Goal: Task Accomplishment & Management: Manage account settings

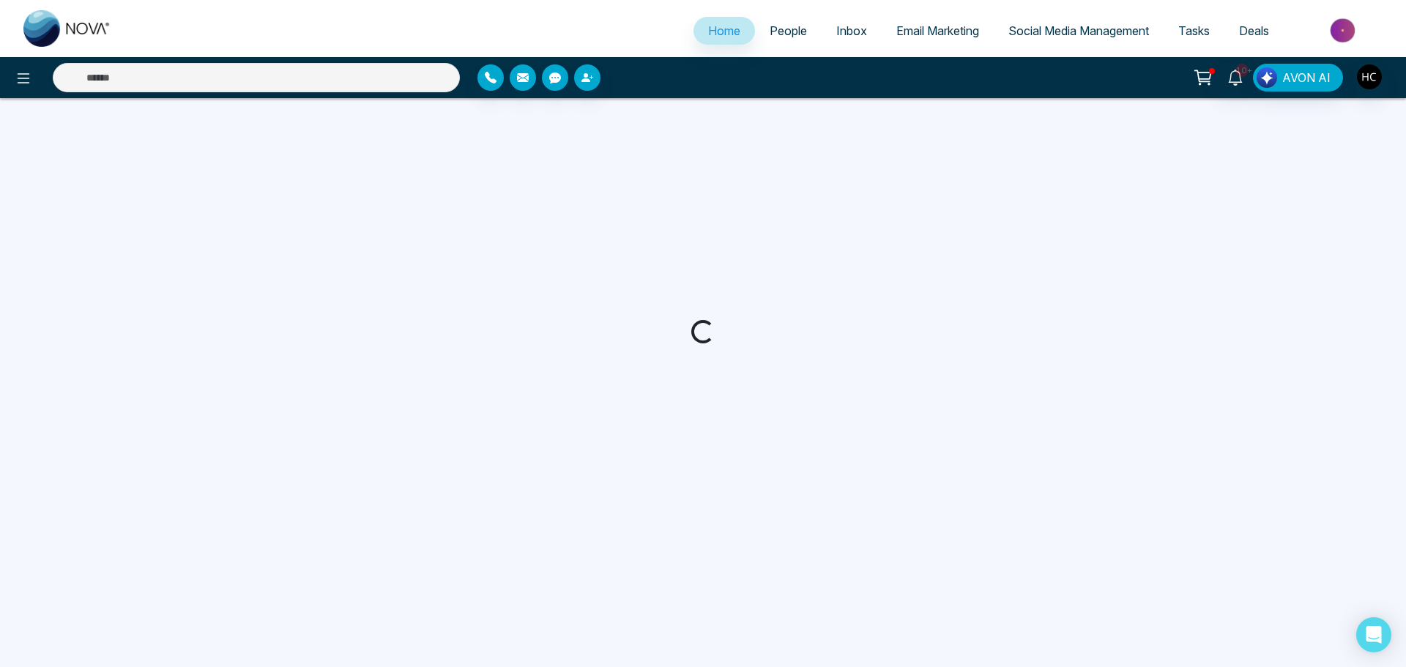
select select "*"
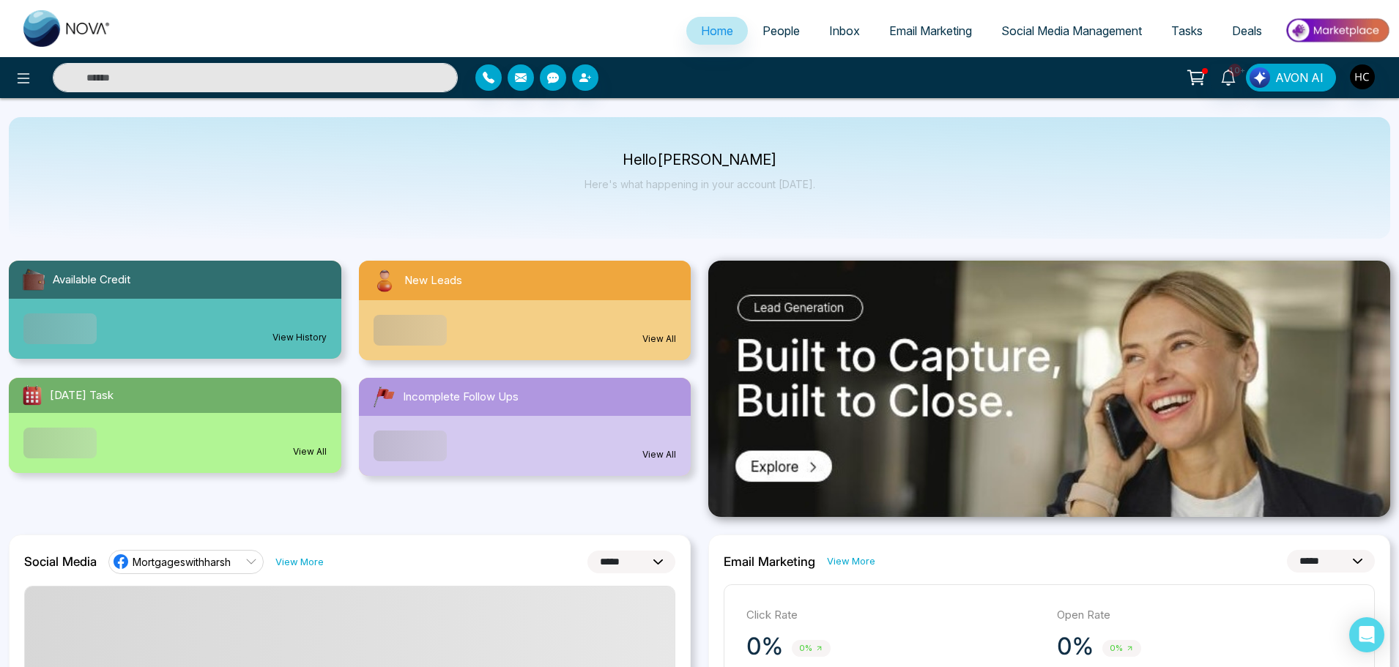
click at [762, 37] on span "People" at bounding box center [780, 30] width 37 height 15
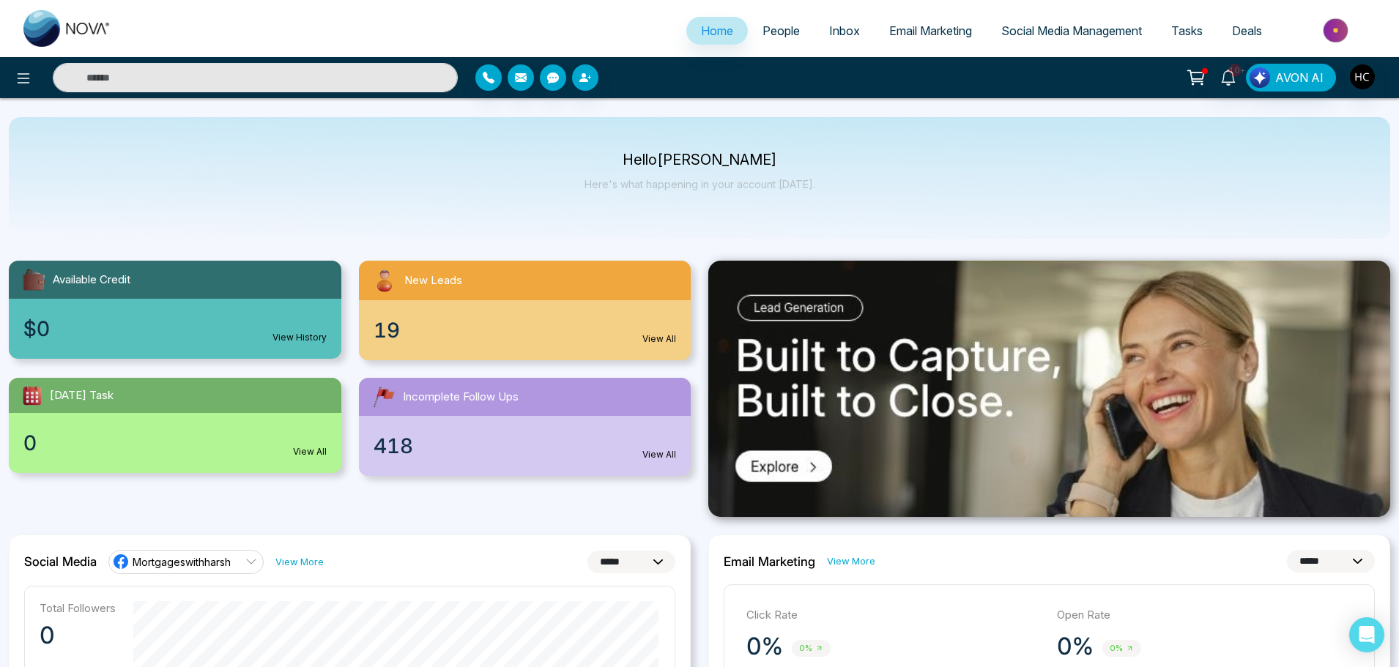
click at [772, 26] on span "People" at bounding box center [780, 30] width 37 height 15
click at [777, 30] on span "People" at bounding box center [780, 30] width 37 height 15
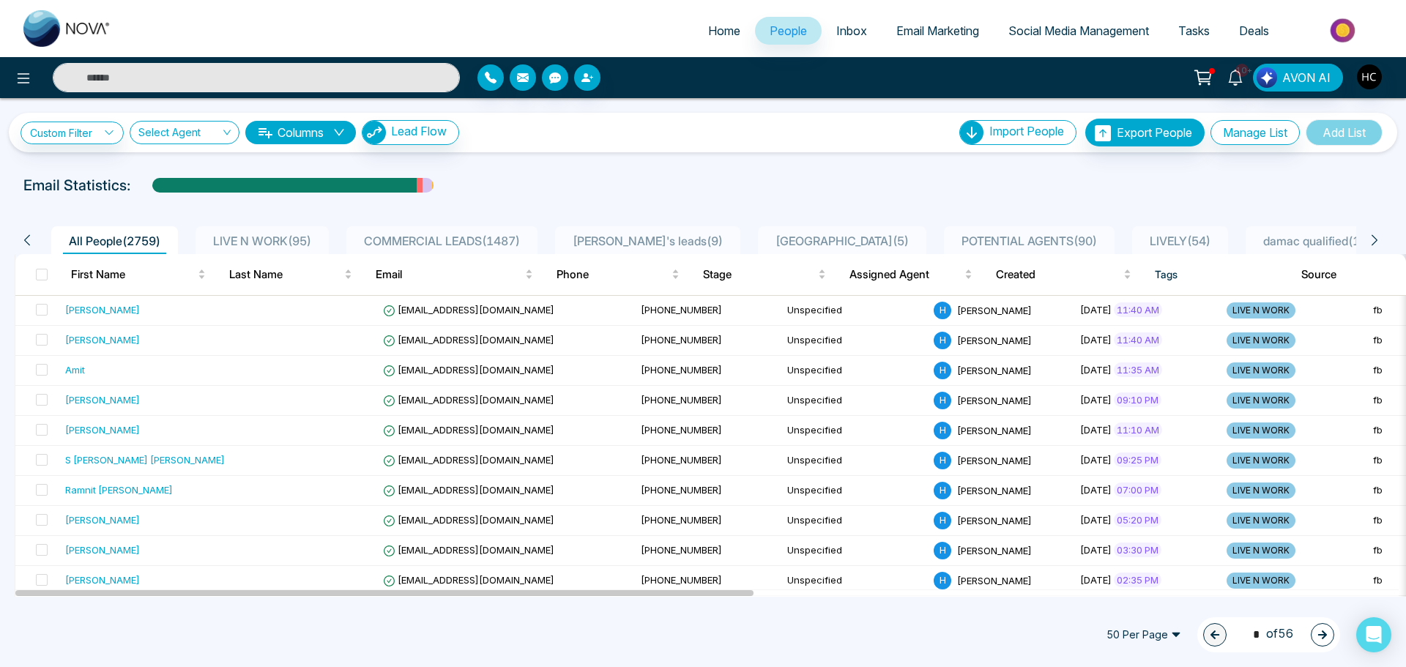
click at [201, 75] on input "text" at bounding box center [256, 77] width 407 height 29
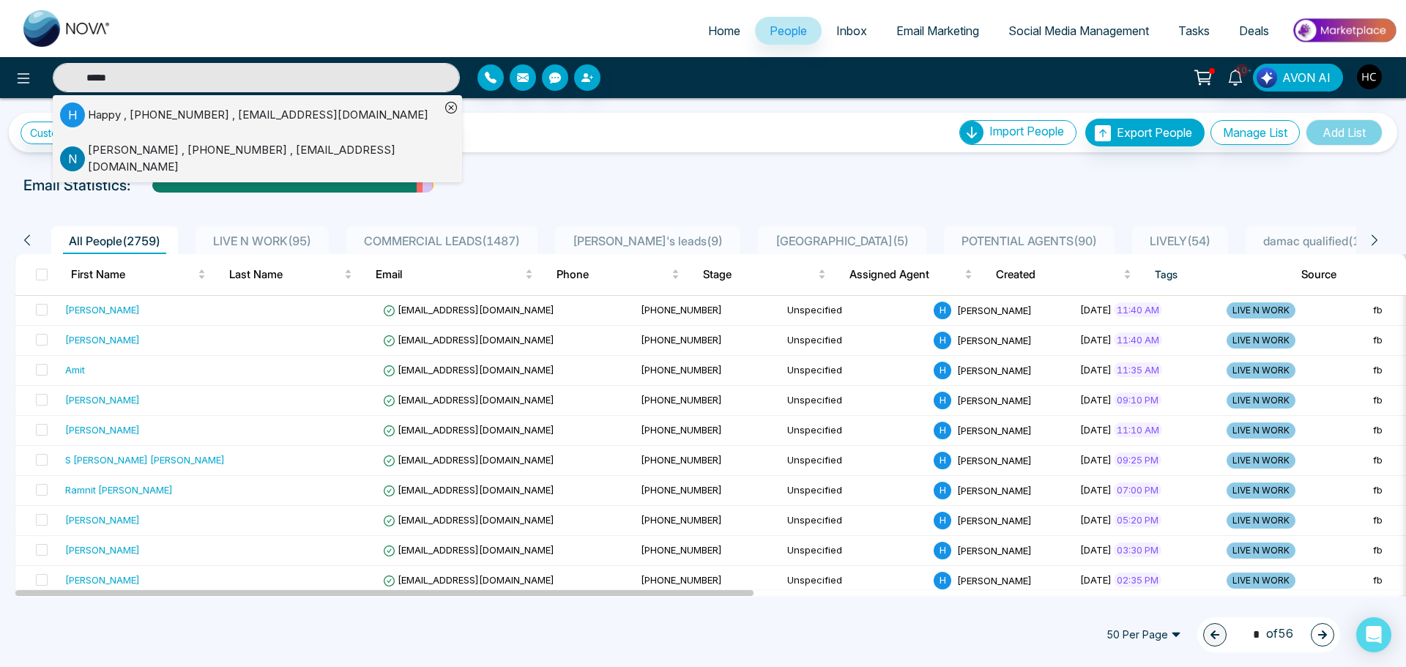
type input "*****"
click at [197, 116] on div "Happy , +16477639319 , happywaxing@gmail.com" at bounding box center [258, 115] width 340 height 17
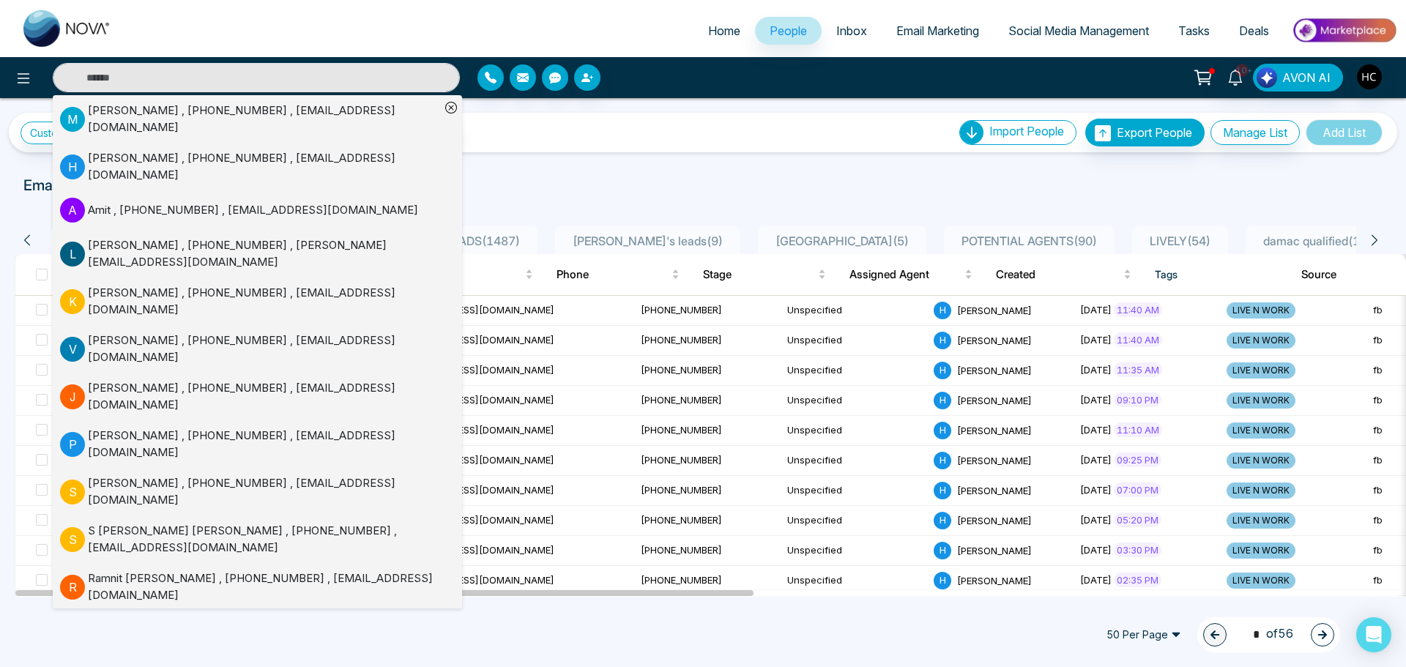
click at [485, 174] on div "Custom Filter Choose a filter Cancel Apply Select Agent Columns Lead Flow Impor…" at bounding box center [703, 347] width 1406 height 499
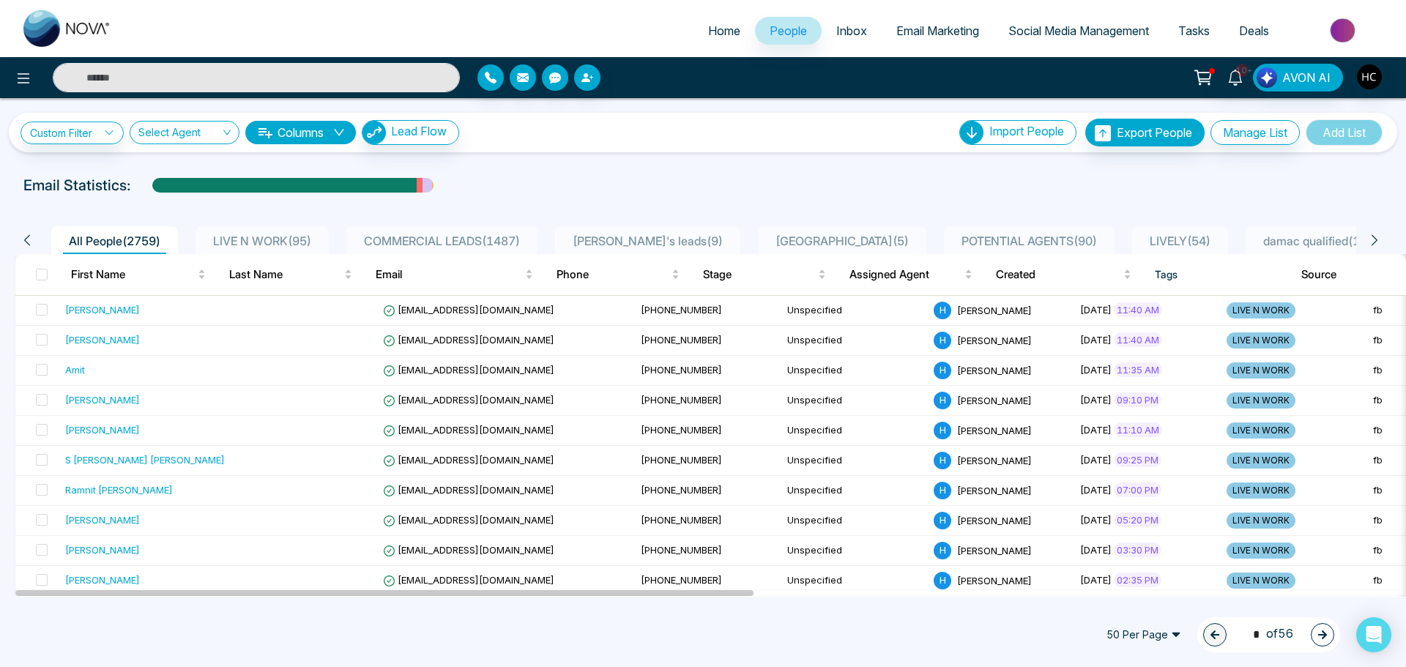
click at [127, 65] on input "text" at bounding box center [256, 77] width 407 height 29
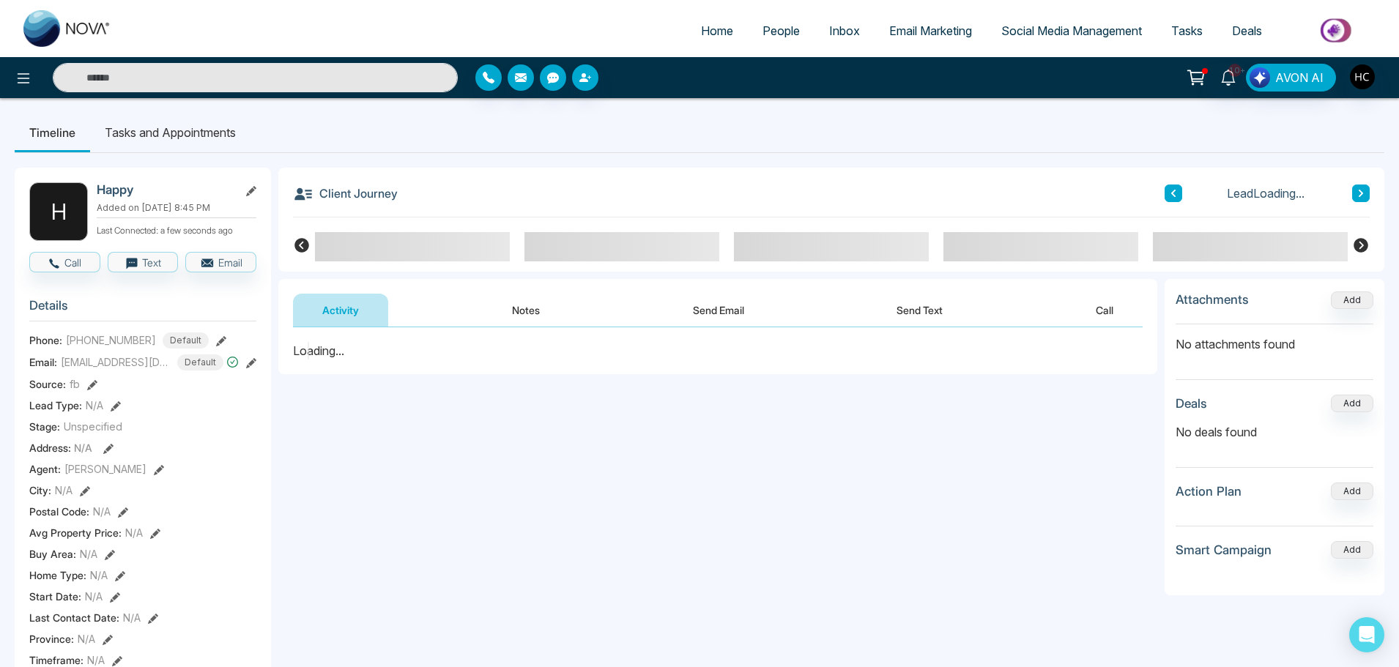
click at [532, 319] on button "Notes" at bounding box center [526, 310] width 86 height 33
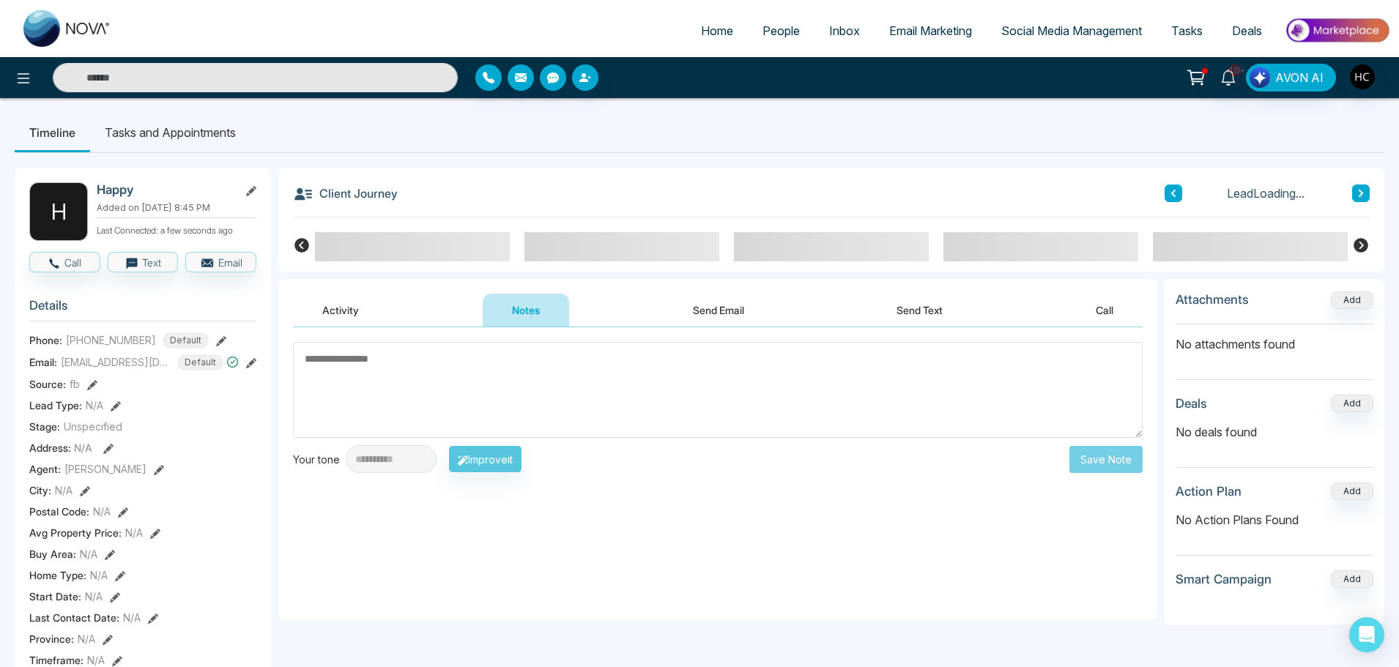
click at [483, 433] on textarea at bounding box center [717, 390] width 849 height 96
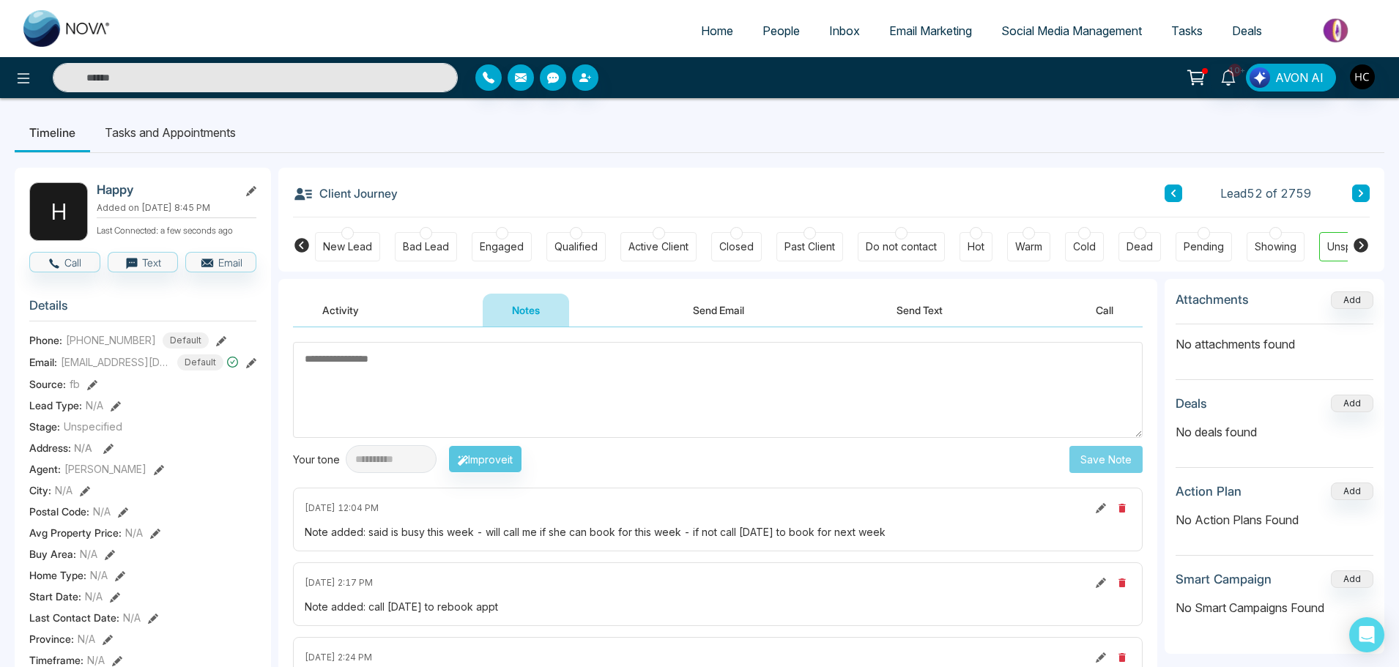
scroll to position [0, 45]
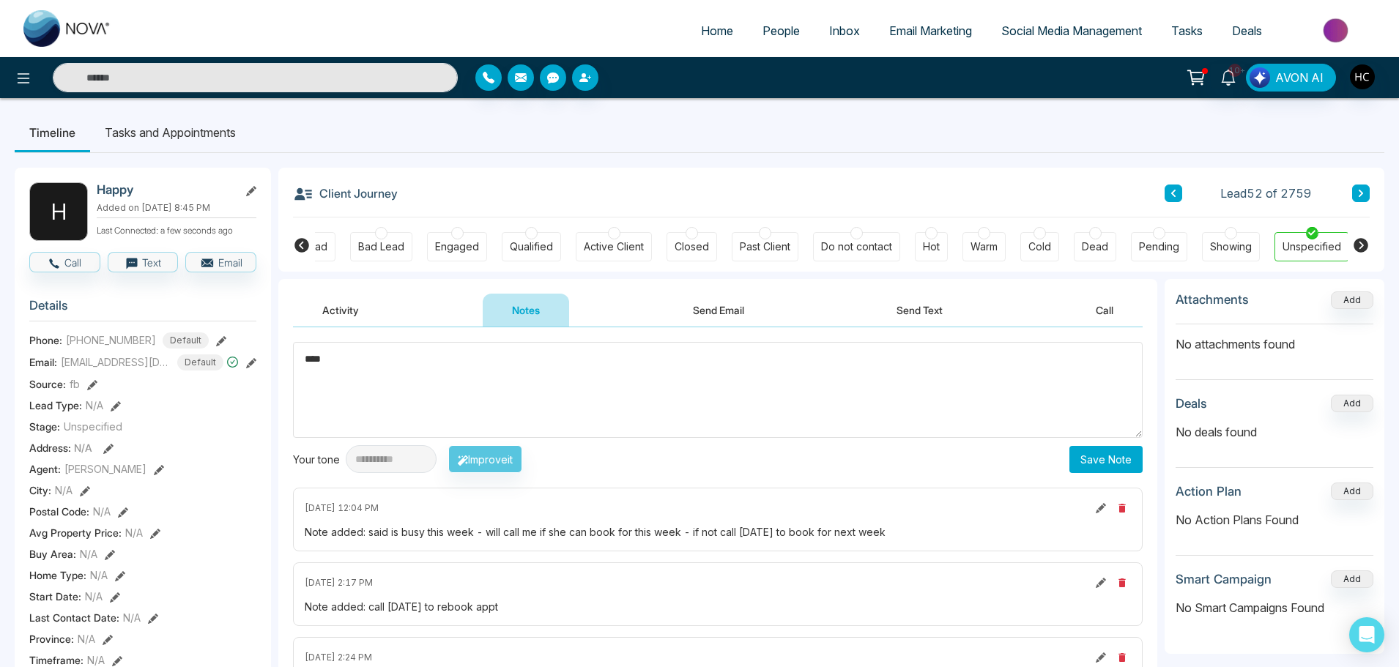
type textarea "***"
click at [1086, 461] on button "Save Note" at bounding box center [1105, 459] width 73 height 27
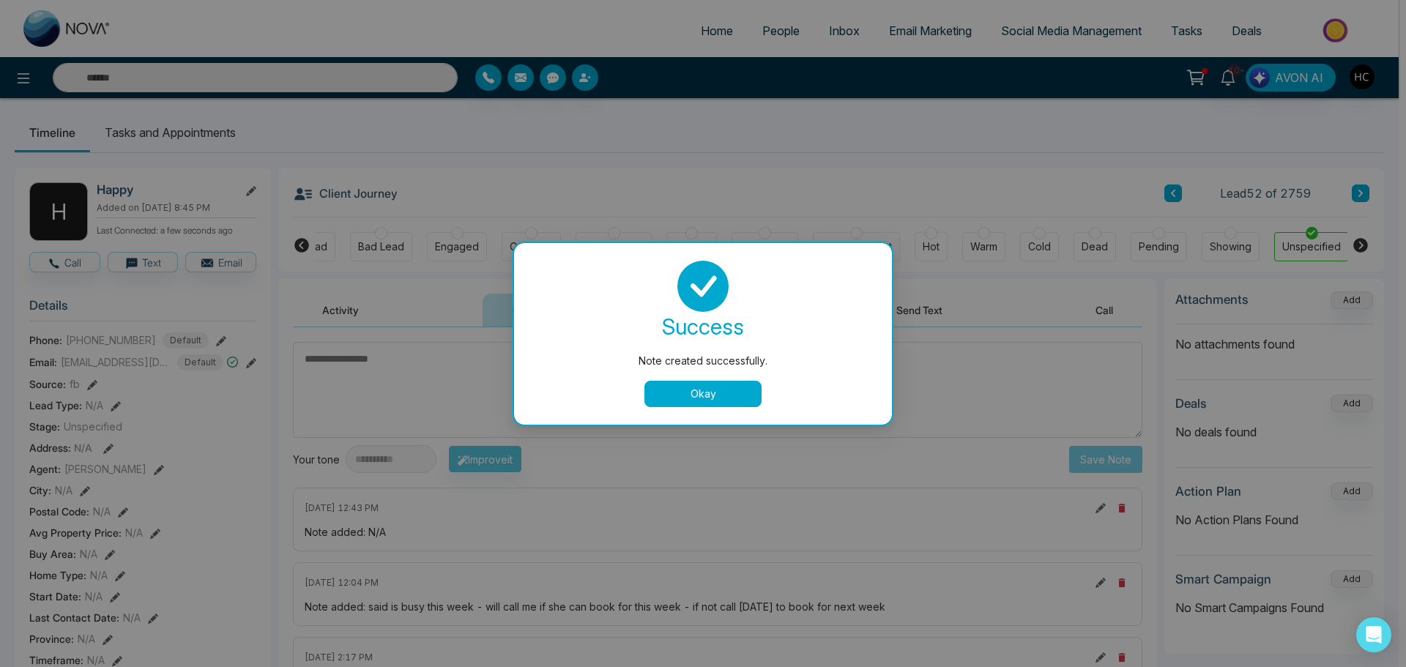
click at [708, 395] on button "Okay" at bounding box center [702, 394] width 117 height 26
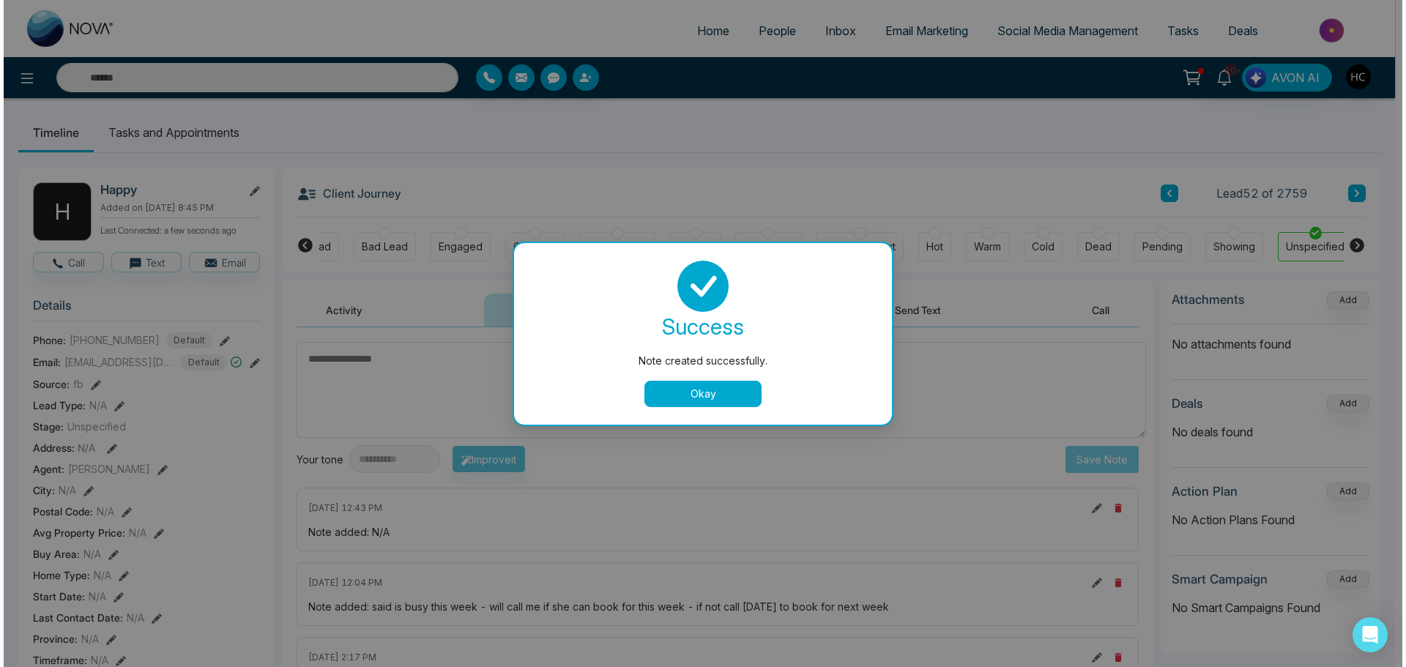
scroll to position [0, 37]
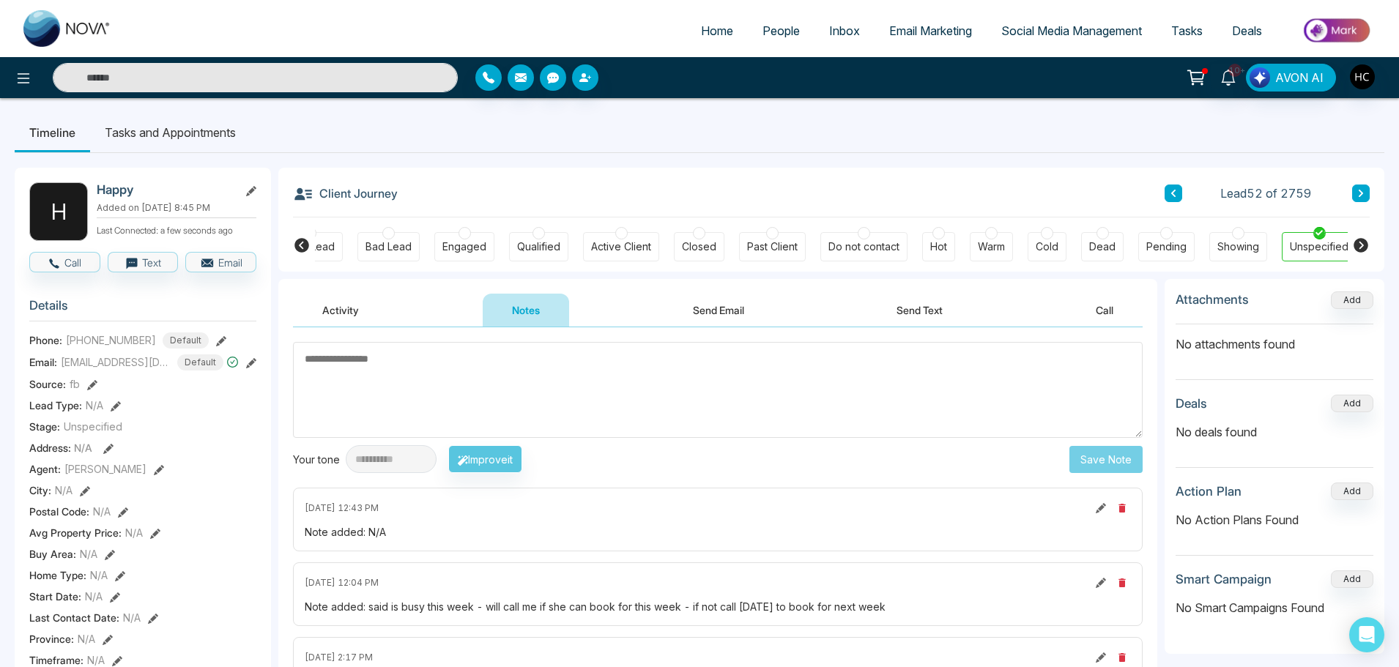
click at [273, 67] on input "text" at bounding box center [255, 77] width 405 height 29
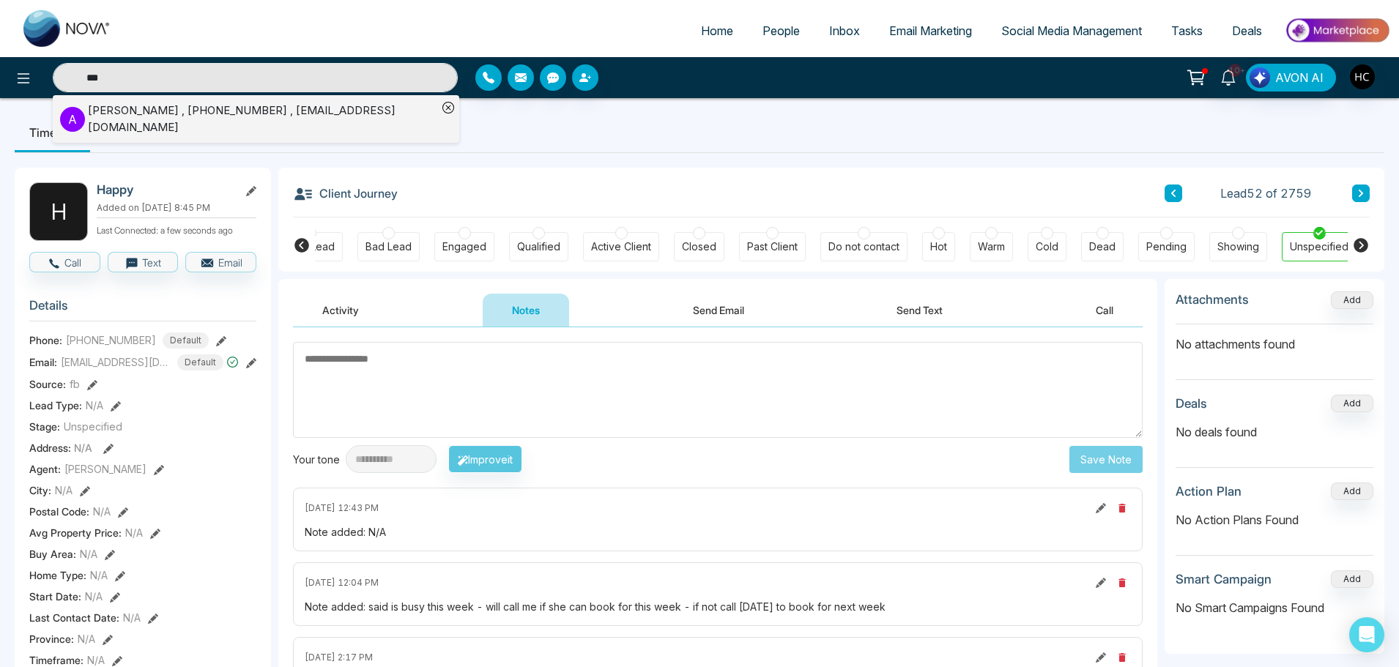
type input "***"
click at [133, 111] on div "Azra Banu , +14374637081 , azrabanu9394@gmail.com" at bounding box center [262, 119] width 349 height 33
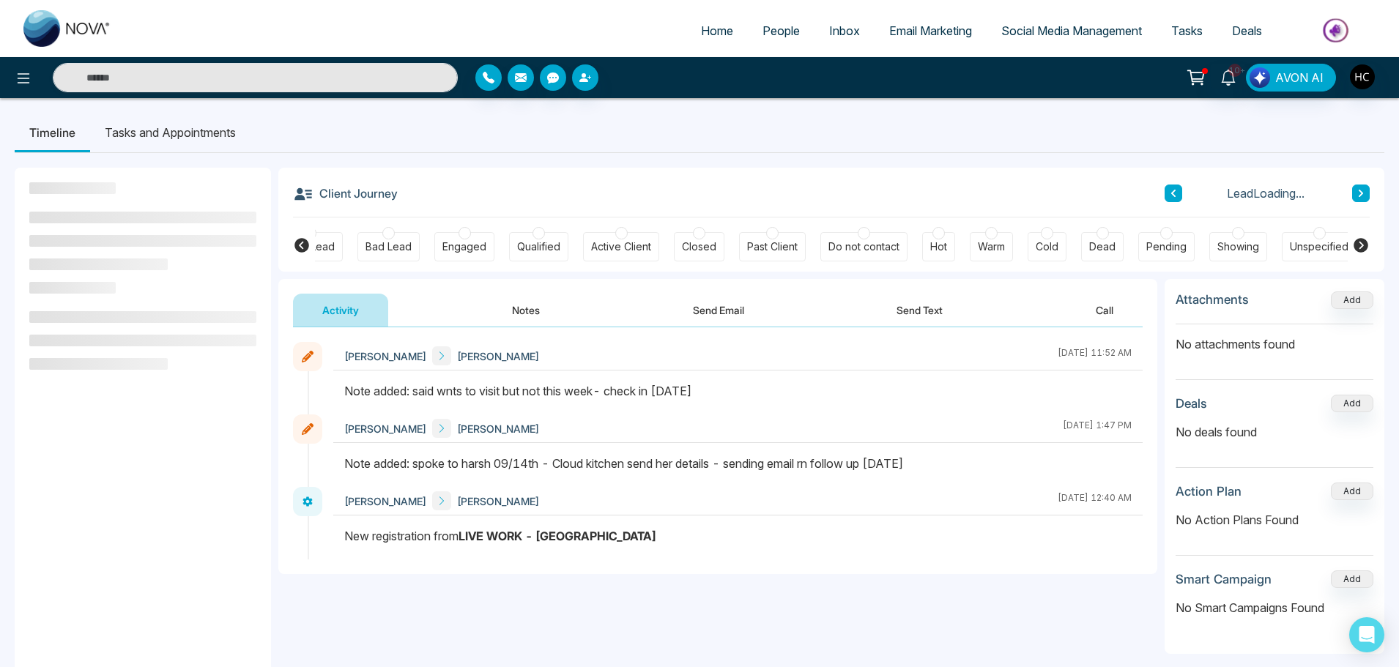
click at [532, 313] on button "Notes" at bounding box center [526, 310] width 86 height 33
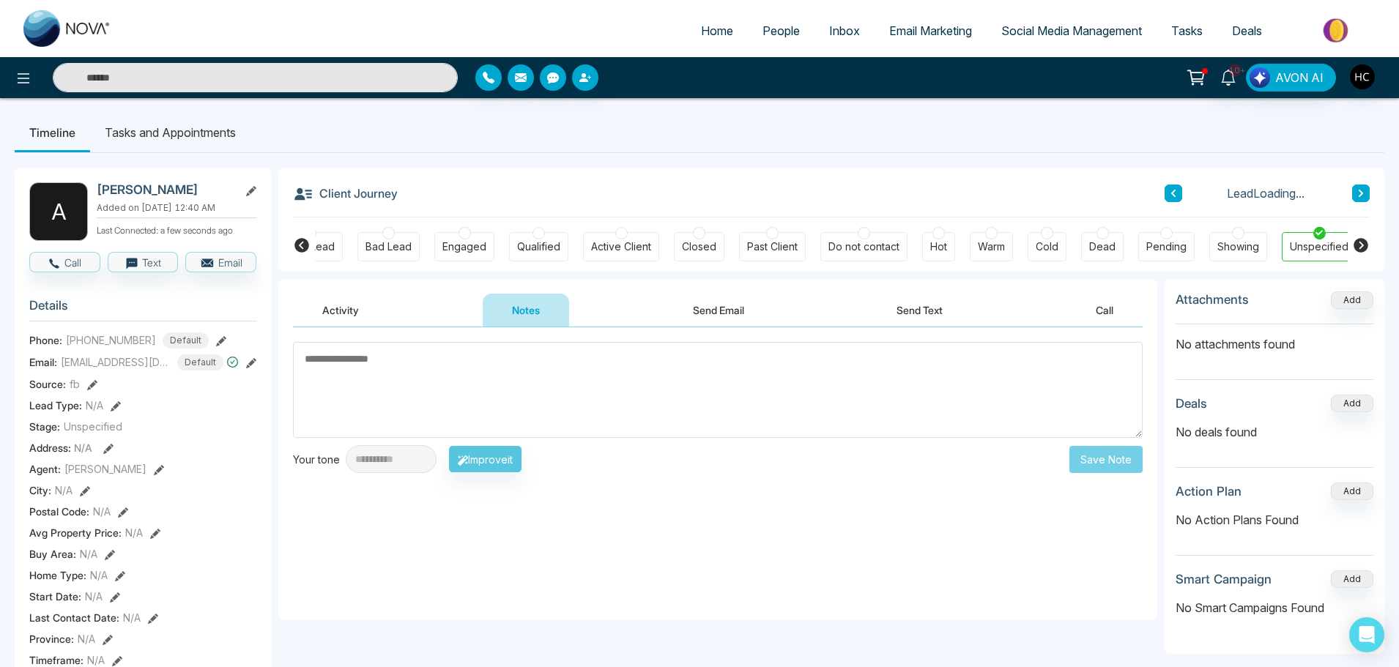
click at [524, 368] on textarea at bounding box center [717, 390] width 849 height 96
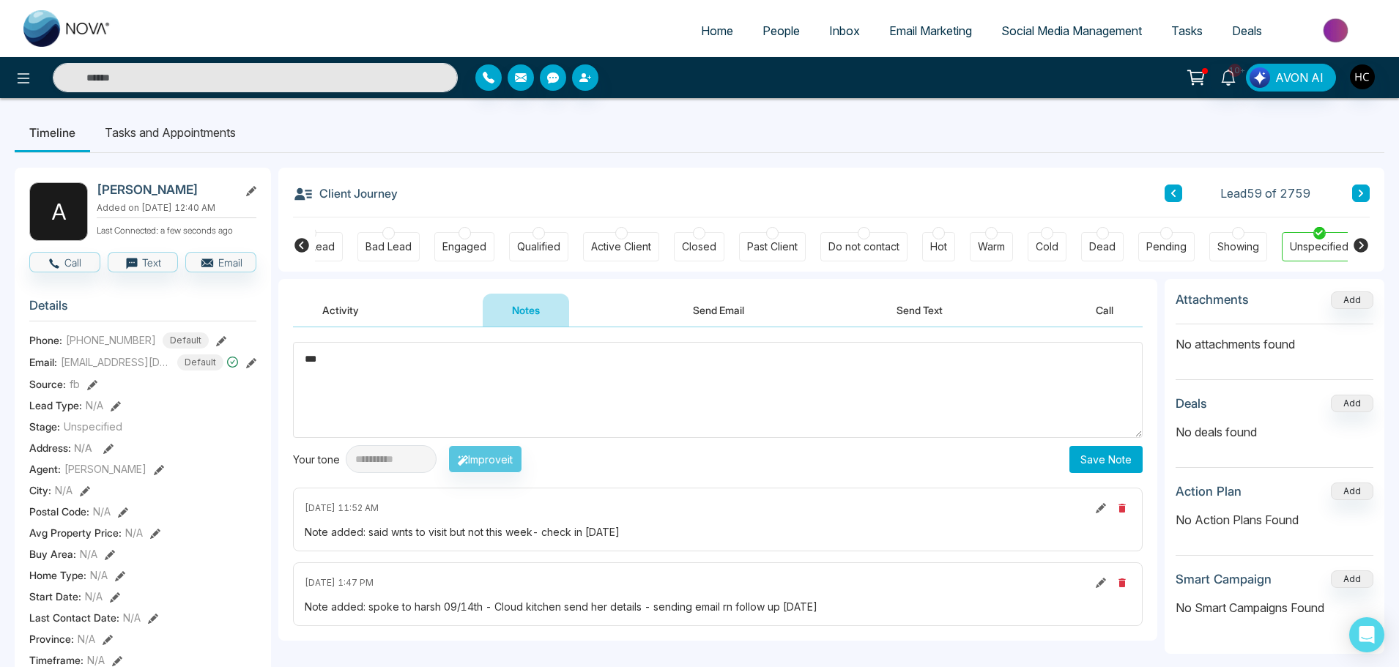
type textarea "***"
click at [1114, 460] on button "Save Note" at bounding box center [1105, 459] width 73 height 27
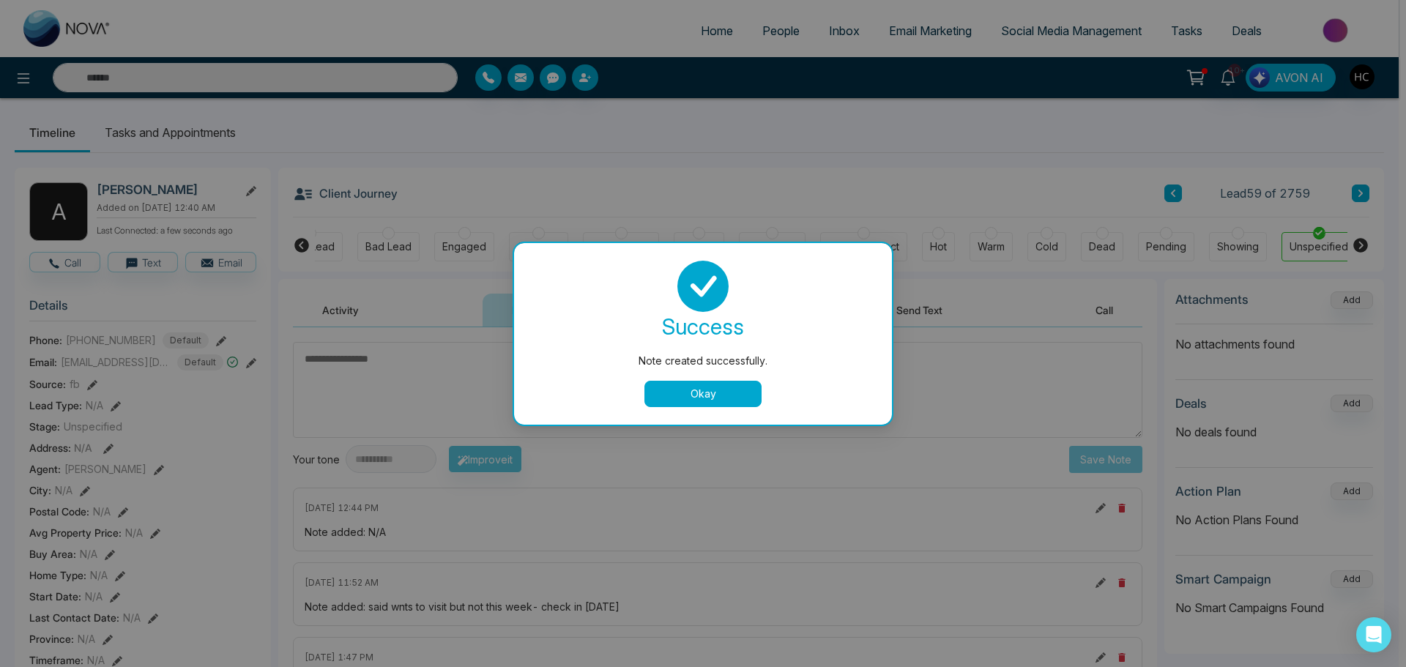
click at [683, 391] on button "Okay" at bounding box center [702, 394] width 117 height 26
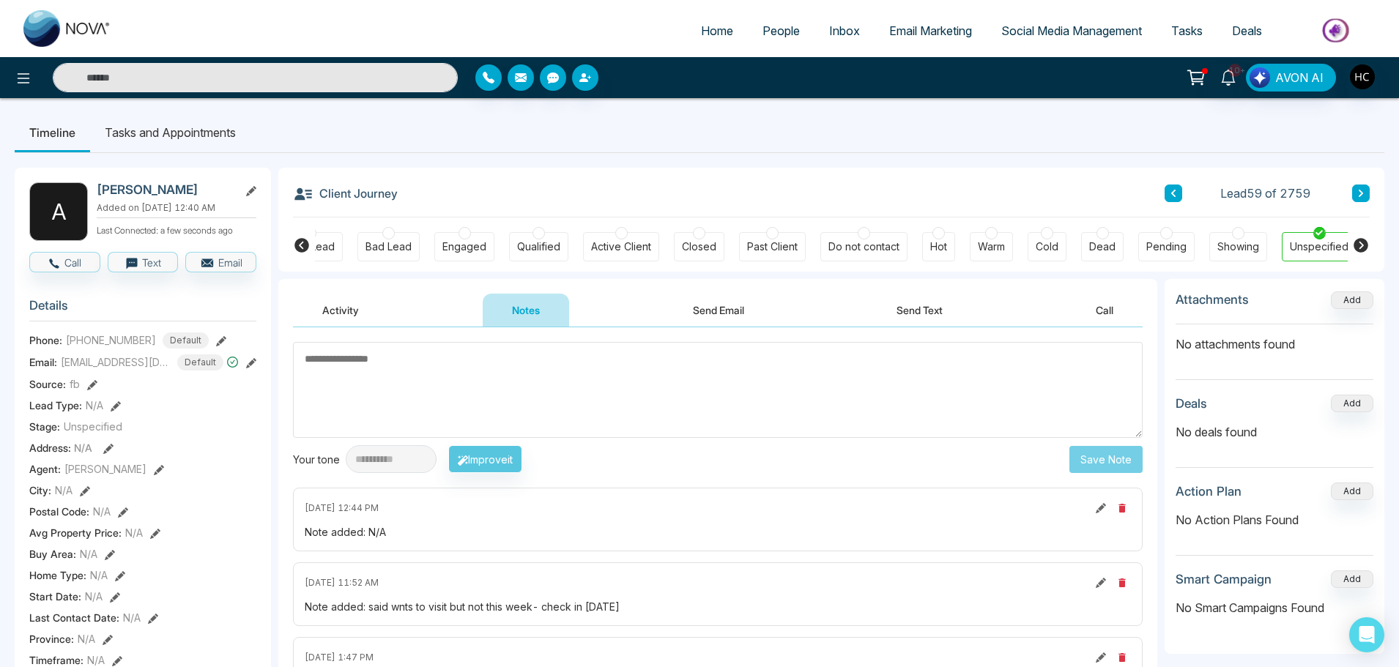
click at [333, 81] on input "text" at bounding box center [255, 77] width 405 height 29
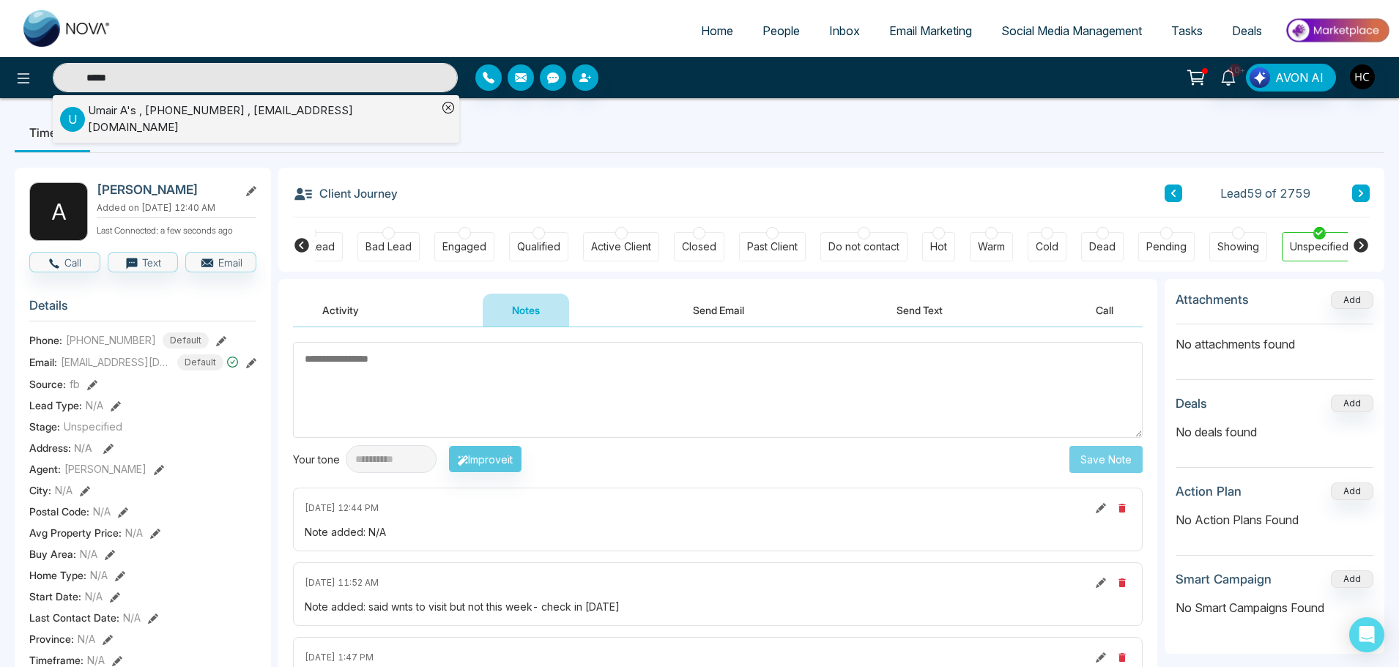
type input "*****"
click at [199, 113] on div "Umair A's , +14168437154 , A.umair4@gmail.com" at bounding box center [262, 119] width 349 height 33
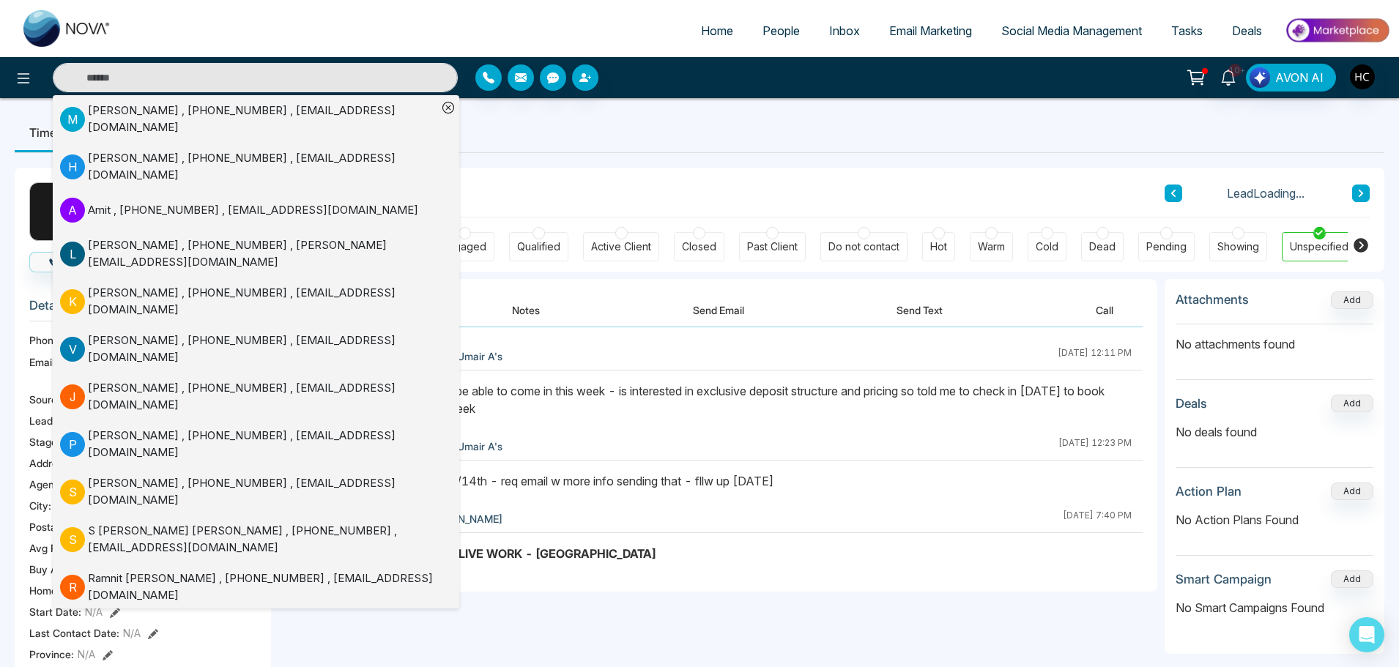
click at [518, 305] on button "Notes" at bounding box center [526, 310] width 86 height 33
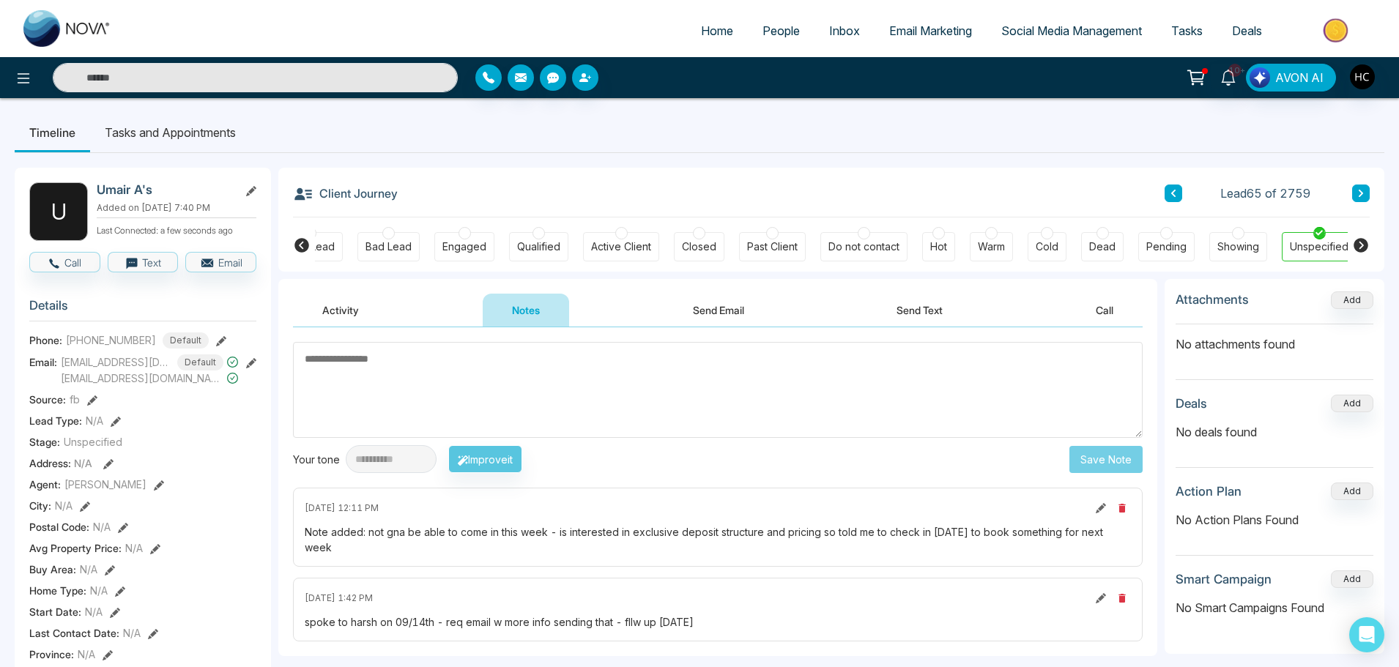
click at [451, 373] on textarea at bounding box center [717, 390] width 849 height 96
click at [407, 378] on textarea at bounding box center [717, 390] width 849 height 96
click at [375, 370] on textarea at bounding box center [717, 390] width 849 height 96
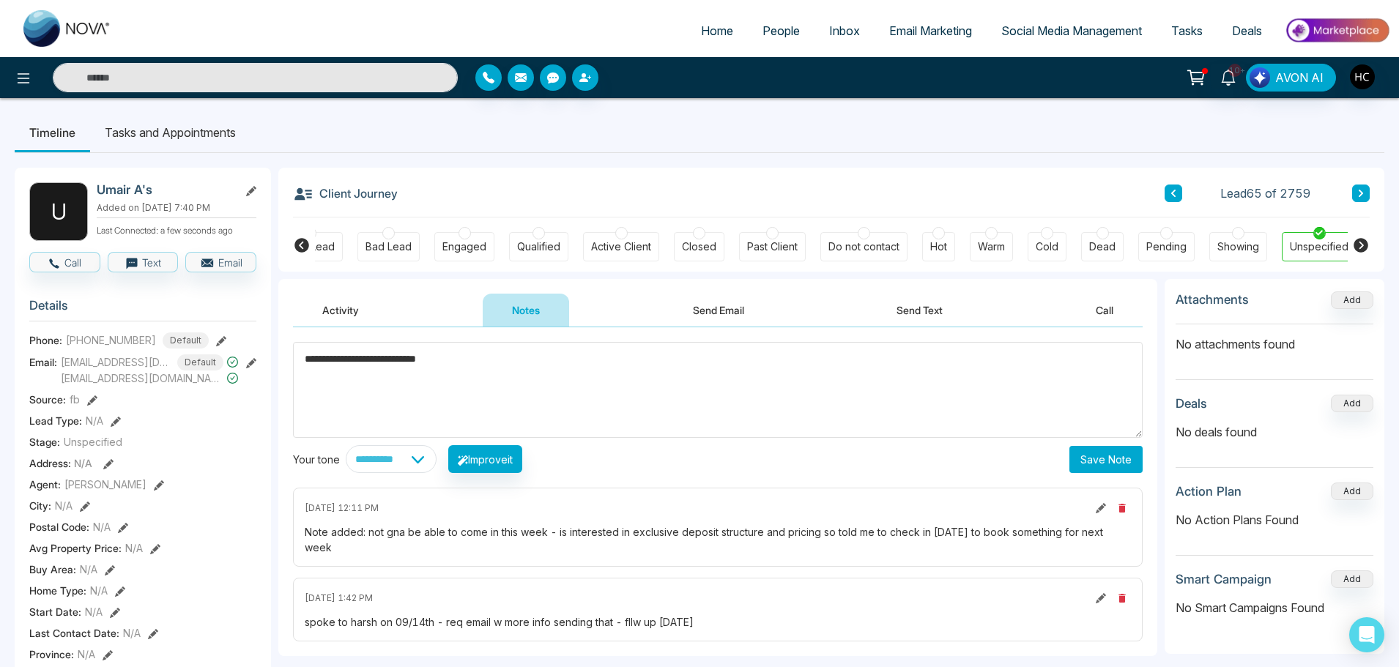
drag, startPoint x: 466, startPoint y: 362, endPoint x: 428, endPoint y: 368, distance: 38.5
click at [428, 368] on textarea "**********" at bounding box center [717, 390] width 849 height 96
type textarea "**********"
click at [1112, 460] on button "Save Note" at bounding box center [1105, 459] width 73 height 27
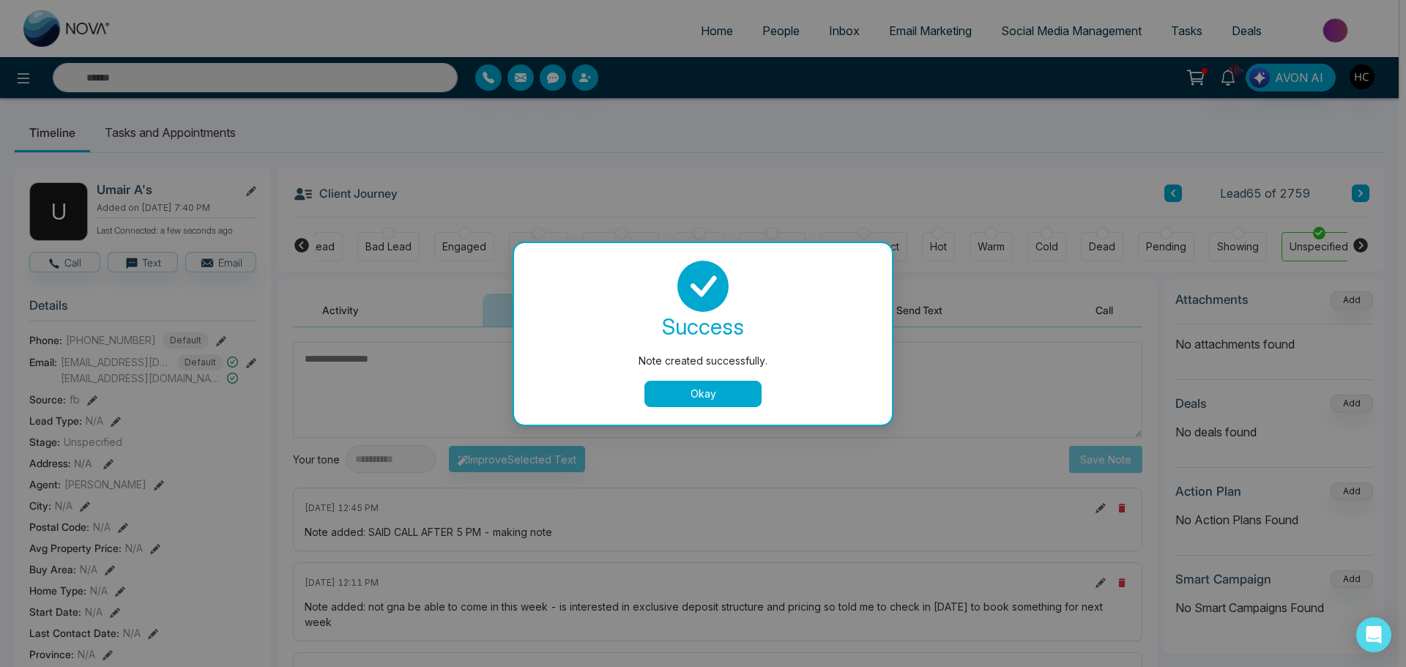
click at [721, 393] on button "Okay" at bounding box center [702, 394] width 117 height 26
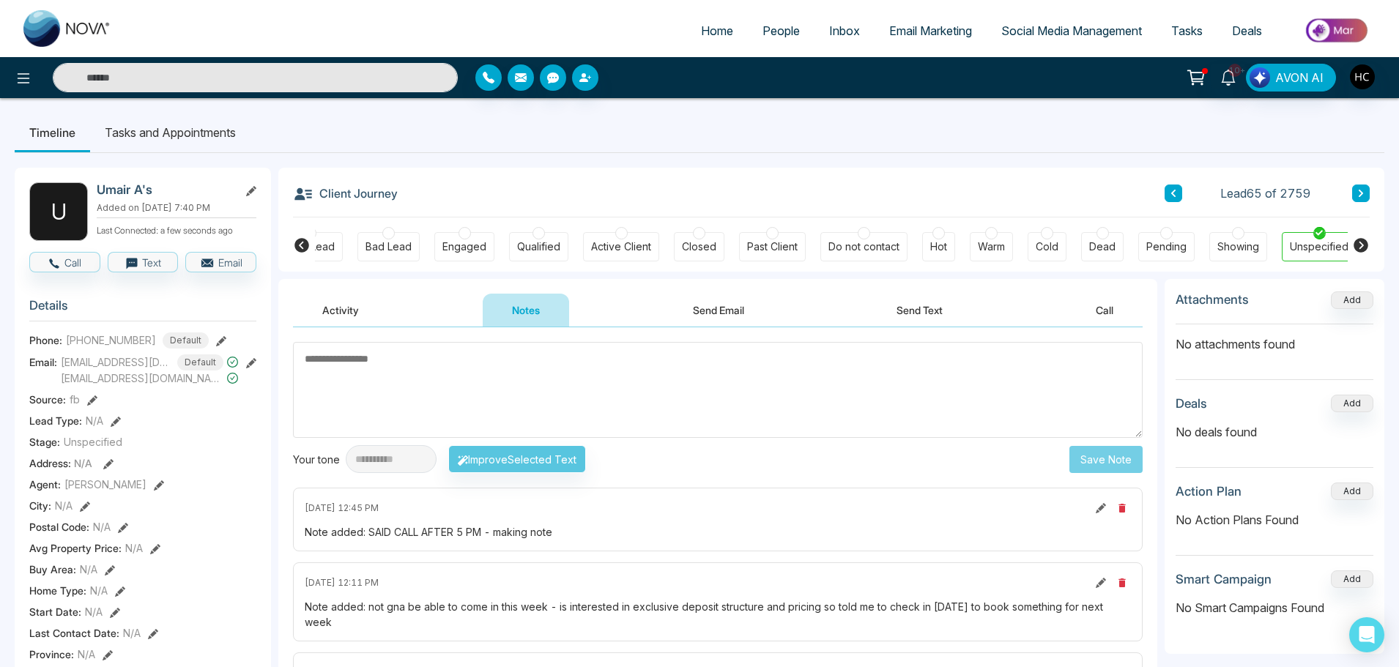
click at [157, 81] on input "text" at bounding box center [255, 77] width 405 height 29
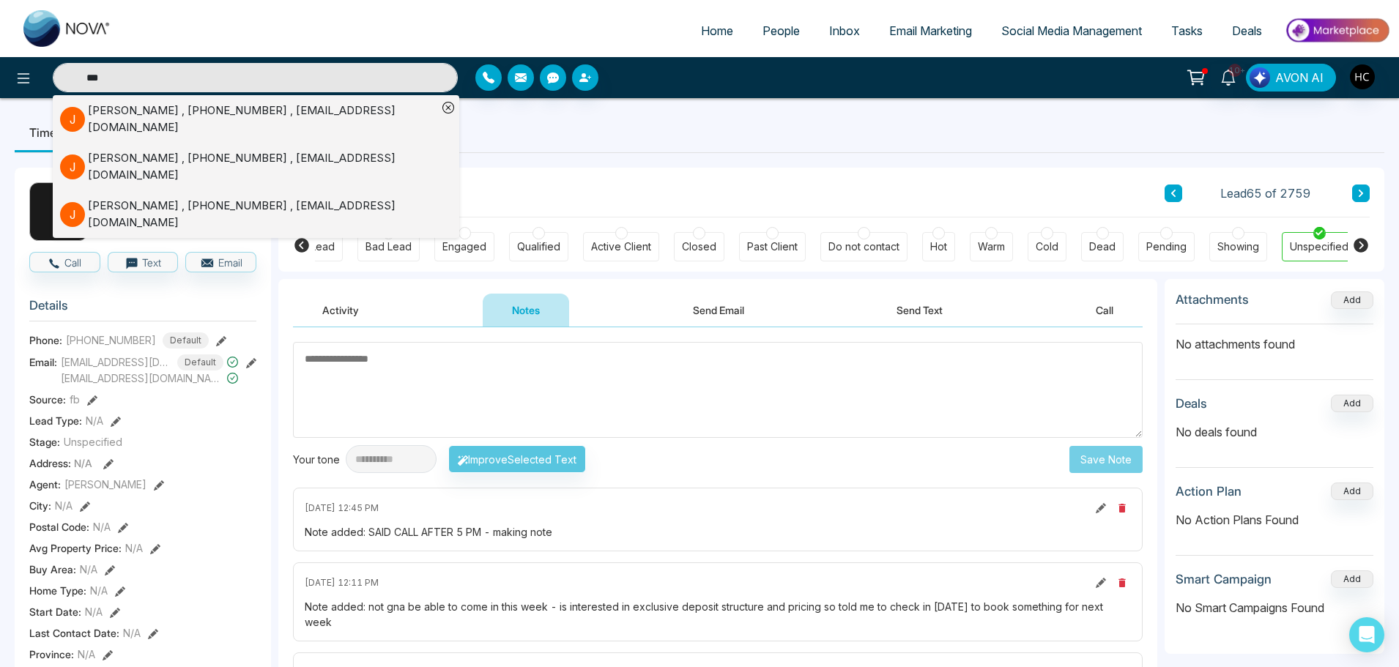
type input "***"
click at [167, 150] on div "J Jatinder Kumar , +15148360936 , jatinder1201@yahoo.com" at bounding box center [248, 166] width 377 height 33
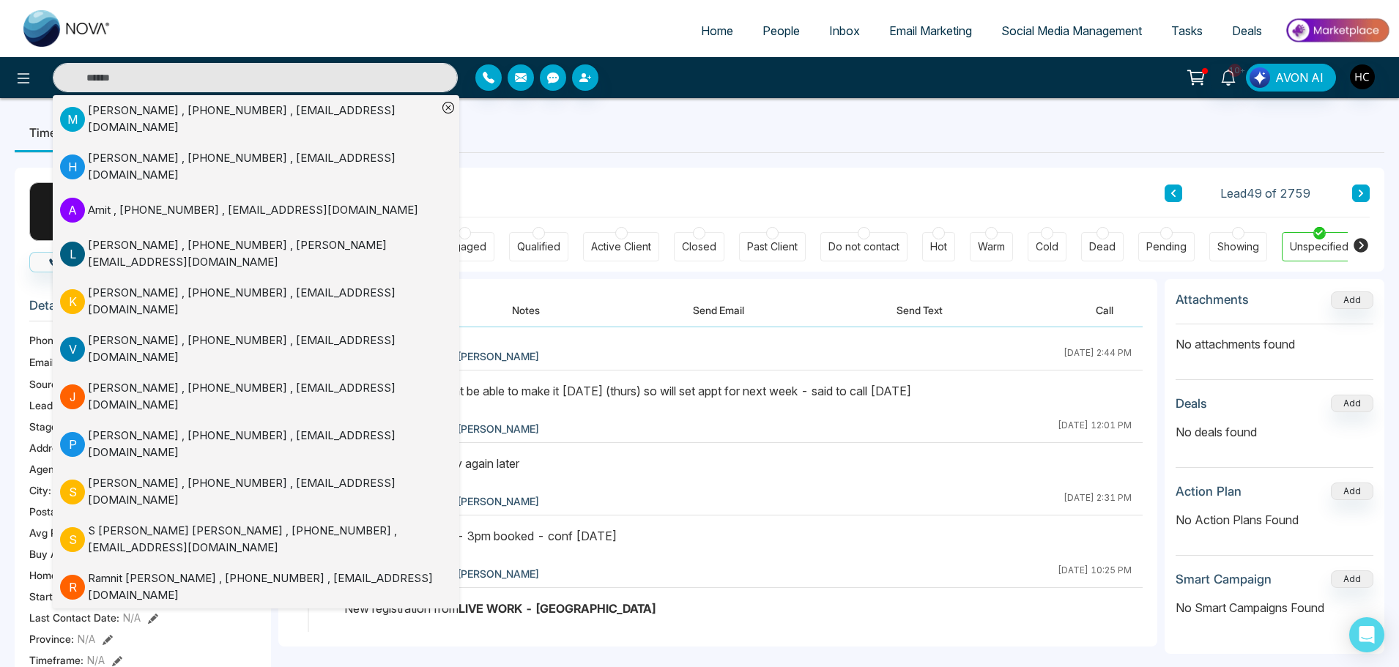
click at [543, 310] on button "Notes" at bounding box center [526, 310] width 86 height 33
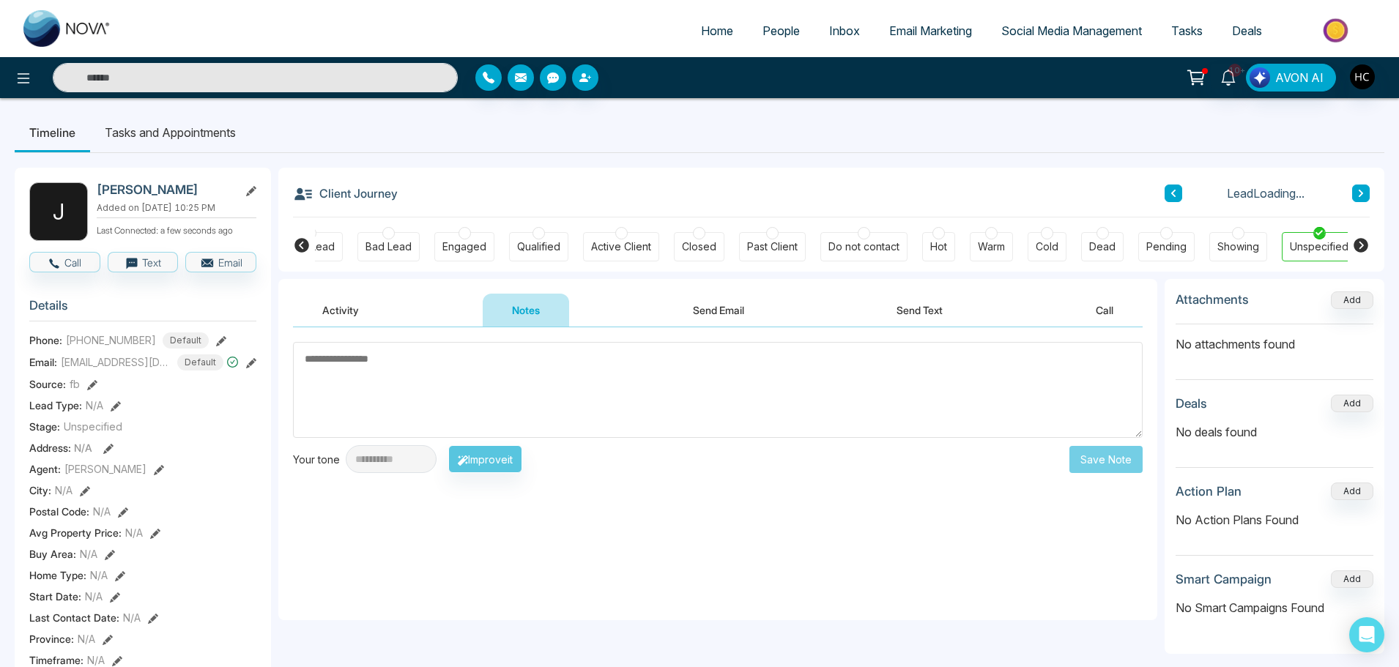
click at [530, 381] on textarea at bounding box center [717, 390] width 849 height 96
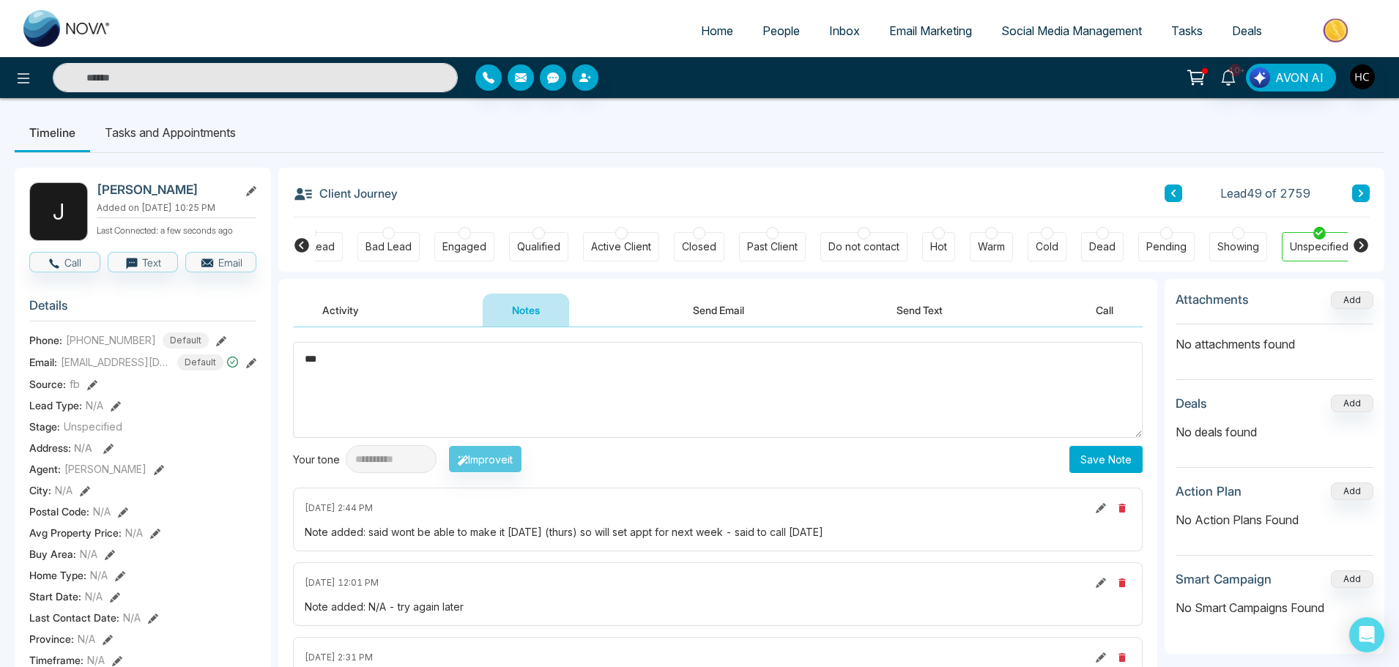
type textarea "***"
click at [1104, 468] on button "Save Note" at bounding box center [1105, 459] width 73 height 27
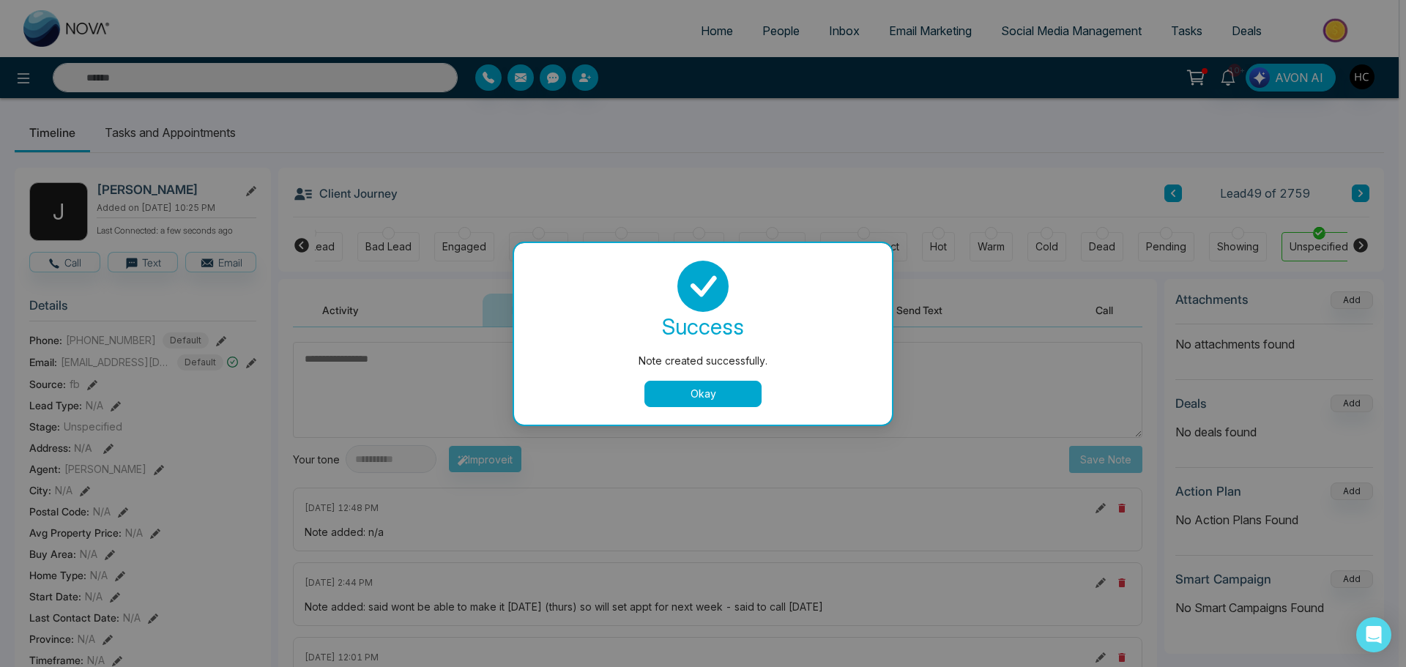
click at [717, 393] on button "Okay" at bounding box center [702, 394] width 117 height 26
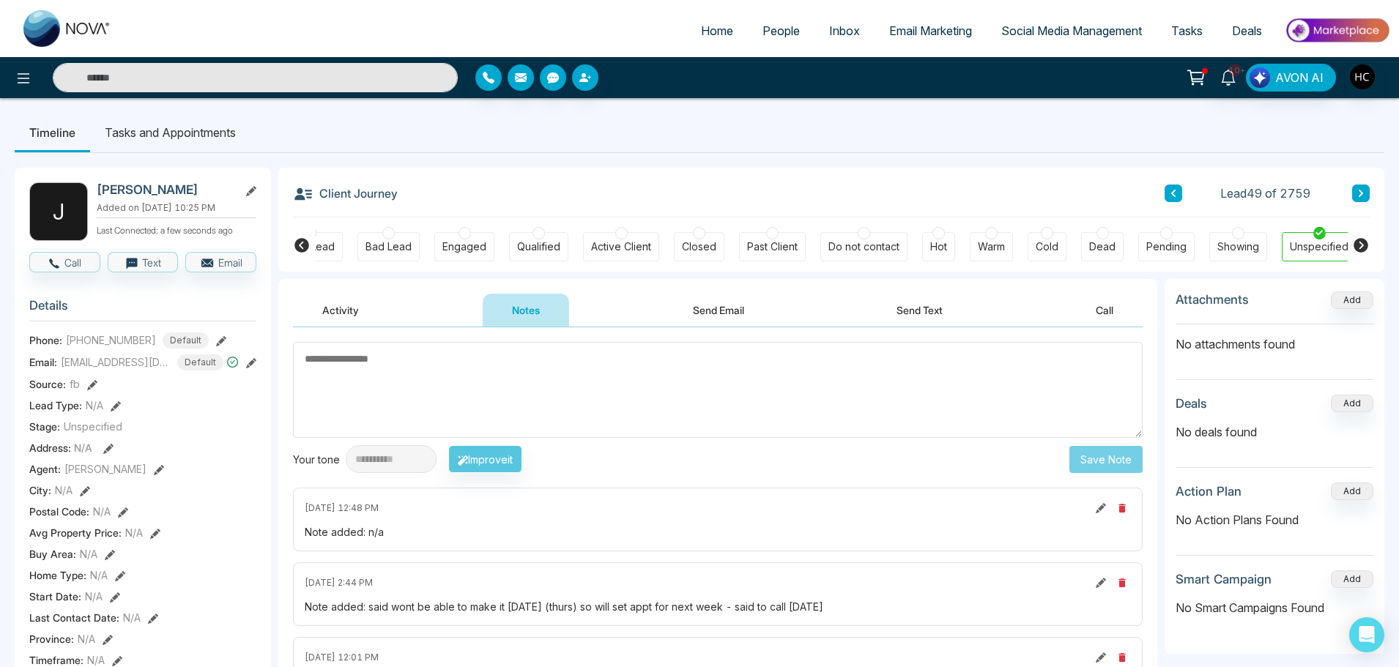
click at [164, 75] on input "text" at bounding box center [255, 77] width 405 height 29
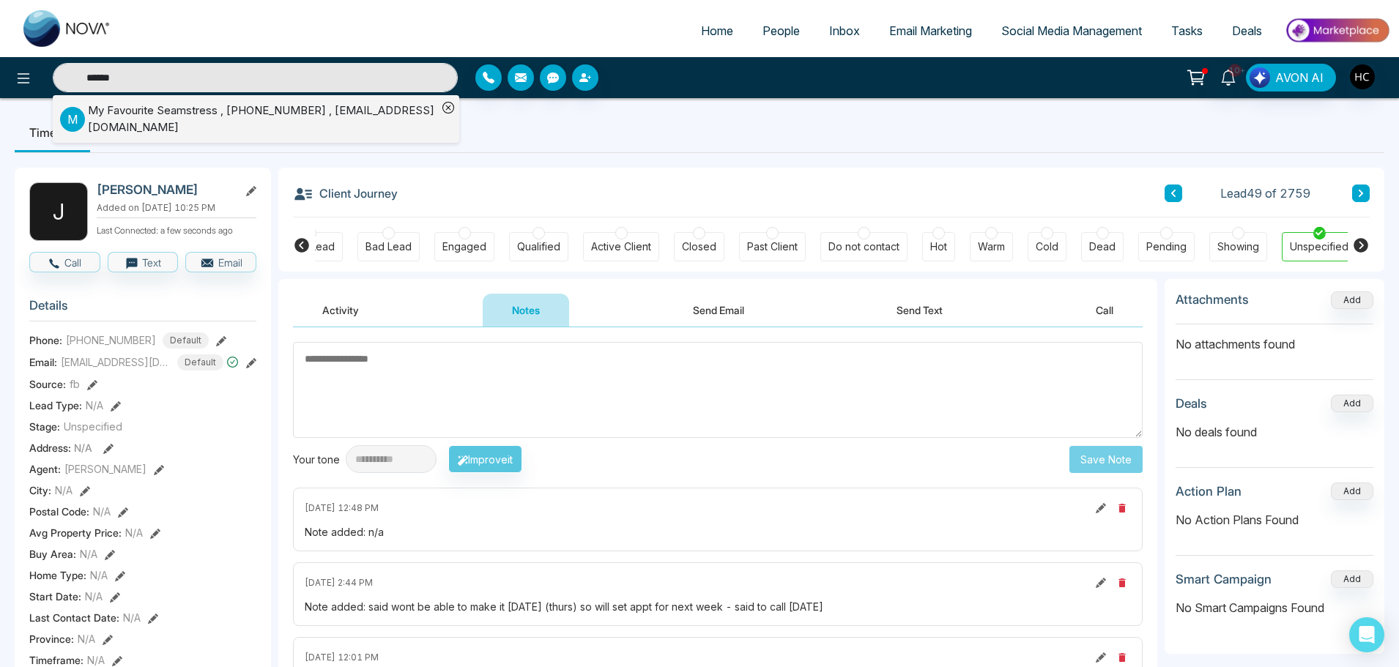
type input "******"
click at [190, 111] on div "My Favourite Seamstress , +12896896711 , channi610@hotmail.com" at bounding box center [262, 119] width 349 height 33
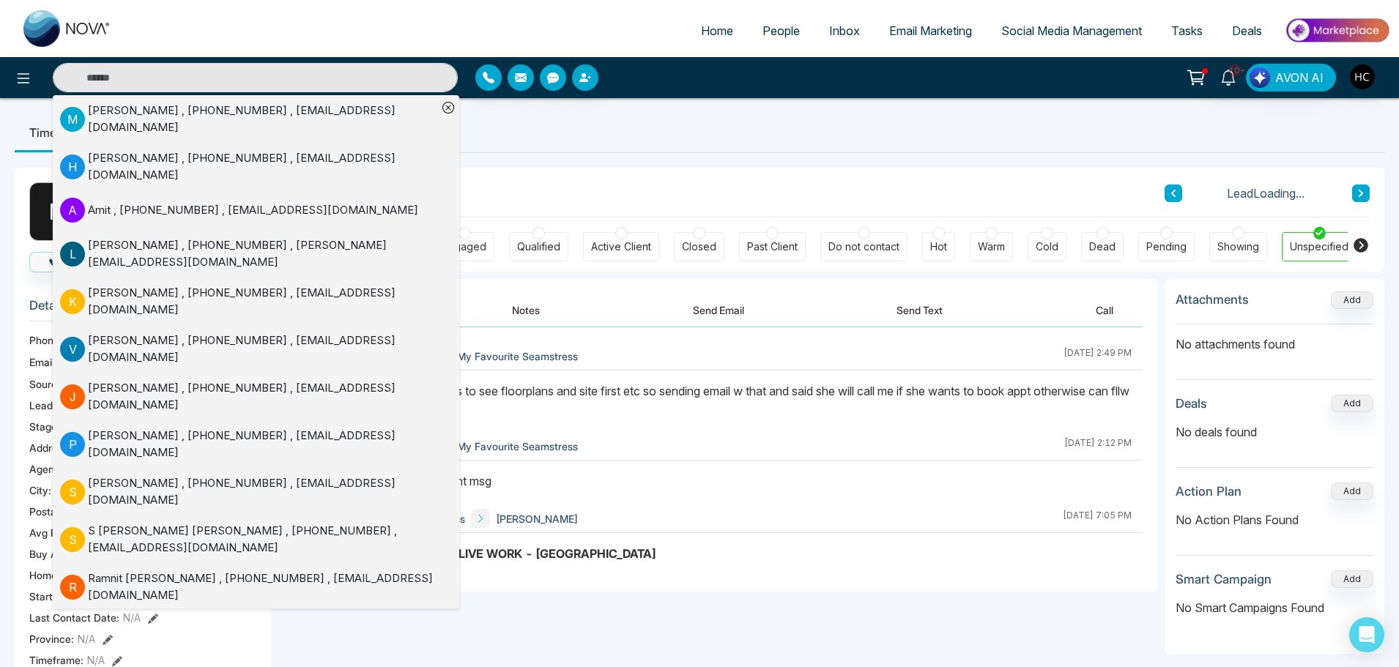
click at [571, 328] on div "Harsh Chawla My Favourite Seamstress September 17 2025 | 2:49 PM Harsh Chawla M…" at bounding box center [717, 459] width 879 height 264
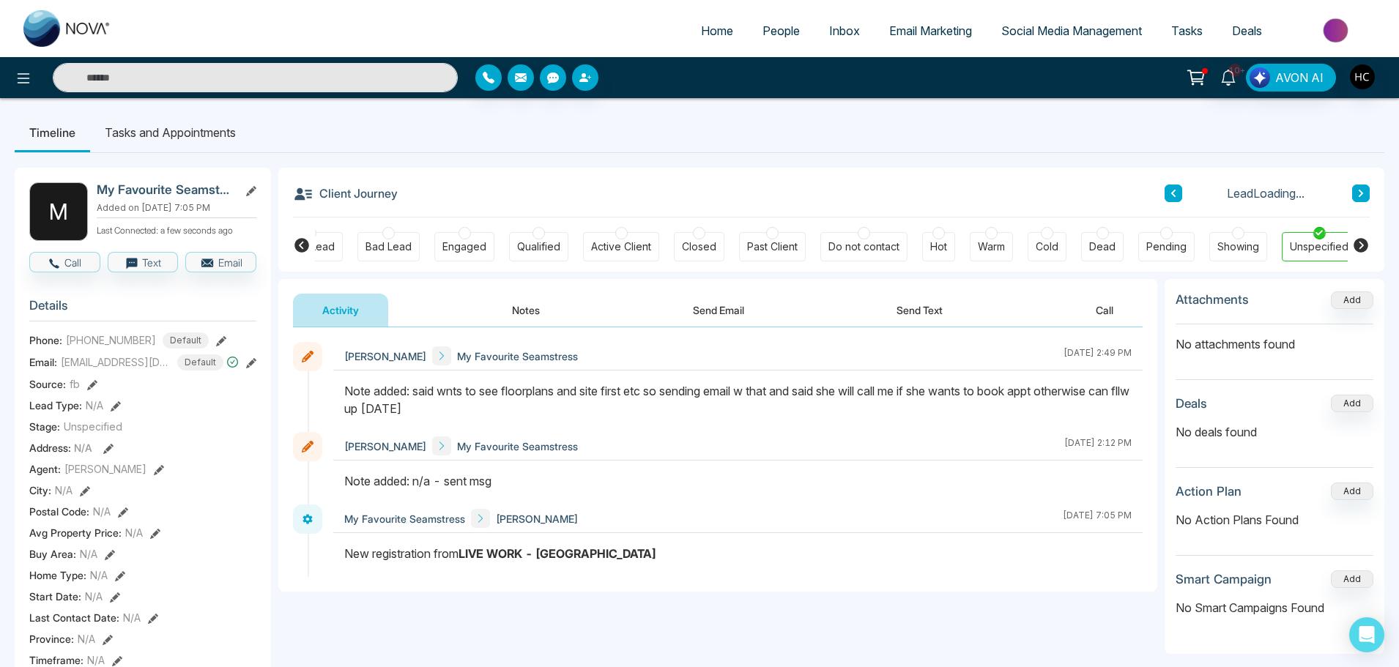
click at [515, 311] on button "Notes" at bounding box center [526, 310] width 86 height 33
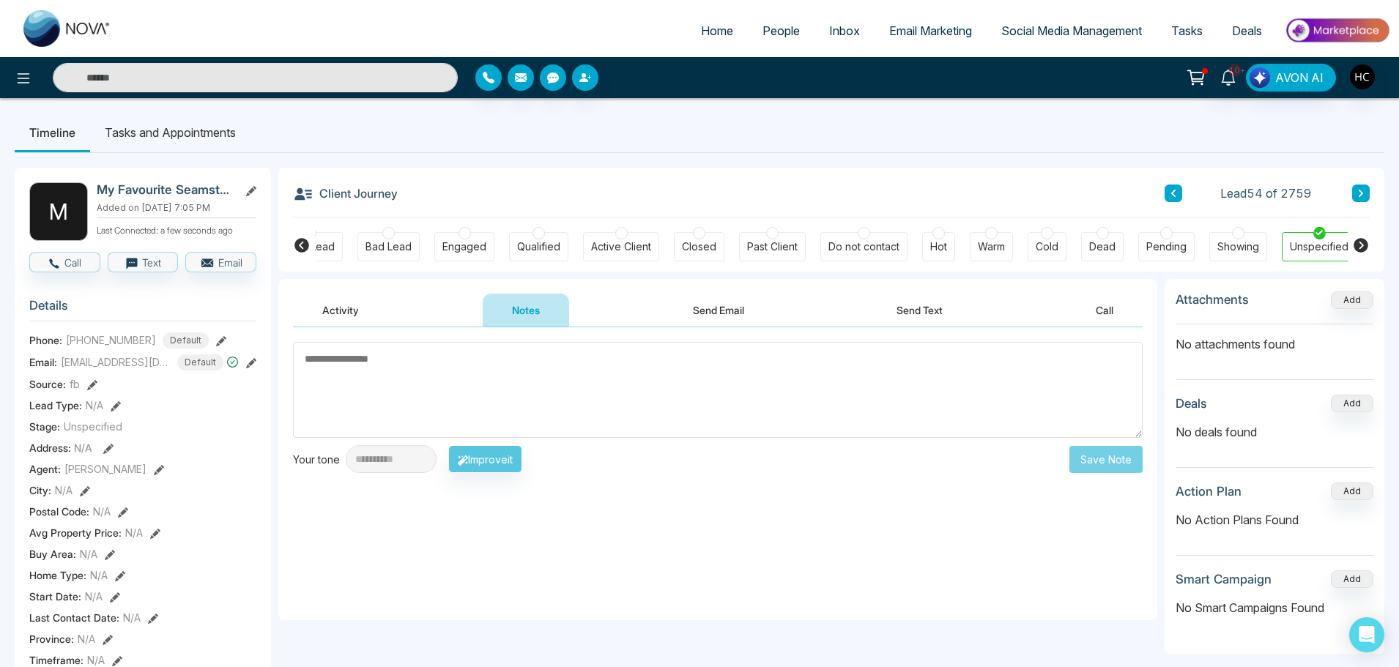
click at [254, 188] on icon at bounding box center [251, 191] width 10 height 10
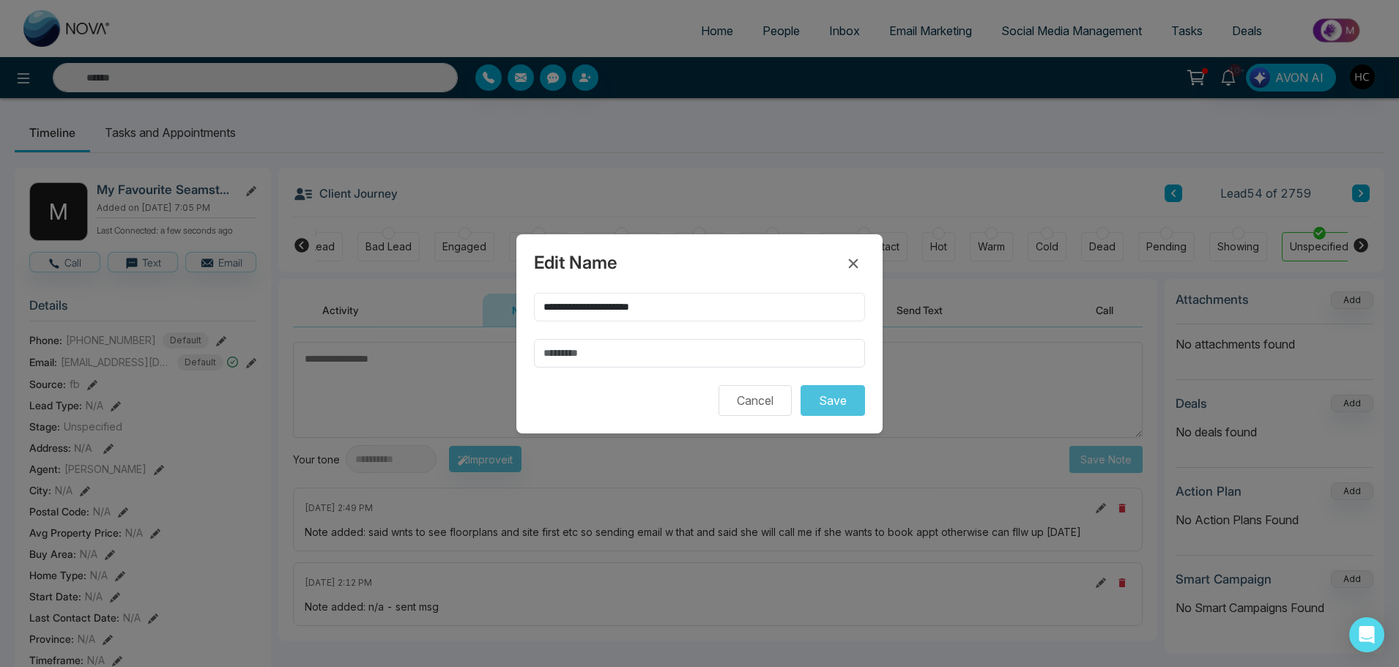
drag, startPoint x: 628, startPoint y: 300, endPoint x: 519, endPoint y: 290, distance: 108.9
click at [519, 290] on div "**********" at bounding box center [699, 333] width 366 height 199
type input "******"
click at [841, 404] on button "Save" at bounding box center [832, 400] width 64 height 31
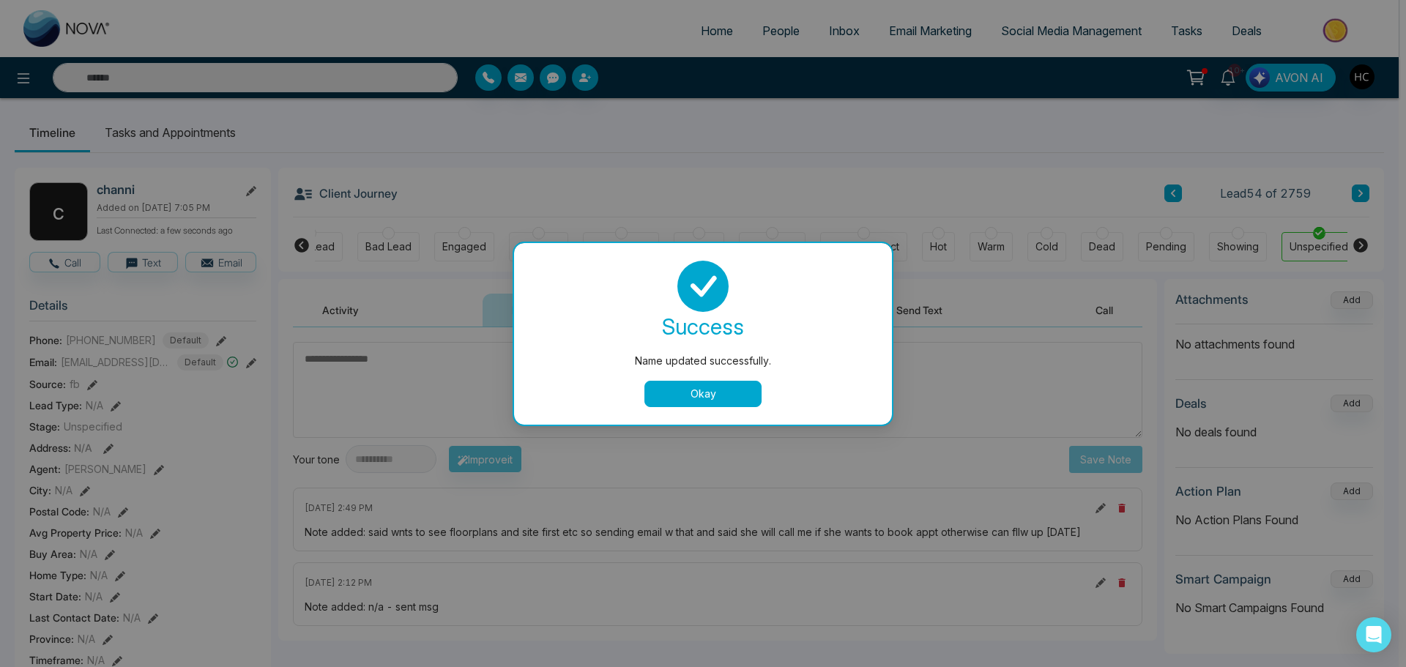
click at [464, 375] on div "Name updated successfully. success Name updated successfully. Okay" at bounding box center [703, 333] width 1406 height 667
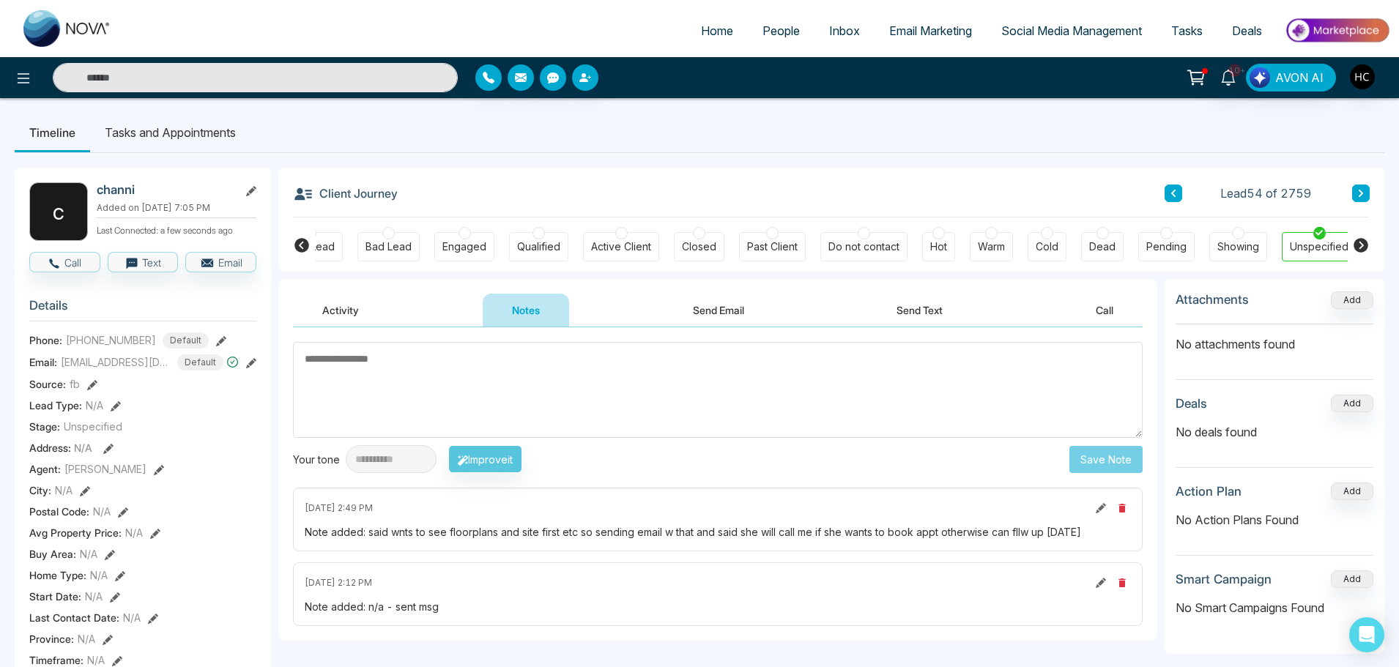
click at [643, 385] on textarea at bounding box center [717, 390] width 849 height 96
click at [386, 362] on textarea at bounding box center [717, 390] width 849 height 96
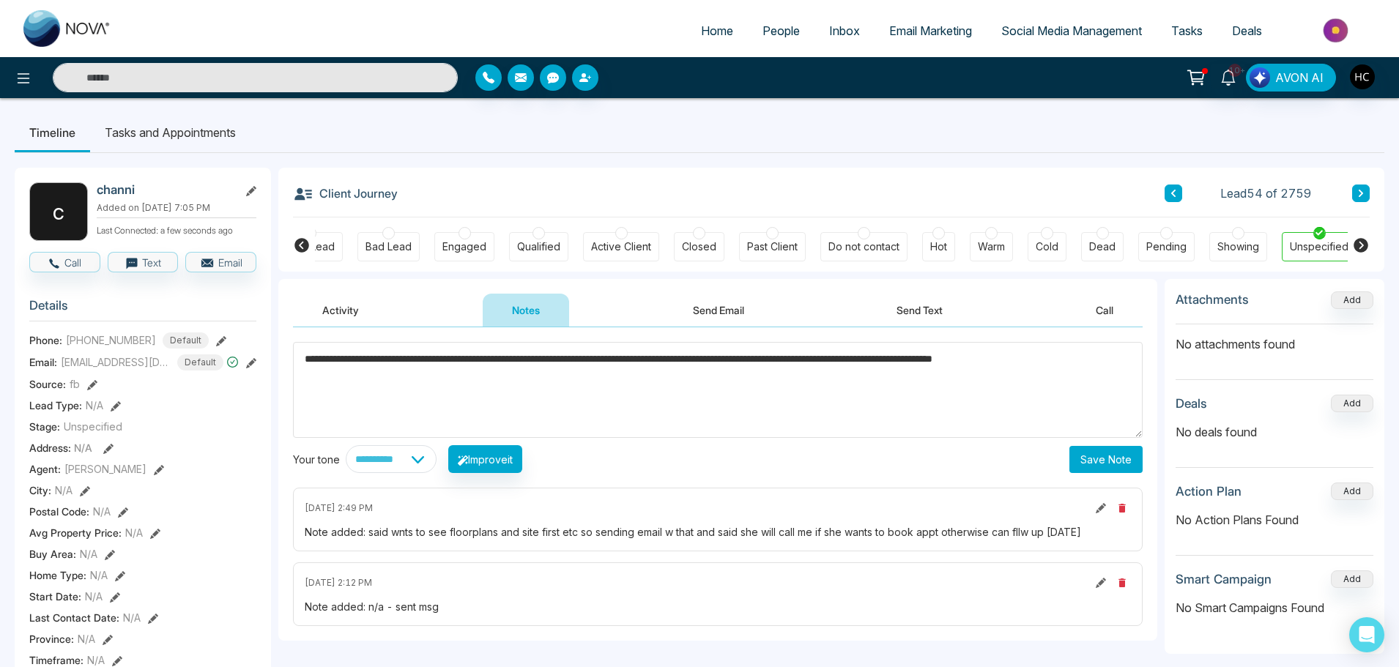
type textarea "**********"
click at [1092, 454] on button "Save Note" at bounding box center [1105, 459] width 73 height 27
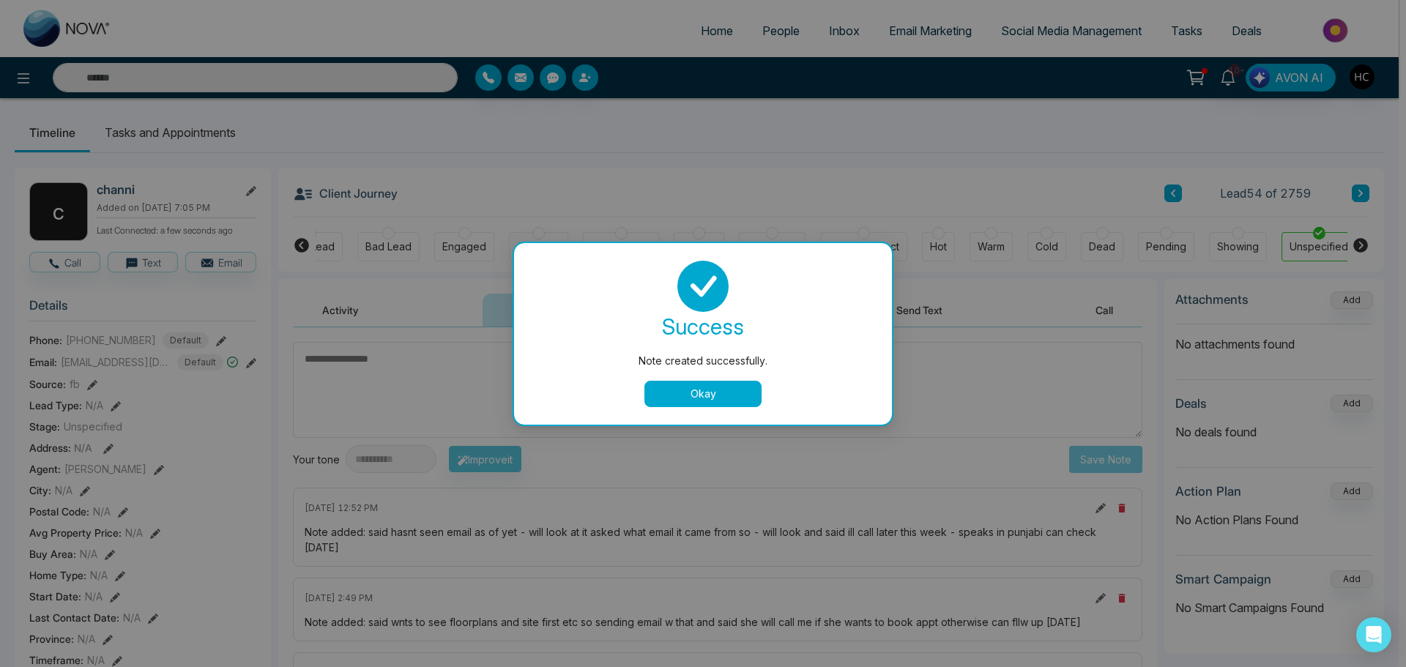
click at [694, 387] on button "Okay" at bounding box center [702, 394] width 117 height 26
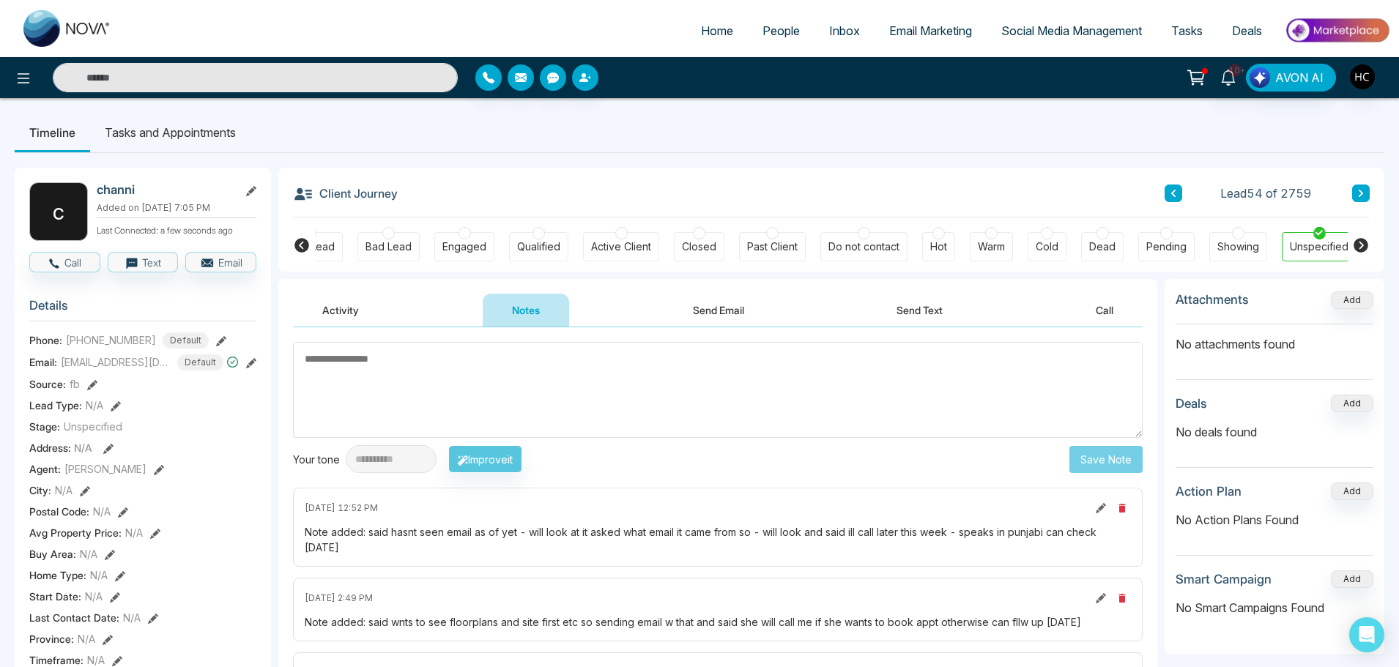
click at [163, 74] on input "text" at bounding box center [255, 77] width 405 height 29
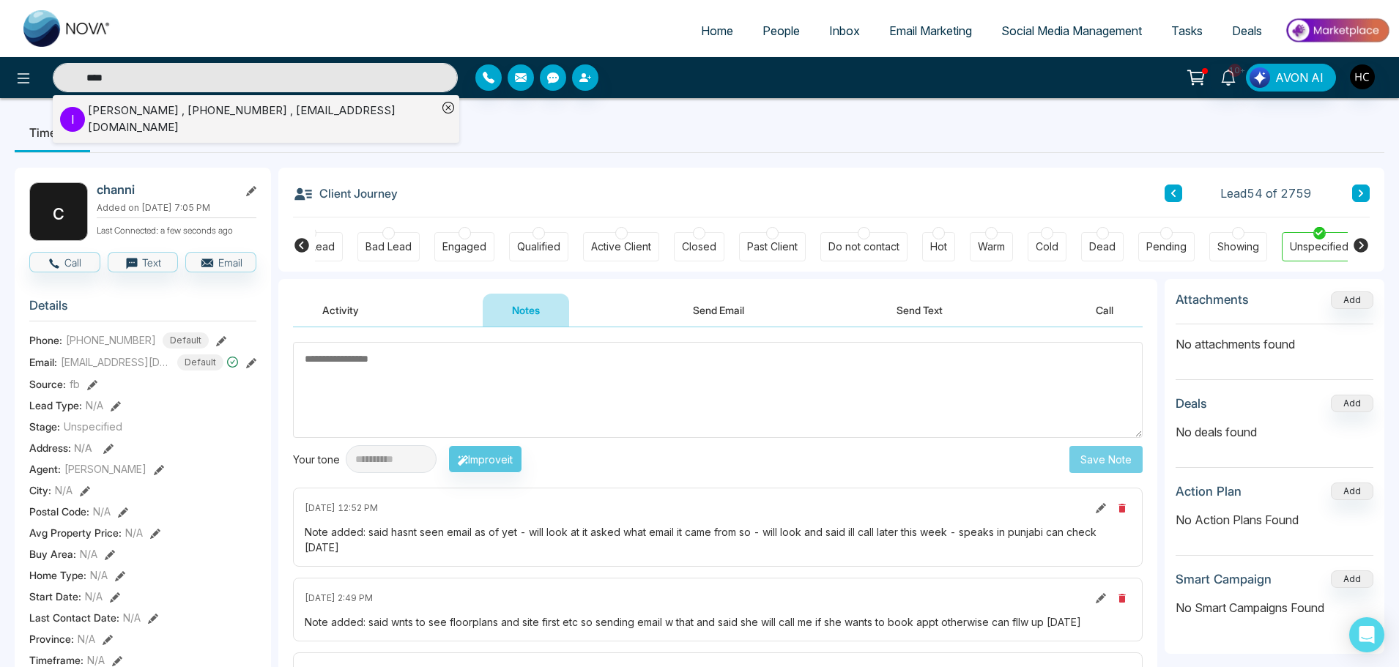
type input "****"
click at [255, 106] on div "Ingrid Monroe , +16478184699 , productoraingrid@hotmail.com" at bounding box center [262, 119] width 349 height 33
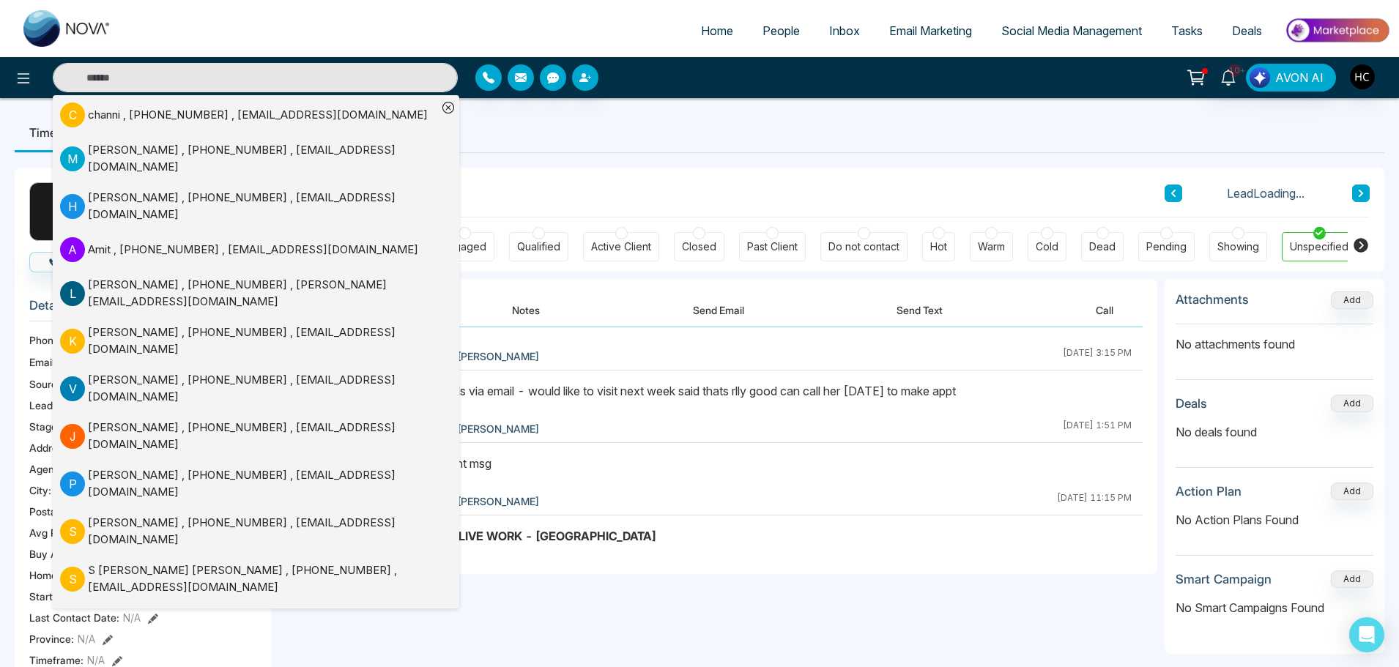
click at [530, 313] on button "Notes" at bounding box center [526, 310] width 86 height 33
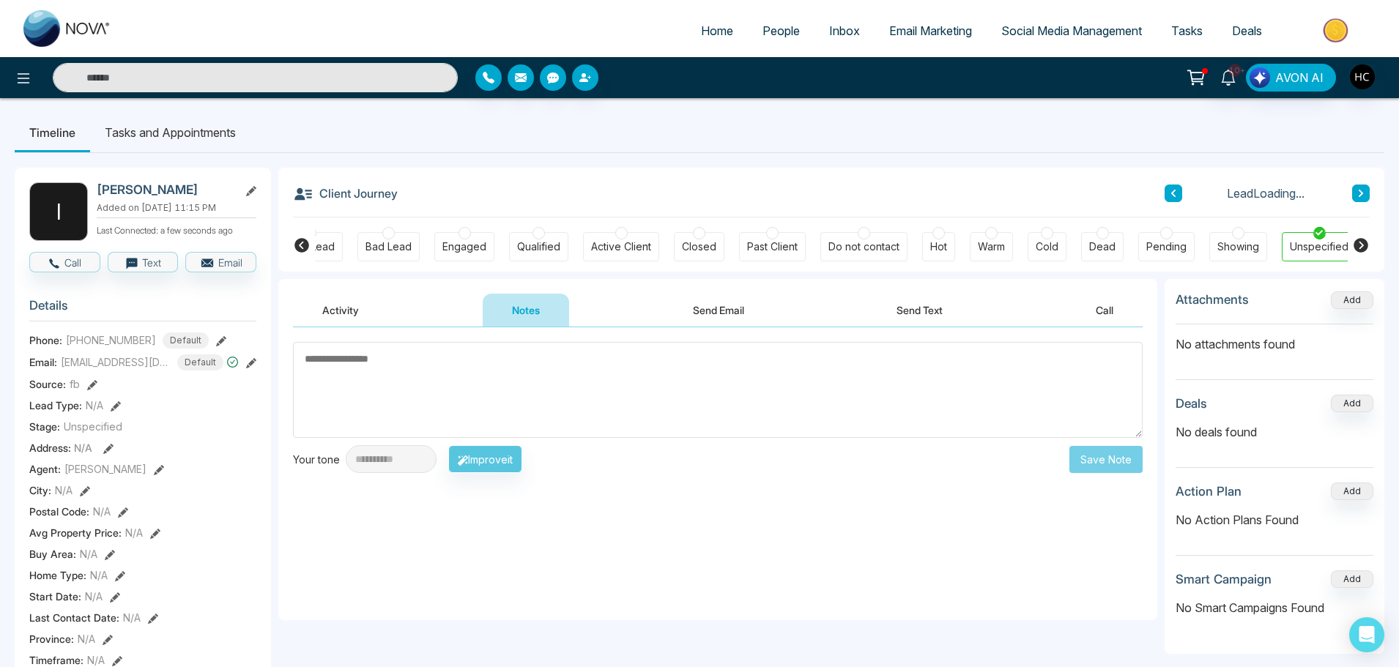
click at [492, 380] on textarea at bounding box center [717, 390] width 849 height 96
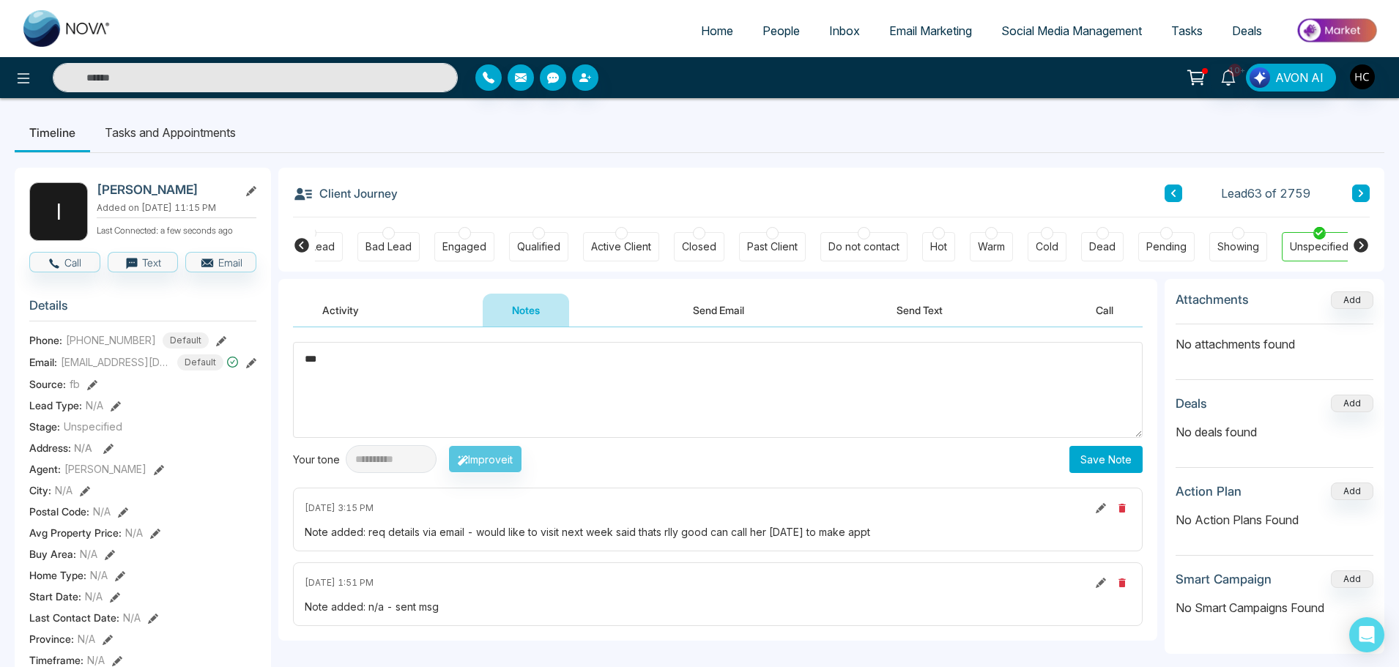
type textarea "***"
click at [1104, 463] on button "Save Note" at bounding box center [1105, 459] width 73 height 27
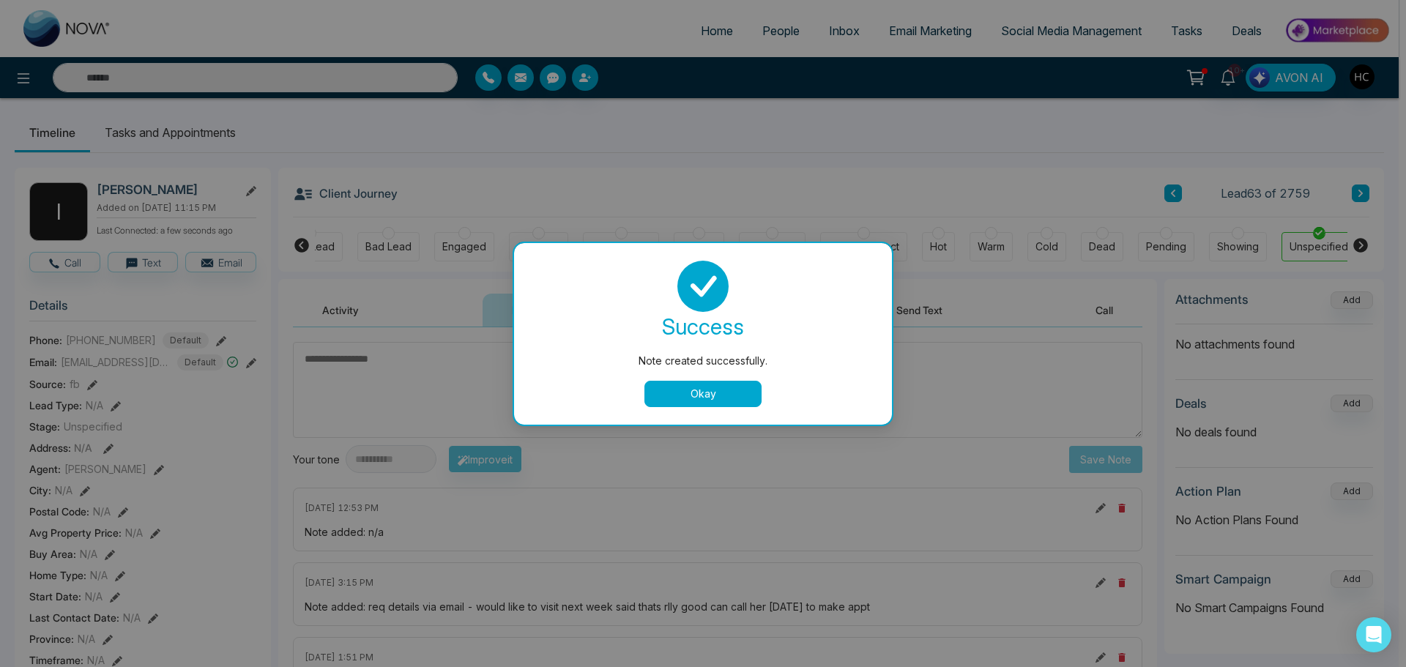
click at [702, 390] on button "Okay" at bounding box center [702, 394] width 117 height 26
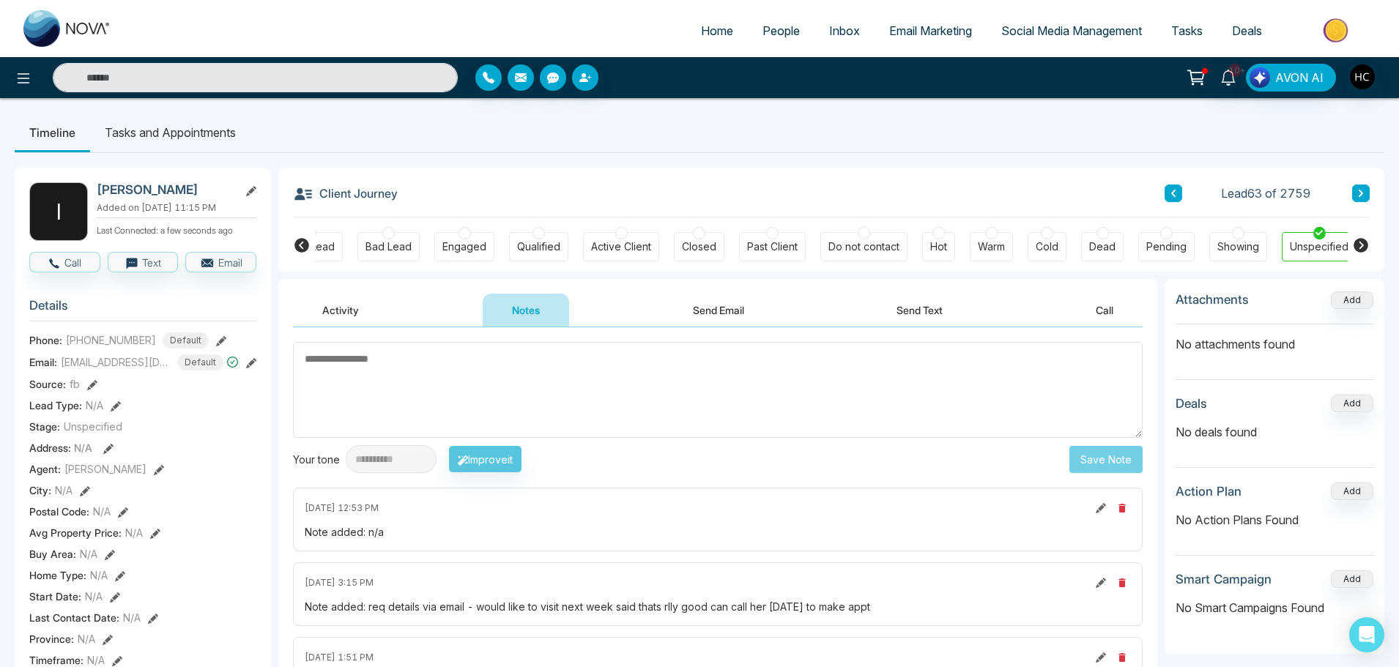
click at [1362, 194] on icon at bounding box center [1360, 193] width 4 height 7
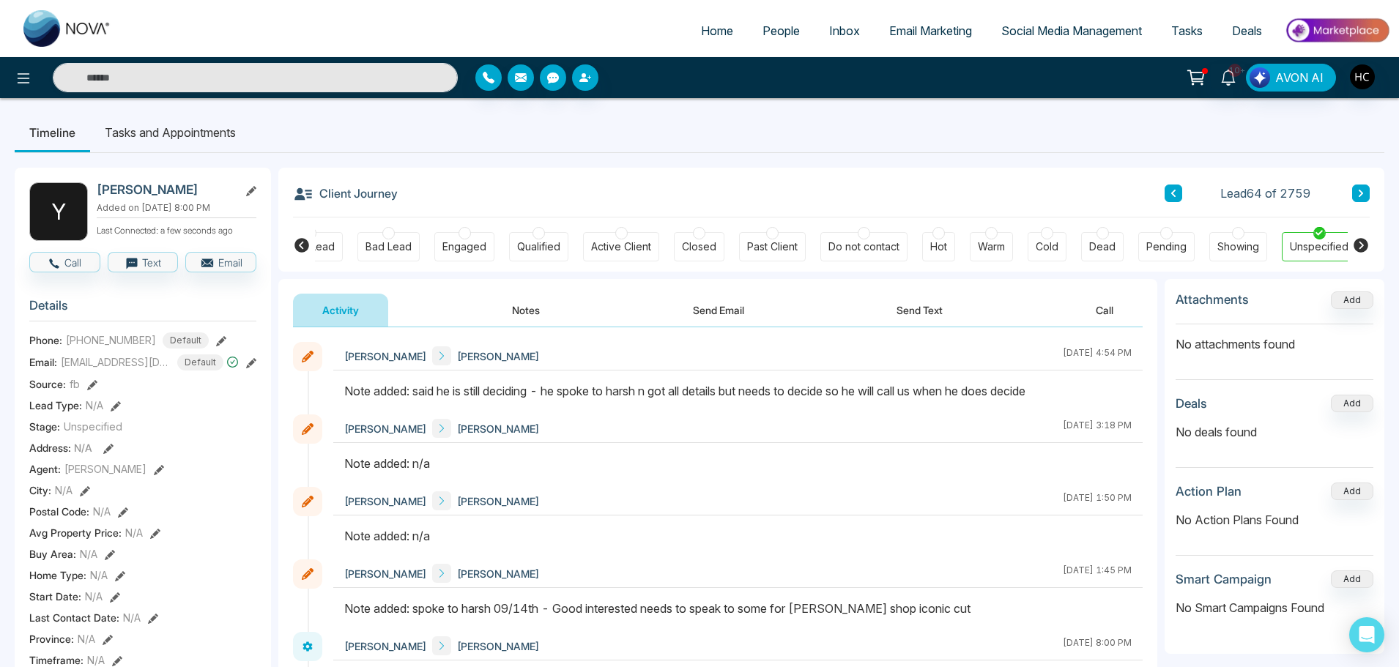
click at [529, 313] on button "Notes" at bounding box center [526, 310] width 86 height 33
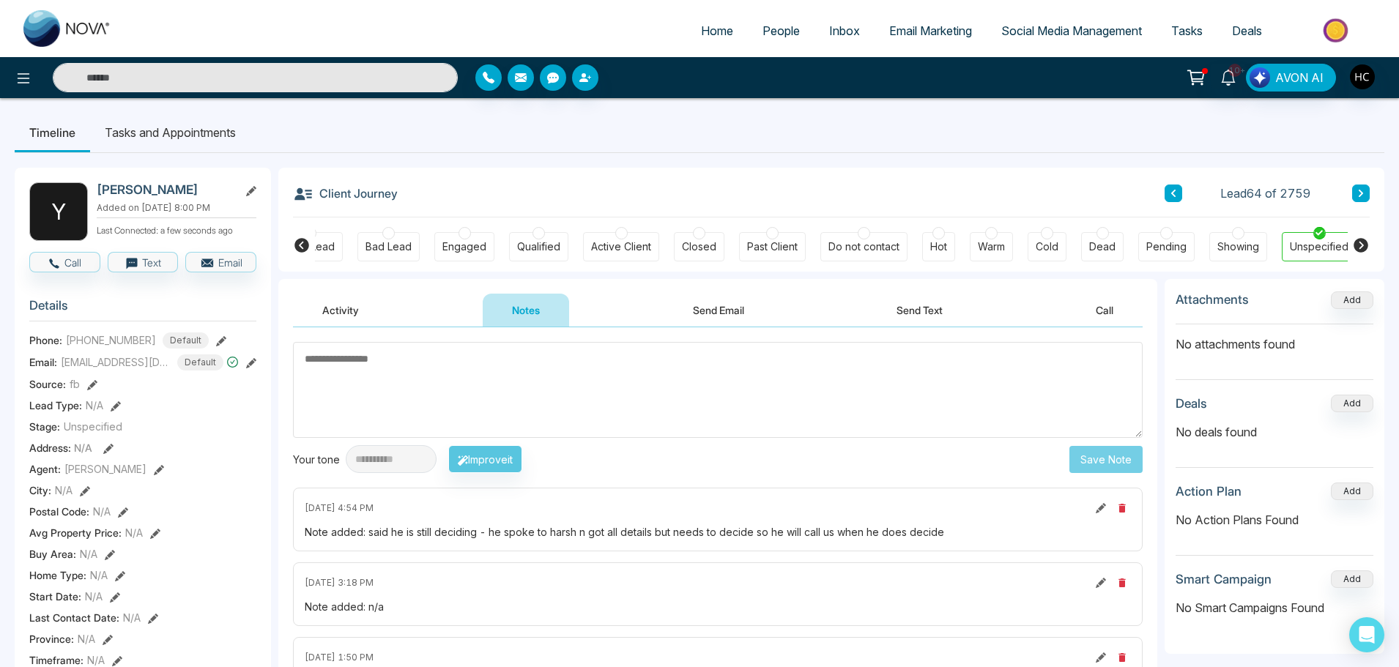
click at [171, 76] on input "text" at bounding box center [255, 77] width 405 height 29
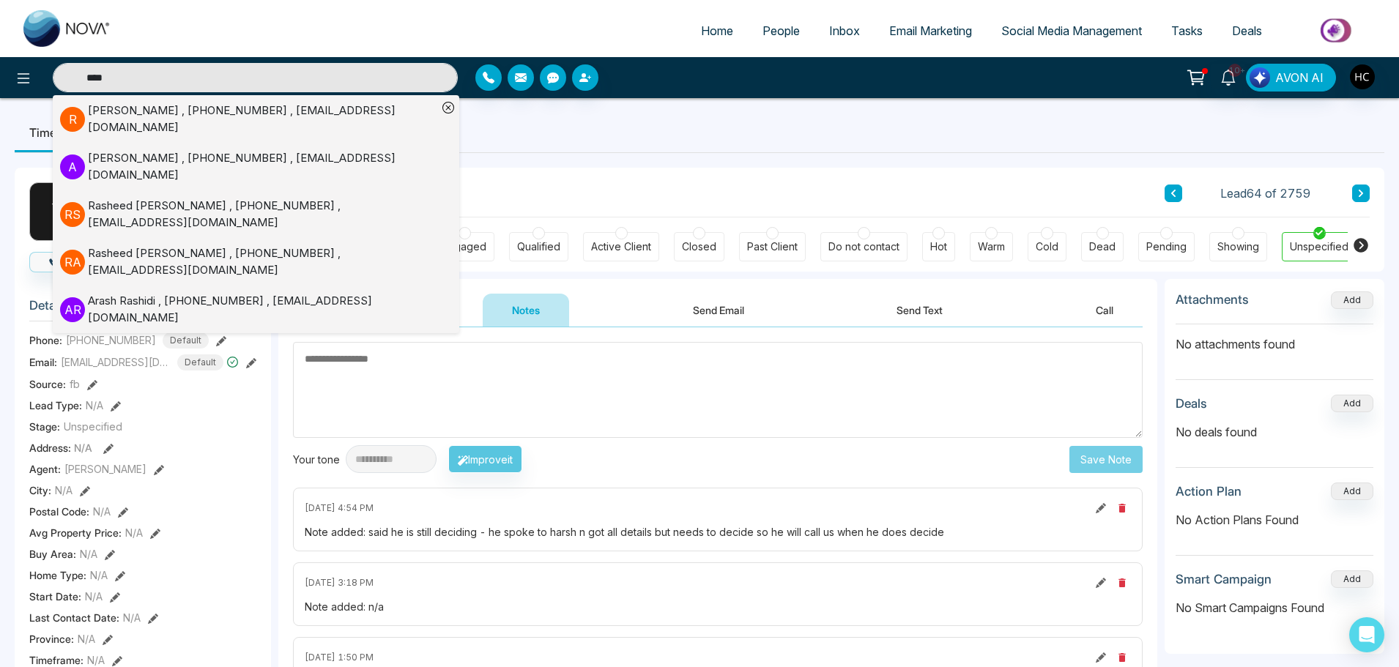
type input "****"
click at [99, 111] on div "Rashpal Singh Johar , +16479642578 , rashjohar25@gmail.com" at bounding box center [262, 119] width 349 height 33
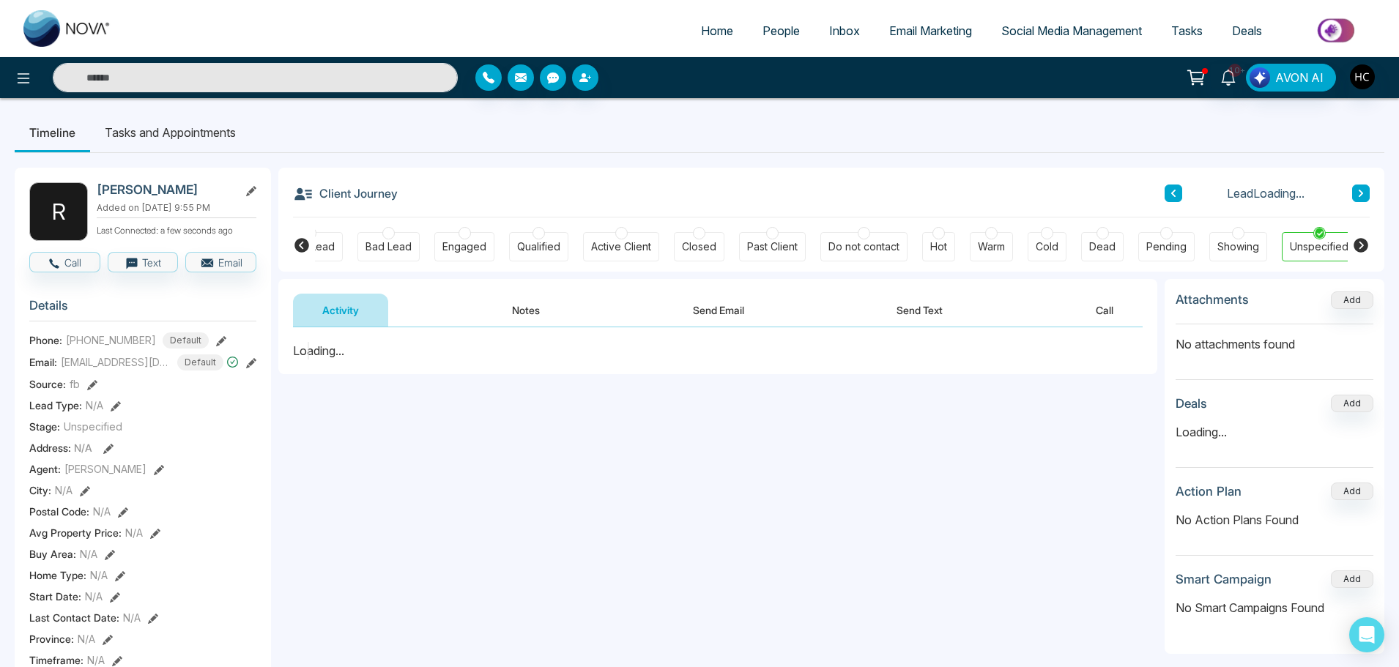
click at [525, 310] on button "Notes" at bounding box center [526, 310] width 86 height 33
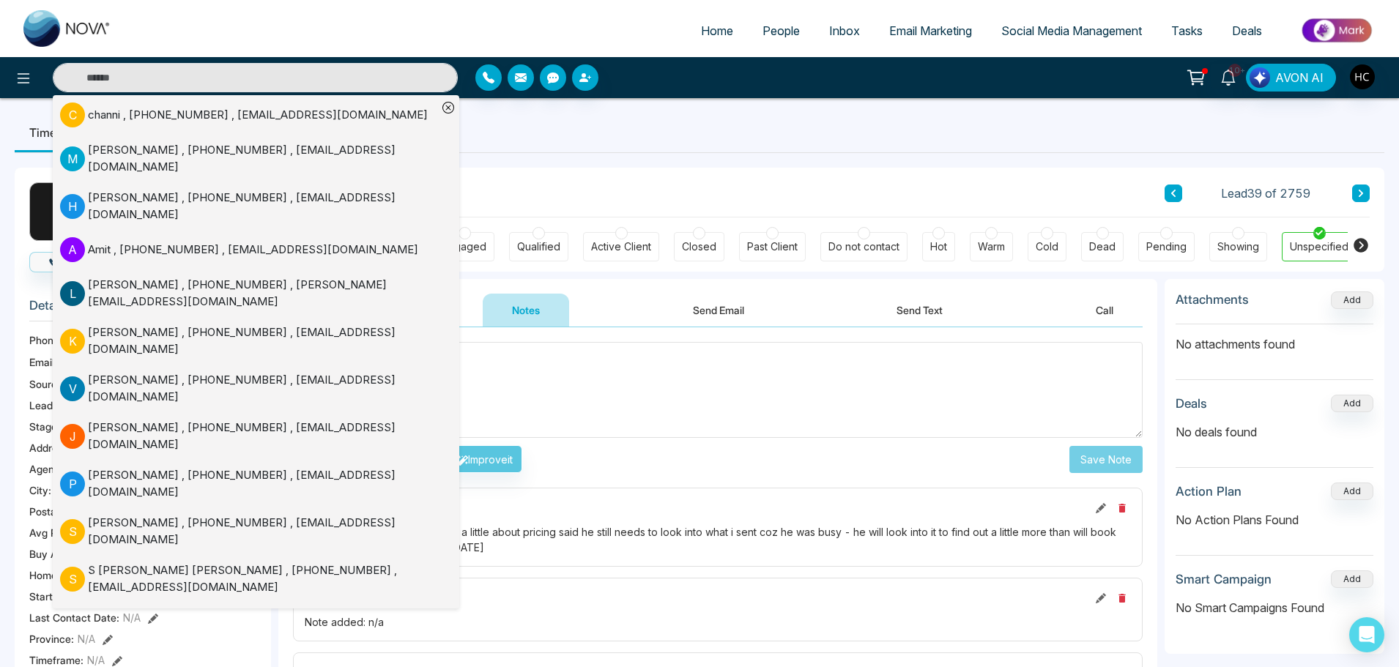
click at [526, 365] on textarea at bounding box center [717, 390] width 849 height 96
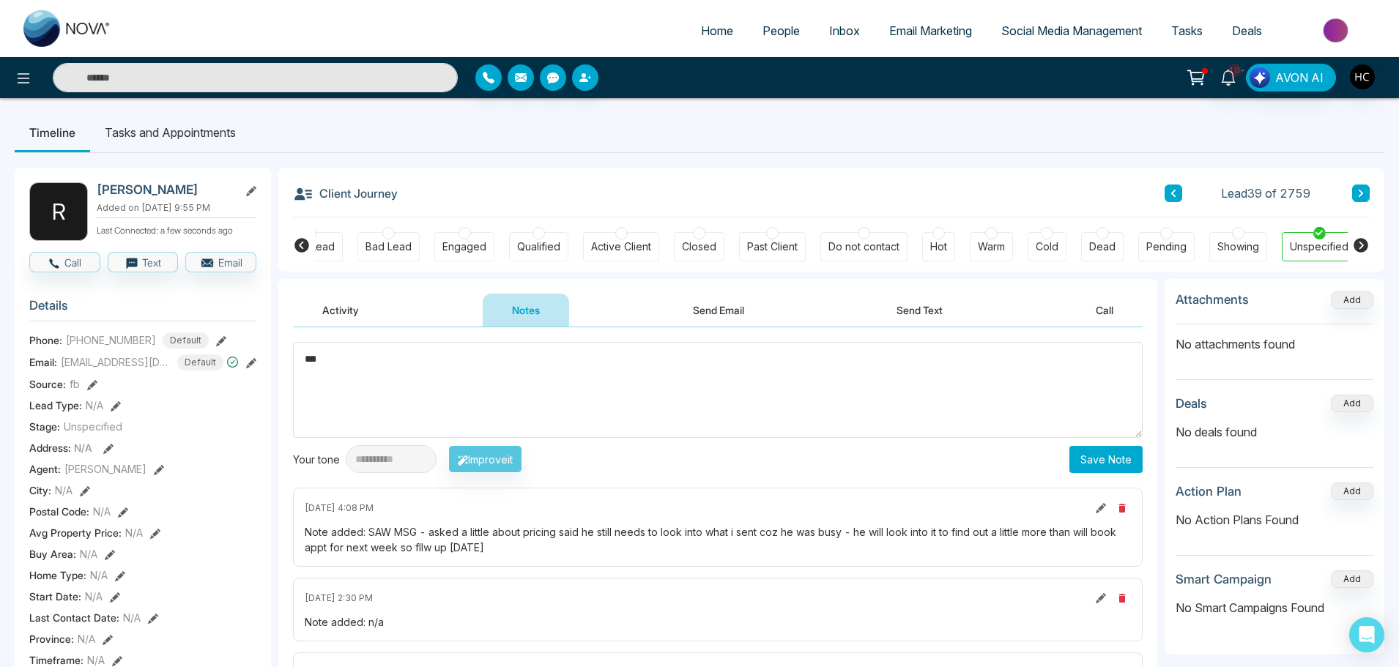
type textarea "***"
click at [1080, 453] on button "Save Note" at bounding box center [1105, 459] width 73 height 27
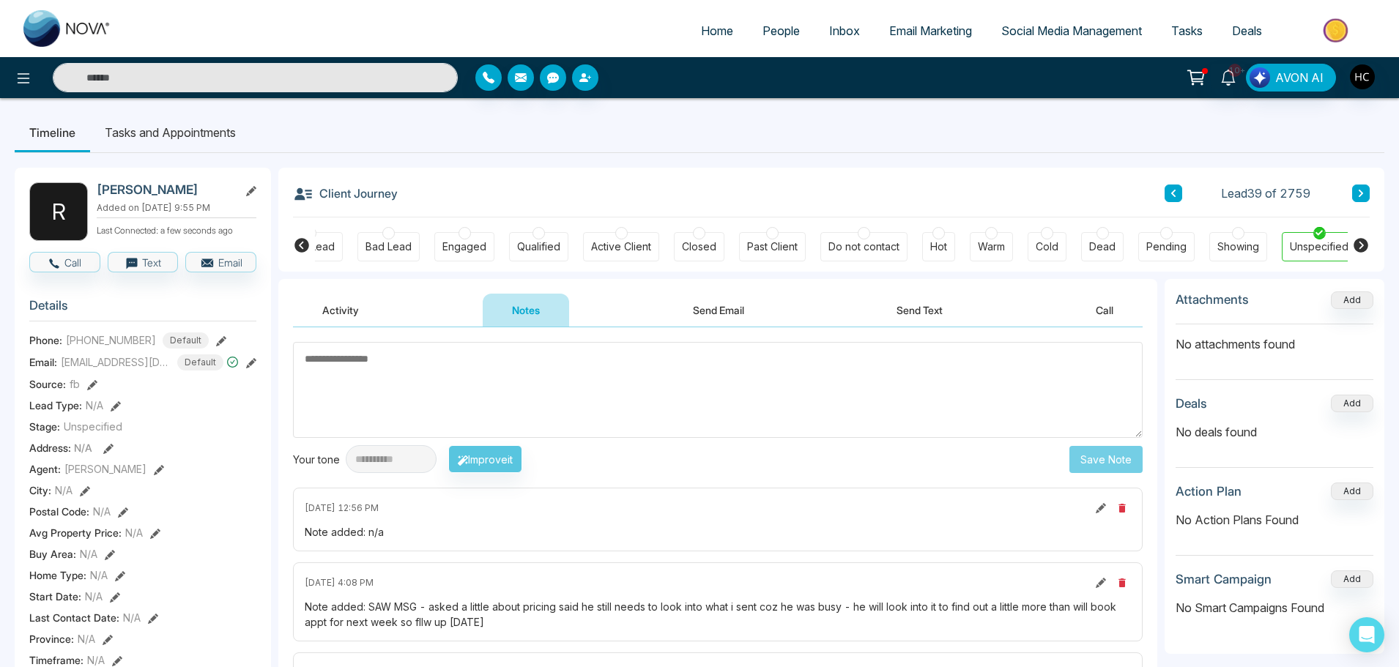
click at [724, 398] on textarea at bounding box center [717, 390] width 849 height 96
click at [193, 74] on input "text" at bounding box center [255, 77] width 405 height 29
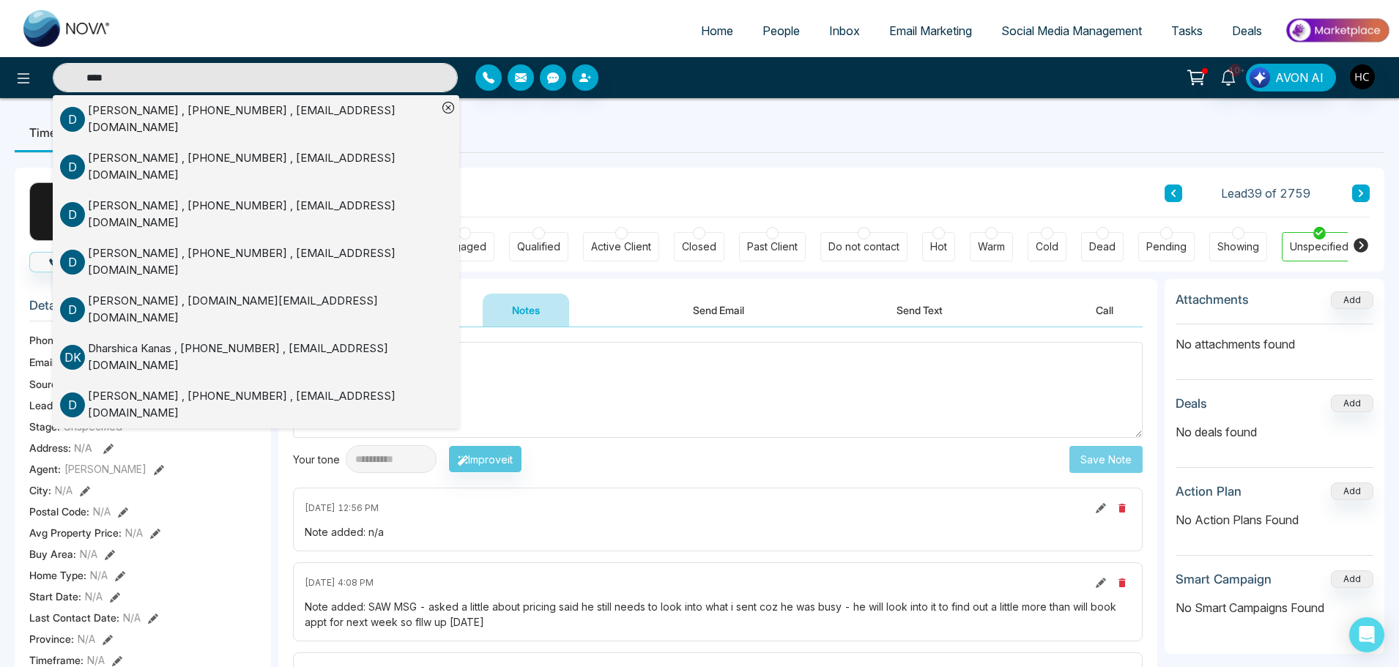
type input "****"
click at [182, 116] on div "Dharmesh Vaghela , +16478591743 , bittu_151188@yahoo.in" at bounding box center [262, 119] width 349 height 33
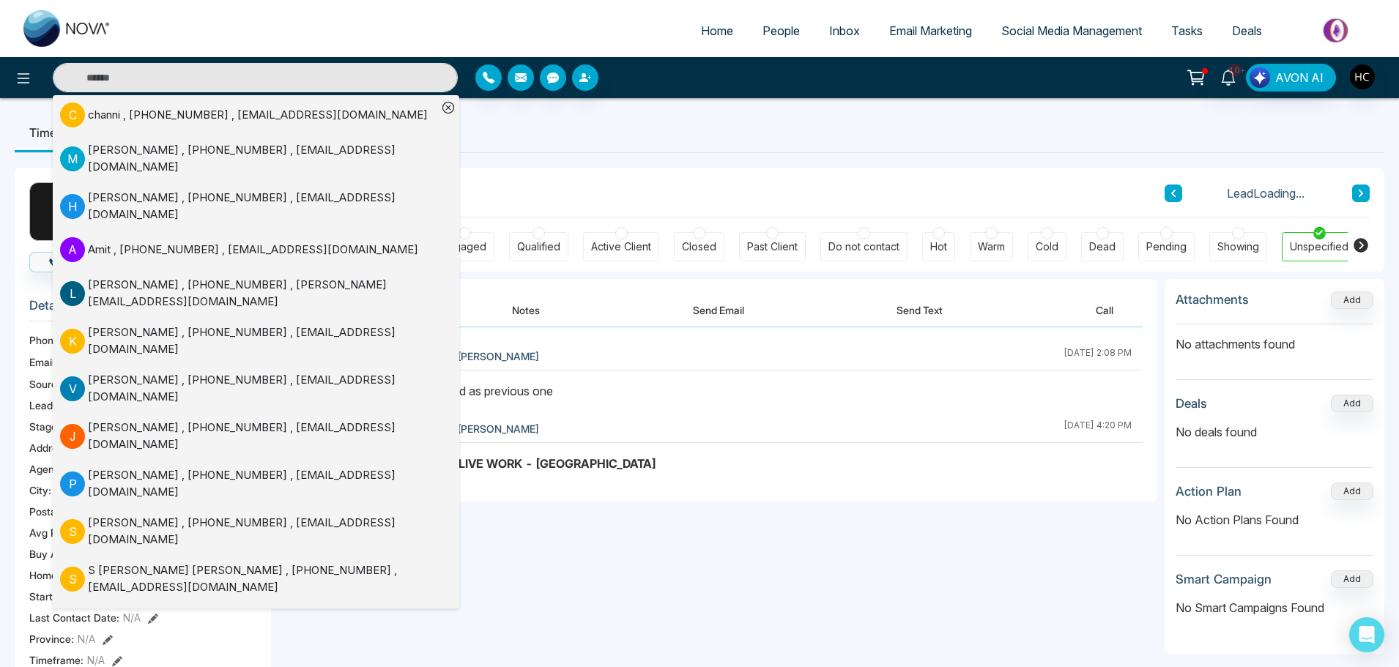
click at [158, 83] on input "text" at bounding box center [255, 77] width 405 height 29
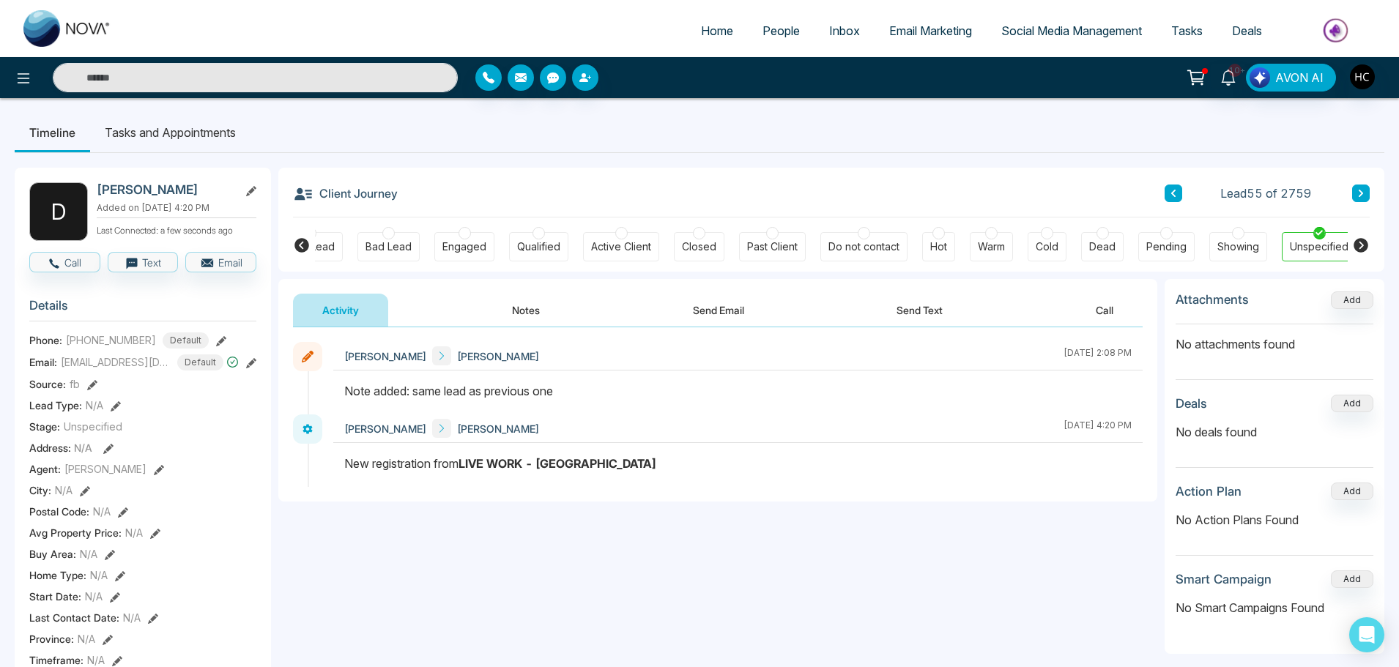
click at [1363, 195] on icon at bounding box center [1360, 193] width 7 height 9
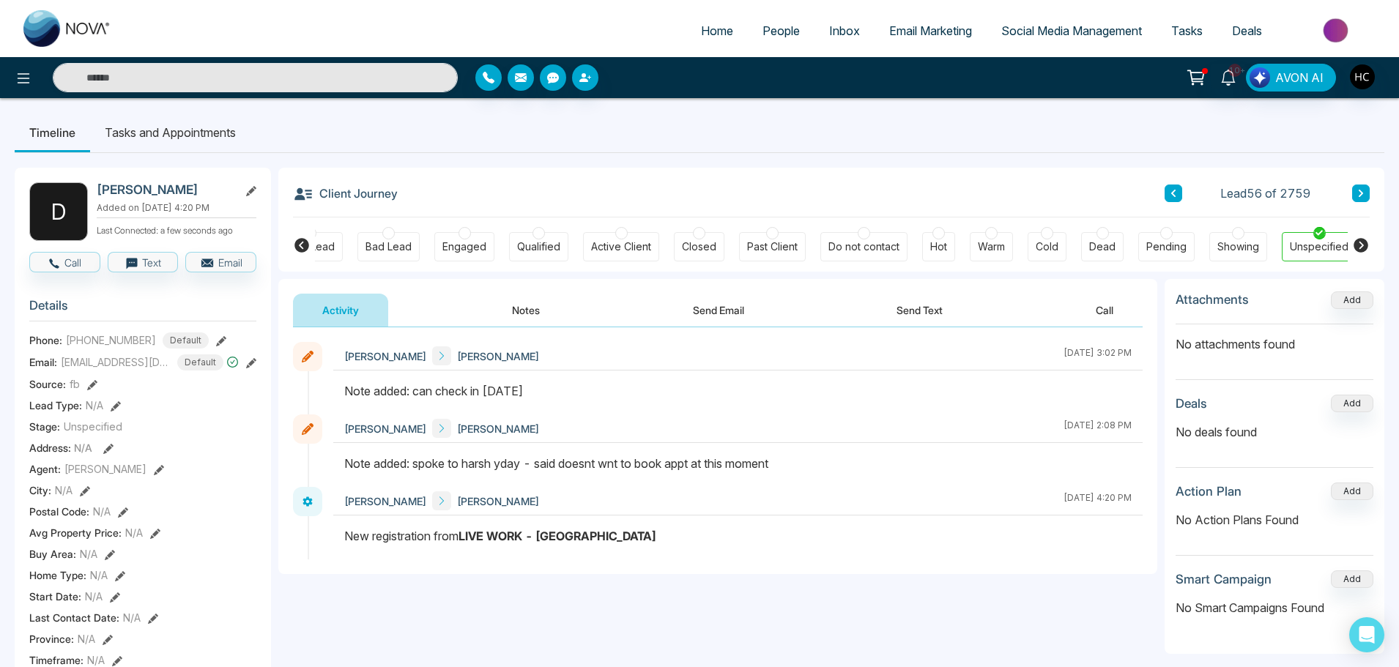
click at [514, 303] on button "Notes" at bounding box center [526, 310] width 86 height 33
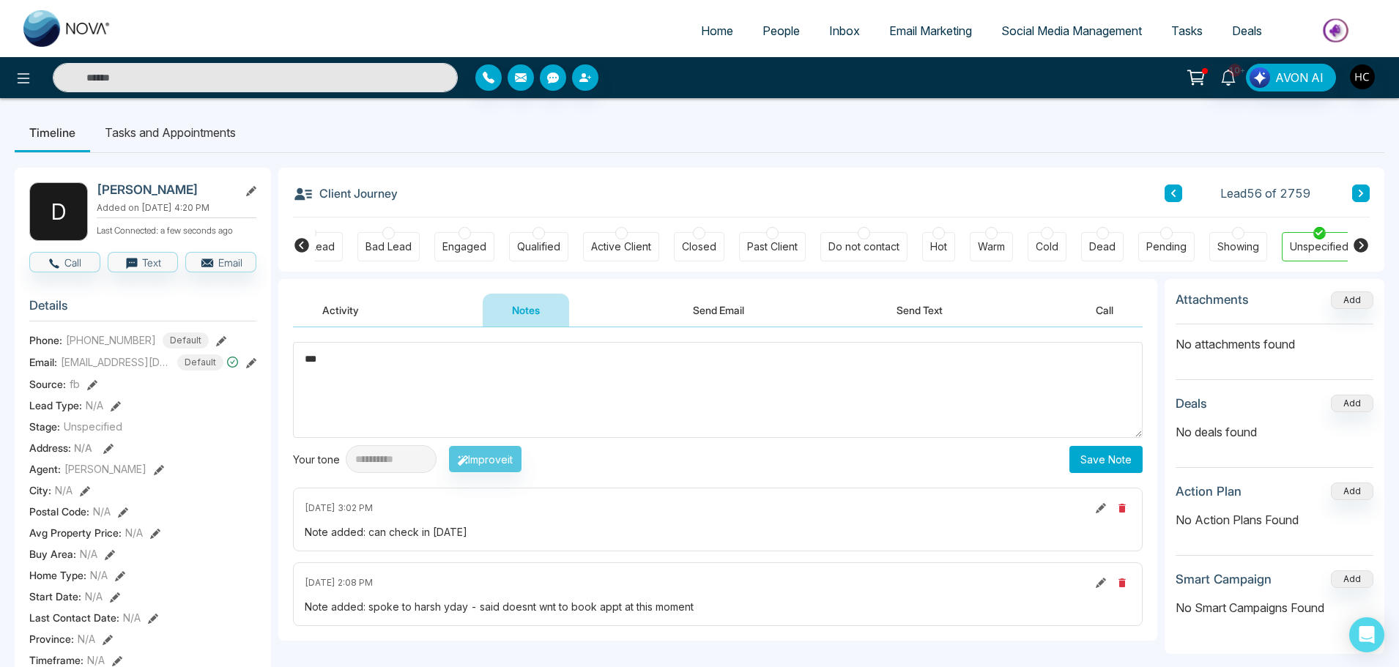
type textarea "***"
click at [1090, 453] on button "Save Note" at bounding box center [1105, 459] width 73 height 27
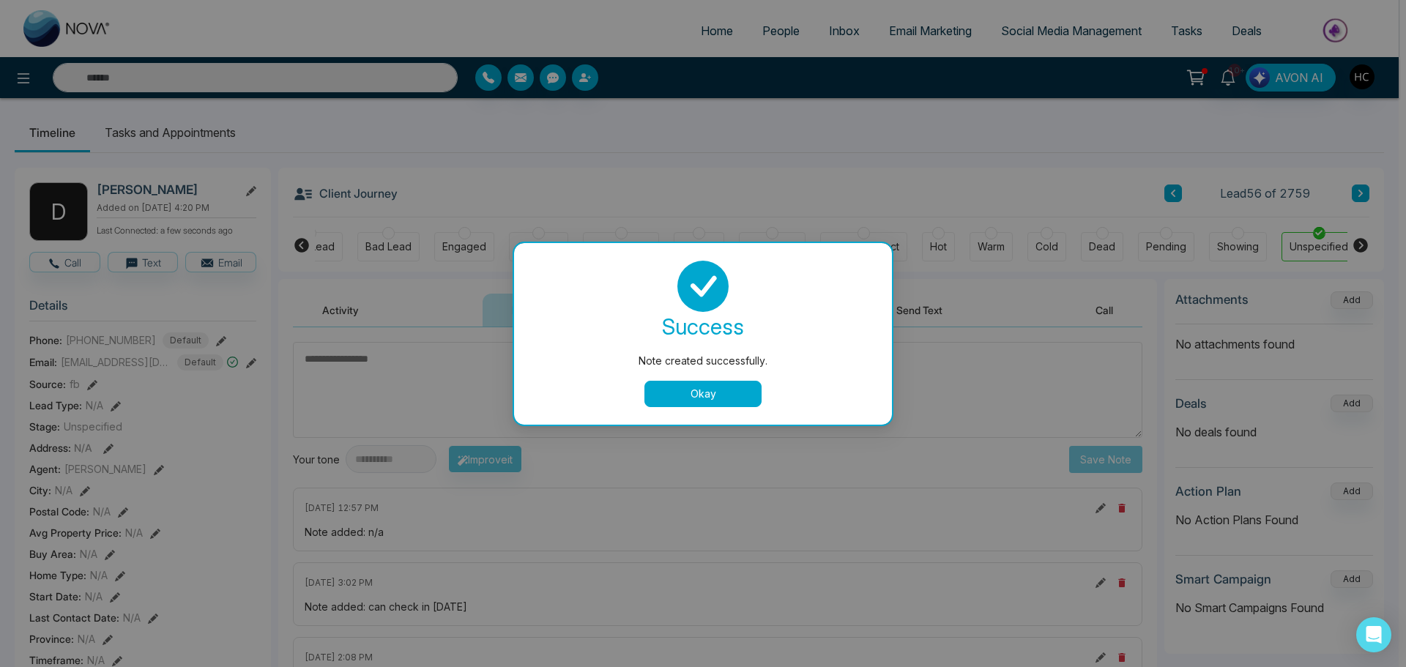
click at [703, 384] on button "Okay" at bounding box center [702, 394] width 117 height 26
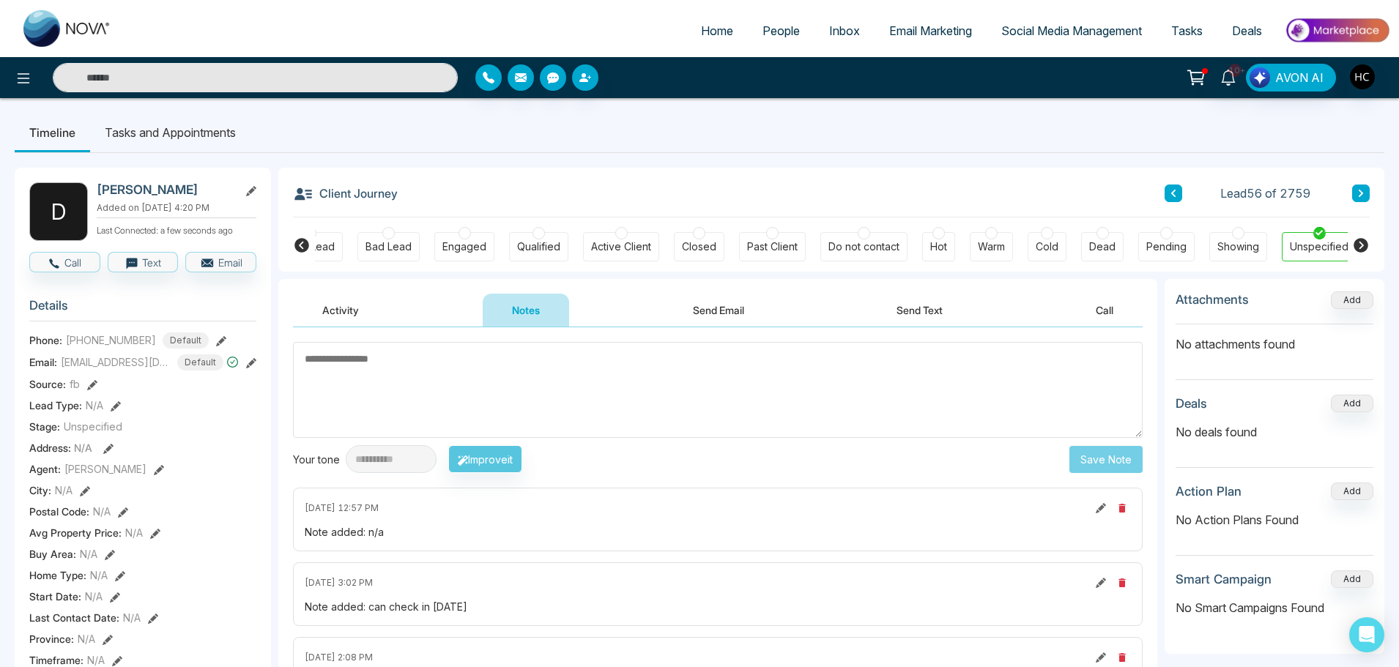
click at [182, 68] on input "text" at bounding box center [255, 77] width 405 height 29
type input "*"
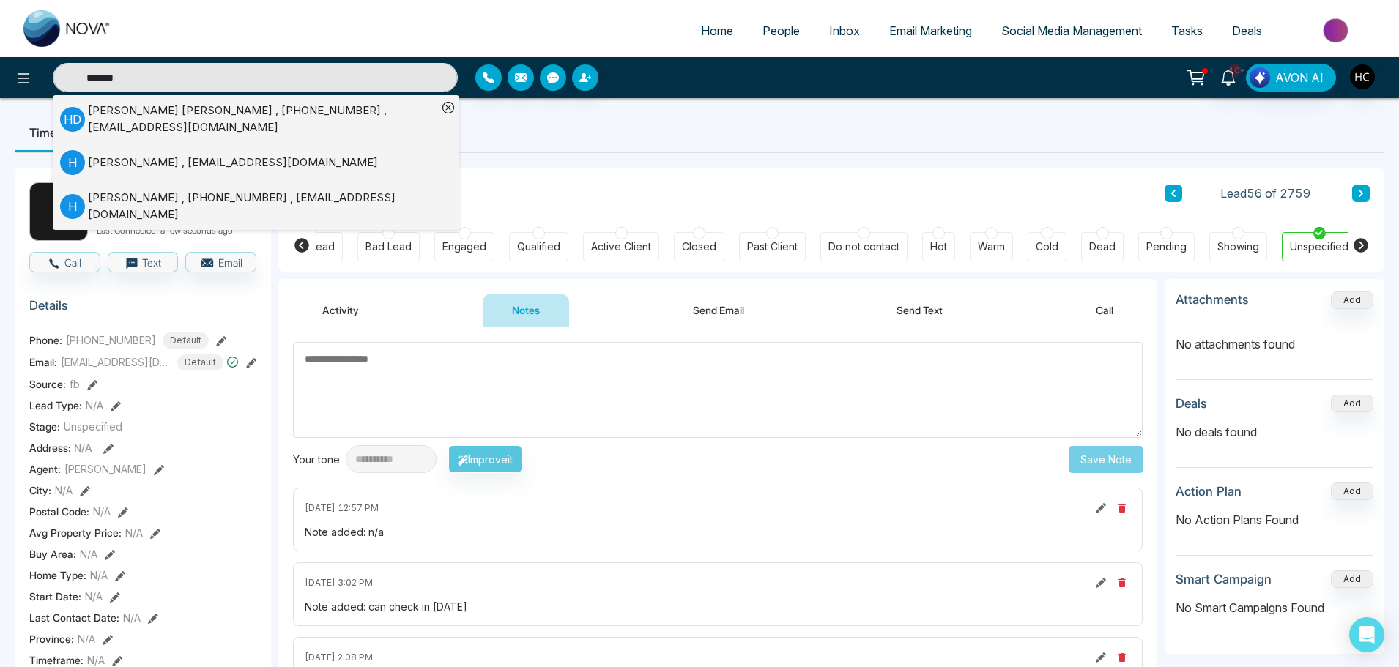
type input "********"
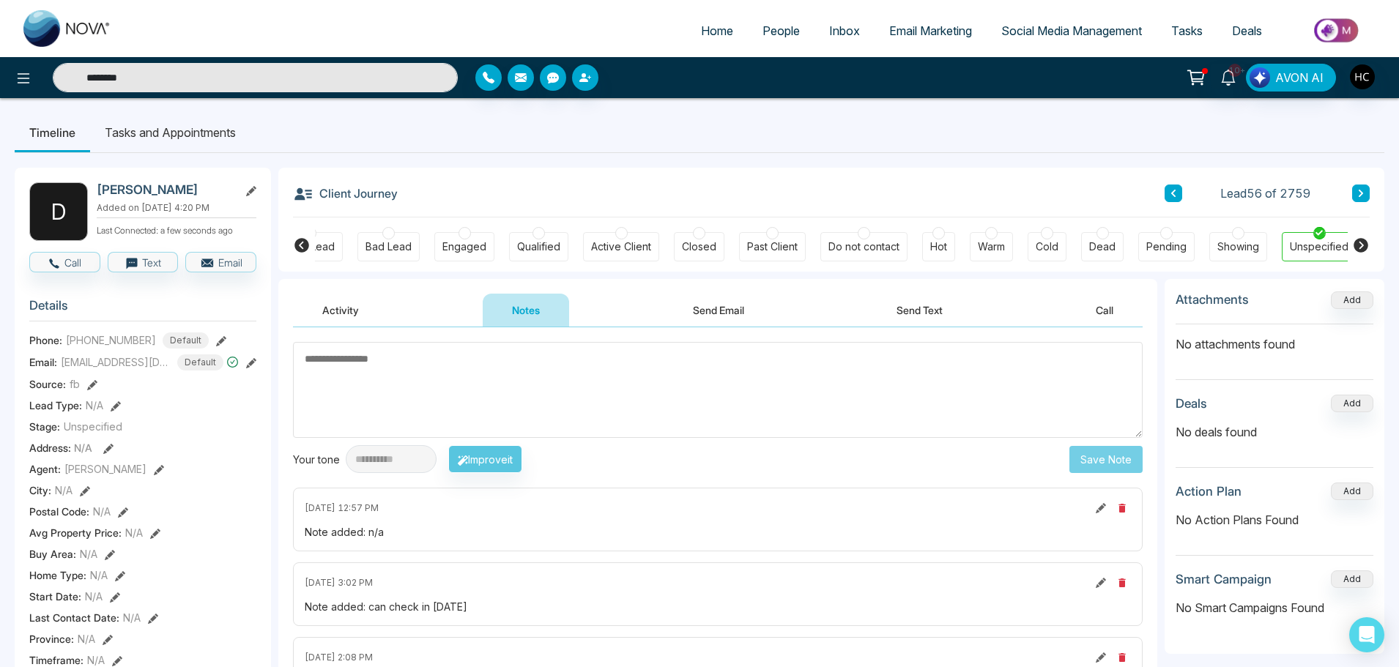
click at [84, 81] on input "********" at bounding box center [255, 77] width 405 height 29
type input "********"
click at [155, 81] on input "********" at bounding box center [255, 77] width 405 height 29
click at [145, 81] on input "text" at bounding box center [255, 77] width 405 height 29
click at [324, 127] on ul "Timeline Tasks and Appointments" at bounding box center [699, 133] width 1369 height 40
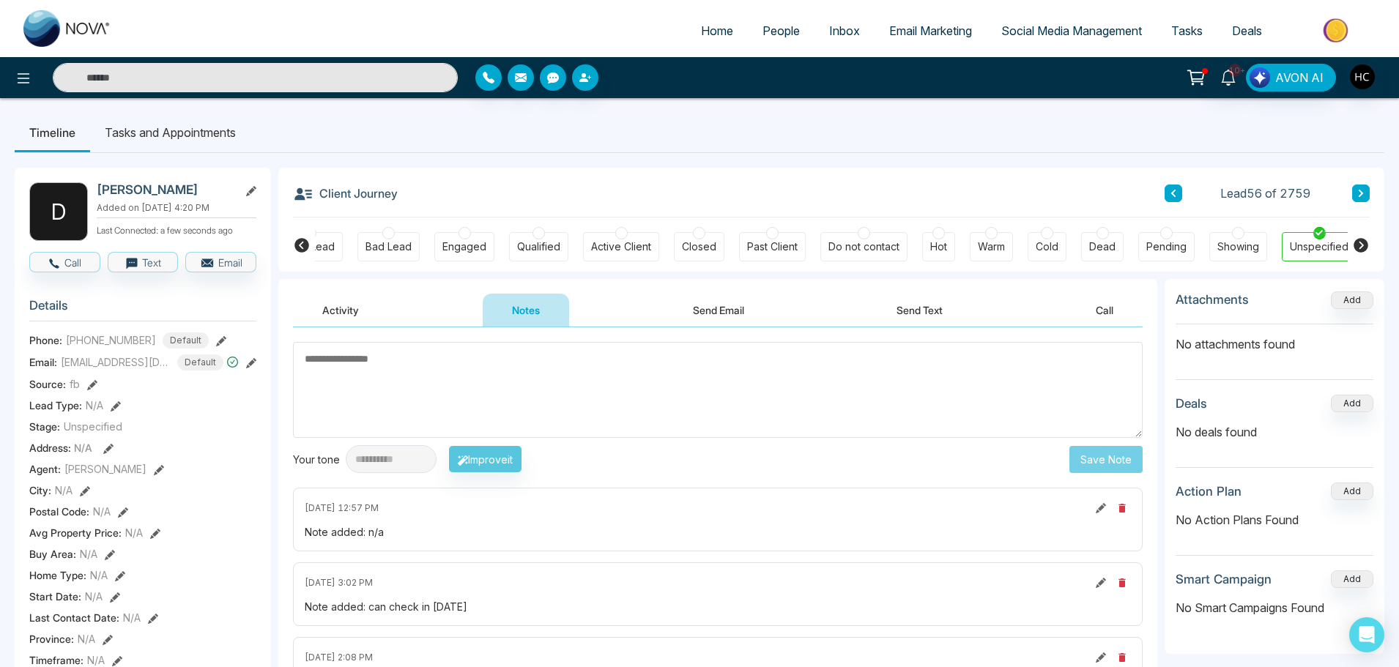
click at [178, 81] on input "text" at bounding box center [255, 77] width 405 height 29
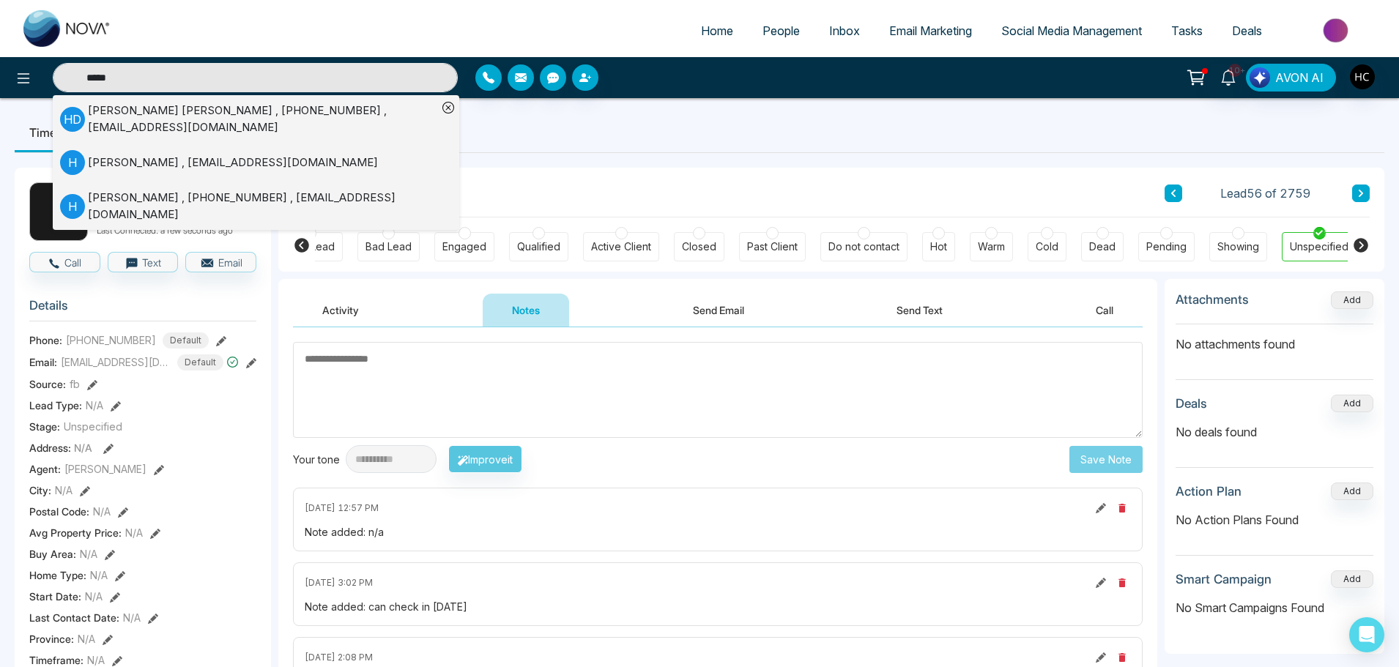
type input "*****"
click at [160, 81] on input "*****" at bounding box center [255, 77] width 405 height 29
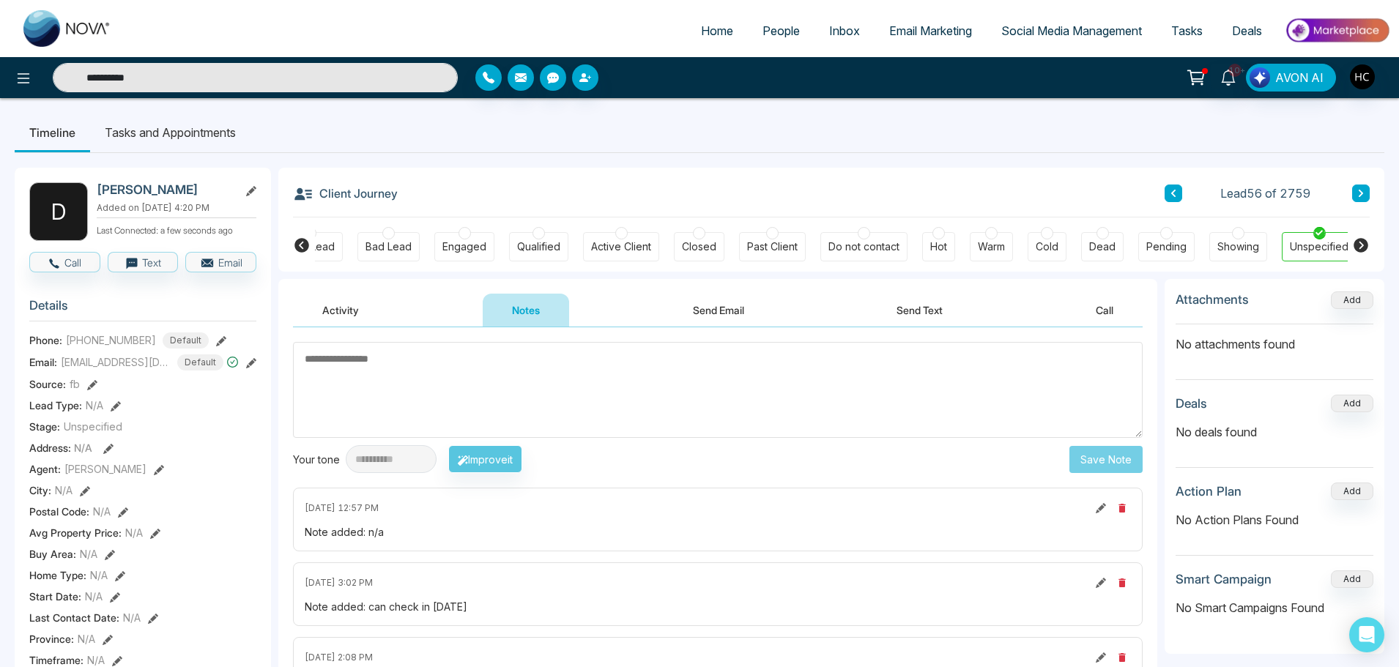
type input "**********"
click at [775, 35] on span "People" at bounding box center [780, 30] width 37 height 15
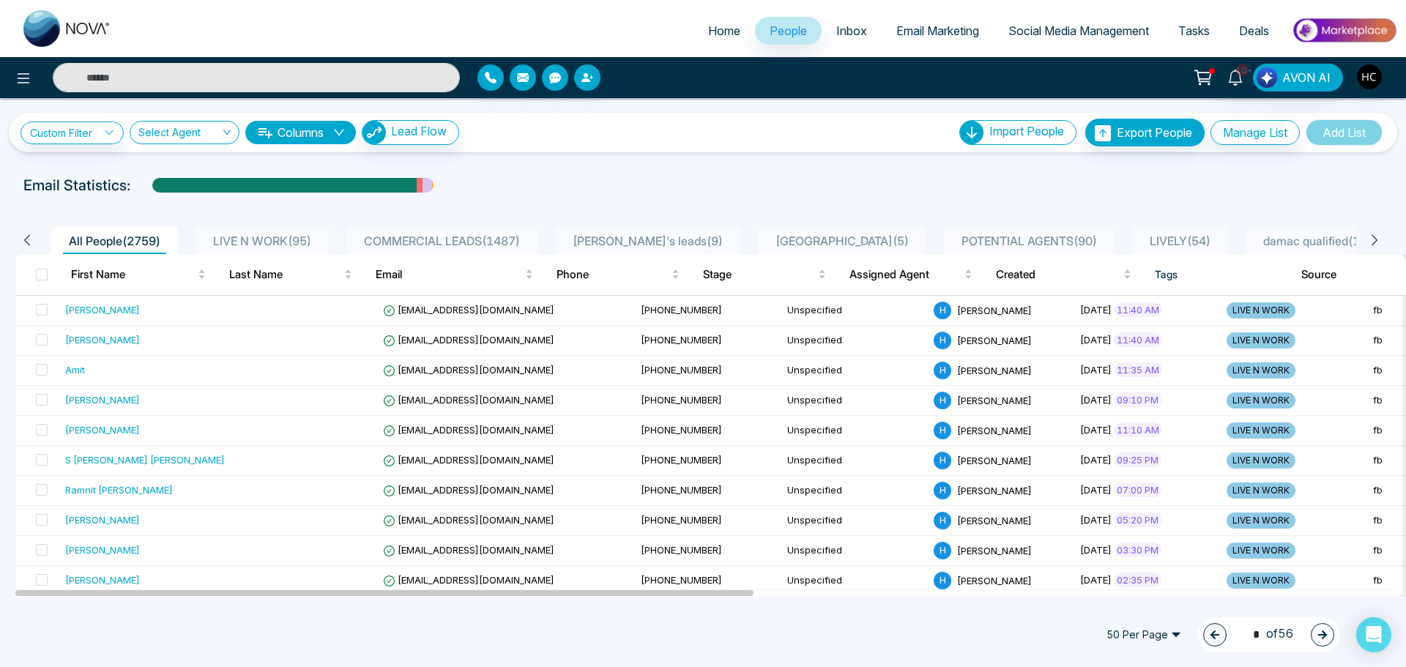
click at [268, 234] on span "LIVE N WORK ( 95 )" at bounding box center [262, 241] width 110 height 15
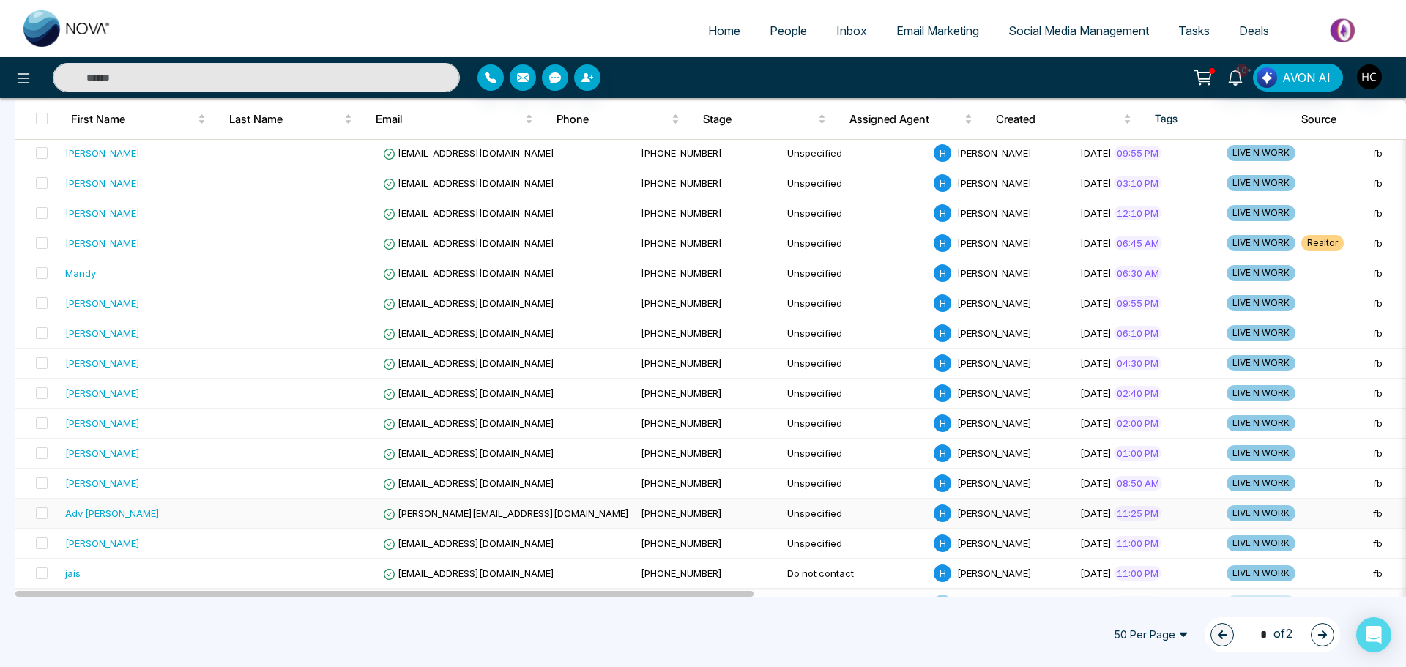
scroll to position [1234, 0]
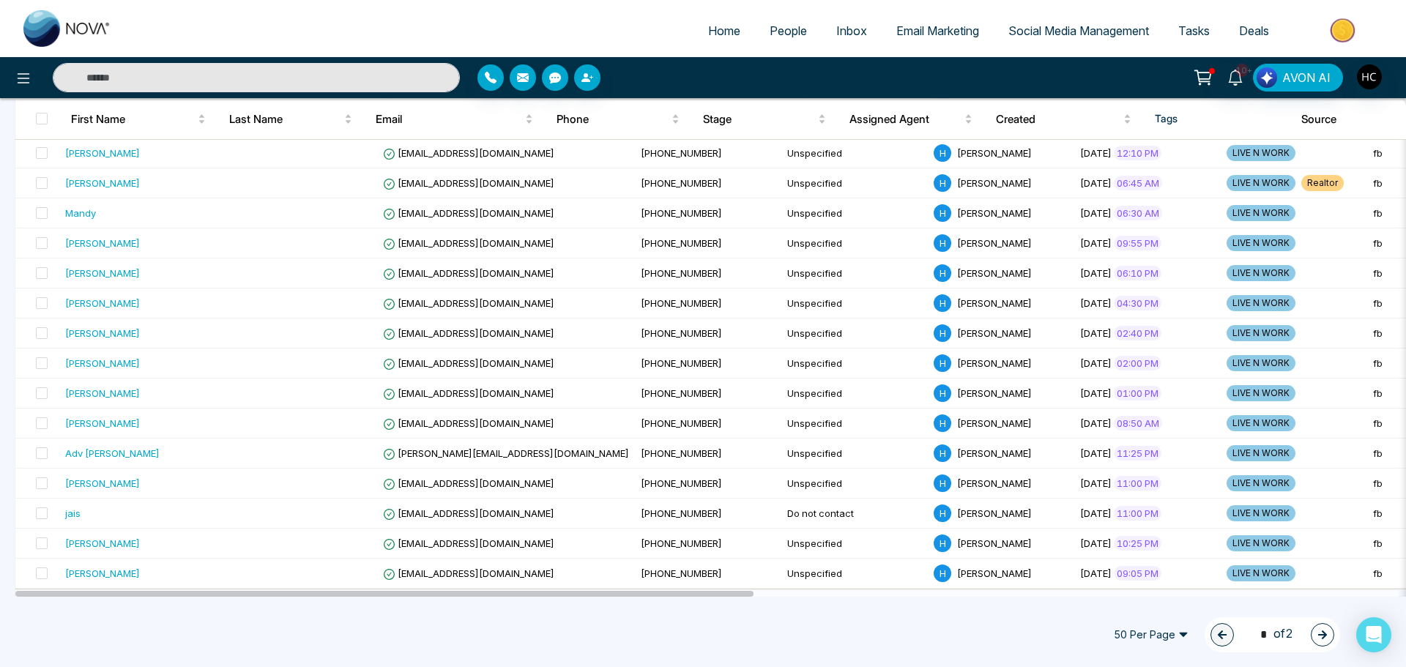
click at [1325, 637] on icon "button" at bounding box center [1322, 635] width 10 height 10
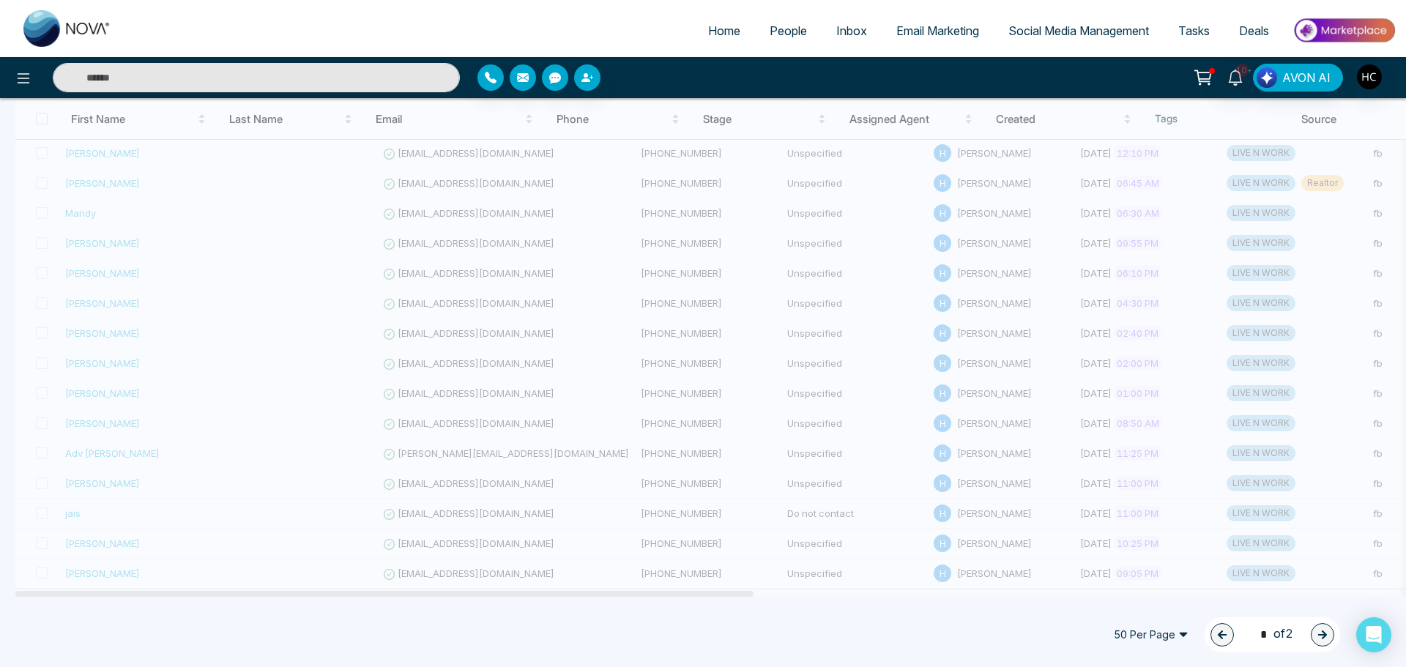
type input "*"
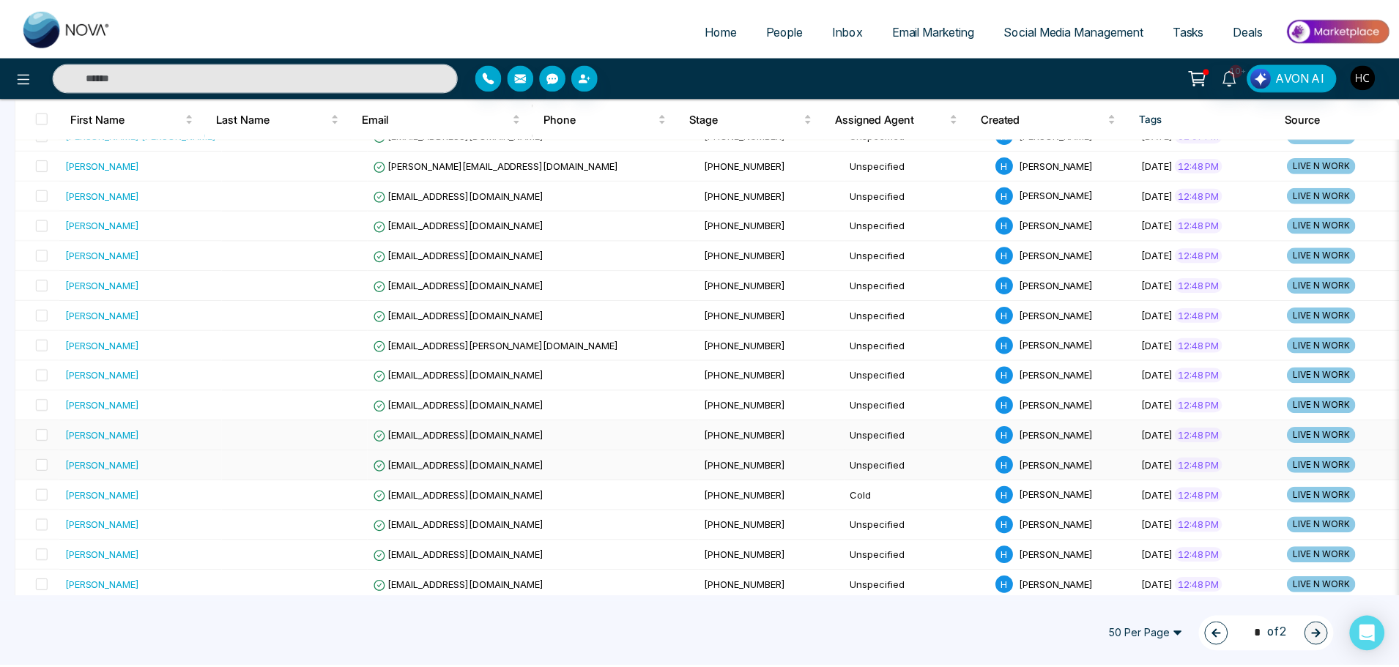
scroll to position [1084, 0]
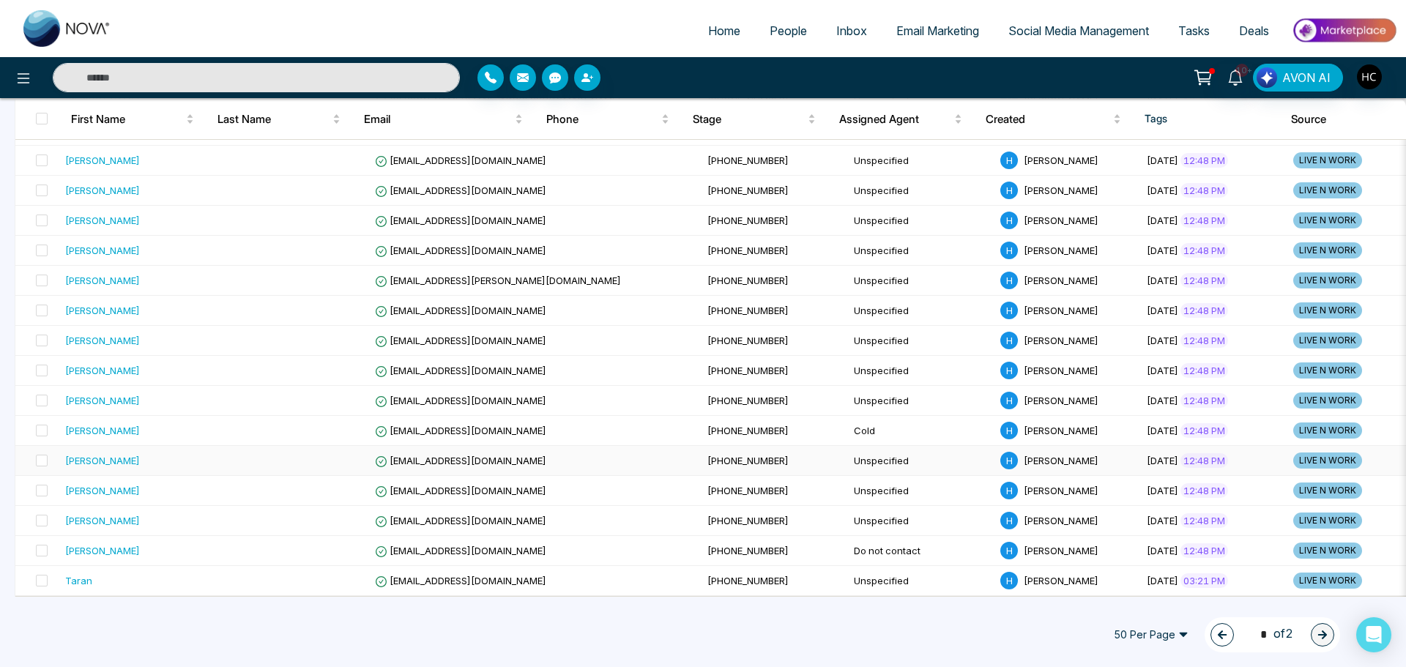
click at [116, 460] on div "Virk Harry" at bounding box center [141, 460] width 152 height 15
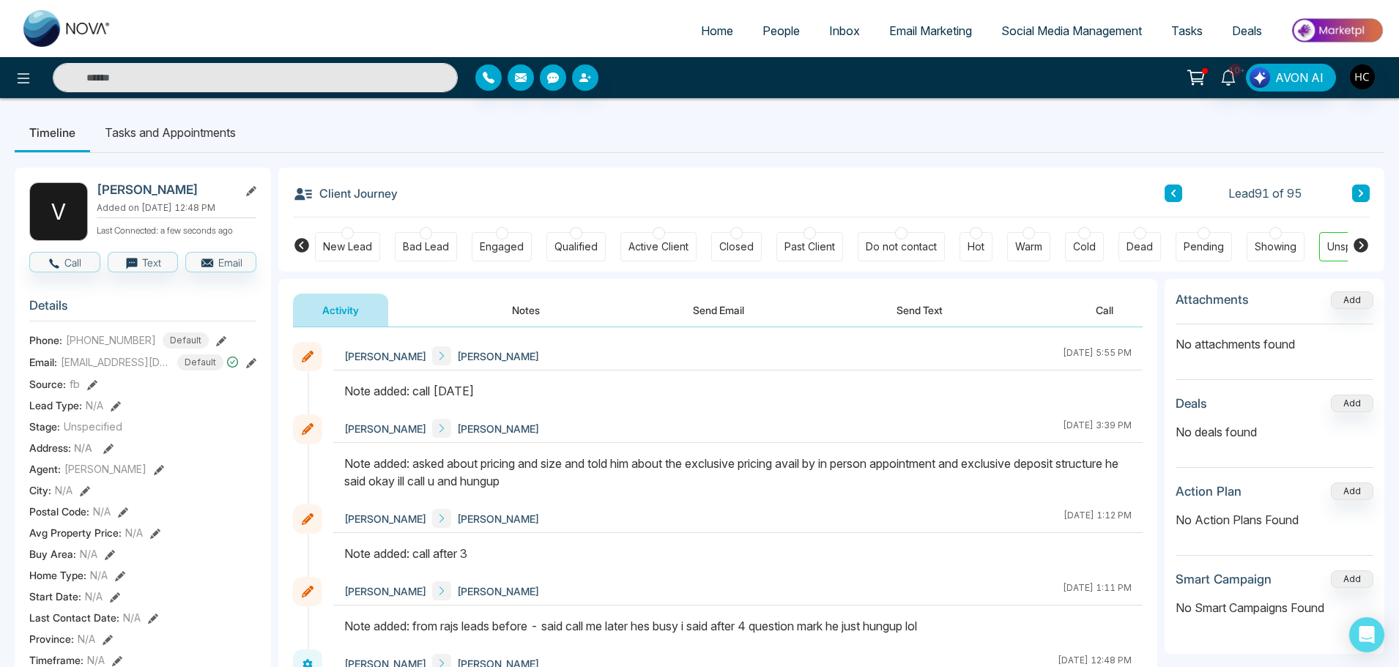
click at [522, 309] on button "Notes" at bounding box center [526, 310] width 86 height 33
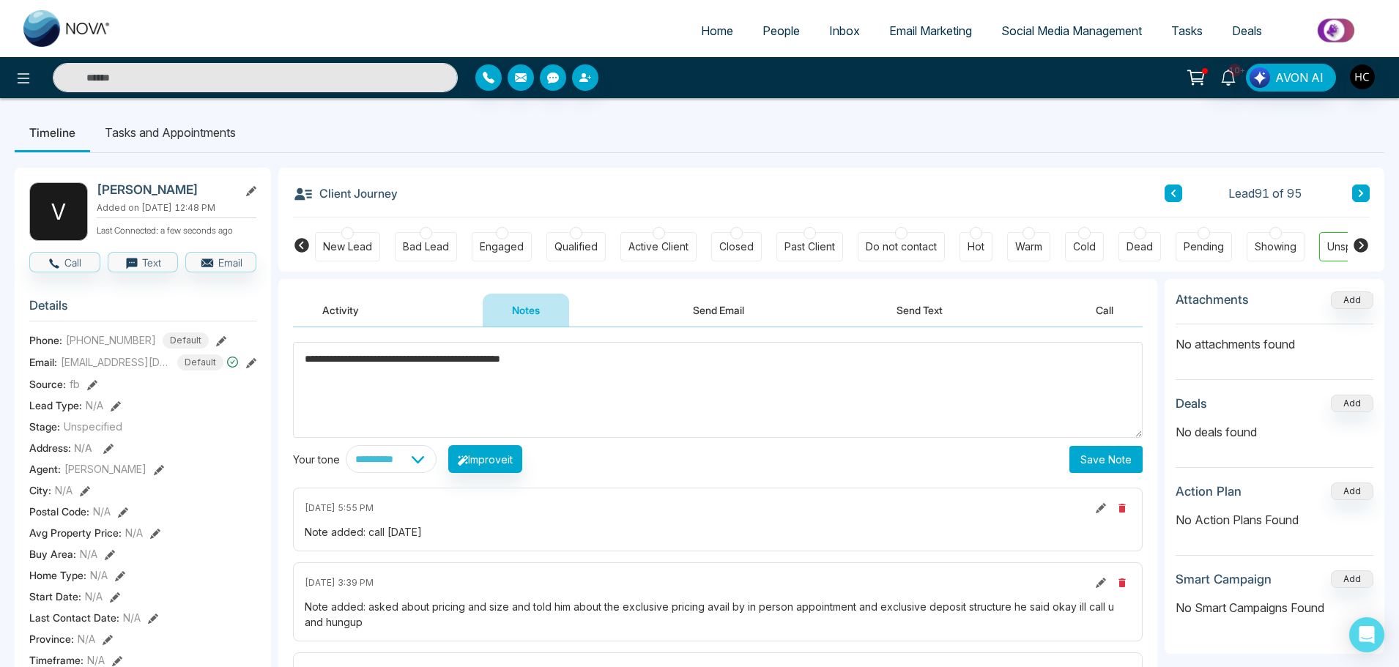
type textarea "**********"
click at [1125, 461] on button "Save Note" at bounding box center [1105, 459] width 73 height 27
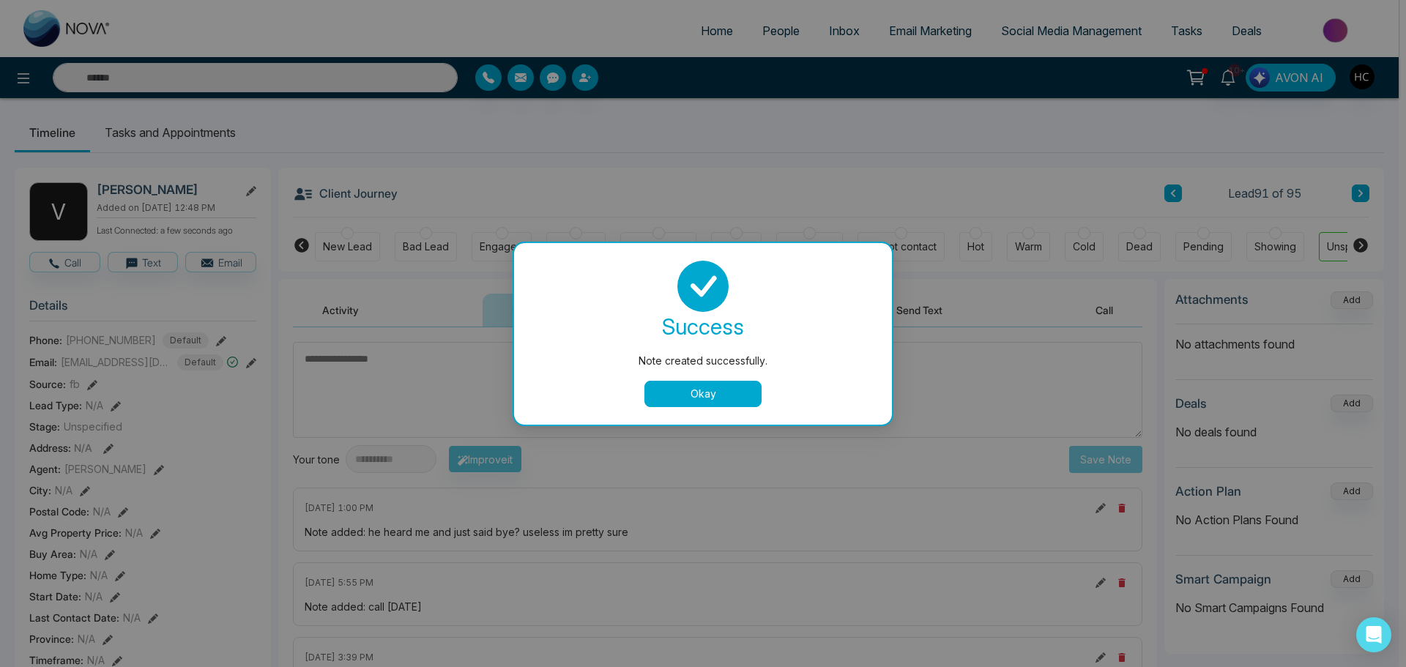
click at [711, 389] on button "Okay" at bounding box center [702, 394] width 117 height 26
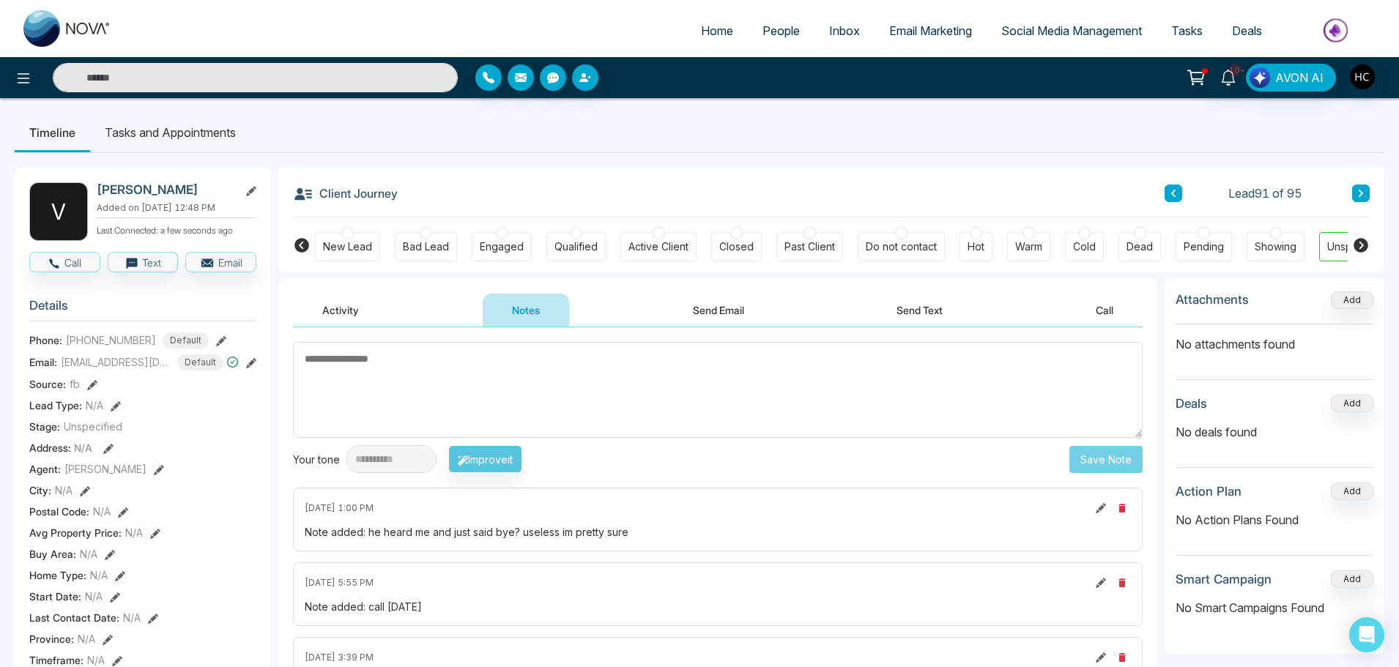
click at [149, 77] on input "text" at bounding box center [255, 77] width 405 height 29
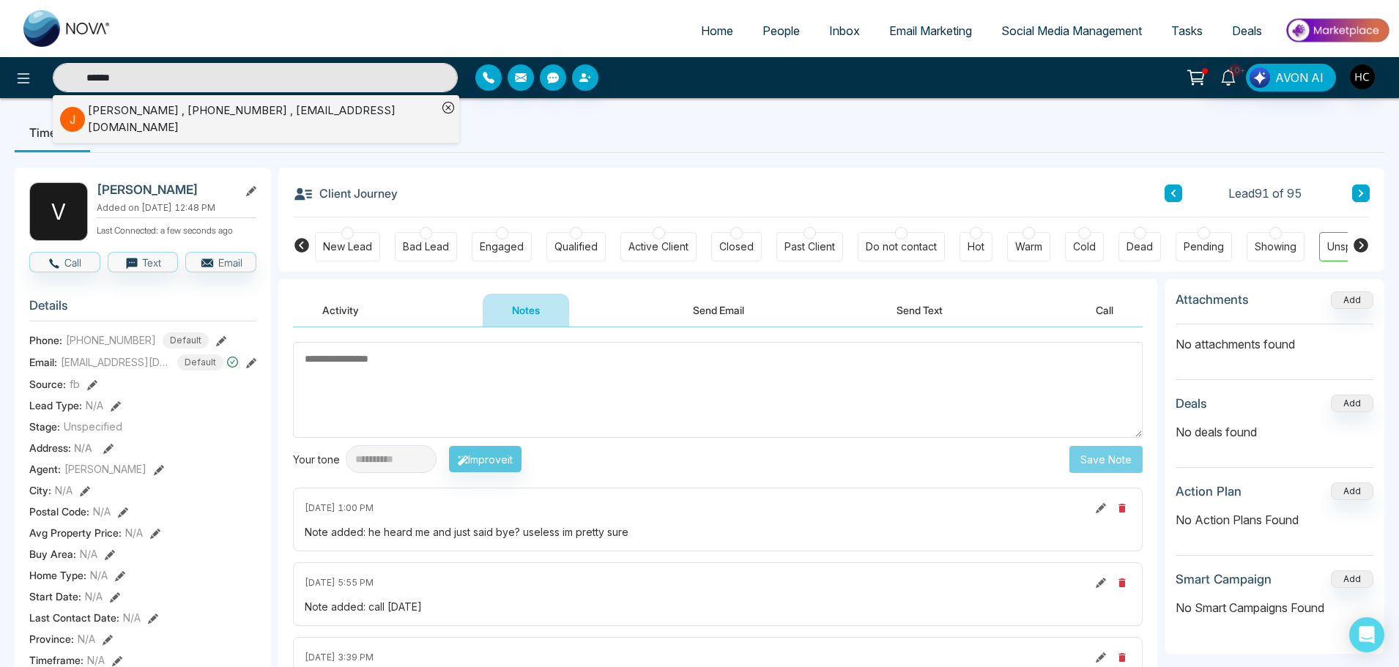
type input "******"
click at [138, 110] on div "Jachinder Singh , +17785591280 , jachindersingh@gmail.com" at bounding box center [262, 119] width 349 height 33
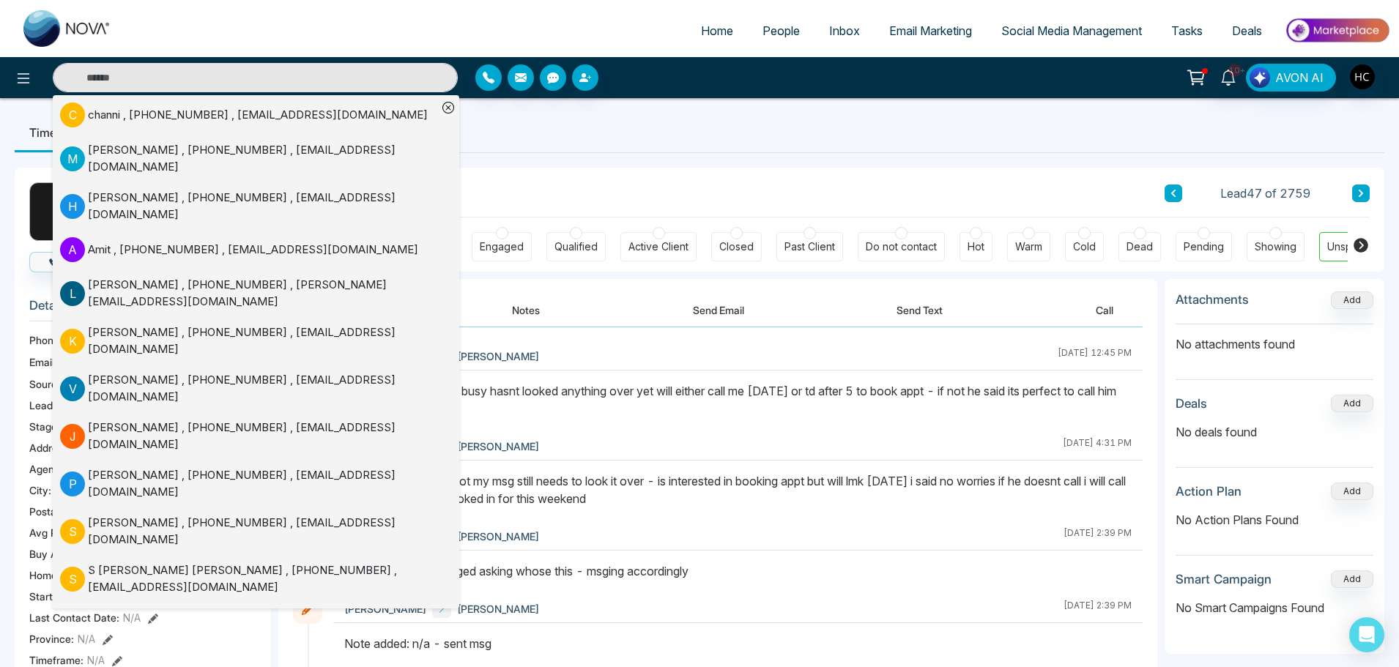
click at [621, 152] on ul "Timeline Tasks and Appointments" at bounding box center [699, 133] width 1369 height 40
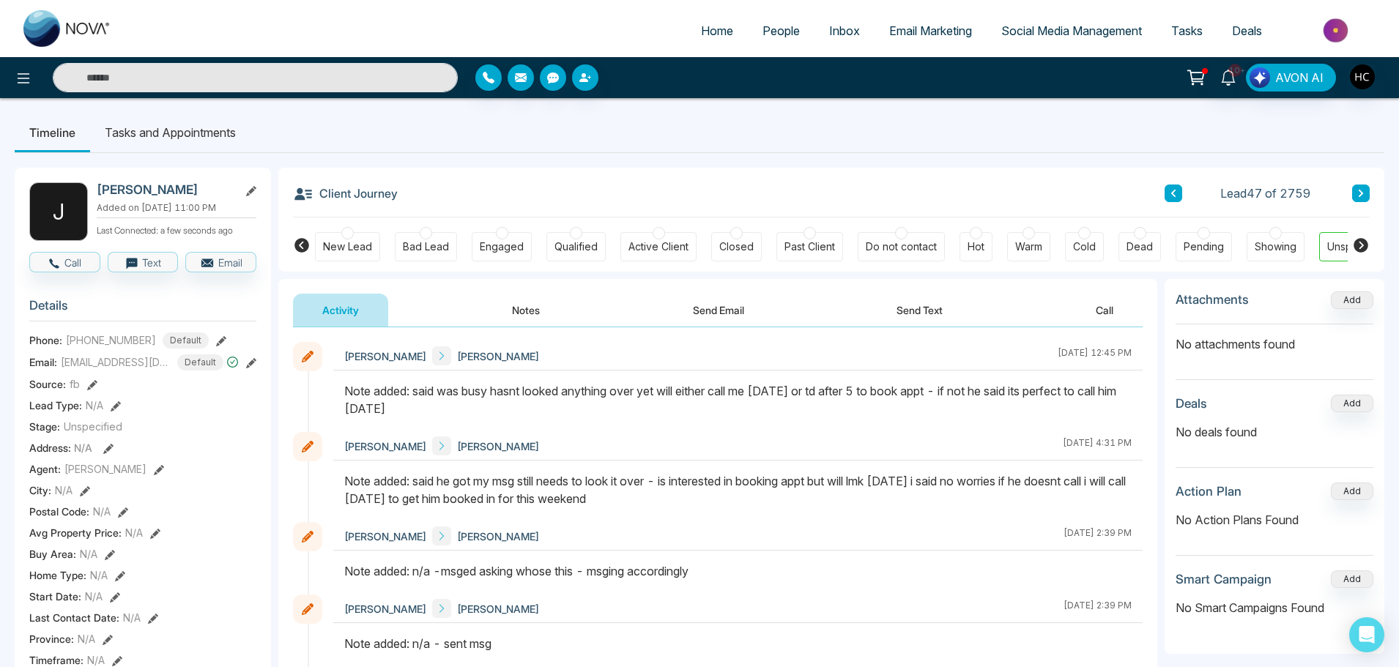
click at [520, 313] on button "Notes" at bounding box center [526, 310] width 86 height 33
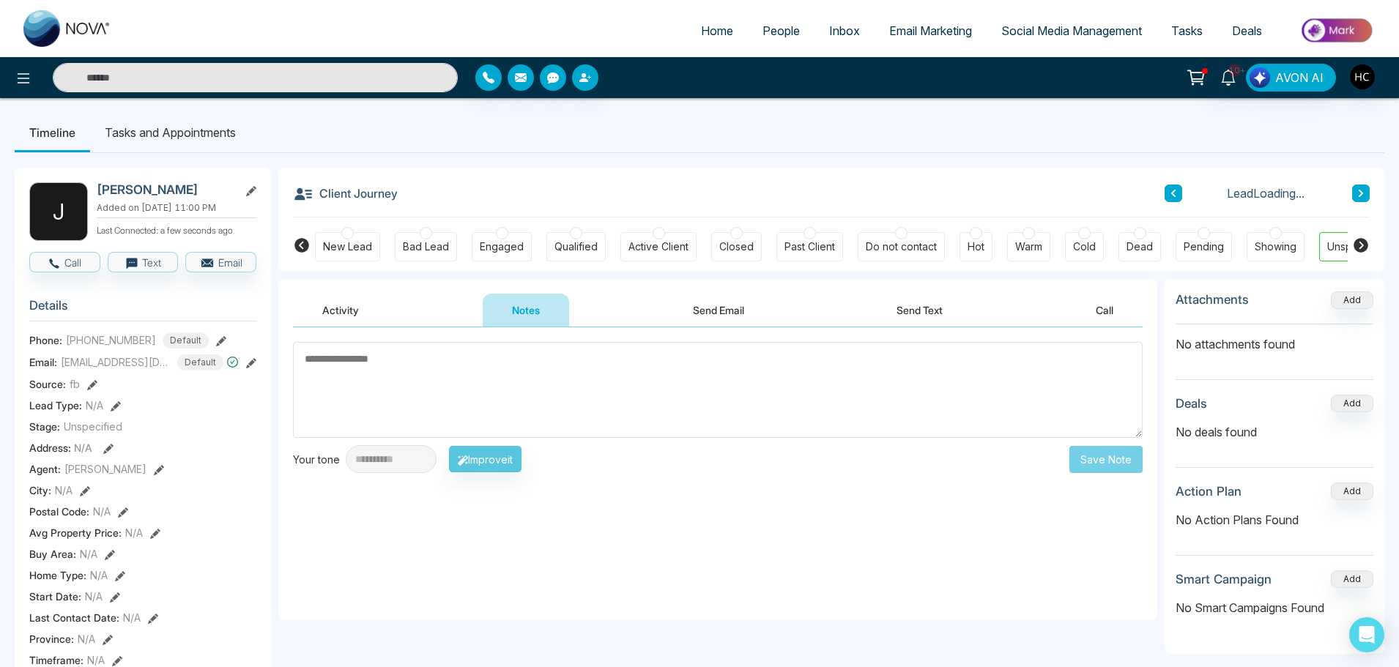
click at [440, 393] on textarea at bounding box center [717, 390] width 849 height 96
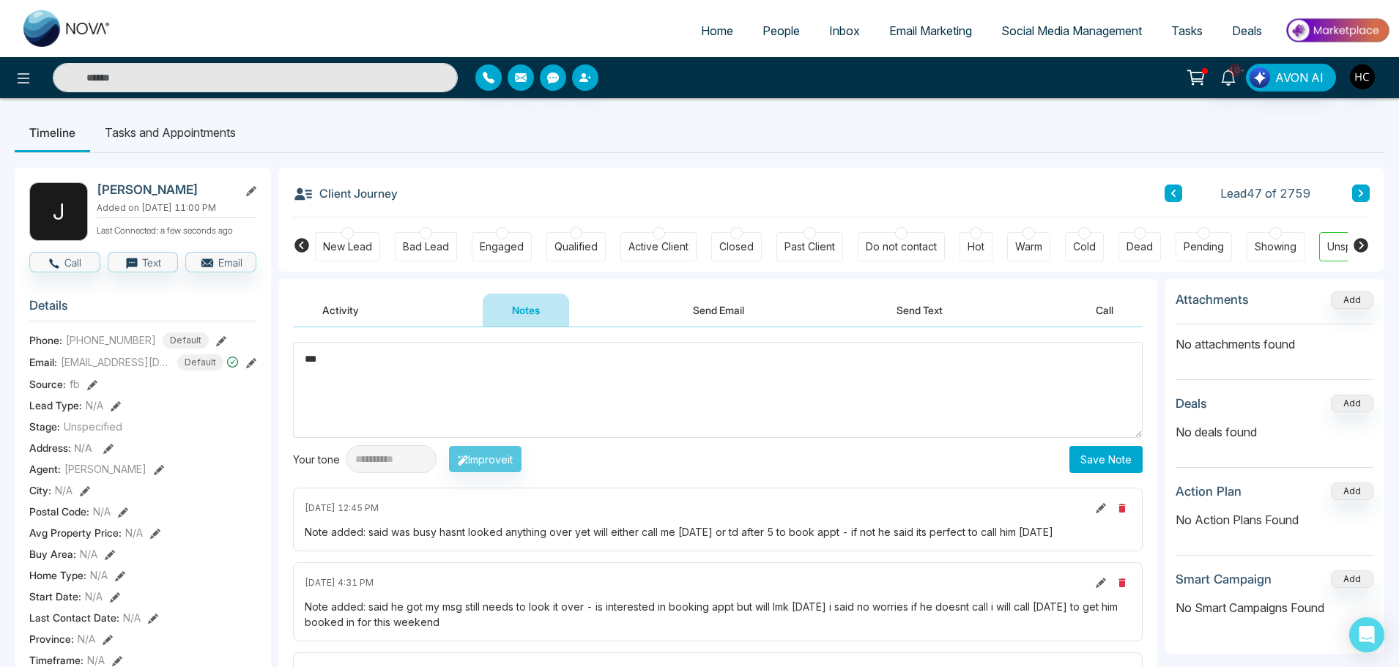
type textarea "***"
click at [1130, 453] on button "Save Note" at bounding box center [1105, 459] width 73 height 27
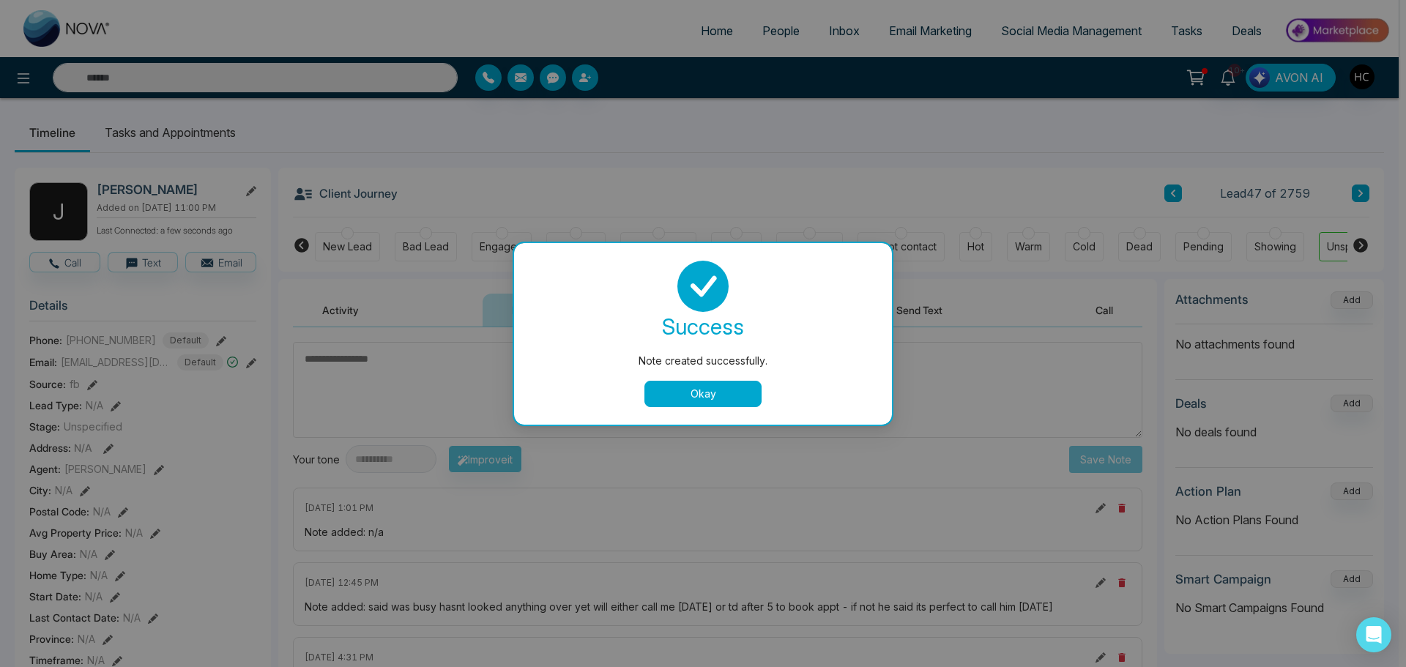
click at [757, 398] on button "Okay" at bounding box center [702, 394] width 117 height 26
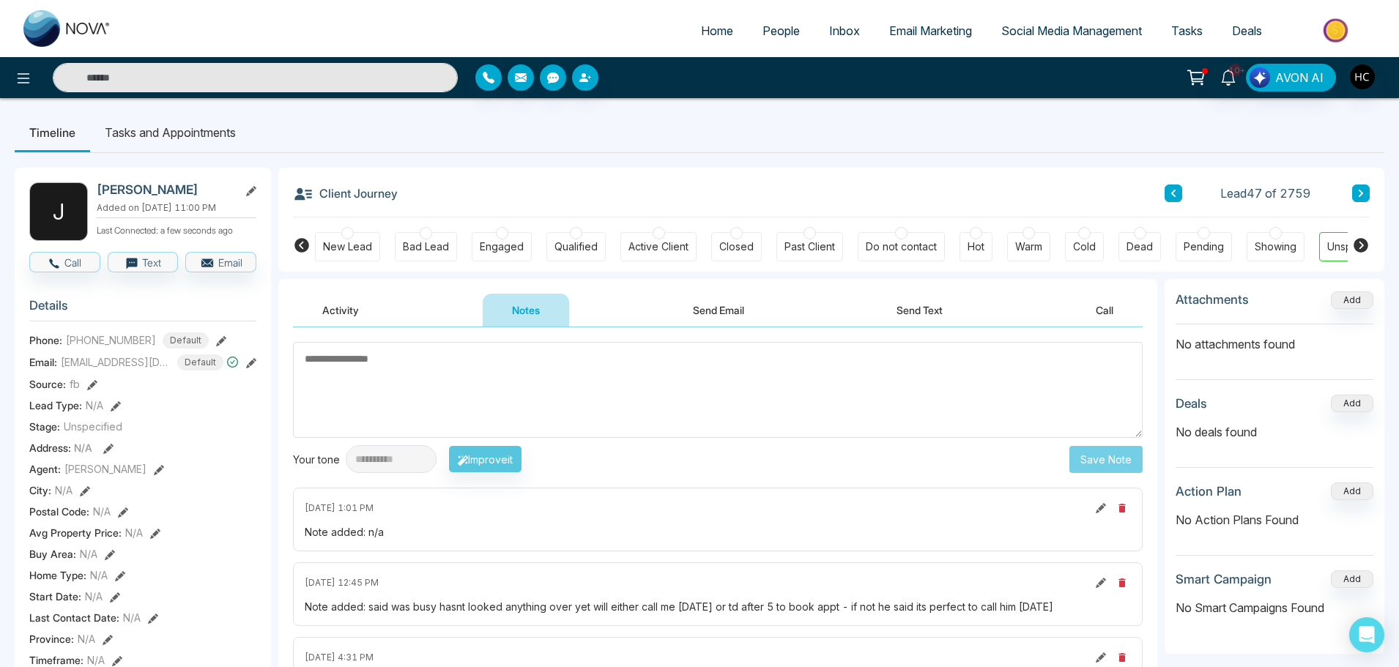
click at [241, 83] on input "text" at bounding box center [255, 77] width 405 height 29
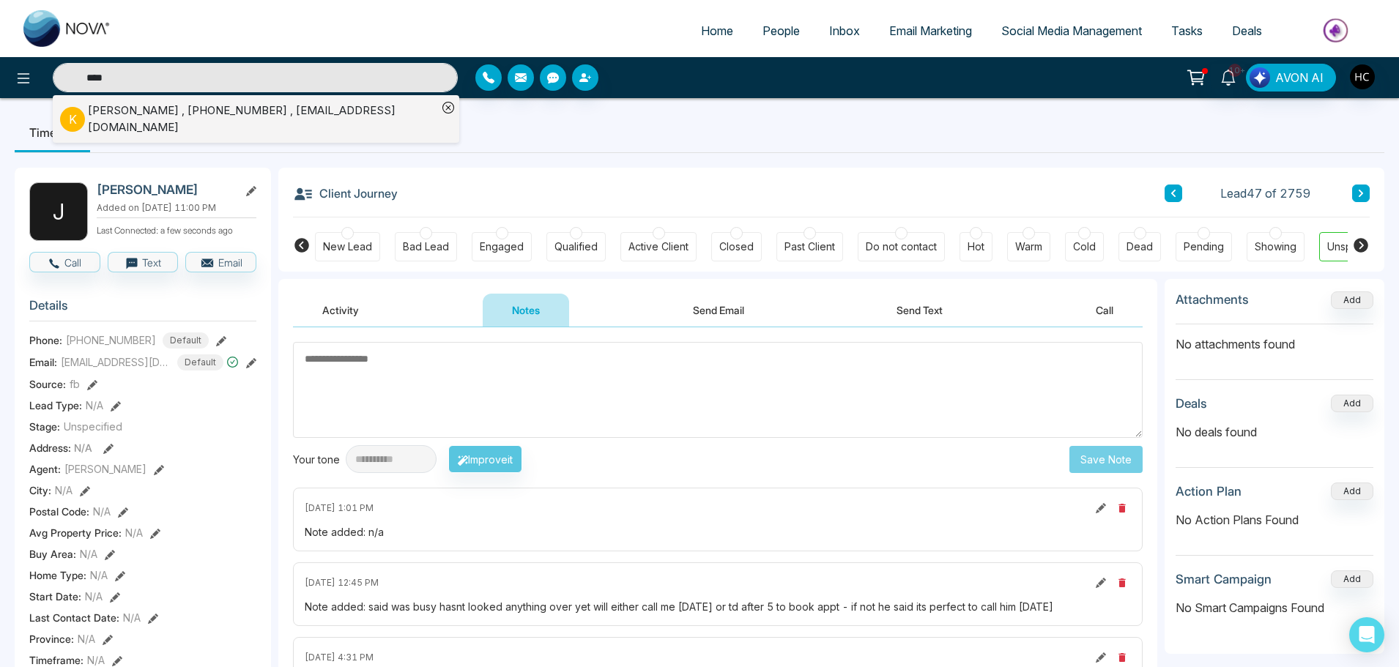
type input "****"
click at [152, 122] on div "Kehkashan , +16475027156 , batool75@hotmail.com" at bounding box center [262, 119] width 349 height 33
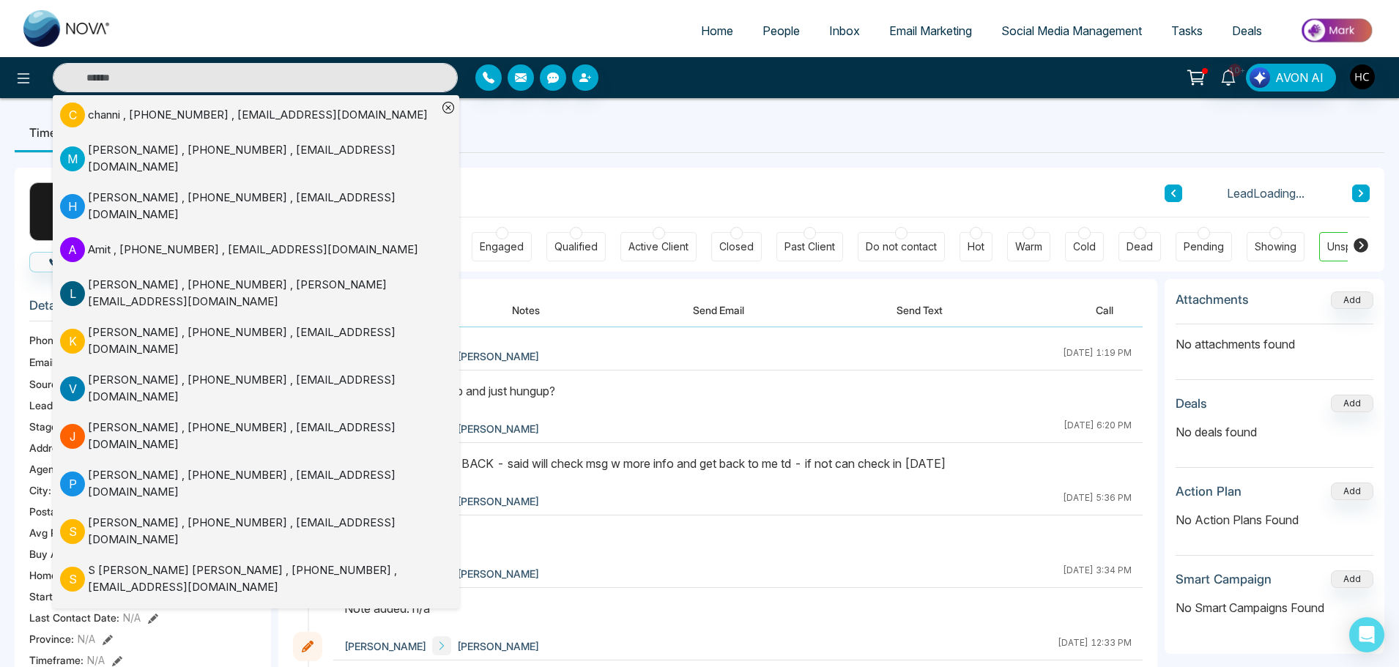
click at [534, 311] on button "Notes" at bounding box center [526, 310] width 86 height 33
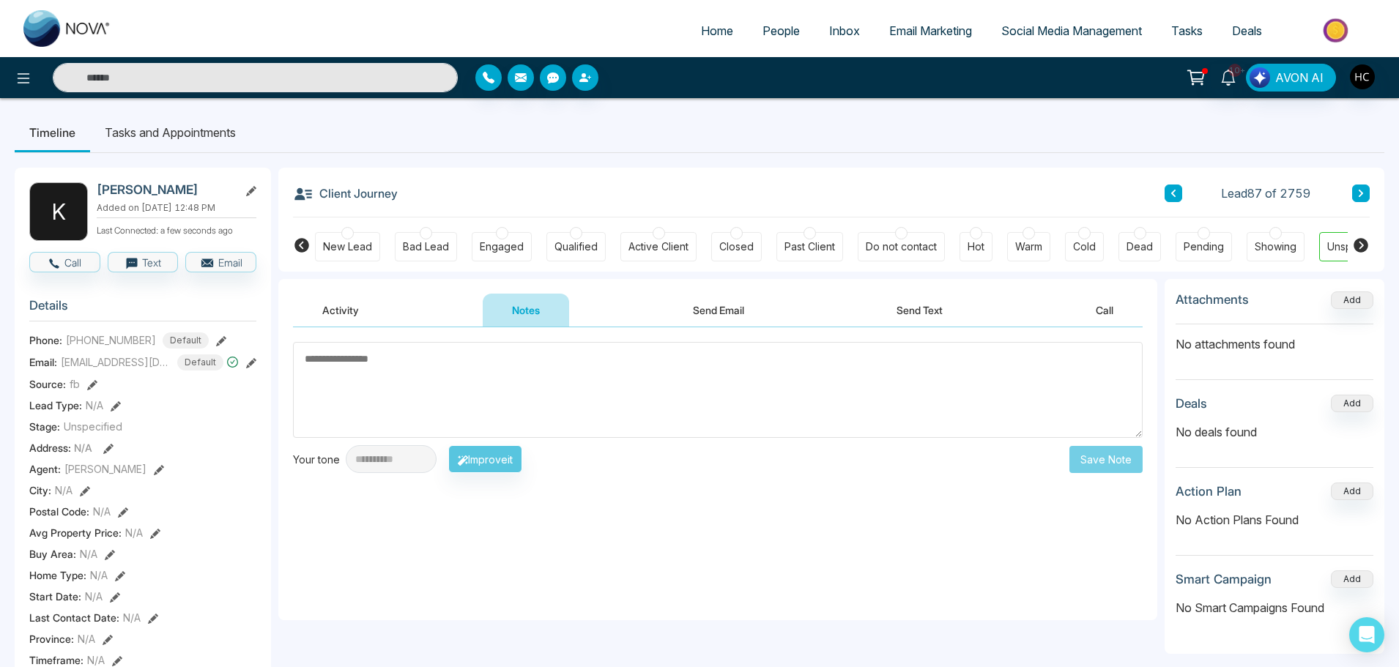
click at [548, 367] on textarea at bounding box center [717, 390] width 849 height 96
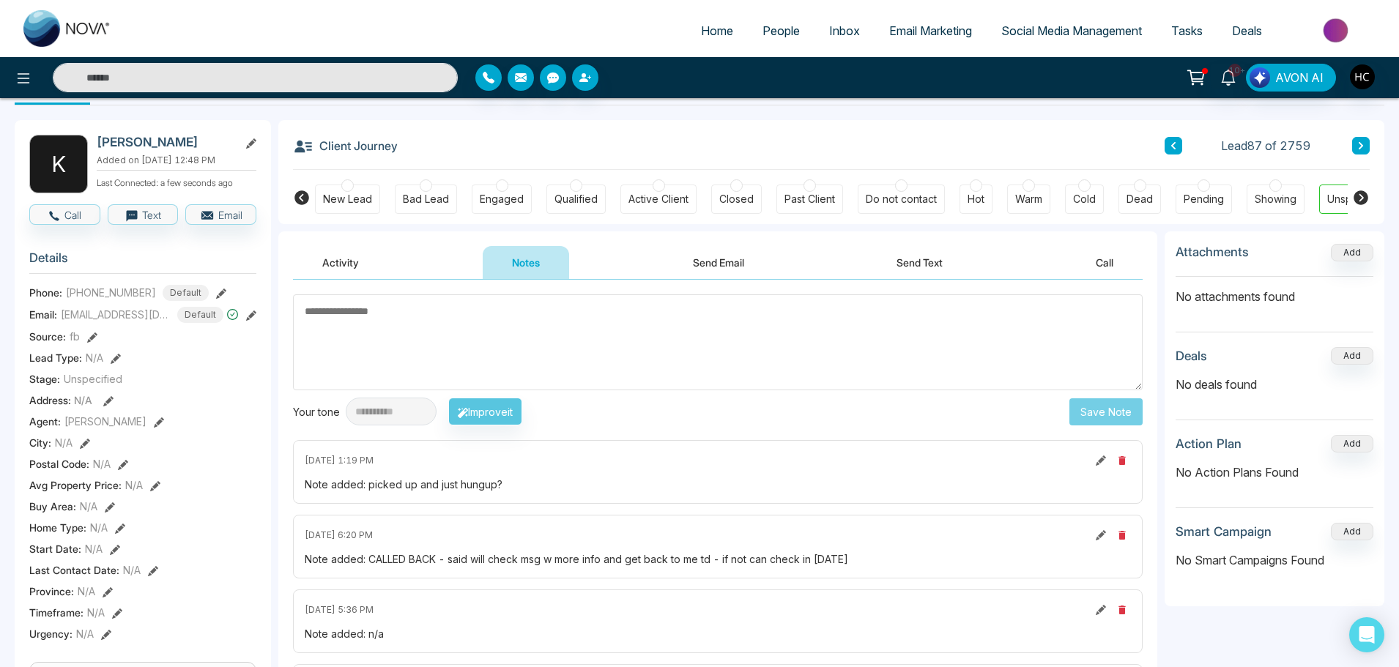
scroll to position [73, 0]
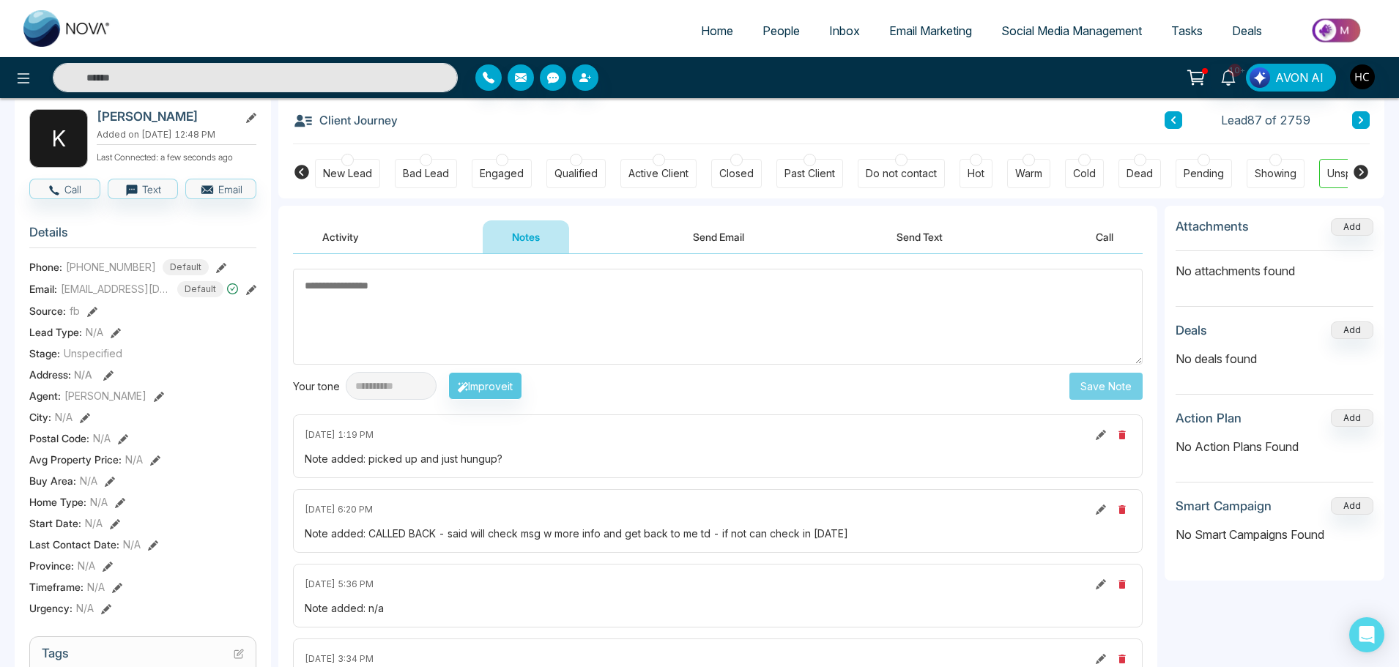
click at [555, 355] on textarea at bounding box center [717, 317] width 849 height 96
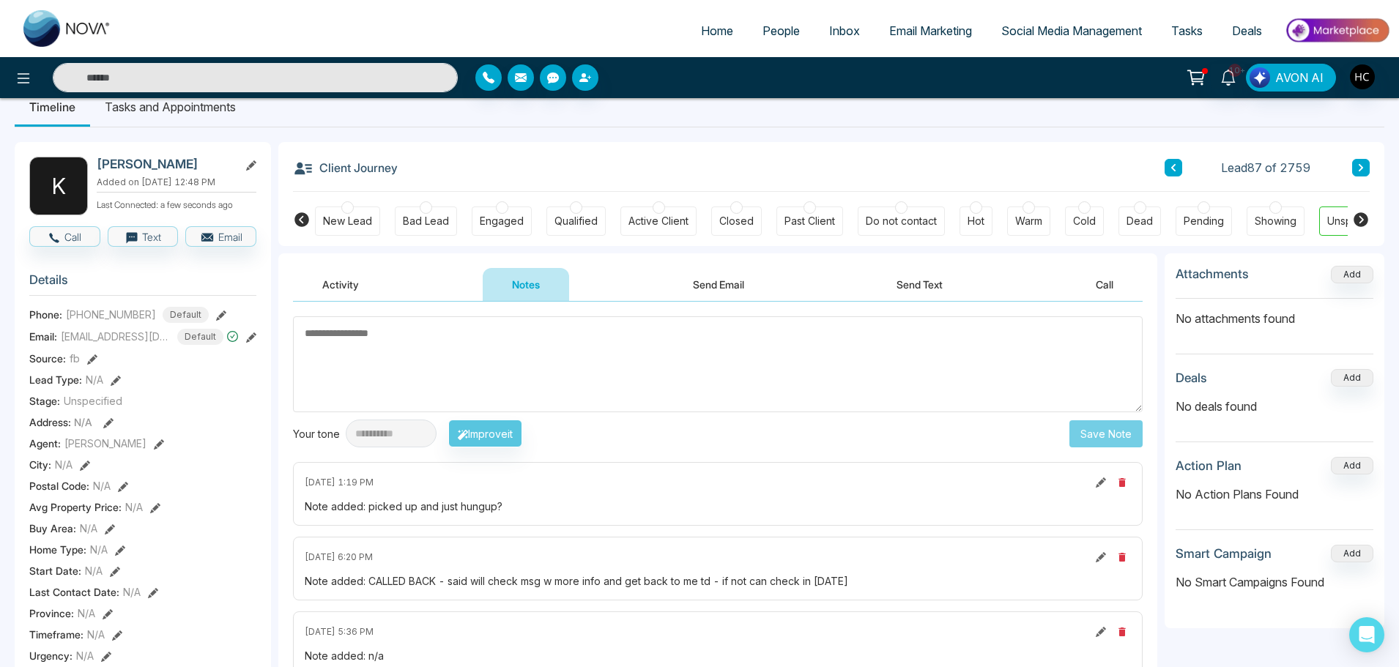
scroll to position [0, 0]
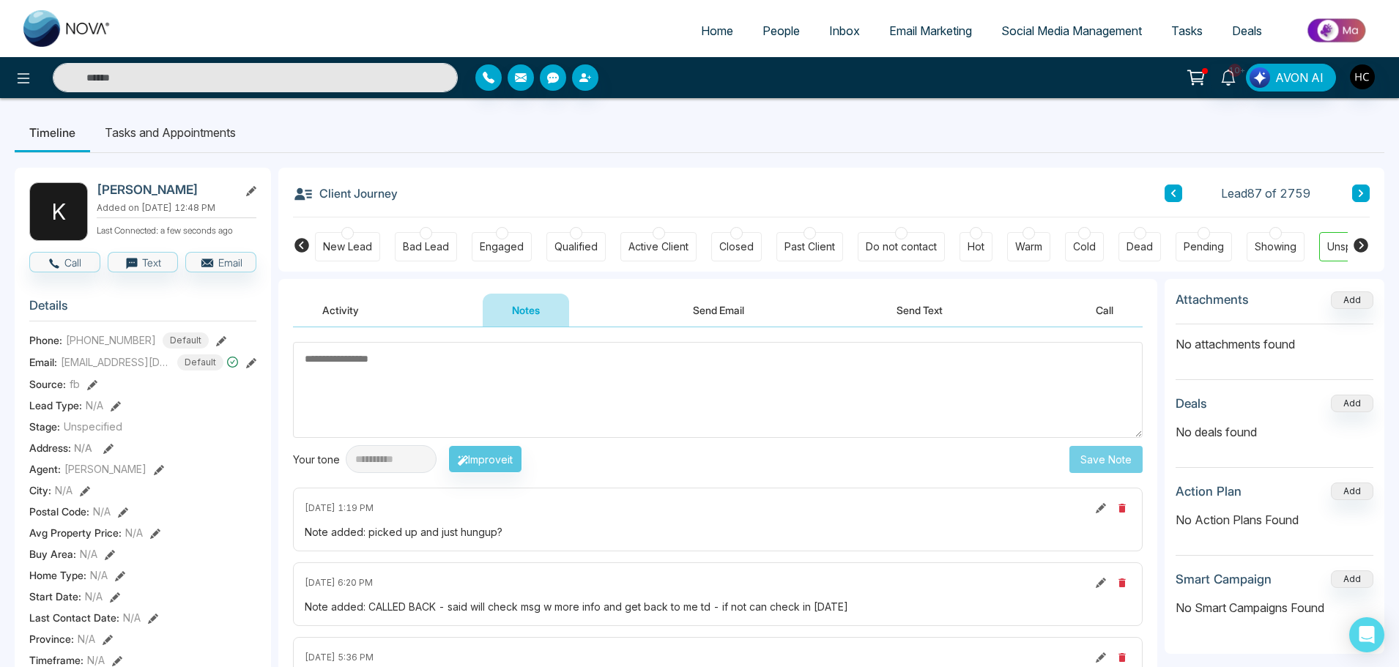
click at [469, 379] on textarea at bounding box center [717, 390] width 849 height 96
type textarea "**********"
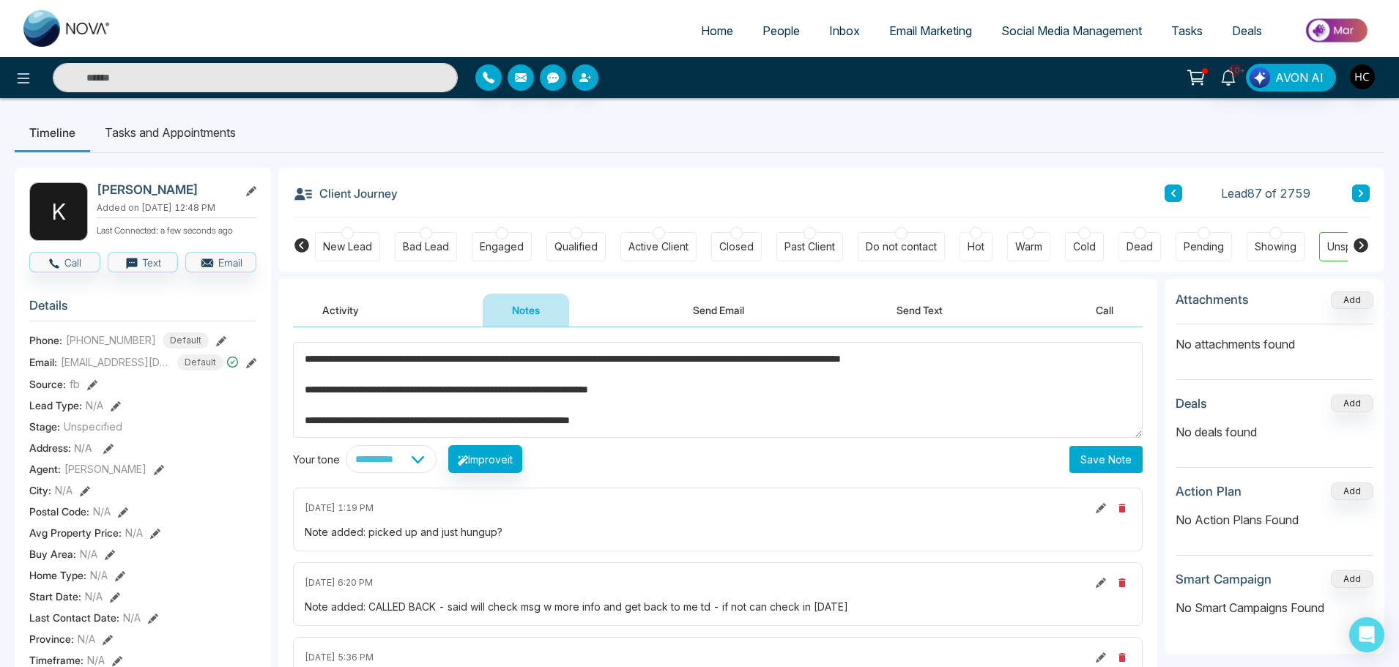
drag, startPoint x: 755, startPoint y: 425, endPoint x: 232, endPoint y: 325, distance: 532.2
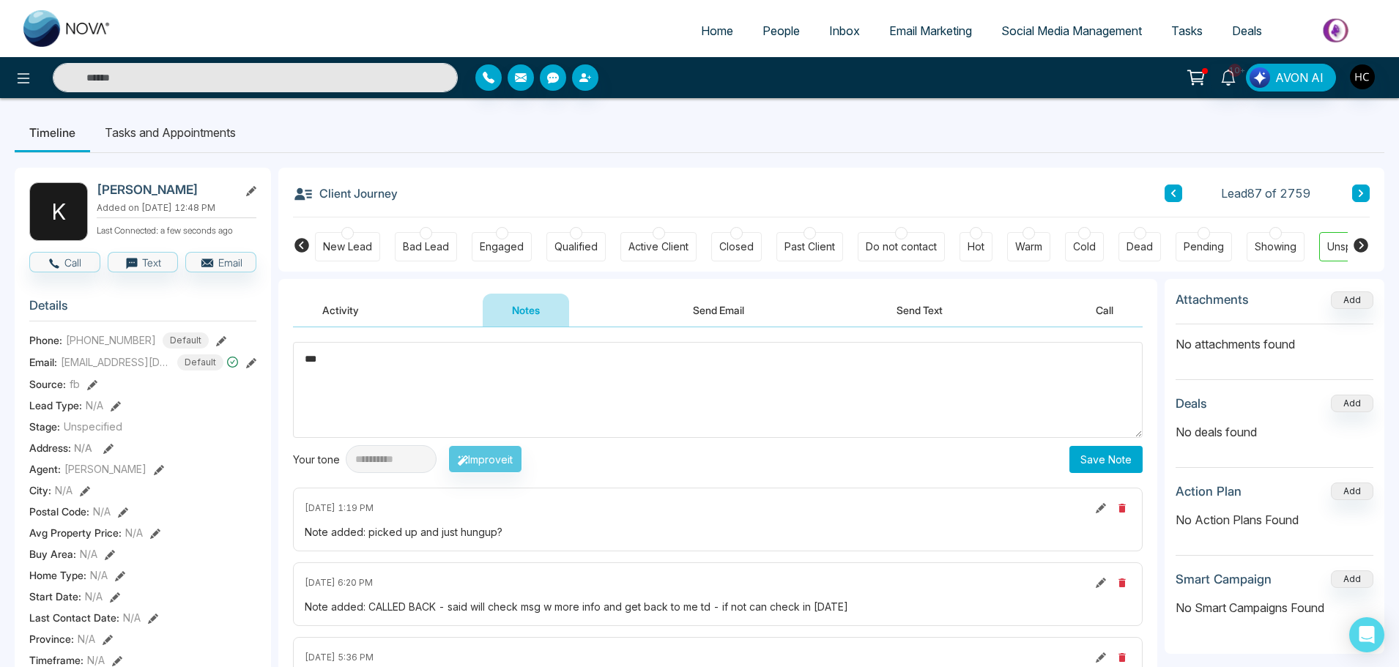
type textarea "***"
click at [1087, 468] on button "Save Note" at bounding box center [1105, 459] width 73 height 27
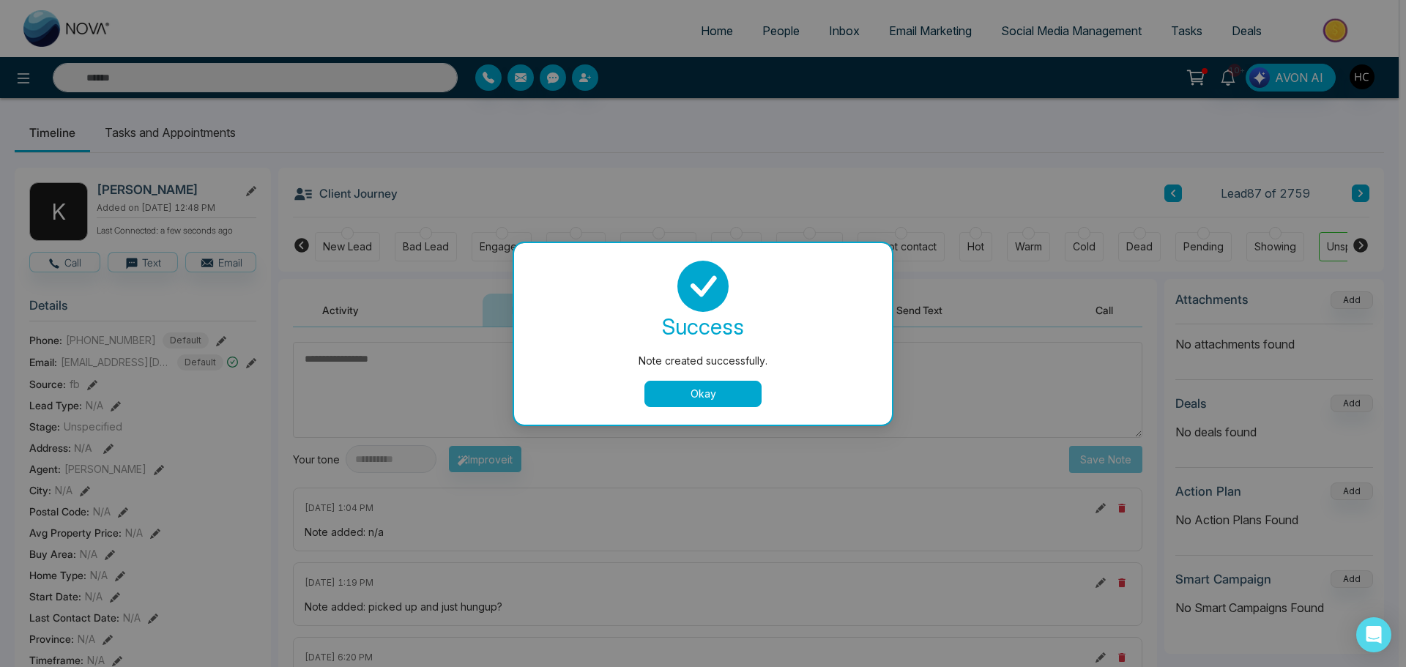
click at [722, 390] on button "Okay" at bounding box center [702, 394] width 117 height 26
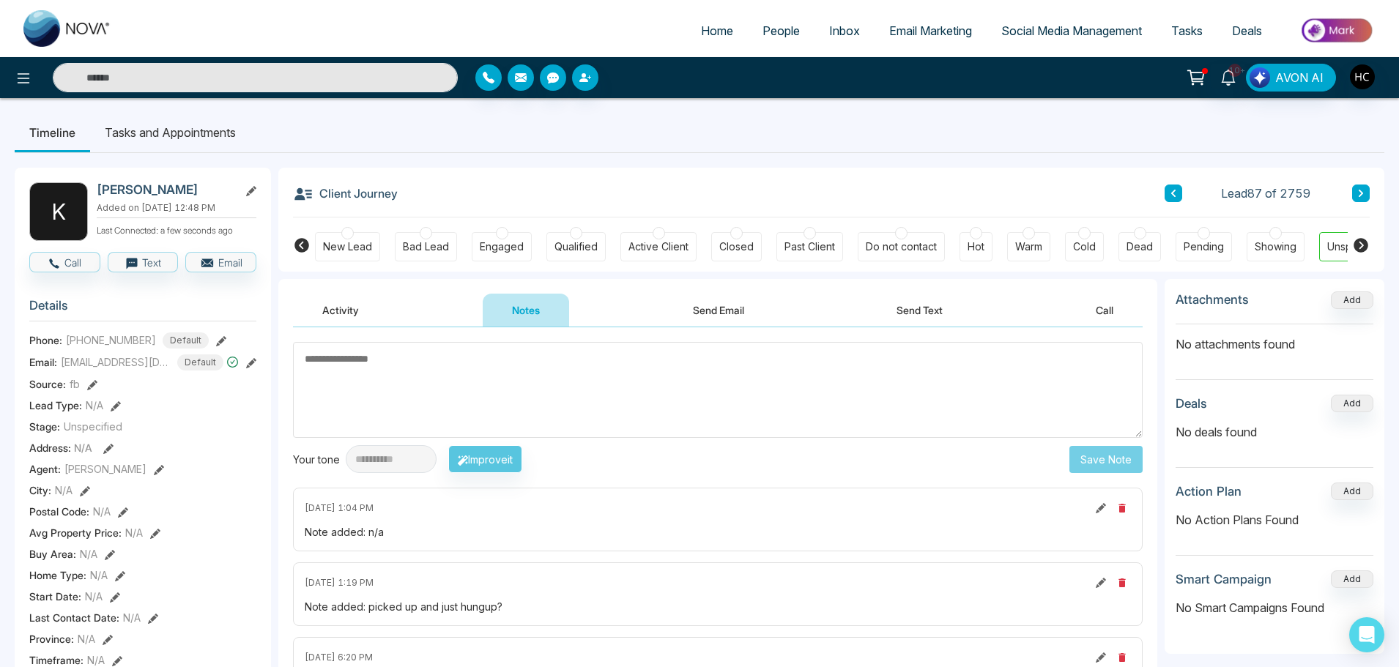
click at [241, 83] on input "text" at bounding box center [255, 77] width 405 height 29
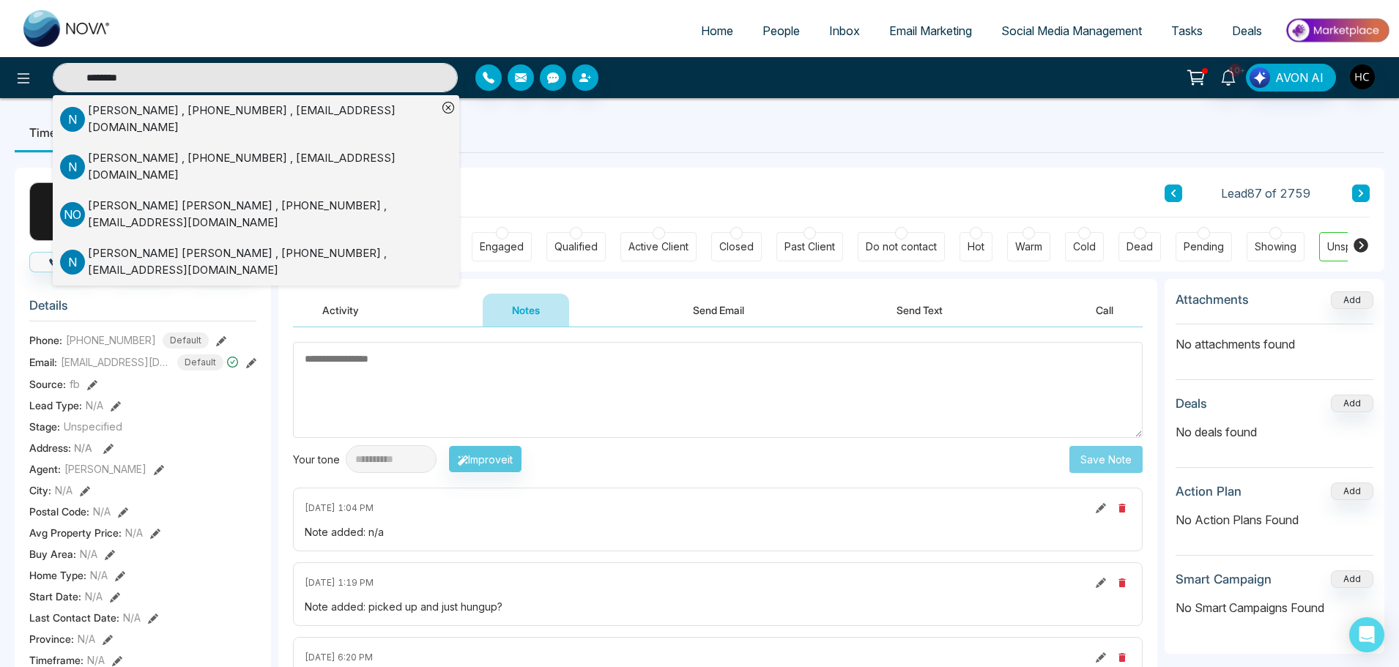
type input "********"
click at [231, 112] on div "Narinder Lohat , +14166693697 , Narinderpallohat@hotmail.com" at bounding box center [262, 119] width 349 height 33
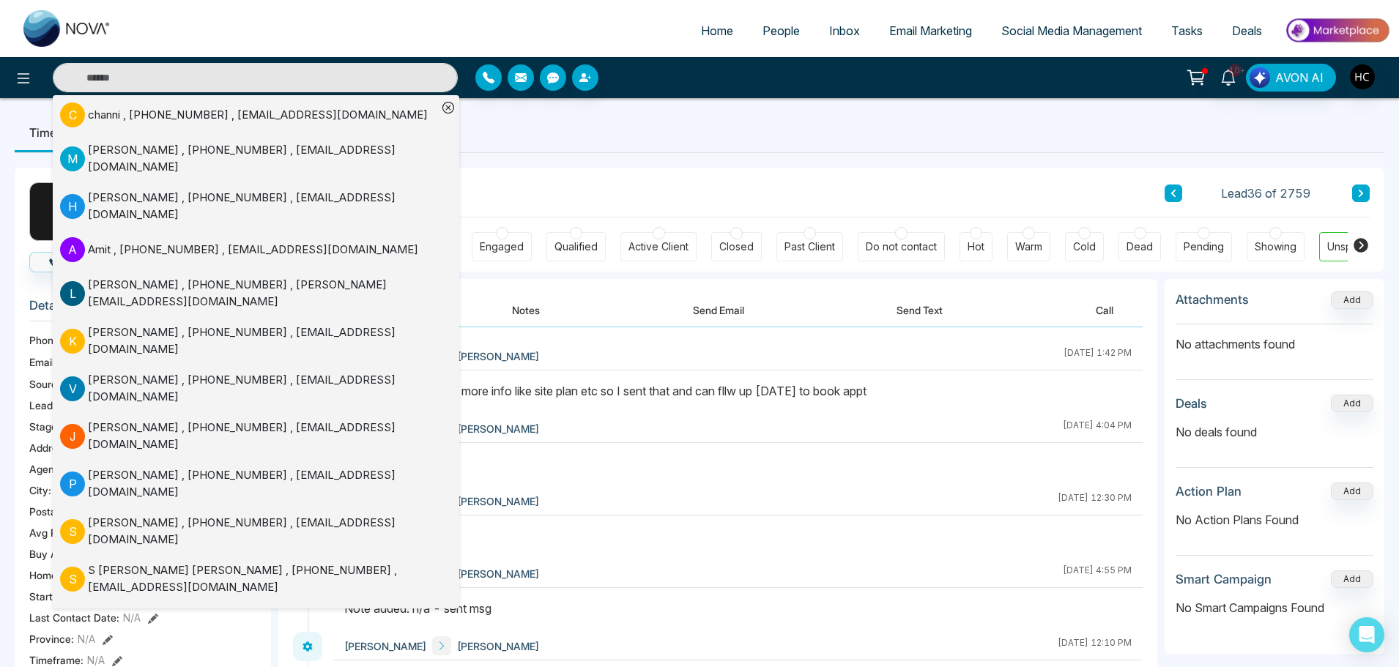
click at [513, 302] on button "Notes" at bounding box center [526, 310] width 86 height 33
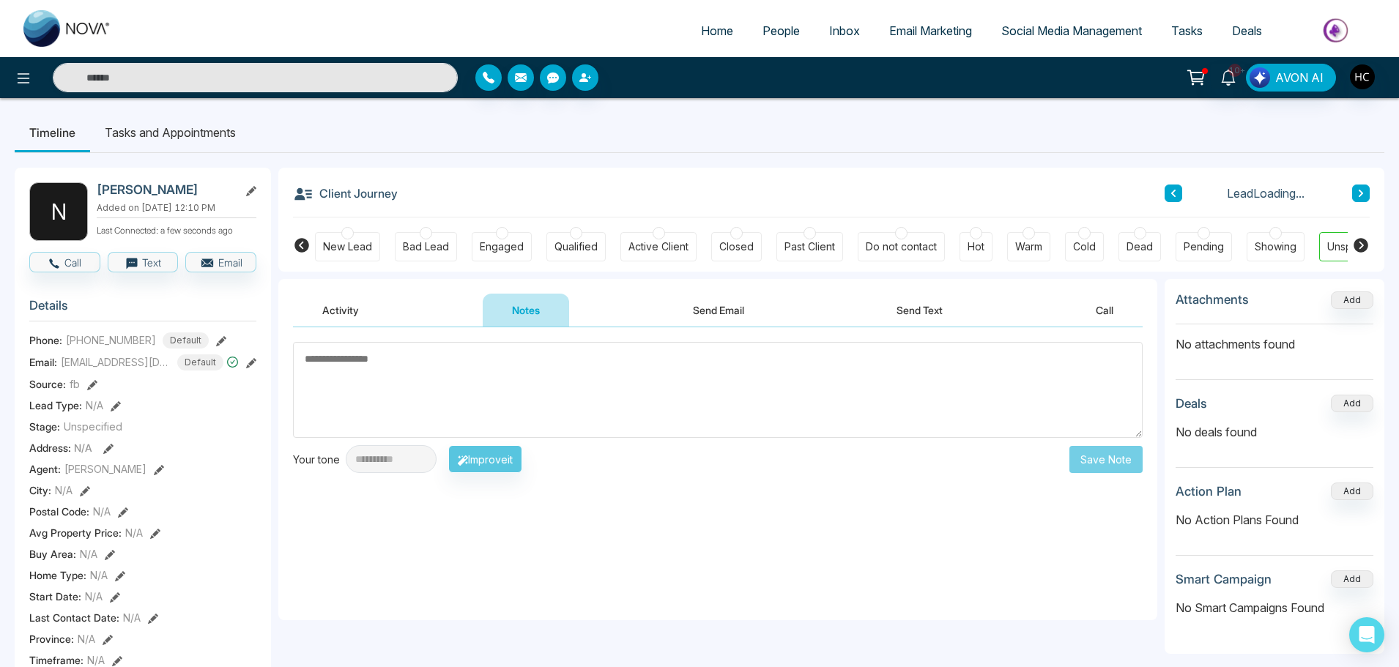
click at [555, 387] on textarea at bounding box center [717, 390] width 849 height 96
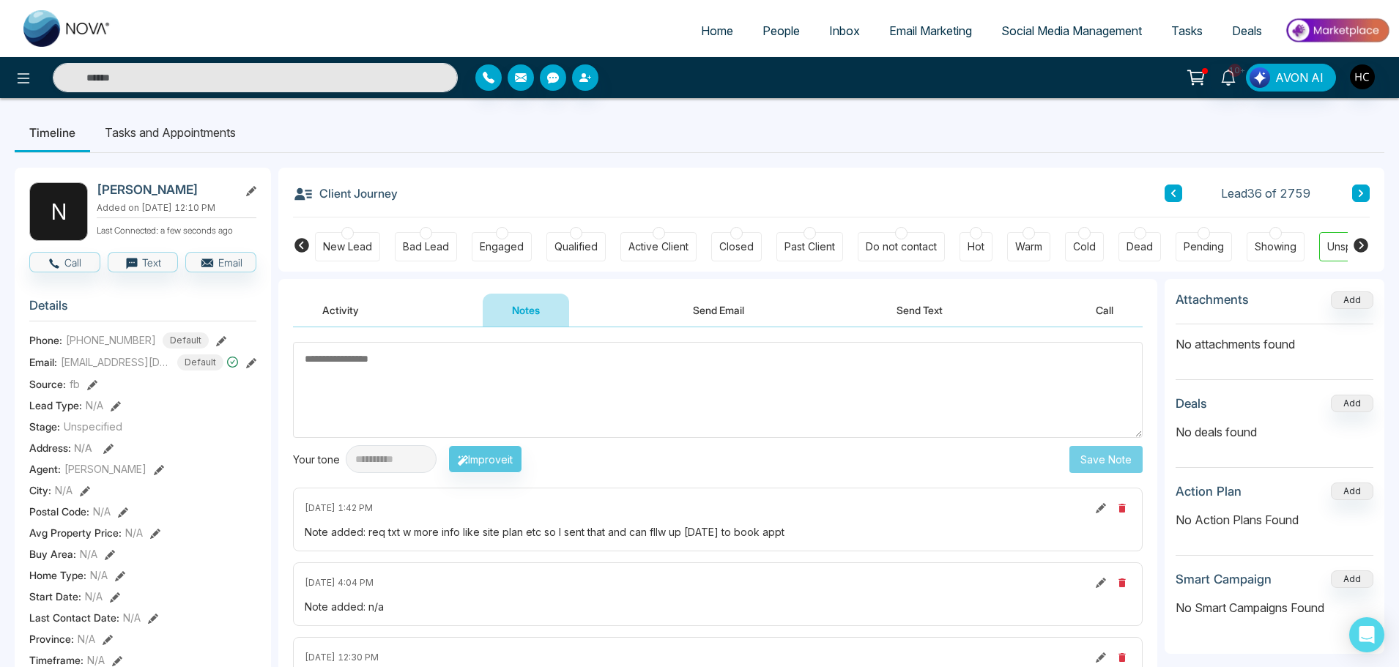
click at [507, 379] on textarea at bounding box center [717, 390] width 849 height 96
click at [406, 375] on textarea at bounding box center [717, 390] width 849 height 96
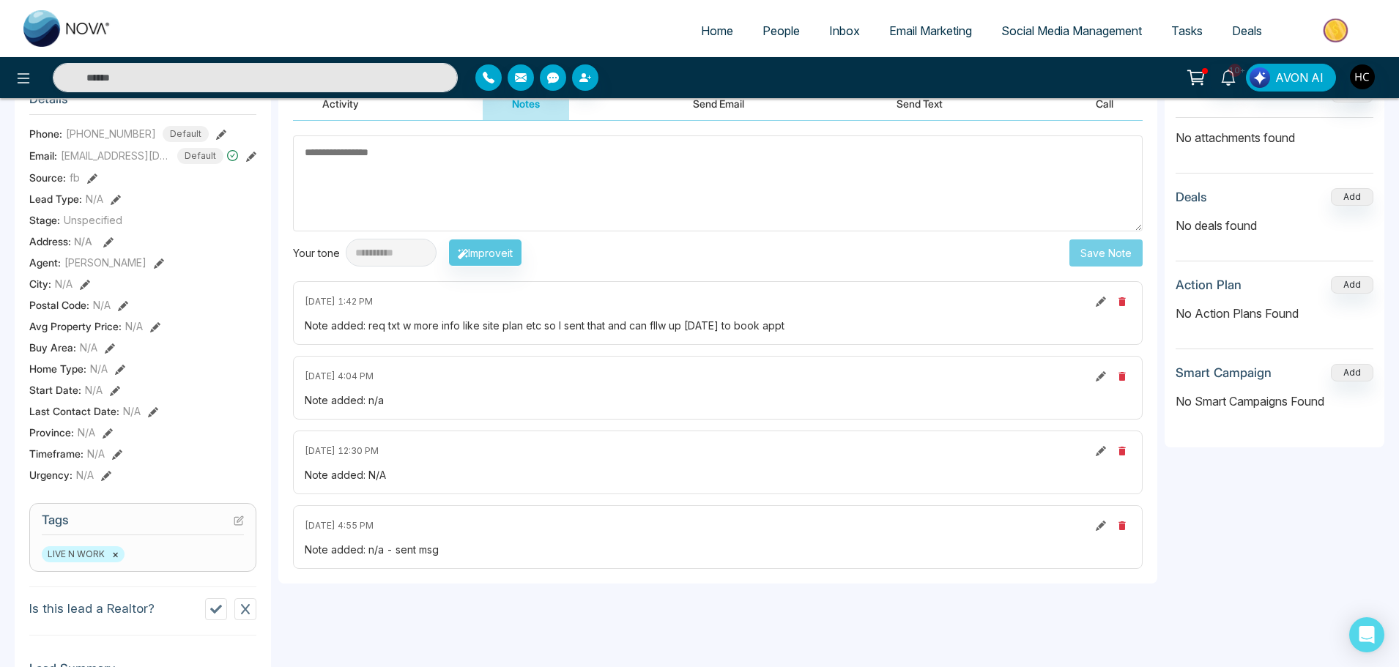
scroll to position [73, 0]
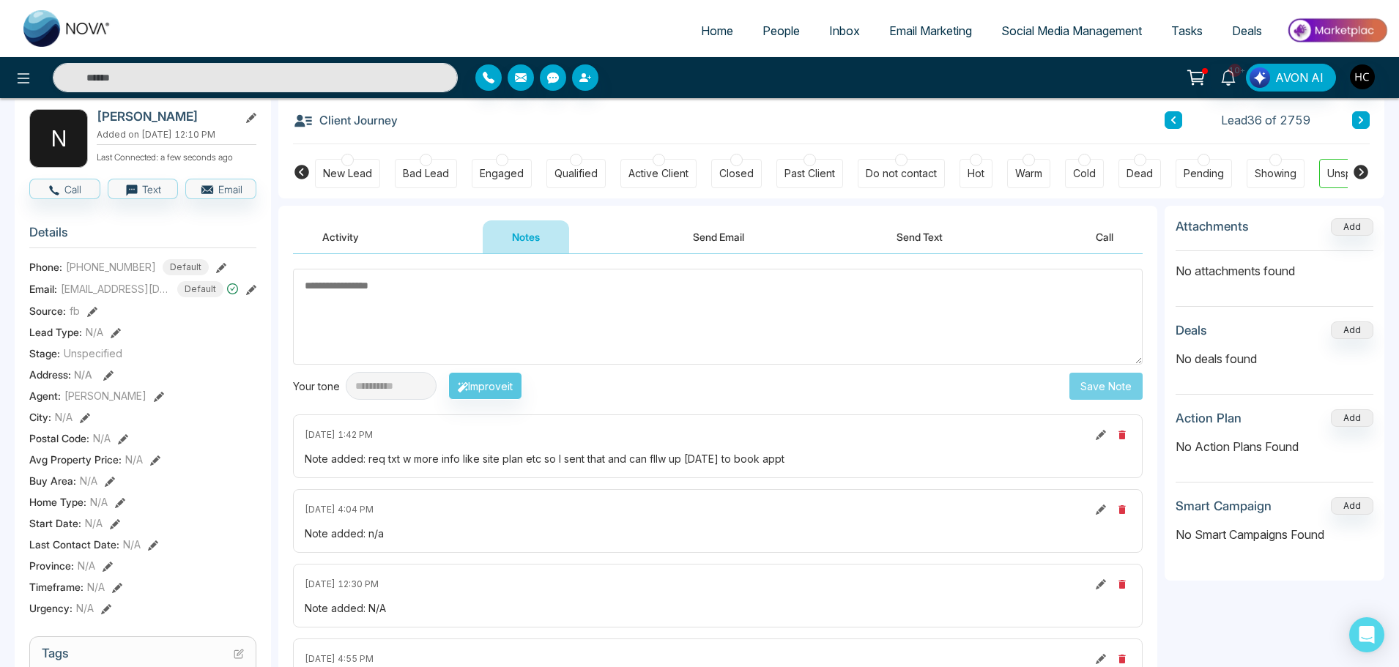
click at [376, 293] on textarea at bounding box center [717, 317] width 849 height 96
click at [376, 305] on textarea at bounding box center [717, 317] width 849 height 96
type textarea "*"
click at [364, 293] on textarea "****" at bounding box center [717, 317] width 849 height 96
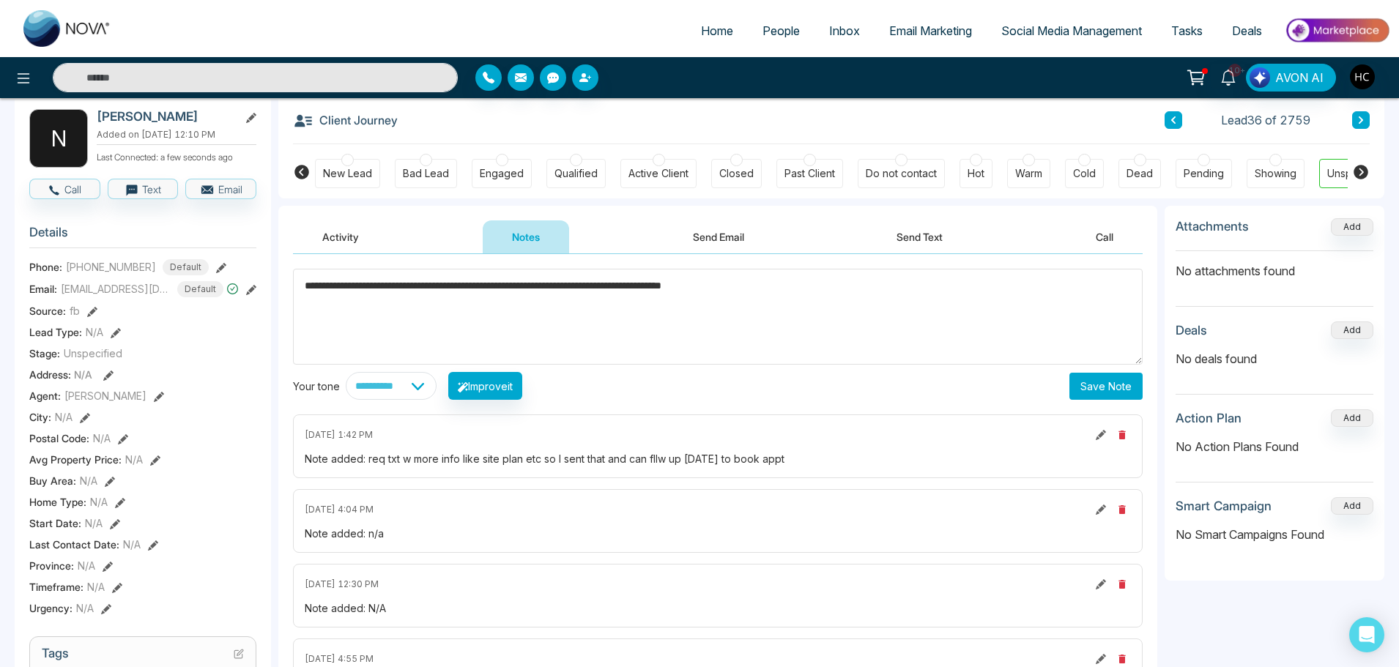
click at [701, 283] on textarea "**********" at bounding box center [717, 317] width 849 height 96
click at [772, 285] on textarea "**********" at bounding box center [717, 317] width 849 height 96
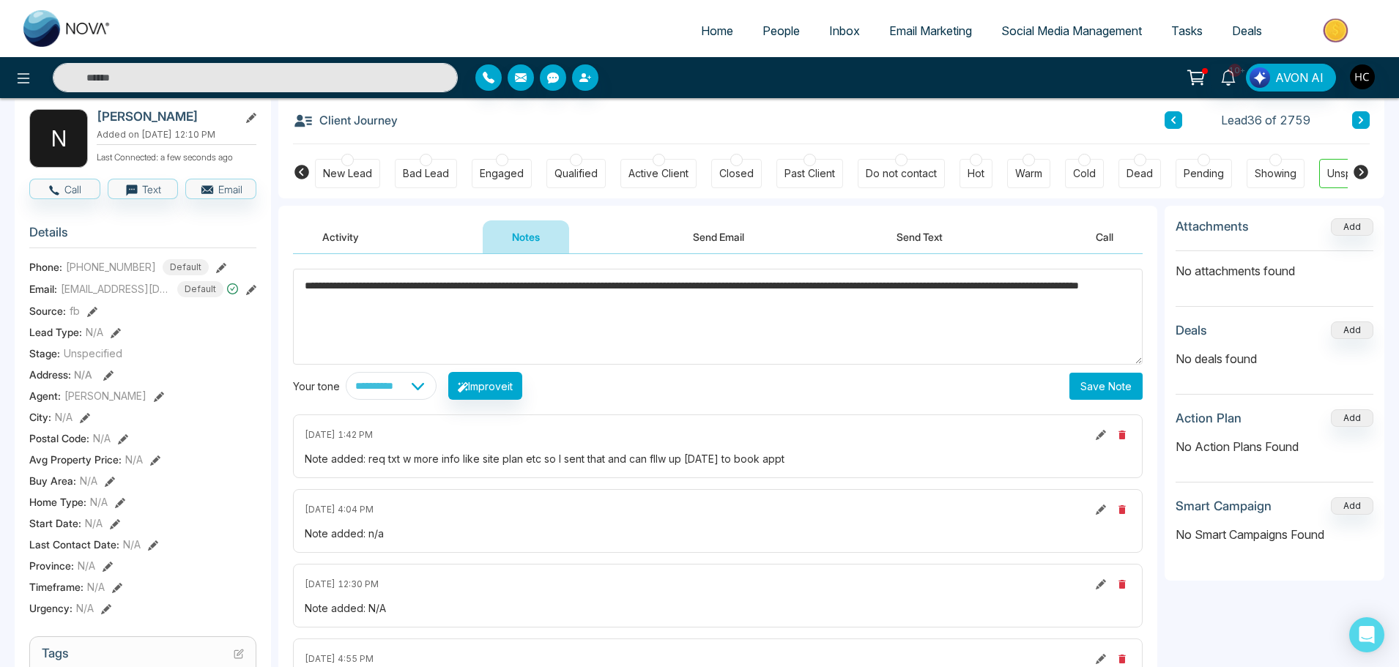
type textarea "**********"
click at [1107, 380] on button "Save Note" at bounding box center [1105, 386] width 73 height 27
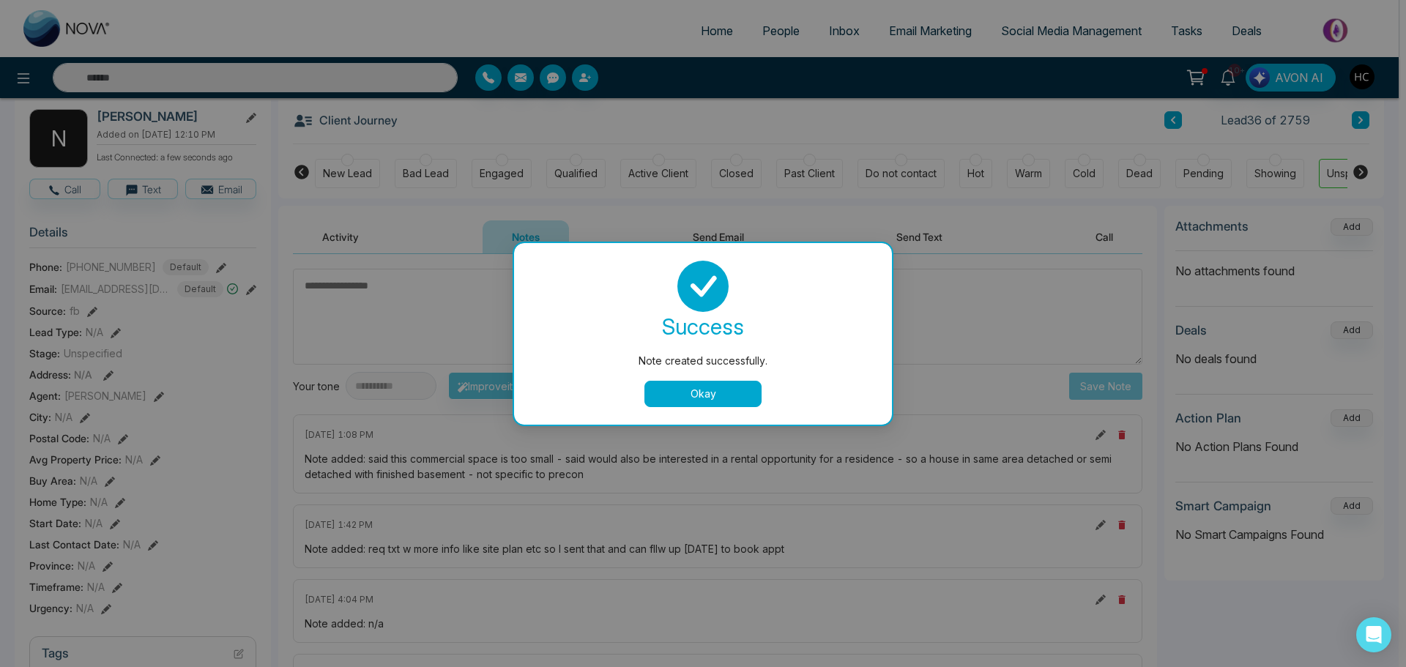
click at [685, 392] on button "Okay" at bounding box center [702, 394] width 117 height 26
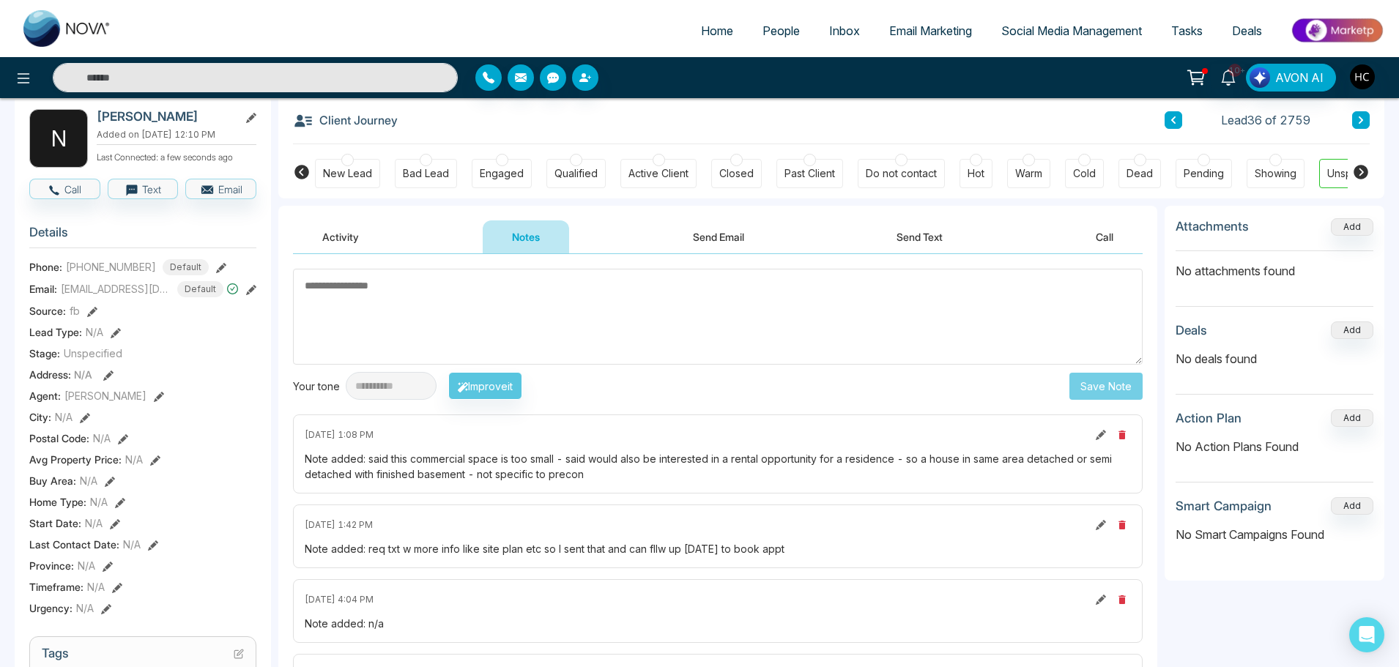
click at [387, 304] on textarea at bounding box center [717, 317] width 849 height 96
click at [340, 303] on textarea at bounding box center [717, 317] width 849 height 96
click at [182, 81] on input "text" at bounding box center [255, 77] width 405 height 29
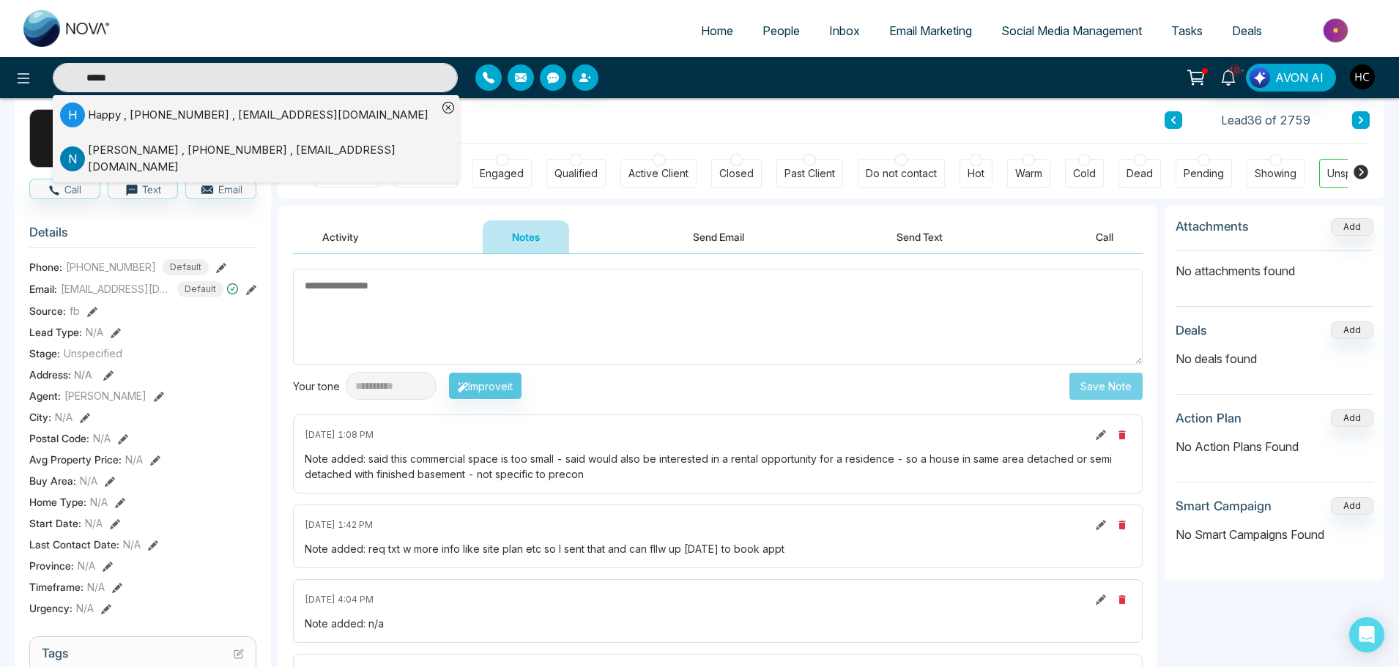
type input "*****"
click at [181, 118] on div "Happy , +16477639319 , happywaxing@gmail.com" at bounding box center [258, 115] width 340 height 17
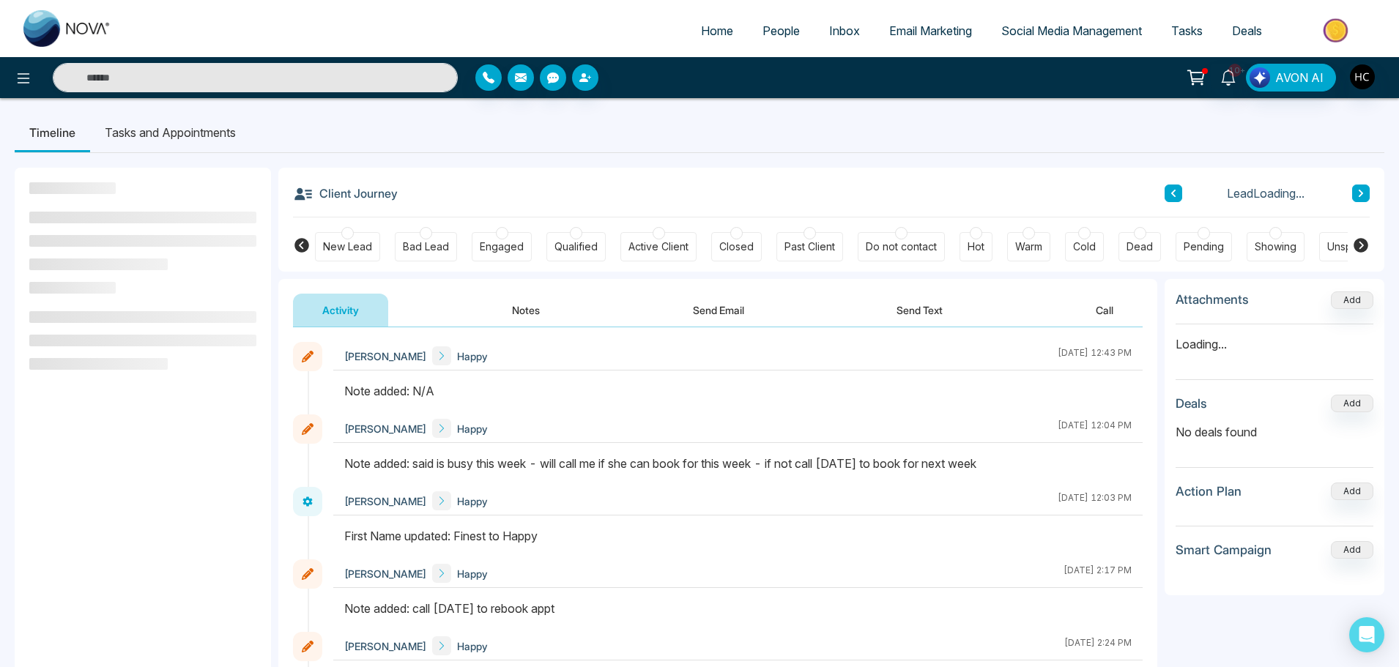
click at [511, 307] on button "Notes" at bounding box center [526, 310] width 86 height 33
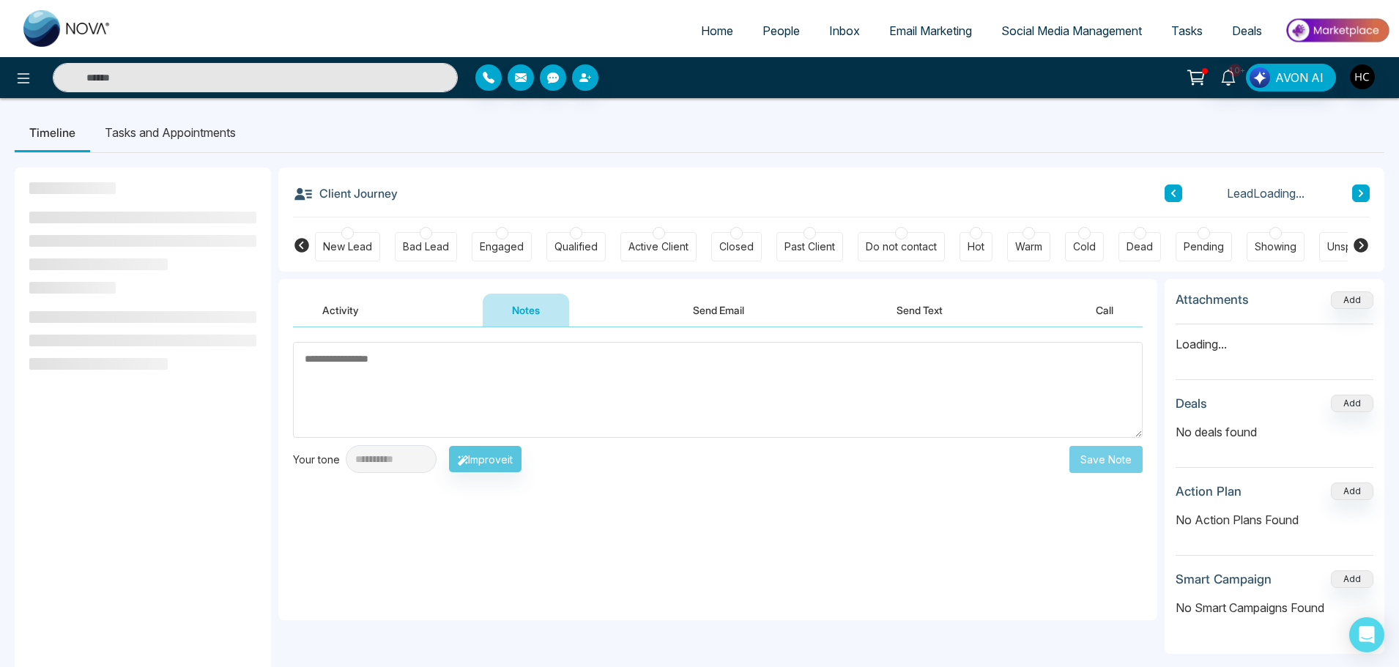
click at [537, 376] on textarea at bounding box center [717, 390] width 849 height 96
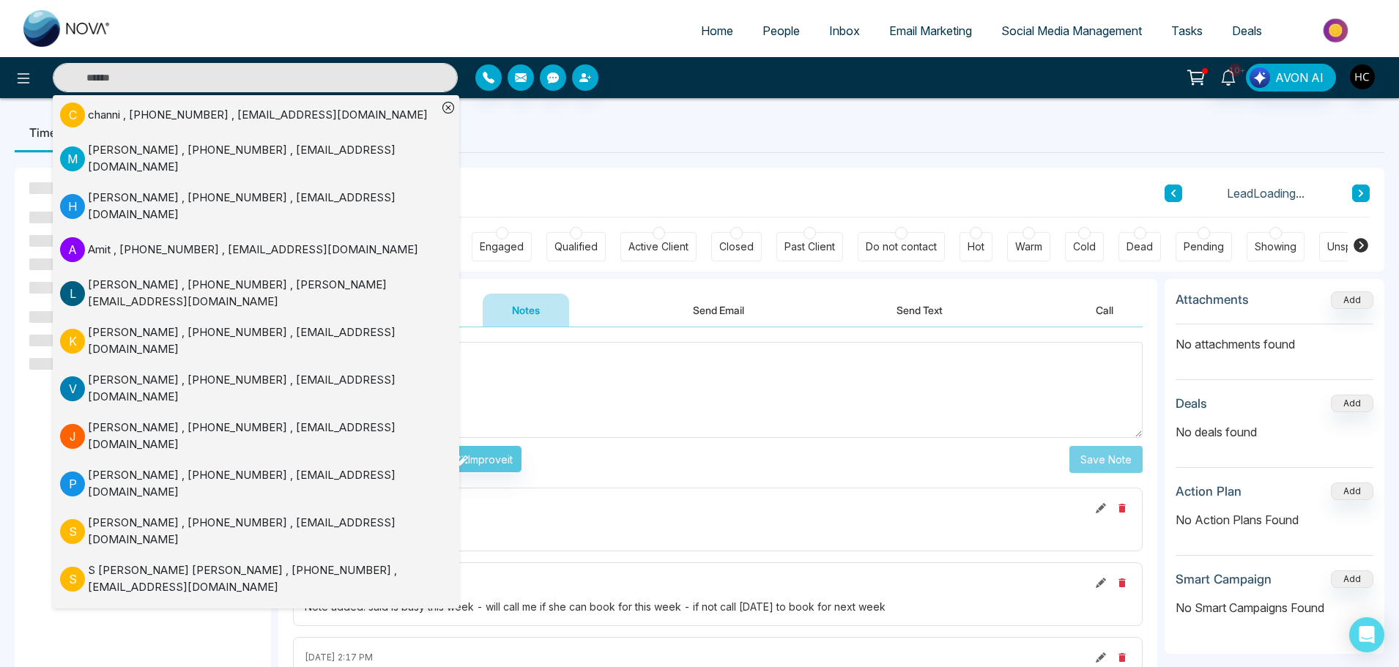
click at [553, 387] on textarea at bounding box center [717, 390] width 849 height 96
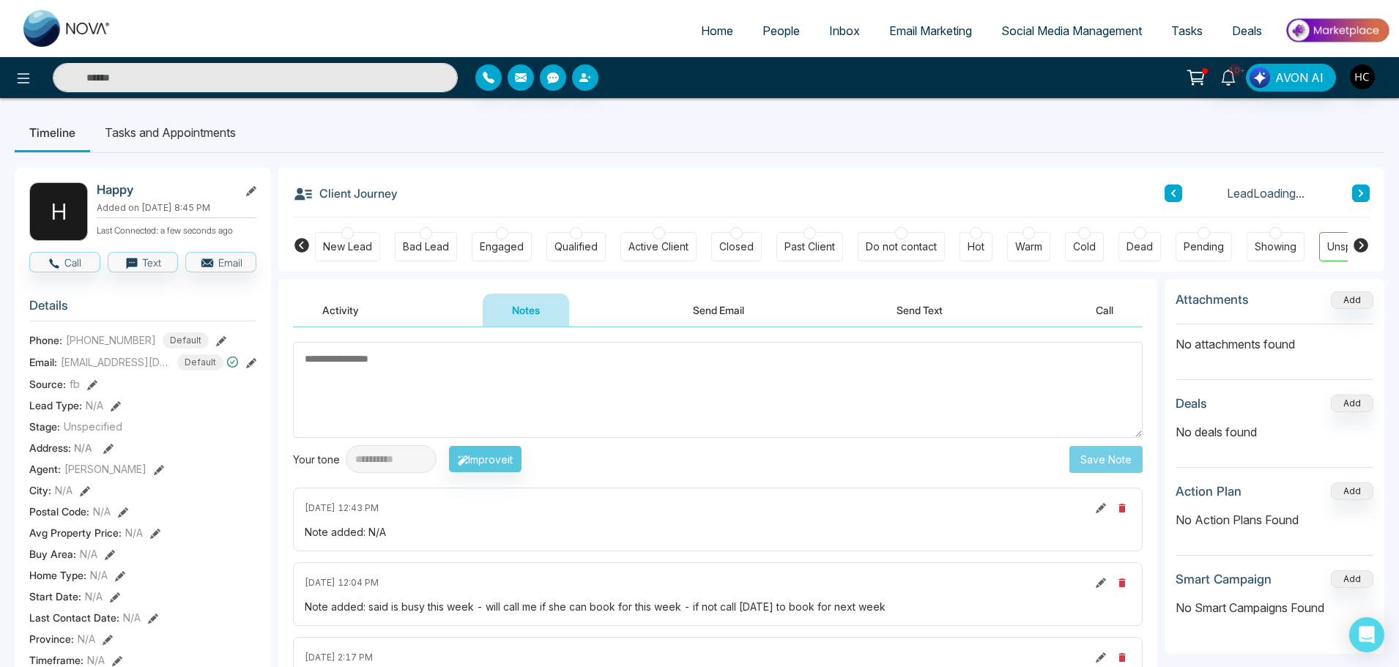
click at [356, 368] on textarea at bounding box center [717, 390] width 849 height 96
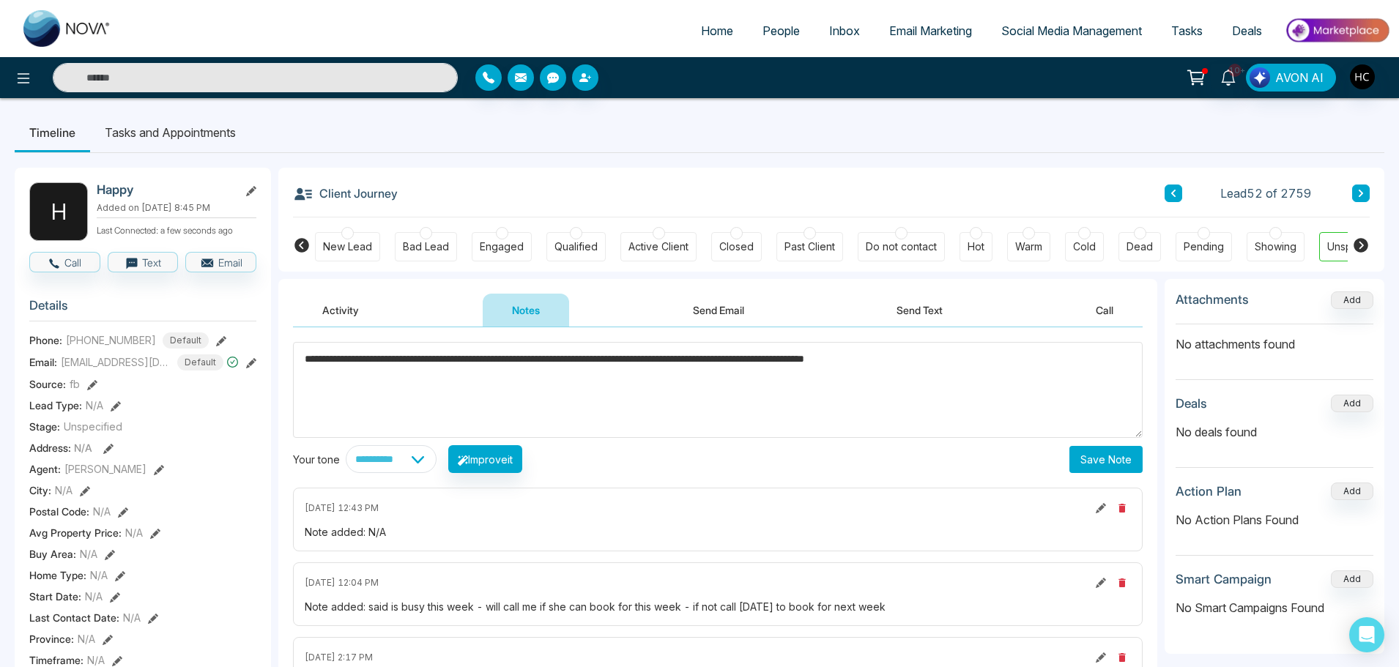
type textarea "**********"
click at [1106, 465] on button "Save Note" at bounding box center [1105, 459] width 73 height 27
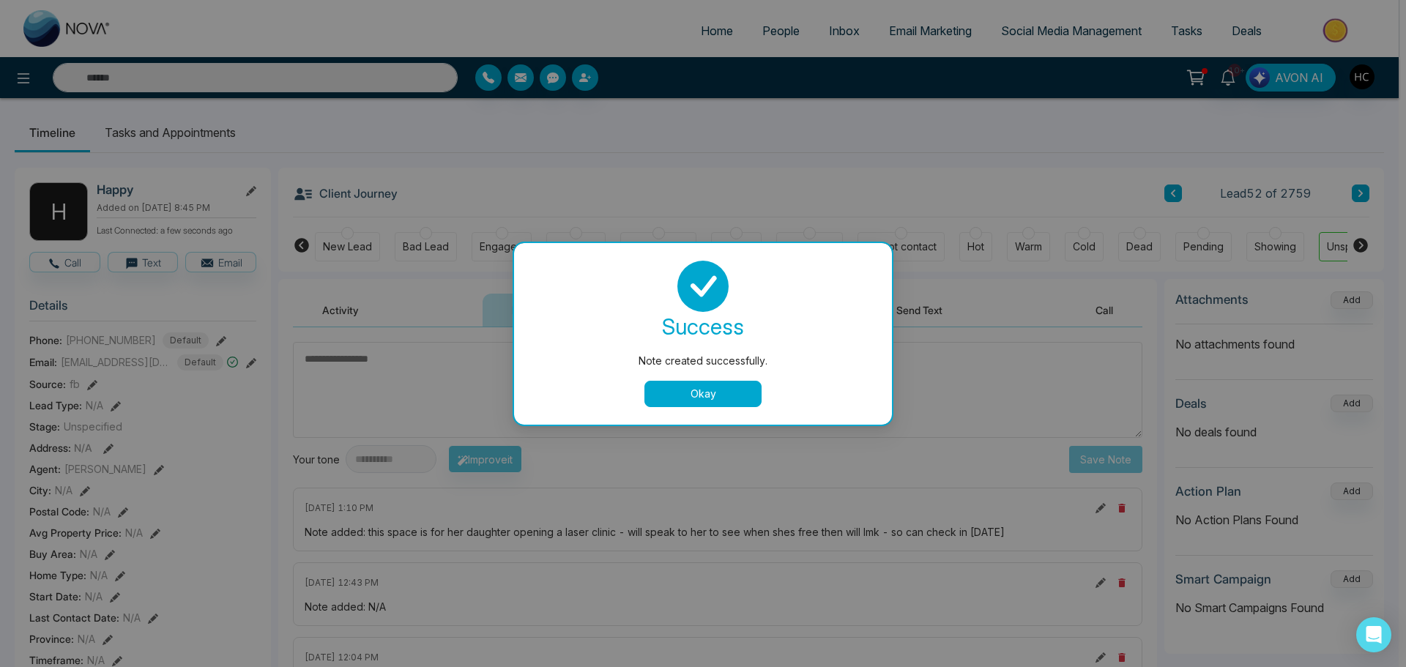
click at [736, 384] on button "Okay" at bounding box center [702, 394] width 117 height 26
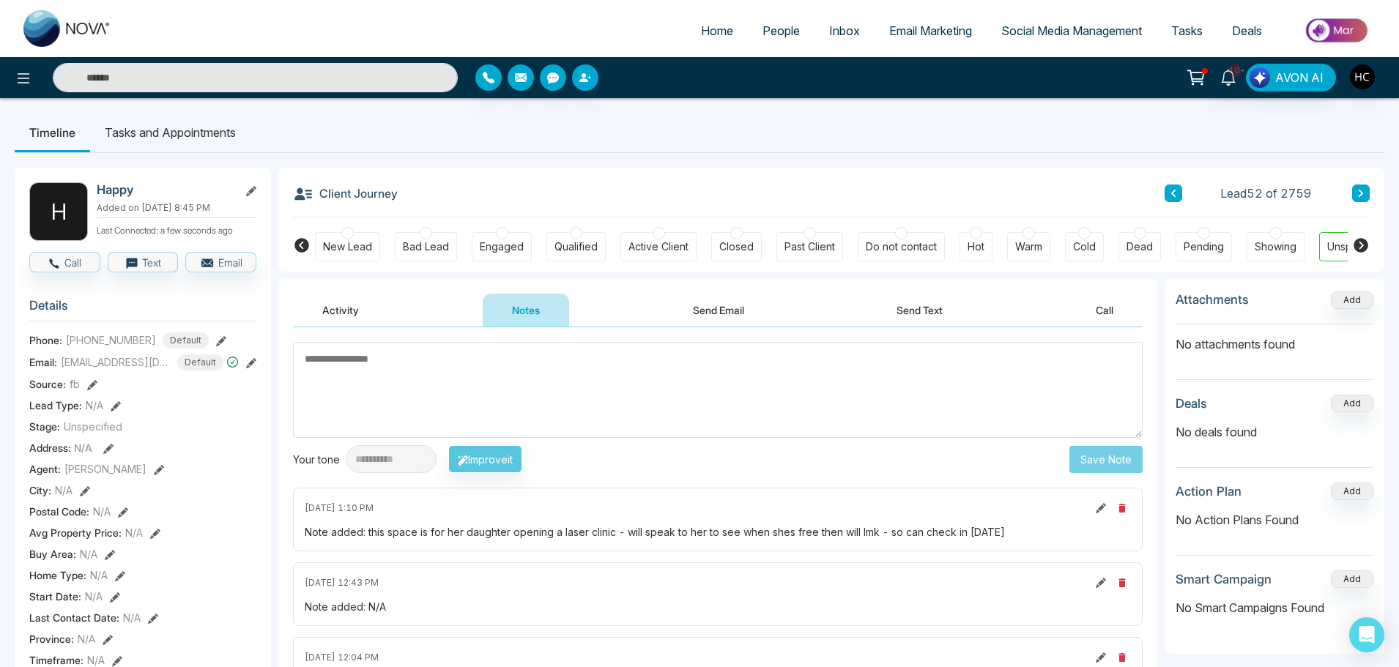
click at [245, 75] on input "text" at bounding box center [255, 77] width 405 height 29
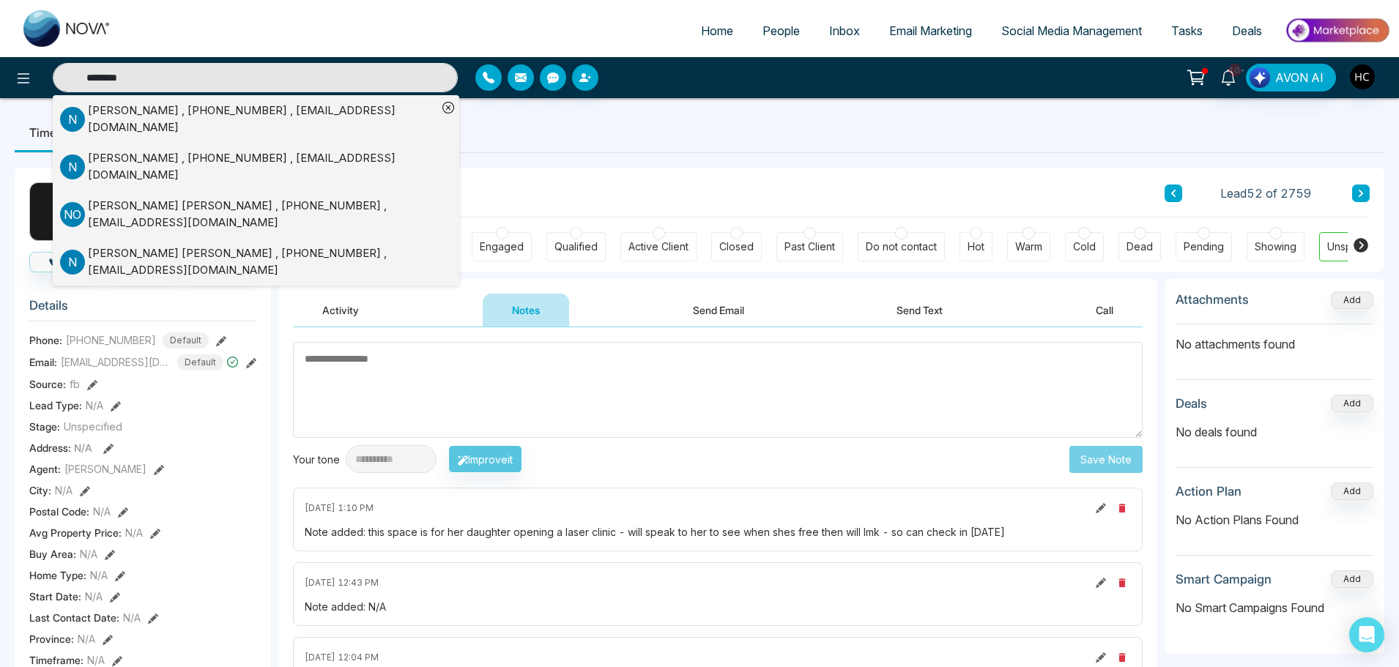
type input "********"
click at [163, 113] on div "Narinder Lohat , +14166693697 , Narinderpallohat@hotmail.com" at bounding box center [262, 119] width 349 height 33
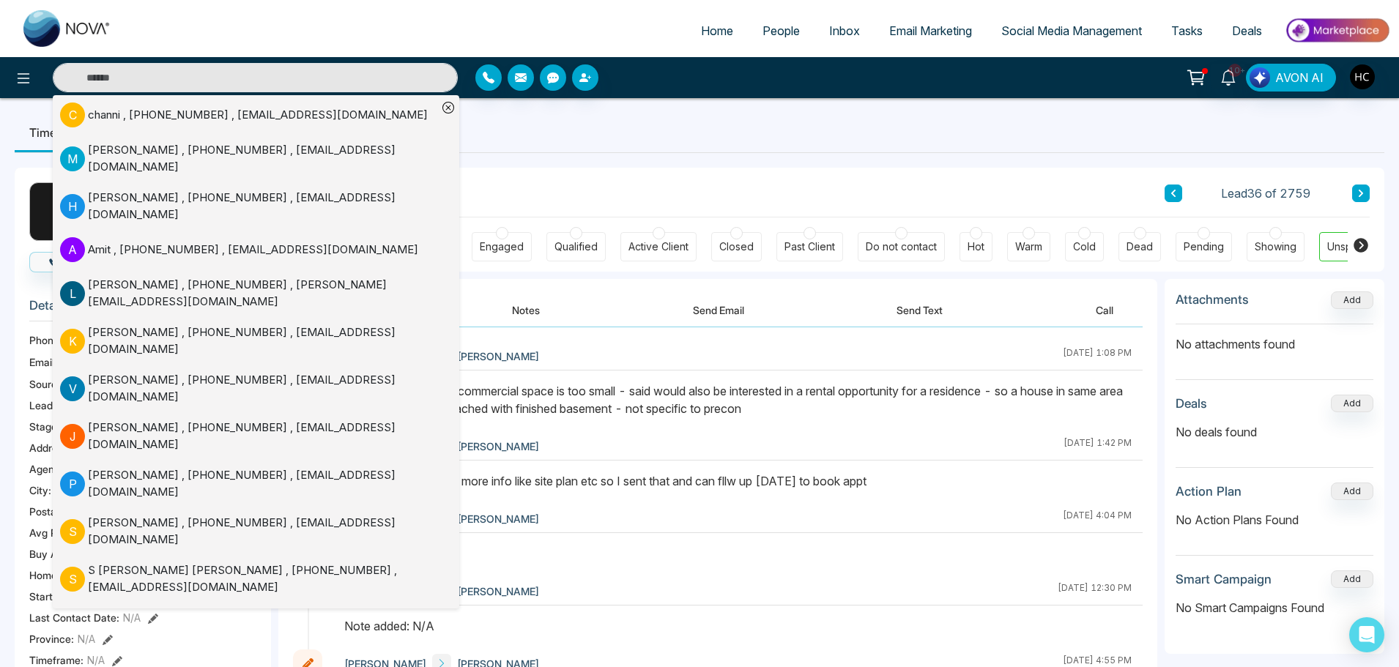
click at [512, 308] on button "Notes" at bounding box center [526, 310] width 86 height 33
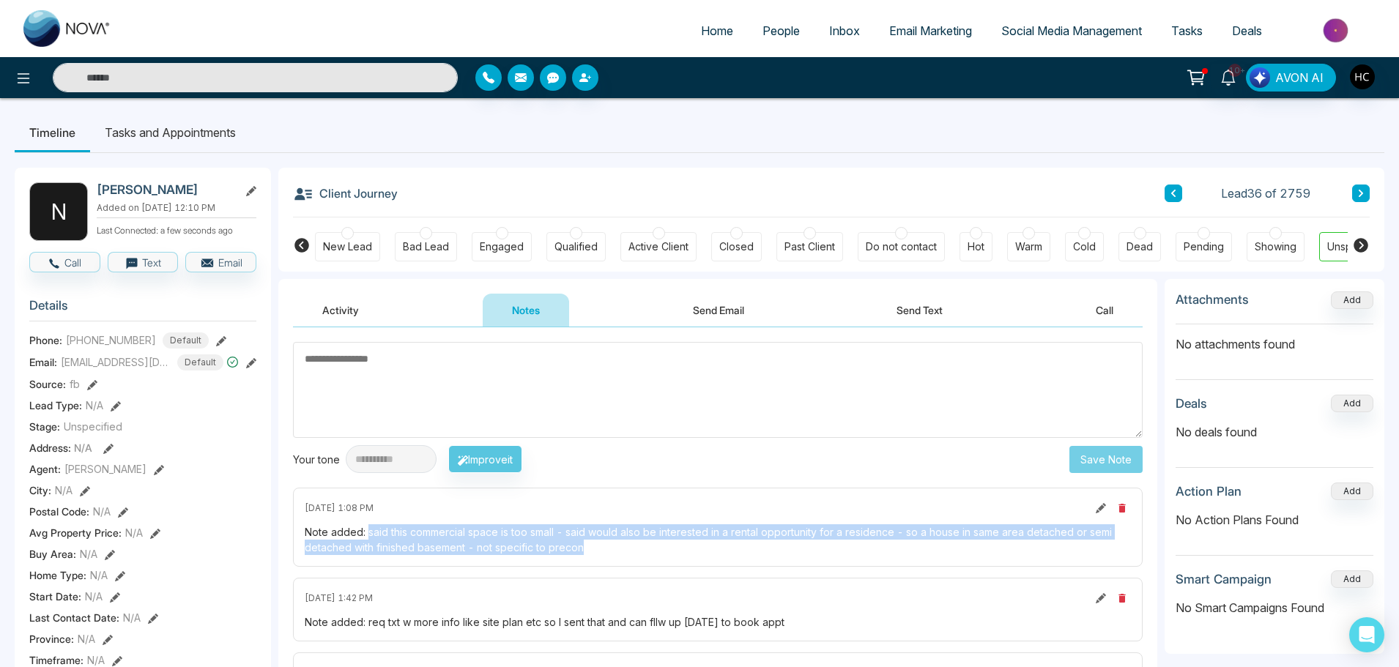
drag, startPoint x: 581, startPoint y: 549, endPoint x: 367, endPoint y: 534, distance: 215.1
click at [367, 534] on div "Note added: said this commercial space is too small - said would also be intere…" at bounding box center [718, 539] width 826 height 31
copy div "said this commercial space is too small - said would also be interested in a re…"
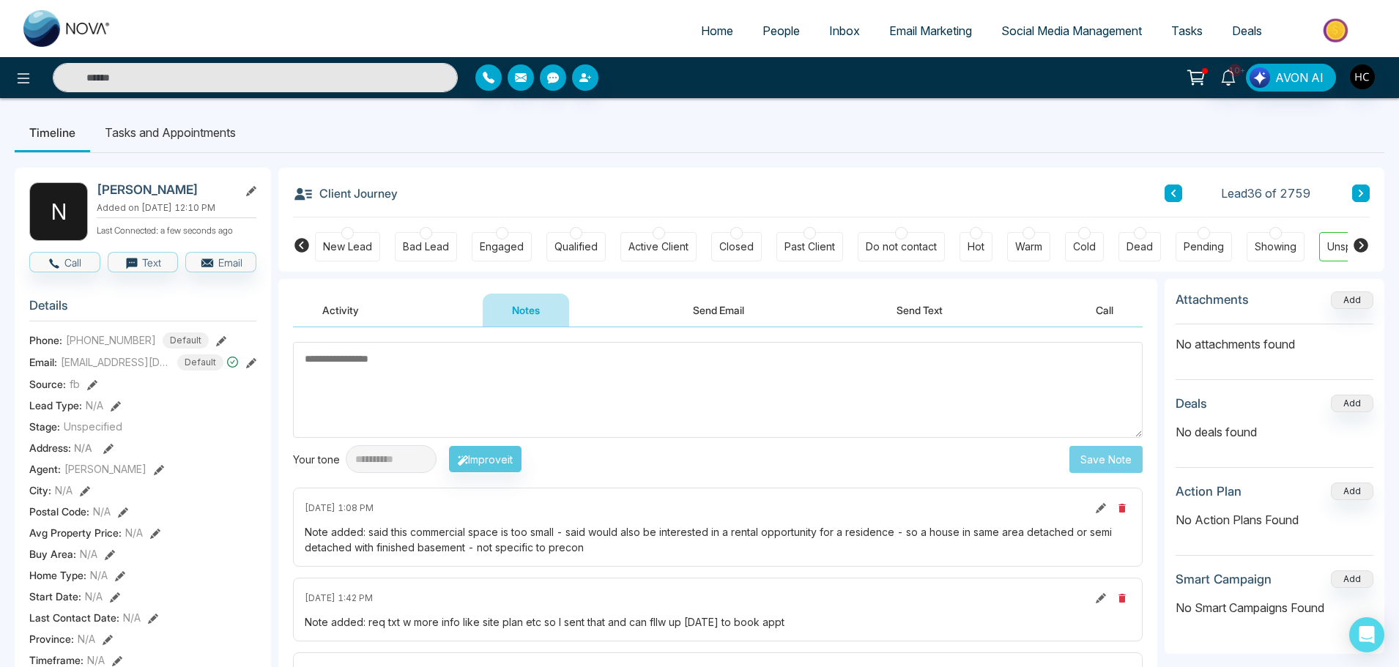
click at [489, 401] on textarea at bounding box center [717, 390] width 849 height 96
type textarea "**********"
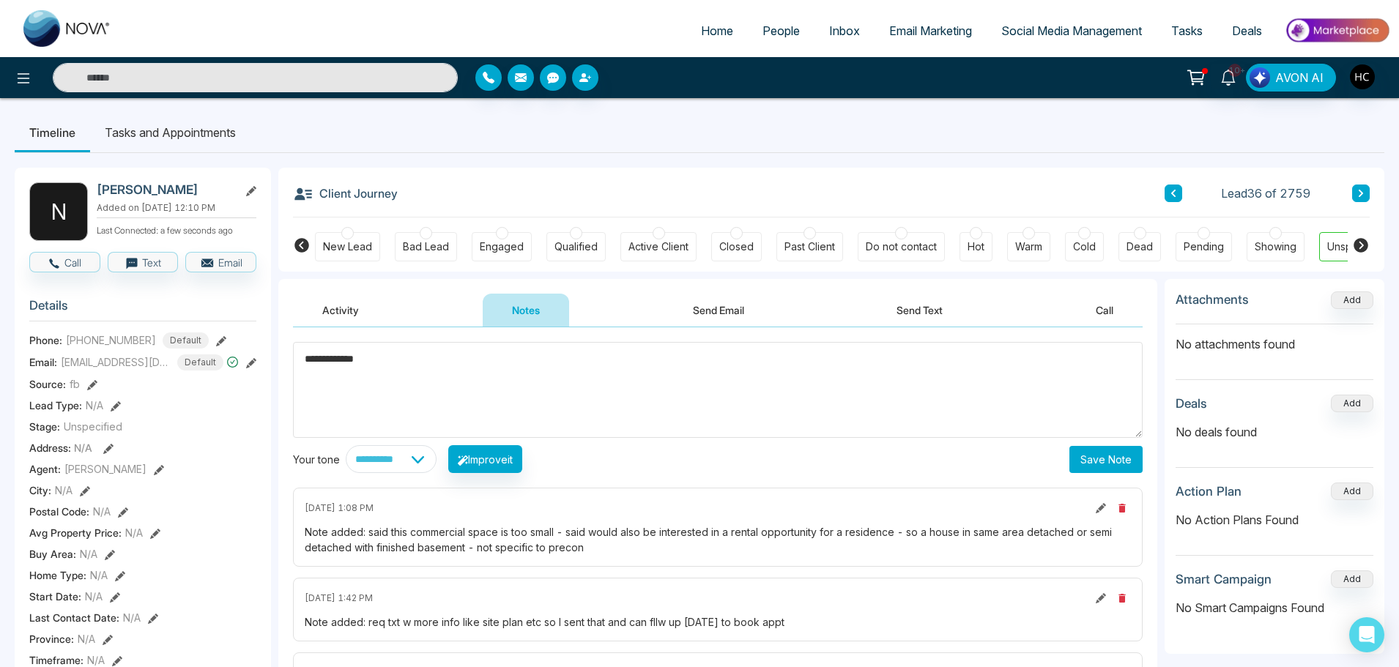
click at [1078, 454] on button "Save Note" at bounding box center [1105, 459] width 73 height 27
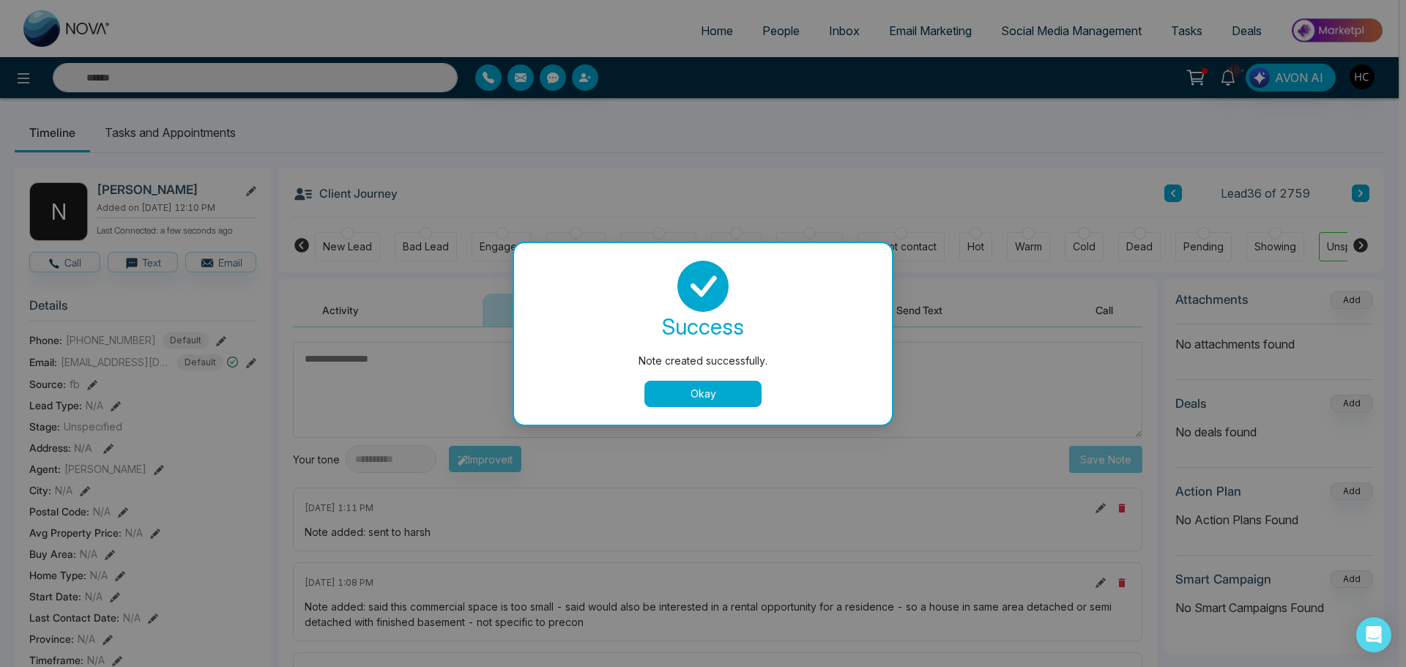
click at [718, 392] on button "Okay" at bounding box center [702, 394] width 117 height 26
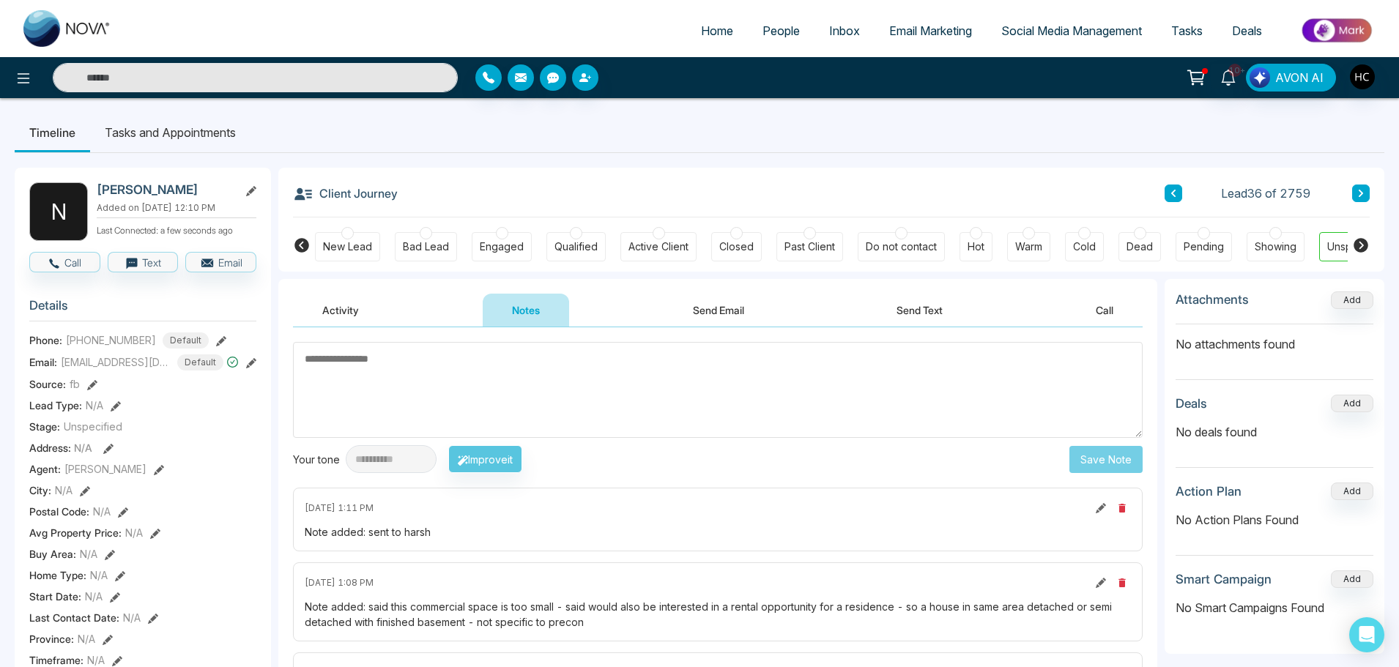
drag, startPoint x: 371, startPoint y: 376, endPoint x: 346, endPoint y: 224, distance: 153.6
click at [371, 374] on textarea at bounding box center [717, 390] width 849 height 96
click at [261, 82] on input "text" at bounding box center [255, 77] width 405 height 29
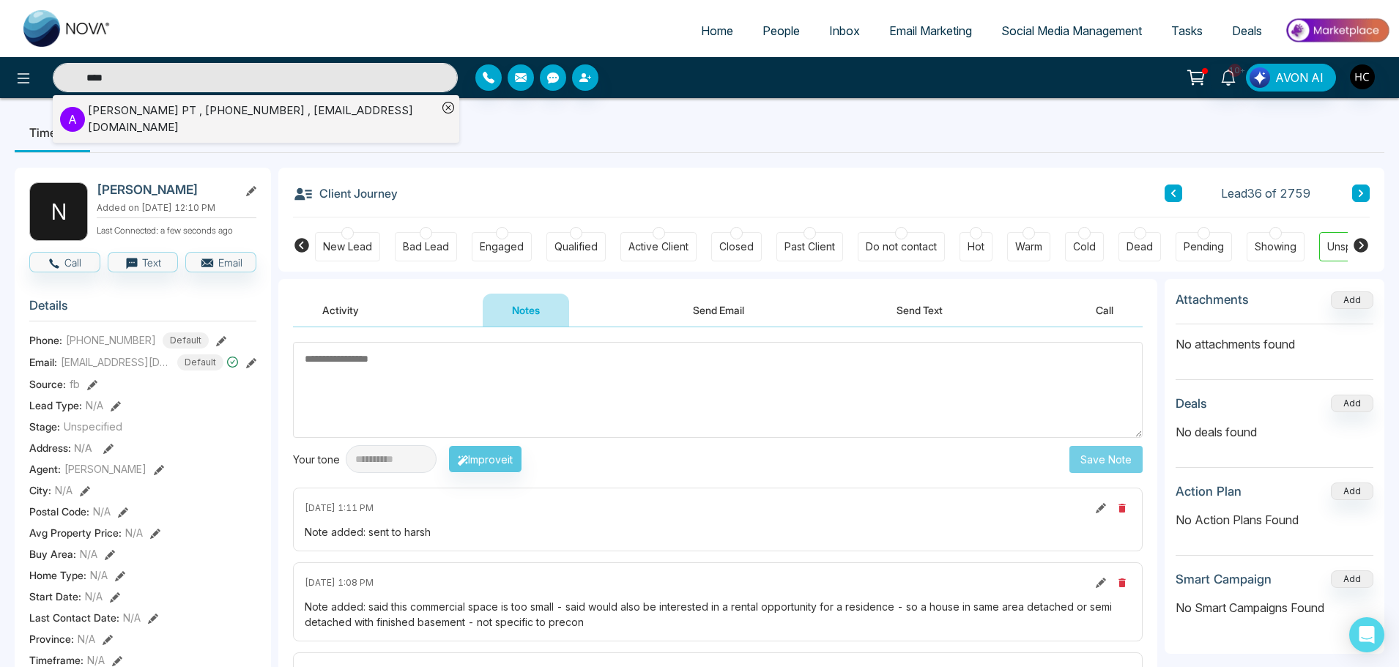
type input "****"
click at [225, 114] on div "Anamika Artwani PT , +14169395575 , artwanianamica@gmail.com" at bounding box center [262, 119] width 349 height 33
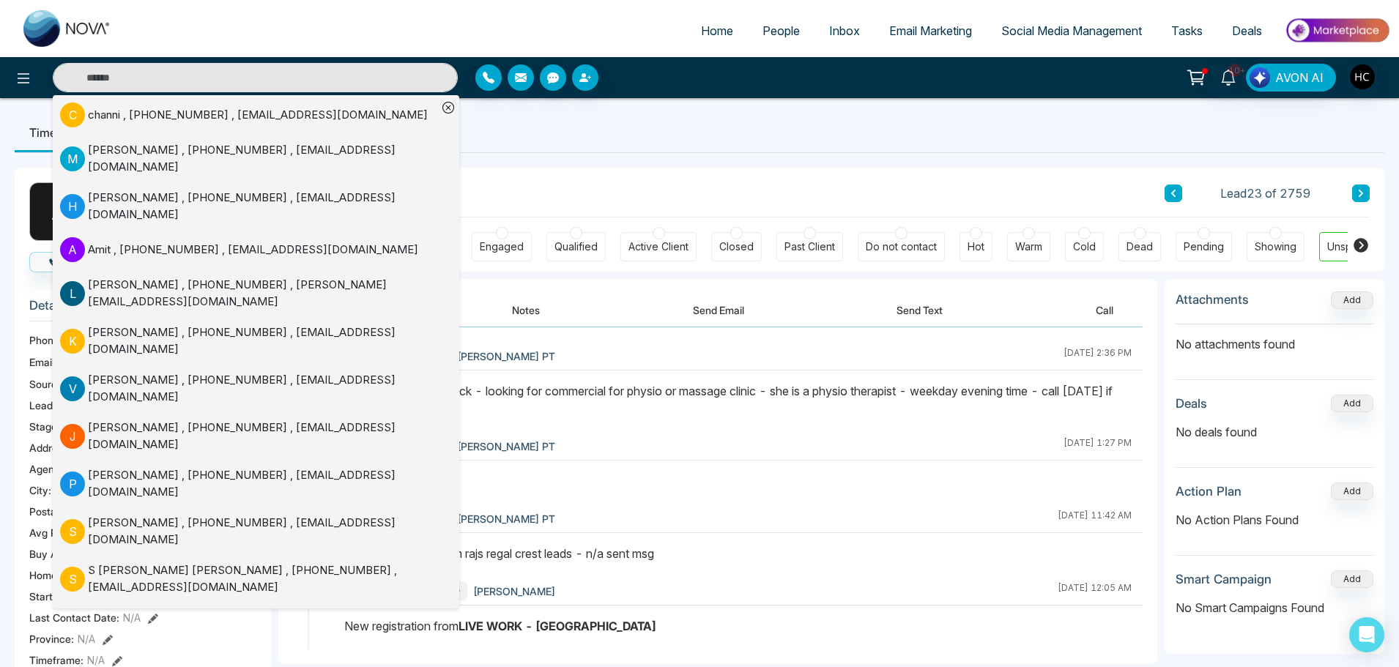
drag, startPoint x: 710, startPoint y: 411, endPoint x: 593, endPoint y: 351, distance: 131.3
click at [698, 399] on div "Note added: called back - looking for commercial for physio or massage clinic -…" at bounding box center [737, 399] width 787 height 35
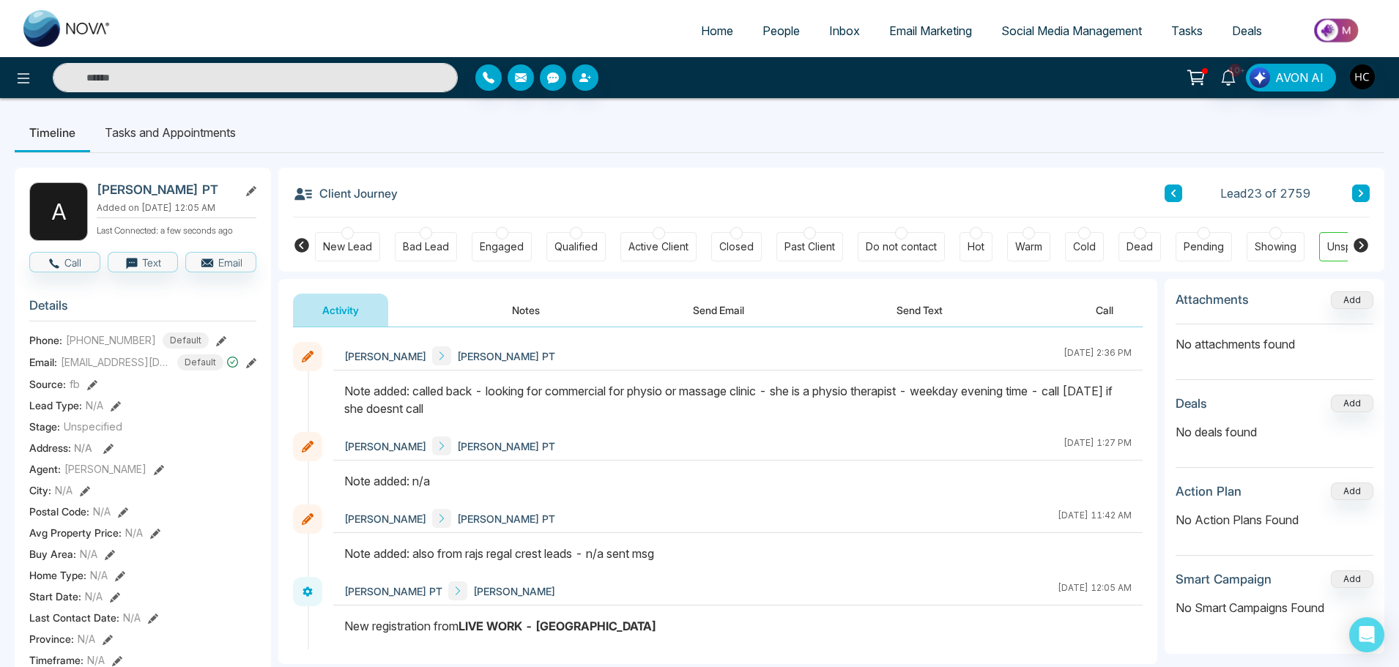
click at [502, 306] on button "Notes" at bounding box center [526, 310] width 86 height 33
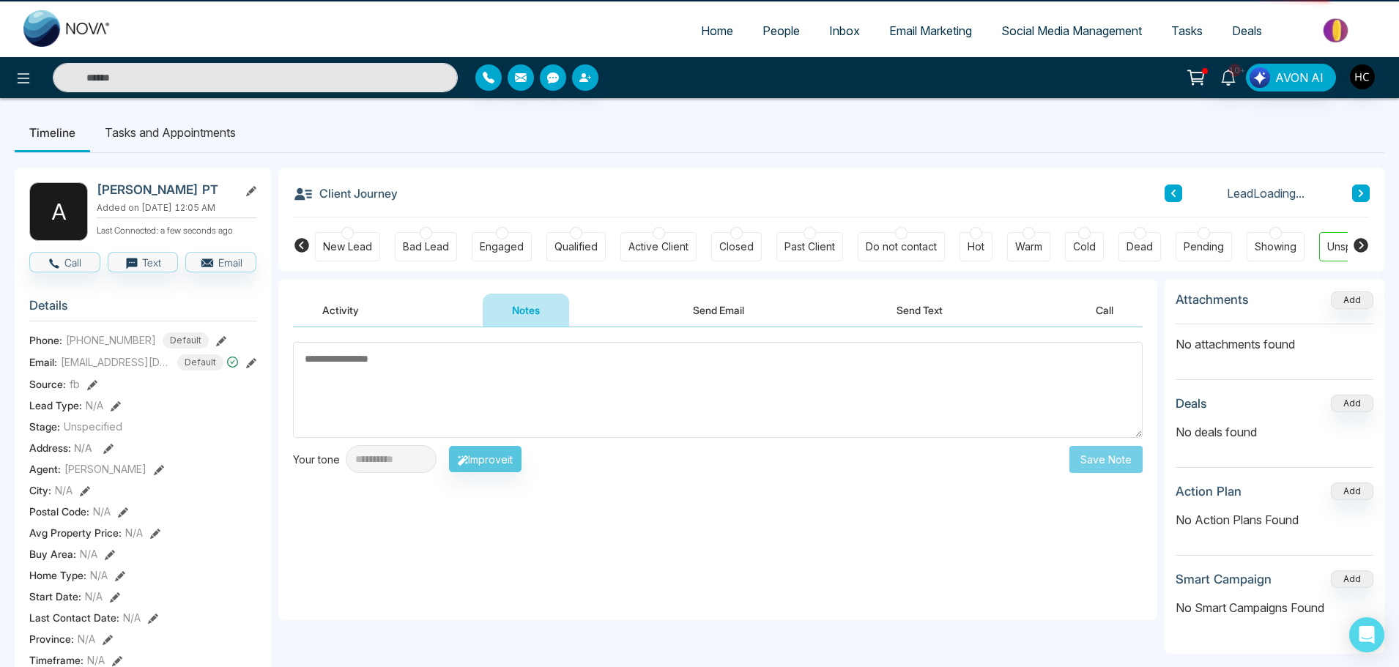
click at [577, 374] on textarea at bounding box center [717, 390] width 849 height 96
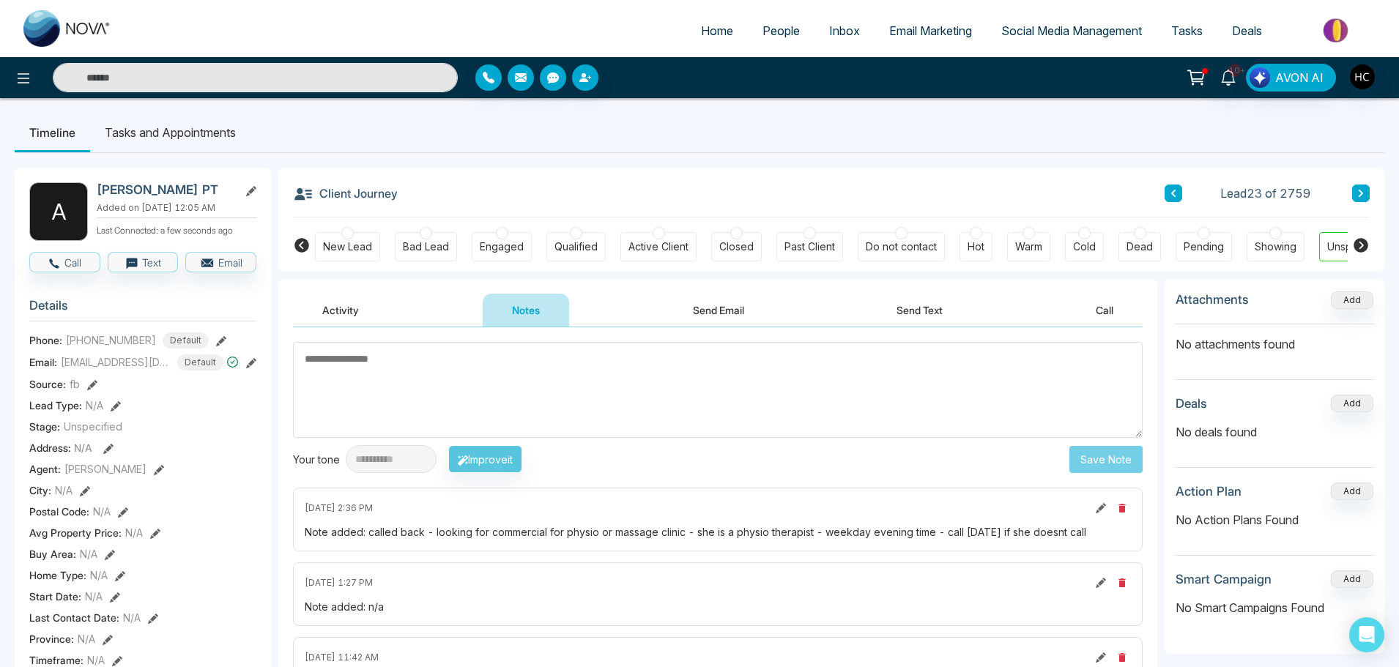
click at [637, 370] on textarea at bounding box center [717, 390] width 849 height 96
click at [487, 394] on textarea at bounding box center [717, 390] width 849 height 96
type textarea "***"
click at [1100, 458] on button "Save Note" at bounding box center [1105, 459] width 73 height 27
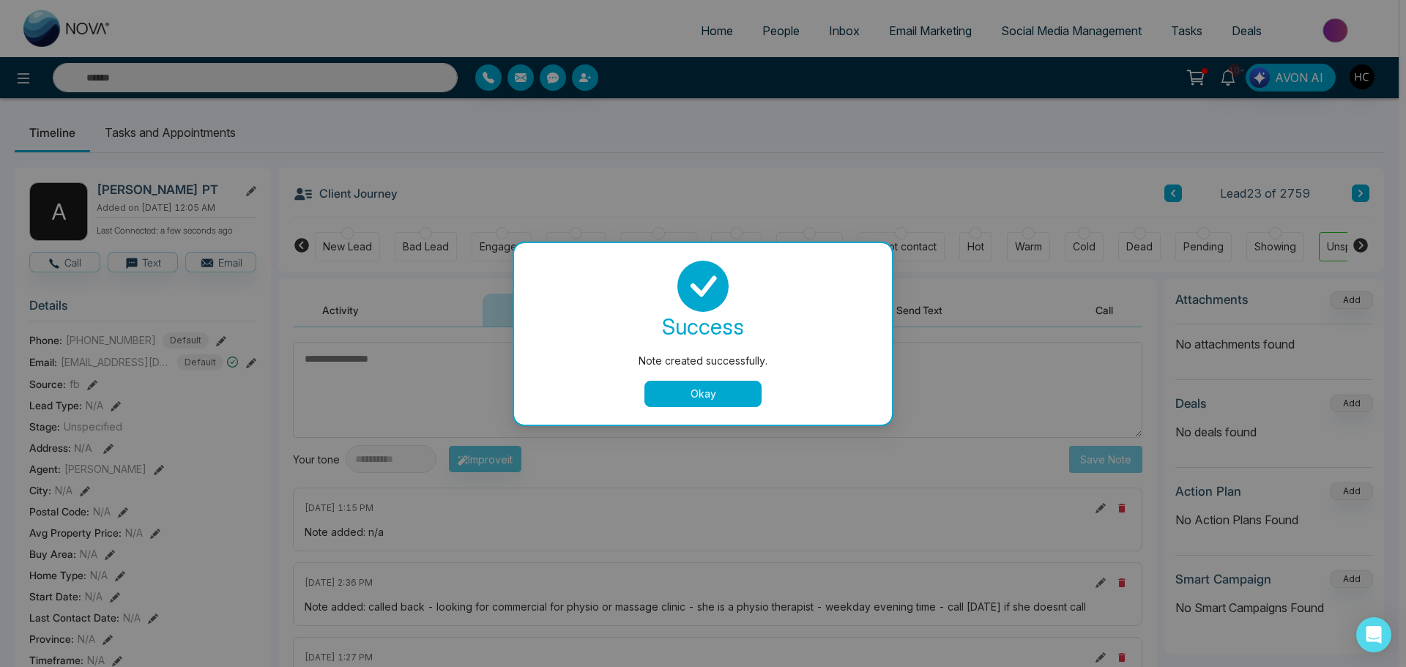
click at [716, 385] on button "Okay" at bounding box center [702, 394] width 117 height 26
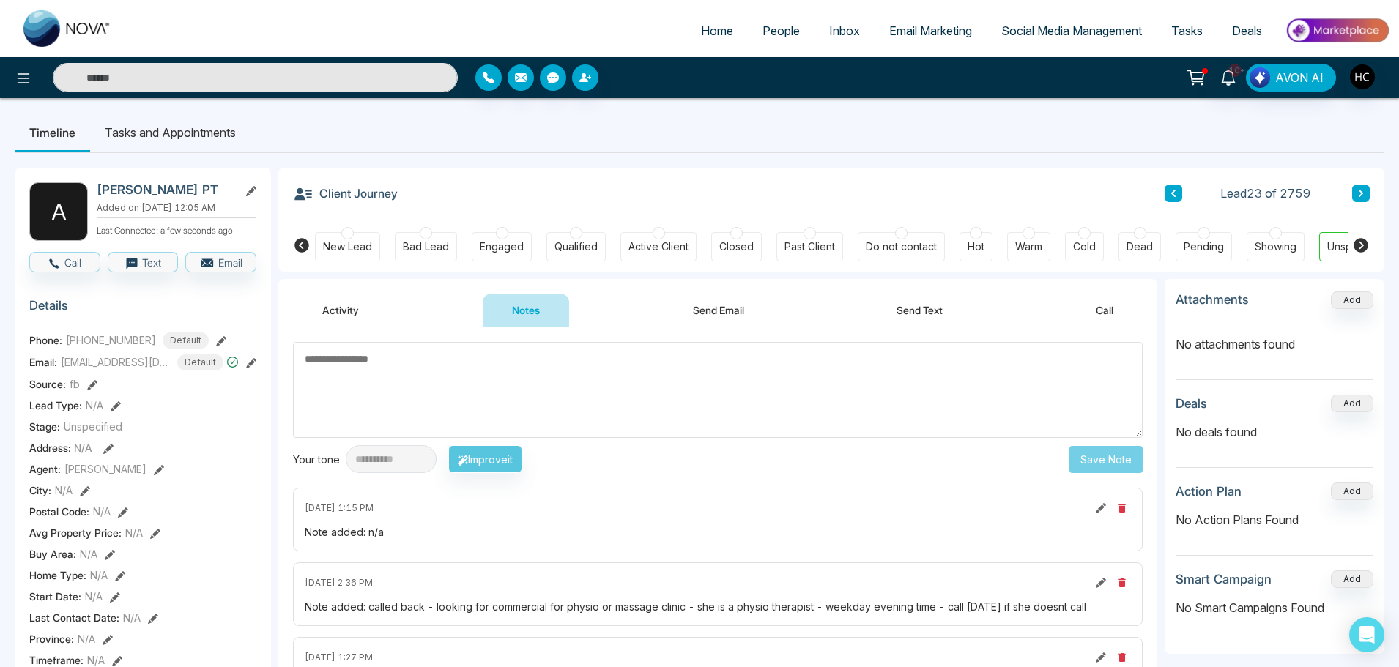
click at [321, 76] on input "text" at bounding box center [255, 77] width 405 height 29
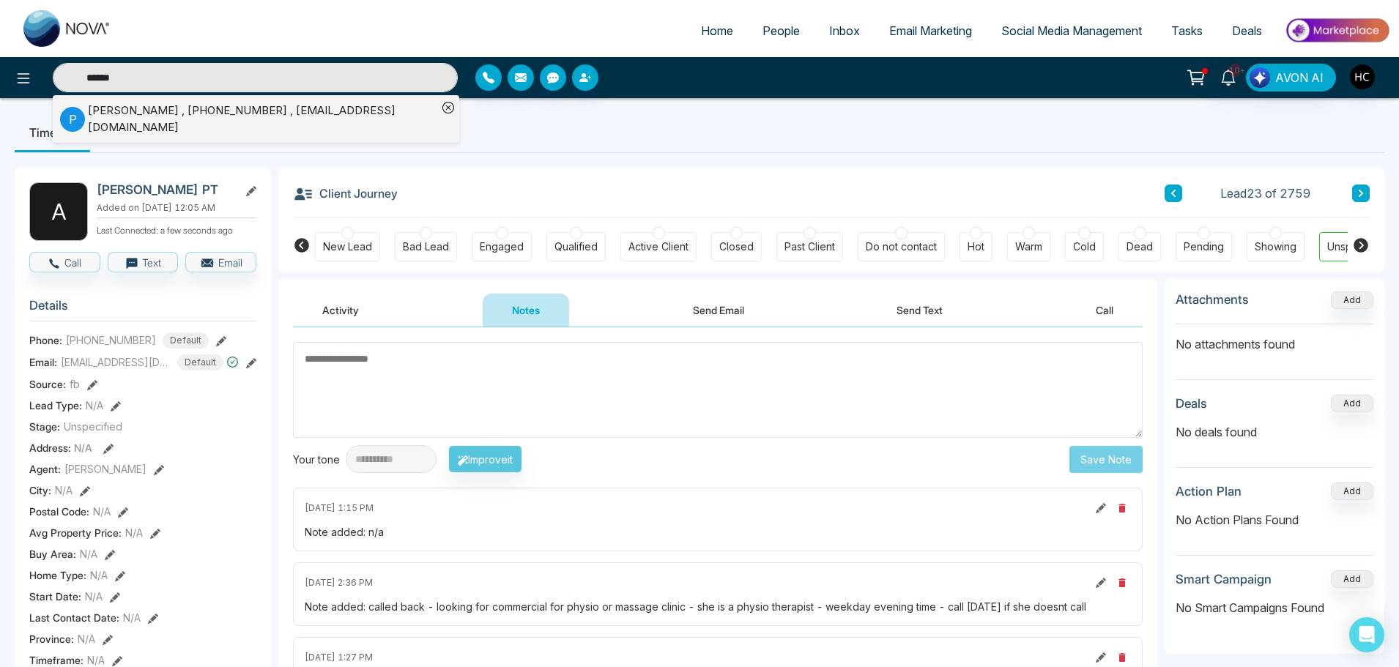
type input "******"
click at [278, 116] on div "Prakash Mysore , +16479608383 , mysoreprakash50@gmail.com" at bounding box center [262, 119] width 349 height 33
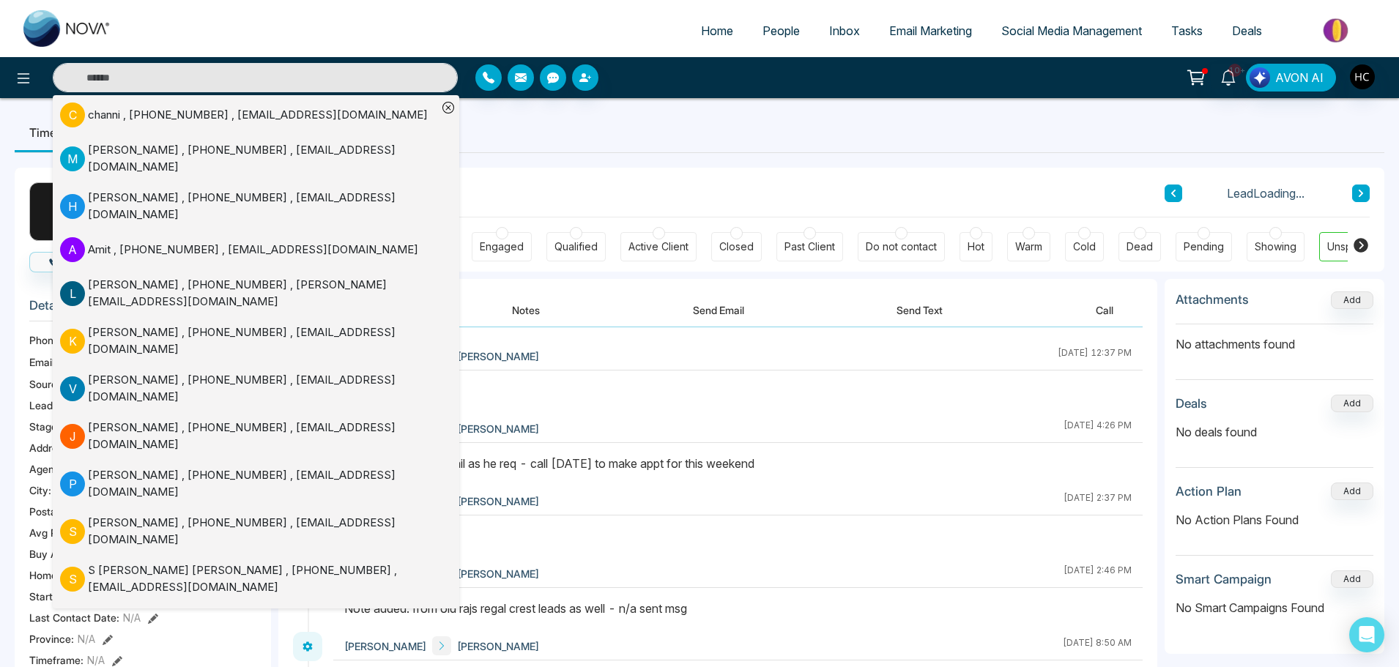
click at [529, 313] on button "Notes" at bounding box center [526, 310] width 86 height 33
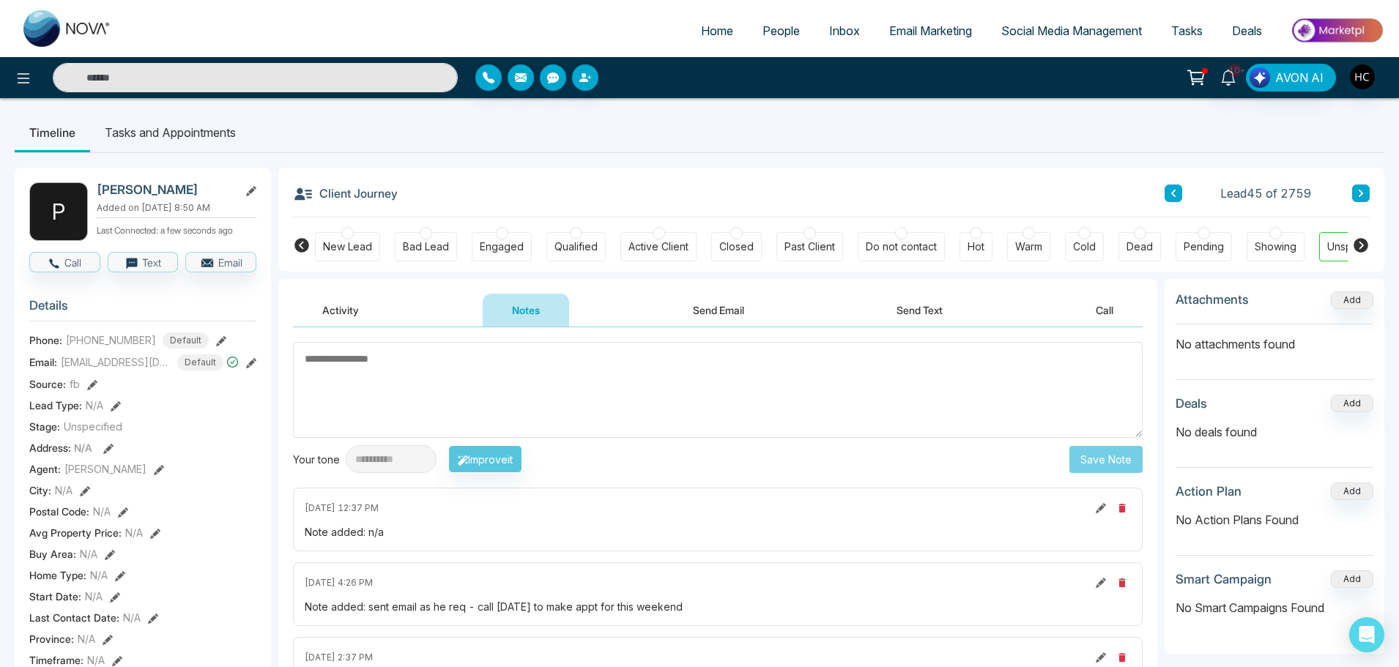
click at [544, 400] on textarea at bounding box center [717, 390] width 849 height 96
type textarea "***"
click at [1099, 455] on button "Save Note" at bounding box center [1105, 459] width 73 height 27
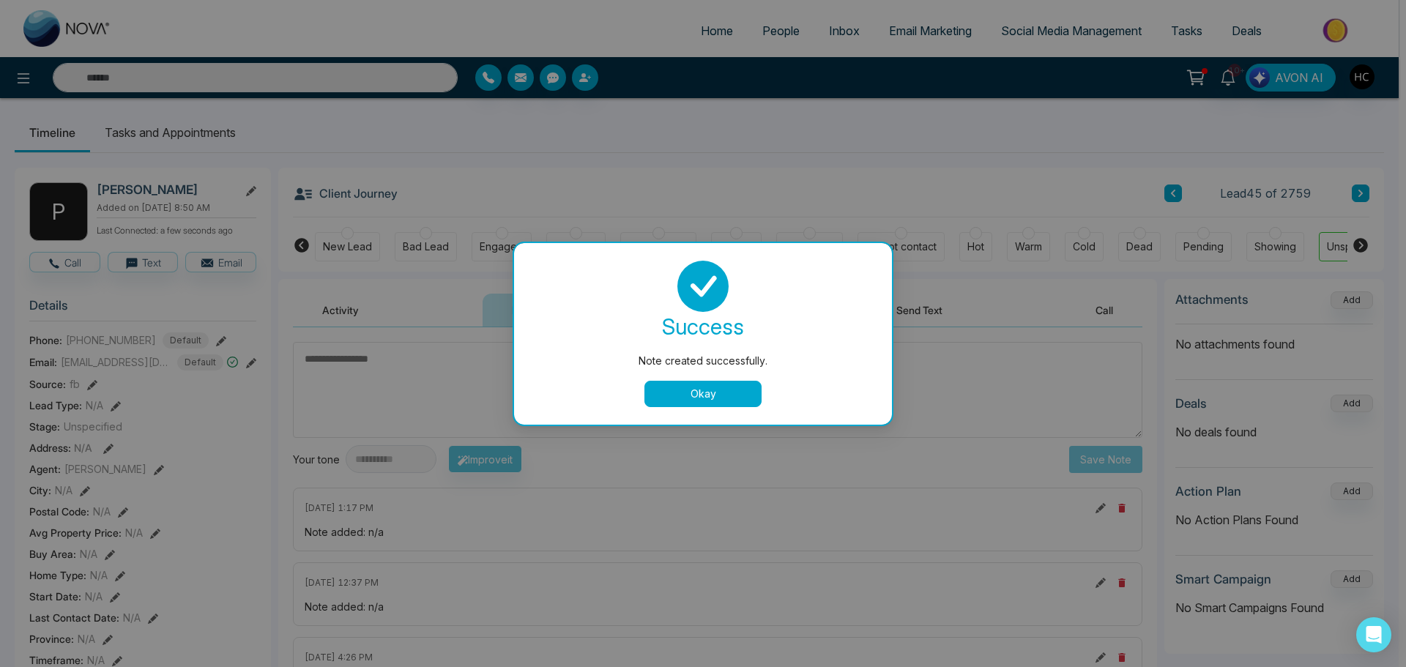
click at [668, 384] on button "Okay" at bounding box center [702, 394] width 117 height 26
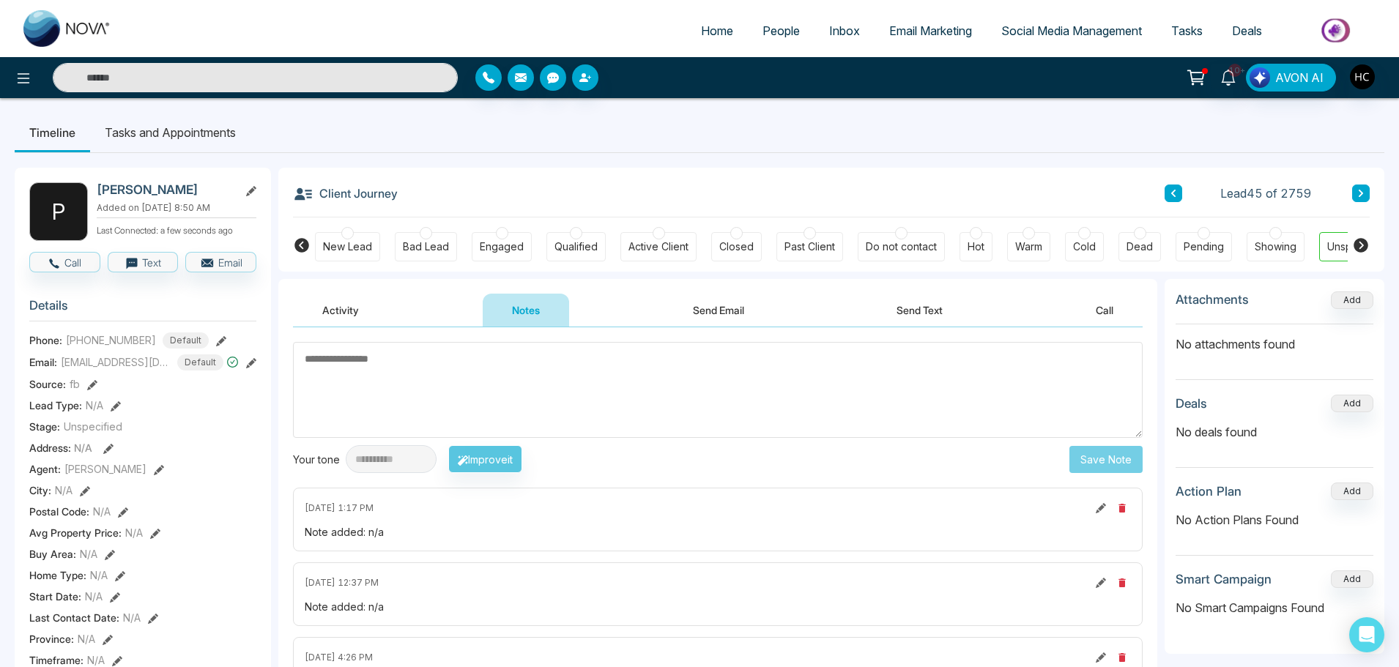
click at [237, 81] on input "text" at bounding box center [255, 77] width 405 height 29
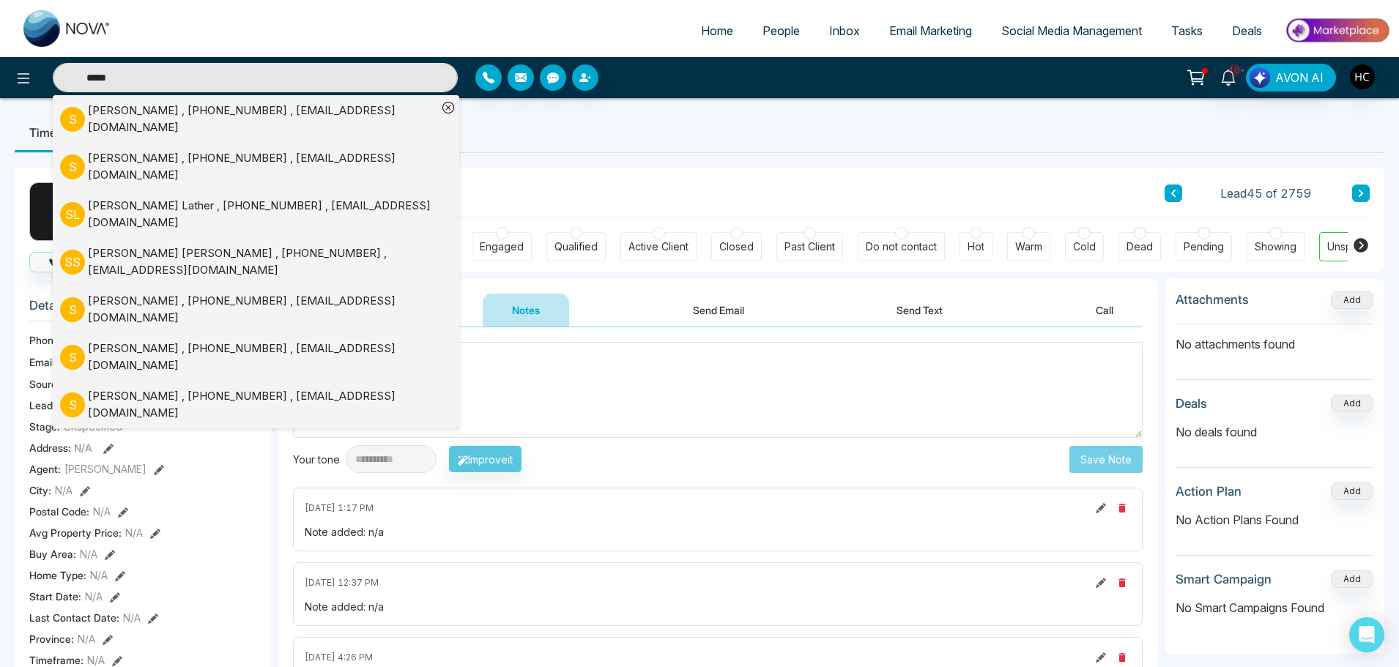
type input "*****"
click at [199, 111] on div "Sahil Blaggan , +15199986731 , sahilblaggan@gmail.com" at bounding box center [262, 119] width 349 height 33
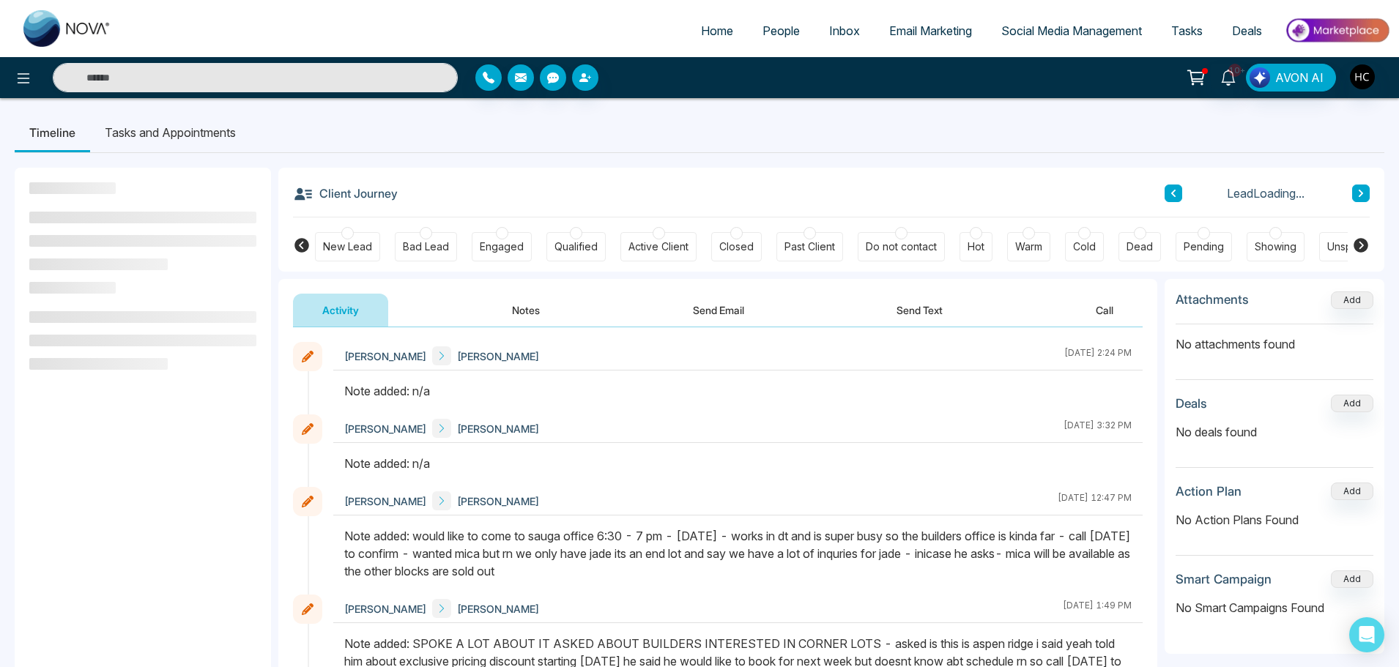
click at [529, 311] on button "Notes" at bounding box center [526, 310] width 86 height 33
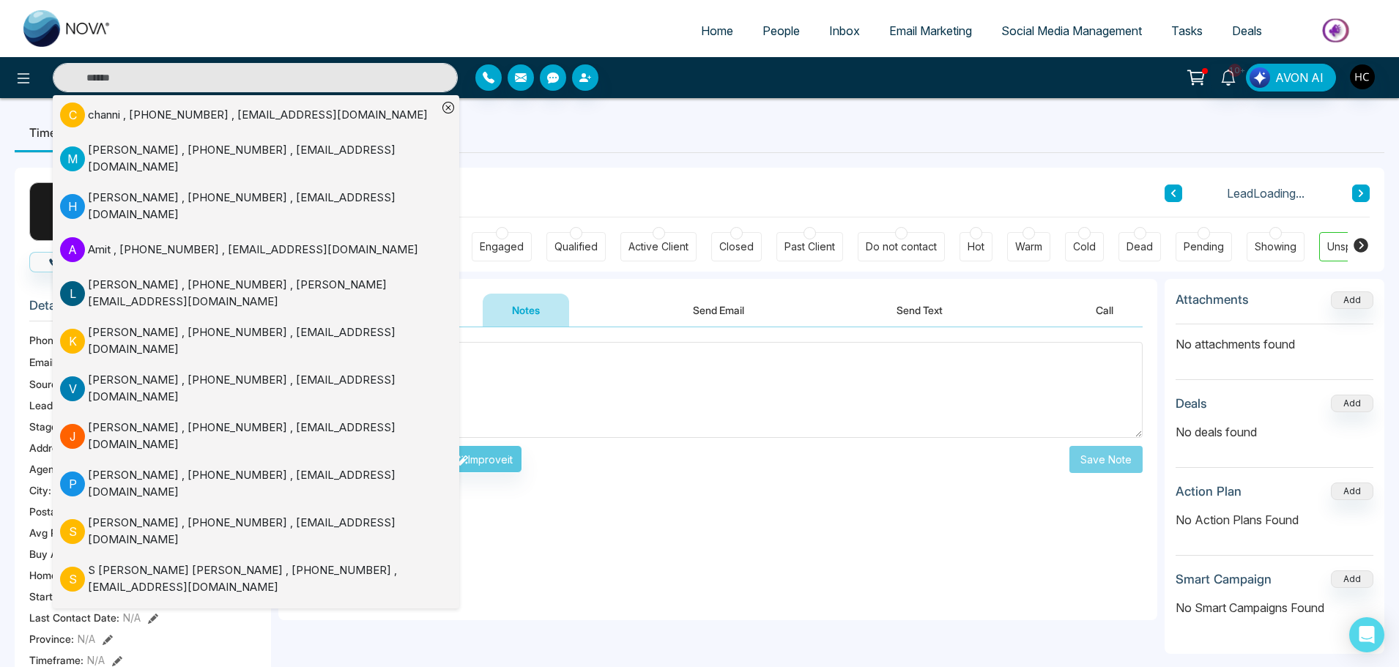
click at [529, 368] on textarea at bounding box center [717, 390] width 849 height 96
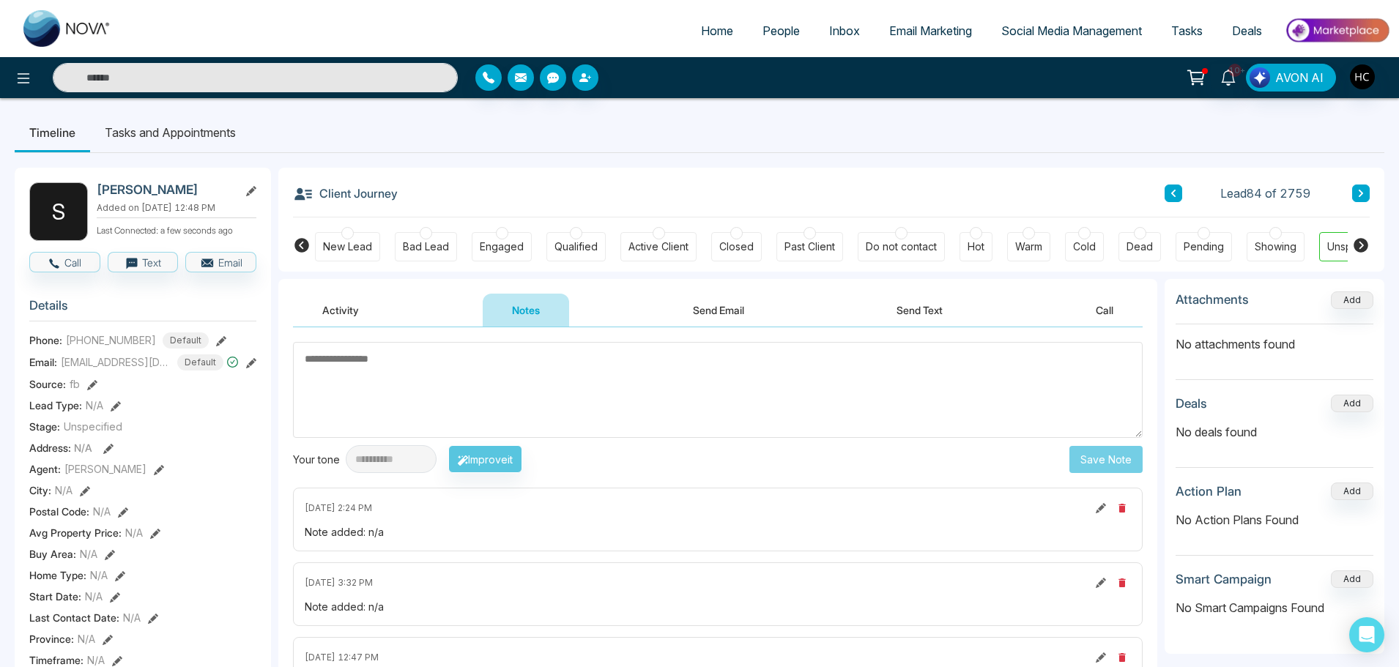
type textarea "**********"
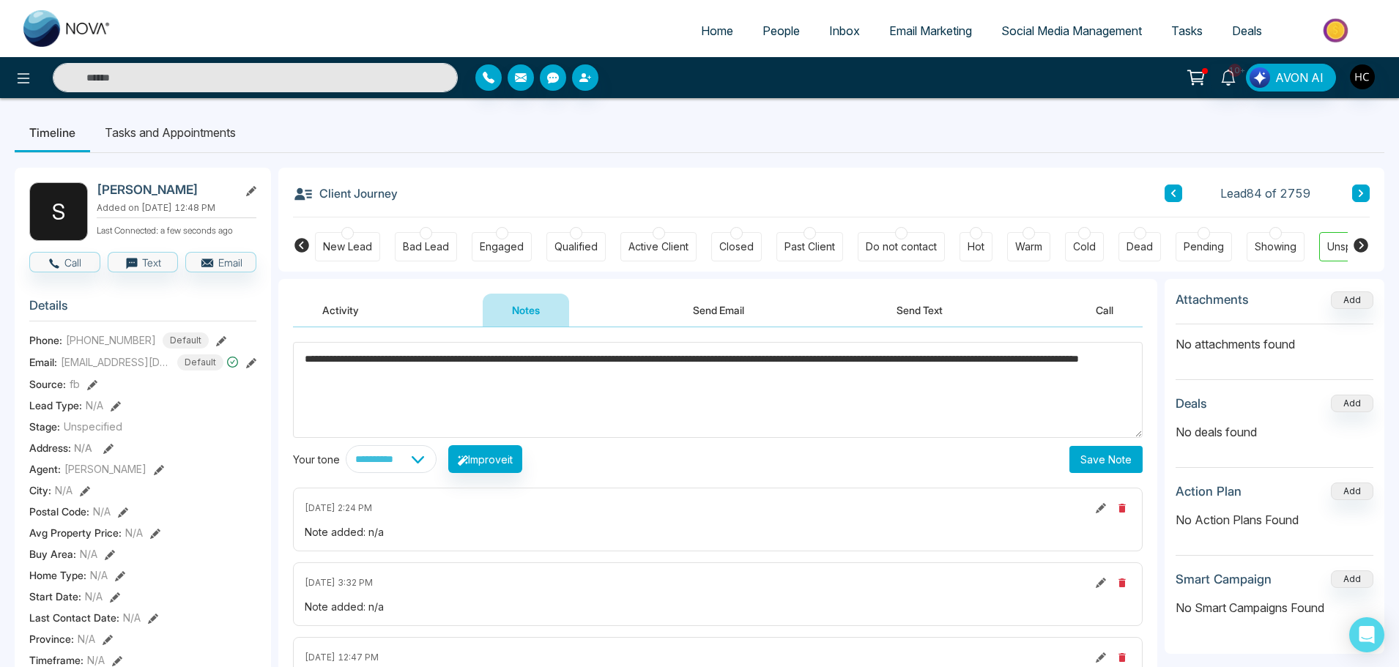
drag, startPoint x: 535, startPoint y: 377, endPoint x: 264, endPoint y: 351, distance: 271.4
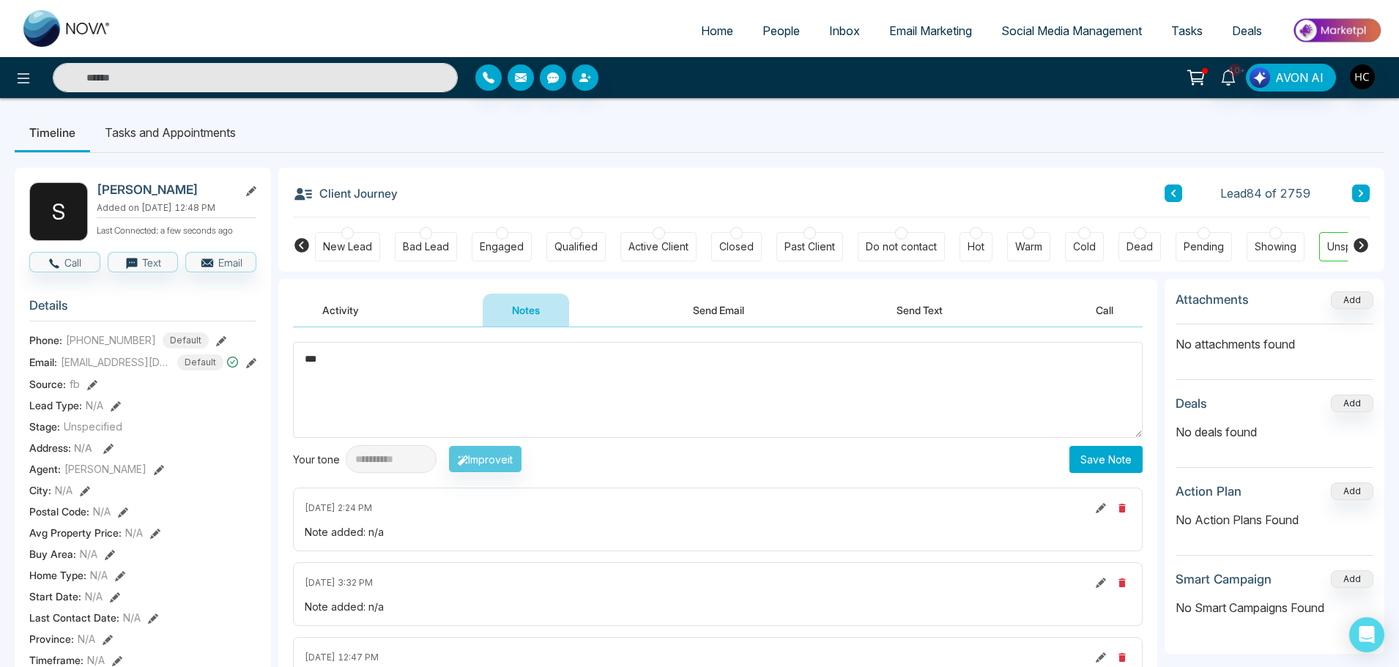
type textarea "***"
click at [1082, 459] on button "Save Note" at bounding box center [1105, 459] width 73 height 27
click at [649, 412] on textarea at bounding box center [717, 390] width 849 height 96
click at [124, 72] on input "text" at bounding box center [255, 77] width 405 height 29
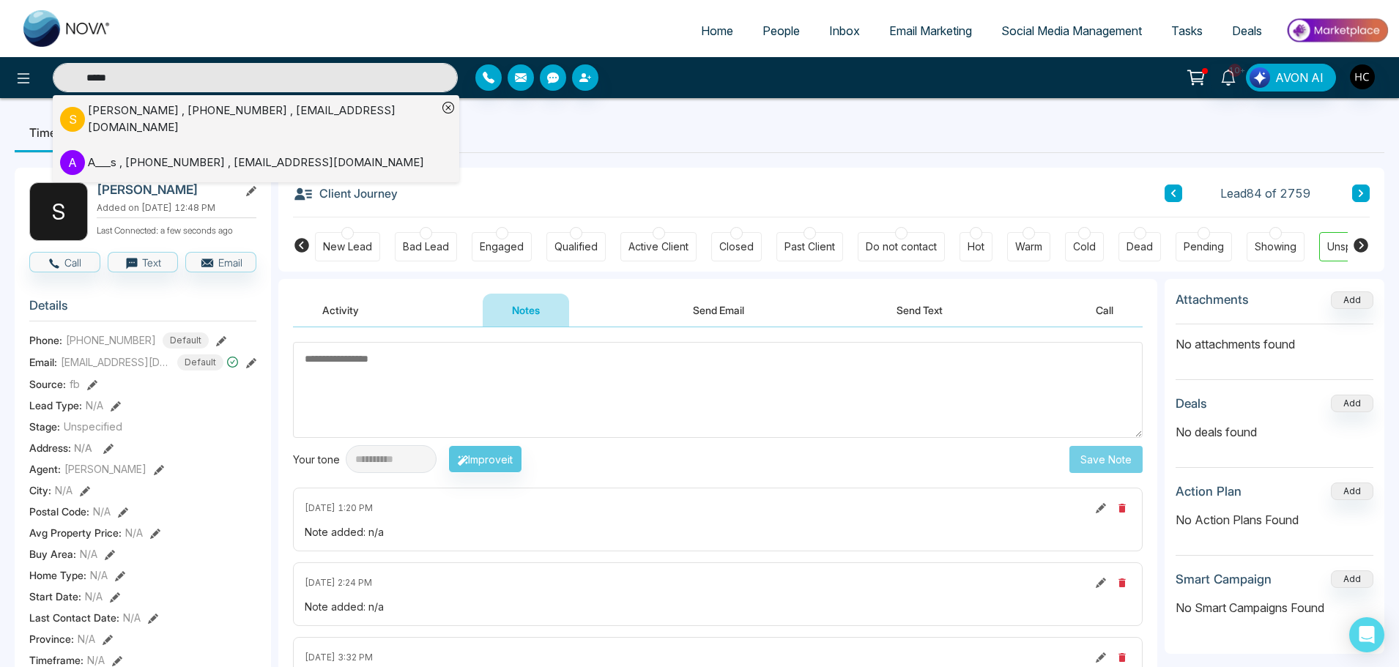
type input "*****"
click at [298, 113] on div "Suraj Sareen , +16472870729 , slovesup@gmail.com" at bounding box center [262, 119] width 349 height 33
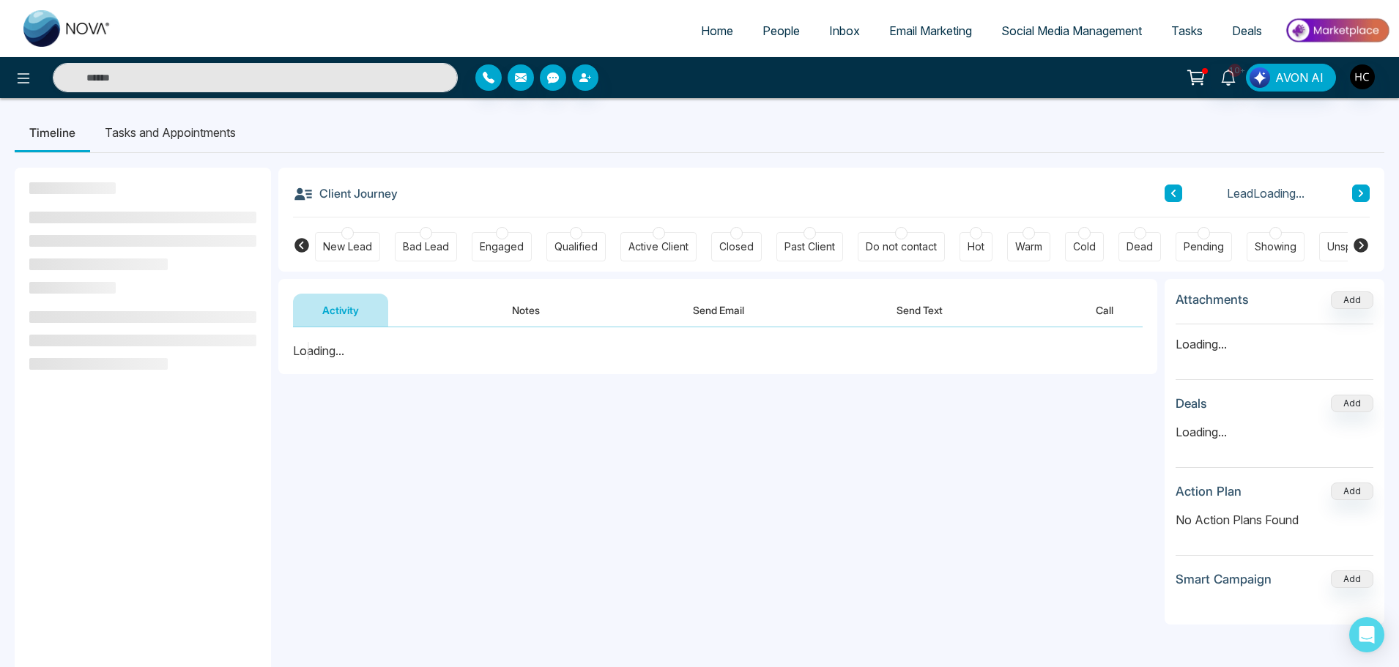
click at [520, 313] on button "Notes" at bounding box center [526, 310] width 86 height 33
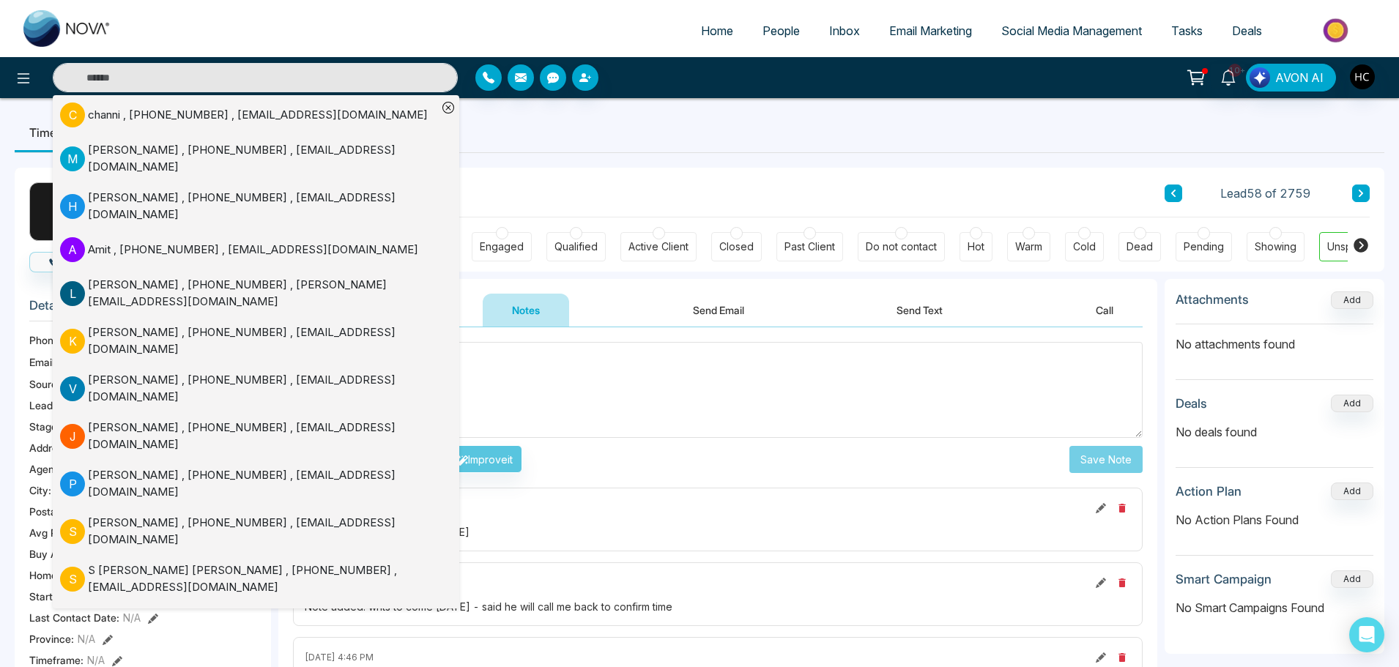
click at [555, 379] on textarea at bounding box center [717, 390] width 849 height 96
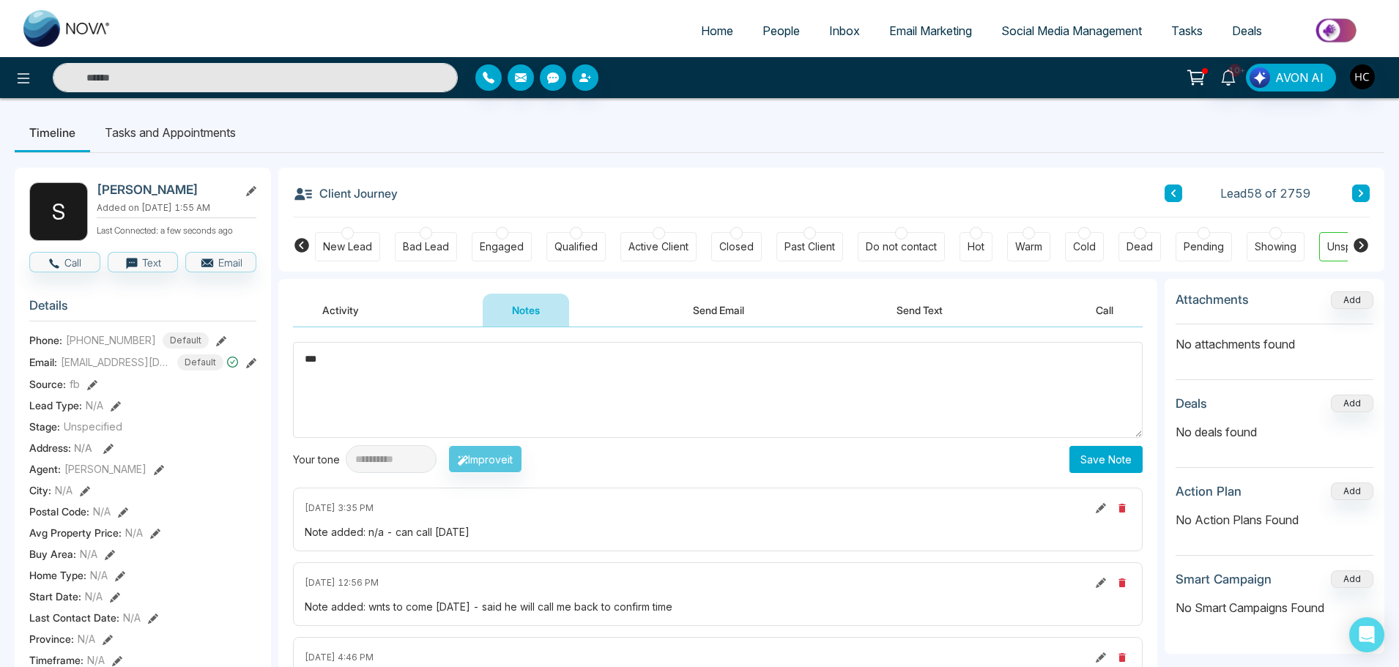
type textarea "***"
click at [1098, 449] on button "Save Note" at bounding box center [1105, 459] width 73 height 27
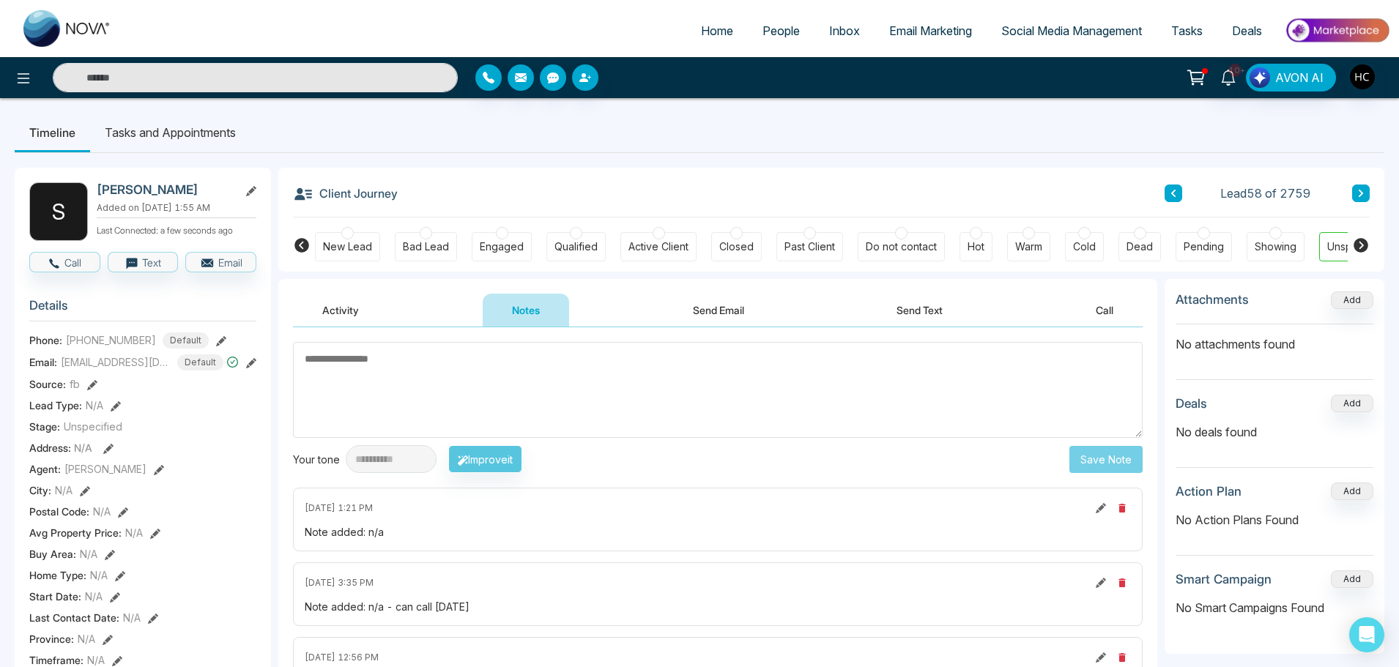
click at [763, 36] on span "People" at bounding box center [780, 30] width 37 height 15
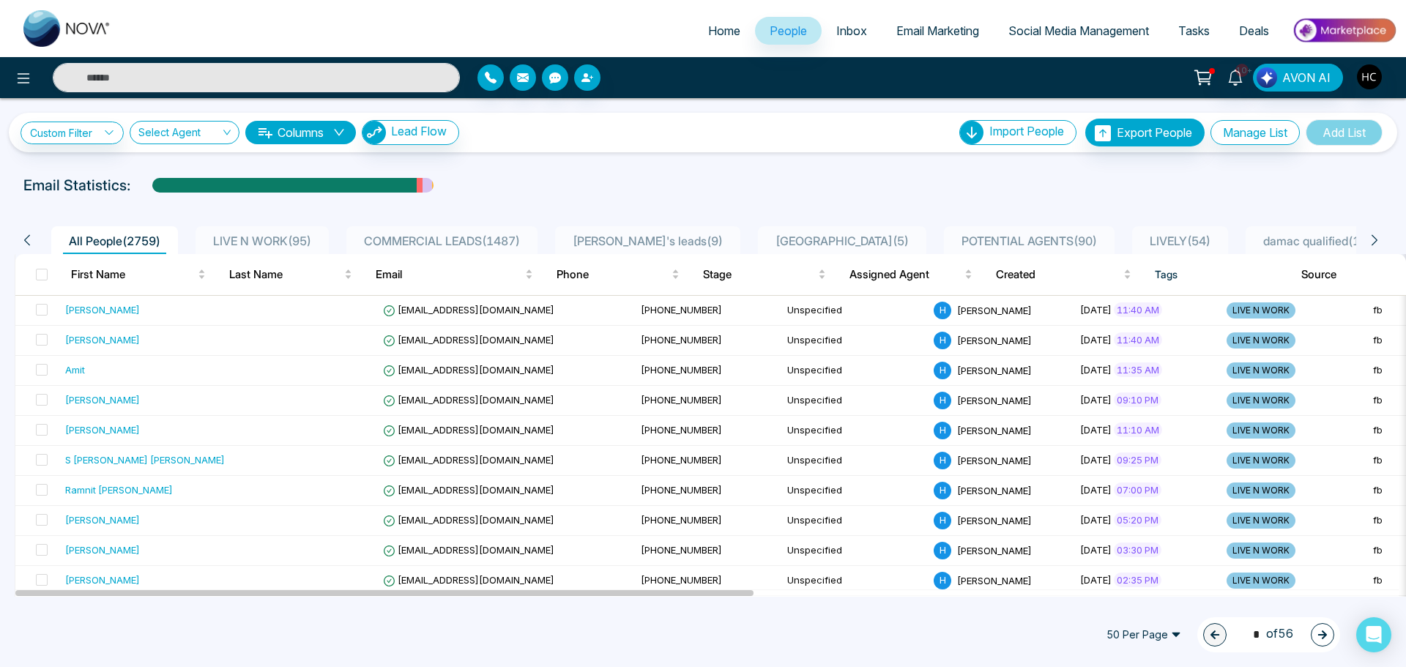
click at [264, 231] on li "LIVE N WORK ( 95 )" at bounding box center [262, 240] width 133 height 28
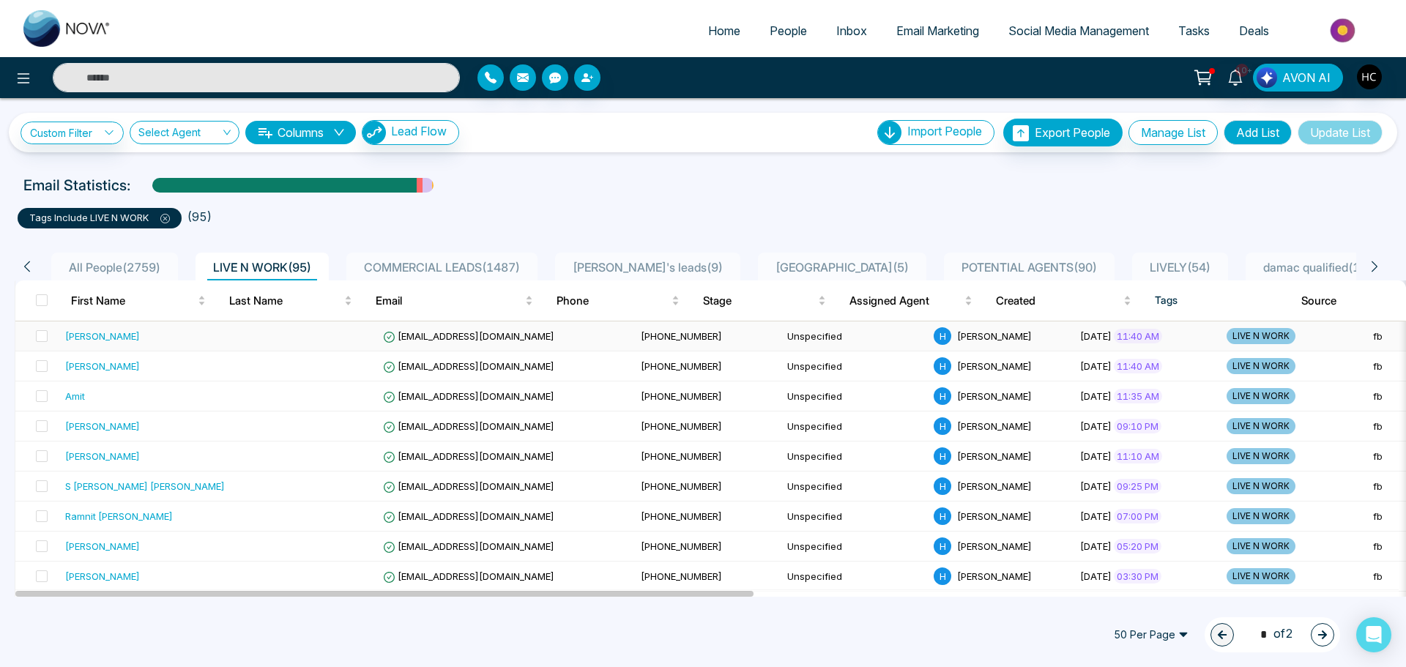
scroll to position [73, 0]
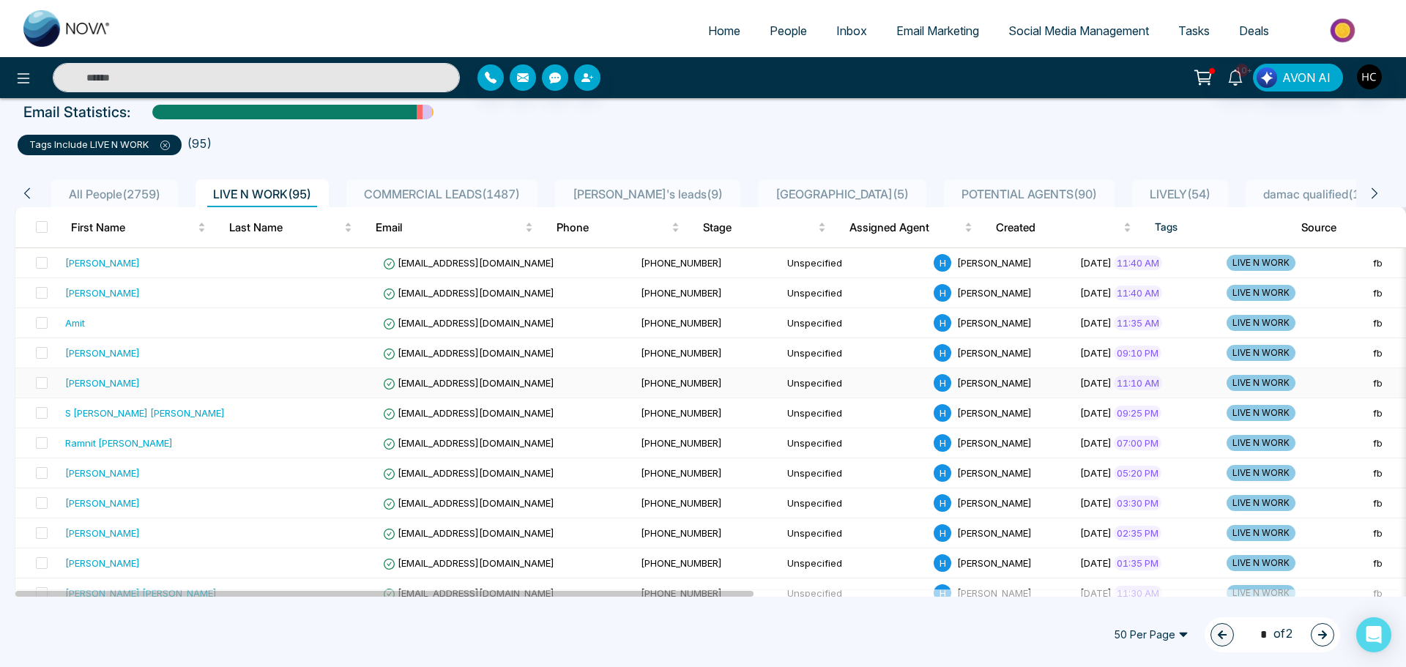
click at [151, 388] on div "[PERSON_NAME]" at bounding box center [145, 383] width 160 height 15
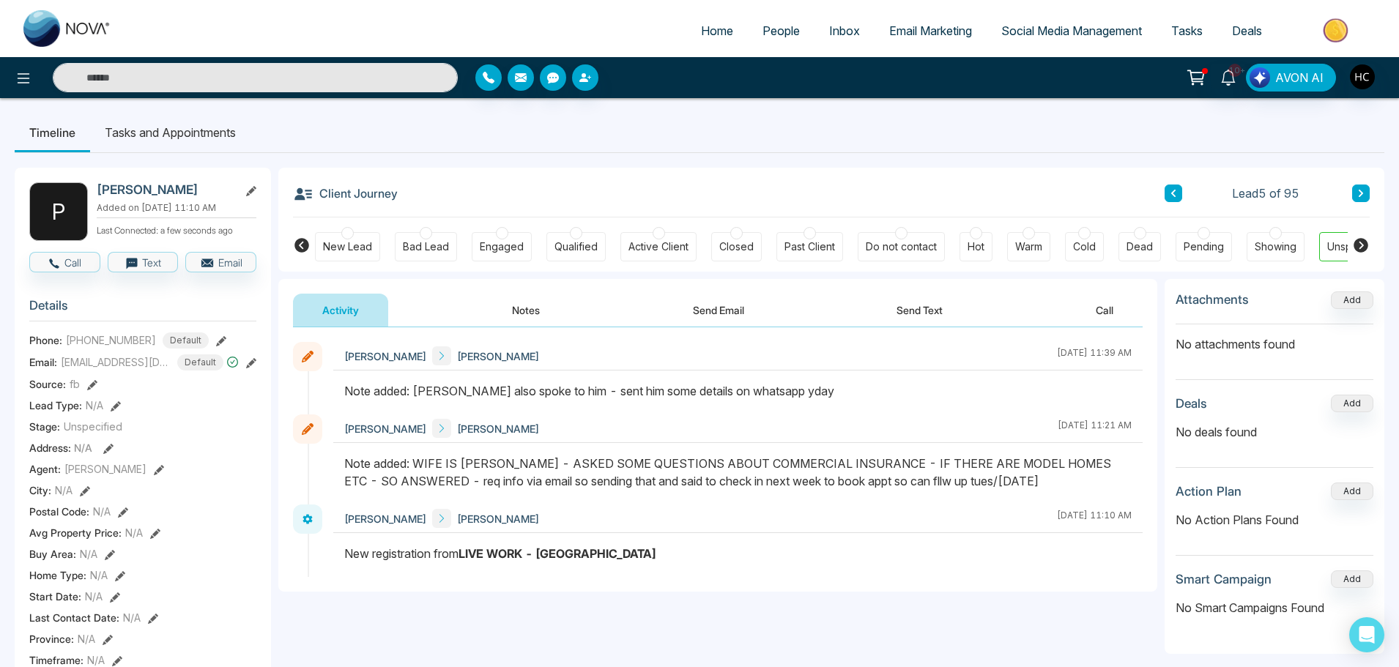
click at [1359, 189] on icon at bounding box center [1360, 193] width 7 height 9
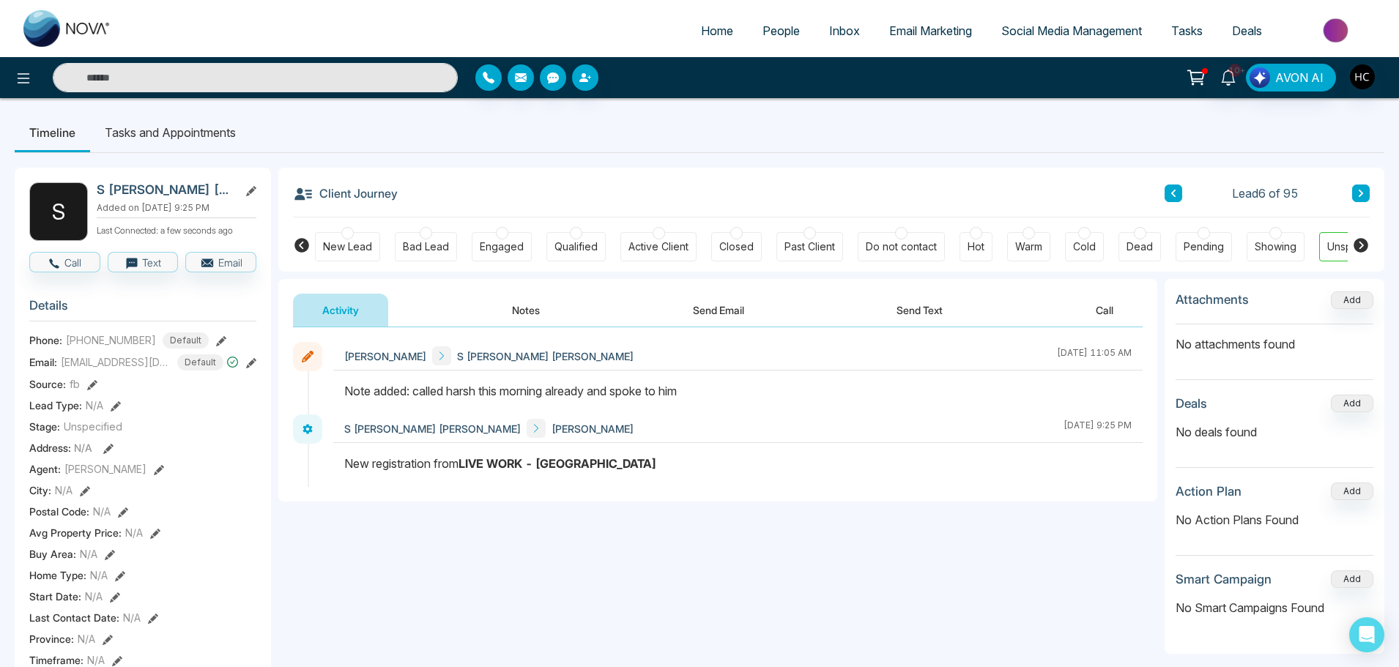
click at [523, 308] on button "Notes" at bounding box center [526, 310] width 86 height 33
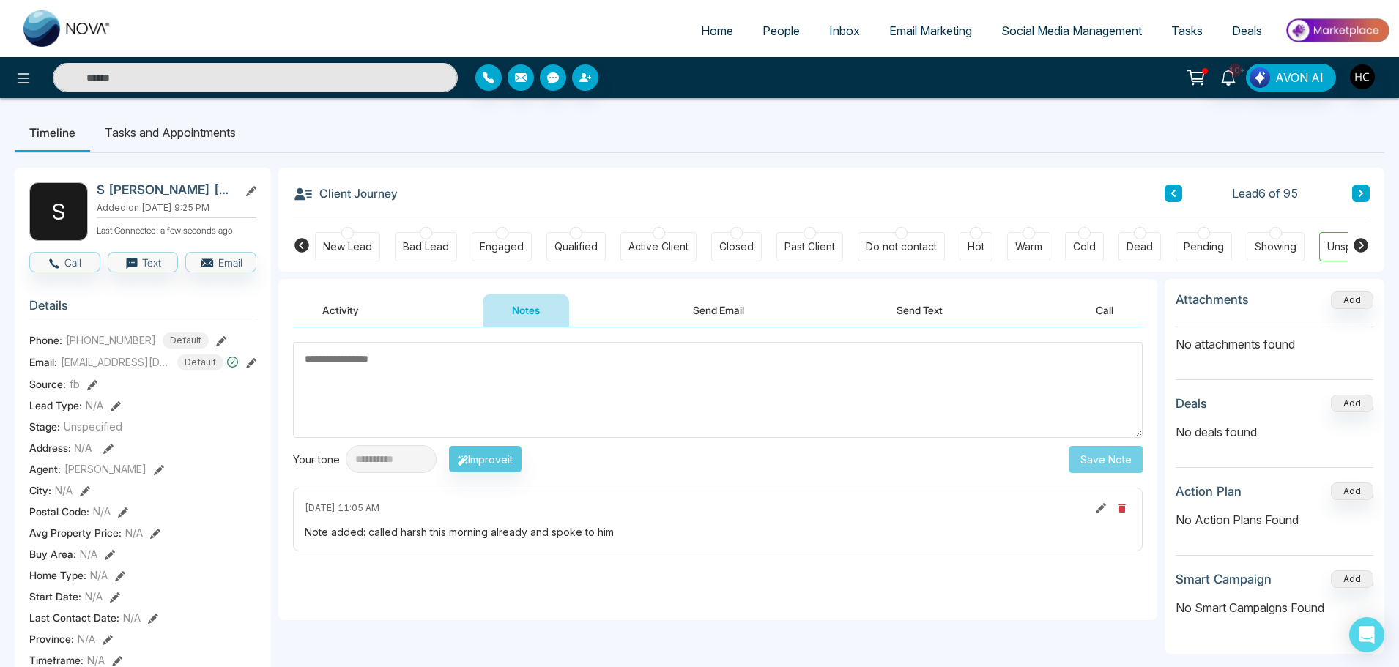
click at [545, 370] on textarea at bounding box center [717, 390] width 849 height 96
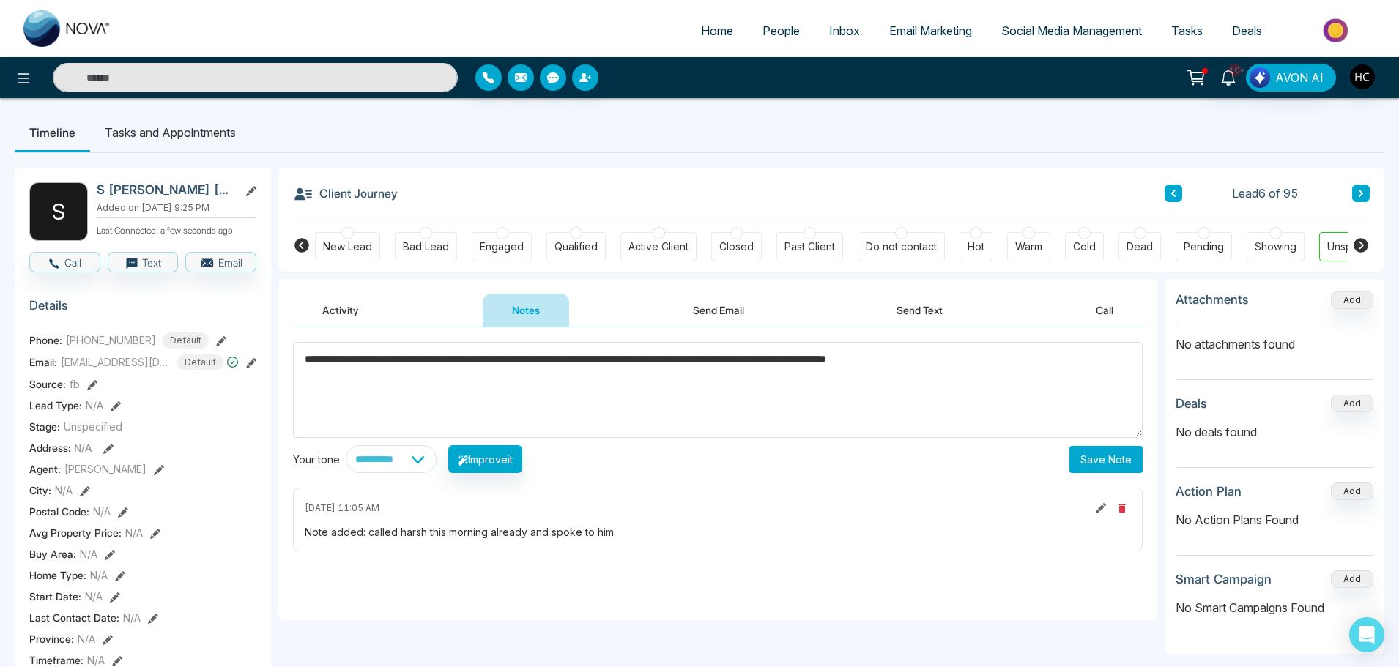
type textarea "**********"
click at [1113, 453] on button "Save Note" at bounding box center [1105, 459] width 73 height 27
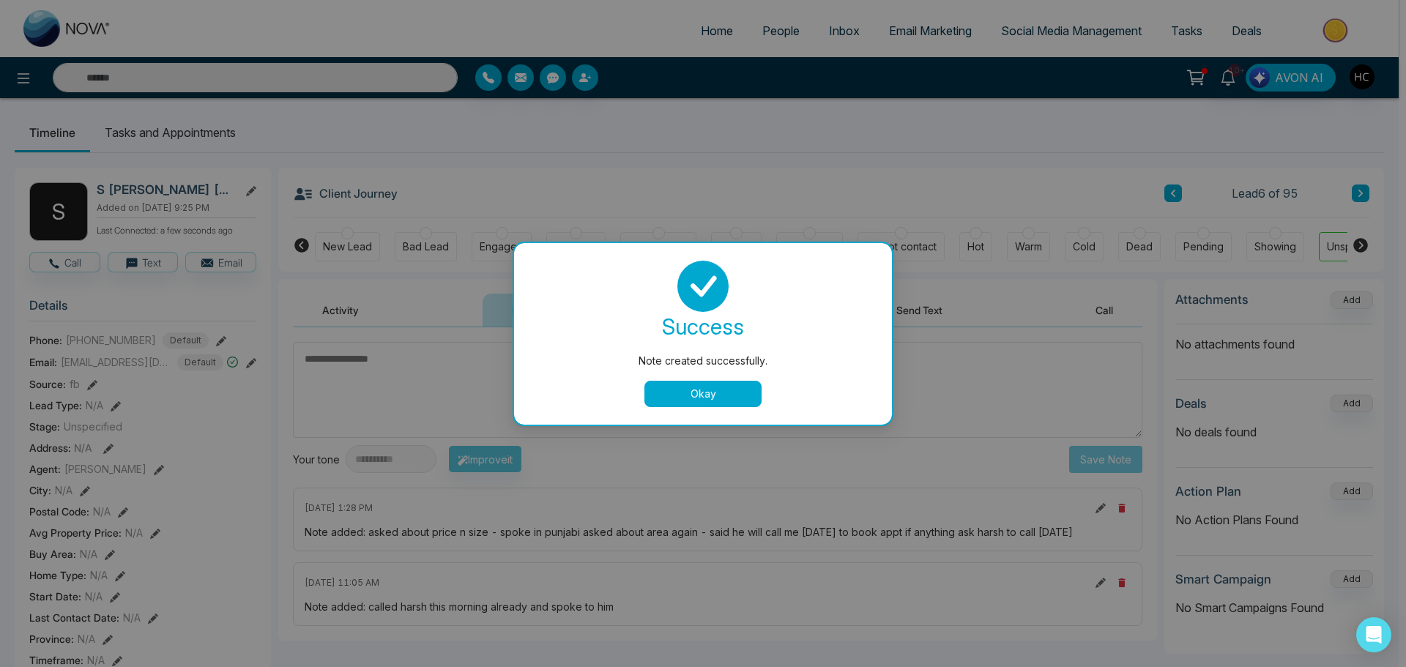
click at [740, 393] on button "Okay" at bounding box center [702, 394] width 117 height 26
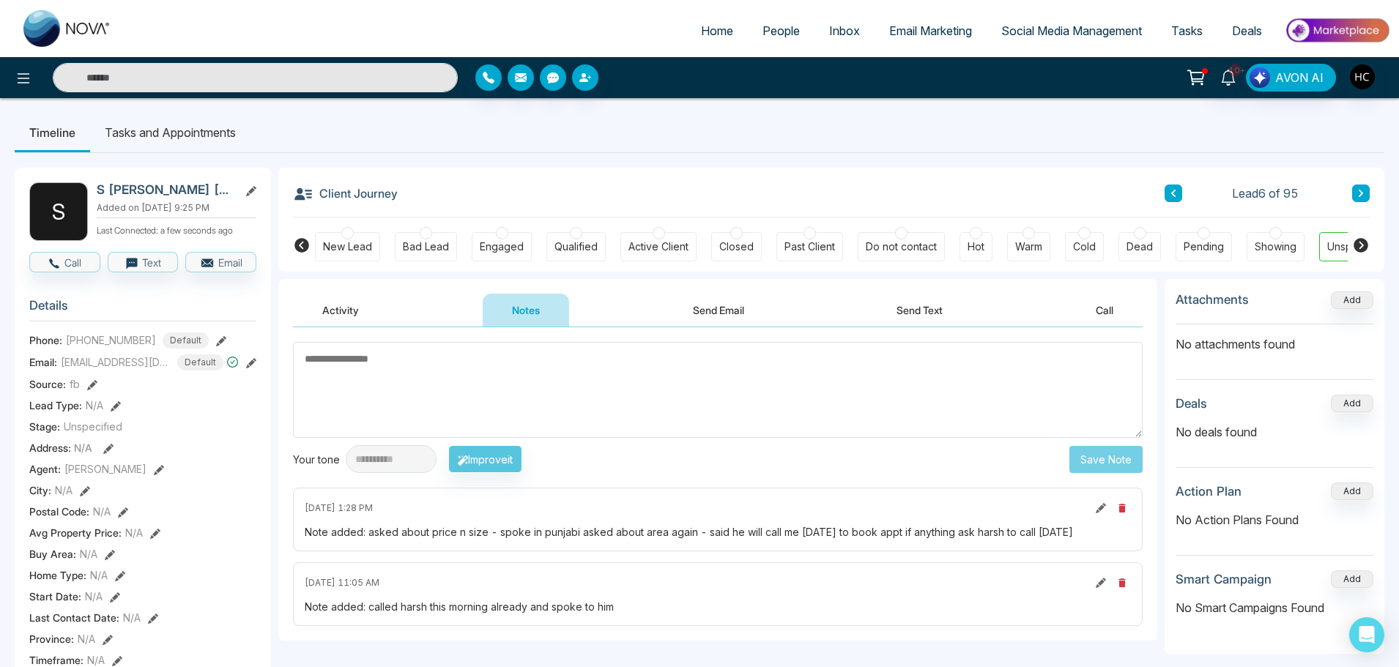
click at [677, 387] on textarea at bounding box center [717, 390] width 849 height 96
click at [1358, 187] on button at bounding box center [1361, 194] width 18 height 18
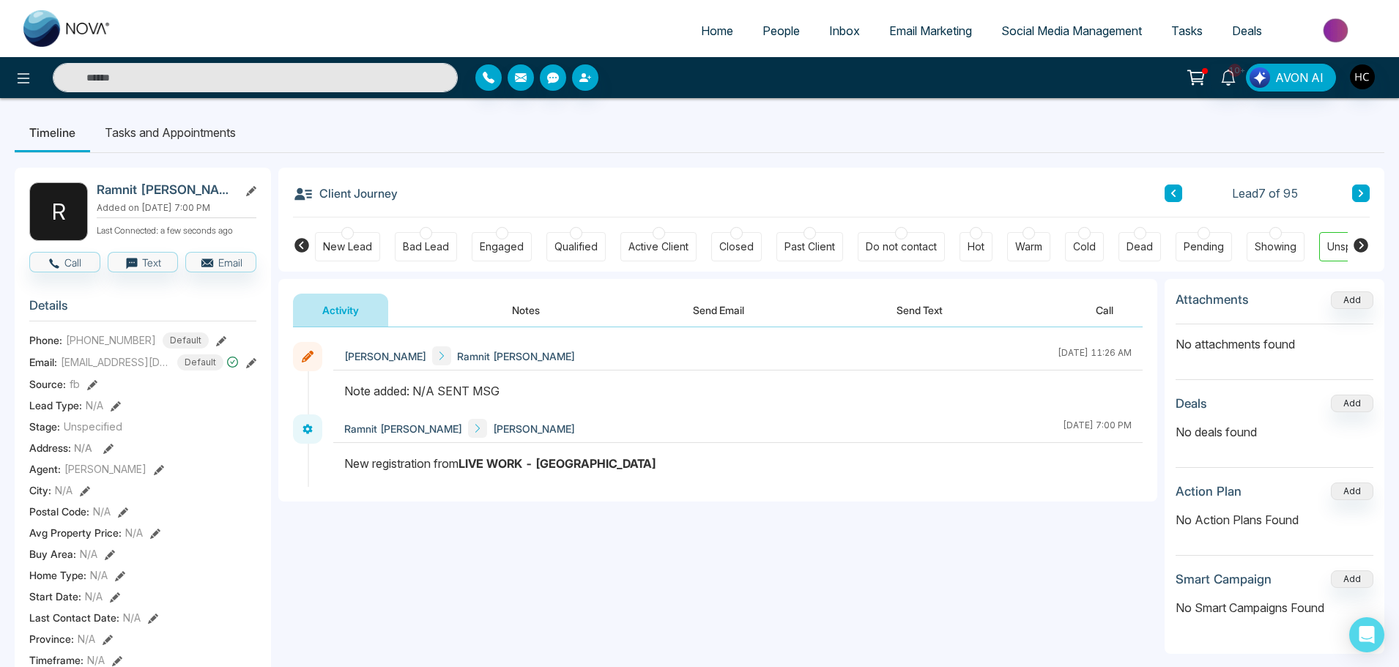
click at [530, 304] on button "Notes" at bounding box center [526, 310] width 86 height 33
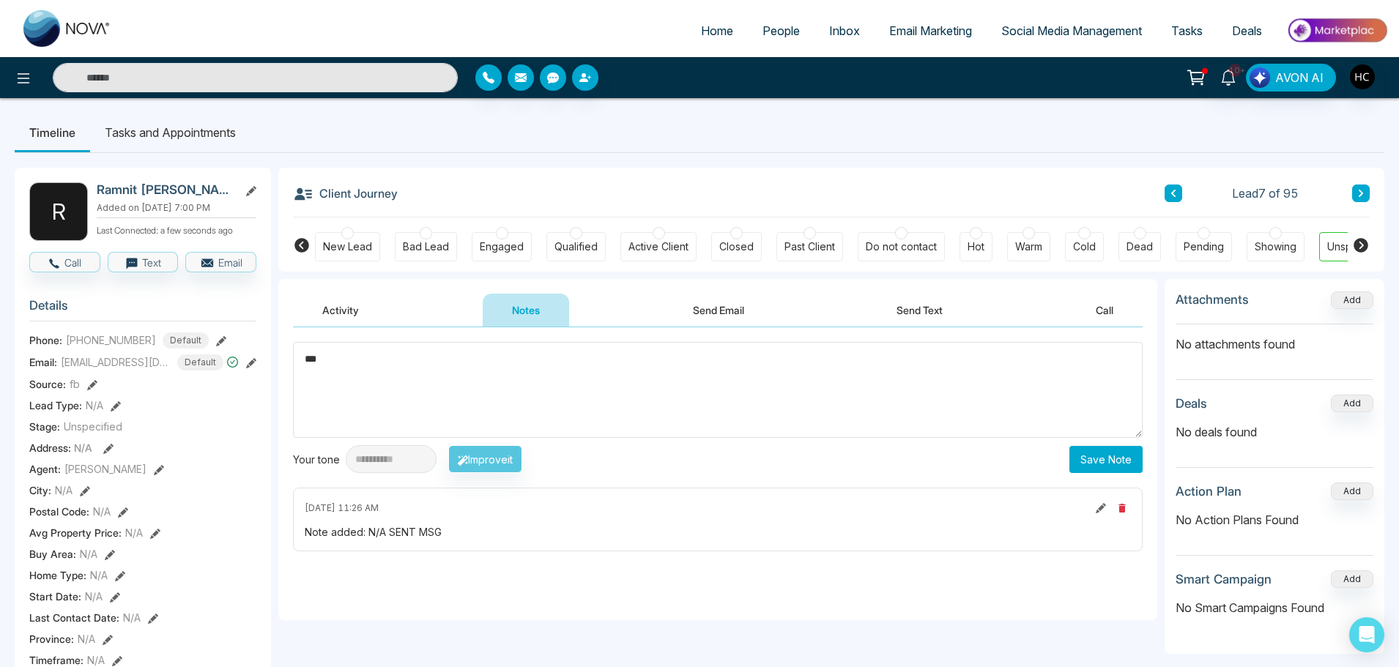
drag, startPoint x: 340, startPoint y: 390, endPoint x: 302, endPoint y: 392, distance: 38.1
click at [302, 392] on textarea "***" at bounding box center [717, 390] width 849 height 96
click at [551, 365] on textarea "***" at bounding box center [717, 390] width 849 height 96
type textarea "***"
click at [1104, 446] on button "Save Note" at bounding box center [1105, 459] width 73 height 27
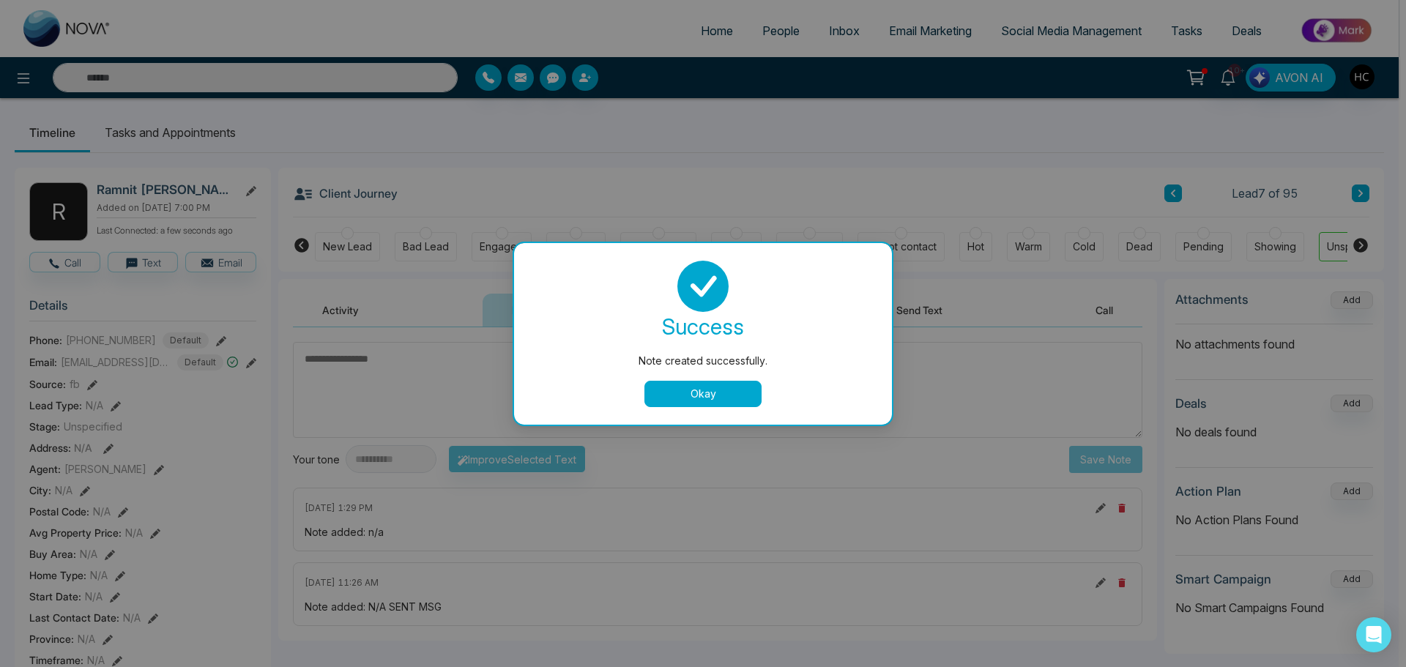
click at [729, 384] on button "Okay" at bounding box center [702, 394] width 117 height 26
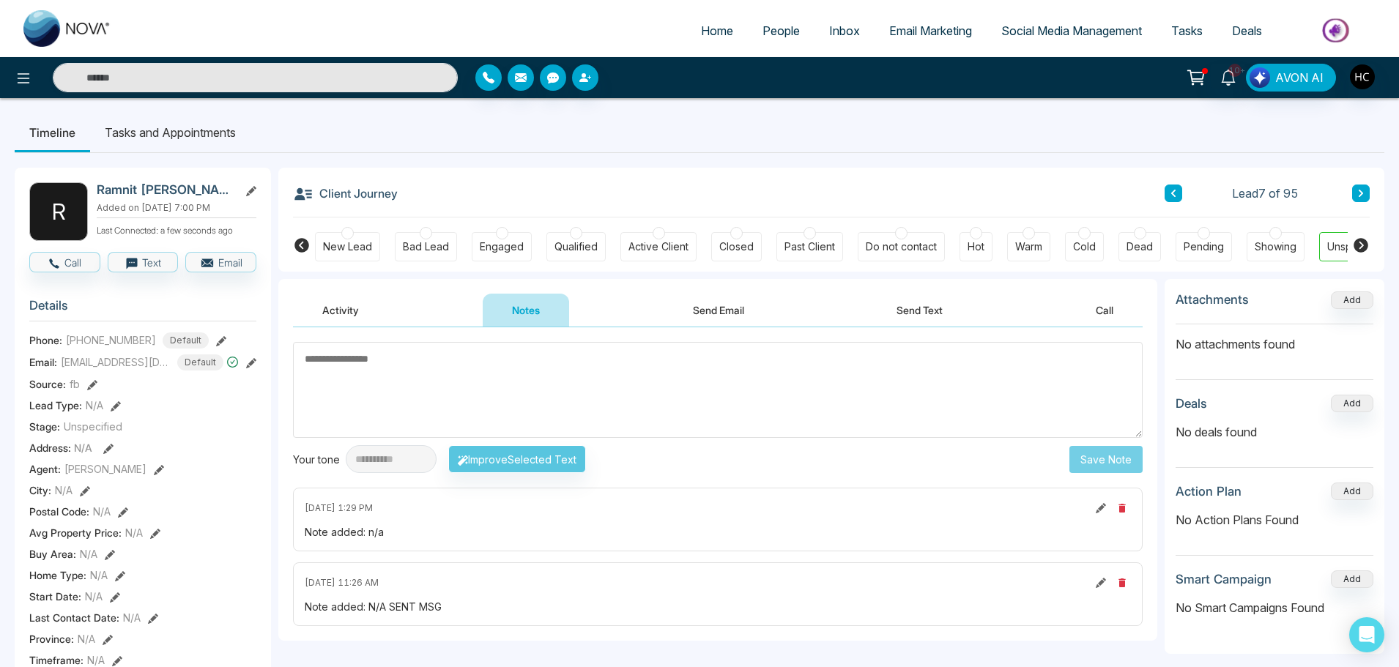
click at [1358, 194] on icon at bounding box center [1360, 193] width 7 height 9
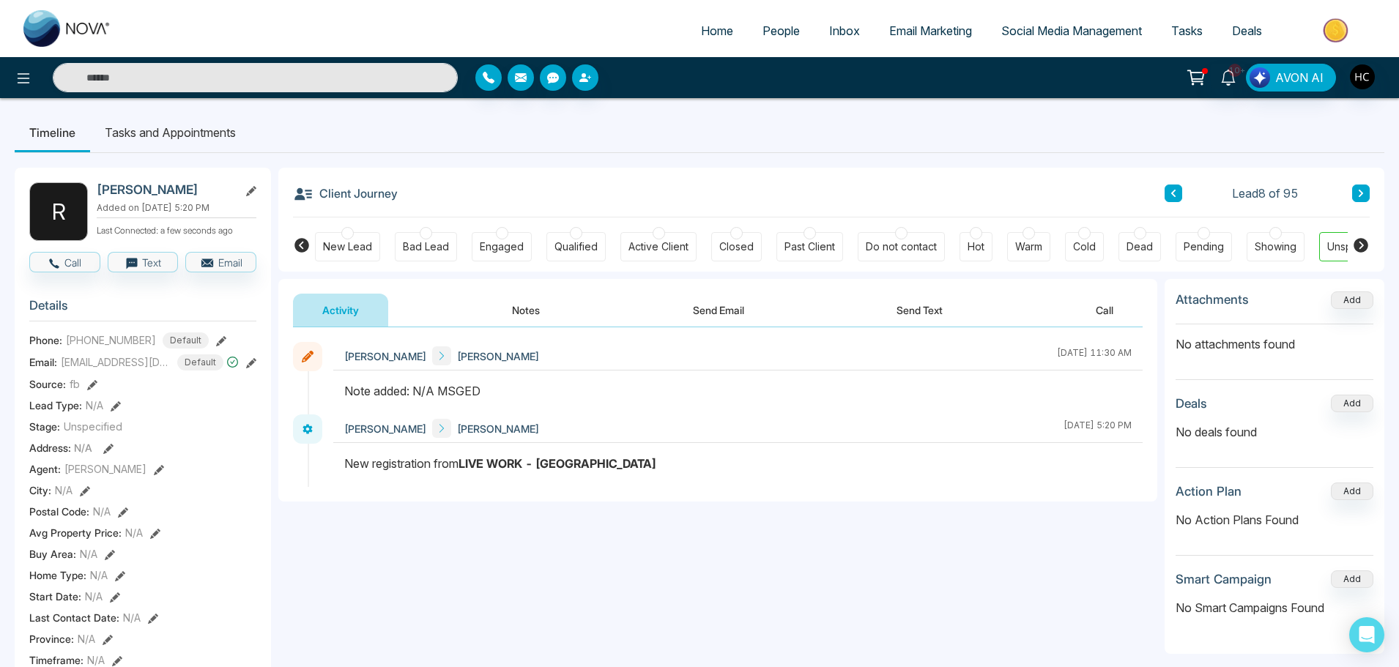
click at [520, 315] on button "Notes" at bounding box center [526, 310] width 86 height 33
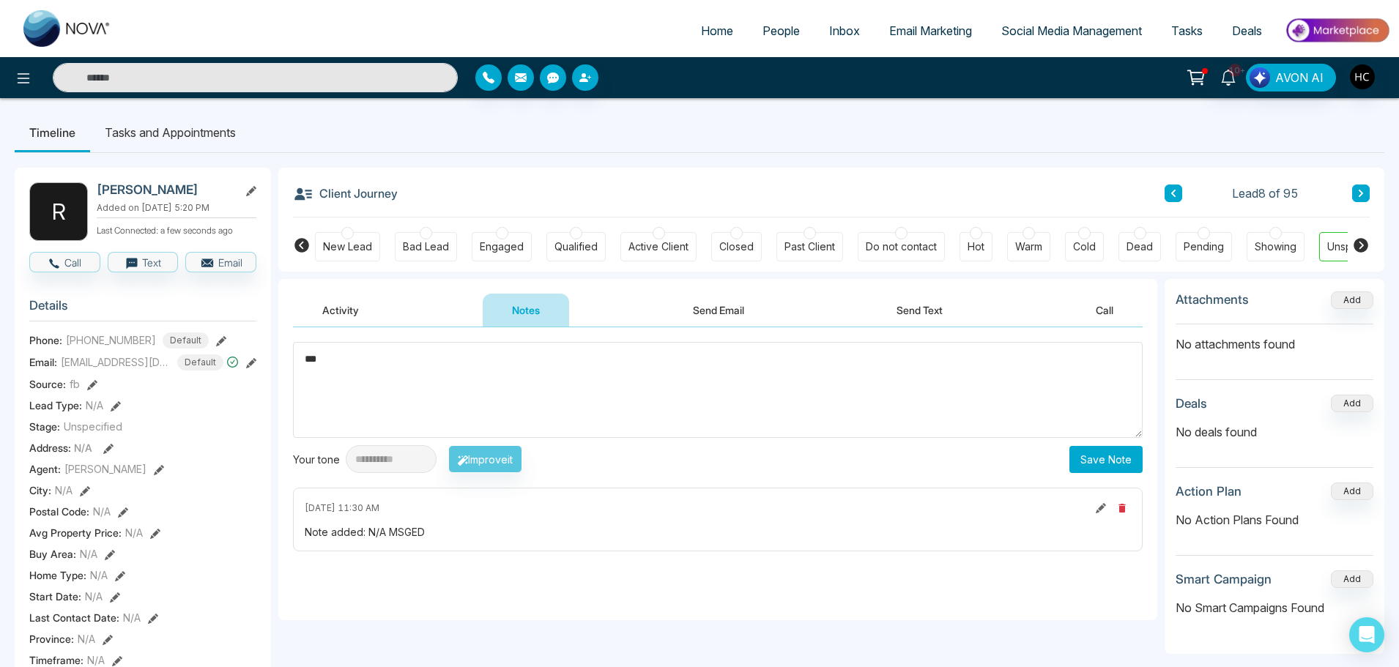
type textarea "***"
click at [1110, 455] on button "Save Note" at bounding box center [1105, 459] width 73 height 27
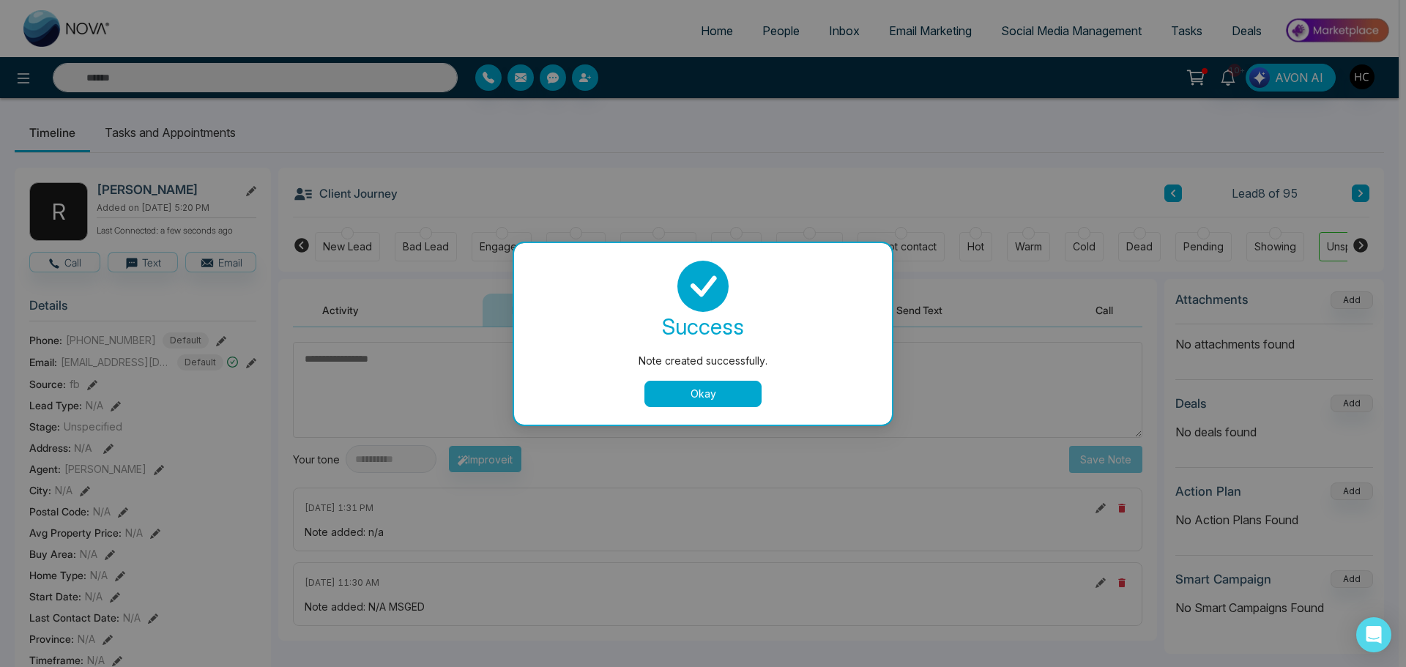
click at [742, 389] on button "Okay" at bounding box center [702, 394] width 117 height 26
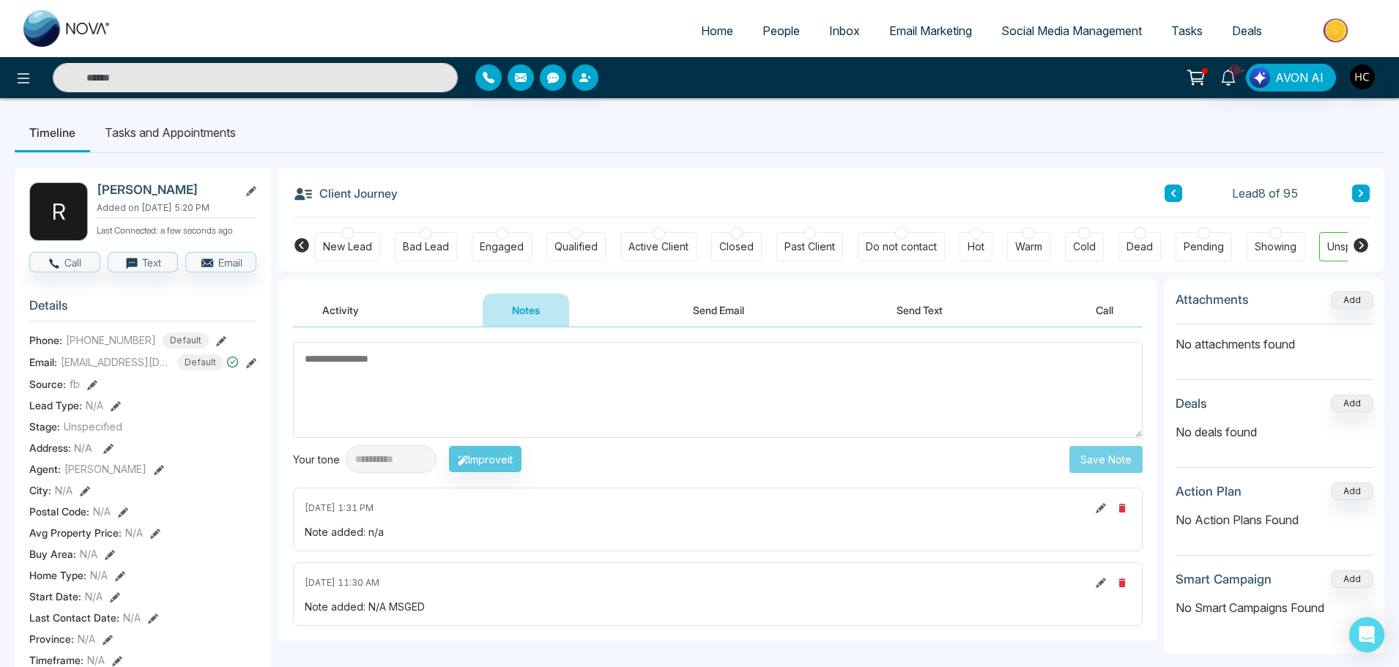
click at [1362, 196] on icon at bounding box center [1360, 193] width 7 height 9
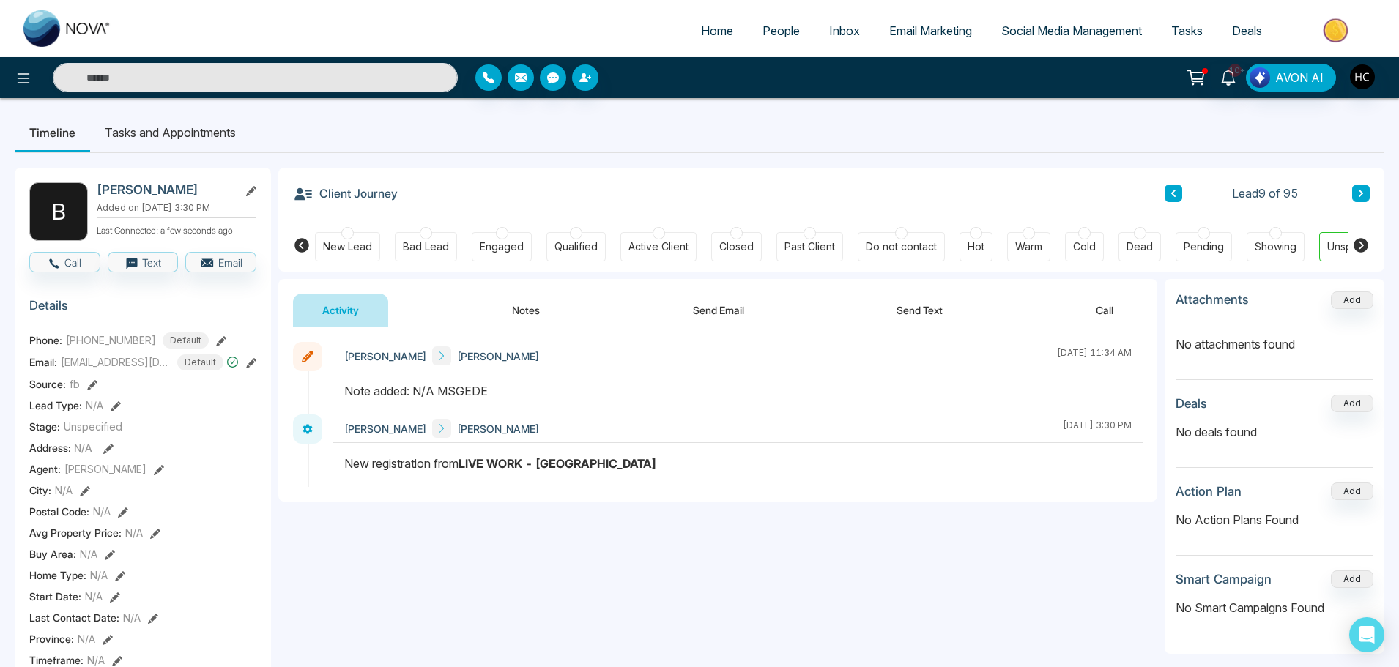
click at [531, 305] on button "Notes" at bounding box center [526, 310] width 86 height 33
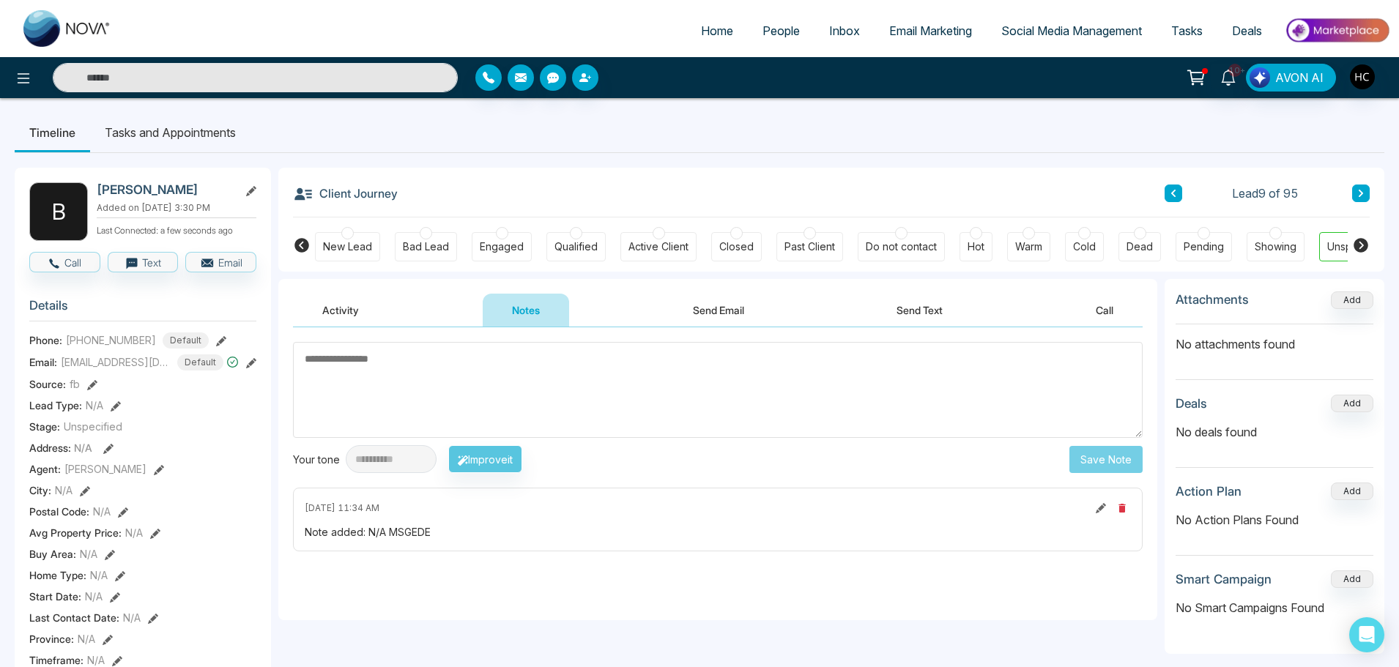
click at [583, 369] on textarea at bounding box center [717, 390] width 849 height 96
click at [584, 374] on textarea at bounding box center [717, 390] width 849 height 96
click at [554, 424] on textarea at bounding box center [717, 390] width 849 height 96
click at [441, 376] on textarea at bounding box center [717, 390] width 849 height 96
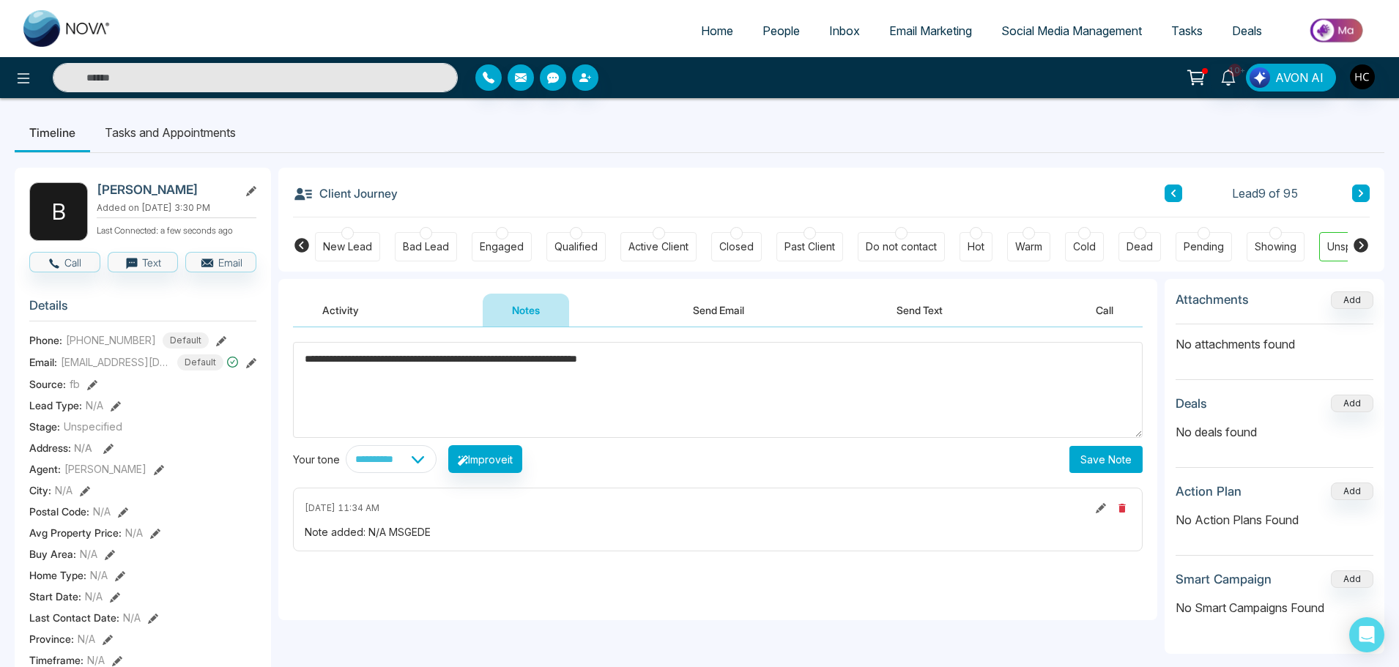
type textarea "**********"
click at [1090, 453] on button "Save Note" at bounding box center [1105, 459] width 73 height 27
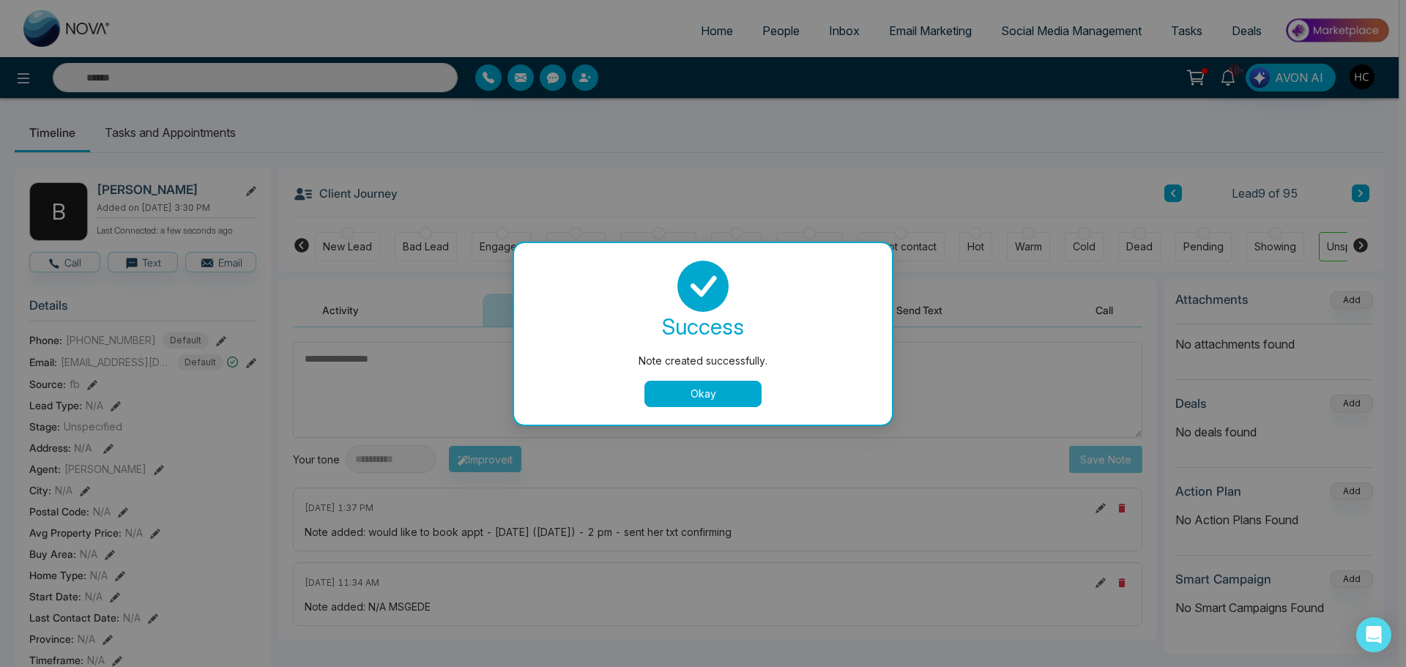
click at [672, 390] on button "Okay" at bounding box center [702, 394] width 117 height 26
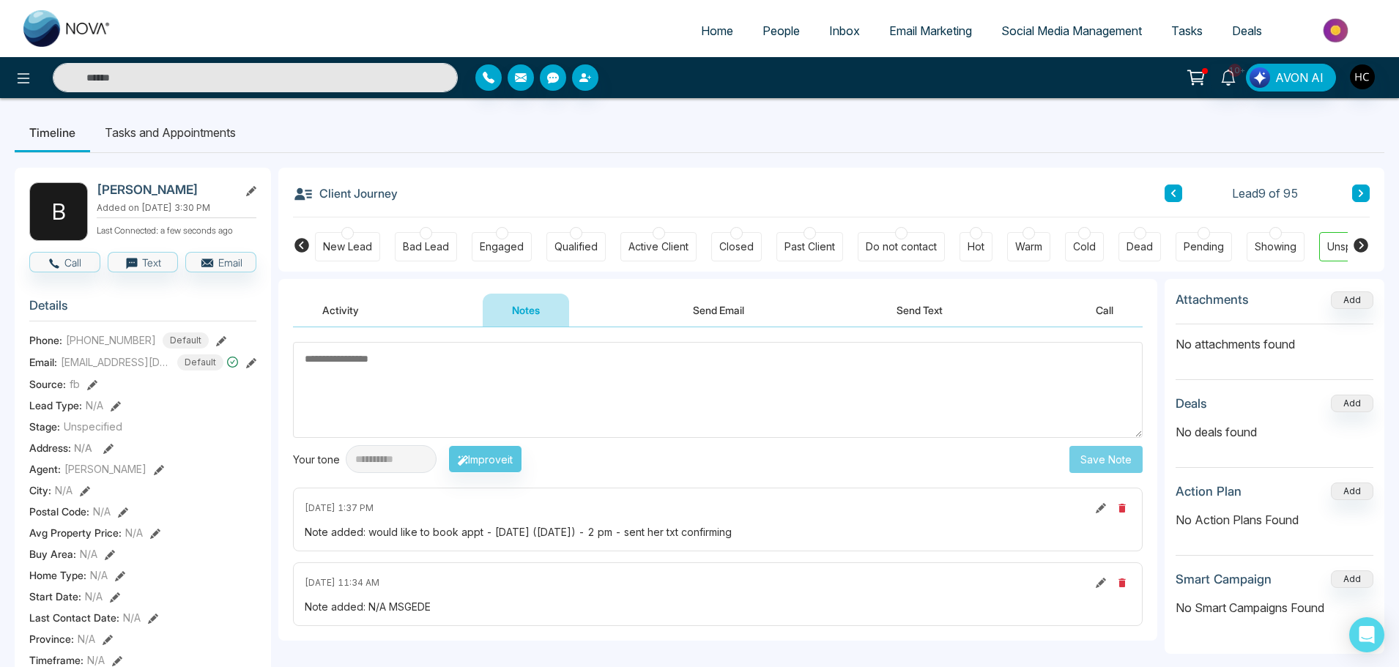
click at [666, 405] on textarea at bounding box center [717, 390] width 849 height 96
click at [703, 382] on textarea at bounding box center [717, 390] width 849 height 96
click at [1366, 185] on button at bounding box center [1361, 194] width 18 height 18
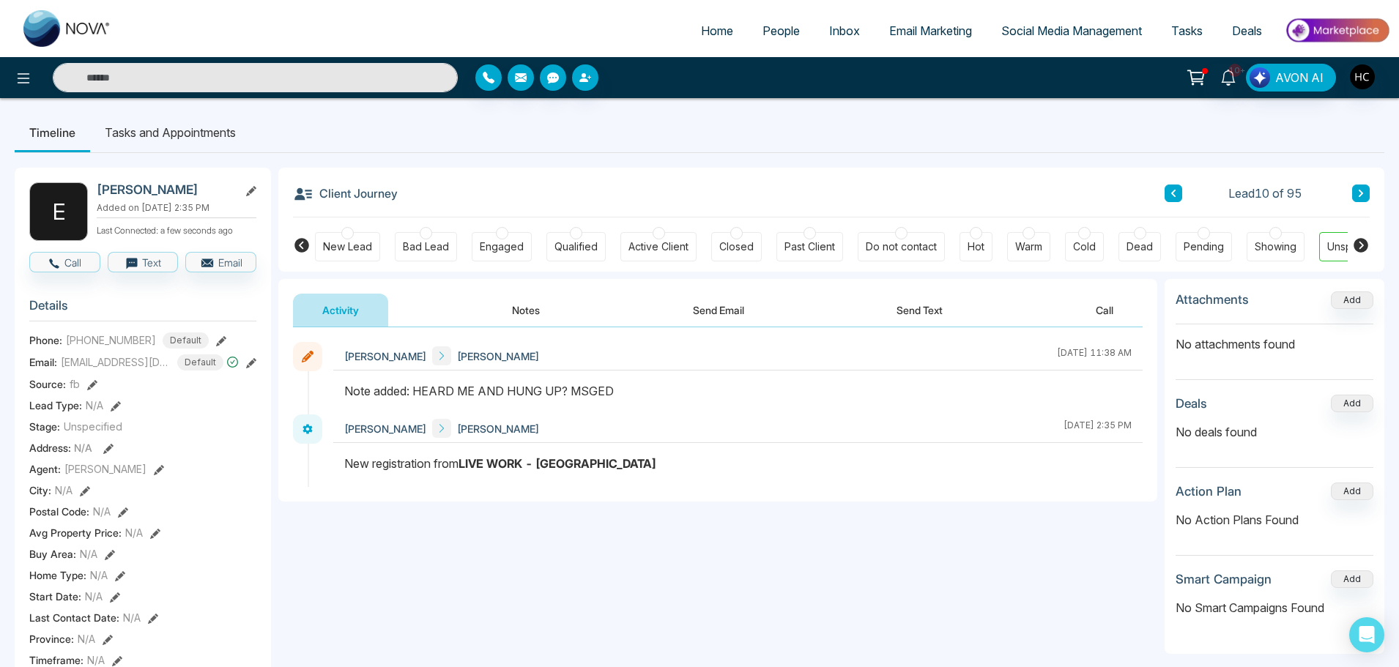
click at [515, 309] on button "Notes" at bounding box center [526, 310] width 86 height 33
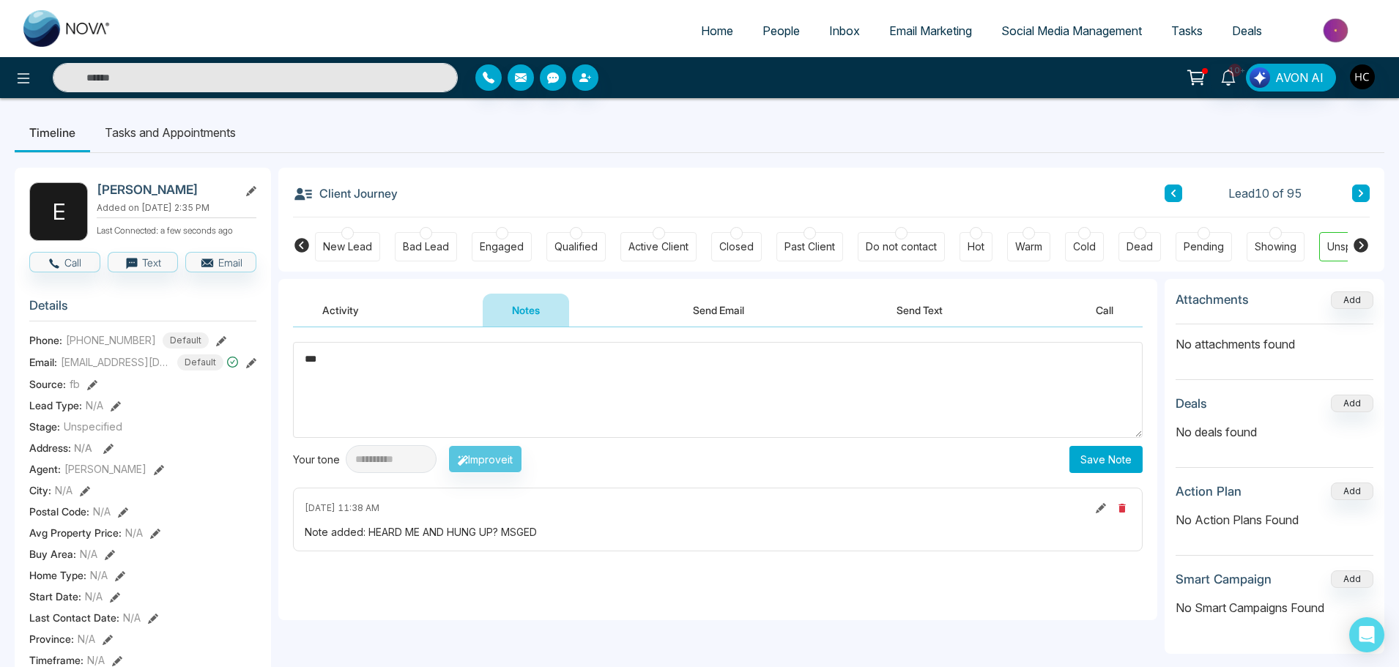
type textarea "***"
click at [1111, 458] on button "Save Note" at bounding box center [1105, 459] width 73 height 27
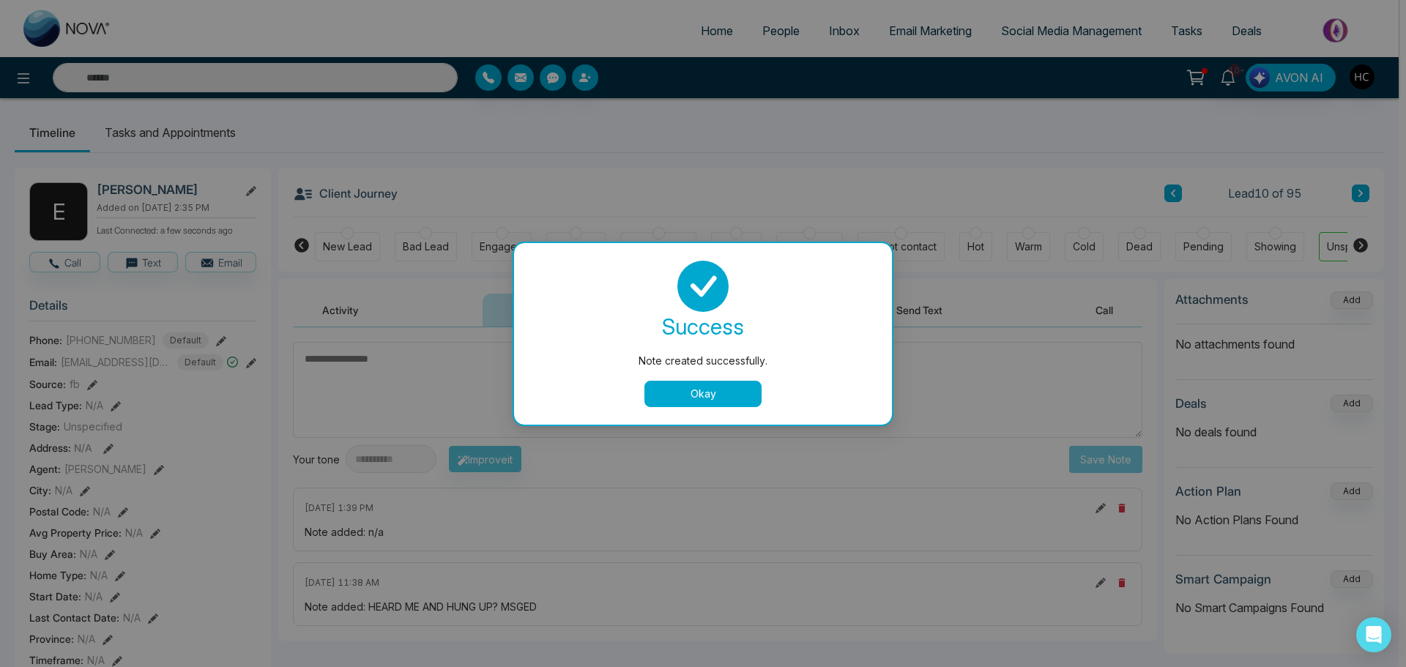
click at [696, 394] on button "Okay" at bounding box center [702, 394] width 117 height 26
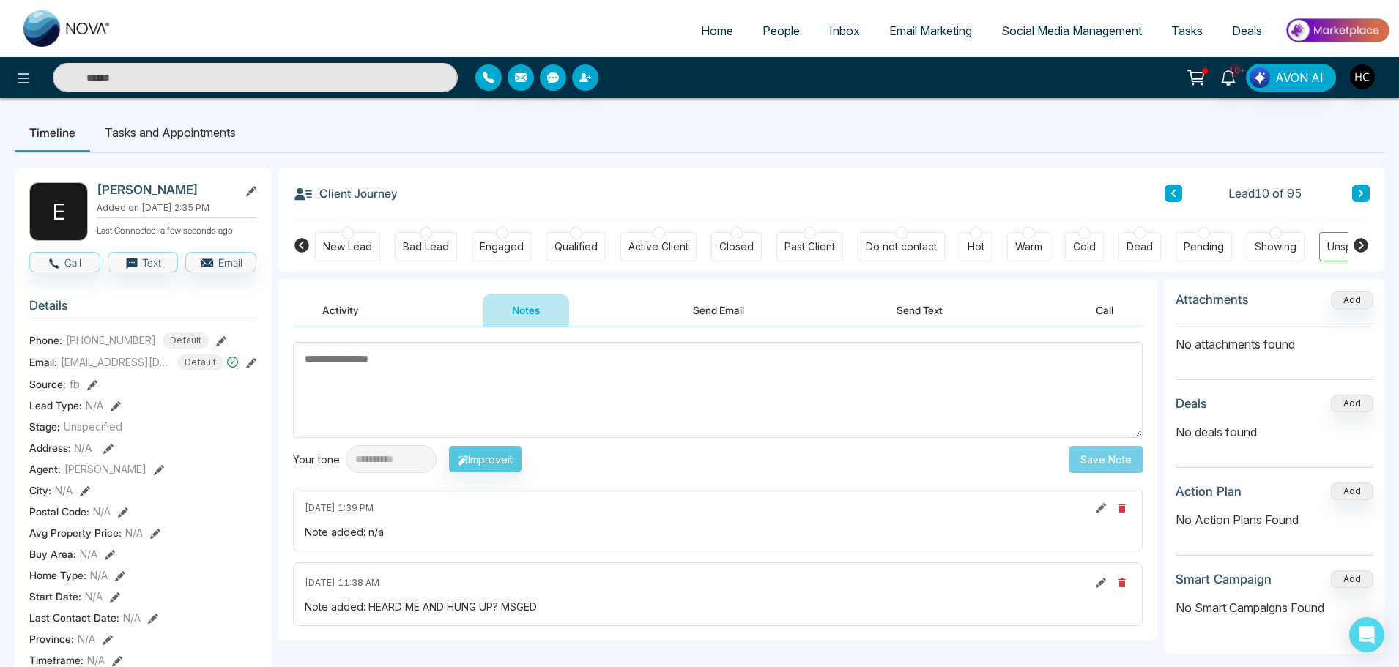
click at [766, 28] on span "People" at bounding box center [780, 30] width 37 height 15
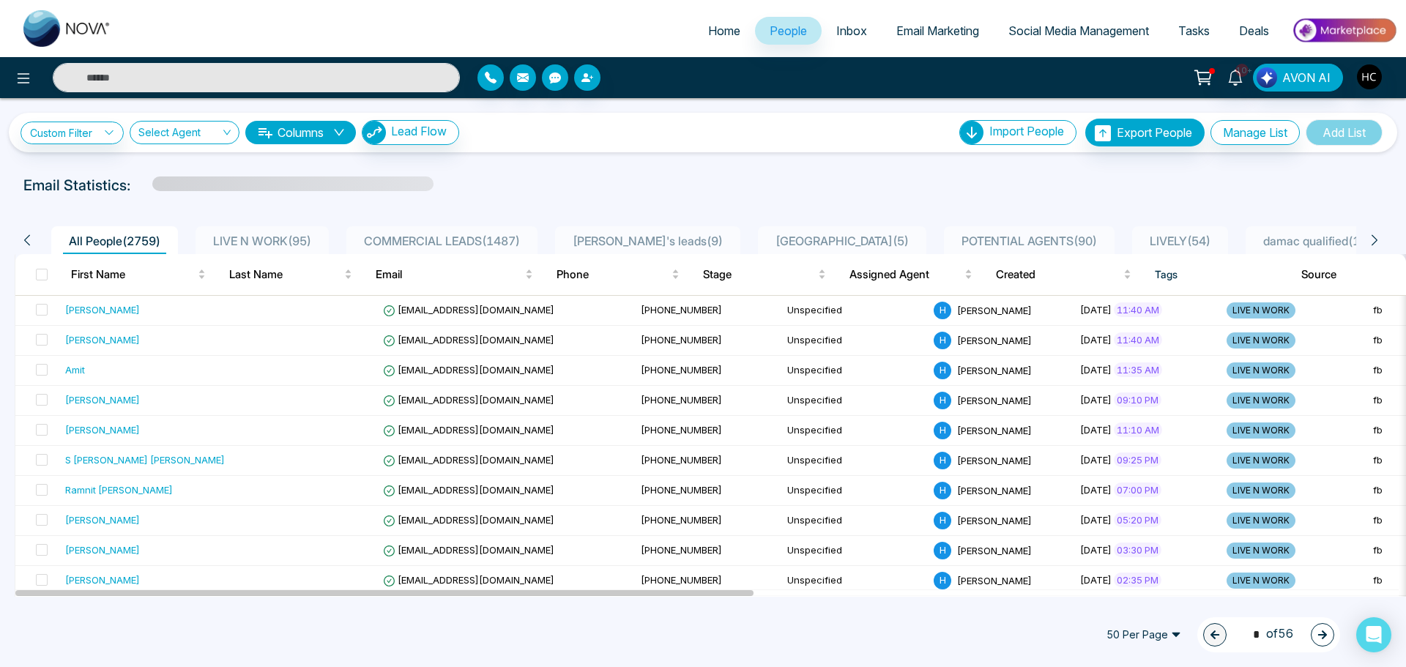
click at [276, 233] on div "LIVE N WORK ( 95 )" at bounding box center [262, 241] width 110 height 18
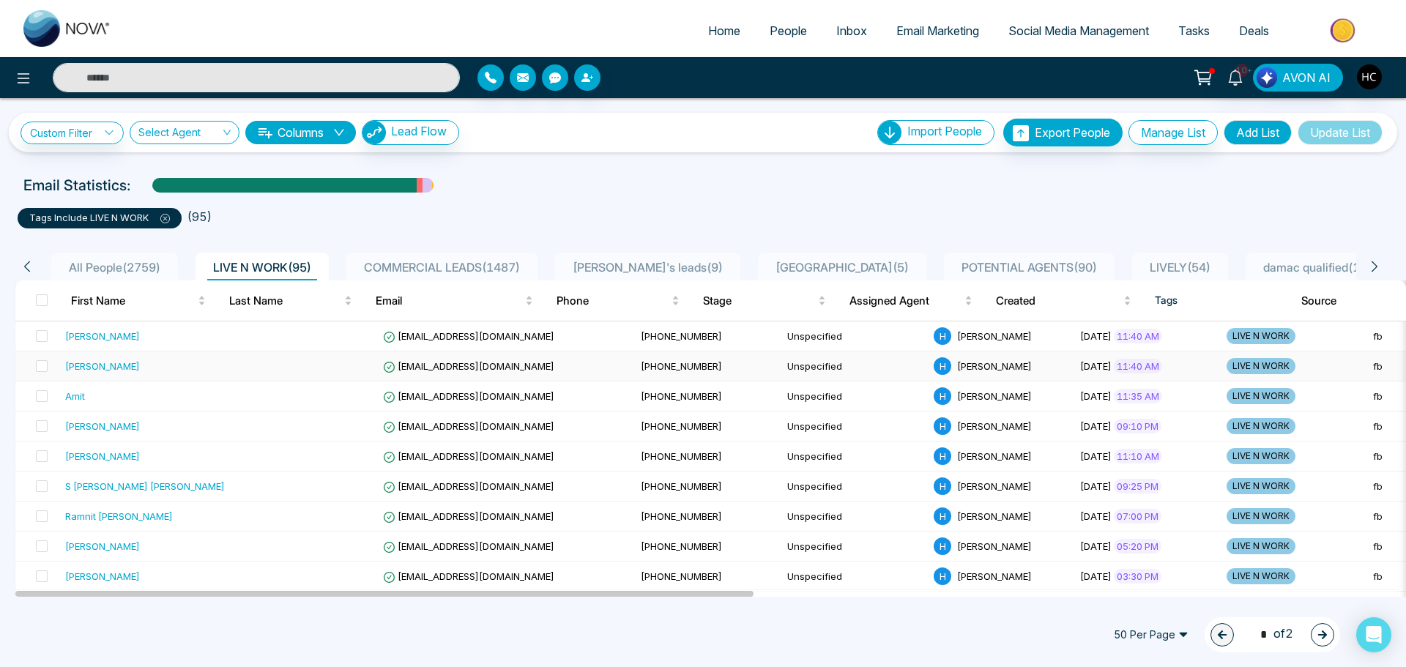
scroll to position [146, 0]
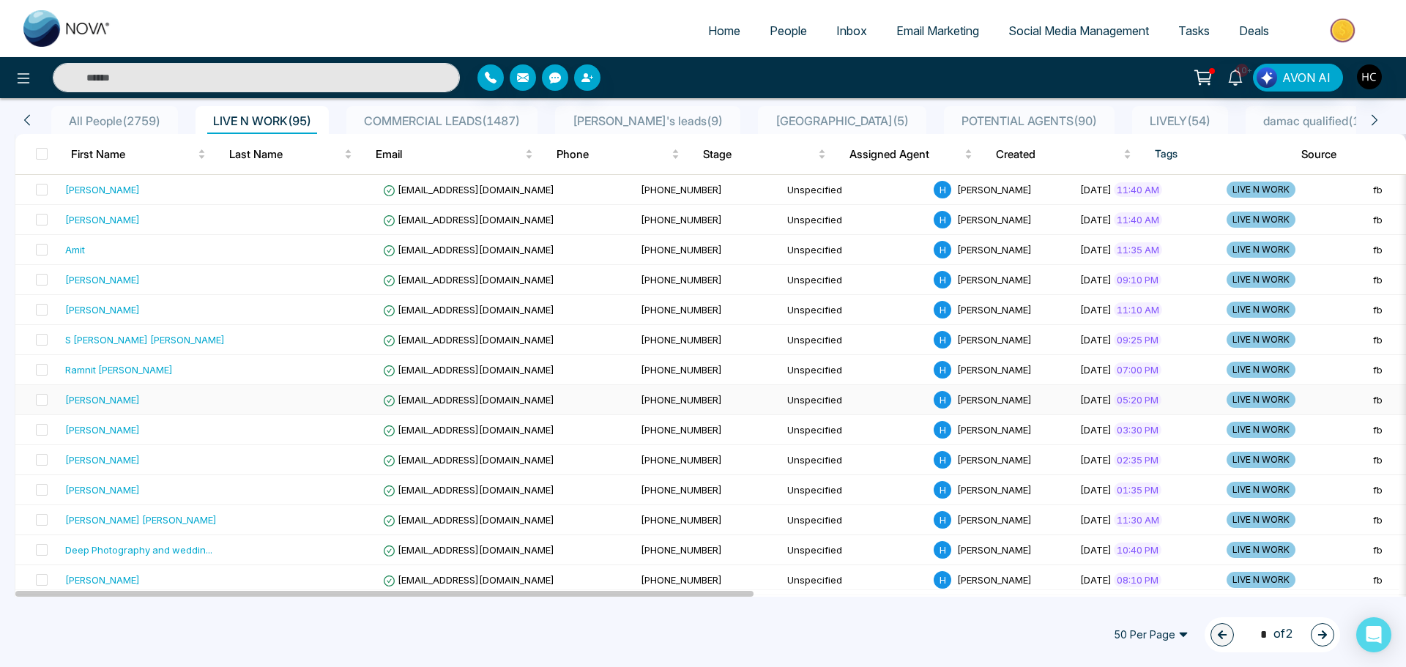
click at [122, 401] on div "[PERSON_NAME]" at bounding box center [145, 399] width 160 height 15
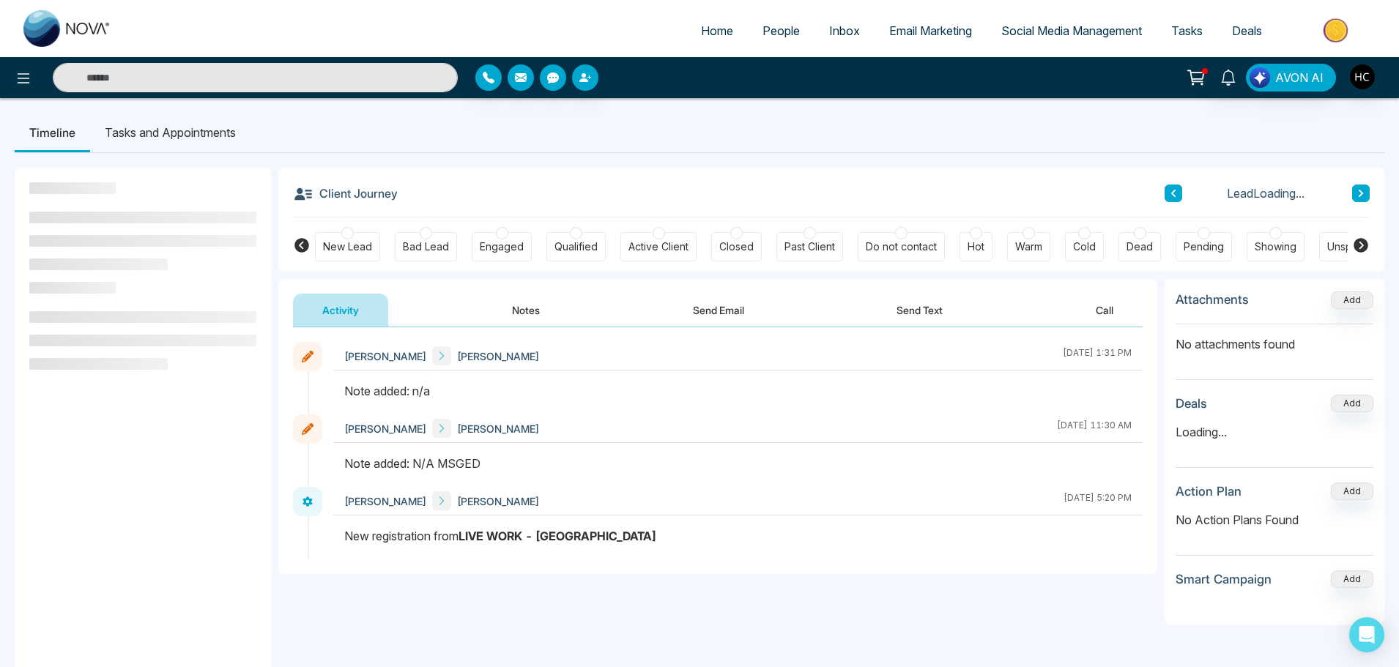
click at [524, 313] on button "Notes" at bounding box center [526, 310] width 86 height 33
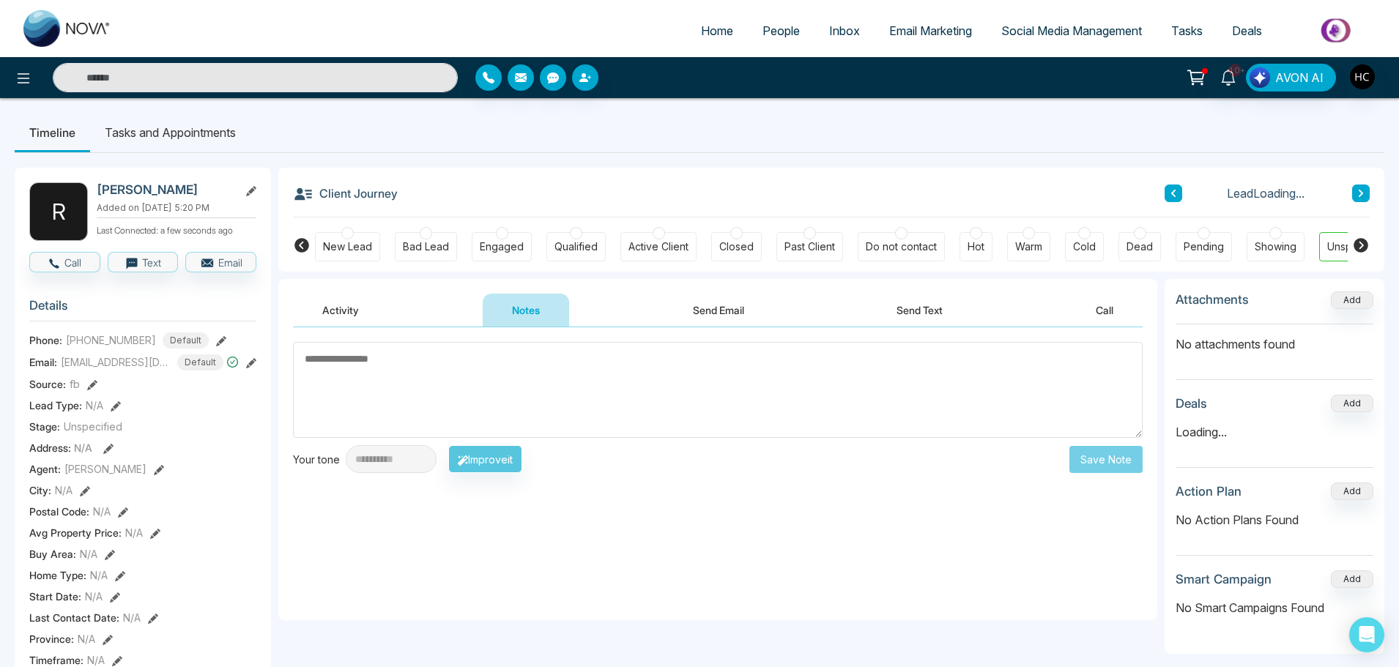
click at [559, 388] on textarea at bounding box center [717, 390] width 849 height 96
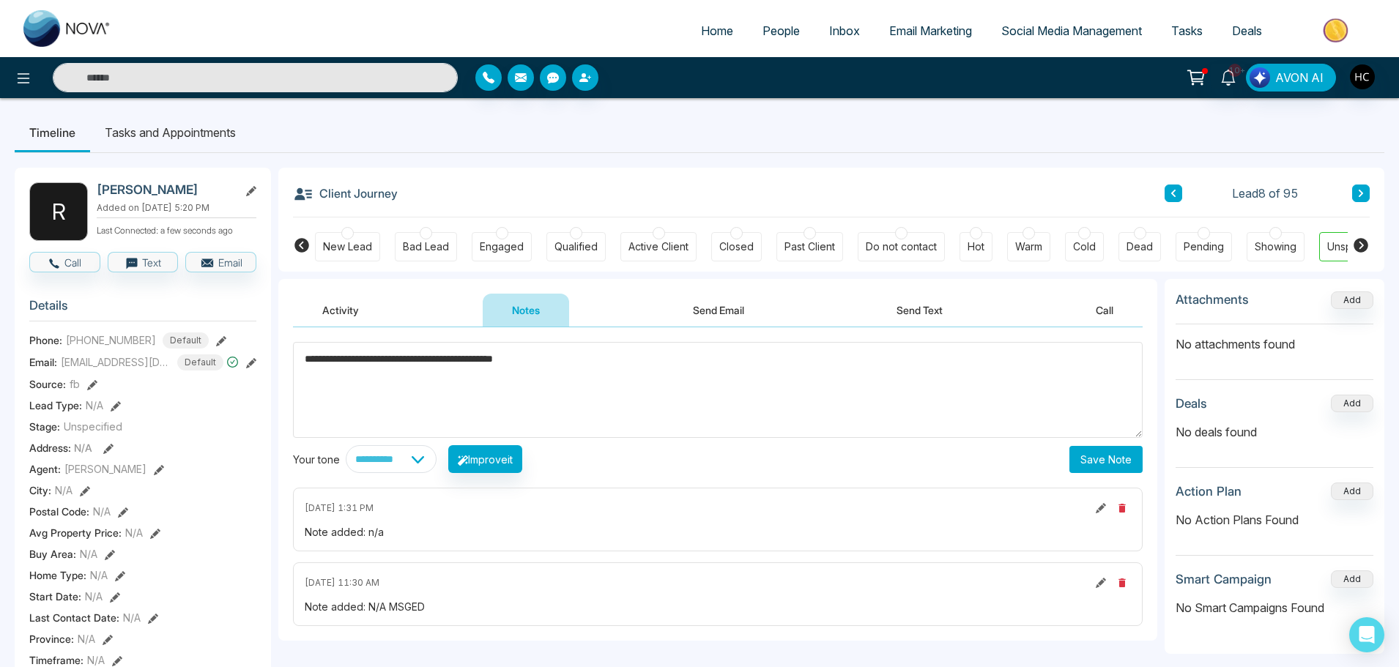
type textarea "**********"
click at [1110, 452] on button "Save Note" at bounding box center [1105, 459] width 73 height 27
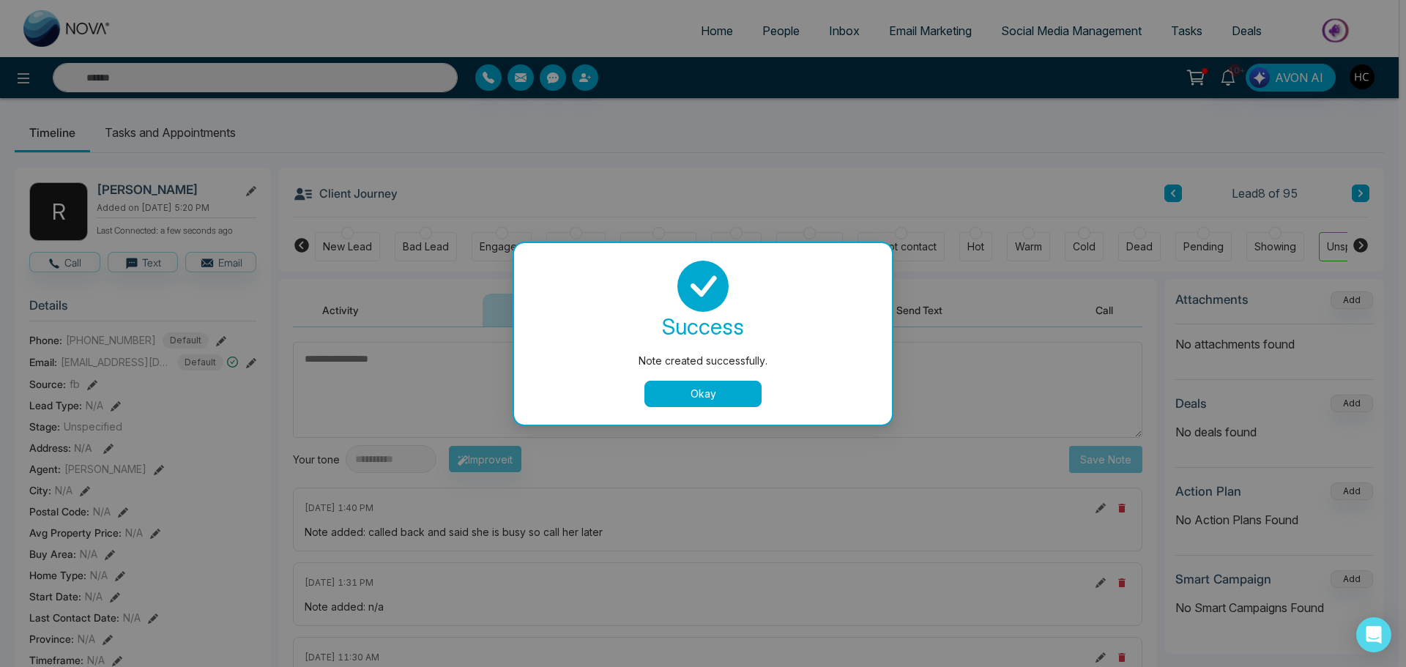
click at [659, 387] on button "Okay" at bounding box center [702, 394] width 117 height 26
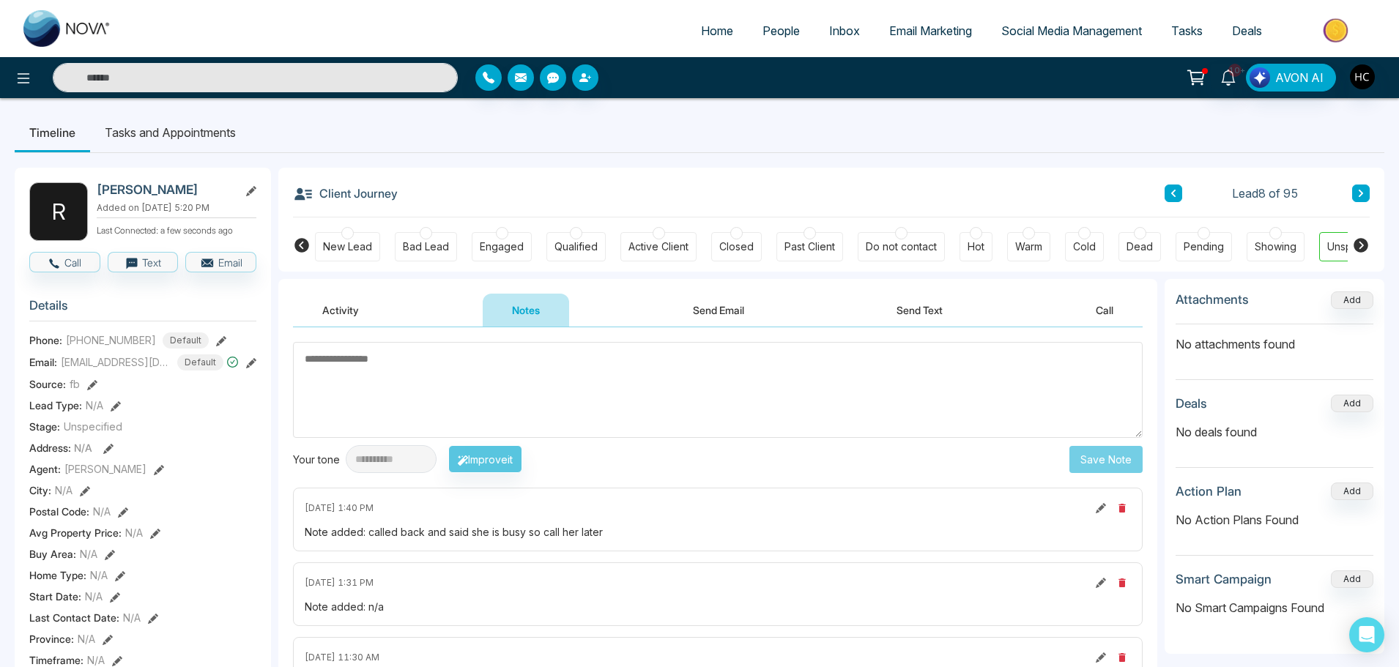
click at [774, 31] on span "People" at bounding box center [780, 30] width 37 height 15
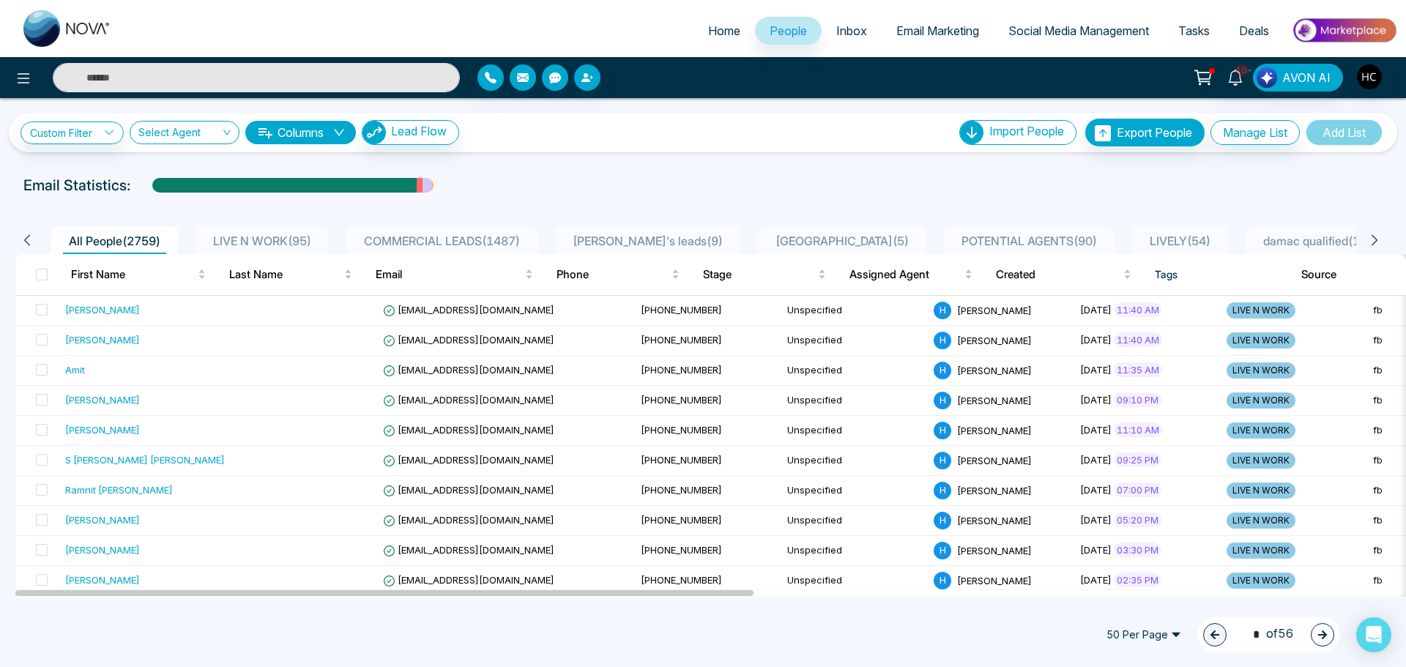
click at [239, 234] on span "LIVE N WORK ( 95 )" at bounding box center [262, 241] width 110 height 15
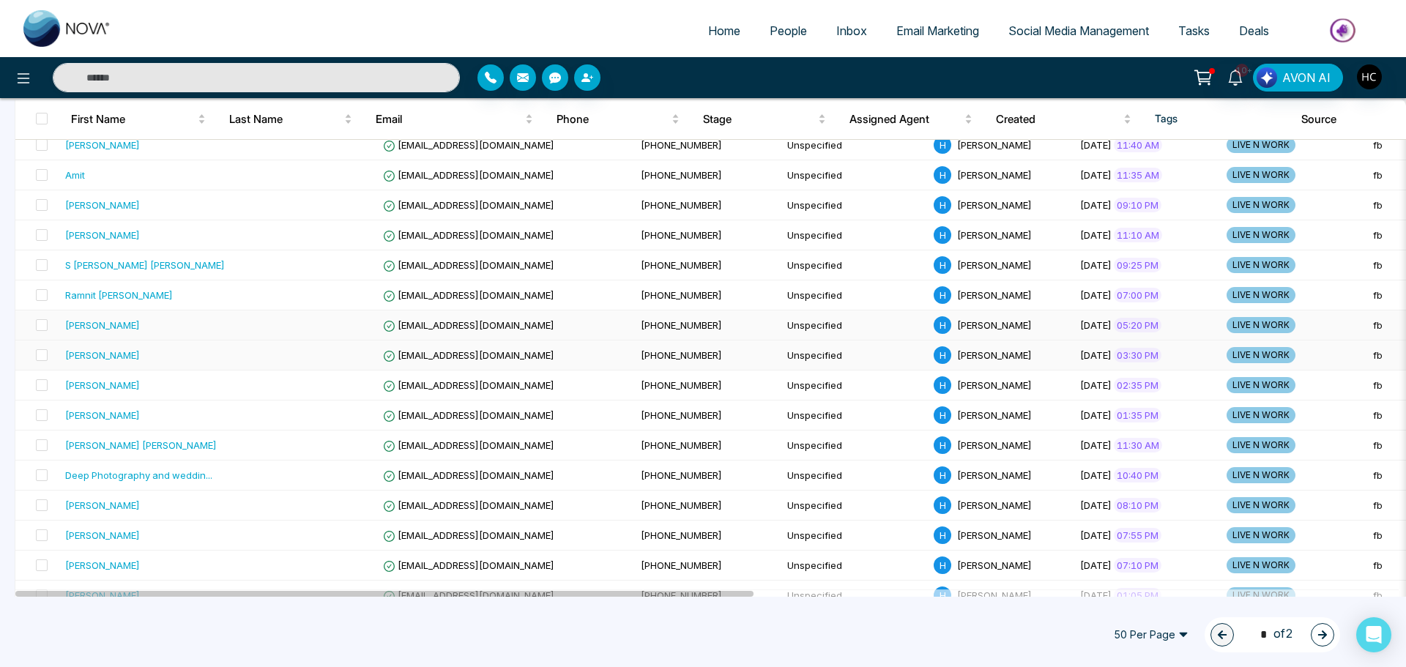
scroll to position [220, 0]
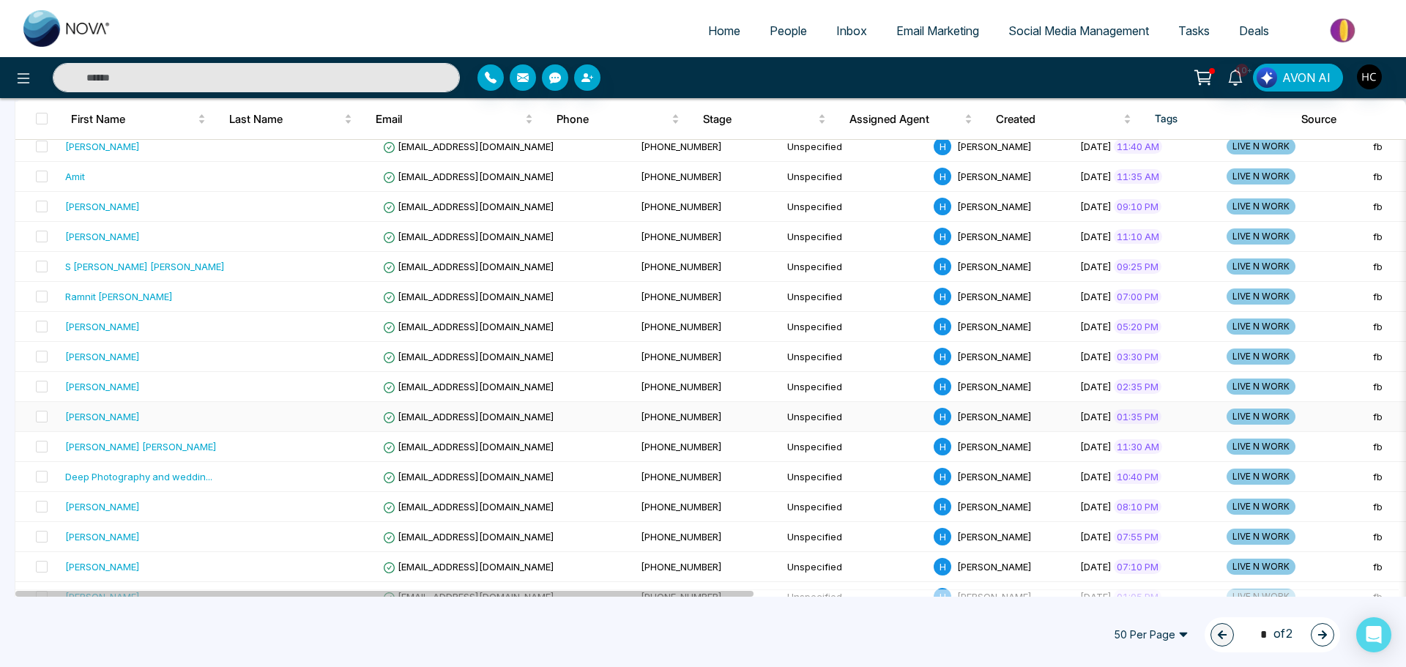
click at [146, 414] on div "[PERSON_NAME]" at bounding box center [145, 416] width 160 height 15
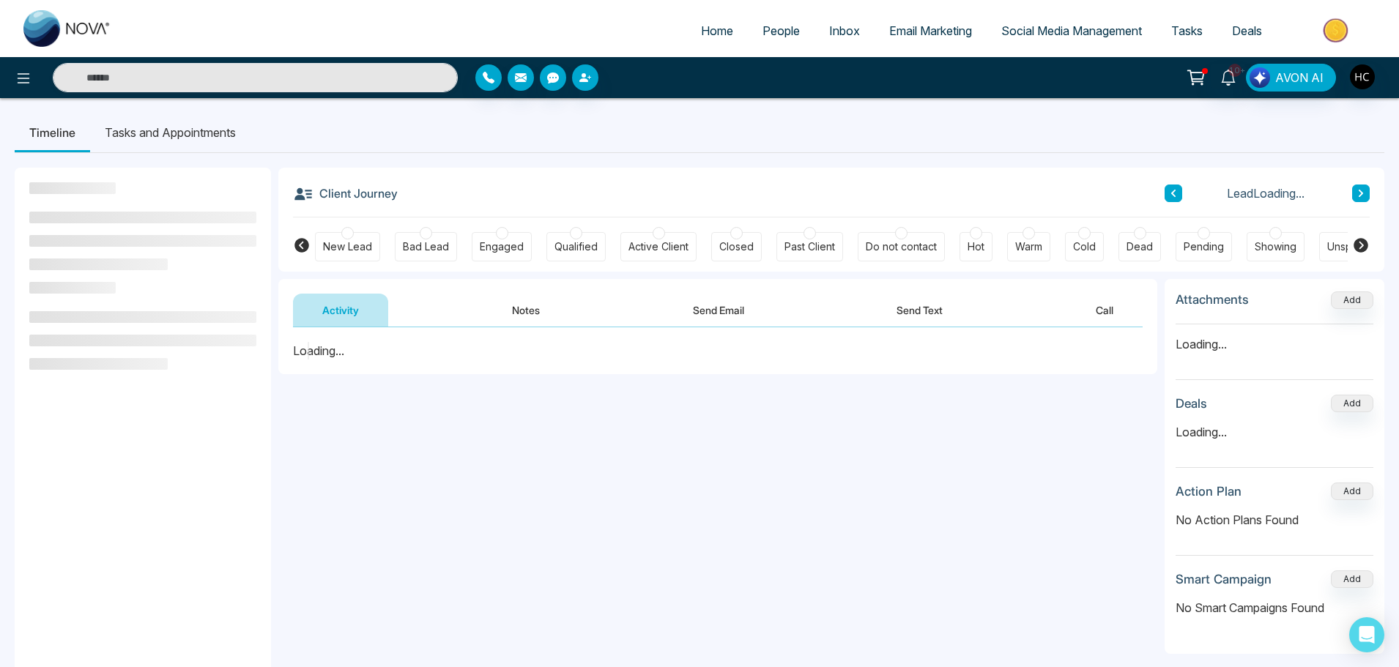
click at [540, 302] on button "Notes" at bounding box center [526, 310] width 86 height 33
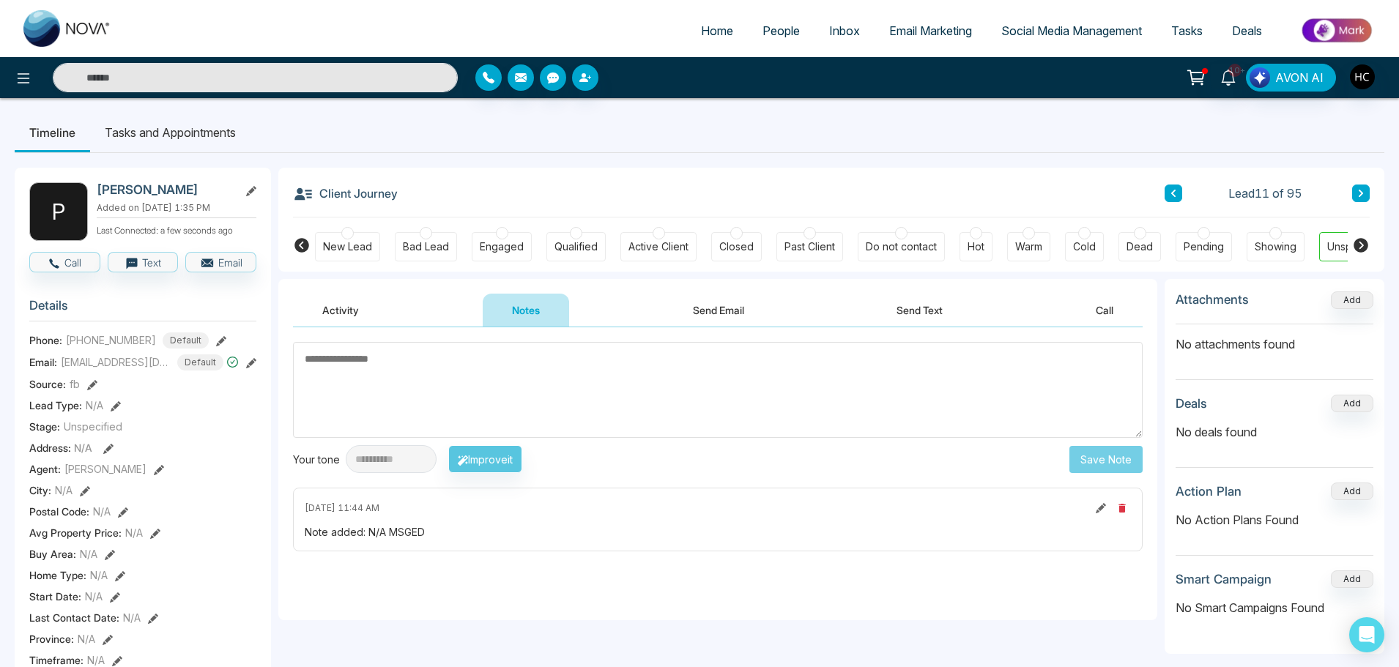
click at [424, 390] on textarea at bounding box center [717, 390] width 849 height 96
type textarea "***"
click at [1078, 458] on button "Save Note" at bounding box center [1105, 459] width 73 height 27
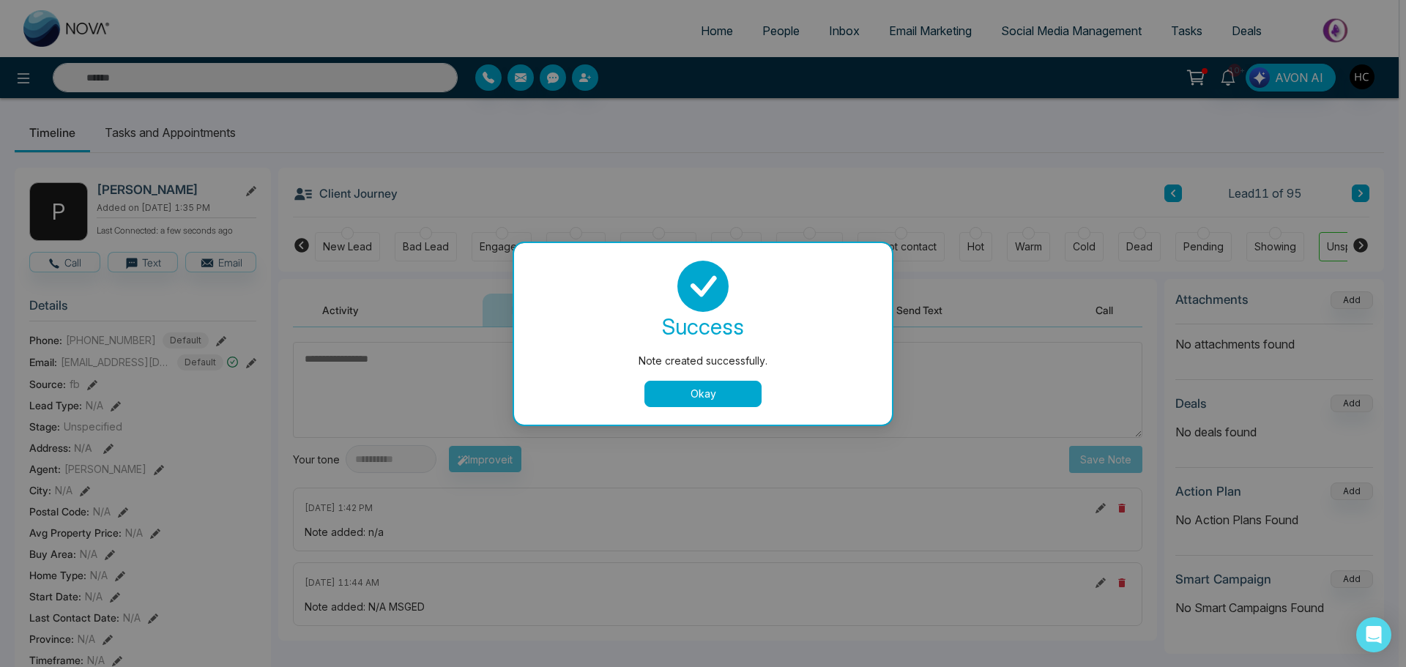
click at [701, 382] on button "Okay" at bounding box center [702, 394] width 117 height 26
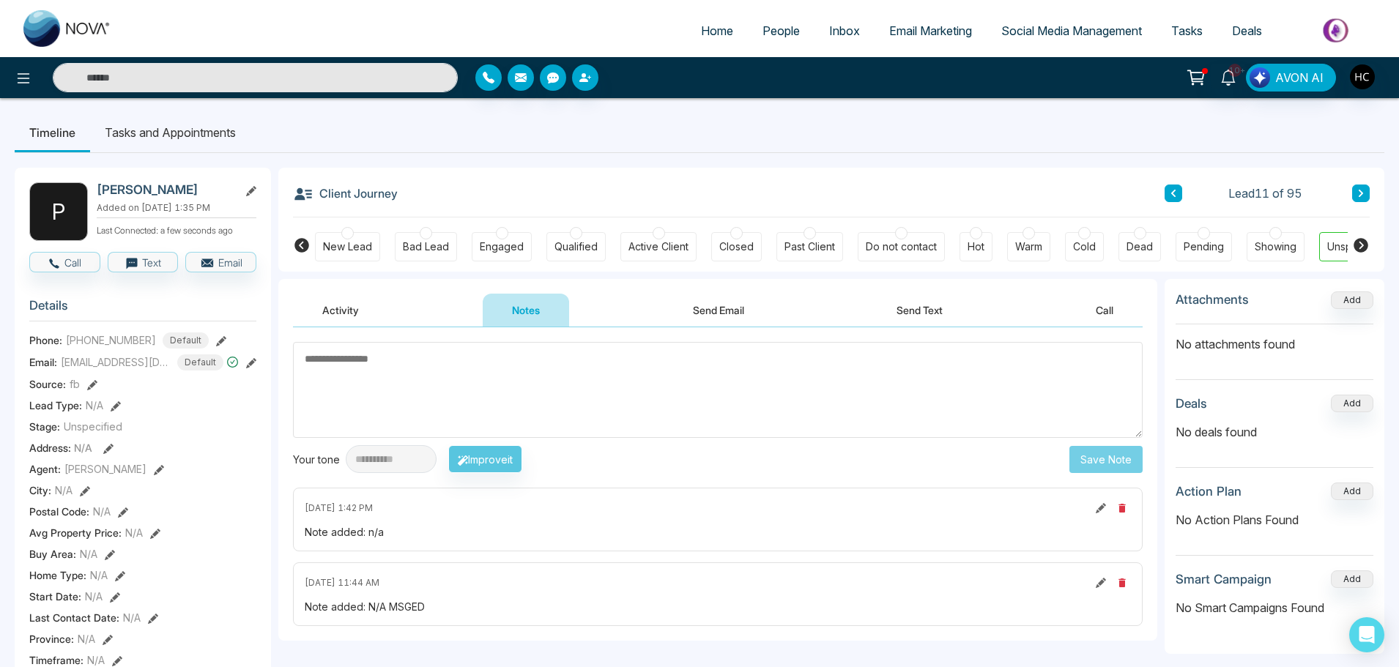
click at [1359, 189] on icon at bounding box center [1360, 193] width 7 height 9
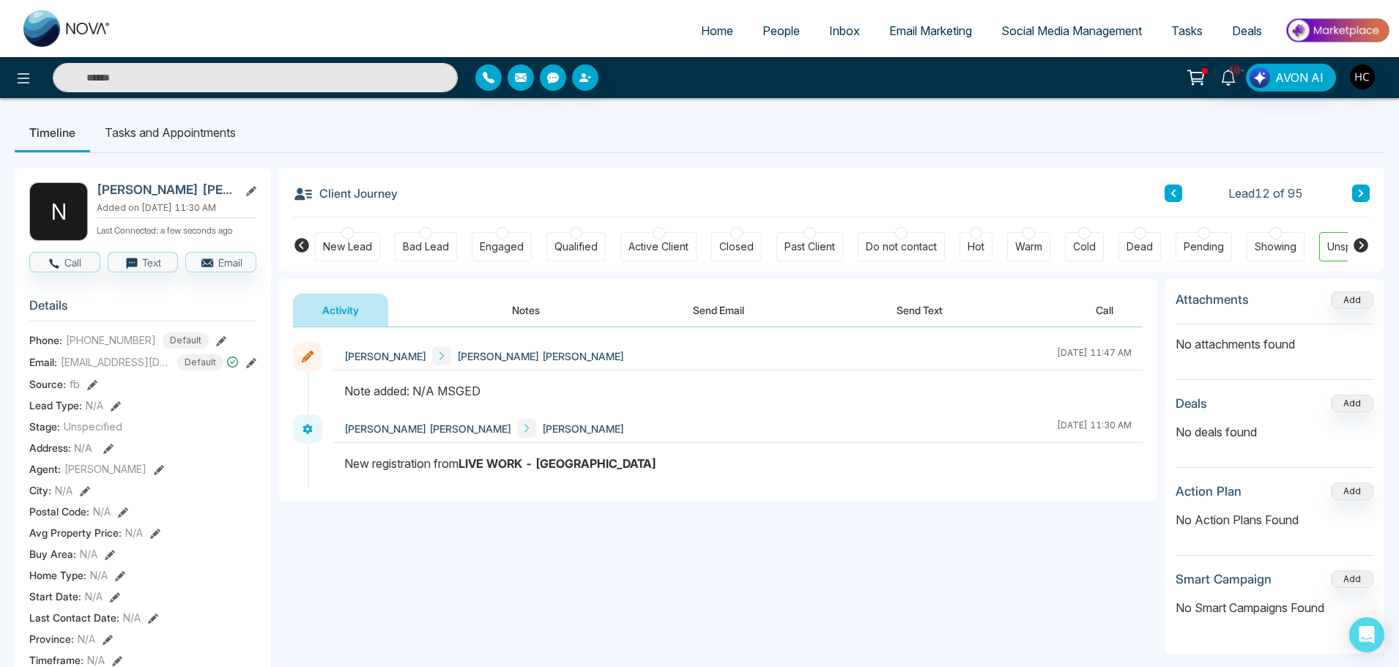
click at [515, 306] on button "Notes" at bounding box center [526, 310] width 86 height 33
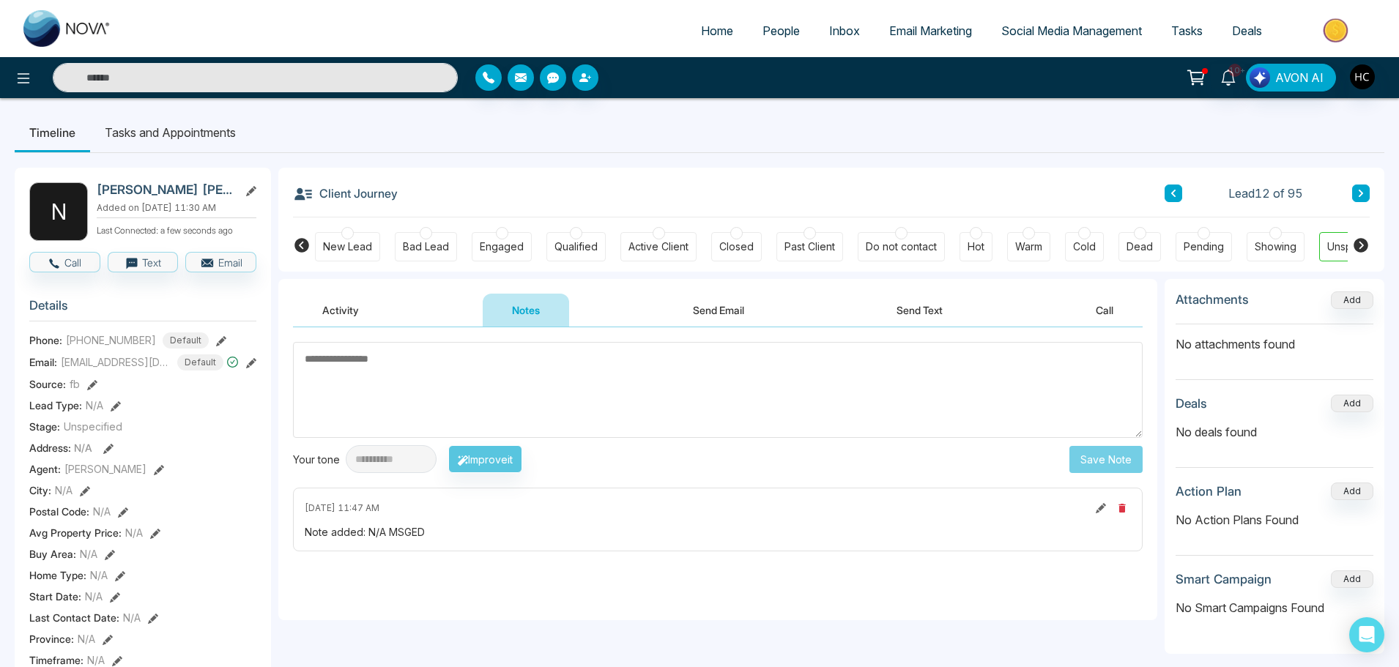
click at [577, 361] on textarea at bounding box center [717, 390] width 849 height 96
type textarea "***"
click at [1085, 459] on button "Save Note" at bounding box center [1105, 459] width 73 height 27
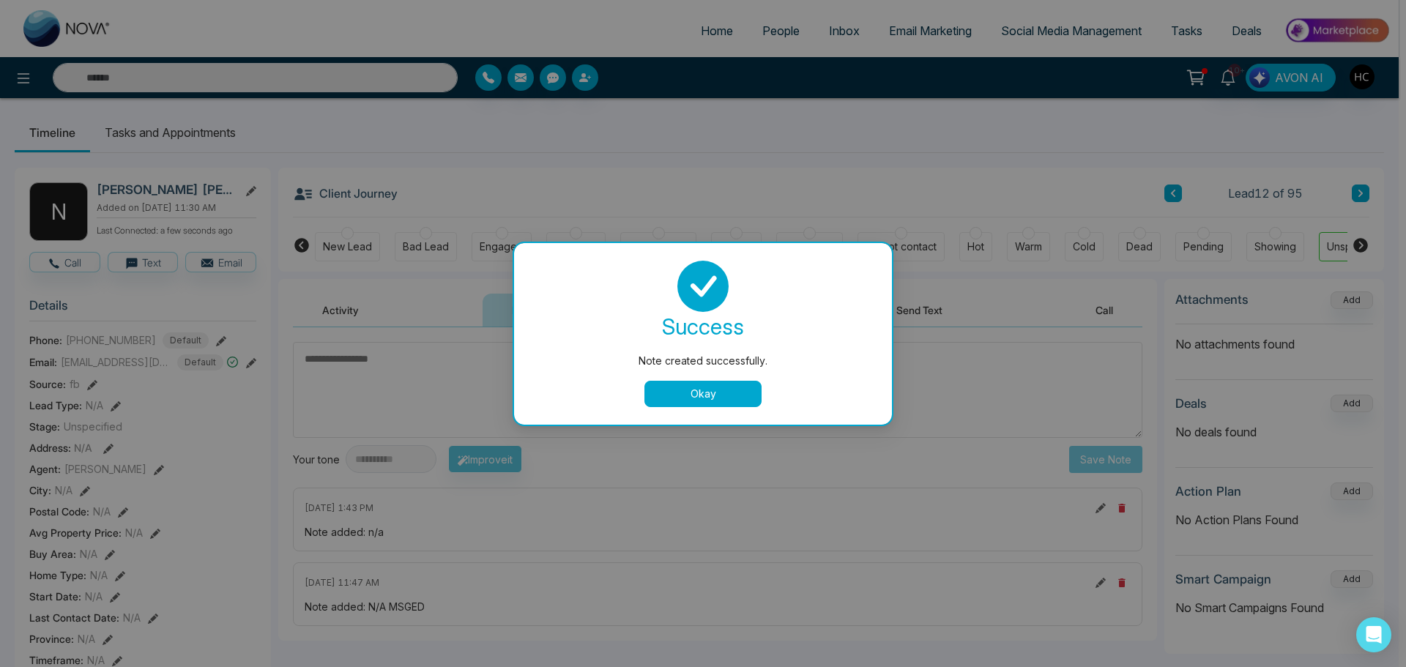
click at [684, 390] on button "Okay" at bounding box center [702, 394] width 117 height 26
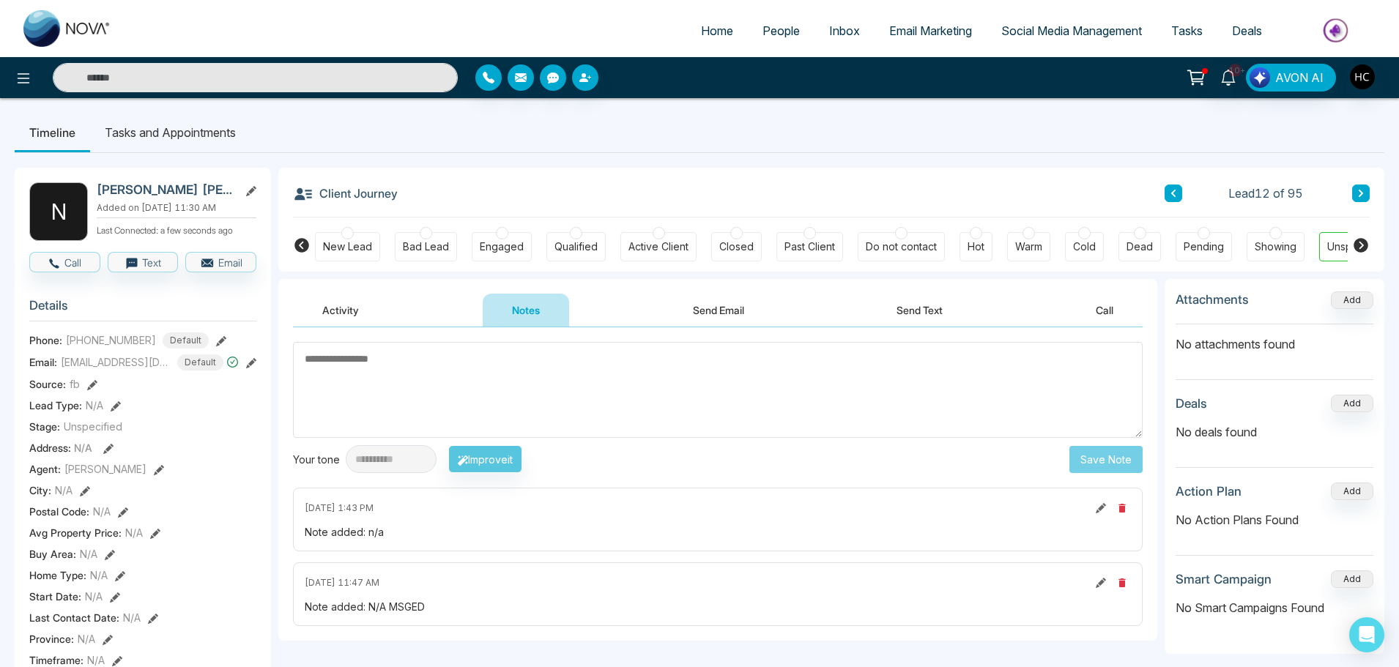
click at [664, 394] on textarea at bounding box center [717, 390] width 849 height 96
click at [1366, 193] on button at bounding box center [1361, 194] width 18 height 18
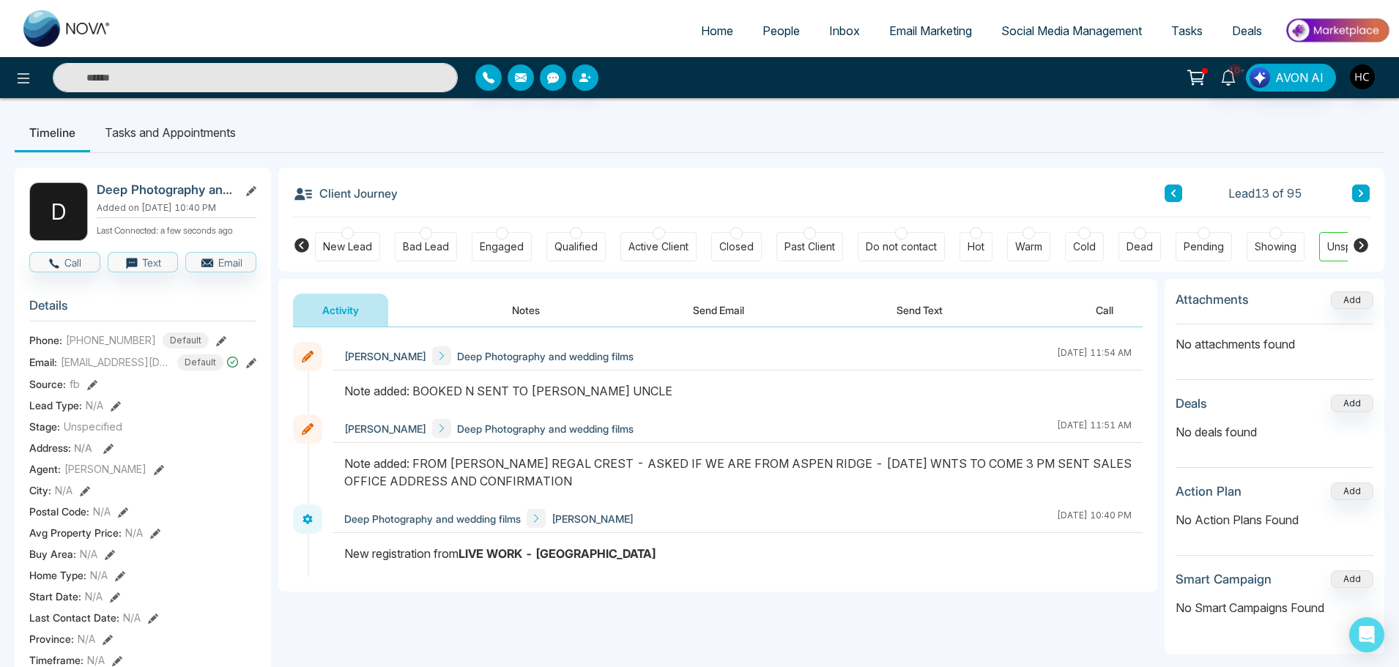
click at [529, 302] on button "Notes" at bounding box center [526, 310] width 86 height 33
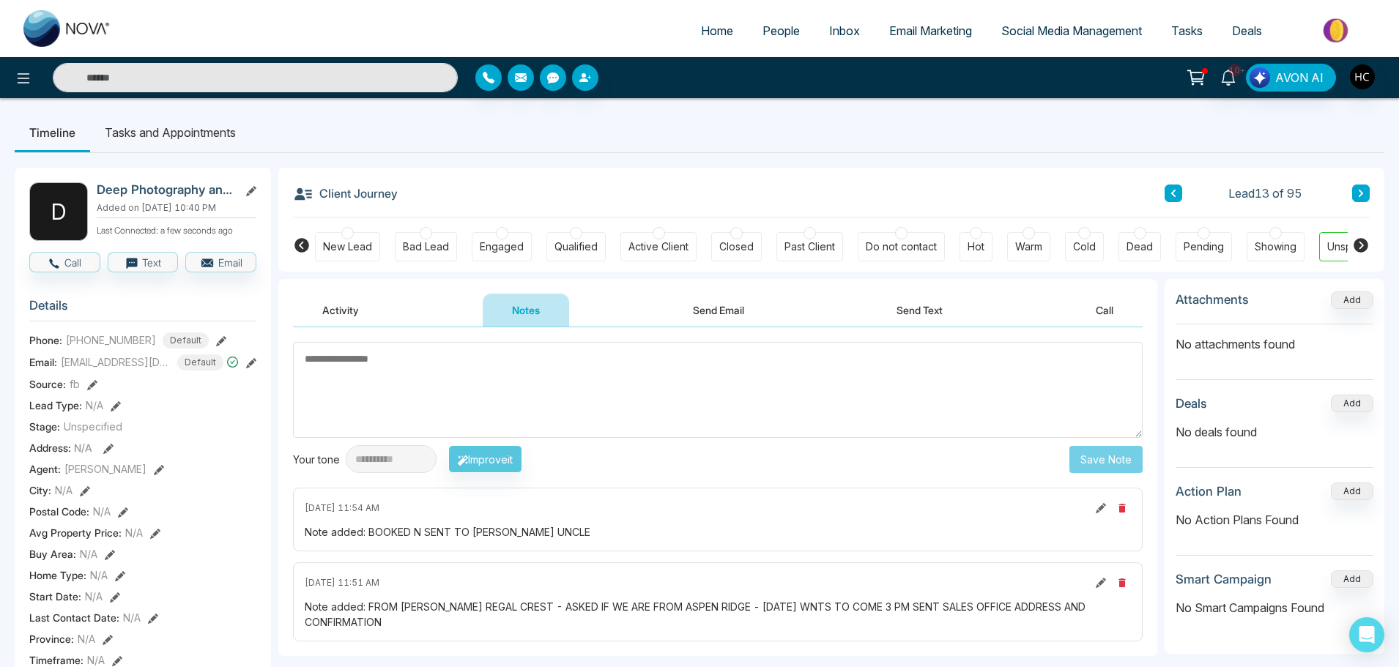
click at [562, 360] on textarea at bounding box center [717, 390] width 849 height 96
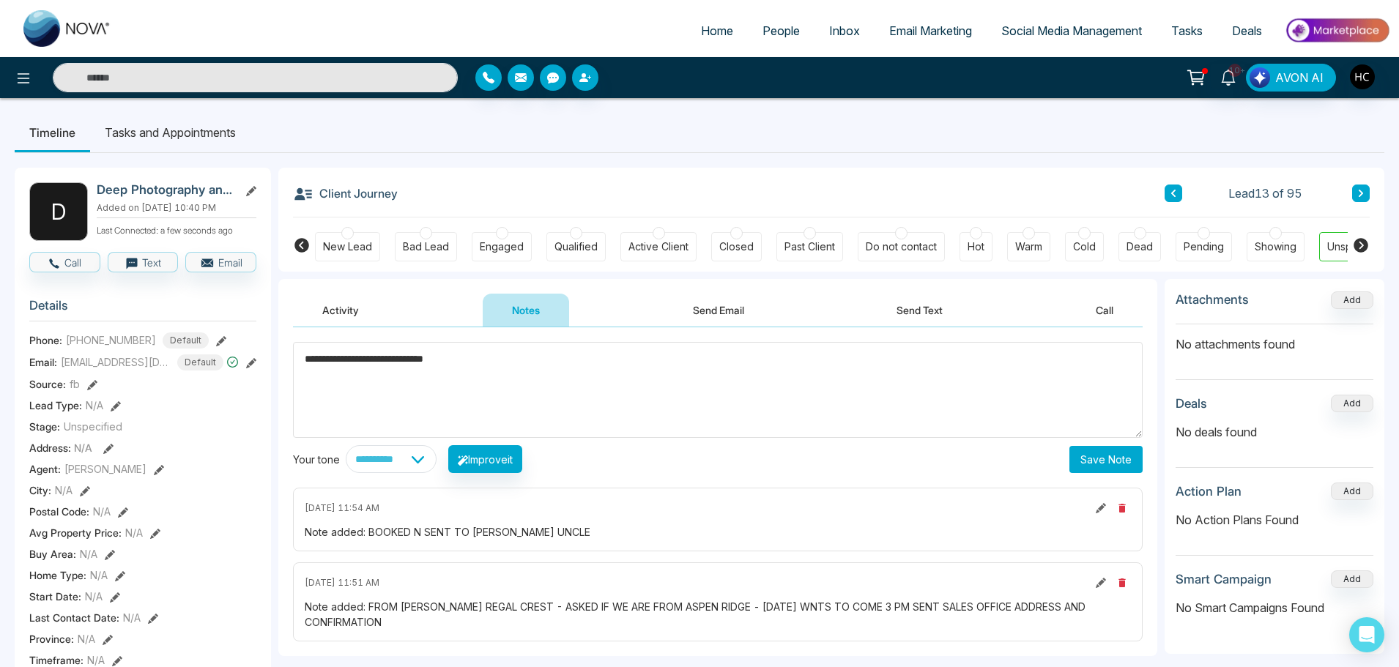
type textarea "**********"
click at [1103, 447] on button "Save Note" at bounding box center [1105, 459] width 73 height 27
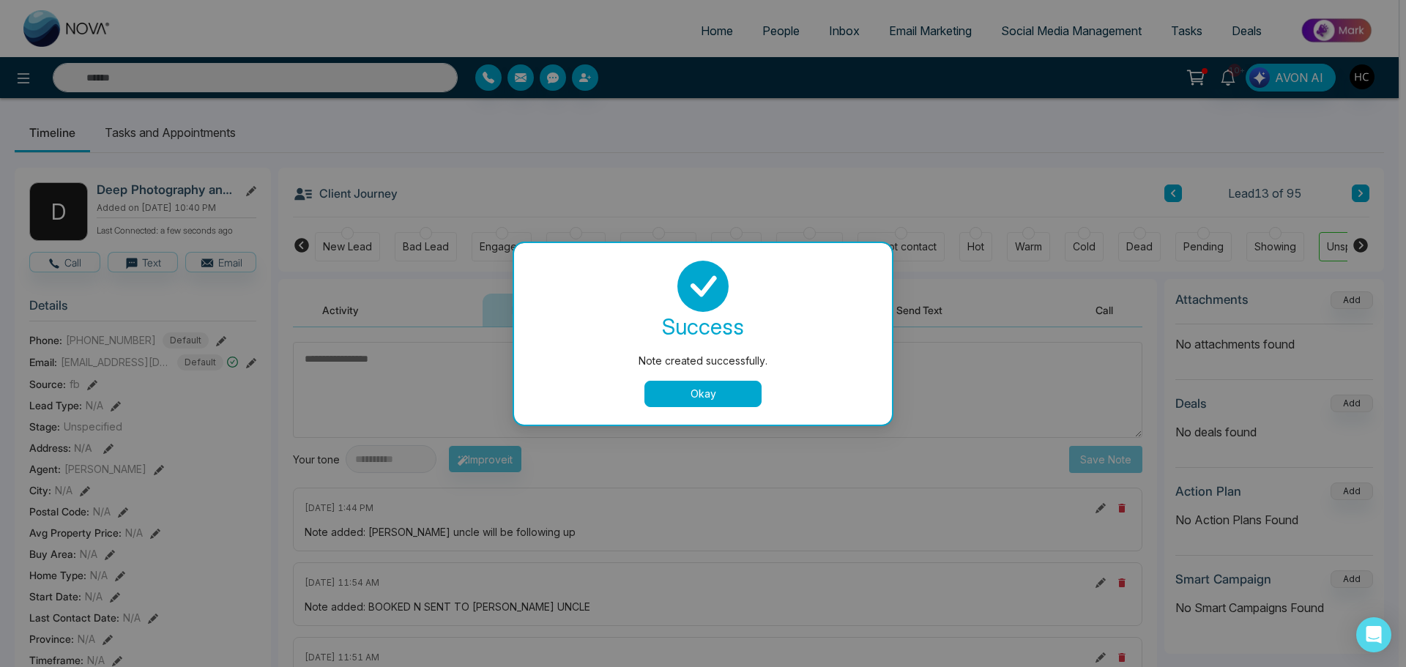
click at [710, 394] on button "Okay" at bounding box center [702, 394] width 117 height 26
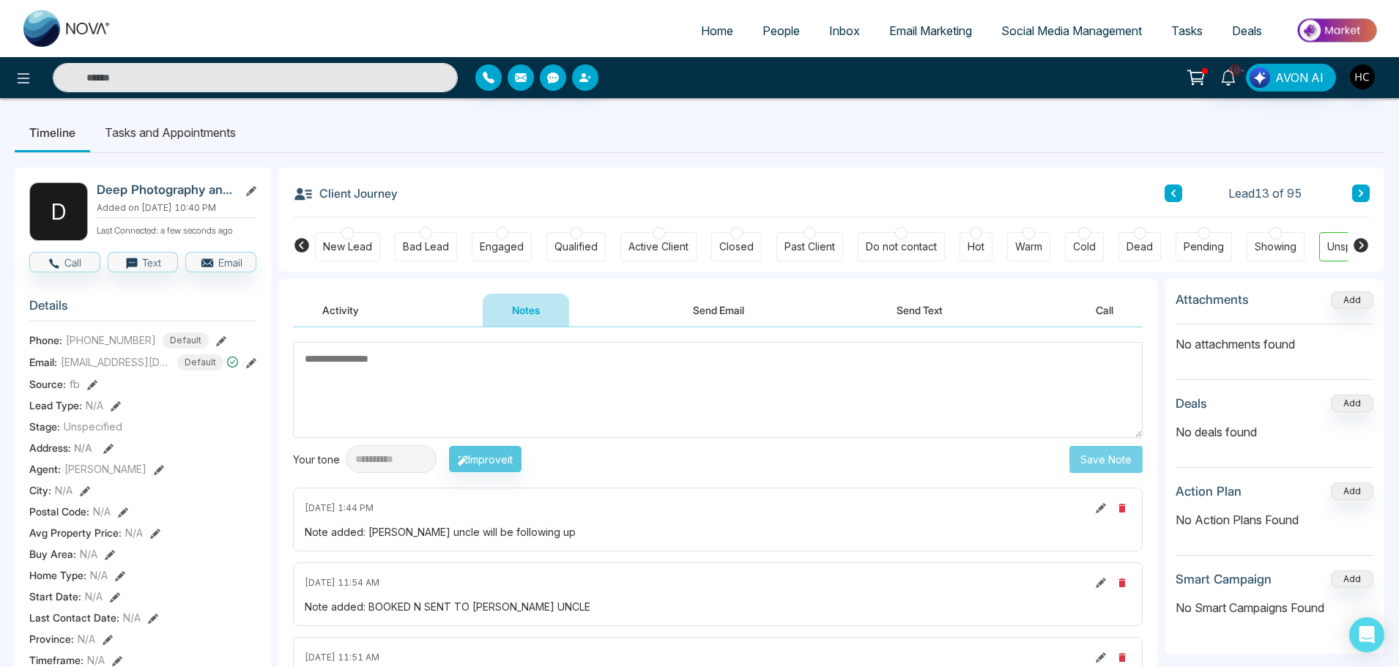
click at [1362, 187] on button at bounding box center [1361, 194] width 18 height 18
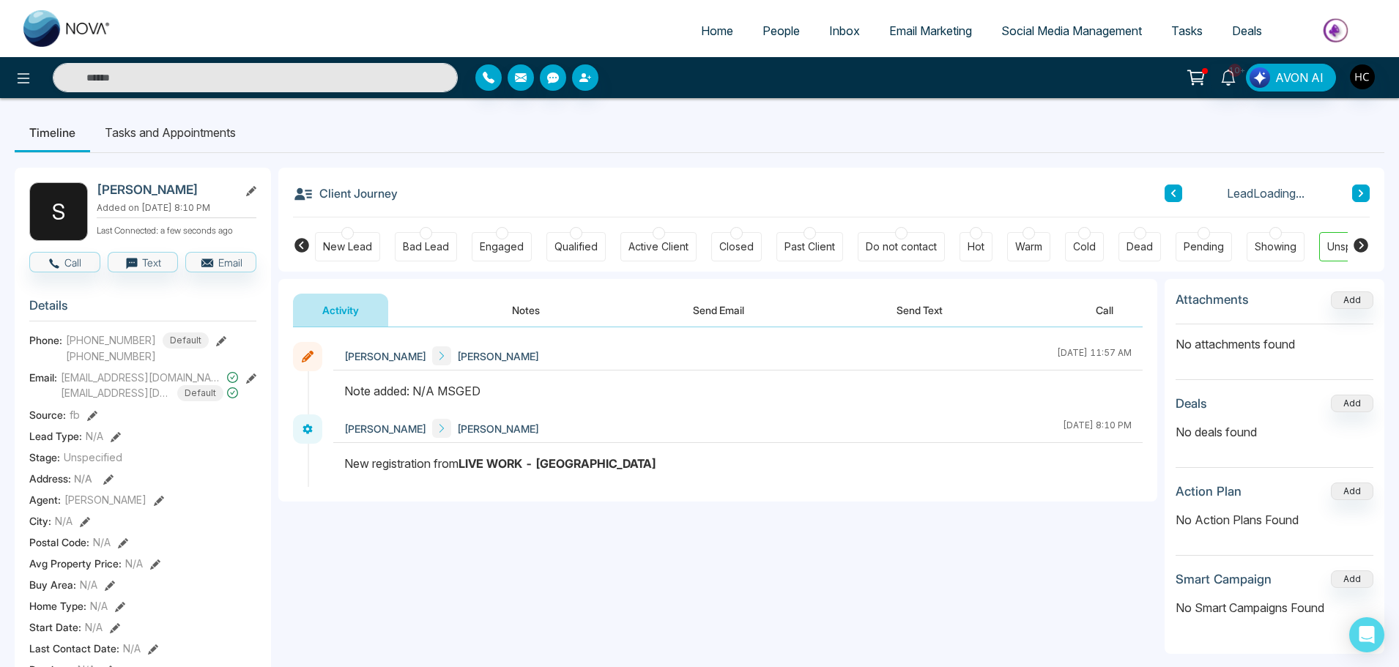
click at [510, 305] on button "Notes" at bounding box center [526, 310] width 86 height 33
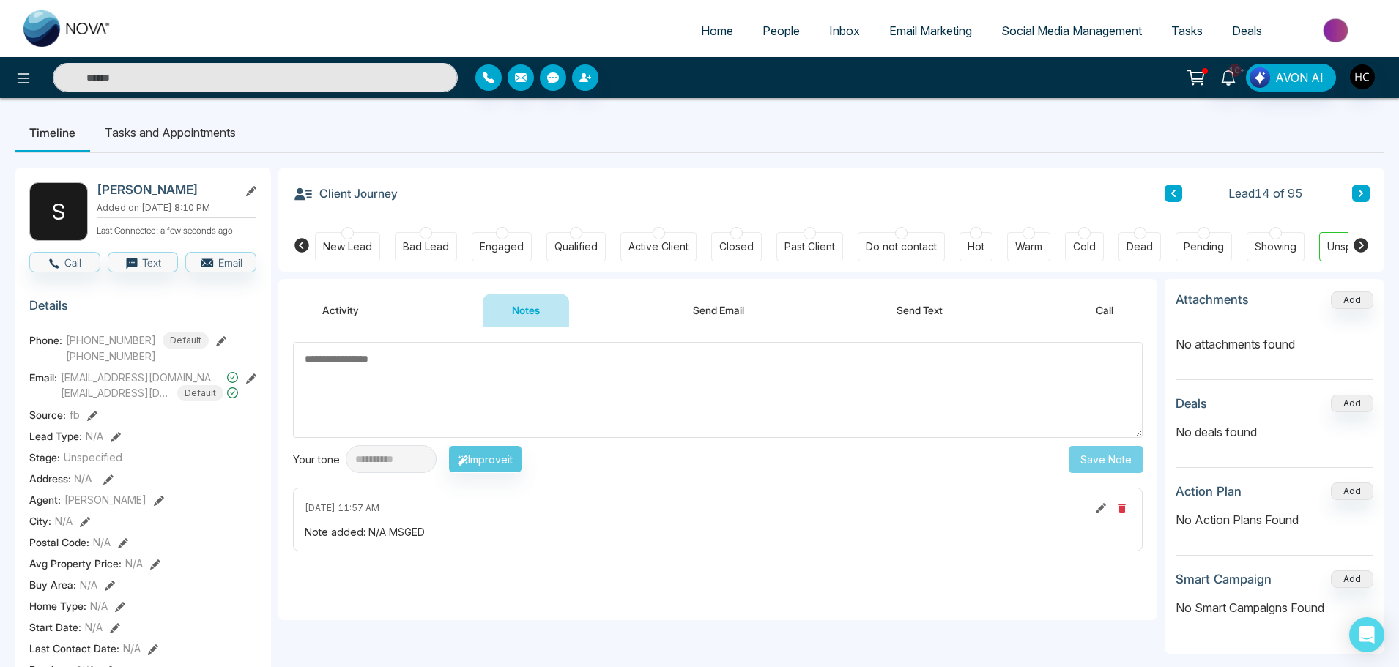
click at [780, 25] on span "People" at bounding box center [780, 30] width 37 height 15
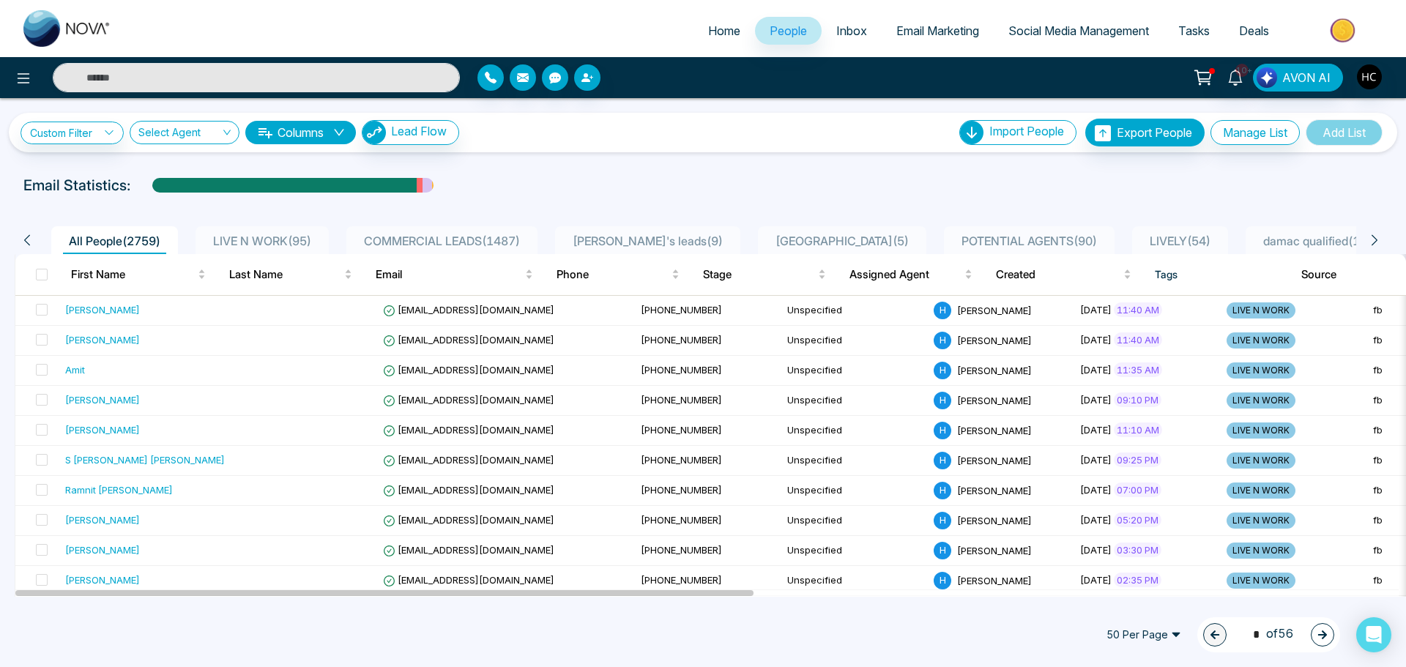
click at [280, 240] on span "LIVE N WORK ( 95 )" at bounding box center [262, 241] width 110 height 15
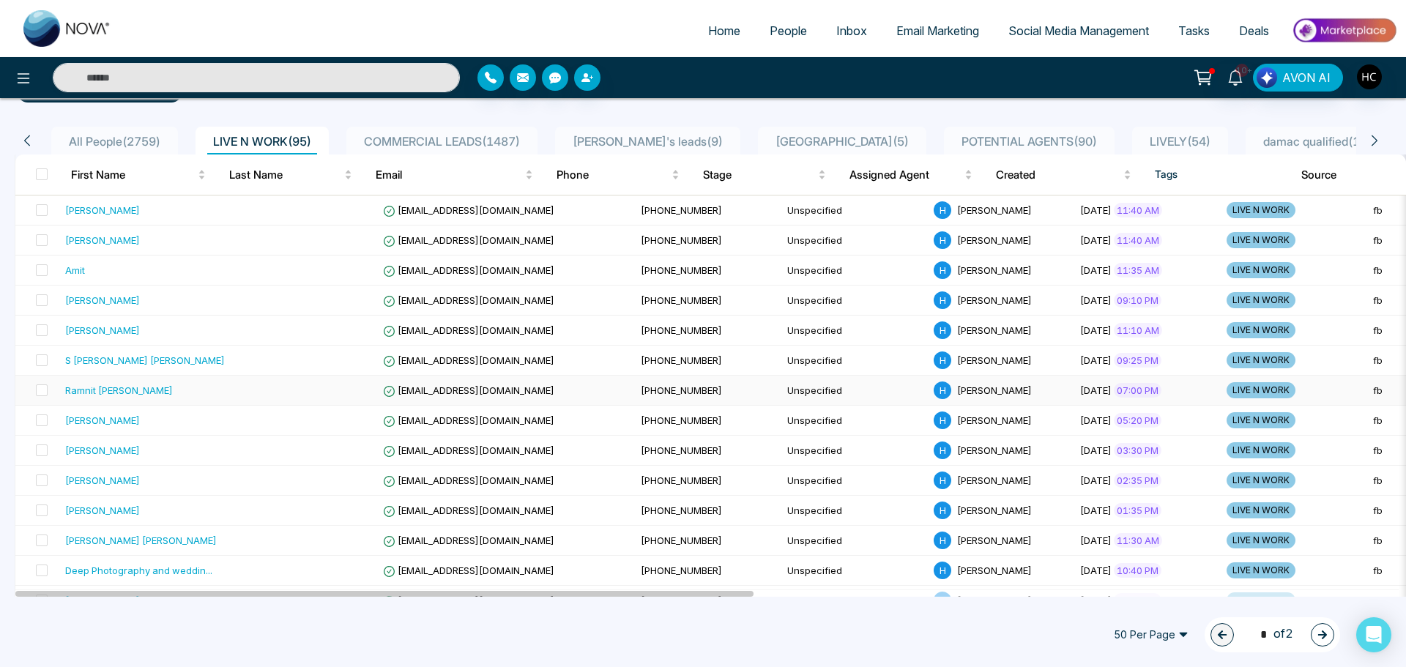
scroll to position [146, 0]
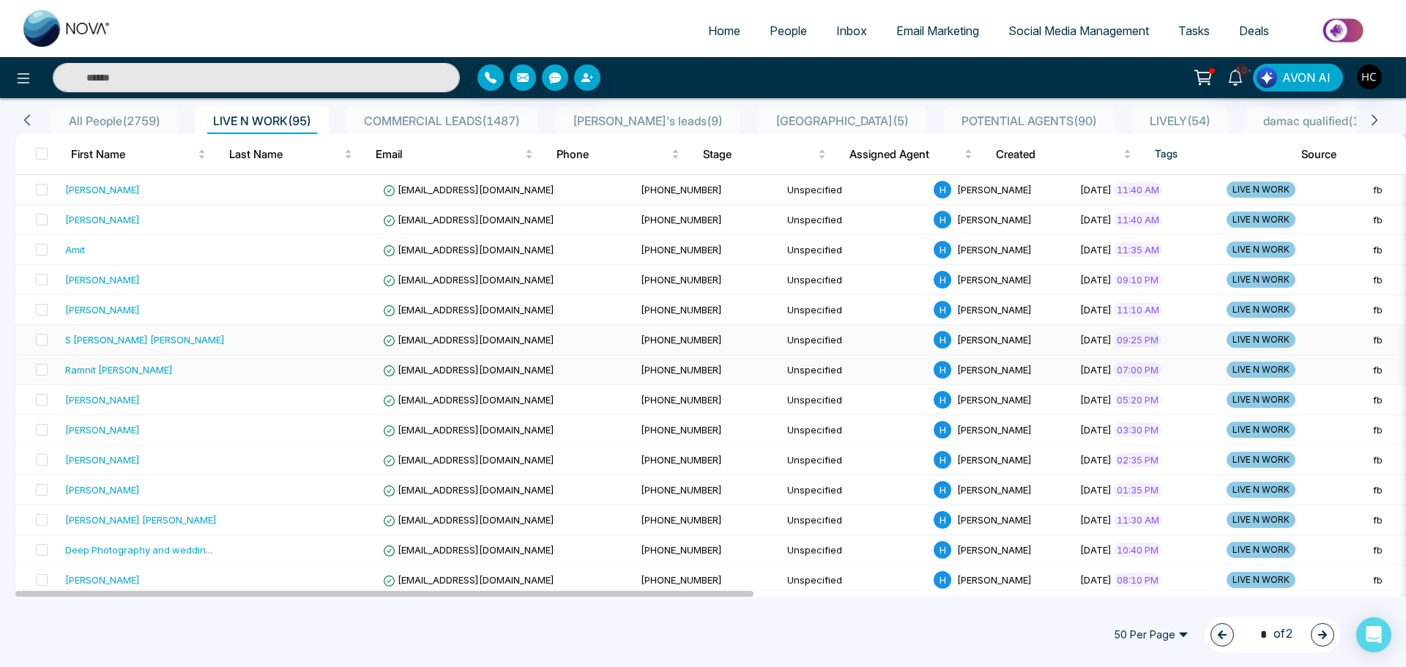
click at [131, 367] on div "Ramnit [PERSON_NAME]" at bounding box center [145, 369] width 160 height 15
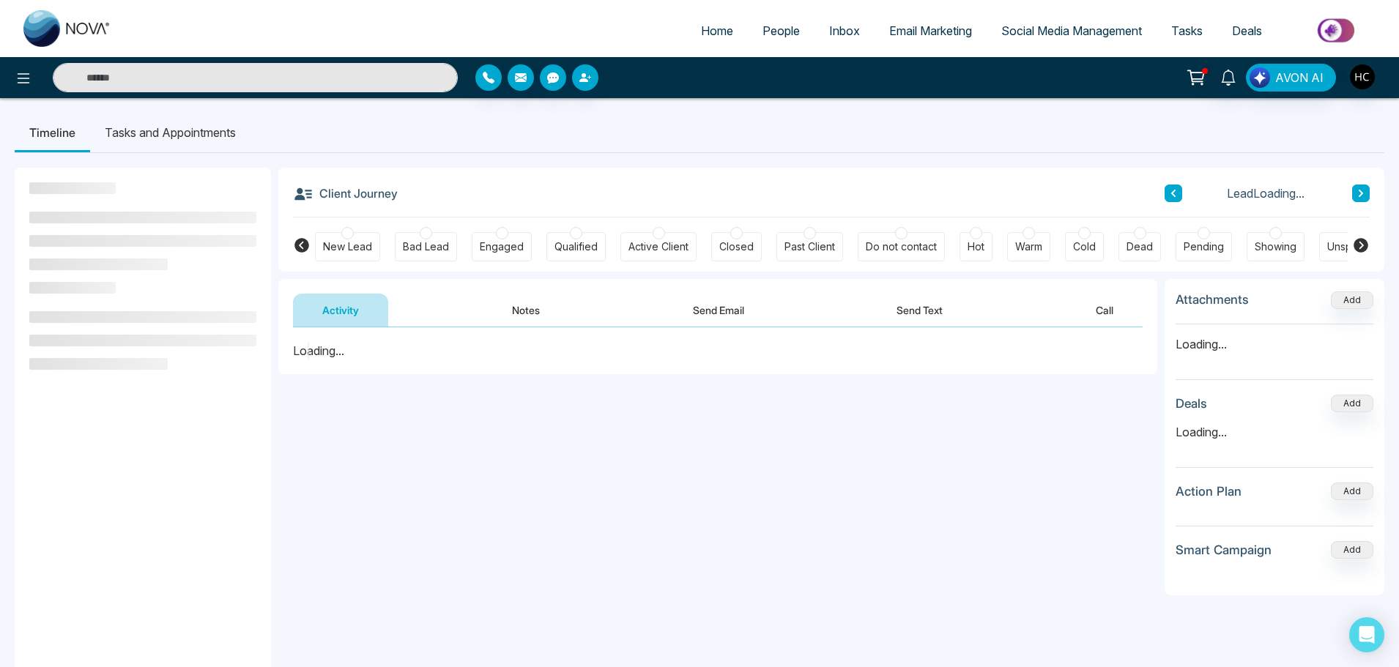
click at [536, 317] on button "Notes" at bounding box center [526, 310] width 86 height 33
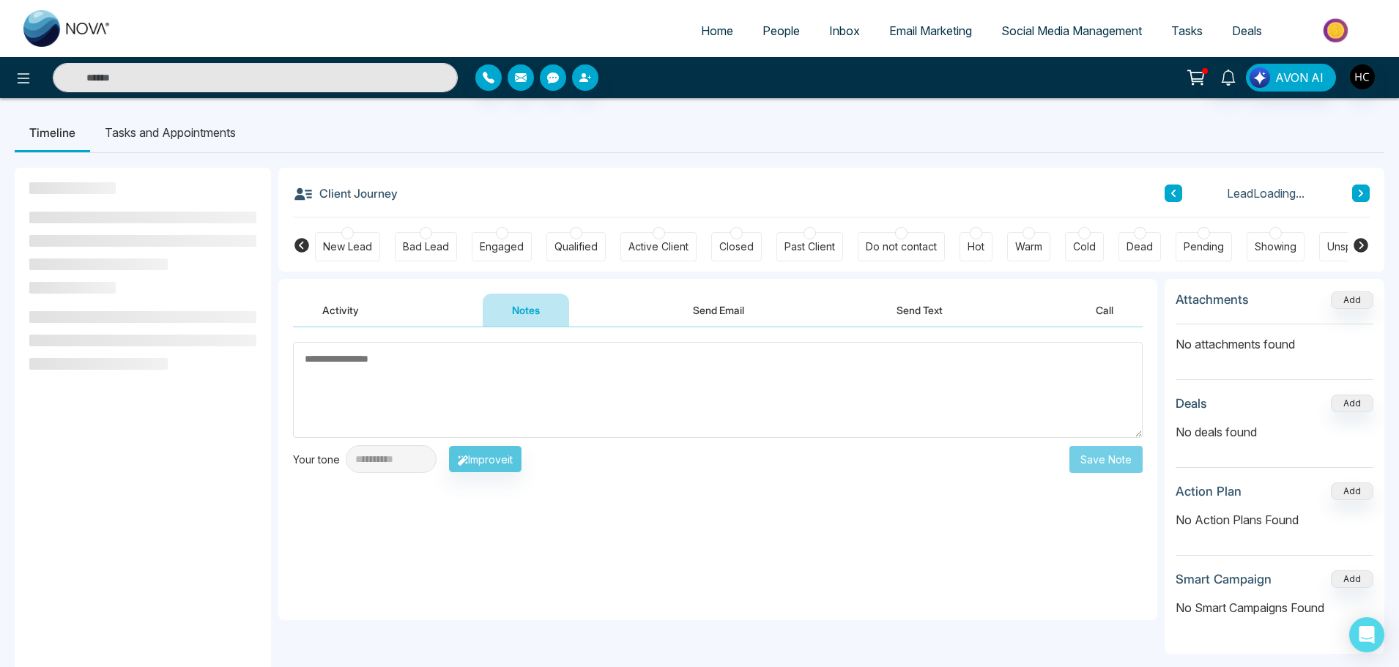
click at [548, 380] on textarea at bounding box center [717, 390] width 849 height 96
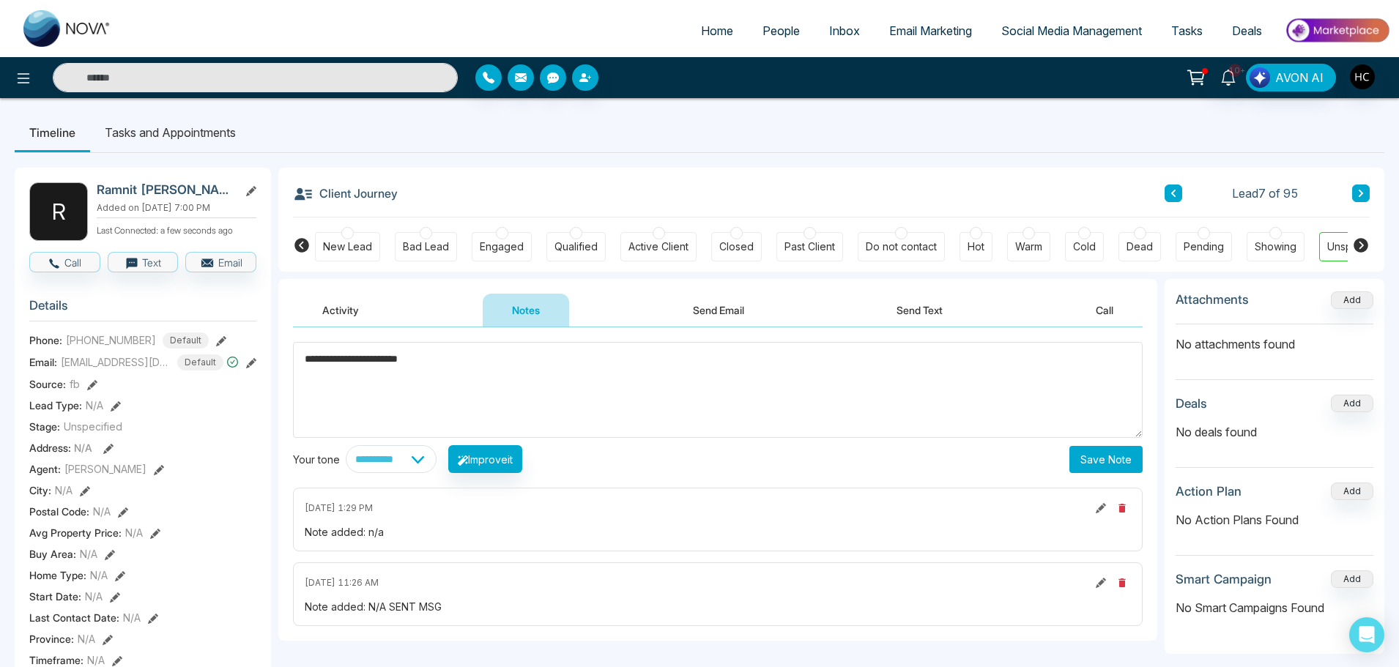
click at [548, 380] on textarea "**********" at bounding box center [717, 390] width 849 height 96
type textarea "**********"
click at [1103, 461] on button "Save Note" at bounding box center [1105, 459] width 73 height 27
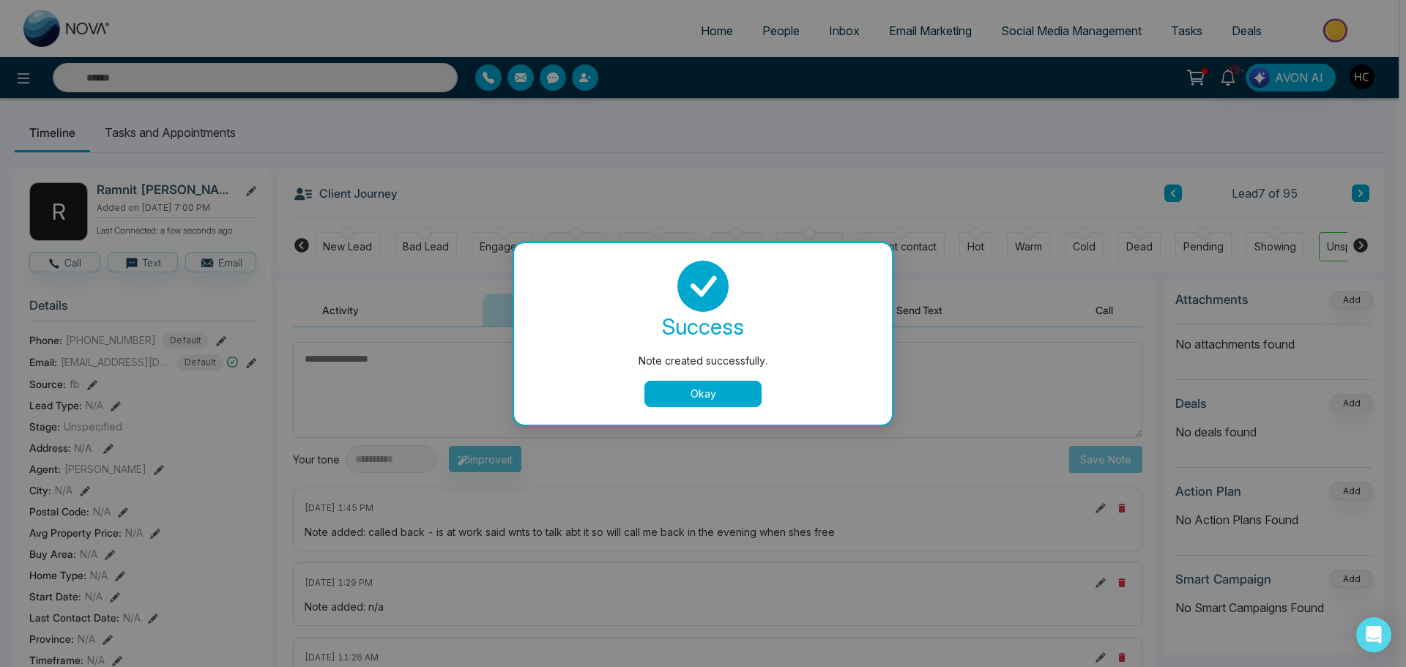
click at [759, 124] on div "Note created successfully. success Note created successfully. Okay" at bounding box center [703, 333] width 1406 height 667
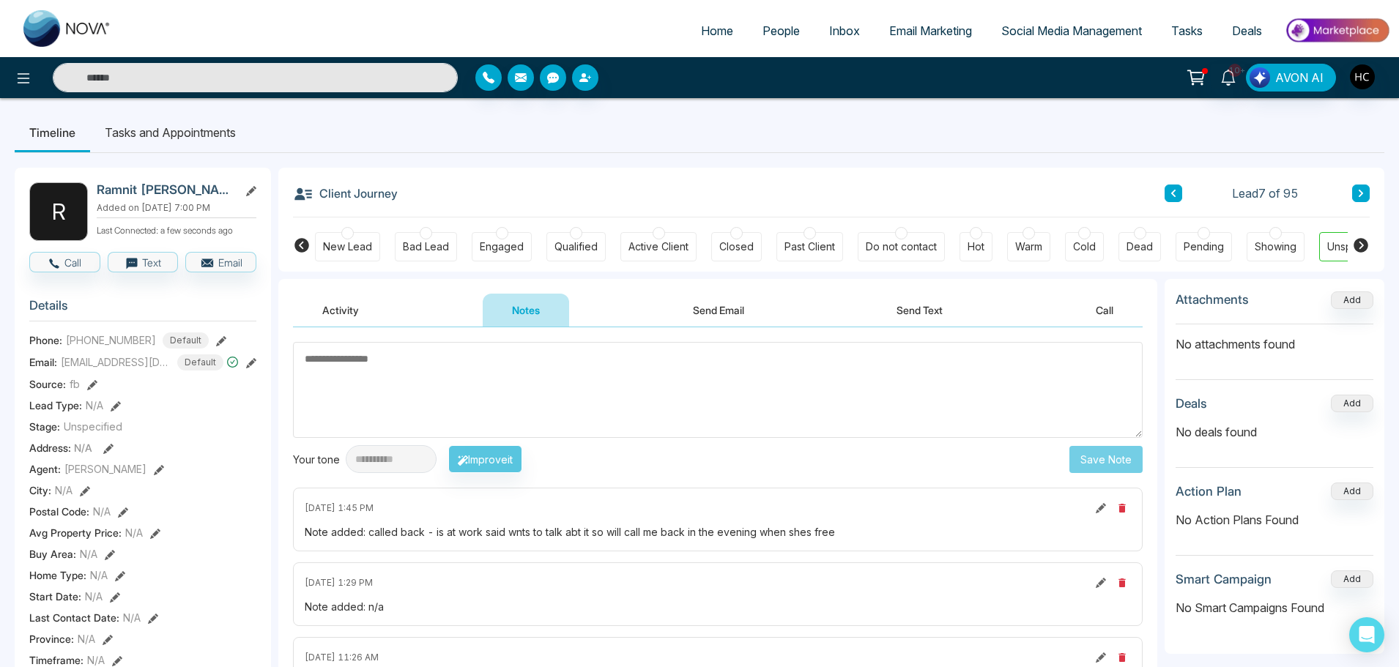
click at [767, 43] on link "People" at bounding box center [781, 31] width 67 height 28
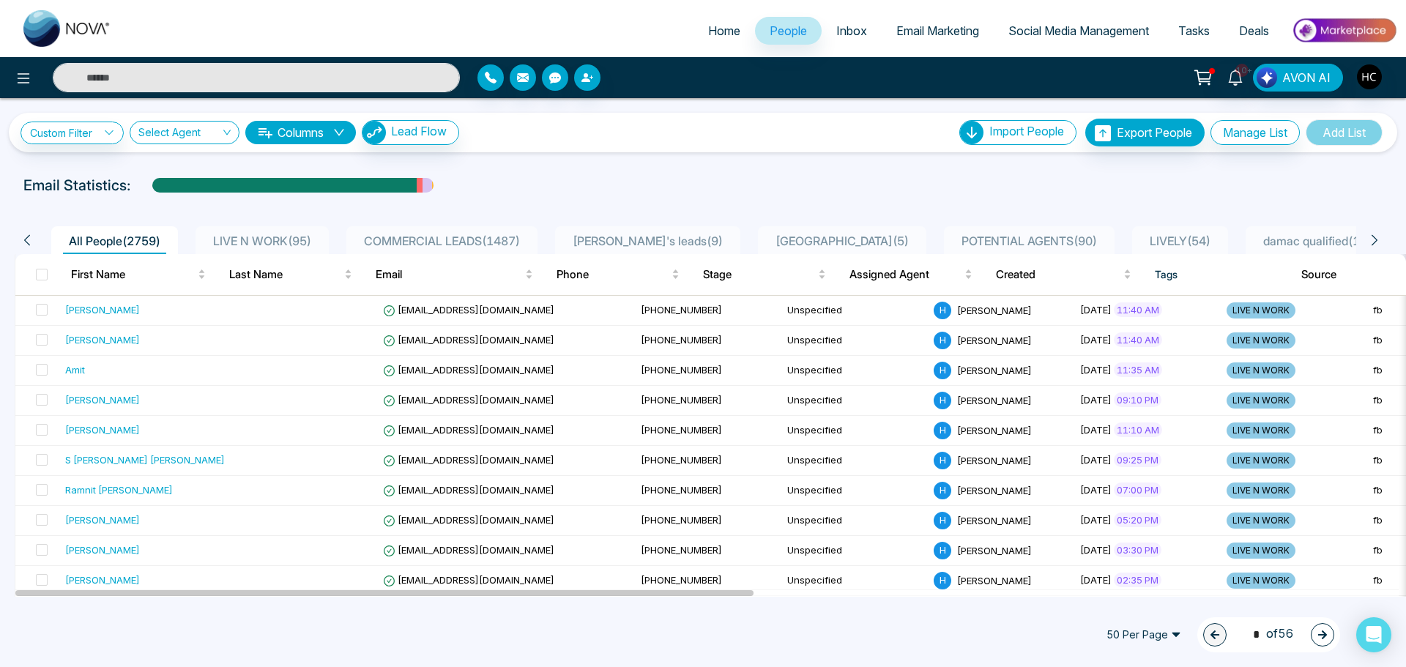
click at [279, 232] on div "LIVE N WORK ( 95 )" at bounding box center [262, 241] width 110 height 18
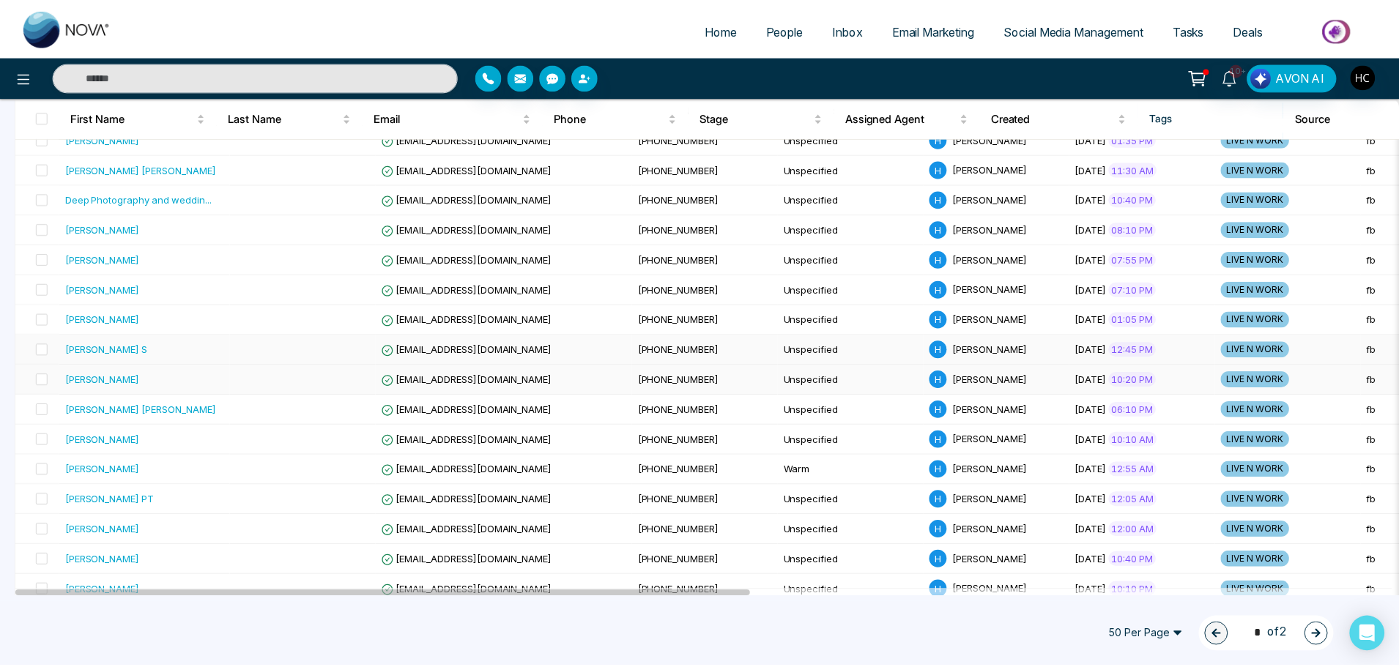
scroll to position [513, 0]
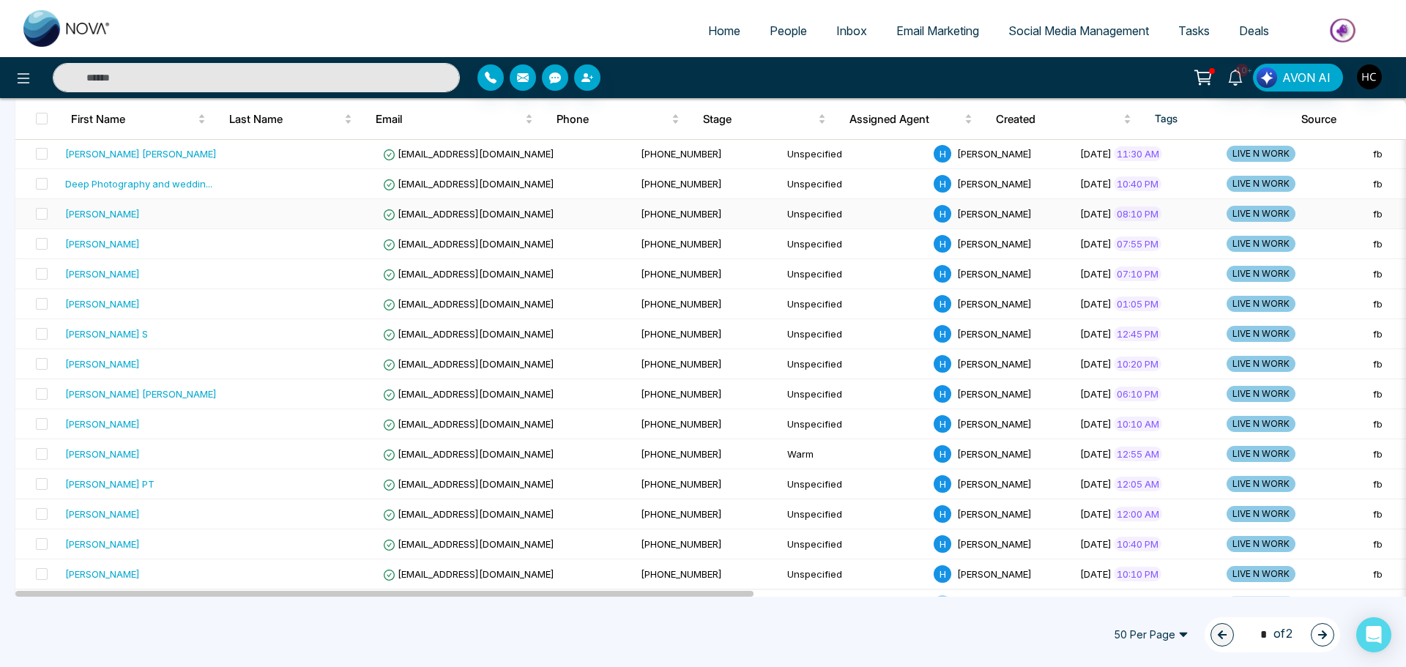
click at [123, 206] on div "[PERSON_NAME]" at bounding box center [145, 213] width 160 height 15
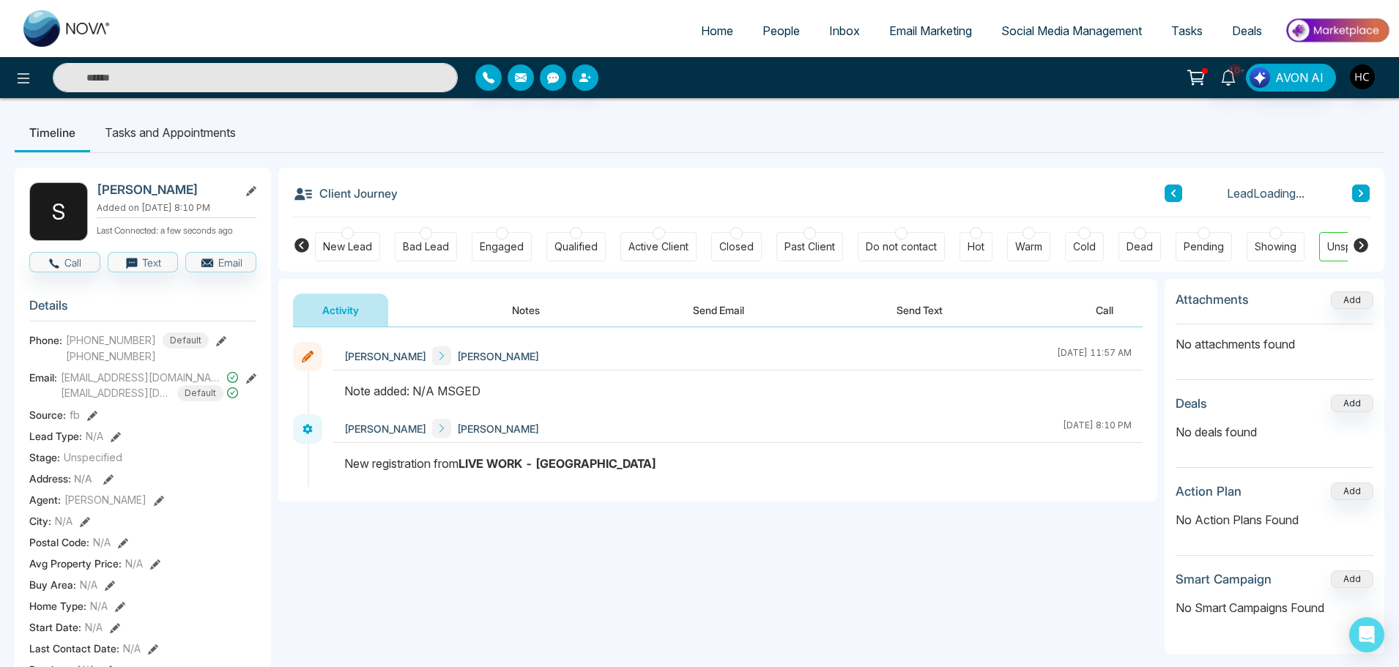
click at [523, 308] on button "Notes" at bounding box center [526, 310] width 86 height 33
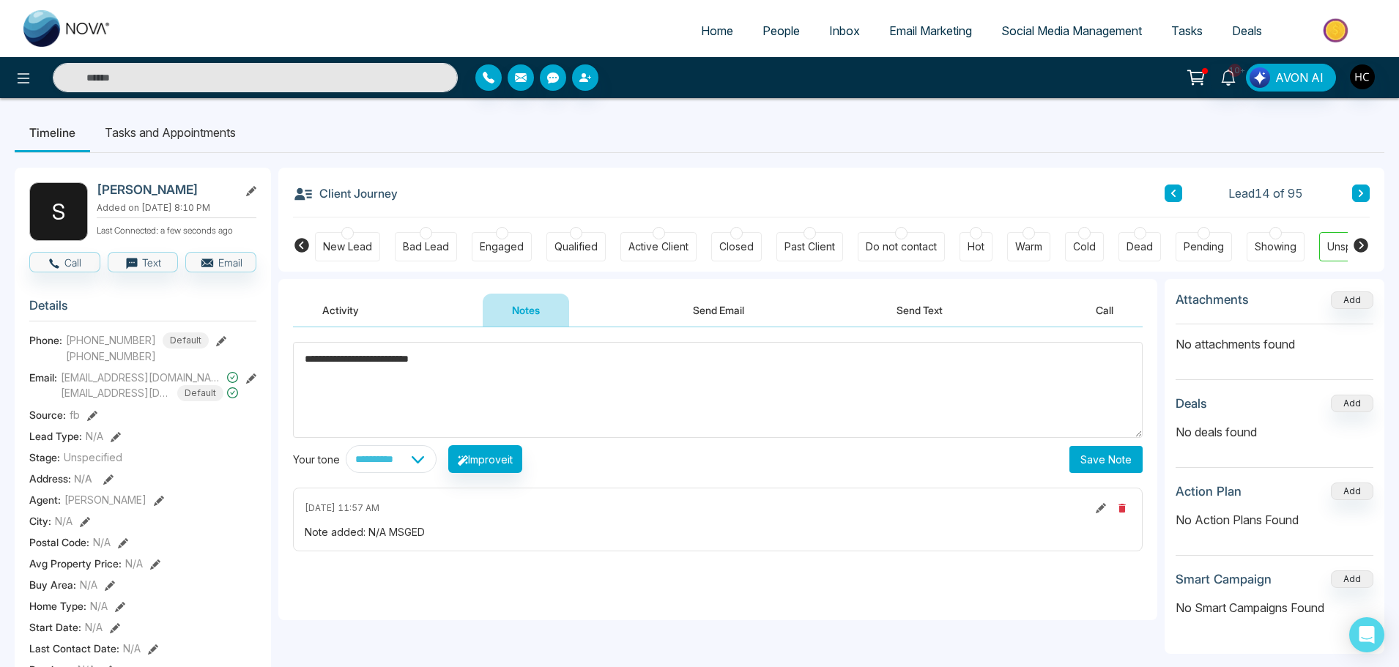
type textarea "**********"
click at [1098, 452] on button "Save Note" at bounding box center [1105, 459] width 73 height 27
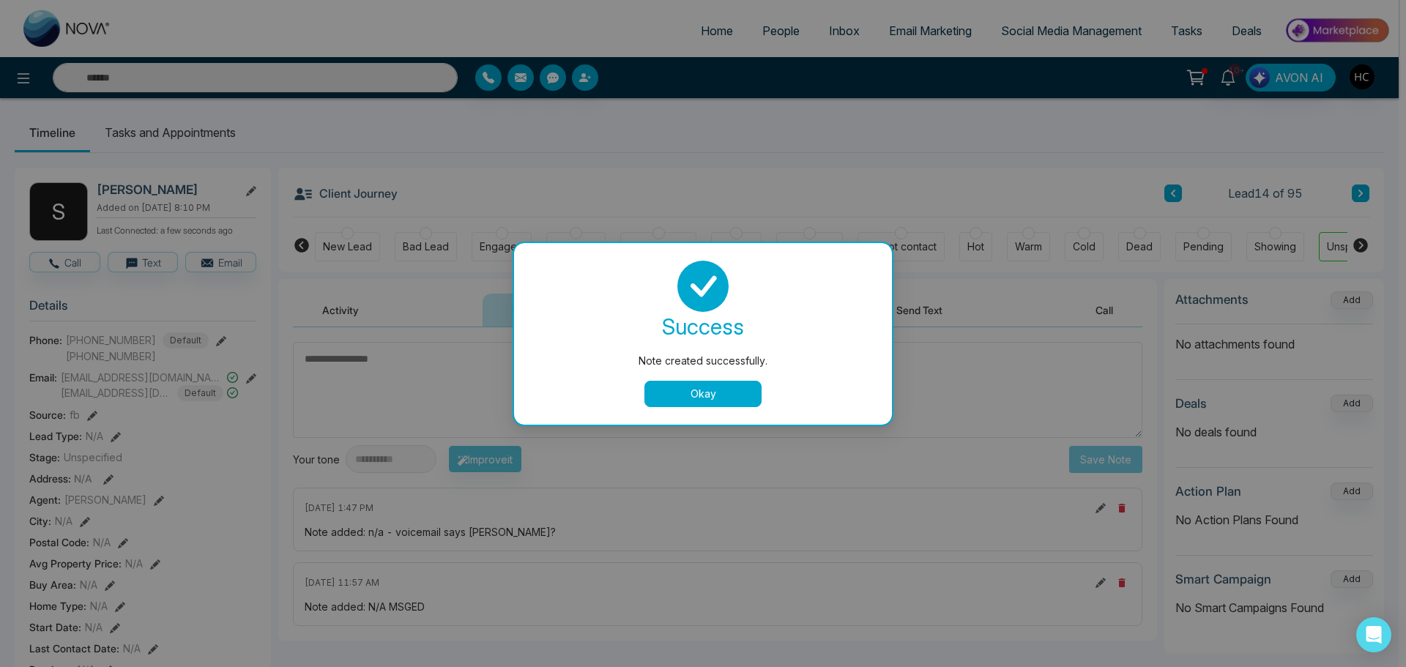
click at [759, 389] on button "Okay" at bounding box center [702, 394] width 117 height 26
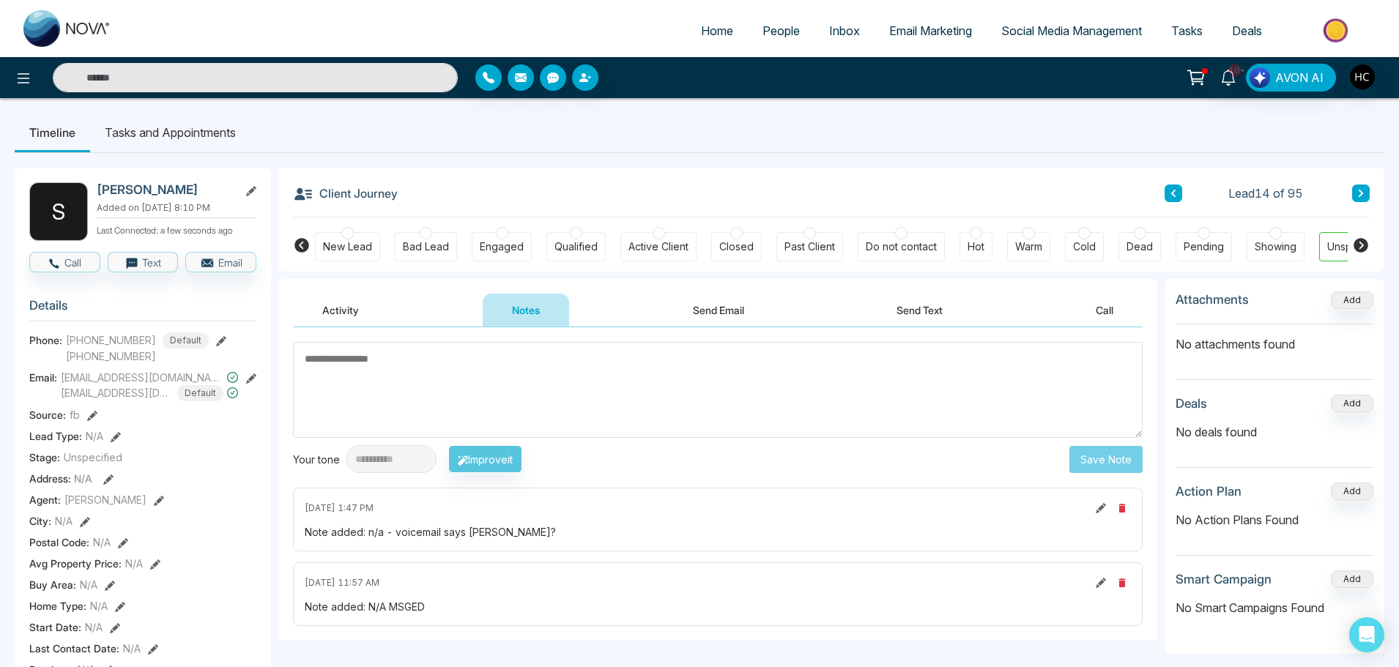
click at [1357, 204] on div "Client Journey Lead 14 of 95" at bounding box center [831, 193] width 1076 height 50
click at [1357, 193] on icon at bounding box center [1360, 193] width 7 height 9
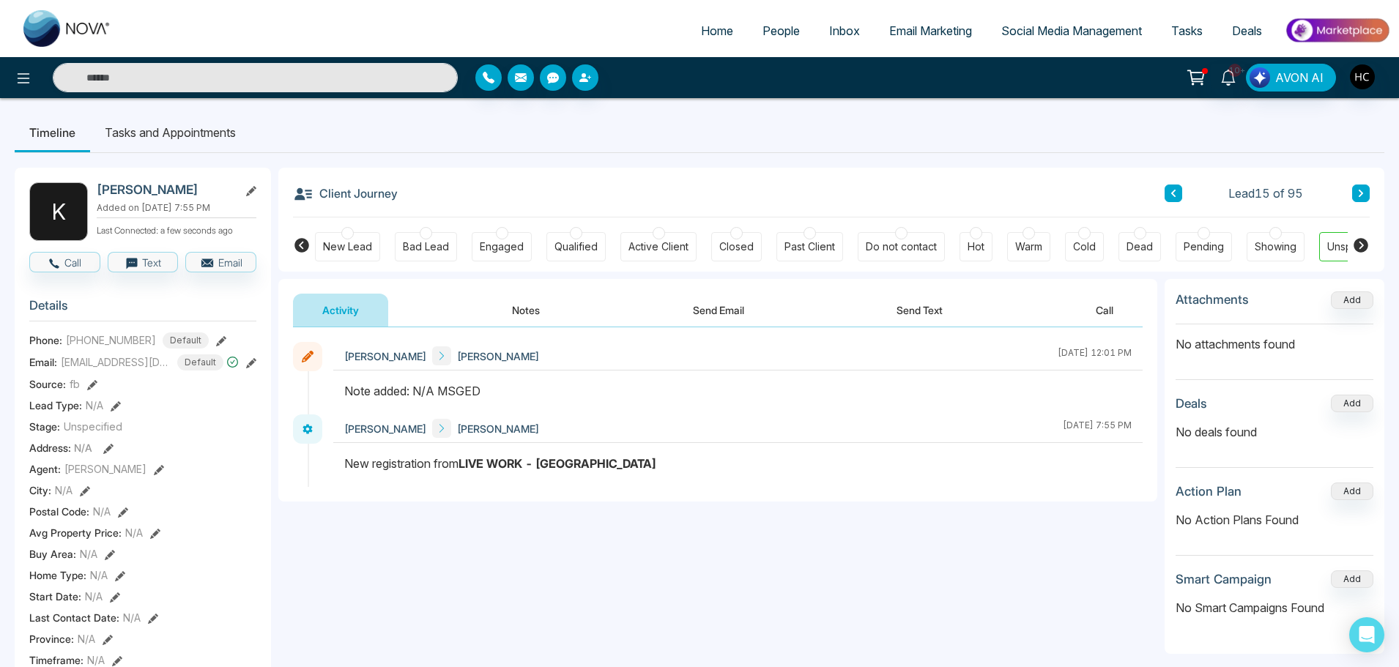
click at [524, 303] on button "Notes" at bounding box center [526, 310] width 86 height 33
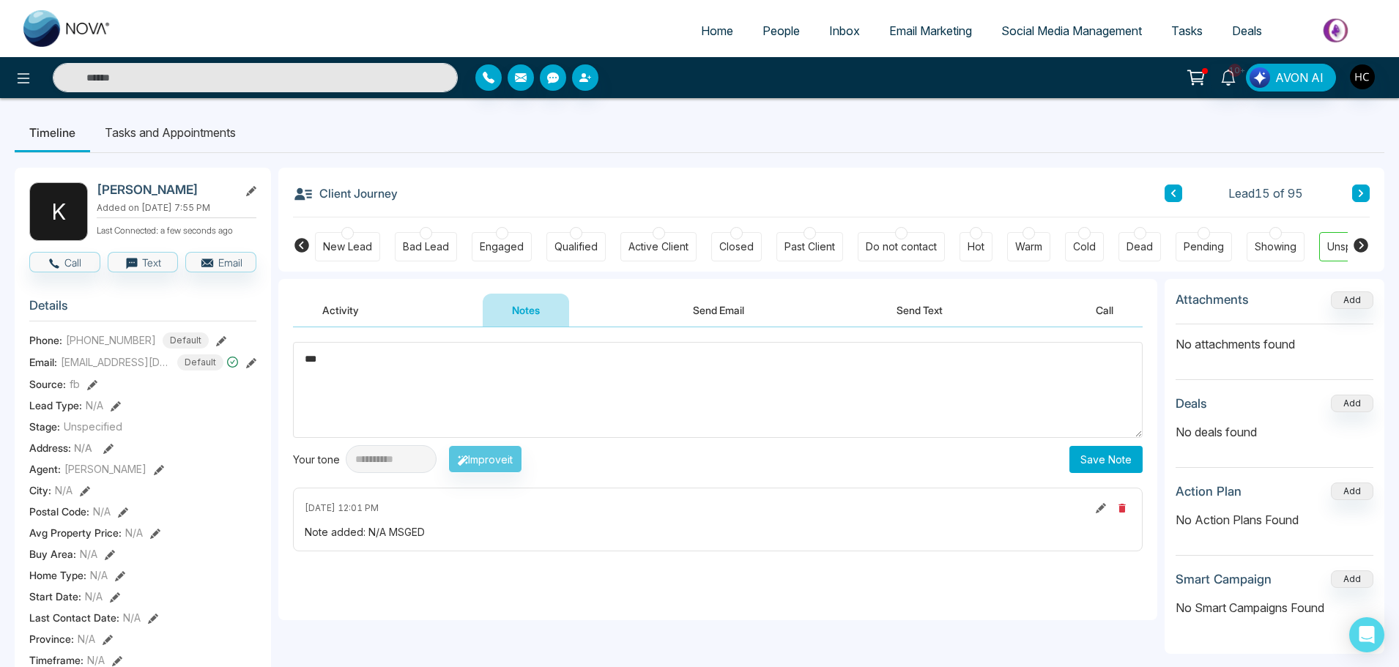
type textarea "***"
click at [1098, 455] on button "Save Note" at bounding box center [1105, 459] width 73 height 27
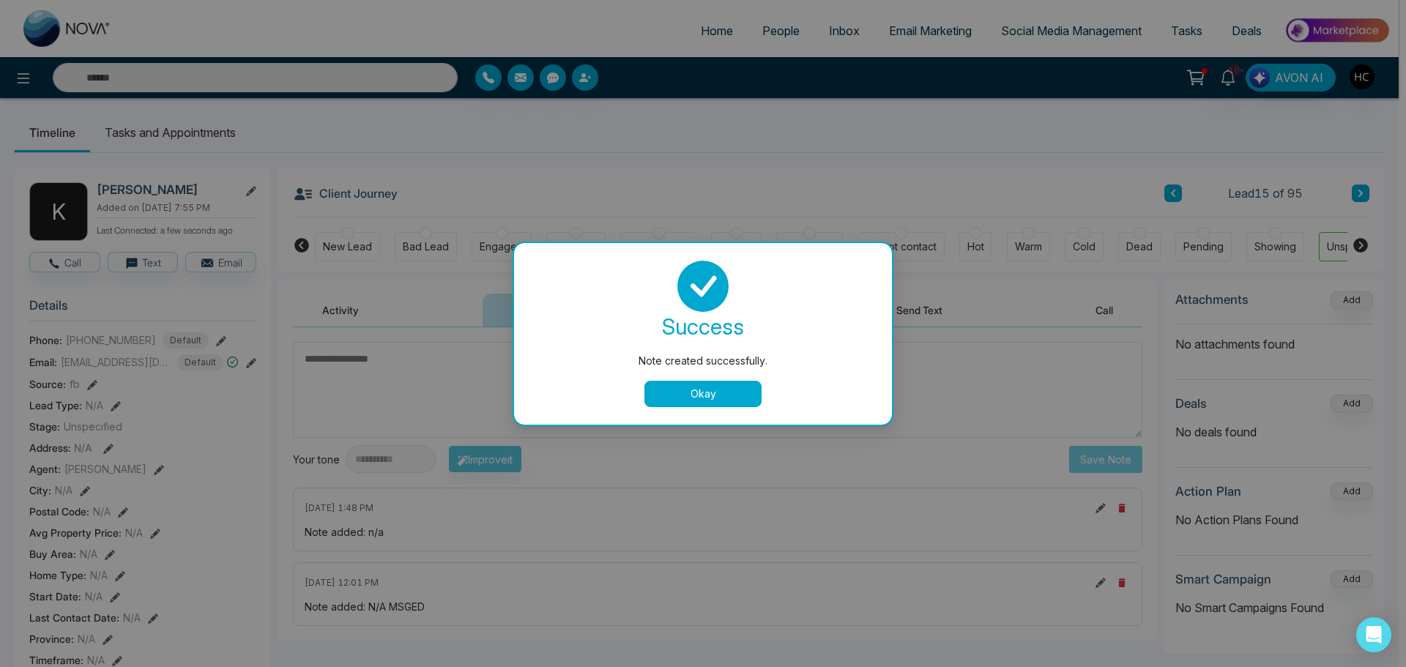
click at [690, 389] on button "Okay" at bounding box center [702, 394] width 117 height 26
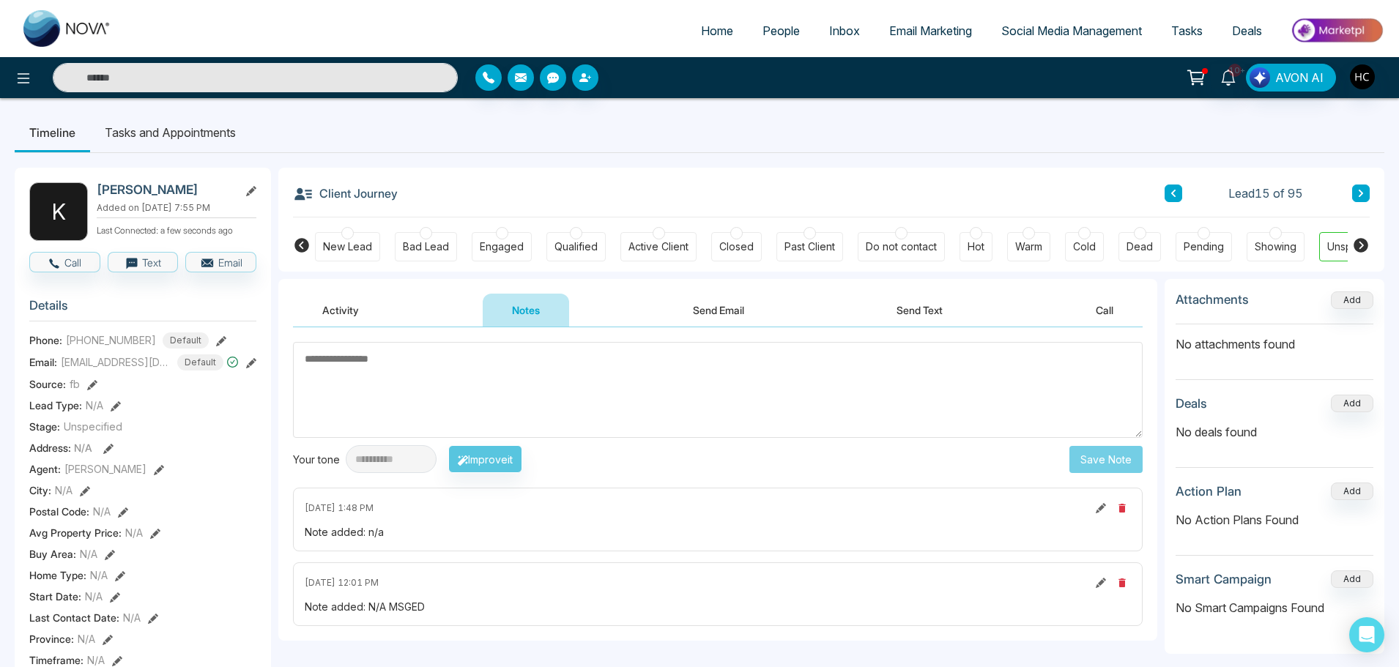
click at [1367, 189] on button at bounding box center [1361, 194] width 18 height 18
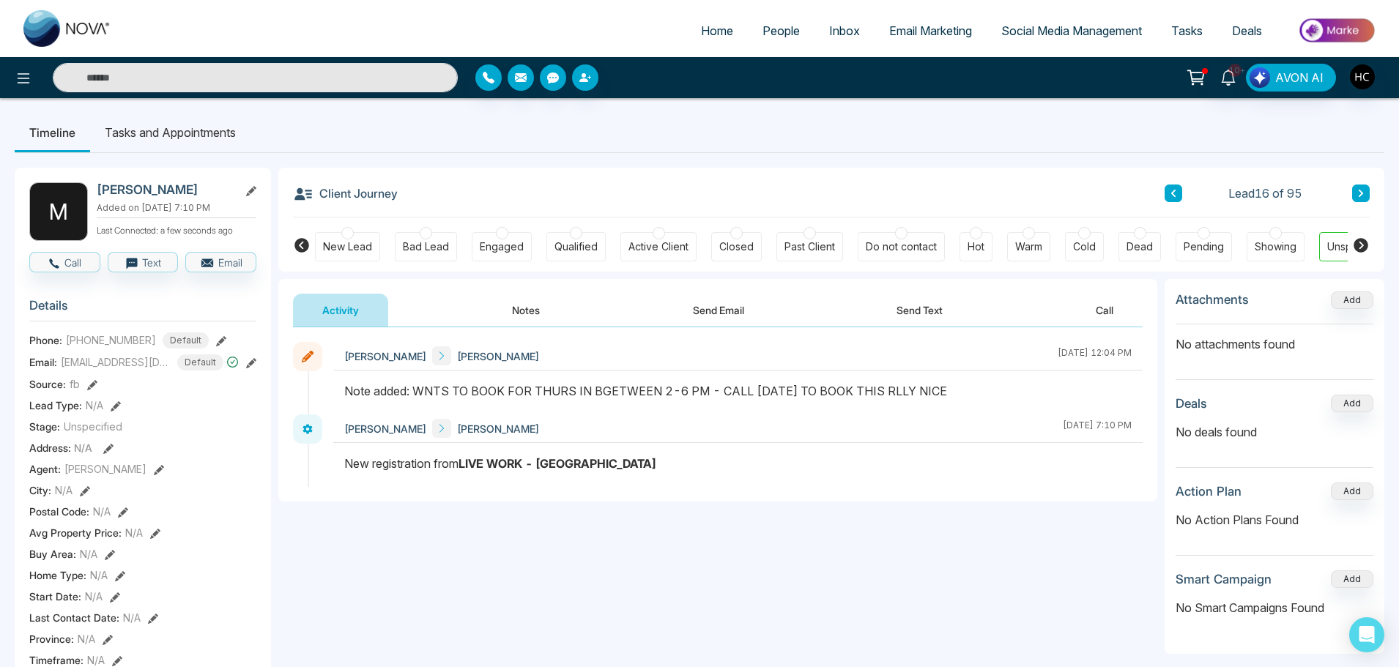
click at [514, 303] on button "Notes" at bounding box center [526, 310] width 86 height 33
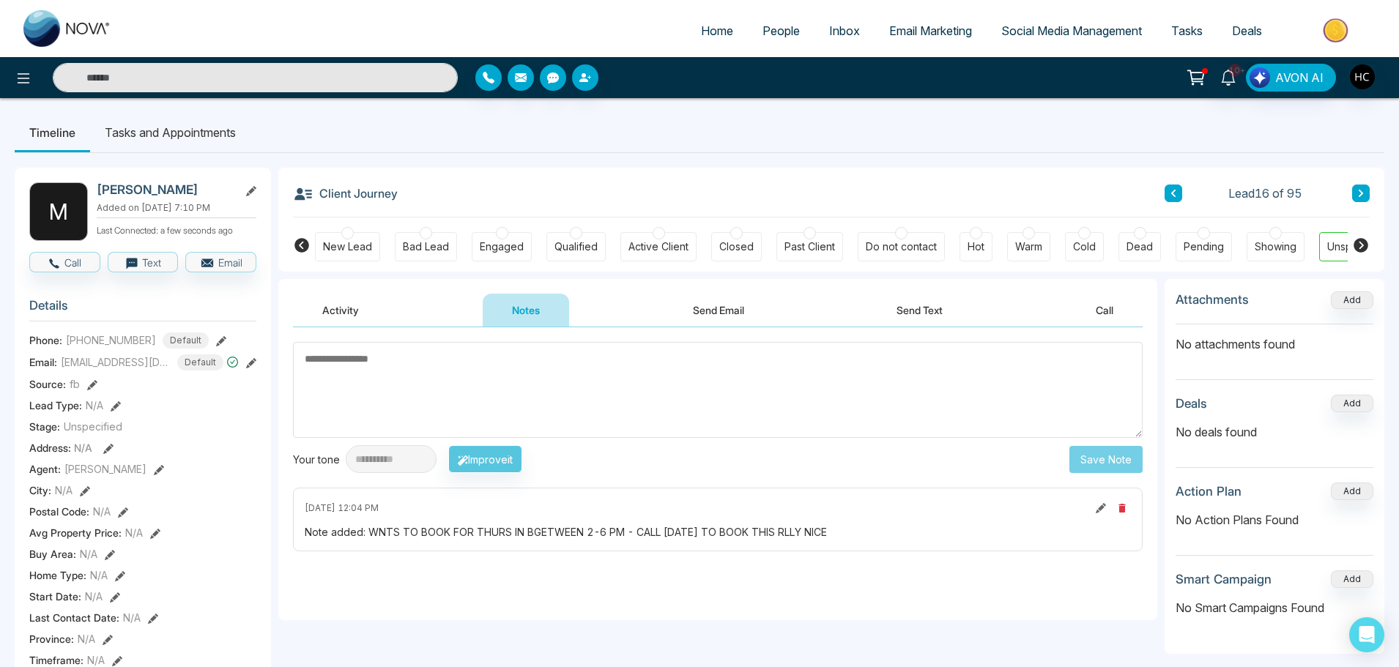
click at [493, 356] on textarea at bounding box center [717, 390] width 849 height 96
click at [1360, 187] on button at bounding box center [1361, 194] width 18 height 18
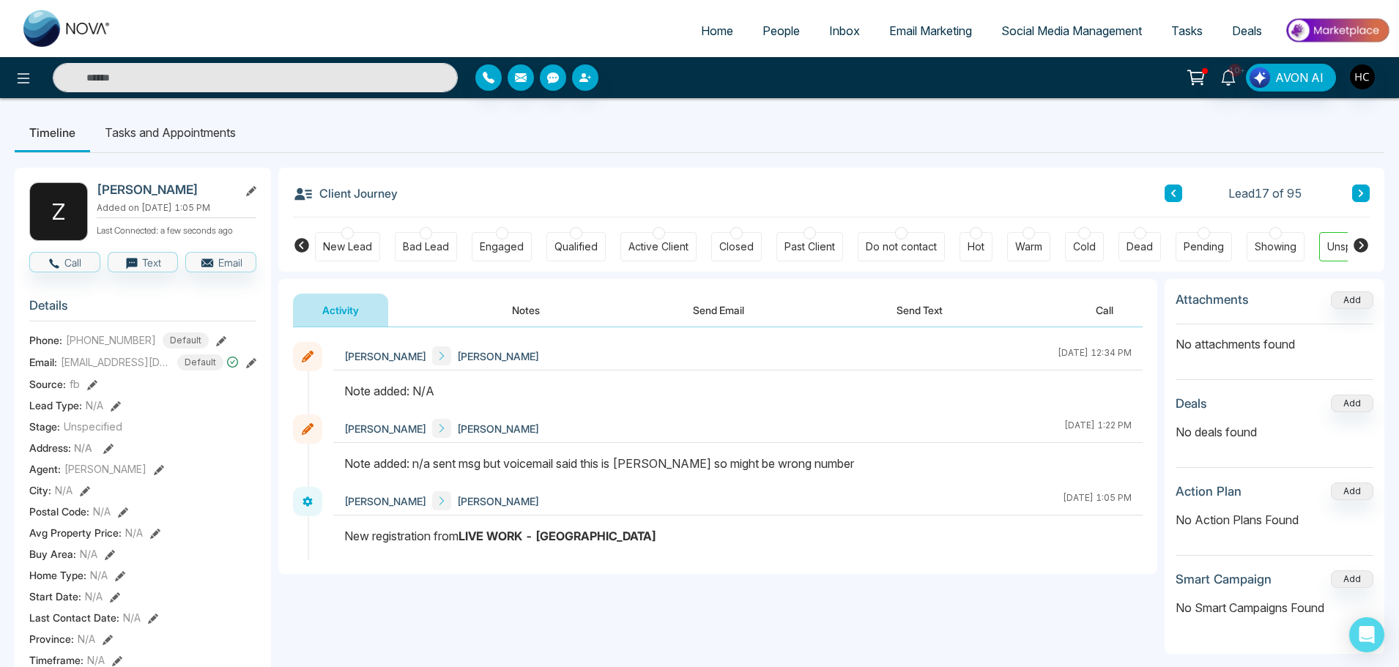
click at [531, 309] on button "Notes" at bounding box center [526, 310] width 86 height 33
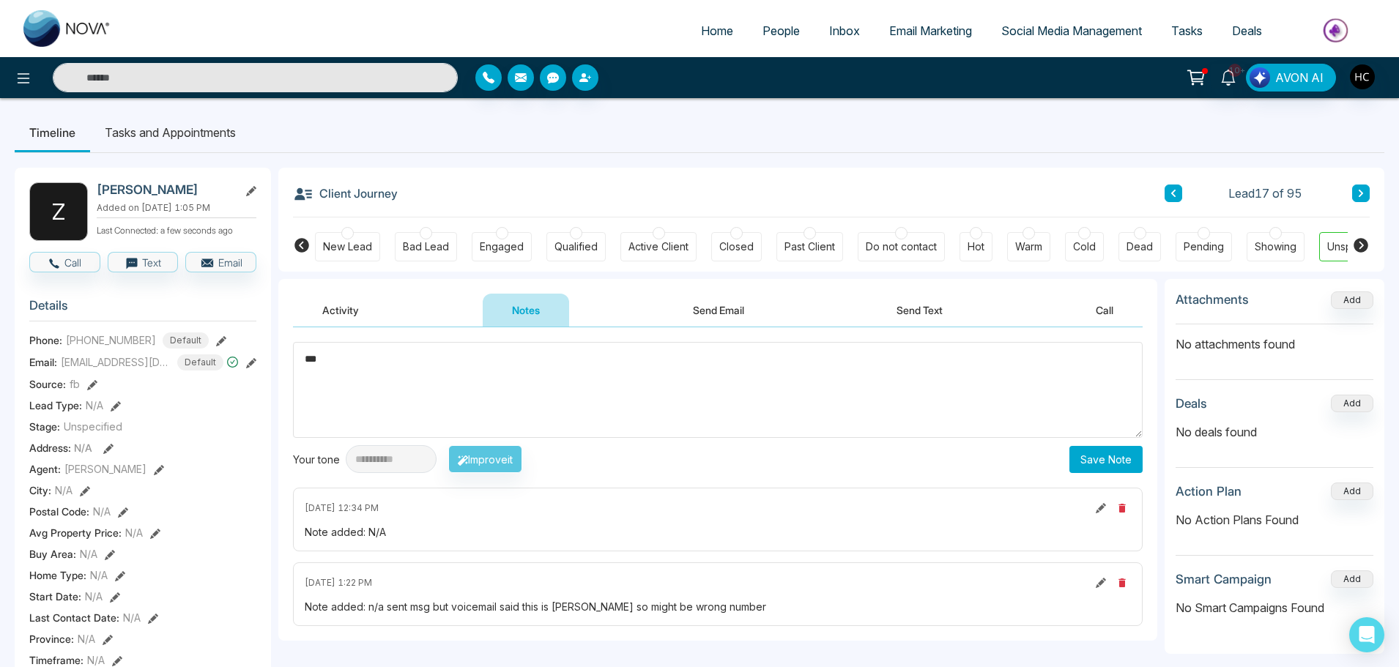
type textarea "***"
click at [1114, 446] on button "Save Note" at bounding box center [1105, 459] width 73 height 27
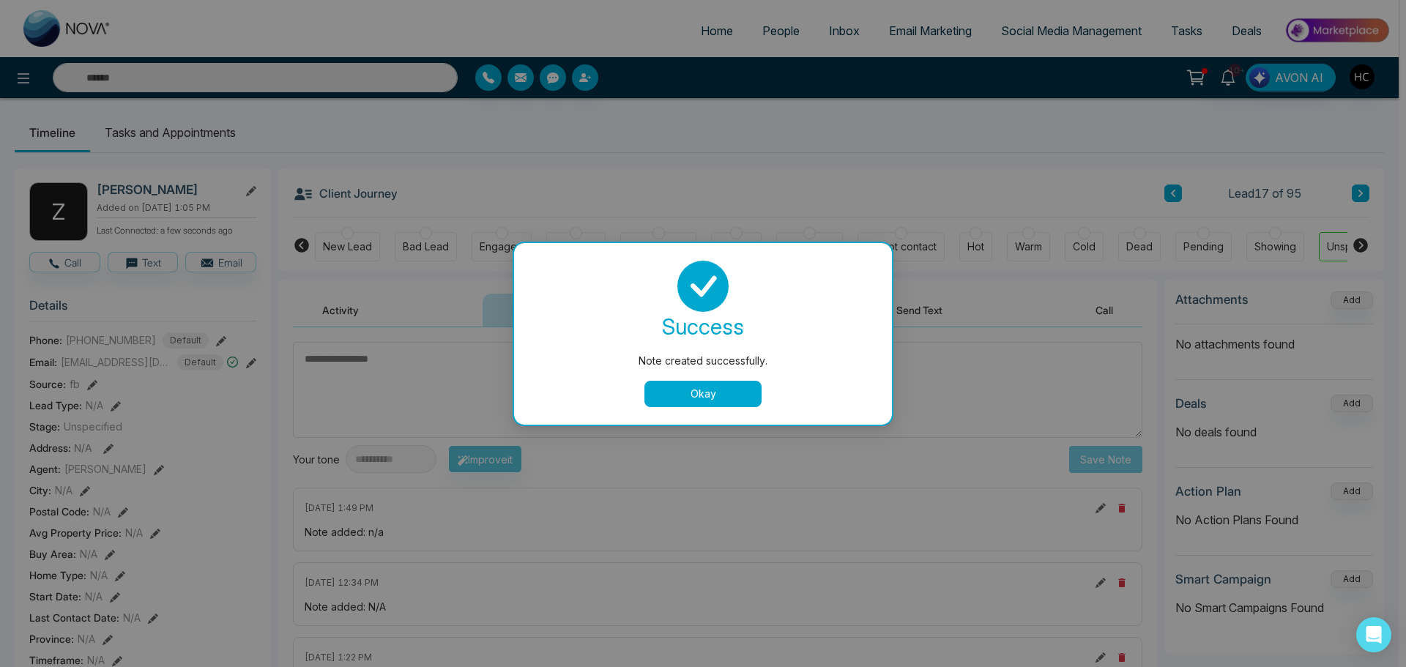
click at [675, 401] on button "Okay" at bounding box center [702, 394] width 117 height 26
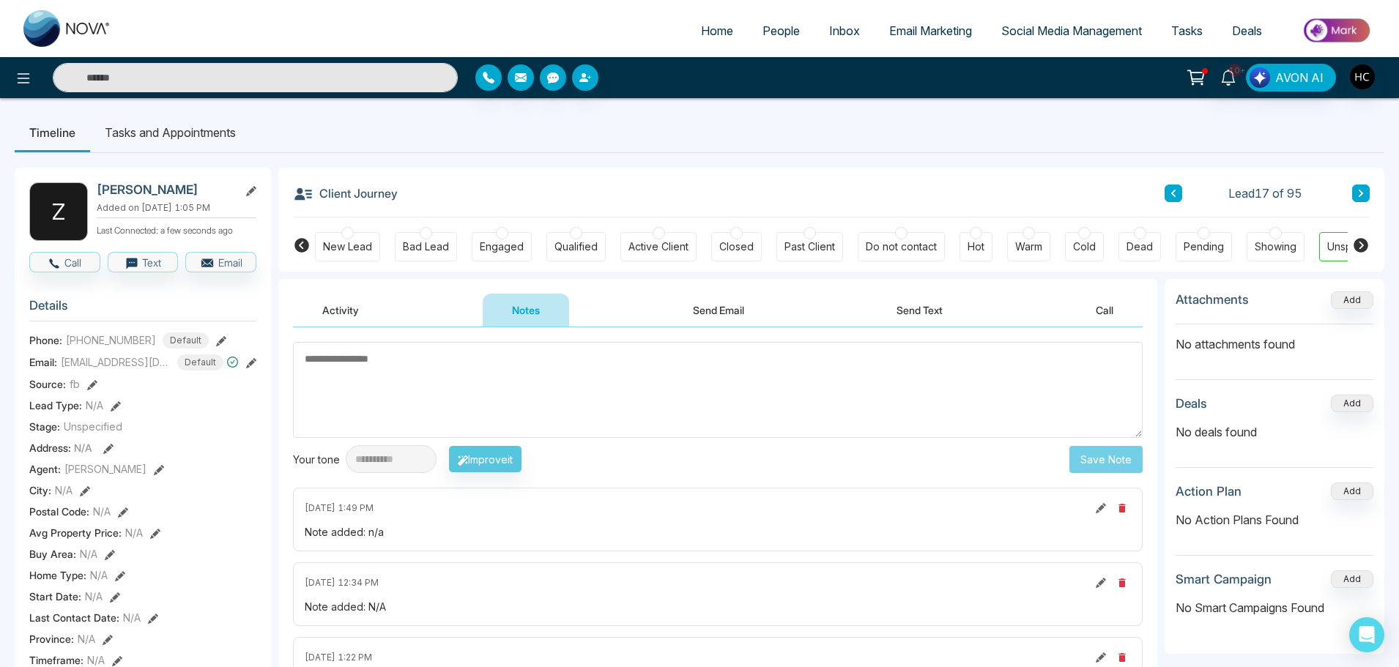
click at [1363, 185] on button at bounding box center [1361, 194] width 18 height 18
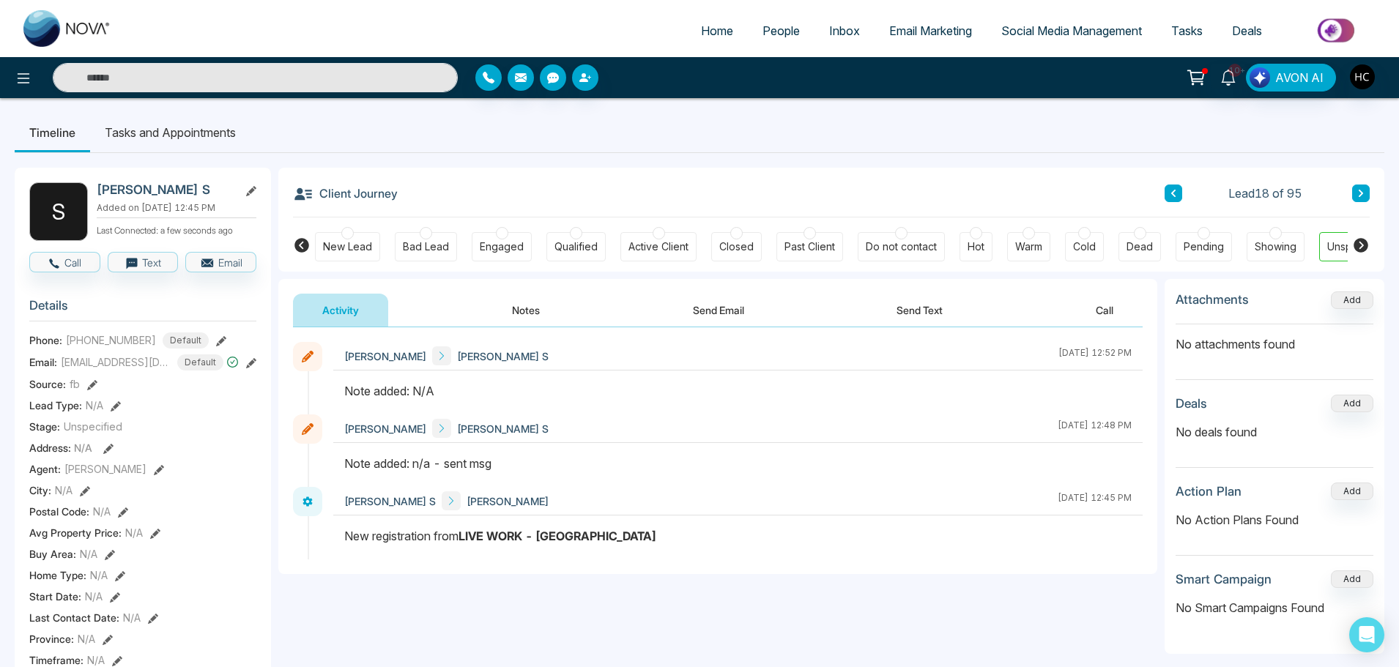
click at [529, 306] on button "Notes" at bounding box center [526, 310] width 86 height 33
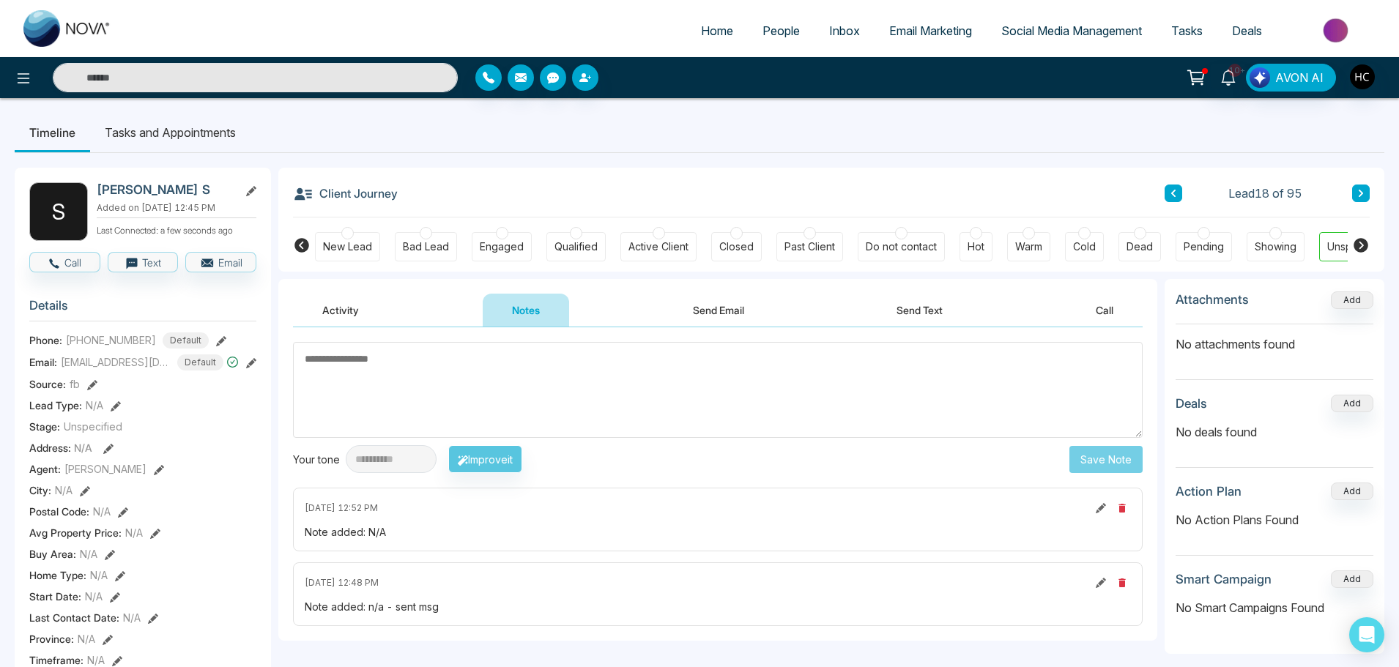
click at [532, 387] on textarea at bounding box center [717, 390] width 849 height 96
type textarea "***"
click at [1086, 456] on button "Save Note" at bounding box center [1105, 459] width 73 height 27
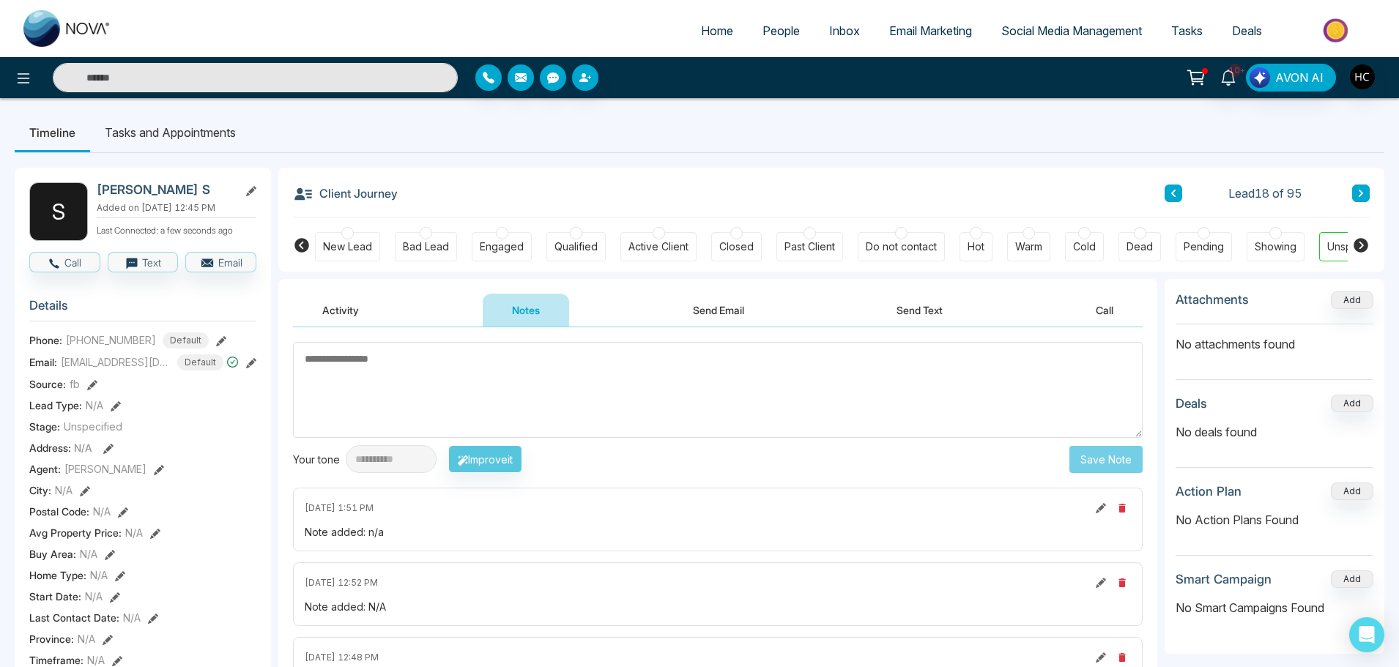
click at [905, 417] on textarea at bounding box center [717, 390] width 849 height 96
click at [1356, 187] on button at bounding box center [1361, 194] width 18 height 18
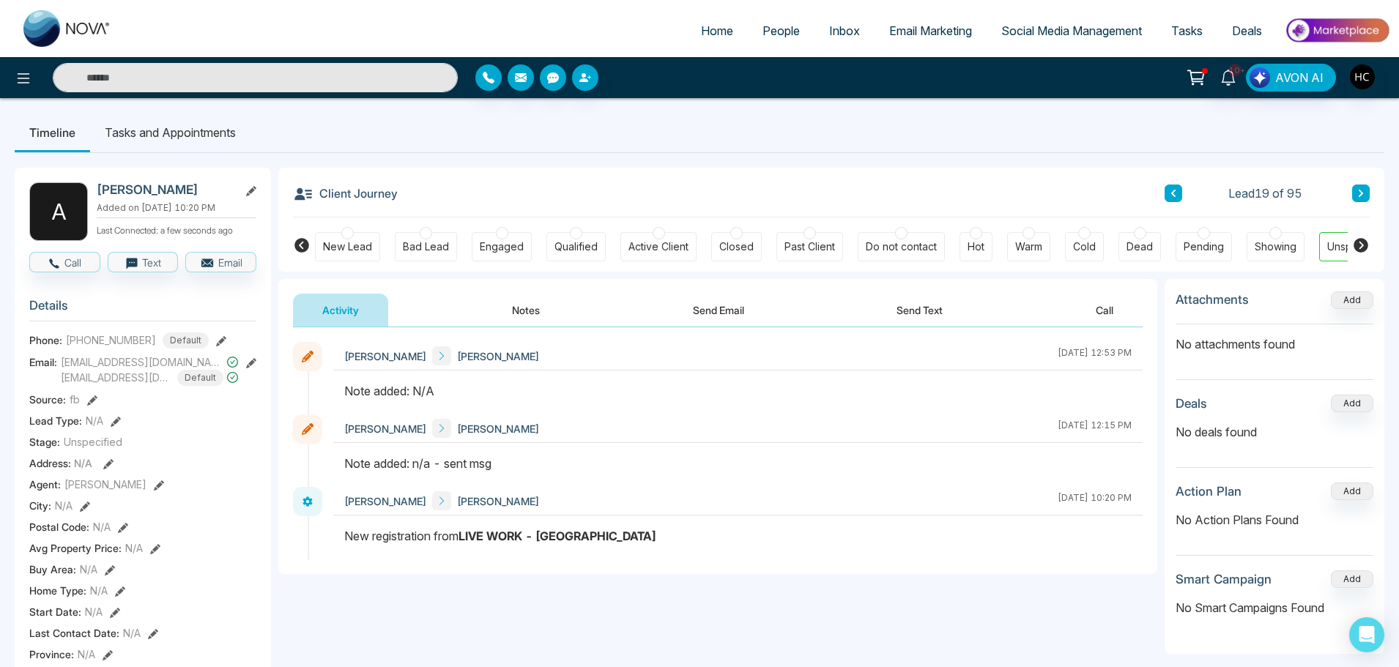
click at [507, 309] on button "Notes" at bounding box center [526, 310] width 86 height 33
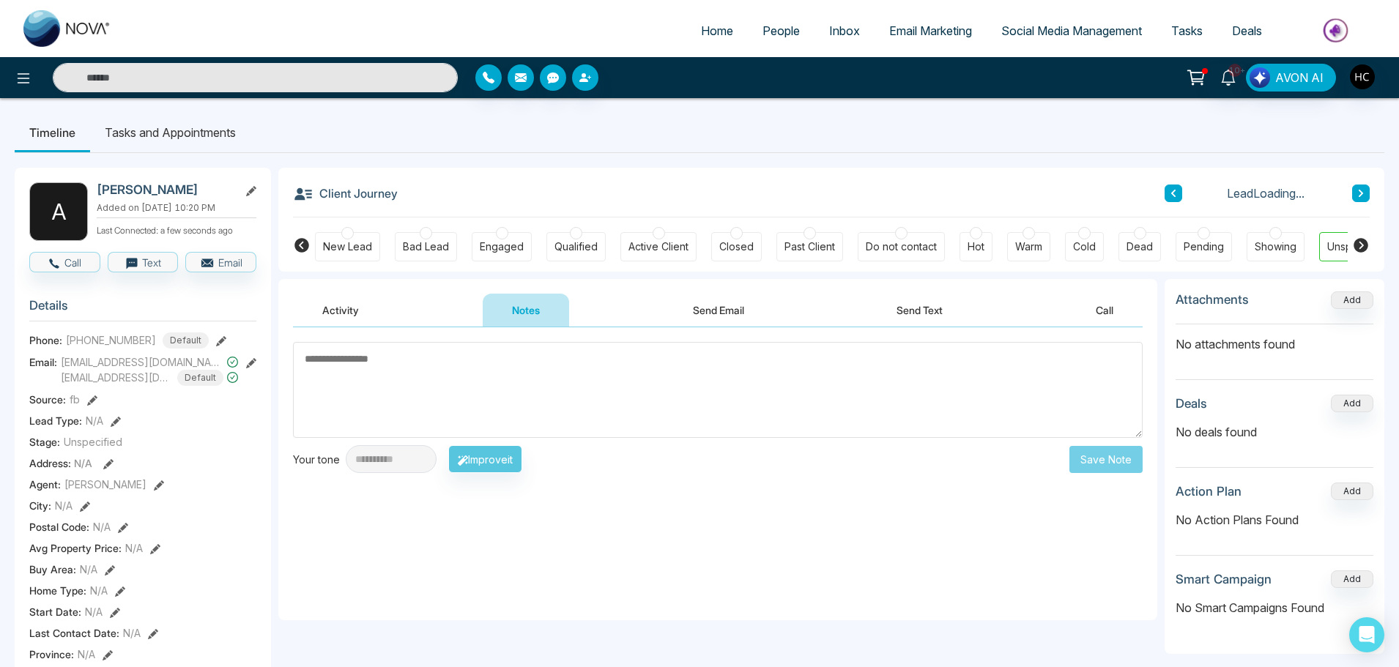
click at [539, 402] on textarea at bounding box center [717, 390] width 849 height 96
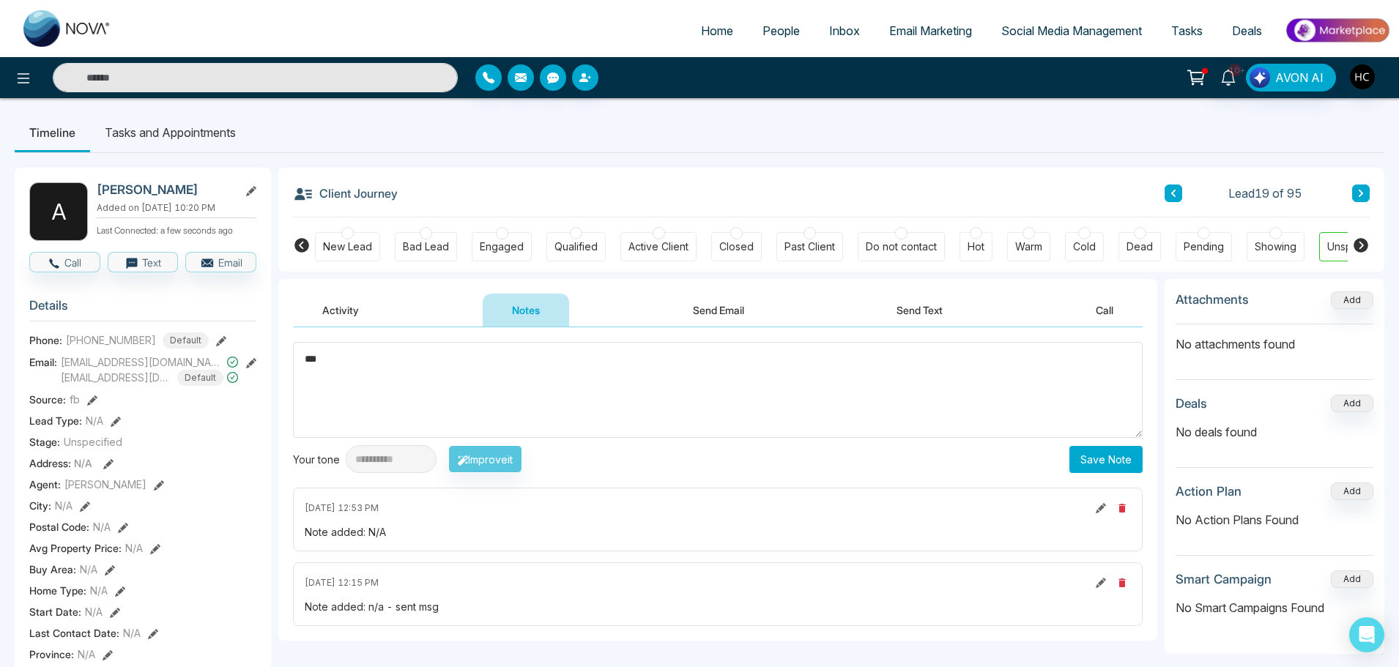
type textarea "***"
click at [1105, 452] on button "Save Note" at bounding box center [1105, 459] width 73 height 27
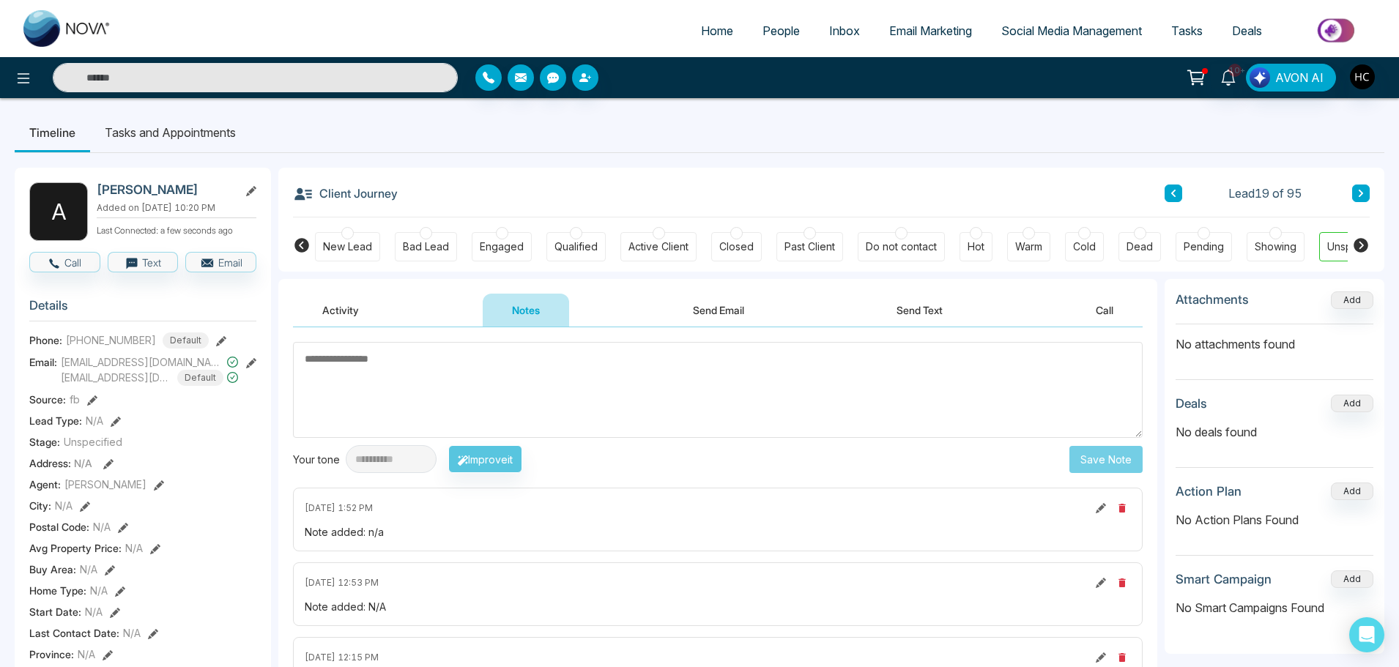
click at [1375, 190] on div "Client Journey Lead 19 of 95 New Lead Bad Lead Engaged Qualified Active Client …" at bounding box center [831, 220] width 1106 height 104
click at [1358, 193] on icon at bounding box center [1360, 193] width 7 height 9
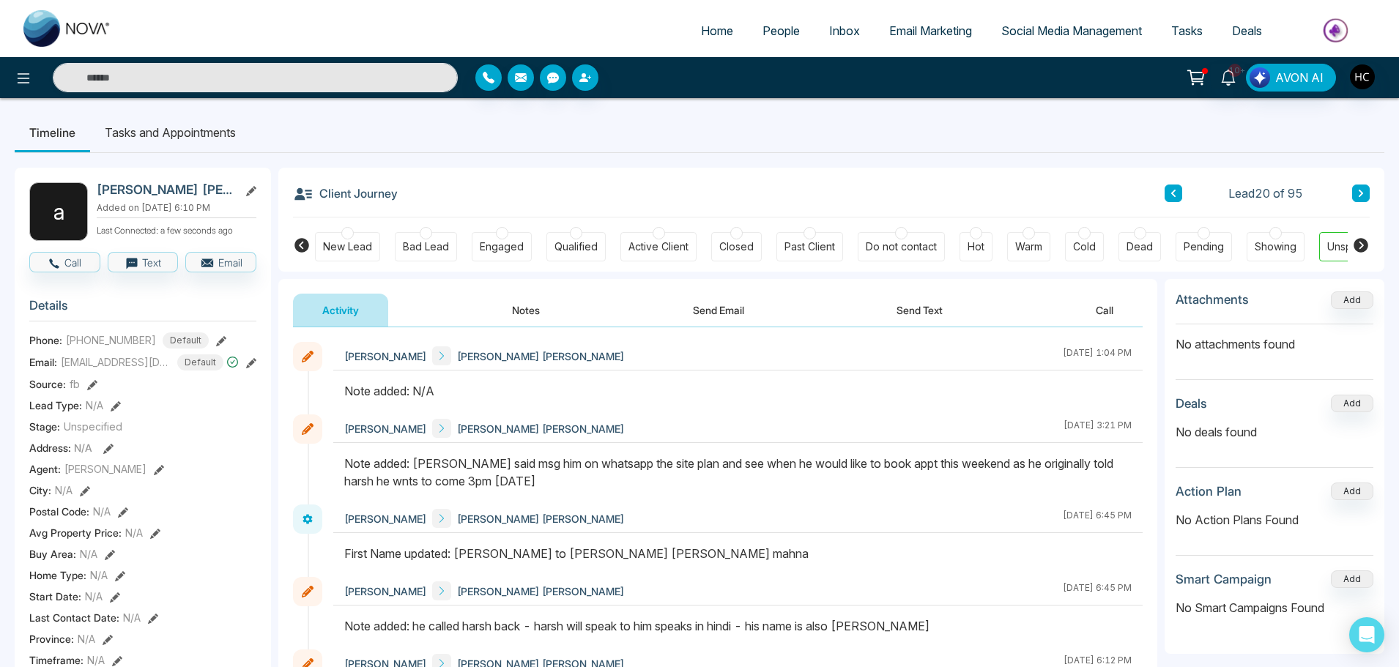
click at [505, 303] on button "Notes" at bounding box center [526, 310] width 86 height 33
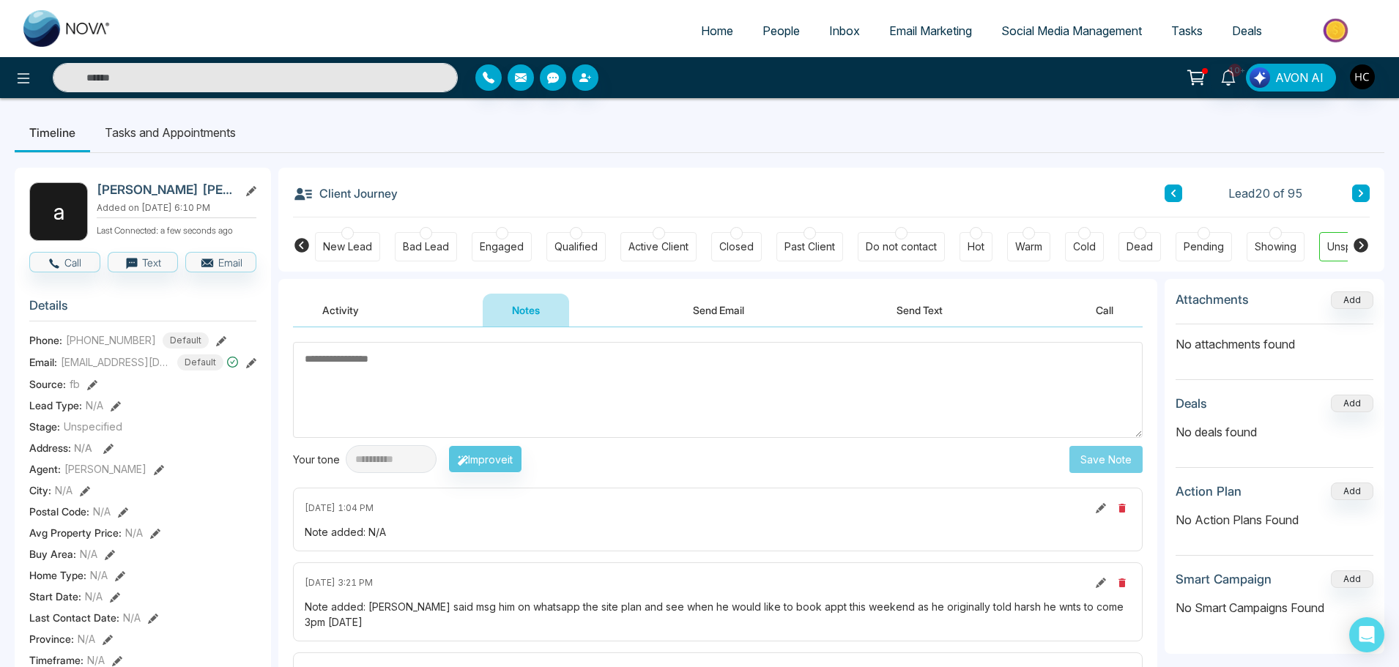
click at [459, 383] on textarea at bounding box center [717, 390] width 849 height 96
click at [198, 87] on input "text" at bounding box center [255, 77] width 405 height 29
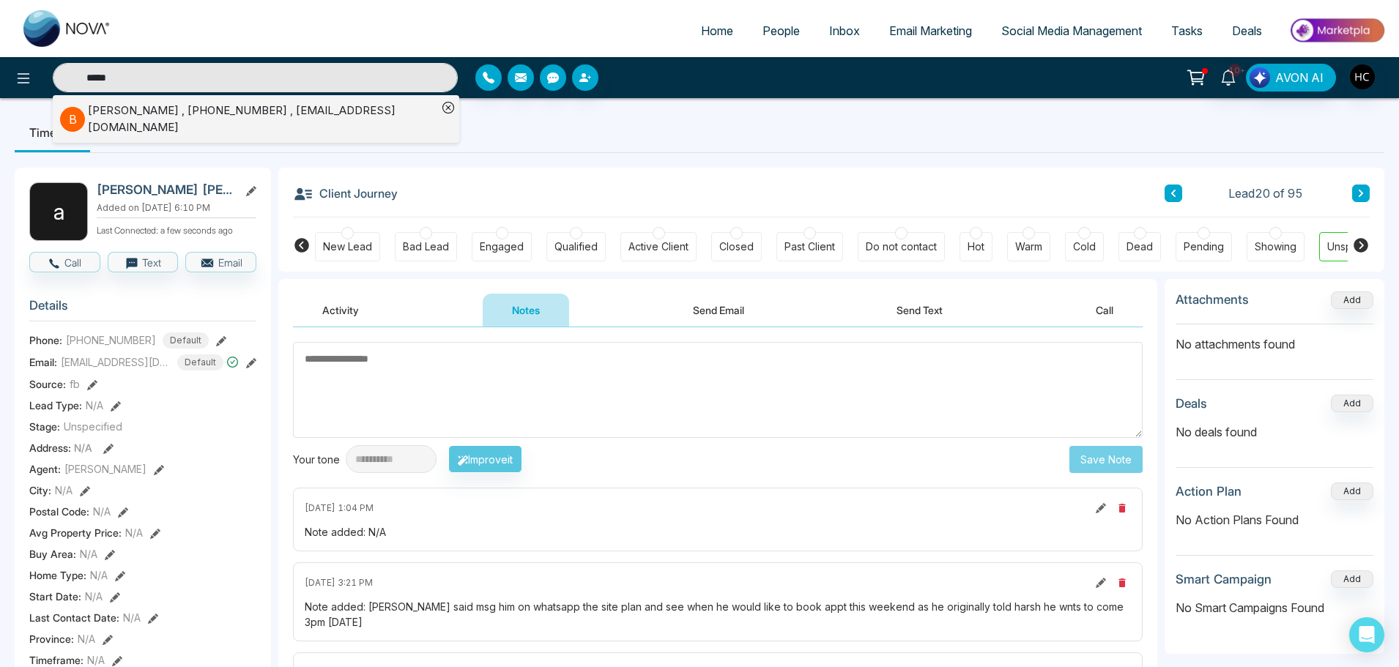
type input "*****"
click at [184, 108] on div "Bakshish Saraan , +14168161532 , bakshishsaraan@gmail.com" at bounding box center [262, 119] width 349 height 33
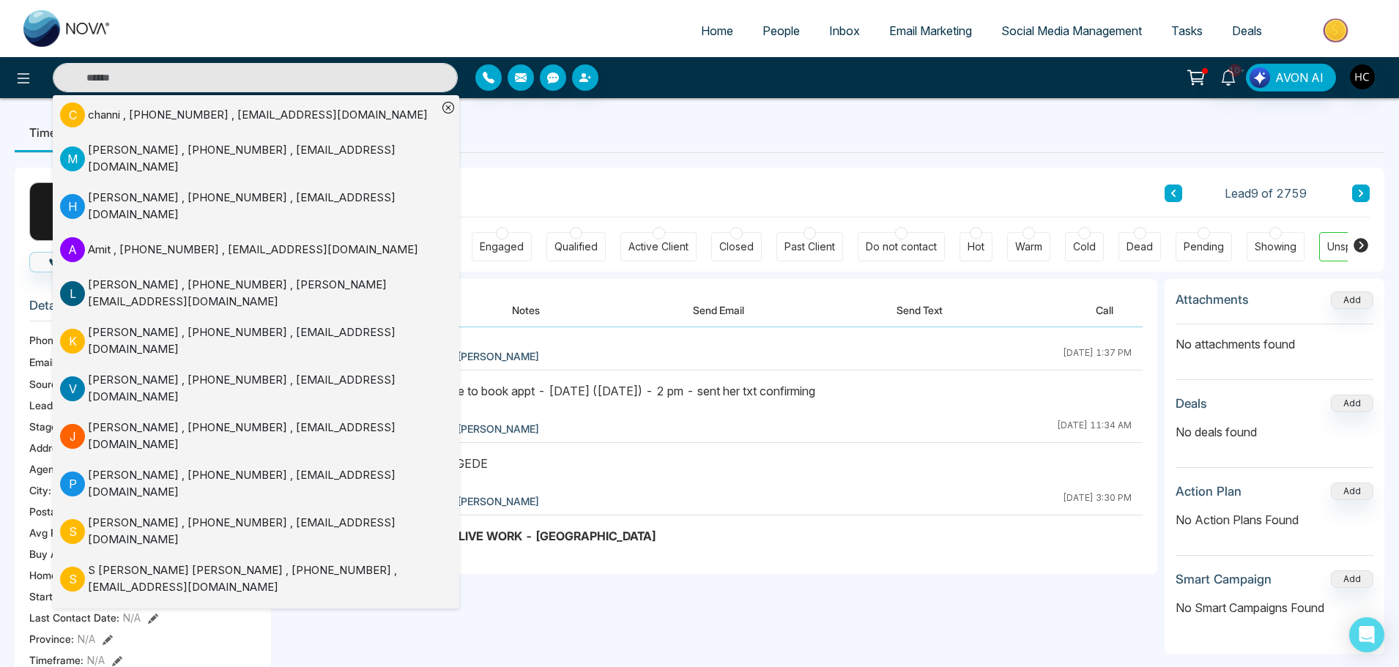
click at [525, 305] on button "Notes" at bounding box center [526, 310] width 86 height 33
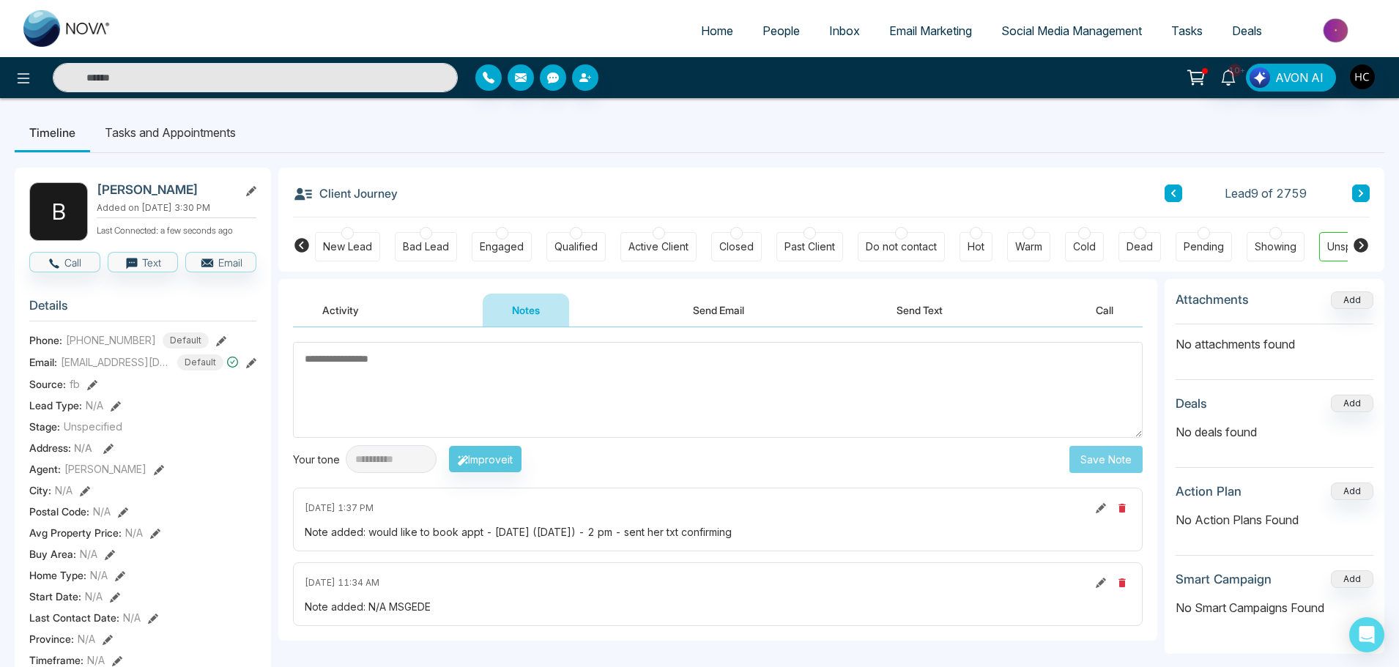
click at [518, 392] on textarea at bounding box center [717, 390] width 849 height 96
click at [518, 391] on textarea at bounding box center [717, 390] width 849 height 96
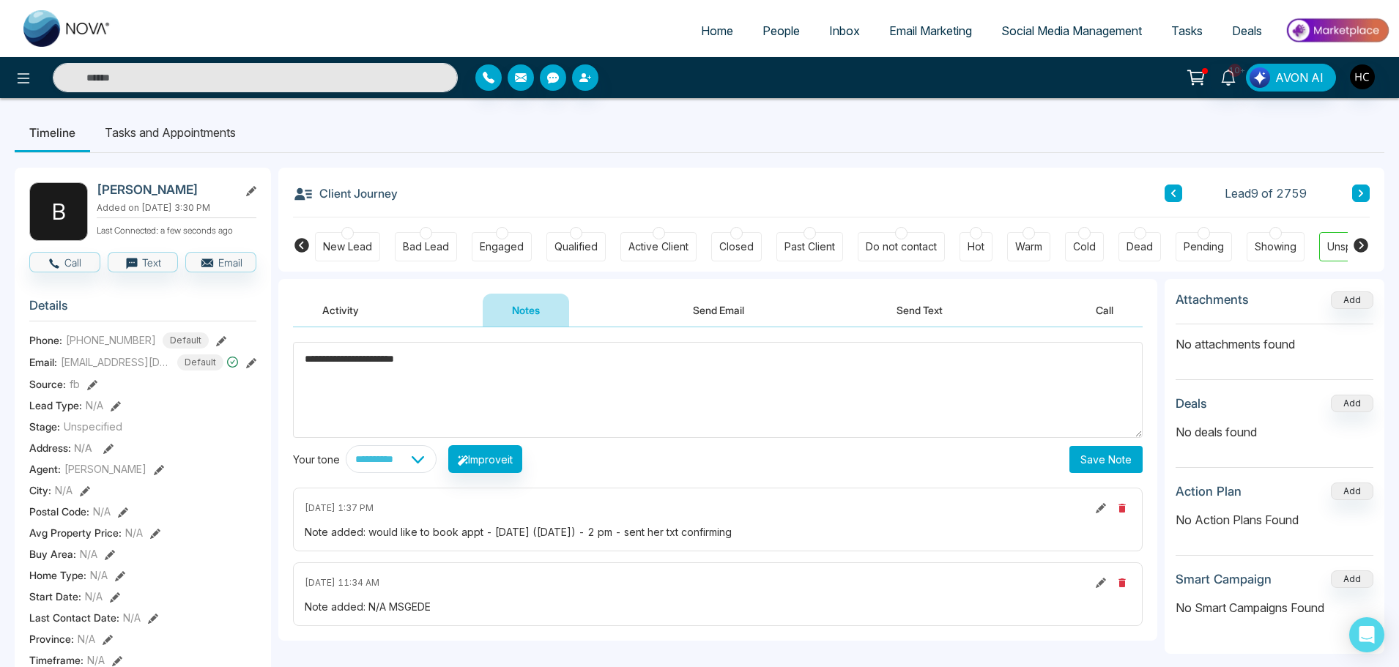
click at [436, 360] on textarea "**********" at bounding box center [717, 390] width 849 height 96
type textarea "**********"
click at [1118, 463] on button "Save Note" at bounding box center [1105, 459] width 73 height 27
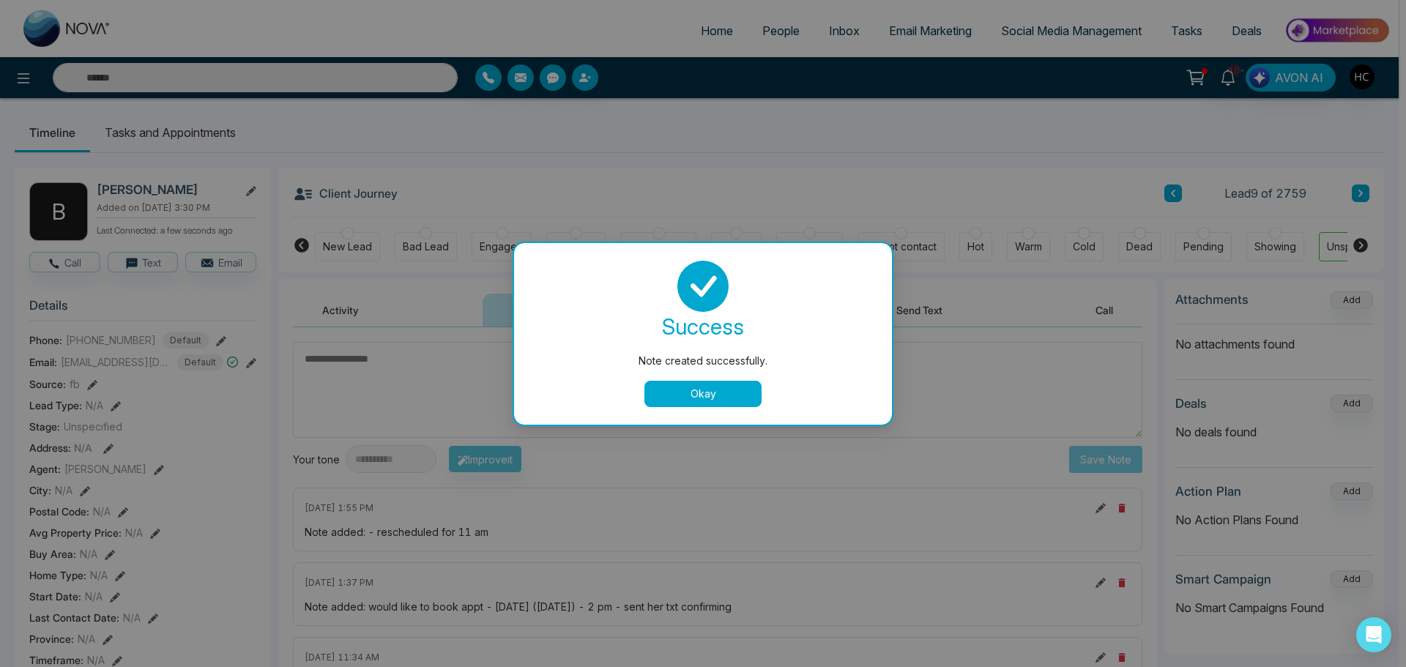
click at [701, 392] on button "Okay" at bounding box center [702, 394] width 117 height 26
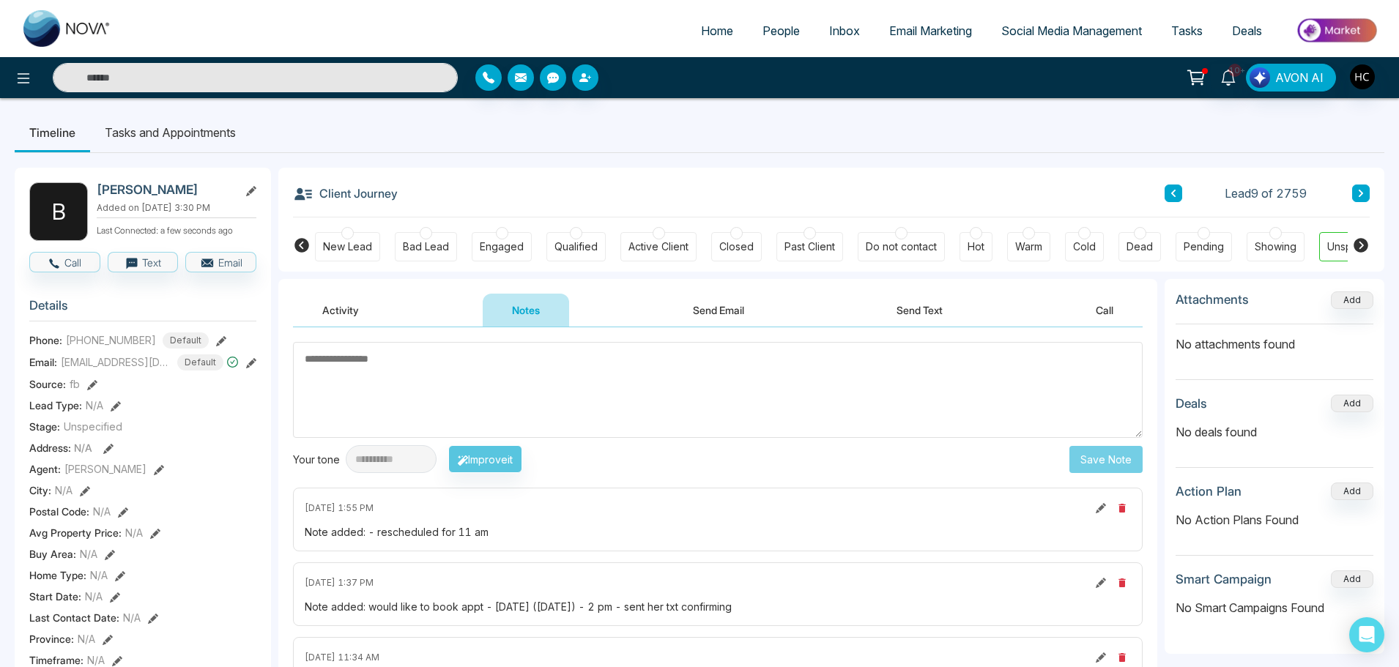
click at [187, 81] on input "text" at bounding box center [255, 77] width 405 height 29
click at [751, 27] on link "People" at bounding box center [781, 31] width 67 height 28
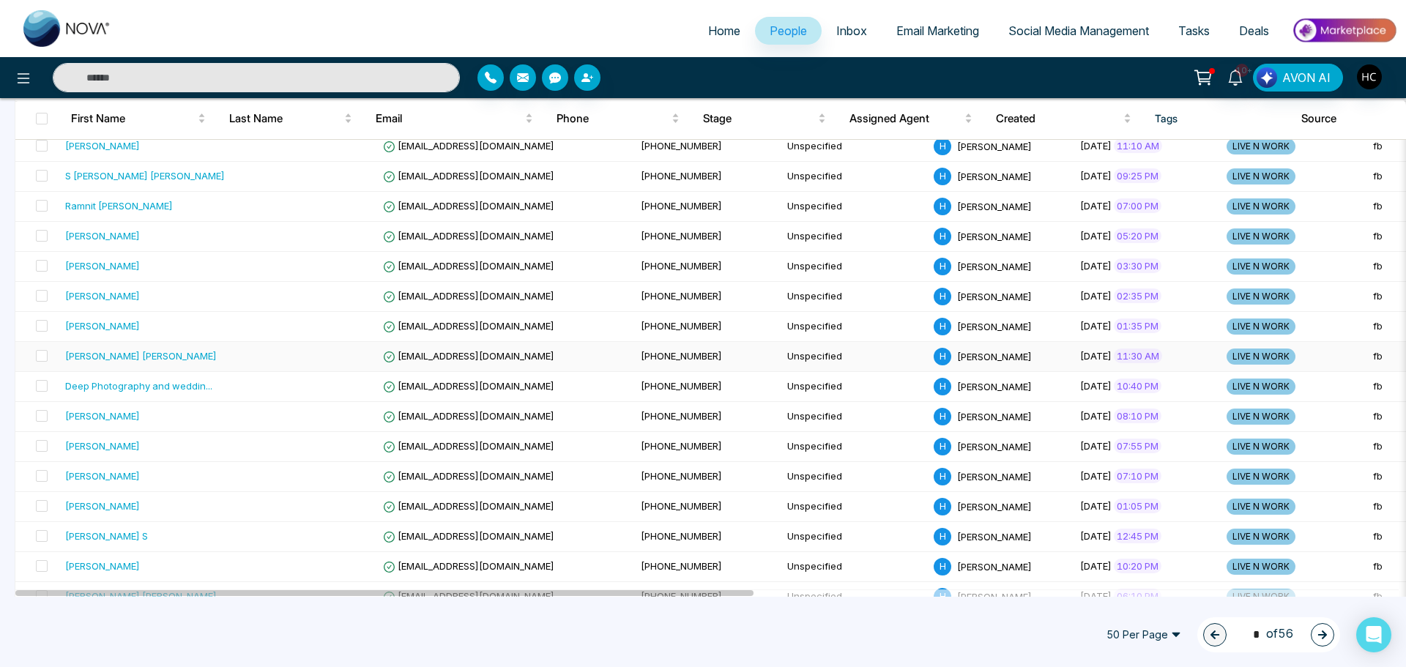
scroll to position [293, 0]
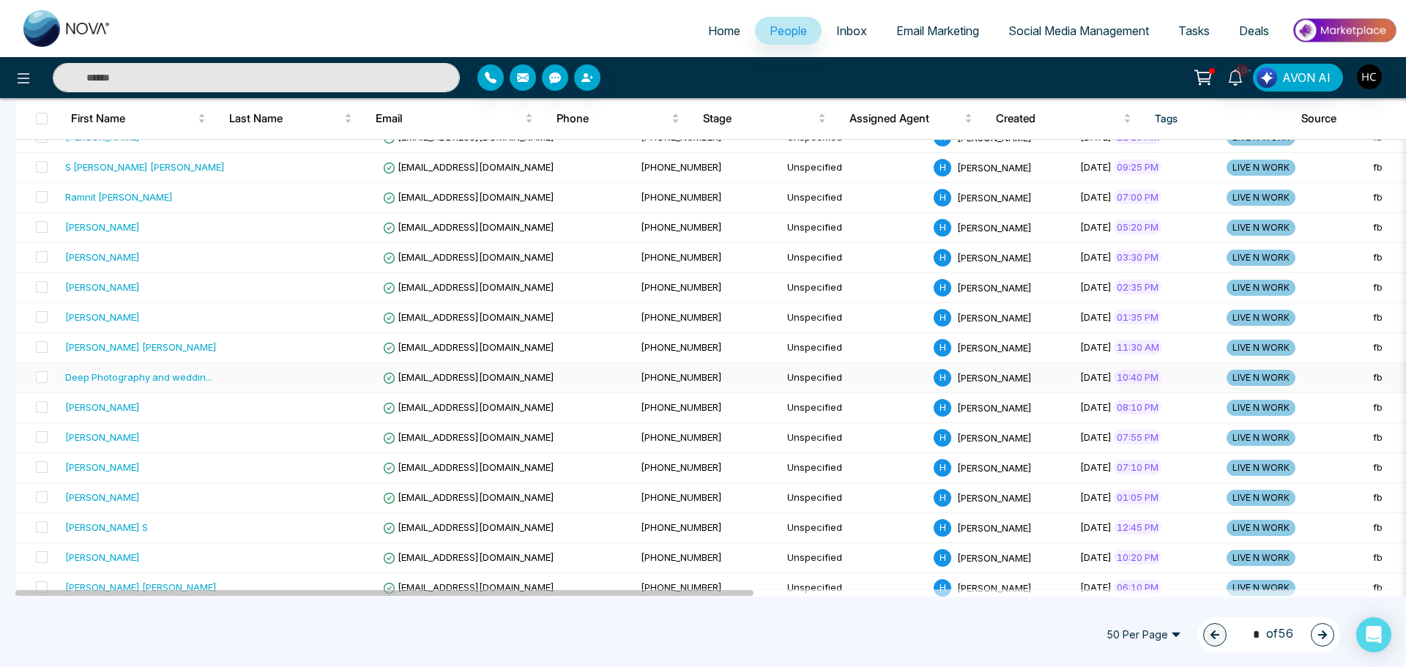
click at [140, 381] on div "Deep Photography and weddin ..." at bounding box center [138, 377] width 147 height 15
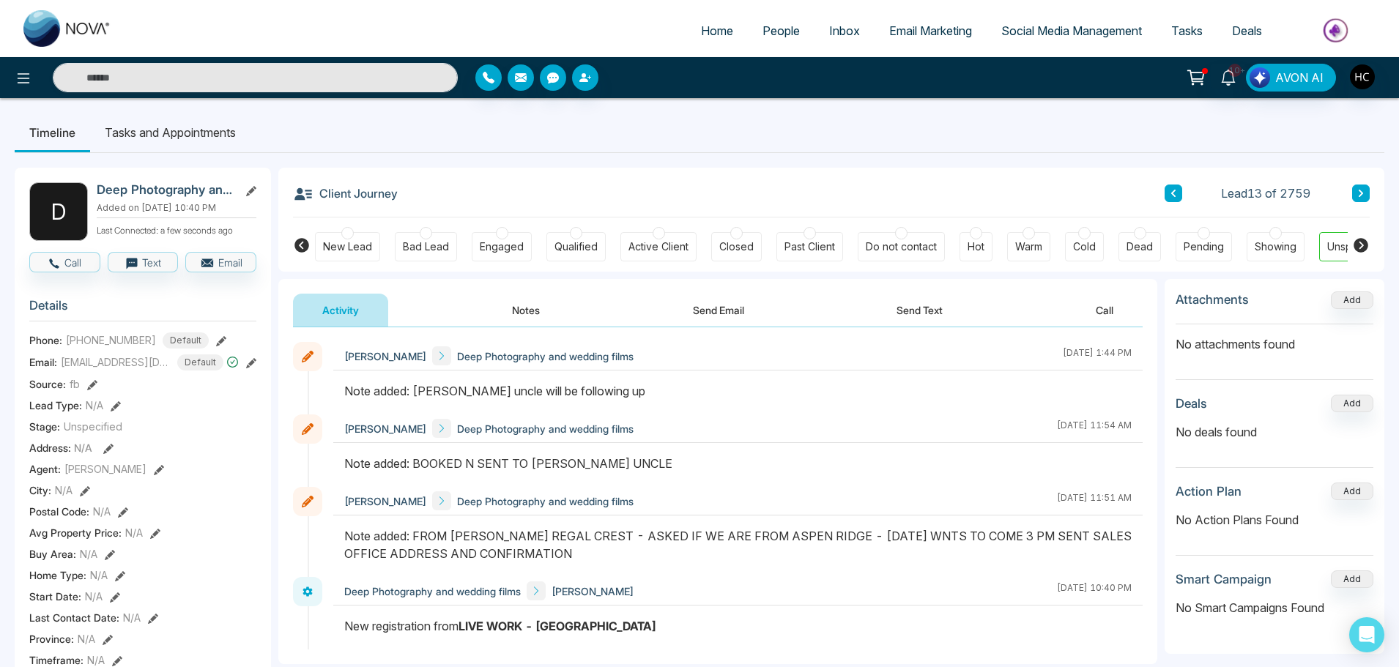
click at [518, 308] on button "Notes" at bounding box center [526, 310] width 86 height 33
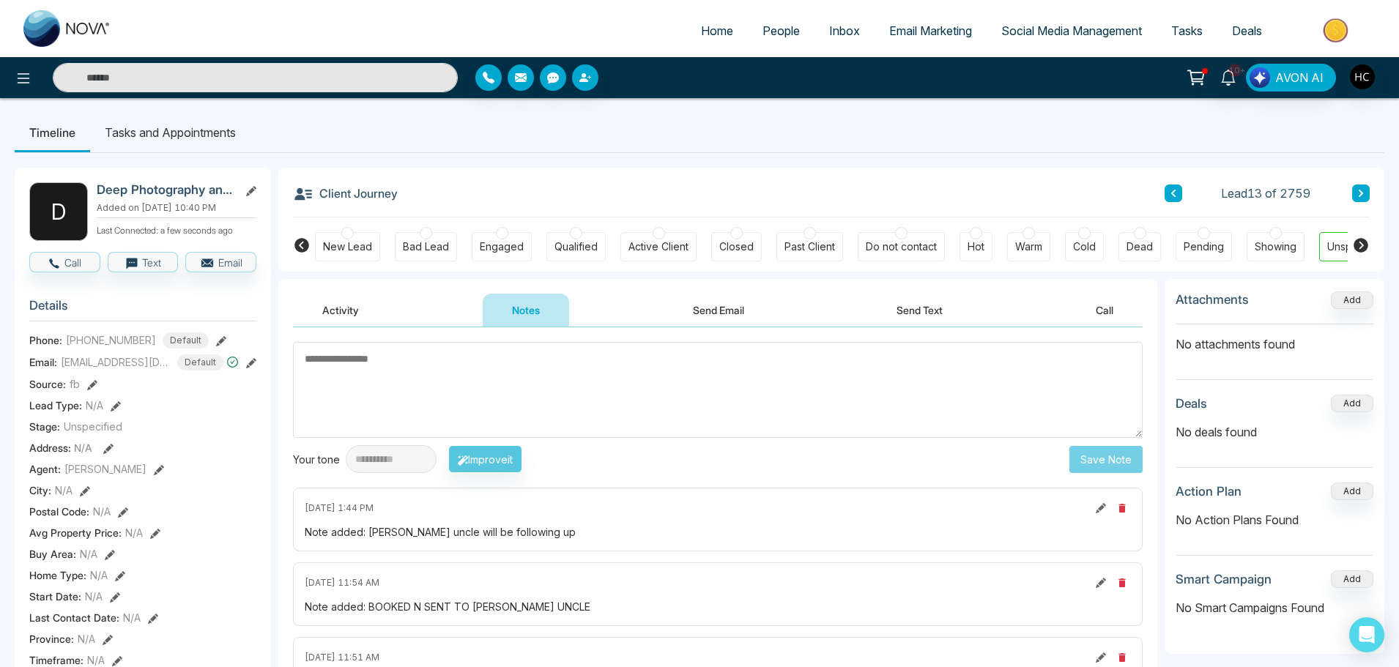
click at [1098, 513] on button at bounding box center [1100, 508] width 16 height 16
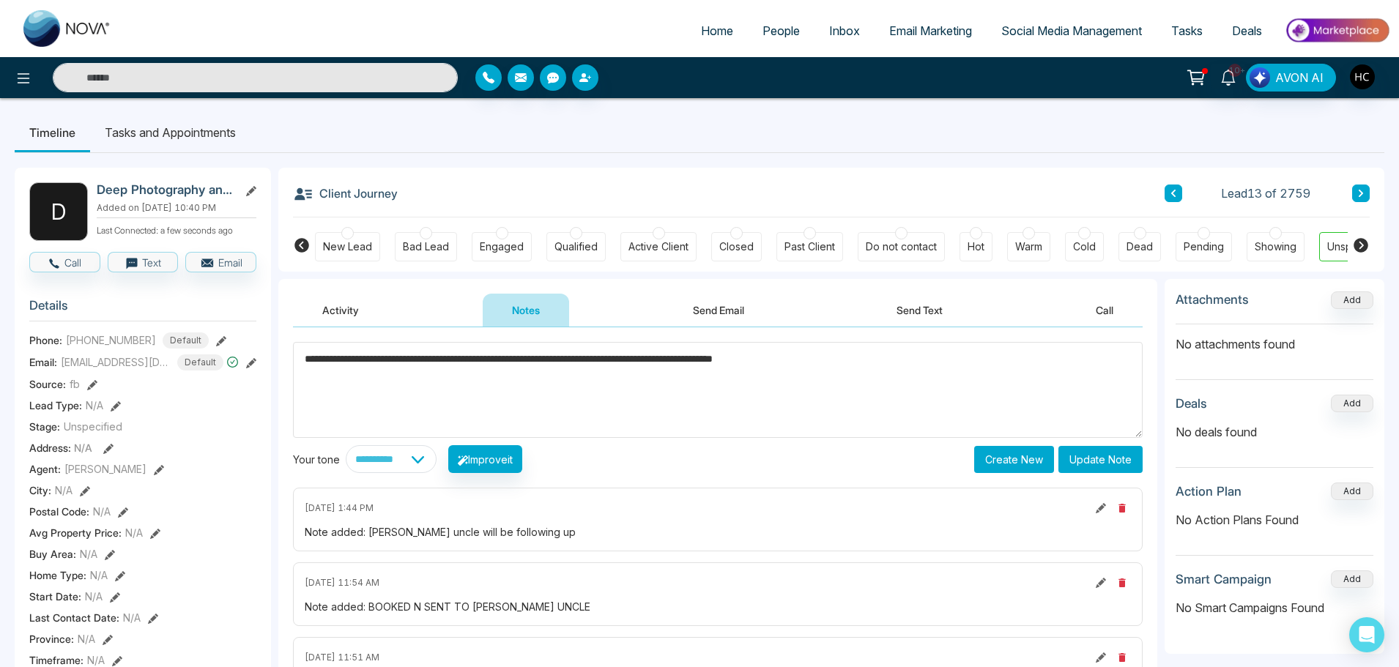
type textarea "**********"
click at [1072, 466] on button "Update Note" at bounding box center [1100, 459] width 84 height 27
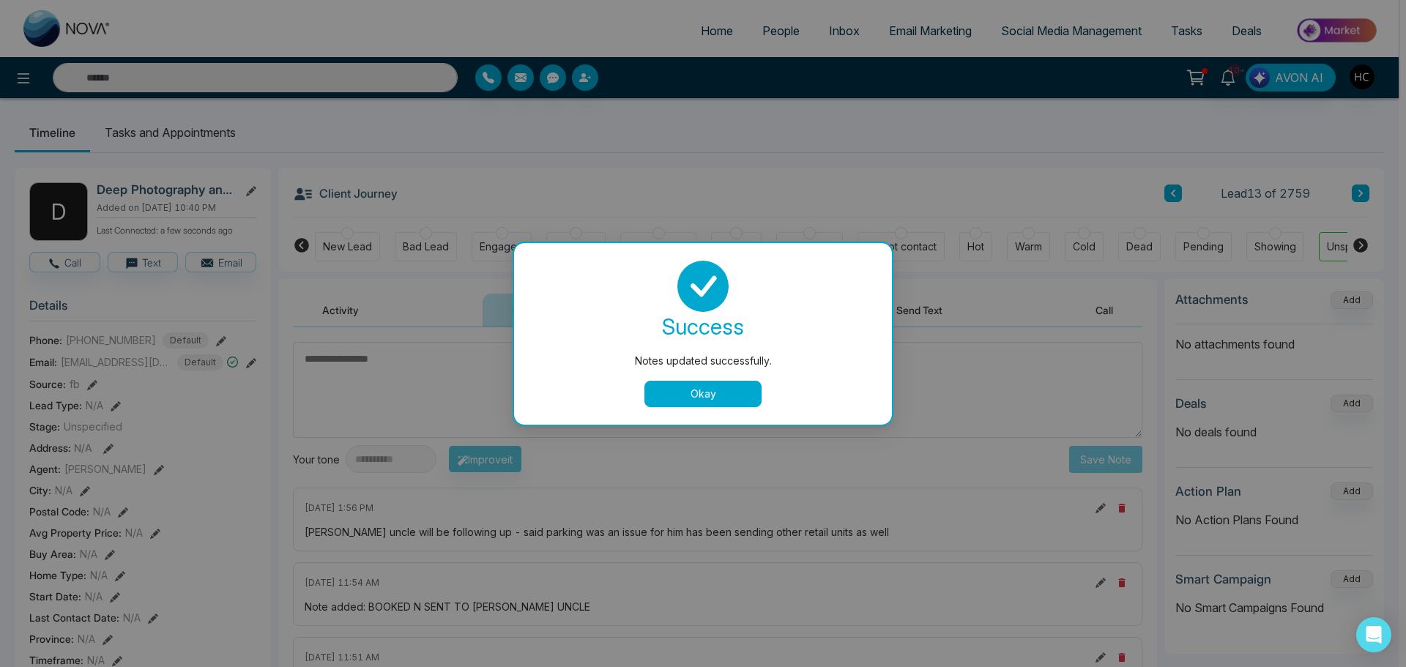
click at [700, 403] on button "Okay" at bounding box center [702, 394] width 117 height 26
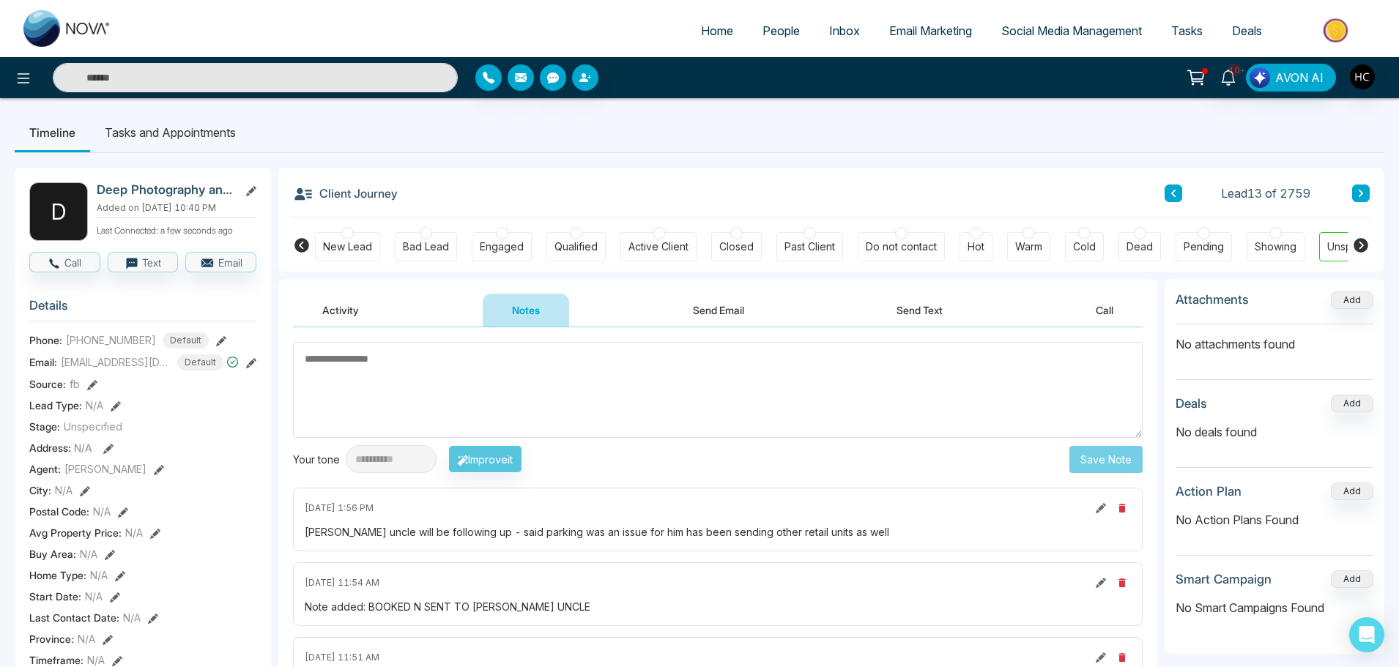
click at [772, 34] on span "People" at bounding box center [780, 30] width 37 height 15
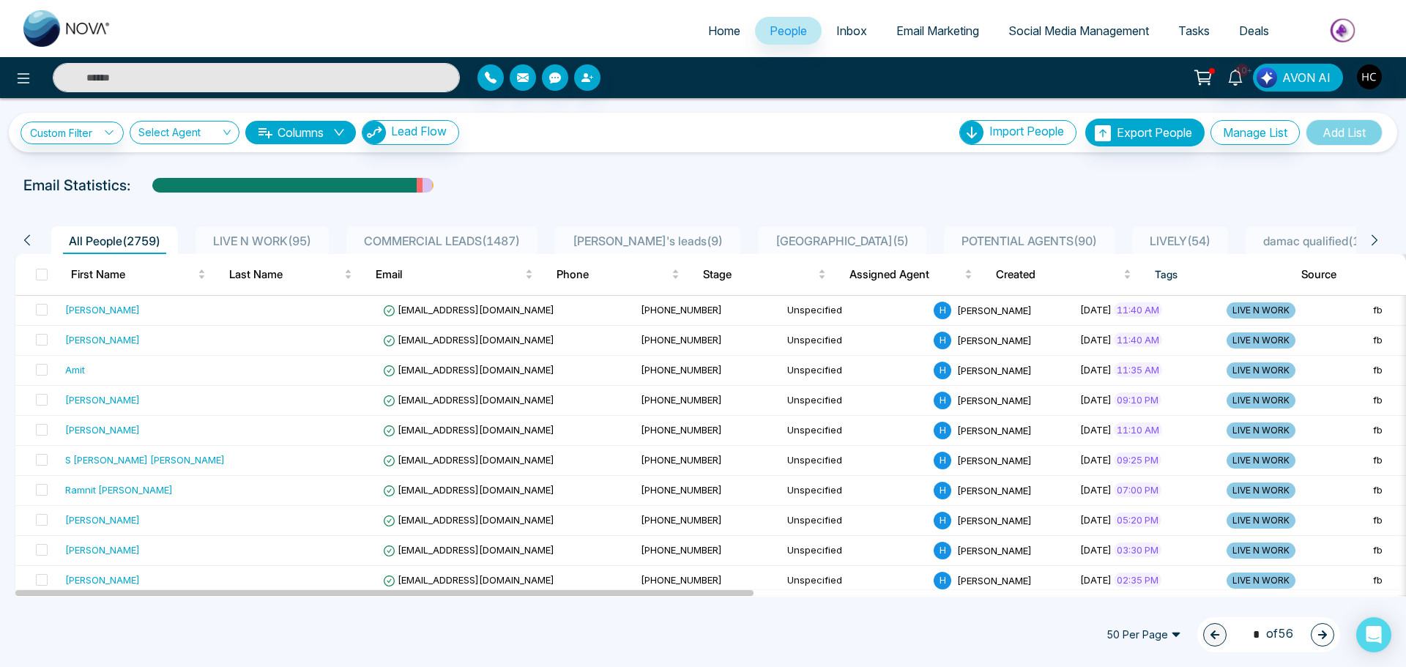
click at [290, 234] on span "LIVE N WORK ( 95 )" at bounding box center [262, 241] width 110 height 15
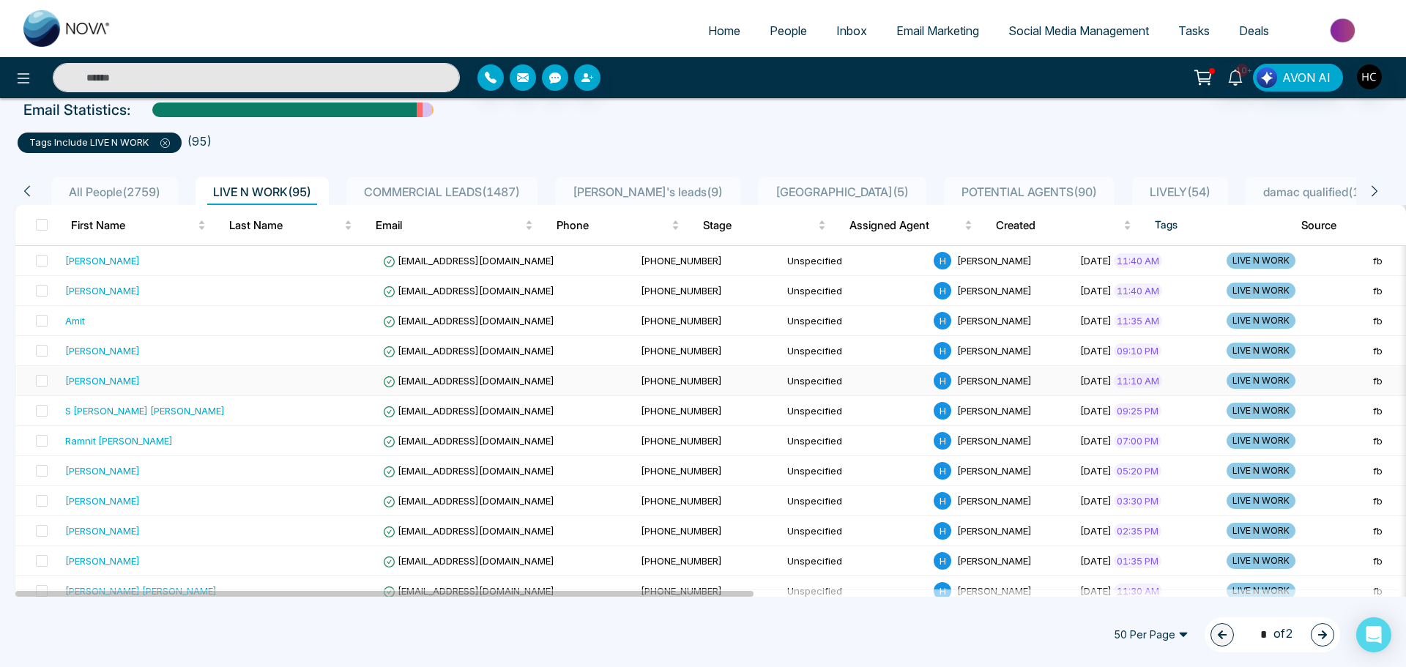
scroll to position [220, 0]
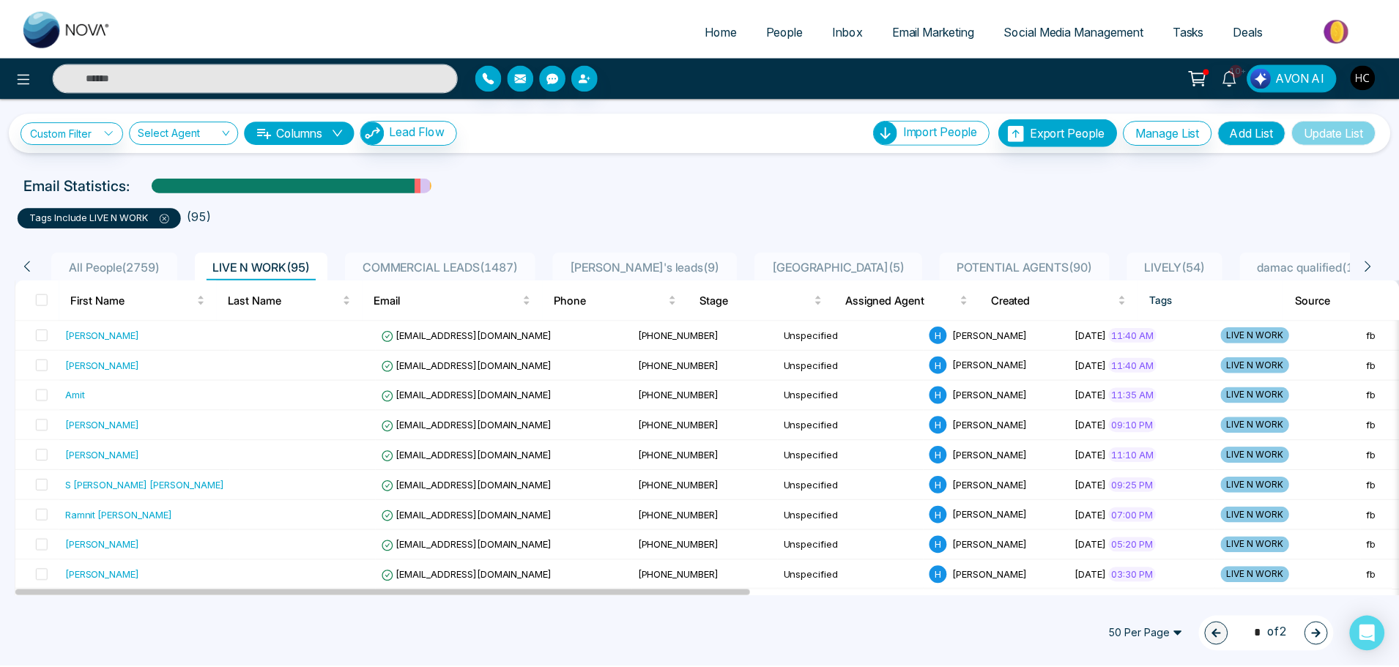
scroll to position [513, 0]
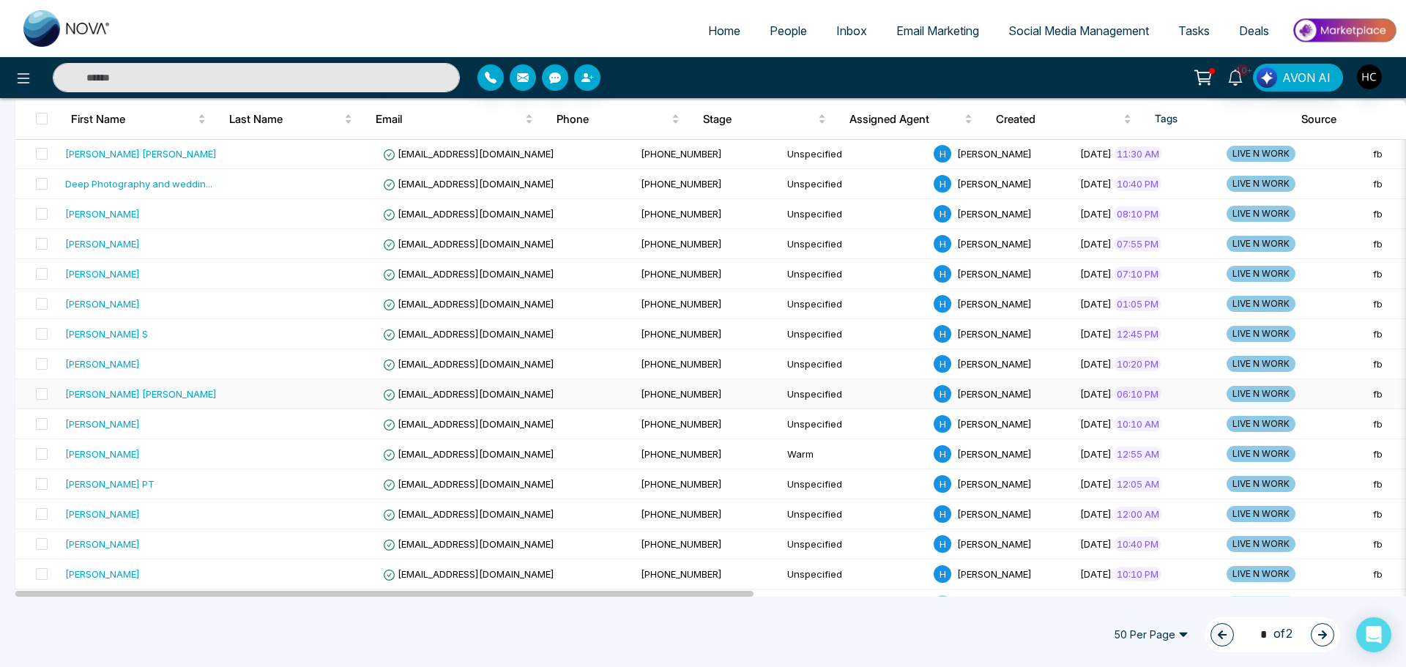
click at [139, 395] on div "[PERSON_NAME] [PERSON_NAME]" at bounding box center [141, 394] width 152 height 15
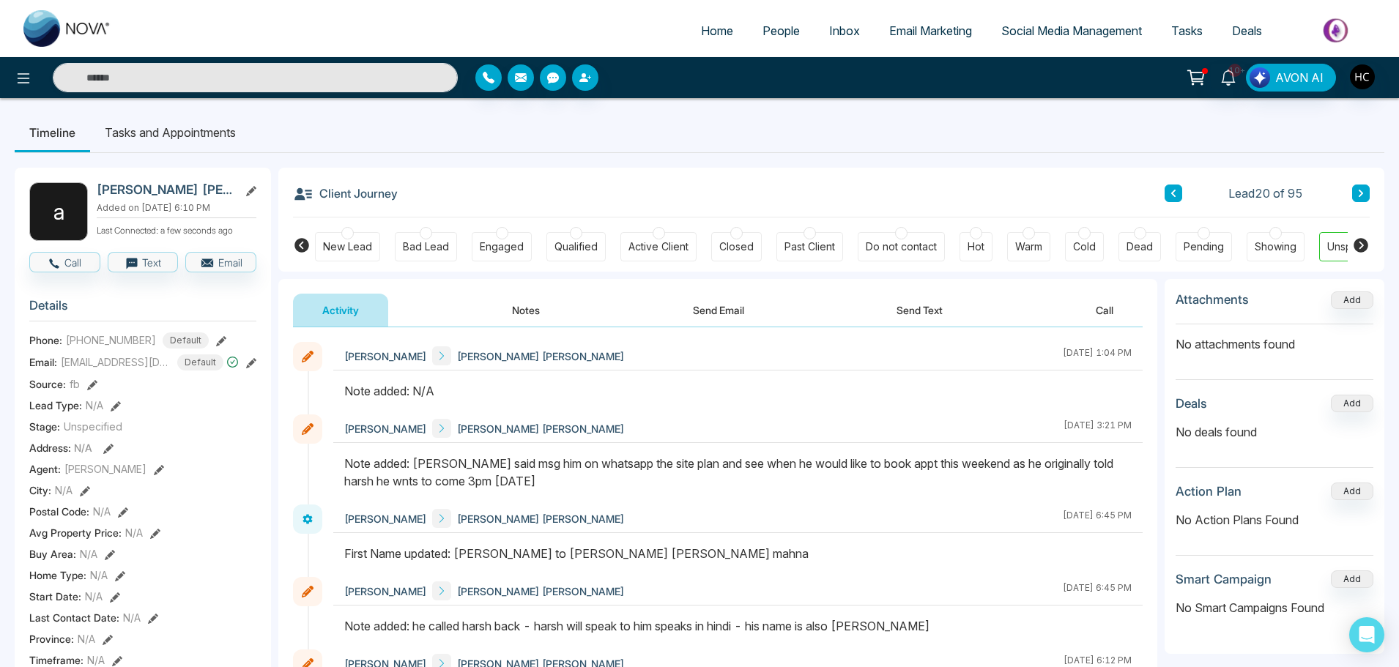
click at [515, 300] on button "Notes" at bounding box center [526, 310] width 86 height 33
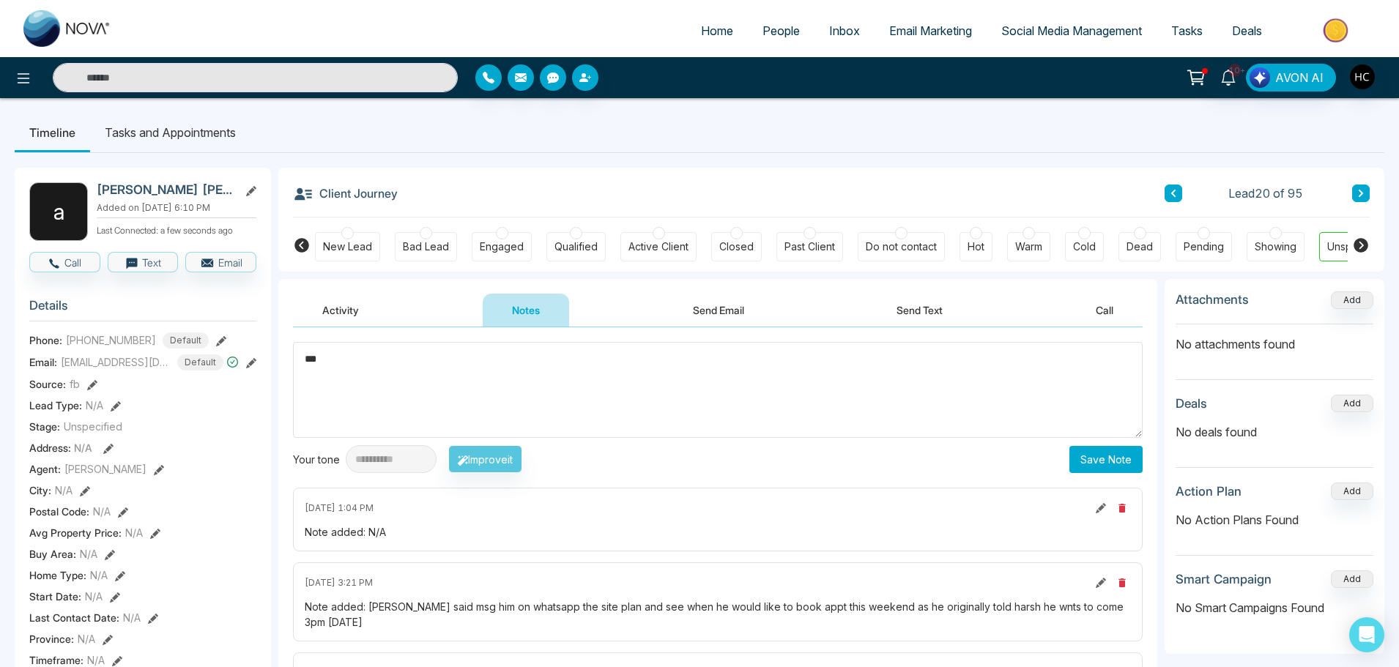
type textarea "***"
click at [1101, 458] on button "Save Note" at bounding box center [1105, 459] width 73 height 27
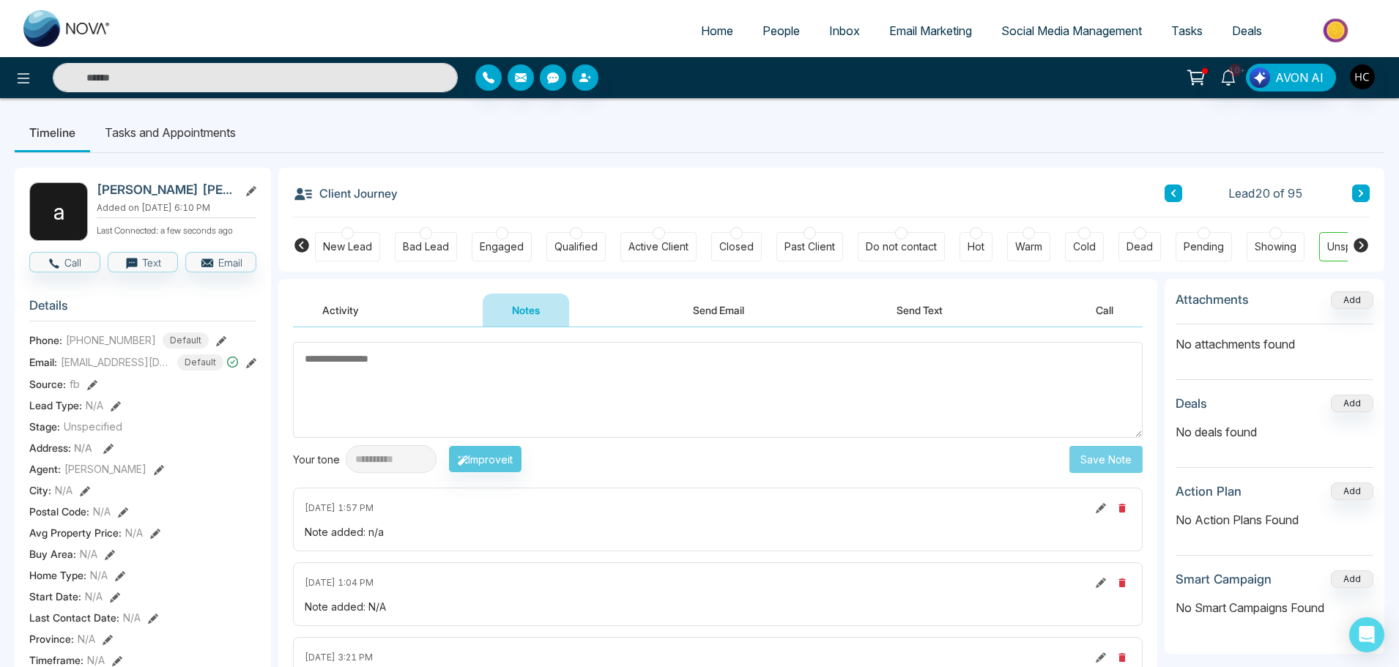
click at [1366, 194] on button at bounding box center [1361, 194] width 18 height 18
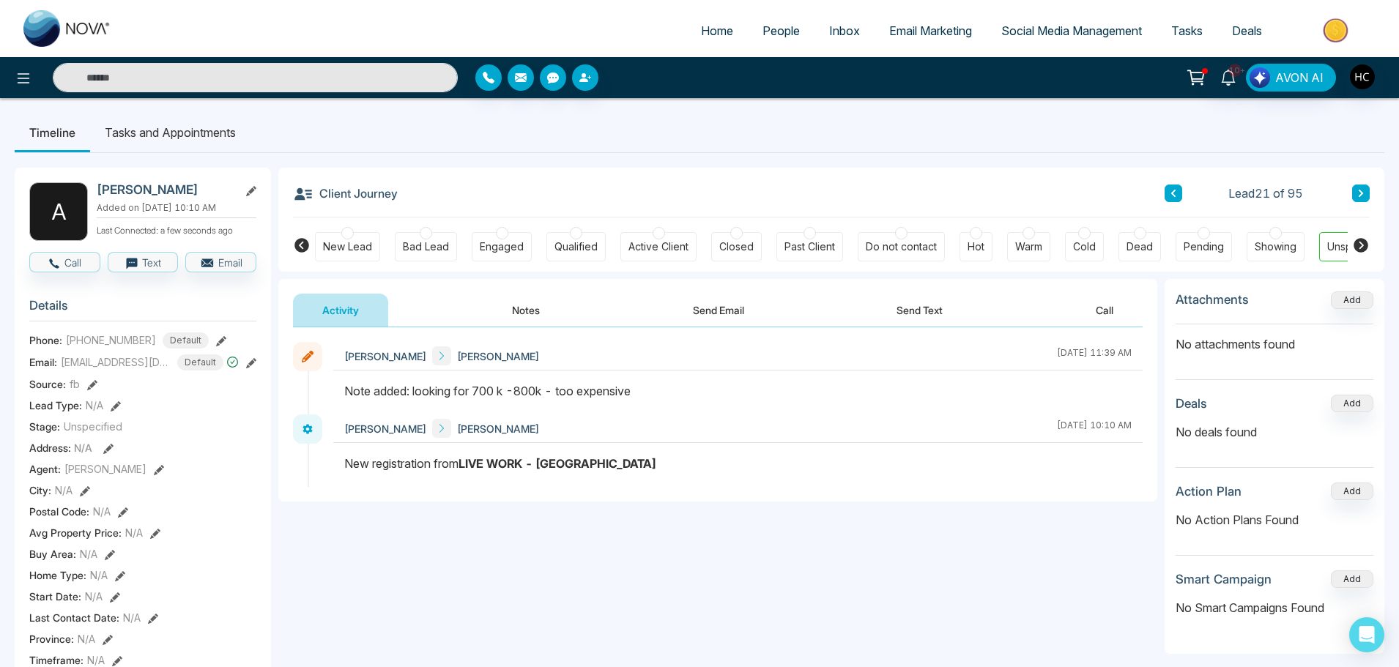
click at [1363, 193] on icon at bounding box center [1360, 193] width 7 height 9
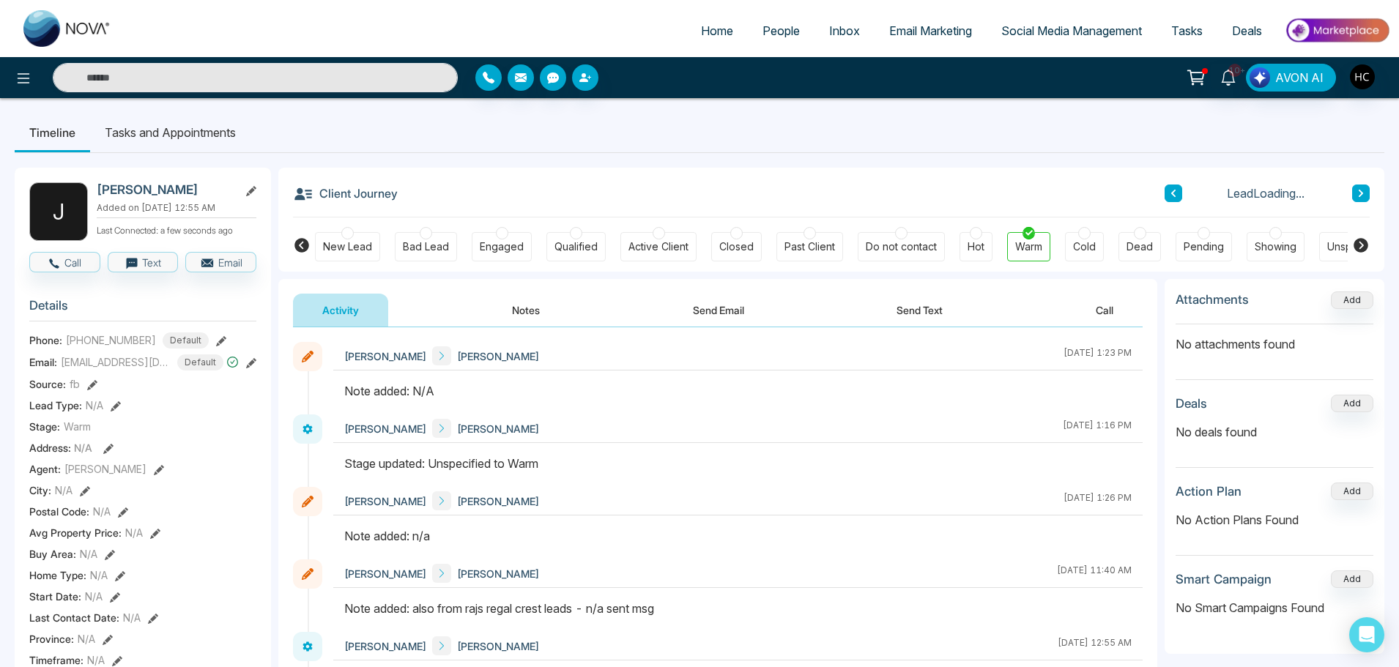
click at [539, 305] on button "Notes" at bounding box center [526, 310] width 86 height 33
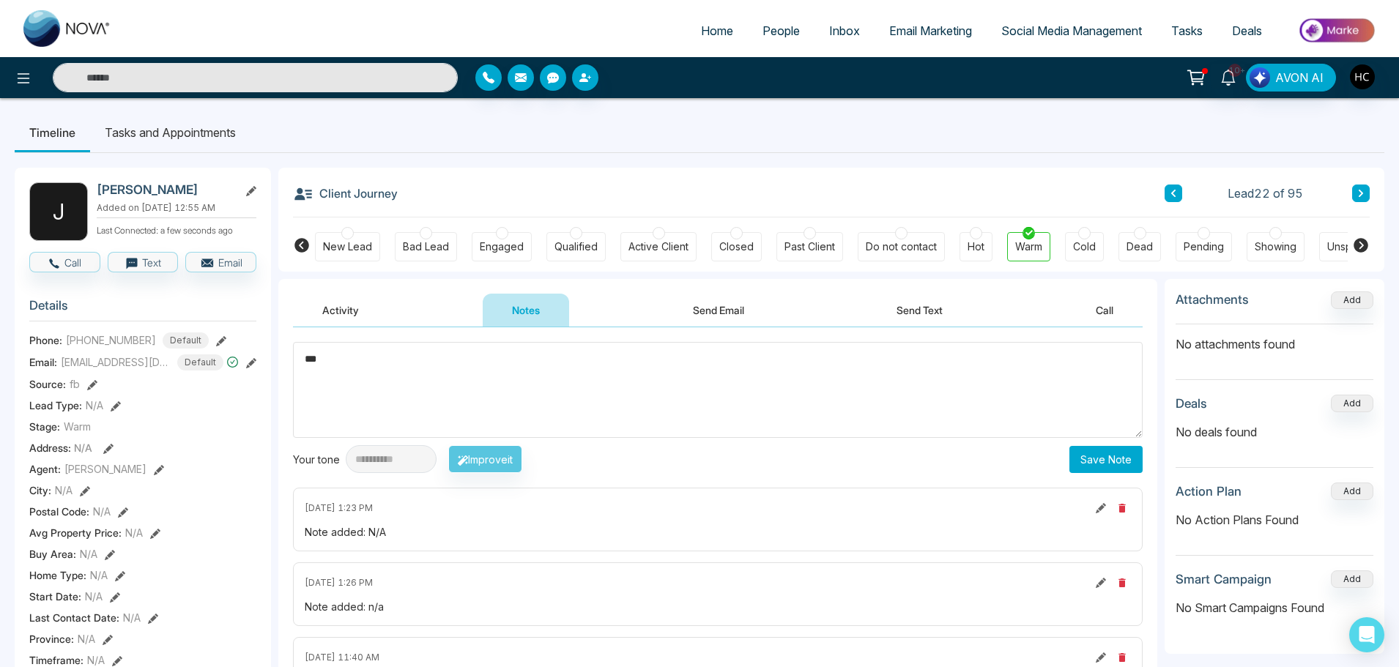
type textarea "***"
click at [1109, 452] on button "Save Note" at bounding box center [1105, 459] width 73 height 27
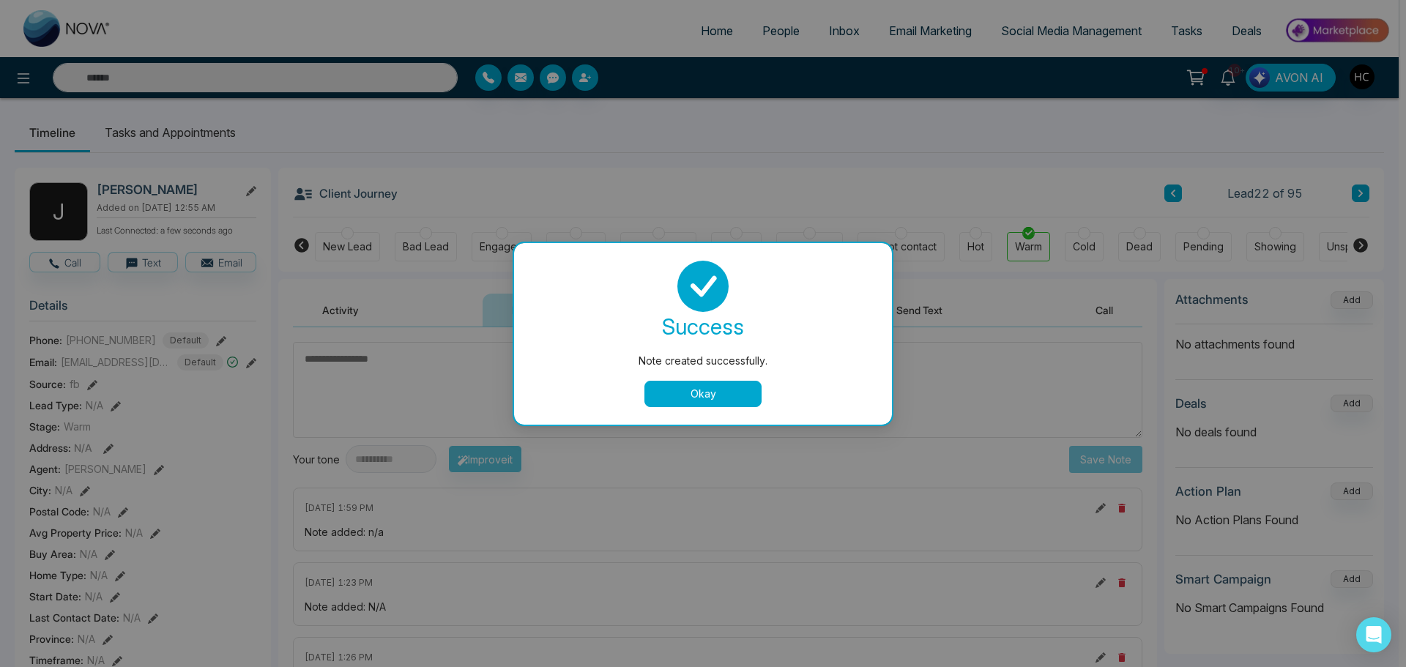
click at [721, 393] on button "Okay" at bounding box center [702, 394] width 117 height 26
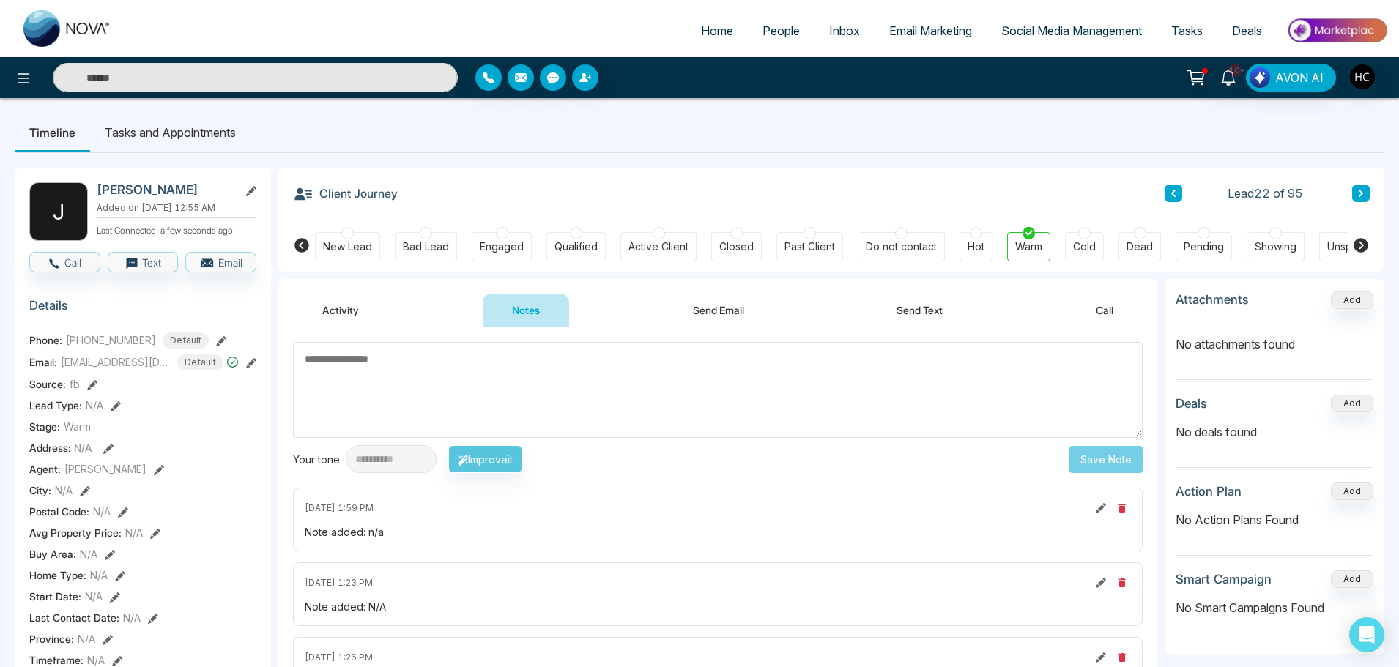
click at [1354, 188] on button at bounding box center [1361, 194] width 18 height 18
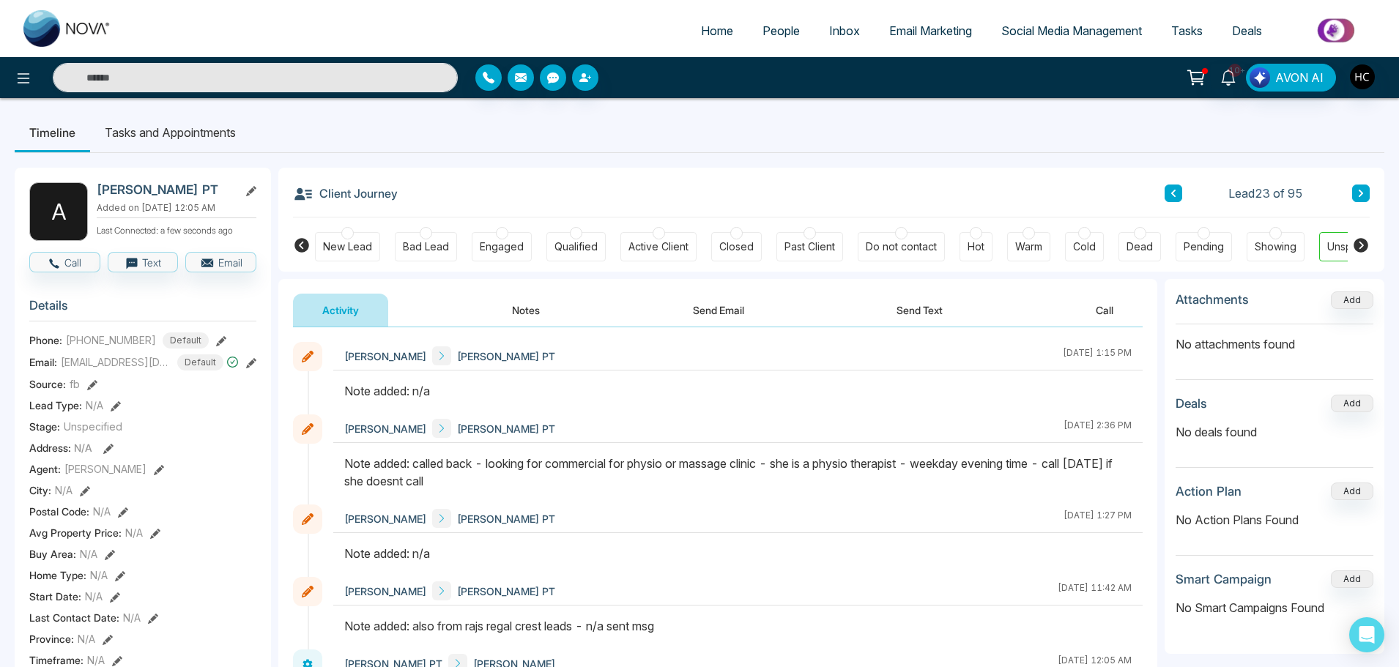
click at [1363, 195] on icon at bounding box center [1360, 193] width 7 height 9
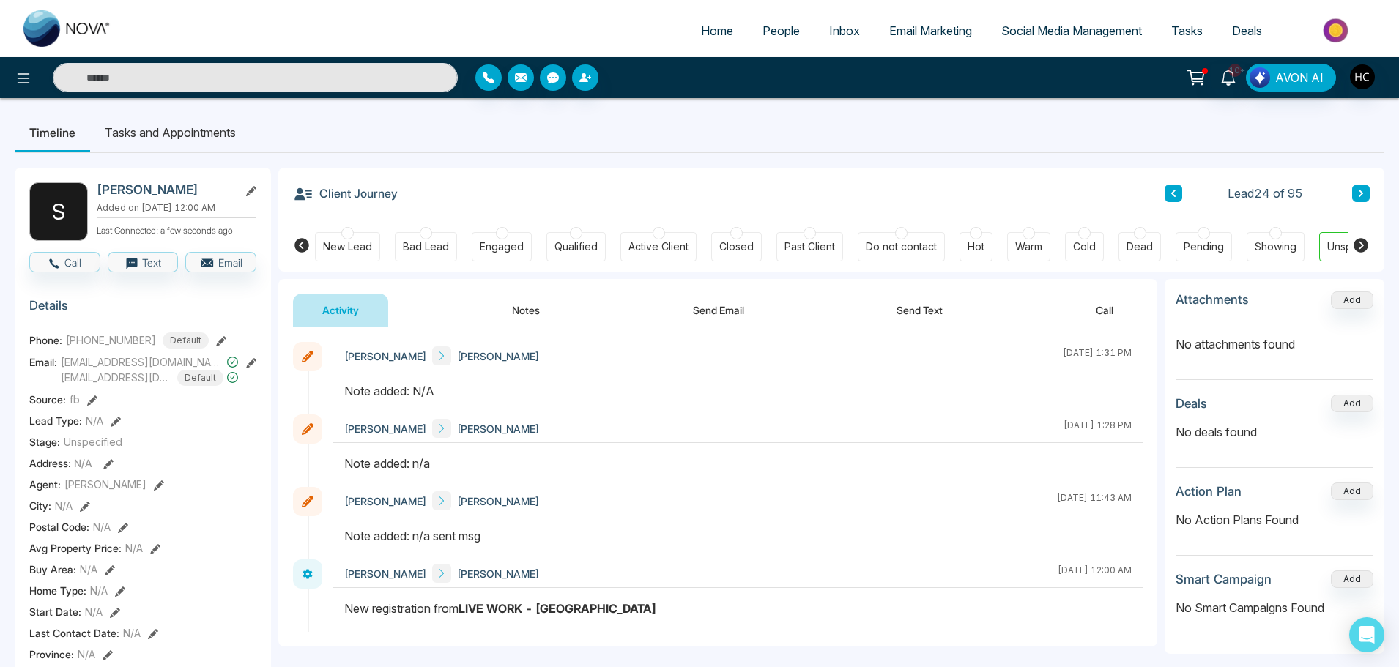
click at [535, 315] on button "Notes" at bounding box center [526, 310] width 86 height 33
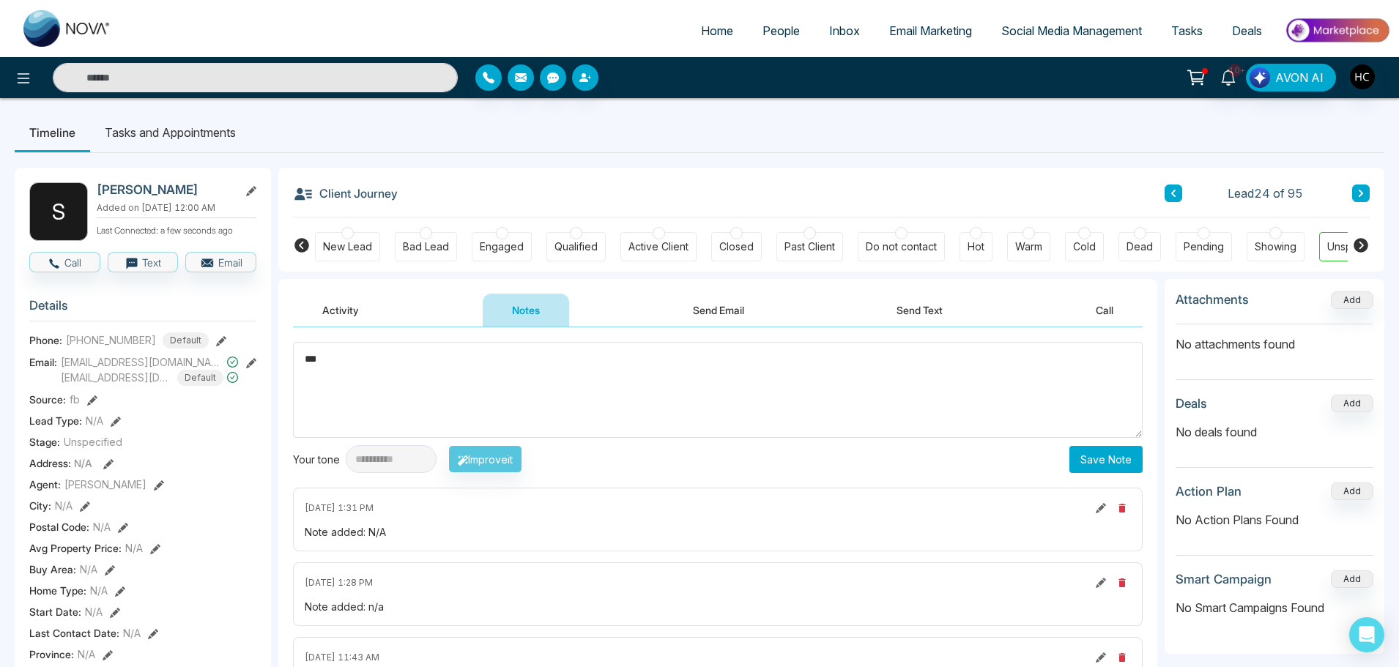
type textarea "***"
click at [1102, 461] on button "Save Note" at bounding box center [1105, 459] width 73 height 27
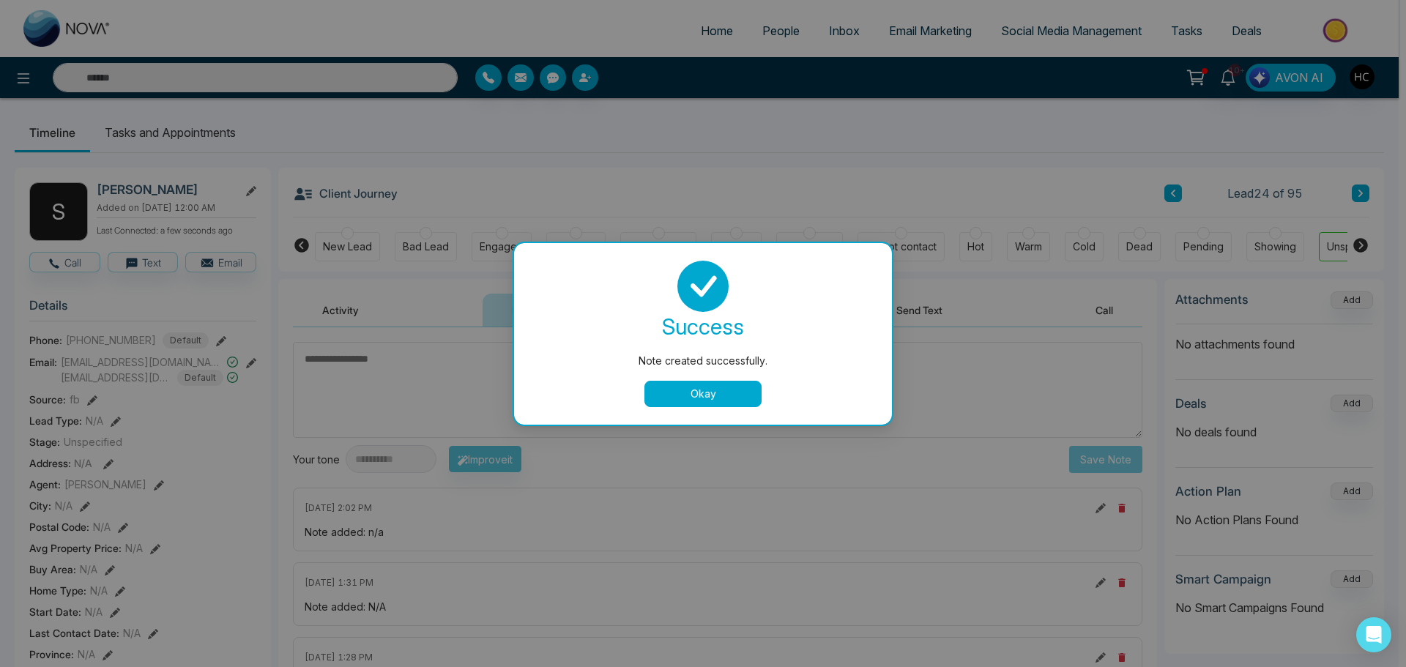
click at [669, 385] on button "Okay" at bounding box center [702, 394] width 117 height 26
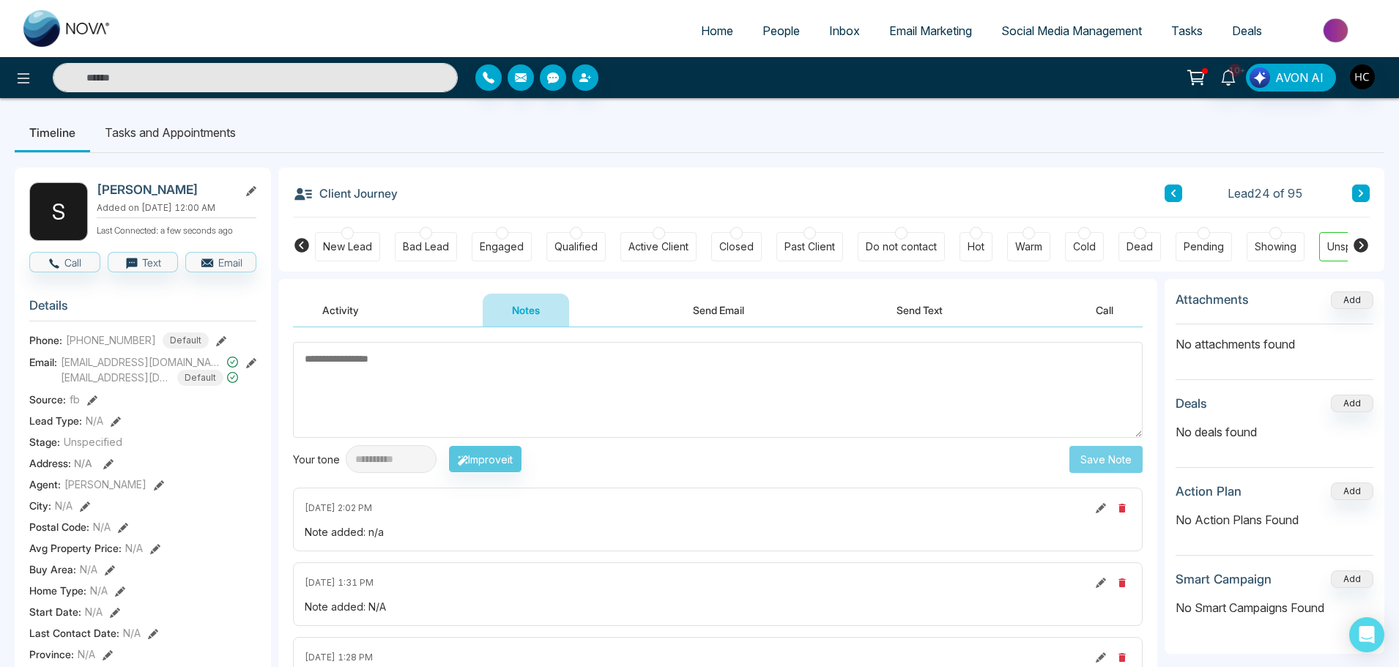
click at [1353, 190] on button at bounding box center [1361, 194] width 18 height 18
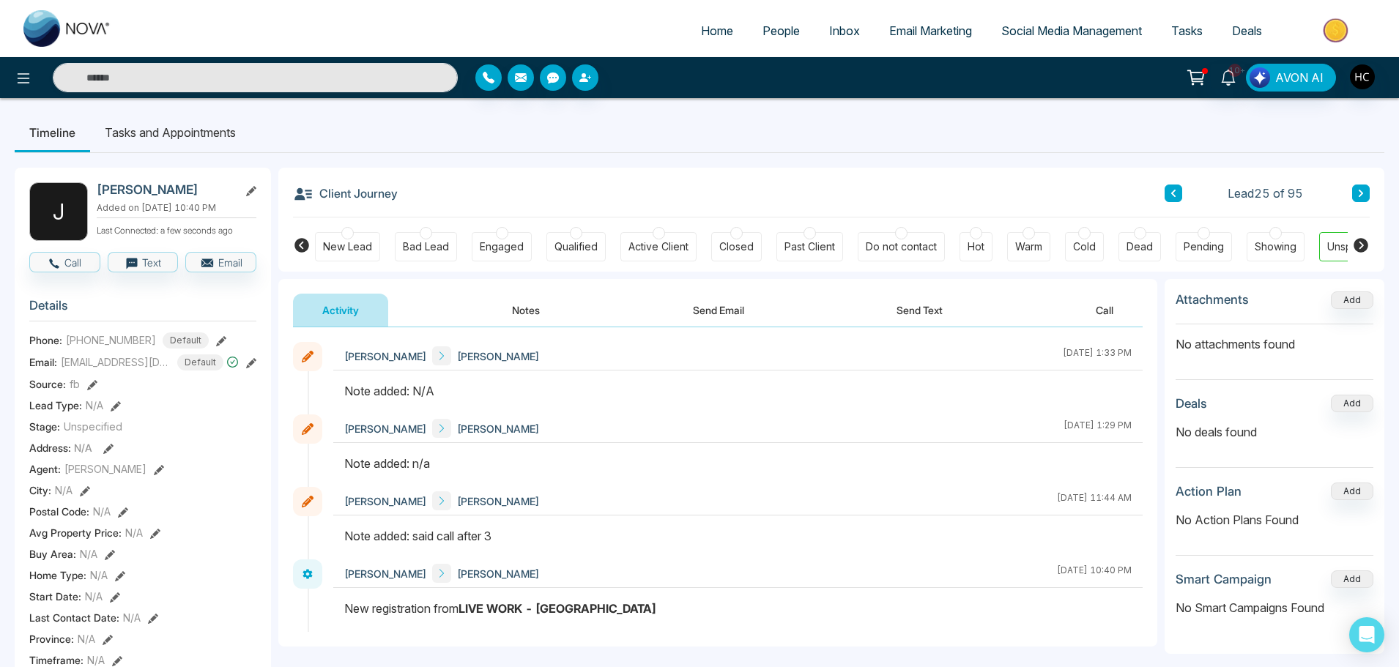
click at [515, 301] on button "Notes" at bounding box center [526, 310] width 86 height 33
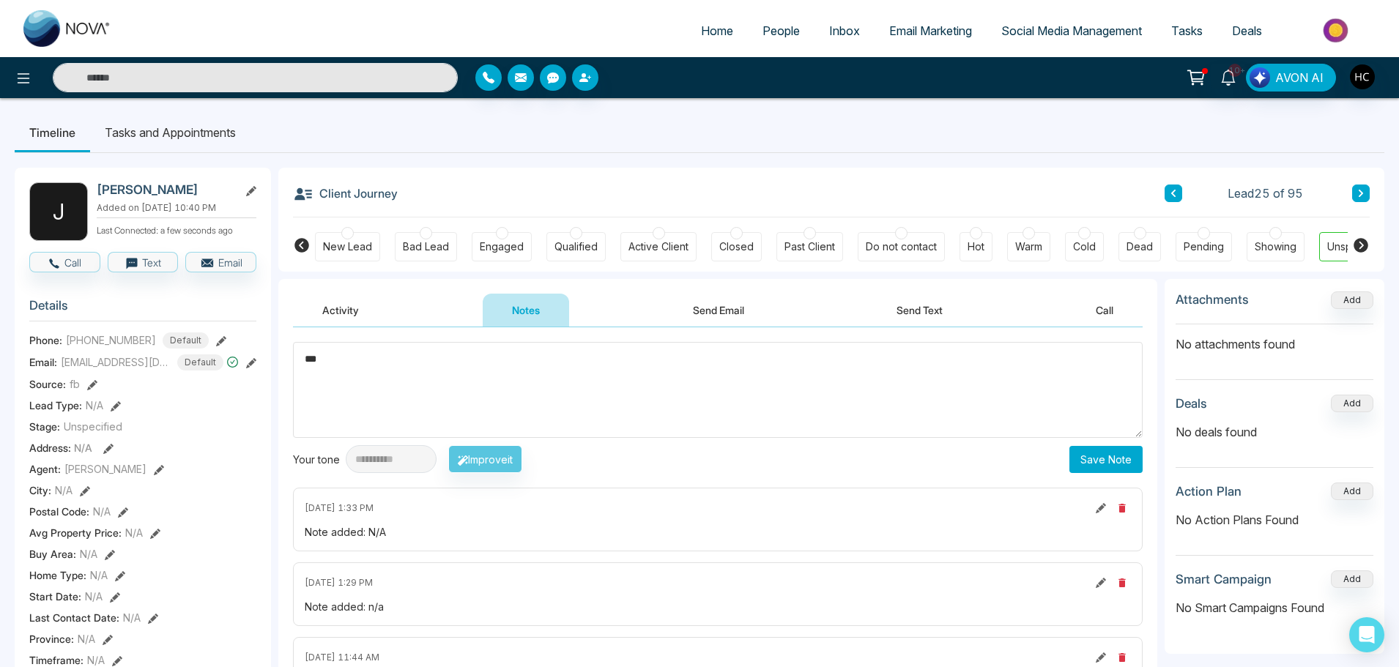
type textarea "***"
click at [1087, 453] on button "Save Note" at bounding box center [1105, 459] width 73 height 27
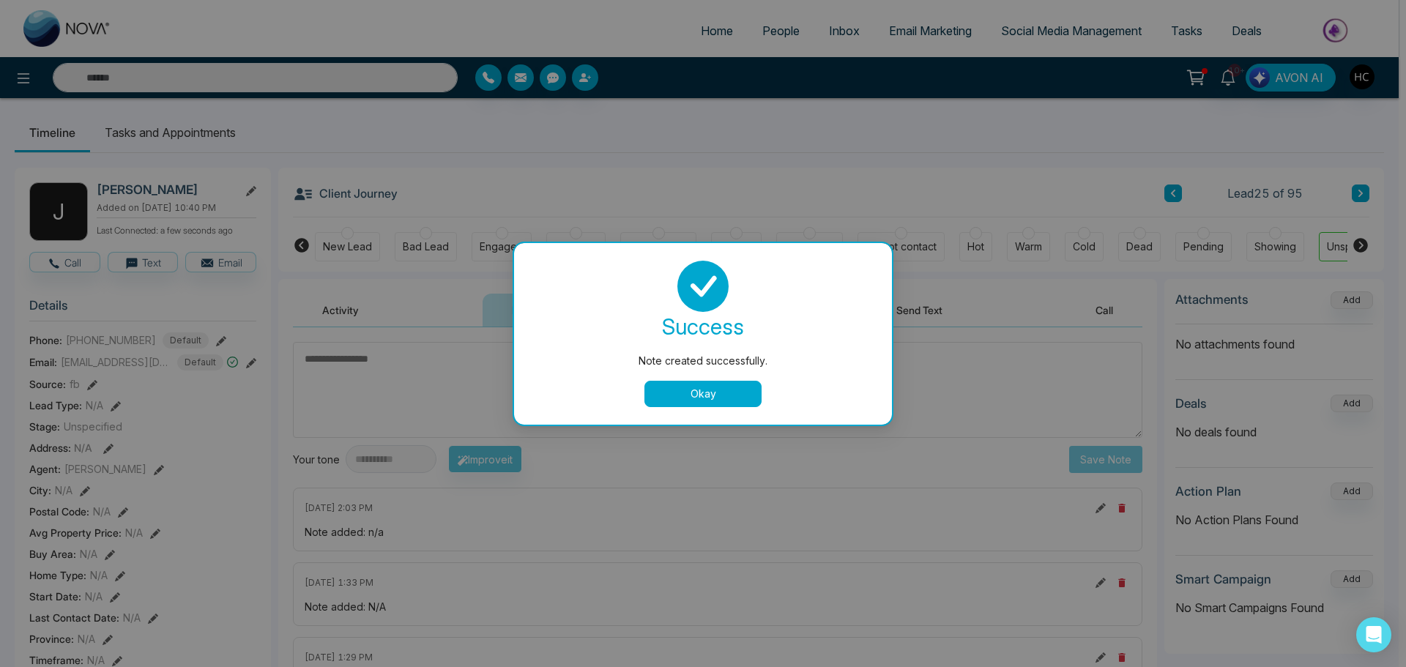
click at [685, 390] on button "Okay" at bounding box center [702, 394] width 117 height 26
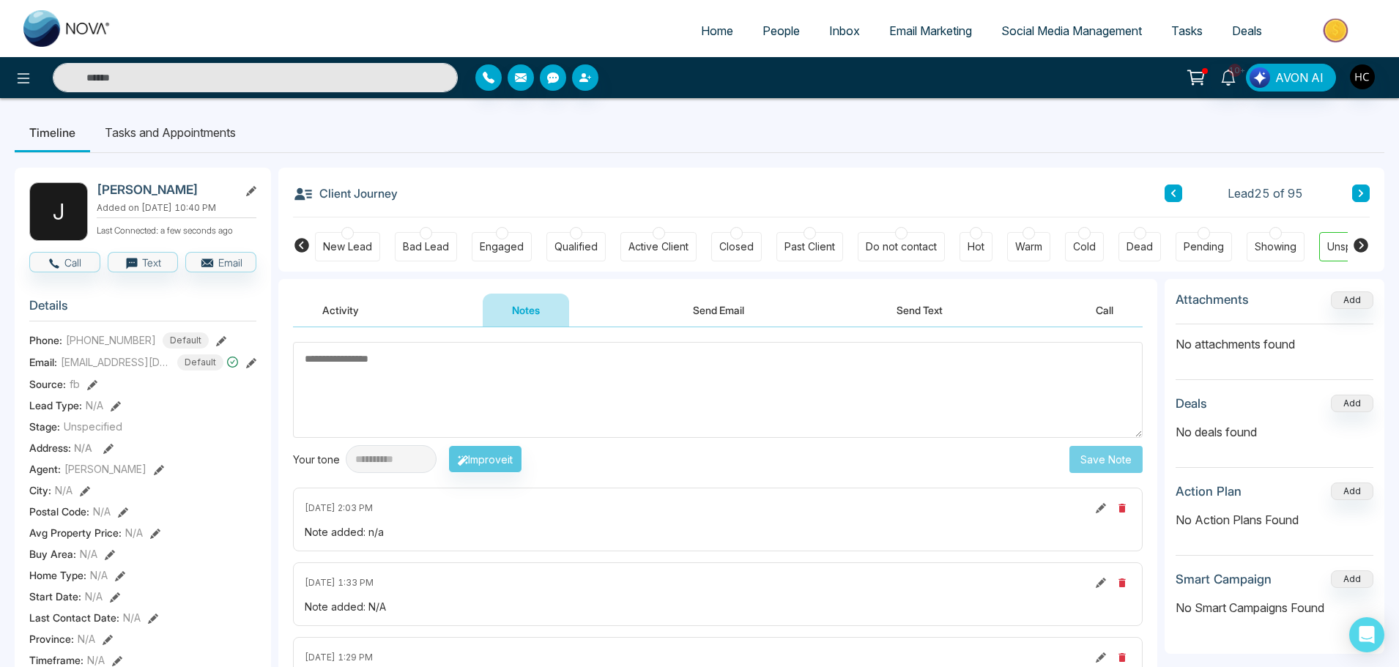
click at [1361, 190] on icon at bounding box center [1360, 193] width 7 height 9
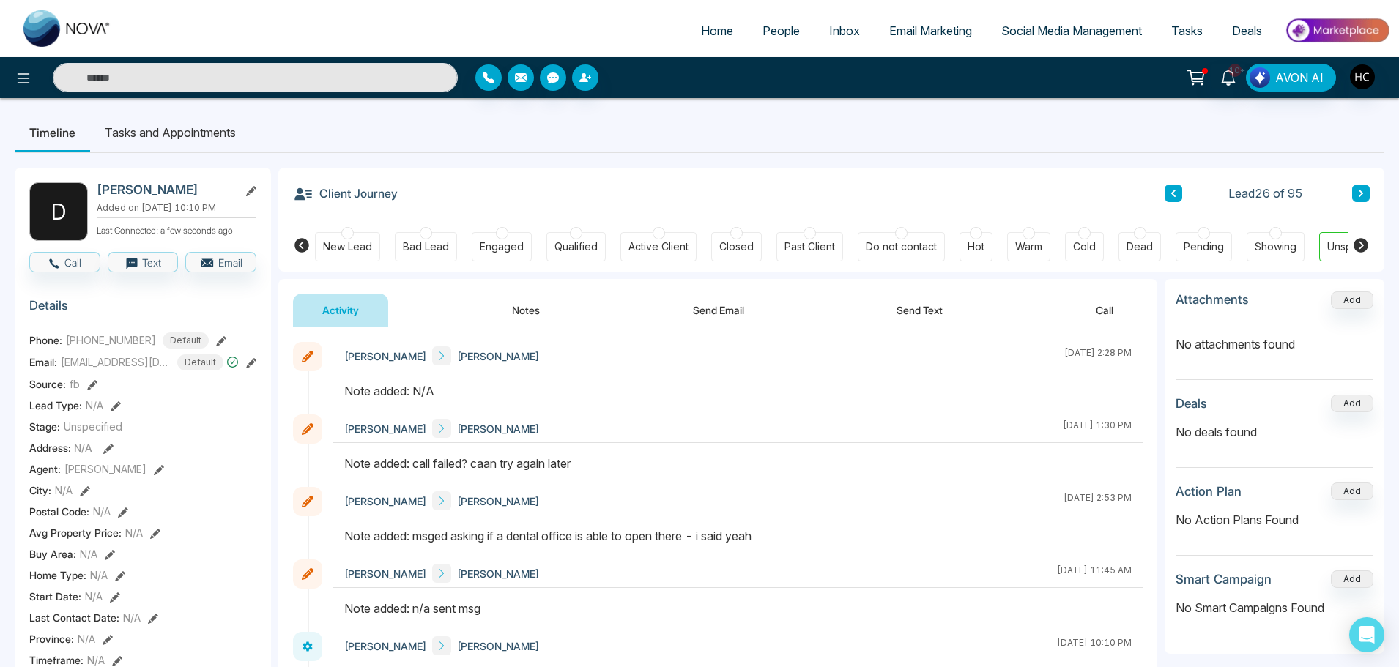
click at [504, 308] on button "Notes" at bounding box center [526, 310] width 86 height 33
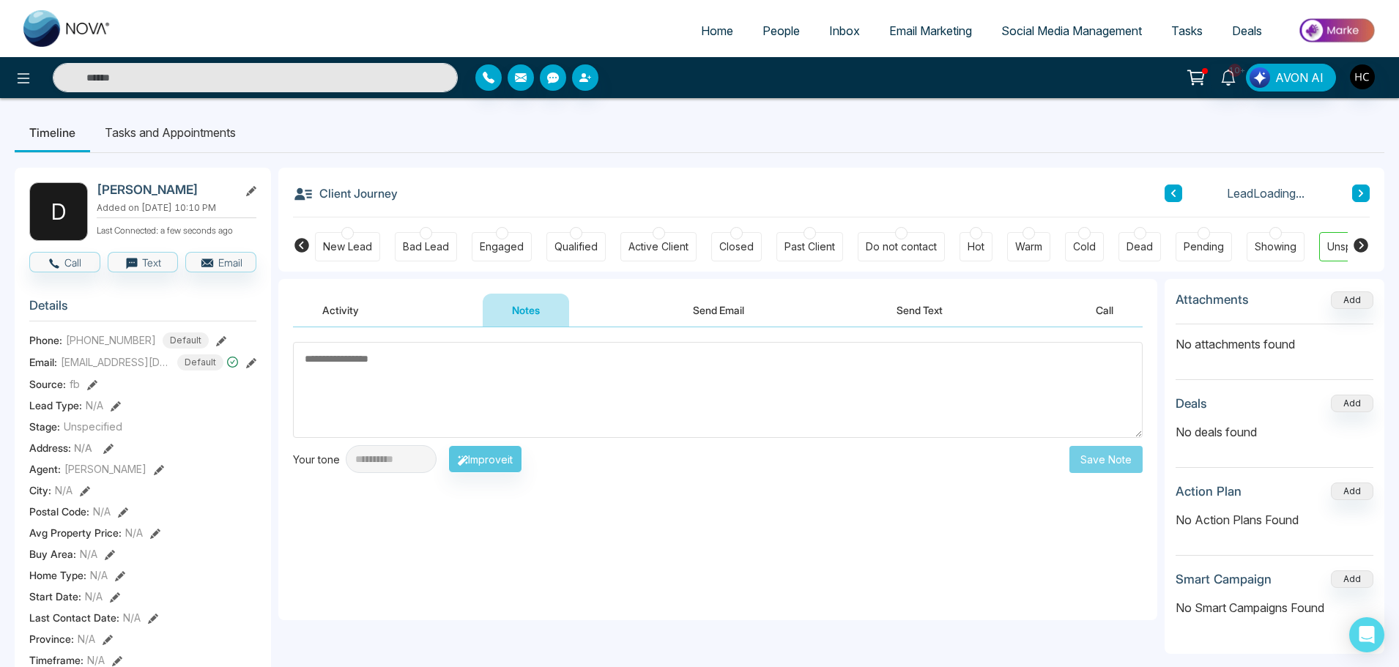
click at [556, 395] on textarea at bounding box center [717, 390] width 849 height 96
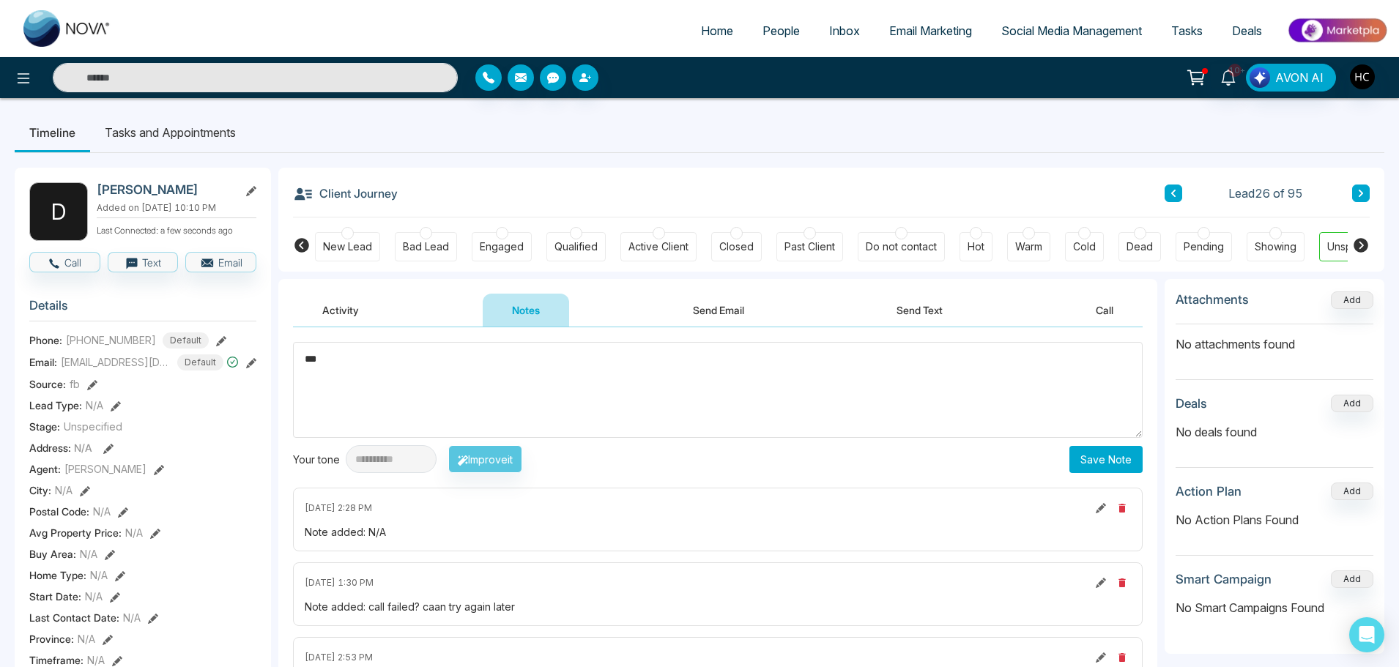
type textarea "***"
click at [1110, 454] on button "Save Note" at bounding box center [1105, 459] width 73 height 27
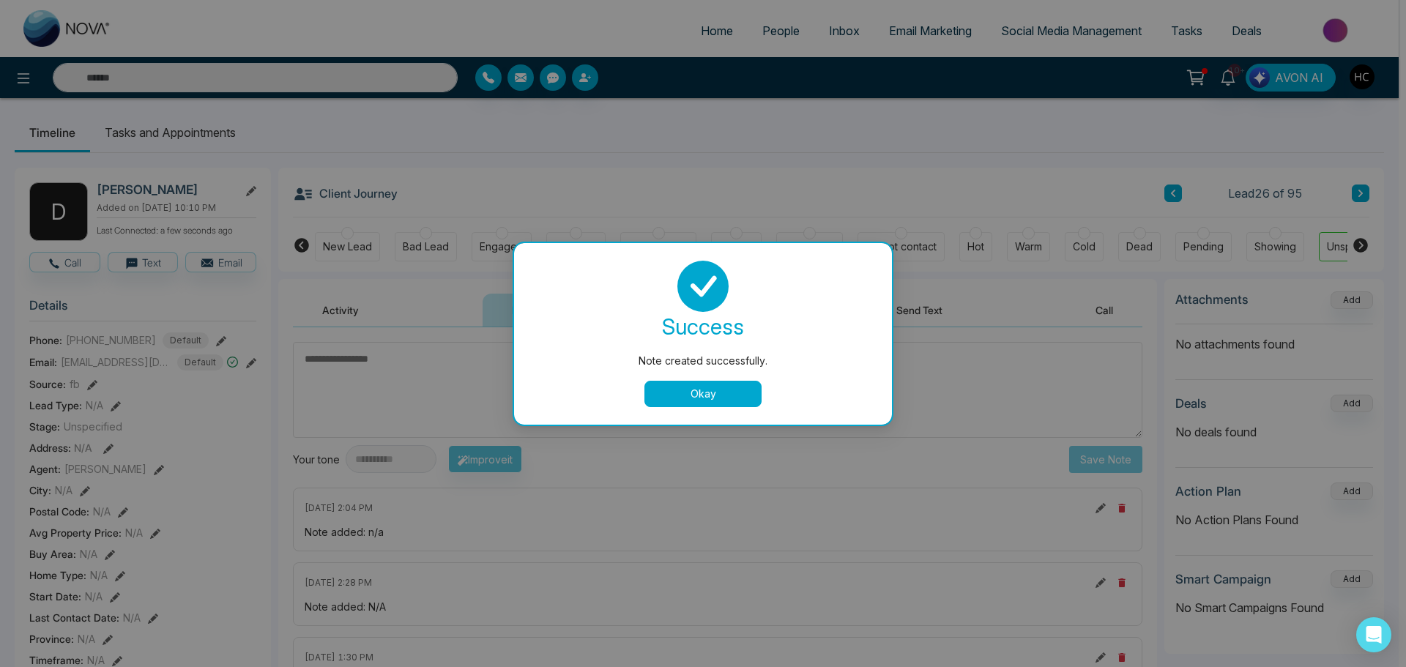
click at [722, 394] on button "Okay" at bounding box center [702, 394] width 117 height 26
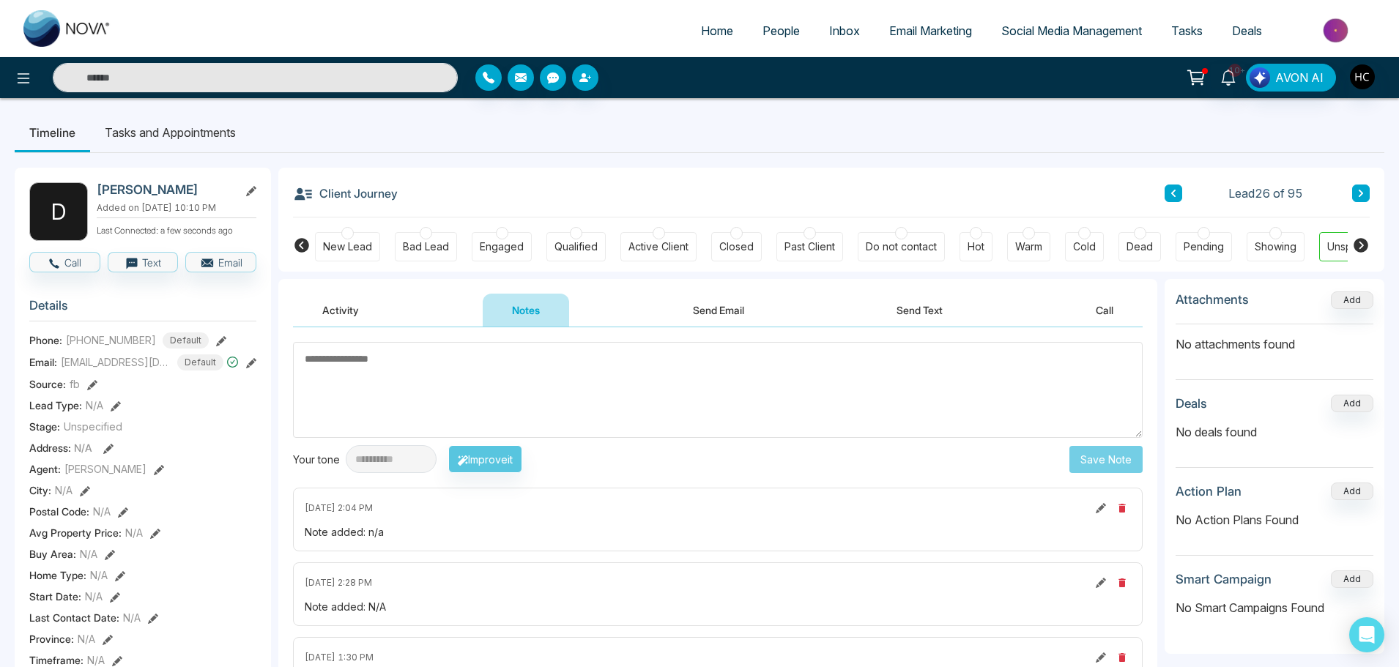
click at [722, 394] on textarea at bounding box center [717, 390] width 849 height 96
click at [1355, 198] on button at bounding box center [1361, 194] width 18 height 18
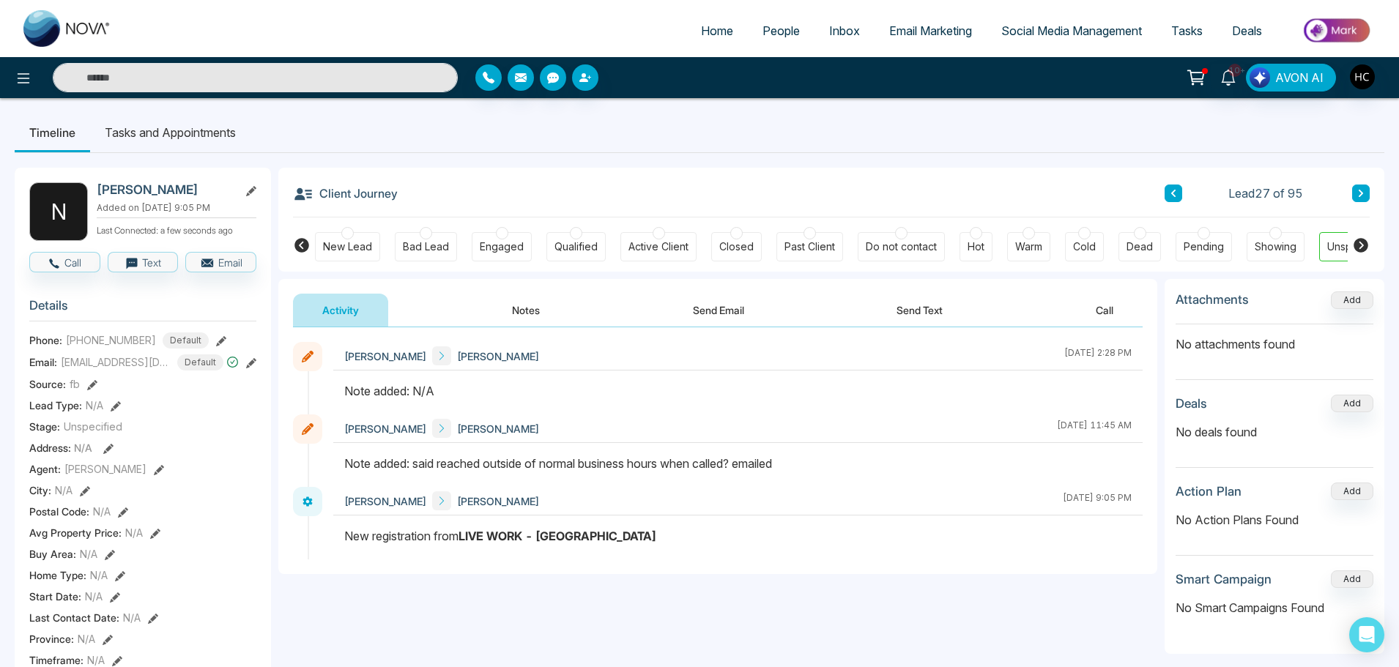
click at [538, 310] on button "Notes" at bounding box center [526, 310] width 86 height 33
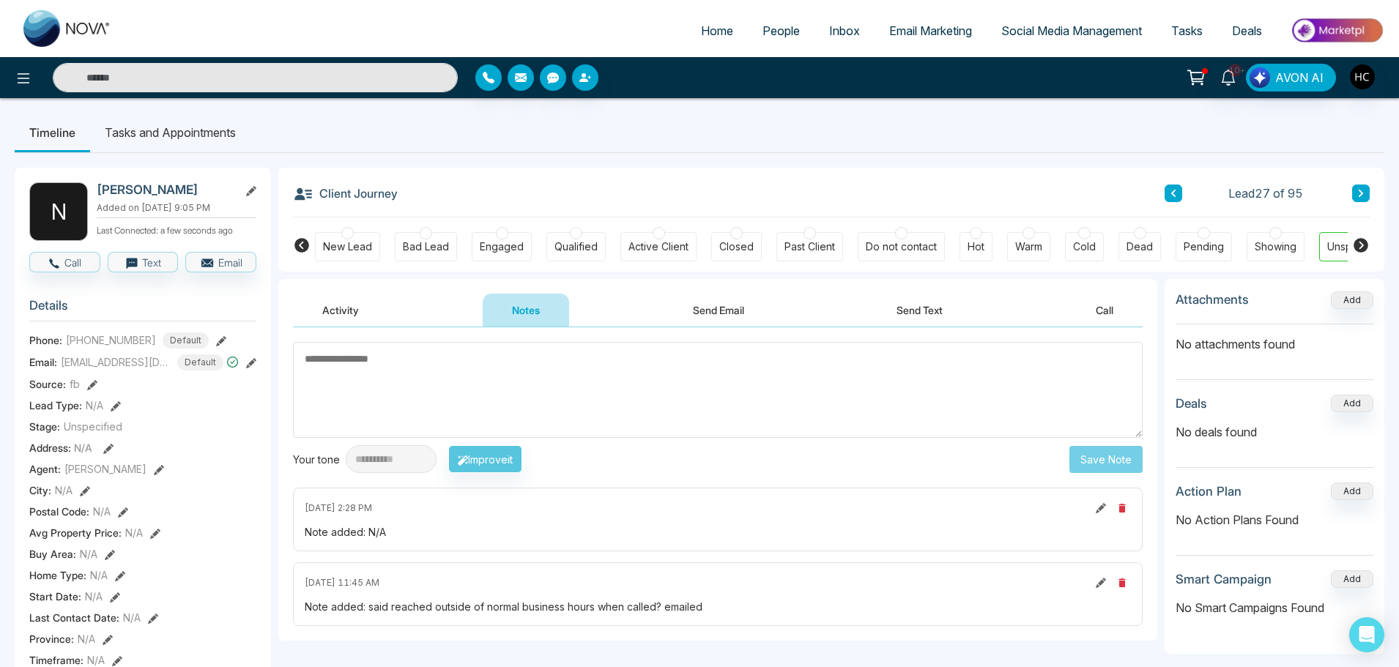
click at [552, 346] on textarea at bounding box center [717, 390] width 849 height 96
click at [613, 360] on textarea at bounding box center [717, 390] width 849 height 96
type textarea "***"
click at [1080, 455] on button "Save Note" at bounding box center [1105, 459] width 73 height 27
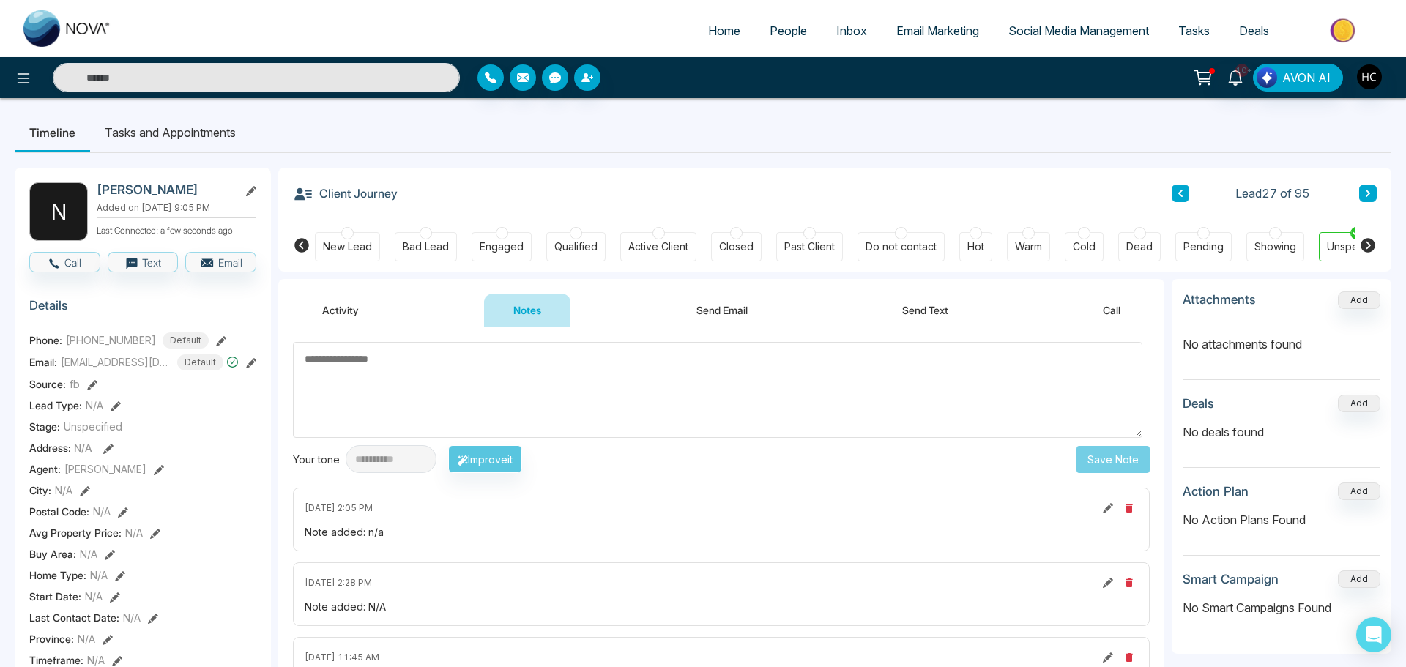
click at [723, 393] on textarea at bounding box center [717, 390] width 849 height 96
click at [1363, 190] on icon at bounding box center [1360, 193] width 7 height 9
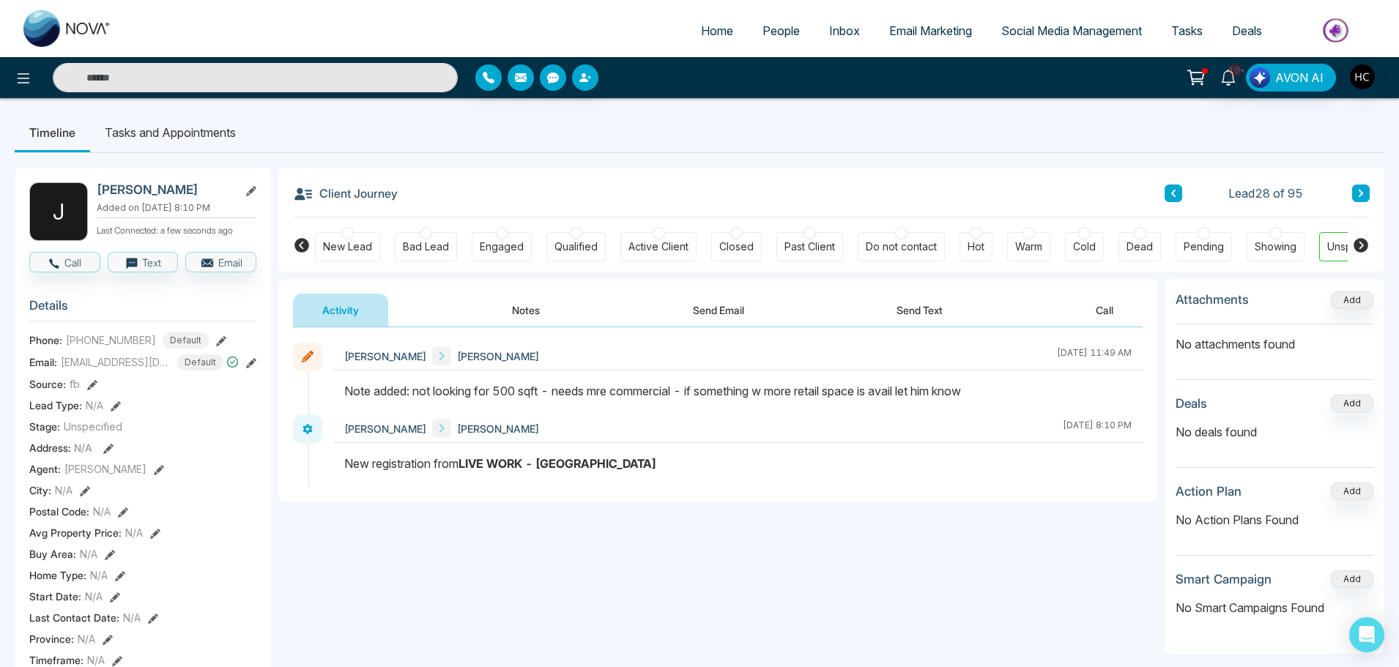
click at [1365, 187] on button at bounding box center [1361, 194] width 18 height 18
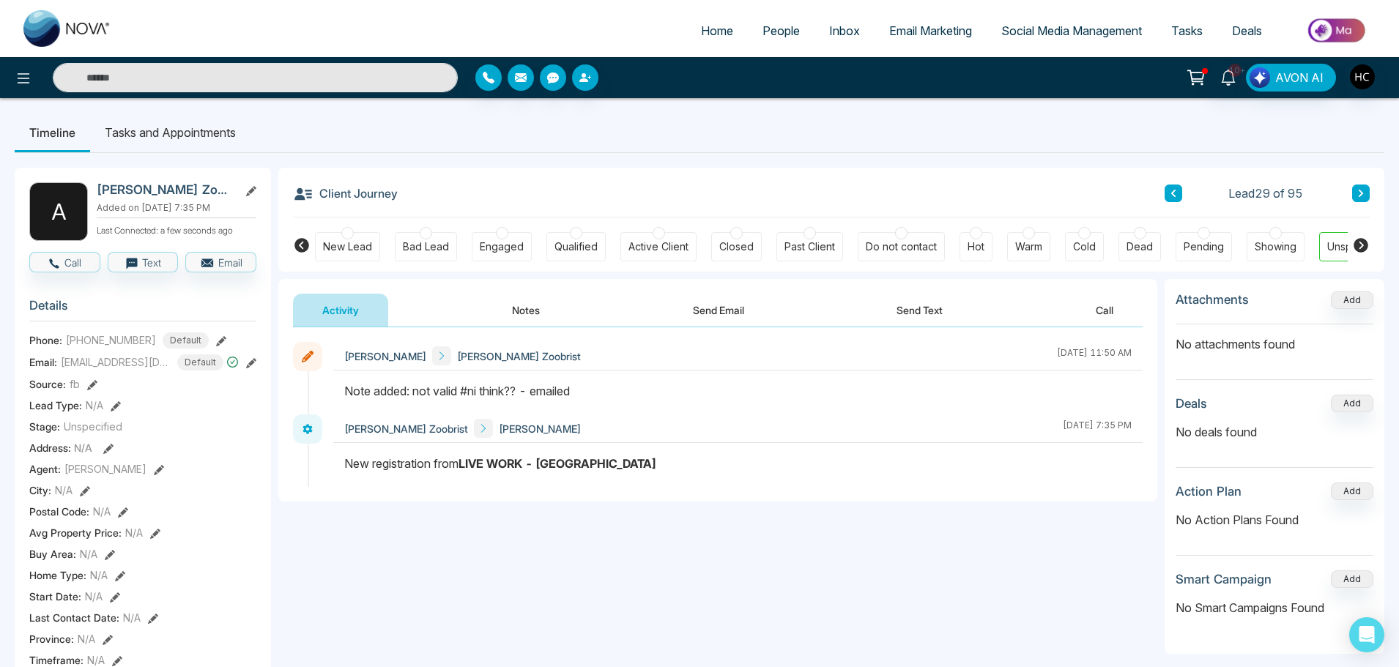
click at [1363, 195] on icon at bounding box center [1360, 193] width 7 height 9
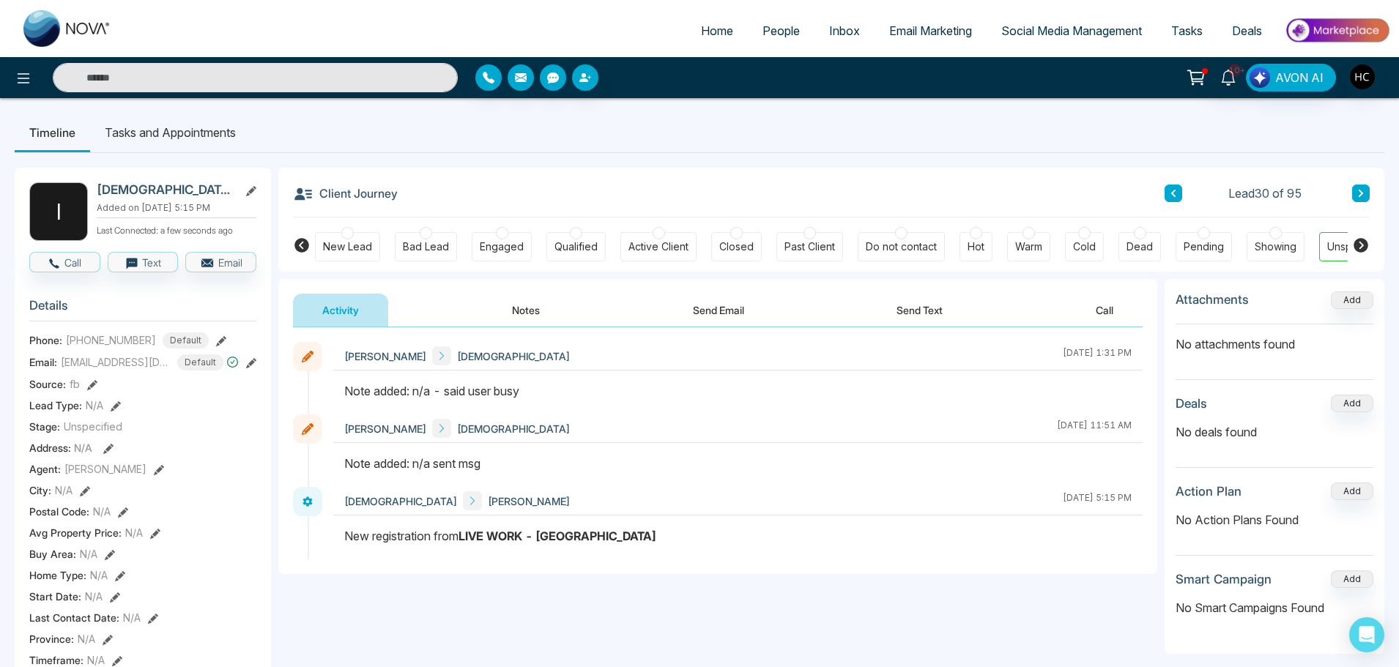
click at [535, 303] on button "Notes" at bounding box center [526, 310] width 86 height 33
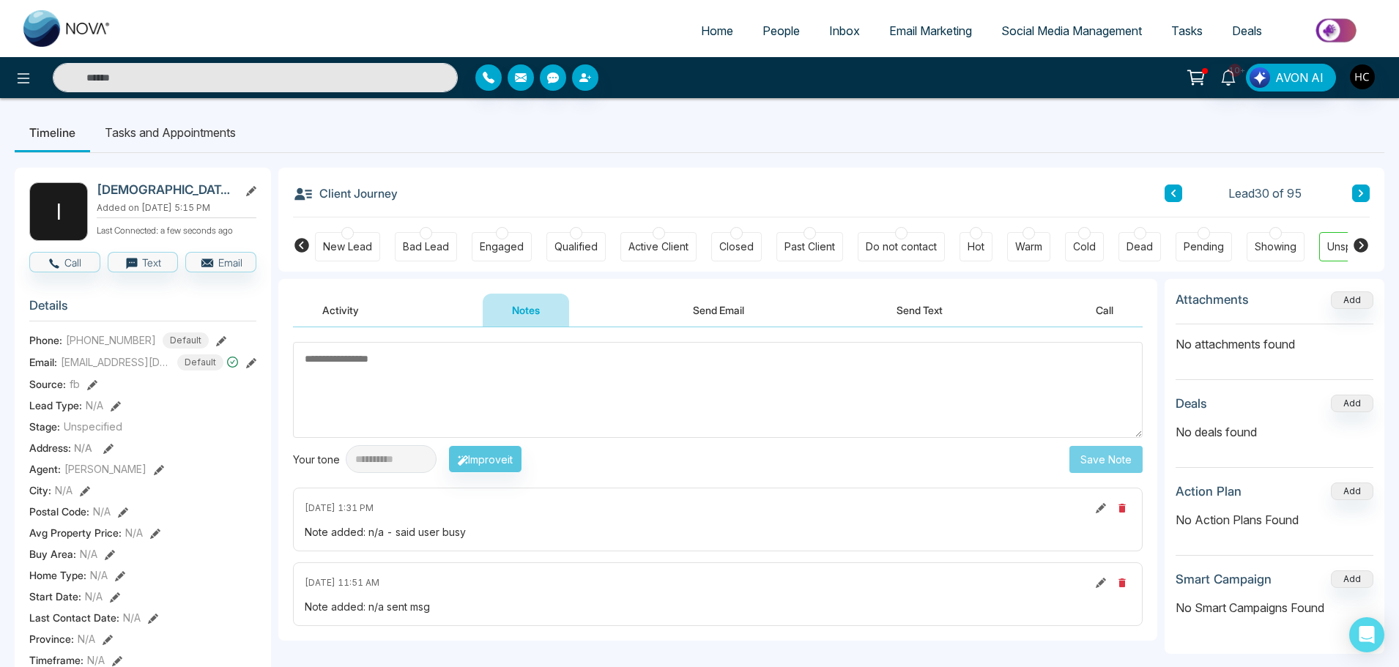
click at [484, 379] on textarea at bounding box center [717, 390] width 849 height 96
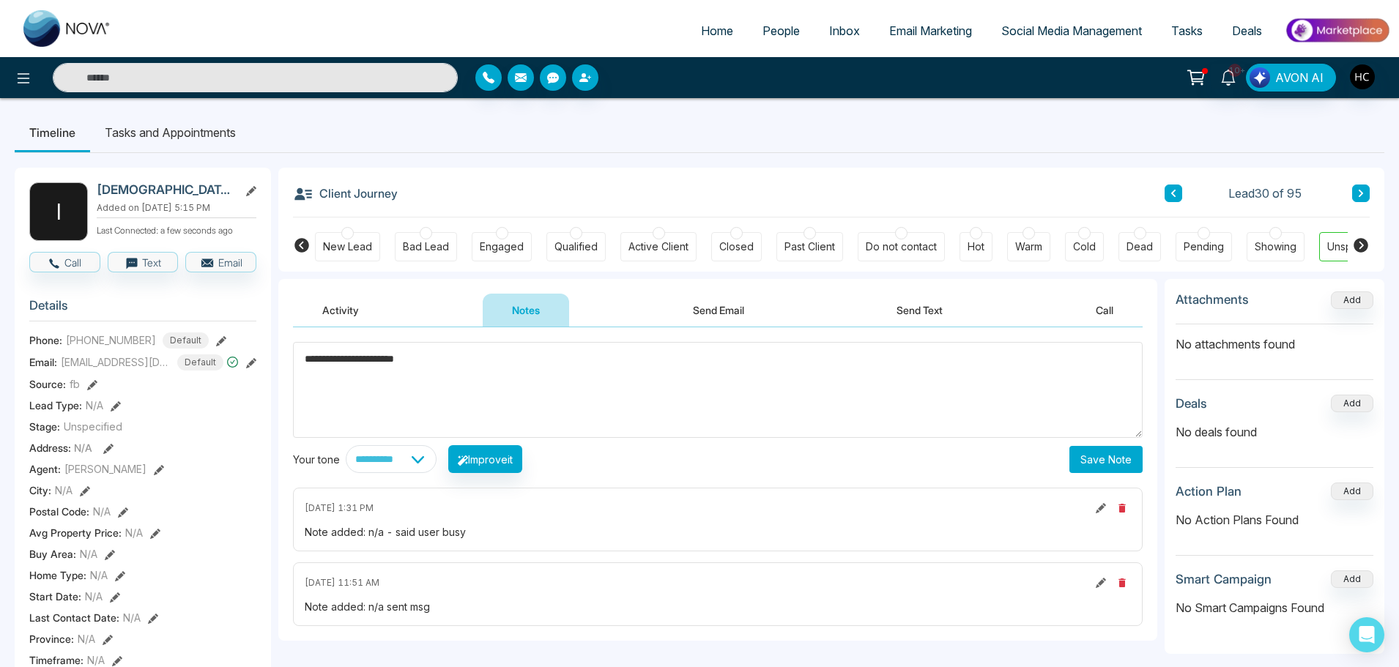
type textarea "**********"
click at [1084, 458] on button "Save Note" at bounding box center [1105, 459] width 73 height 27
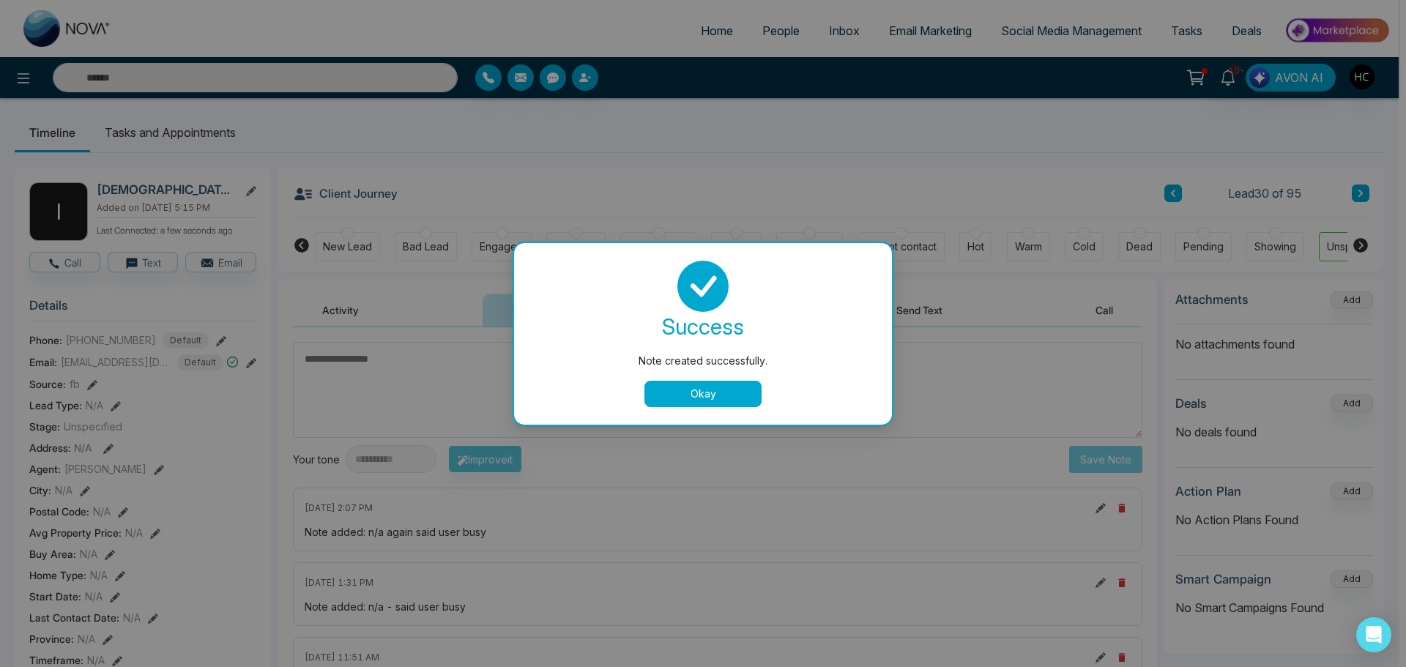
click at [720, 392] on button "Okay" at bounding box center [702, 394] width 117 height 26
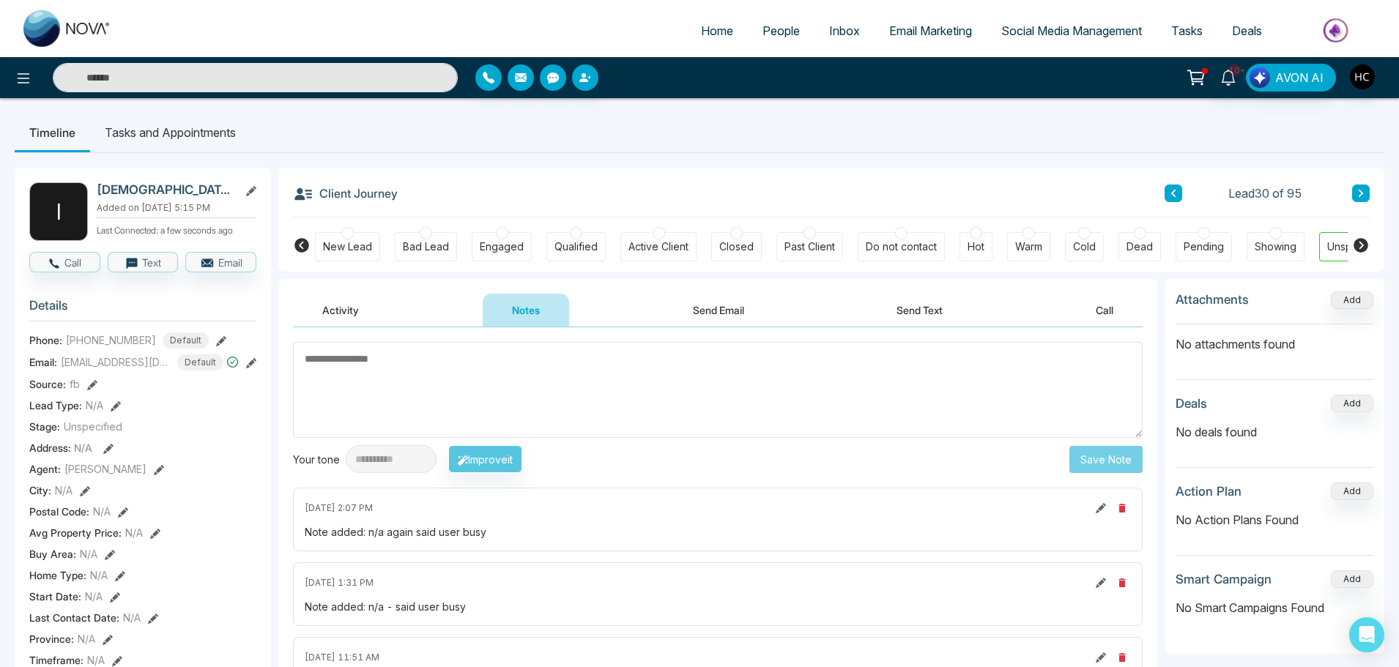
click at [1363, 191] on icon at bounding box center [1360, 193] width 7 height 9
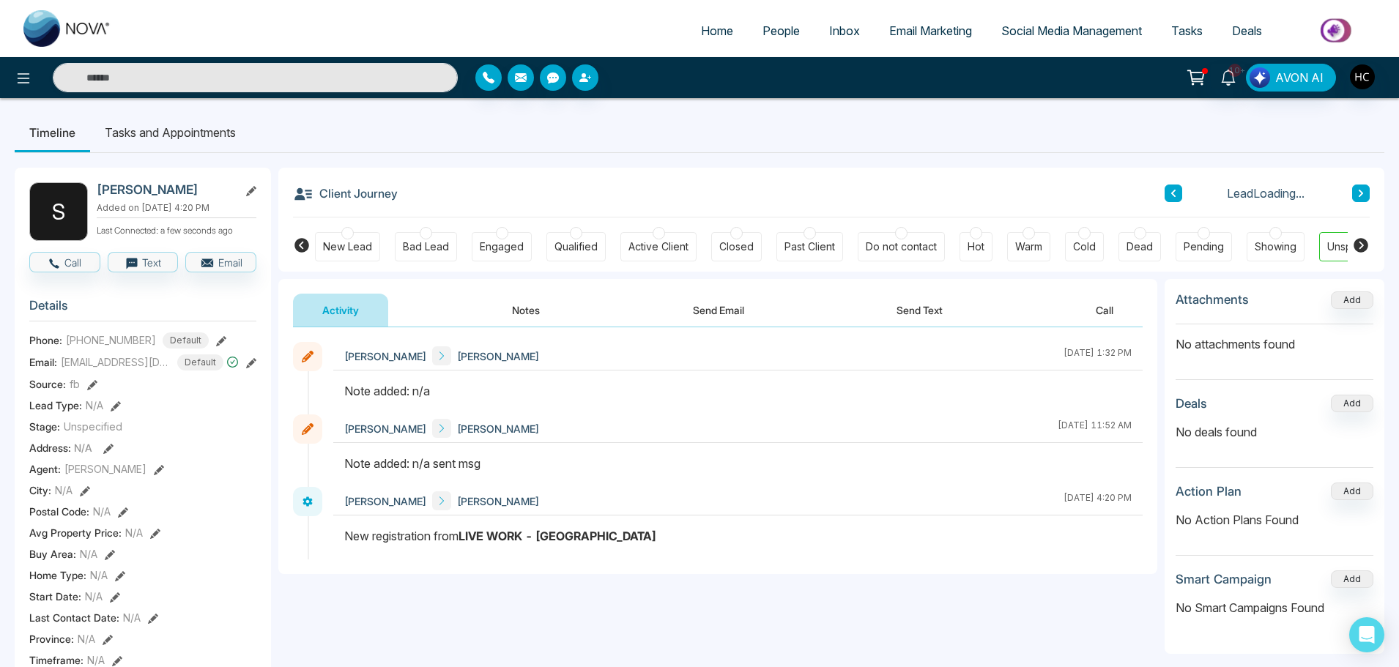
click at [521, 308] on button "Notes" at bounding box center [526, 310] width 86 height 33
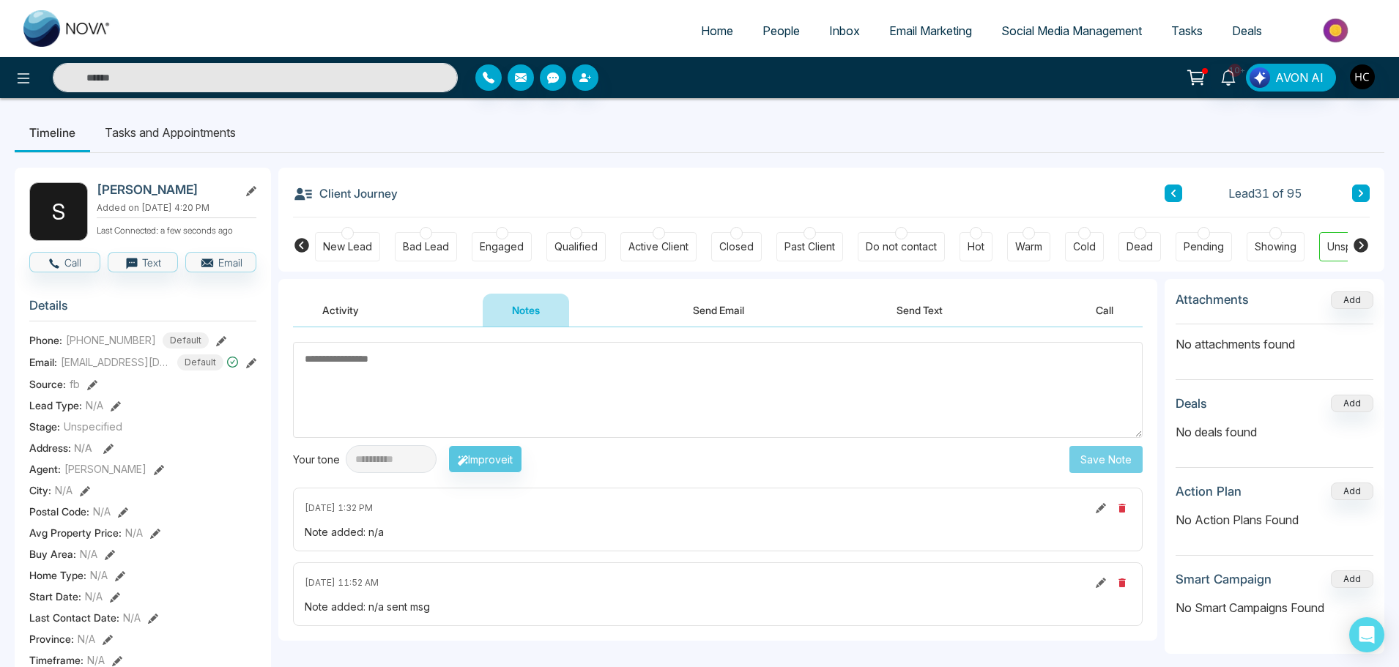
click at [482, 373] on textarea at bounding box center [717, 390] width 849 height 96
type textarea "***"
click at [1110, 450] on button "Save Note" at bounding box center [1105, 459] width 73 height 27
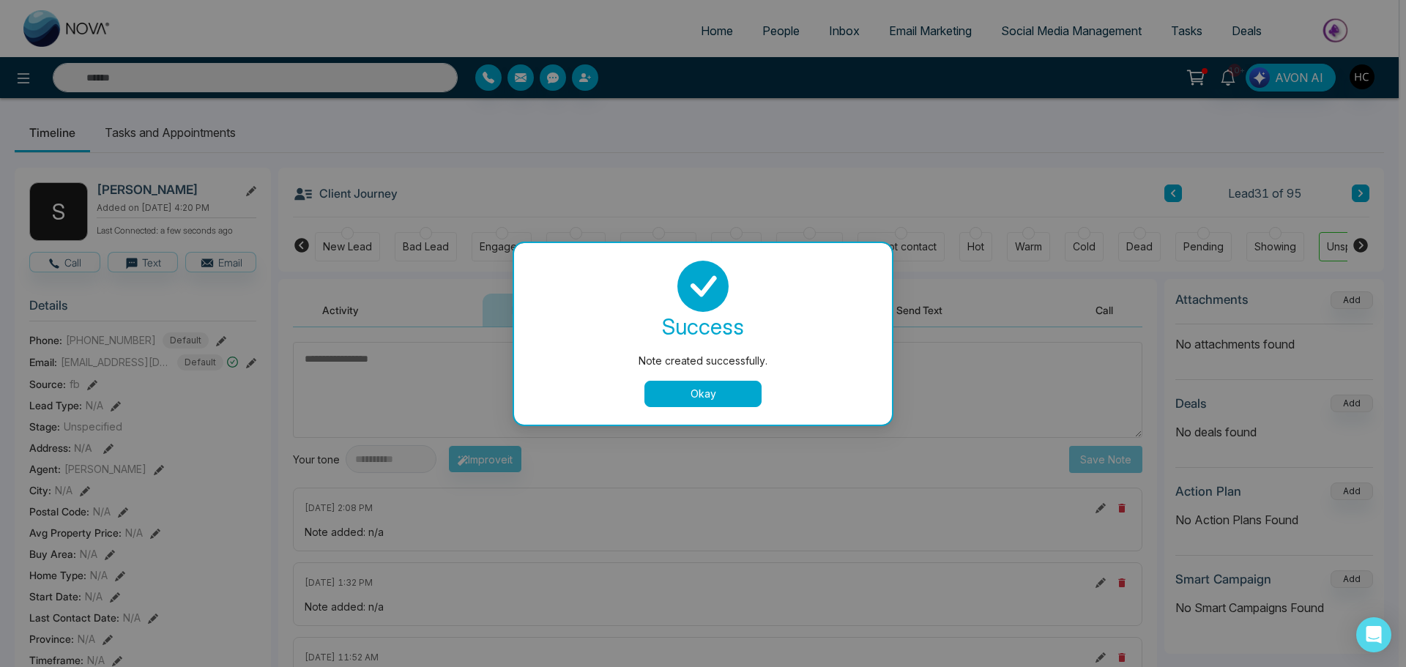
click at [684, 386] on button "Okay" at bounding box center [702, 394] width 117 height 26
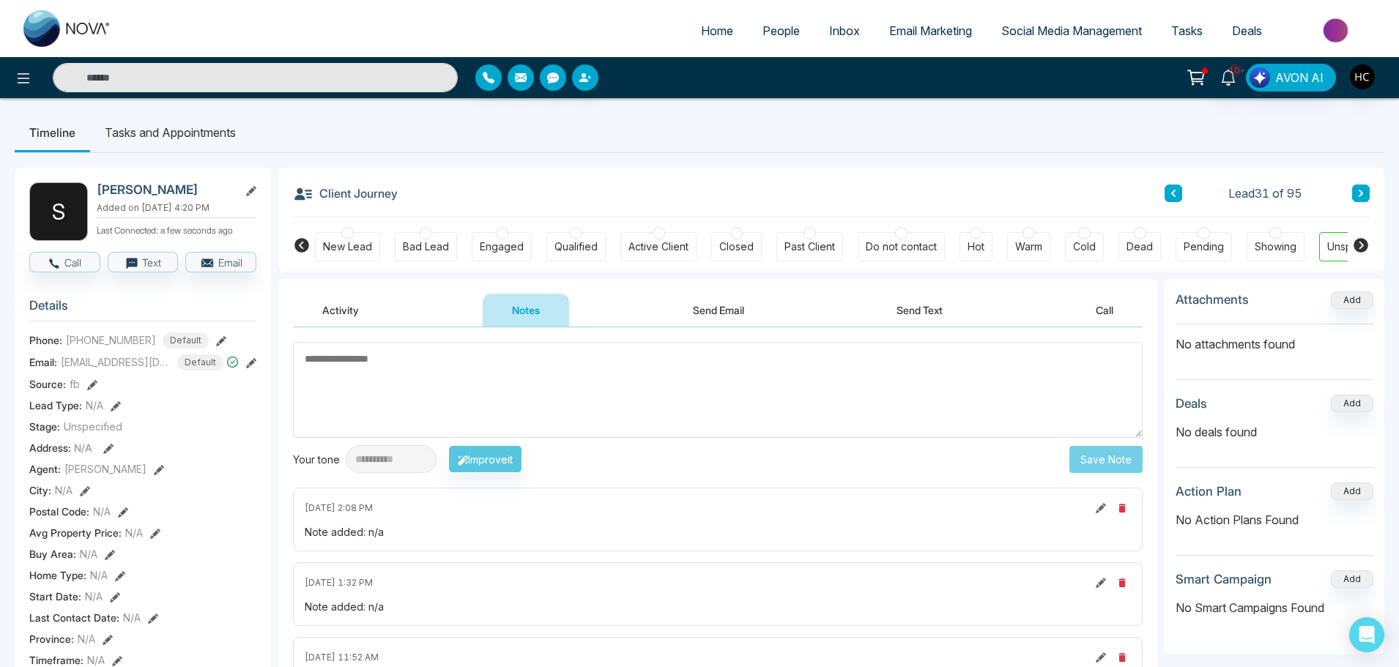
click at [1358, 193] on icon at bounding box center [1360, 193] width 7 height 9
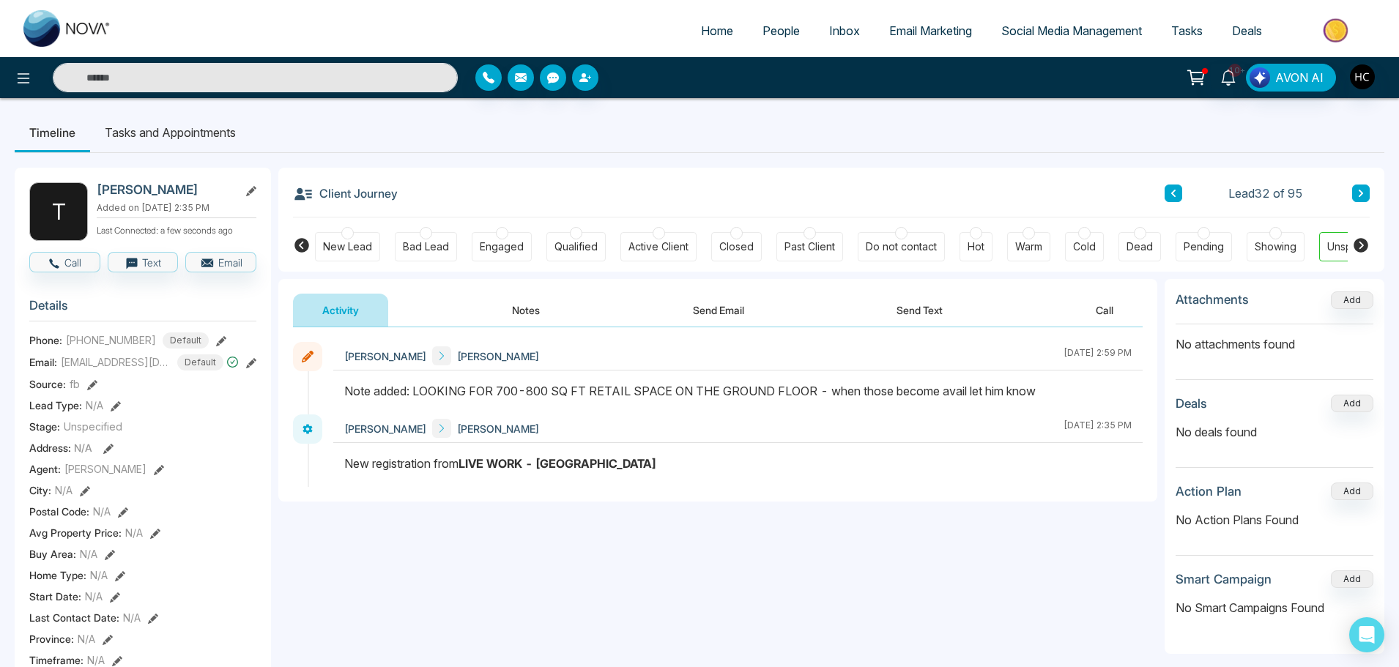
click at [528, 311] on button "Notes" at bounding box center [526, 310] width 86 height 33
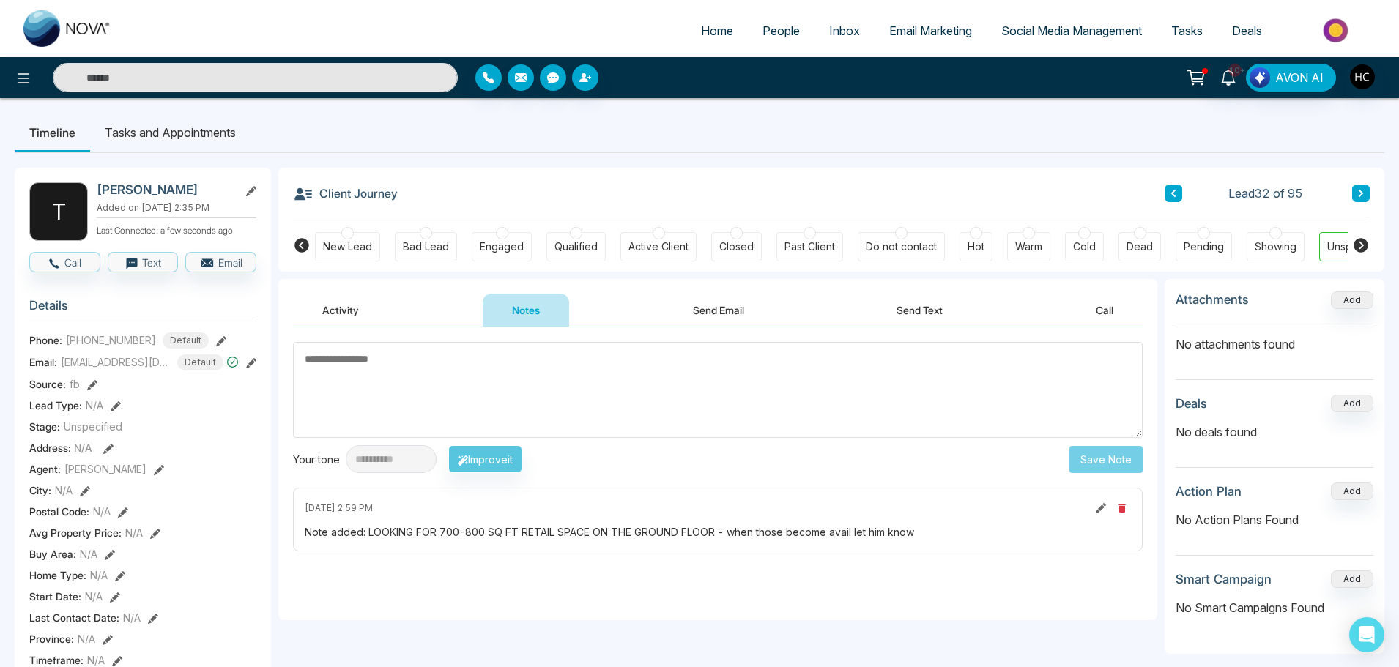
click at [492, 350] on textarea at bounding box center [717, 390] width 849 height 96
click at [1360, 196] on icon at bounding box center [1360, 193] width 4 height 7
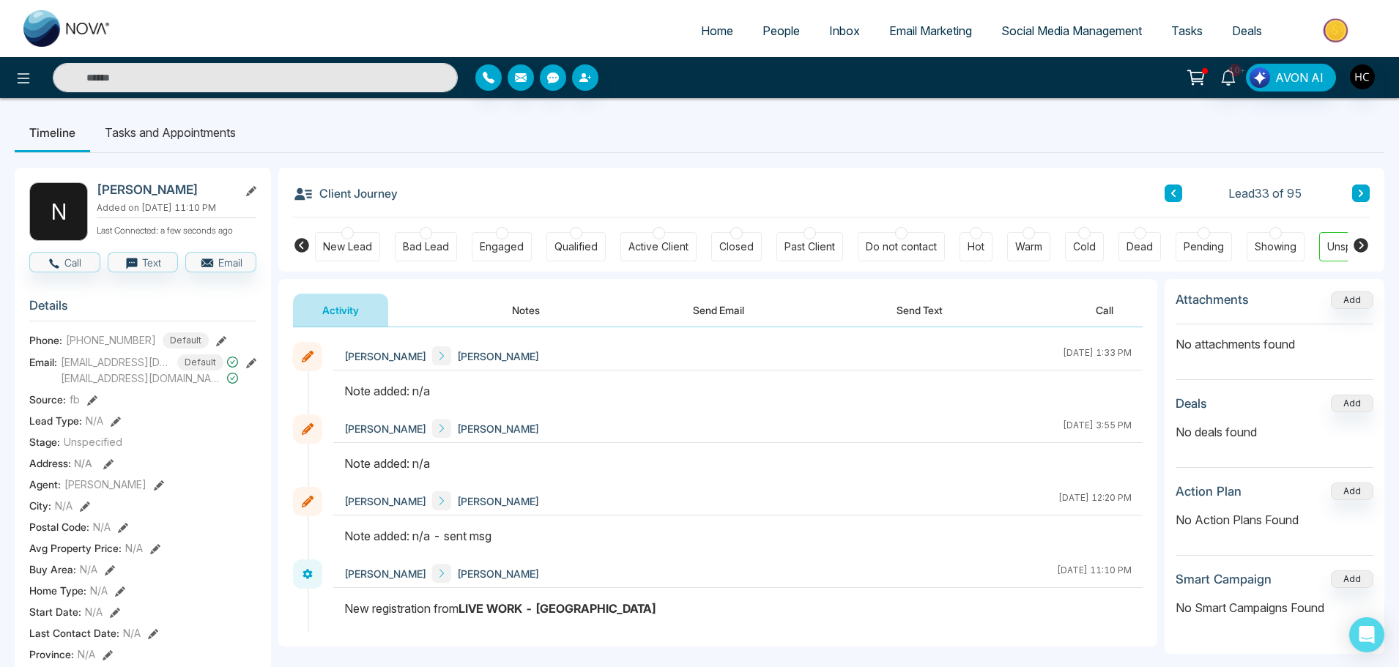
click at [524, 305] on button "Notes" at bounding box center [526, 310] width 86 height 33
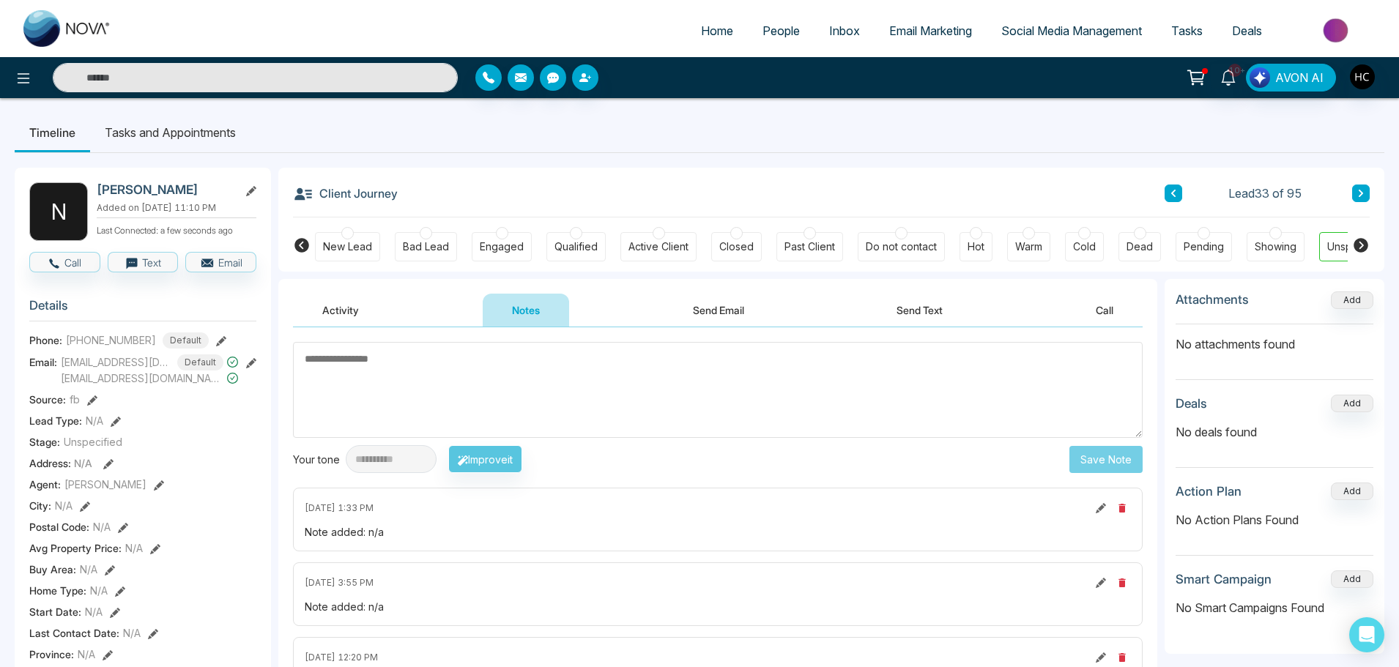
click at [756, 398] on textarea at bounding box center [717, 390] width 849 height 96
click at [461, 379] on textarea at bounding box center [717, 390] width 849 height 96
click at [425, 389] on textarea at bounding box center [717, 390] width 849 height 96
paste textarea "********"
drag, startPoint x: 405, startPoint y: 354, endPoint x: 334, endPoint y: 357, distance: 71.1
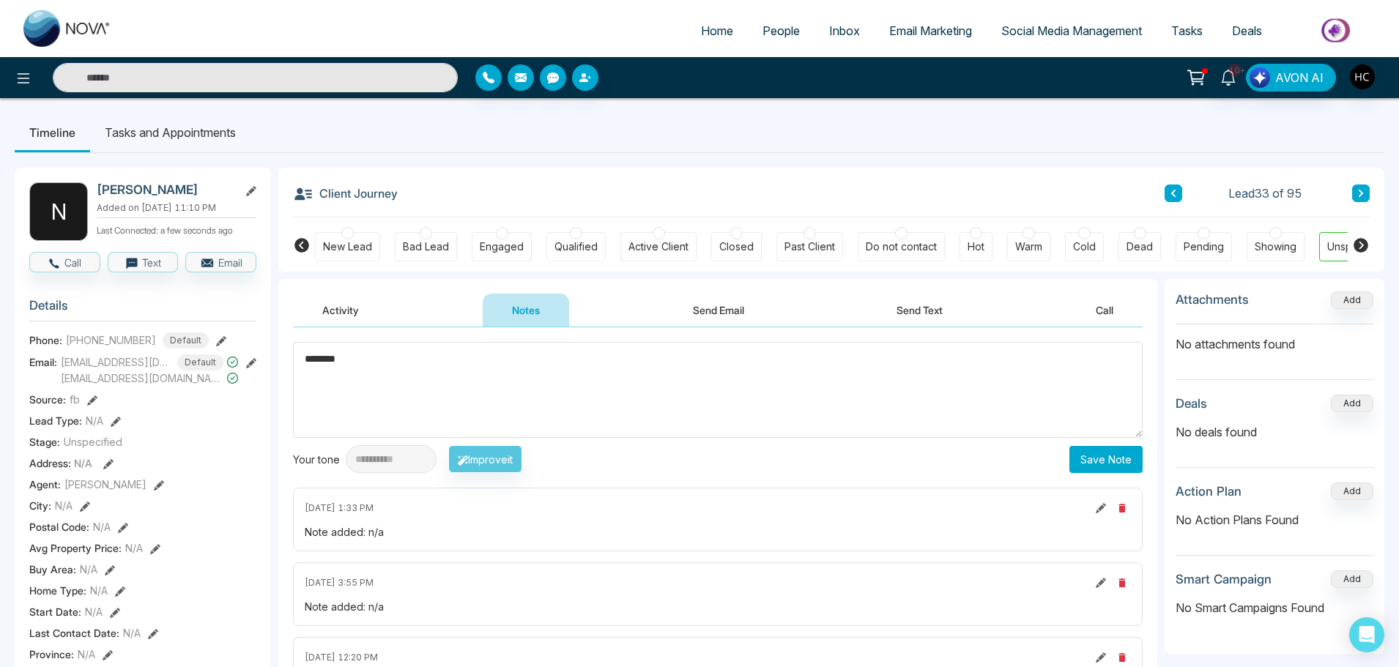
click at [334, 357] on textarea "********" at bounding box center [717, 390] width 849 height 96
type textarea "*"
drag, startPoint x: 335, startPoint y: 368, endPoint x: 298, endPoint y: 369, distance: 36.6
click at [298, 369] on textarea "***" at bounding box center [717, 390] width 849 height 96
click at [409, 382] on textarea "***" at bounding box center [717, 390] width 849 height 96
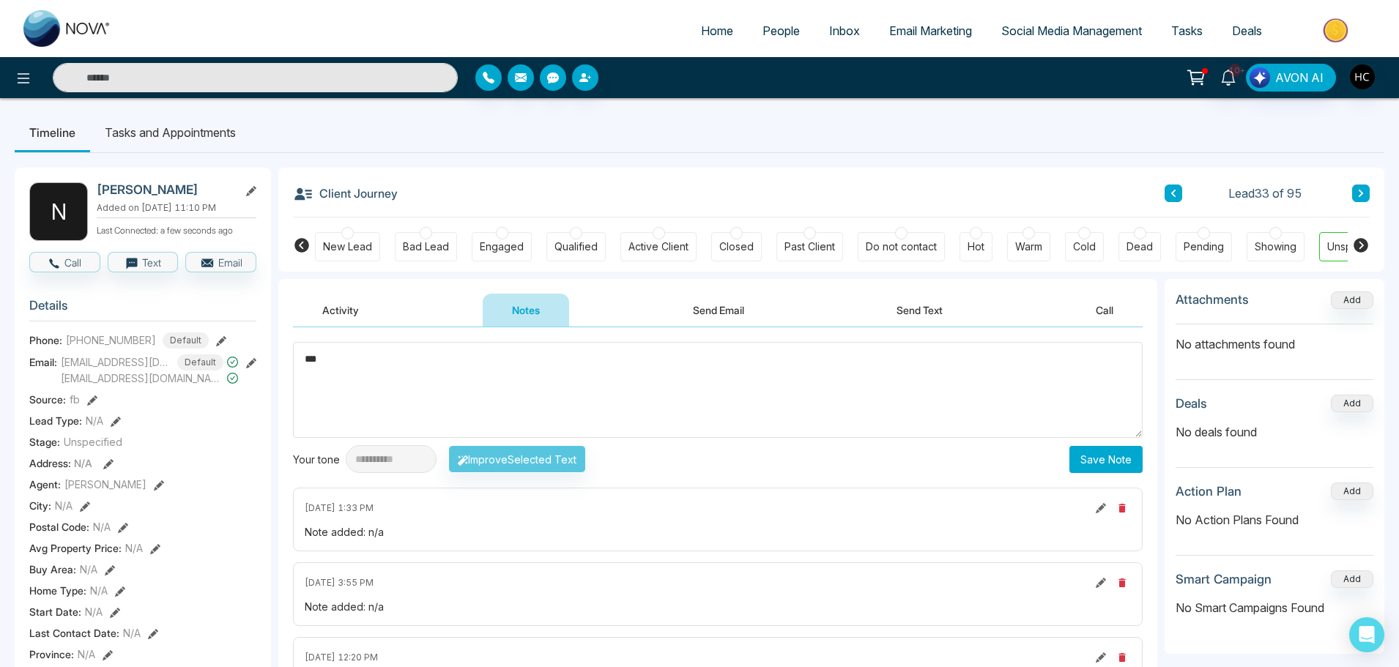
type textarea "***"
click at [1114, 457] on button "Save Note" at bounding box center [1105, 459] width 73 height 27
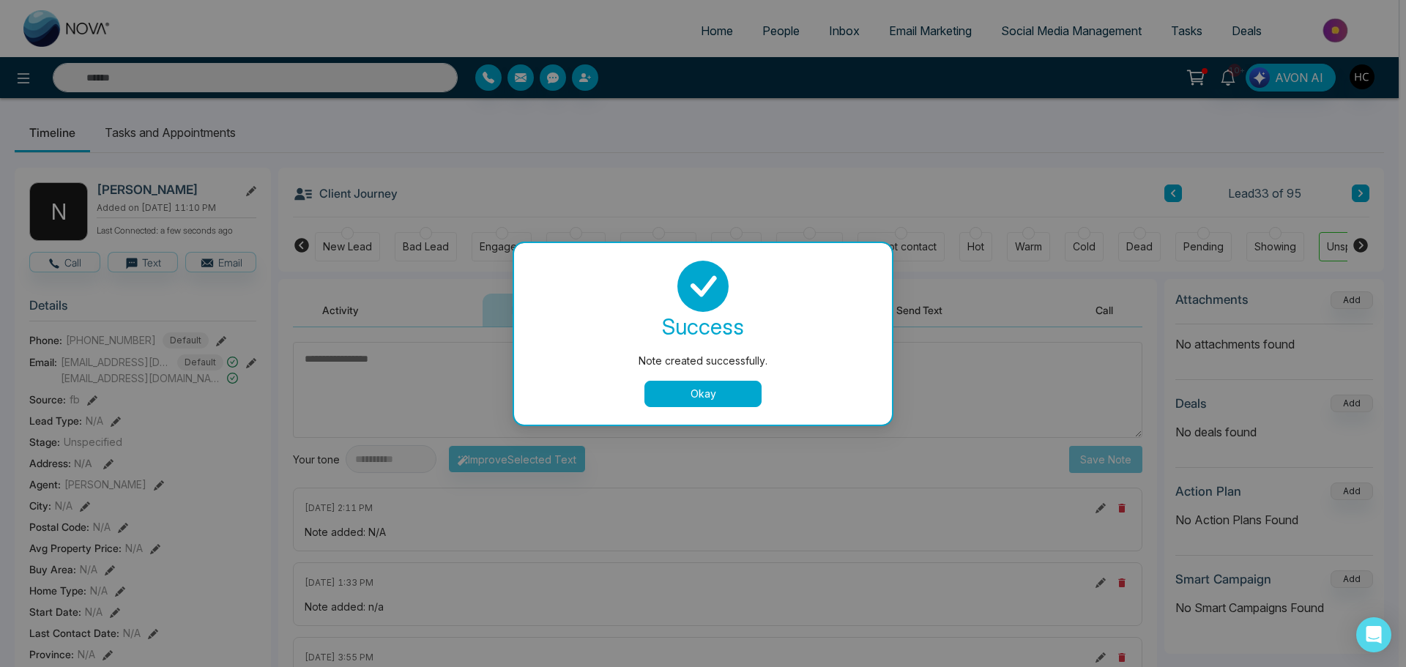
click at [726, 384] on button "Okay" at bounding box center [702, 394] width 117 height 26
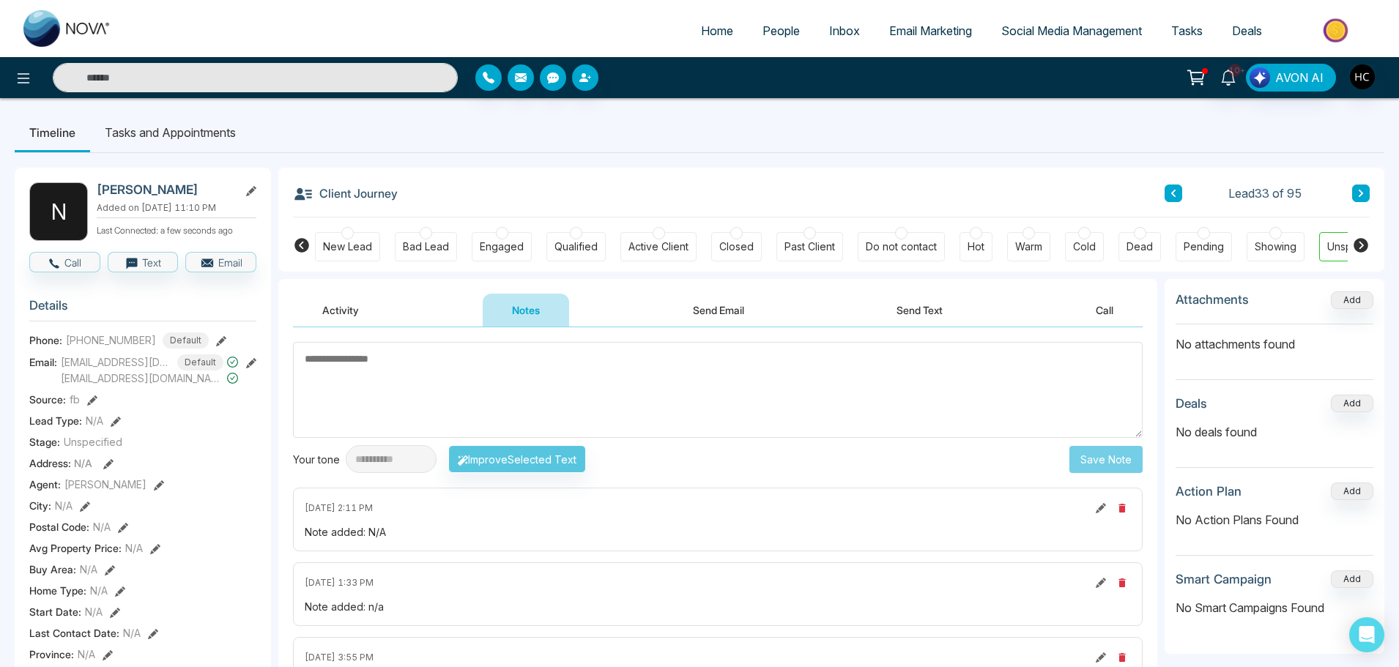
click at [1362, 188] on button at bounding box center [1361, 194] width 18 height 18
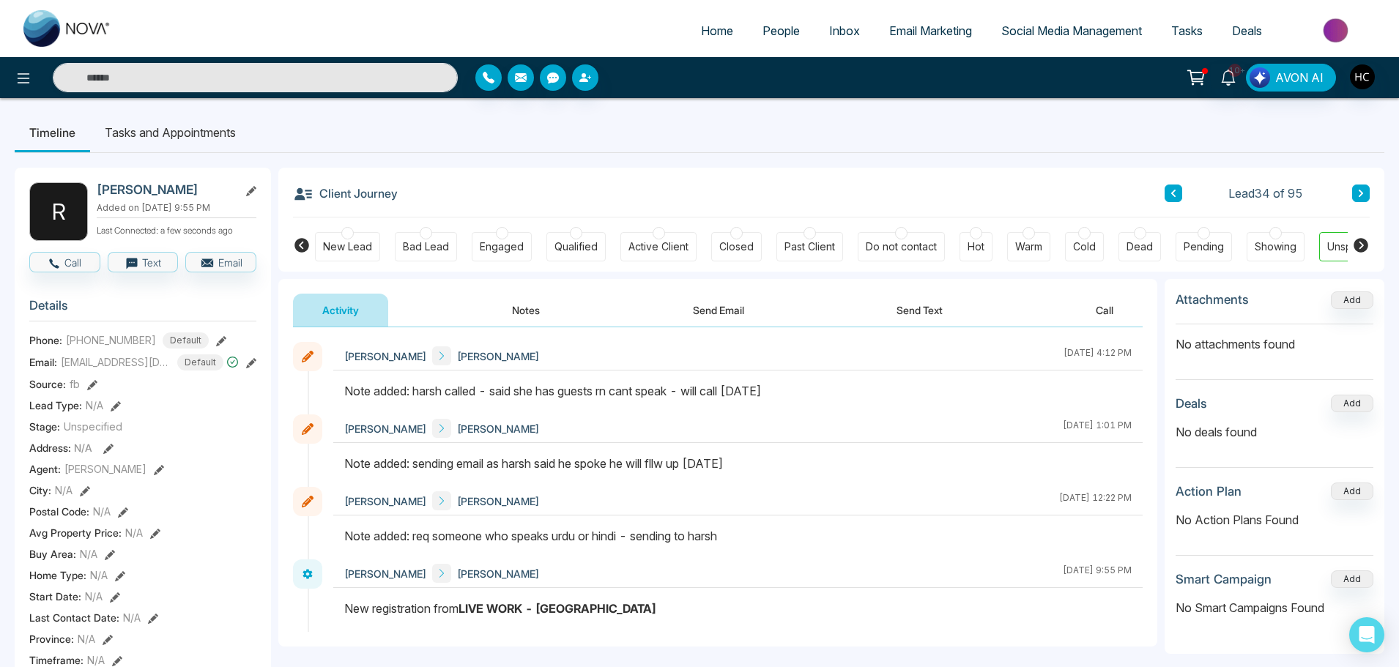
click at [1357, 196] on icon at bounding box center [1360, 193] width 7 height 9
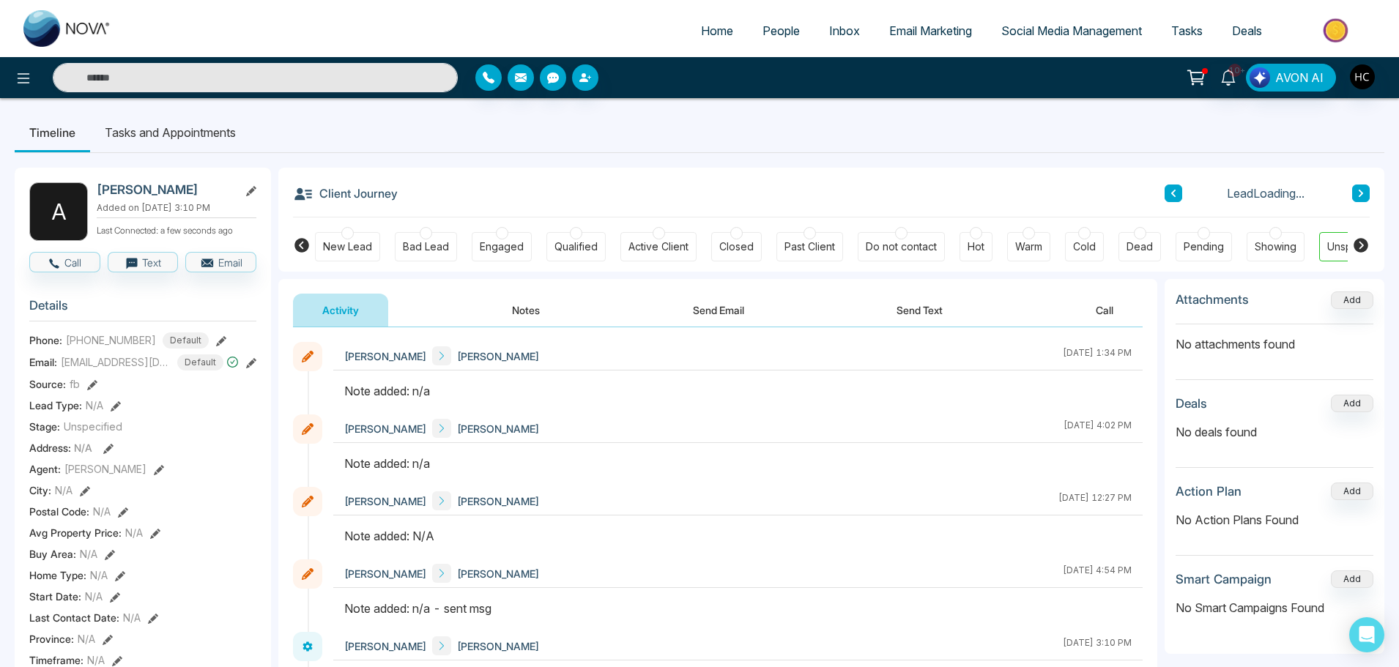
click at [526, 307] on button "Notes" at bounding box center [526, 310] width 86 height 33
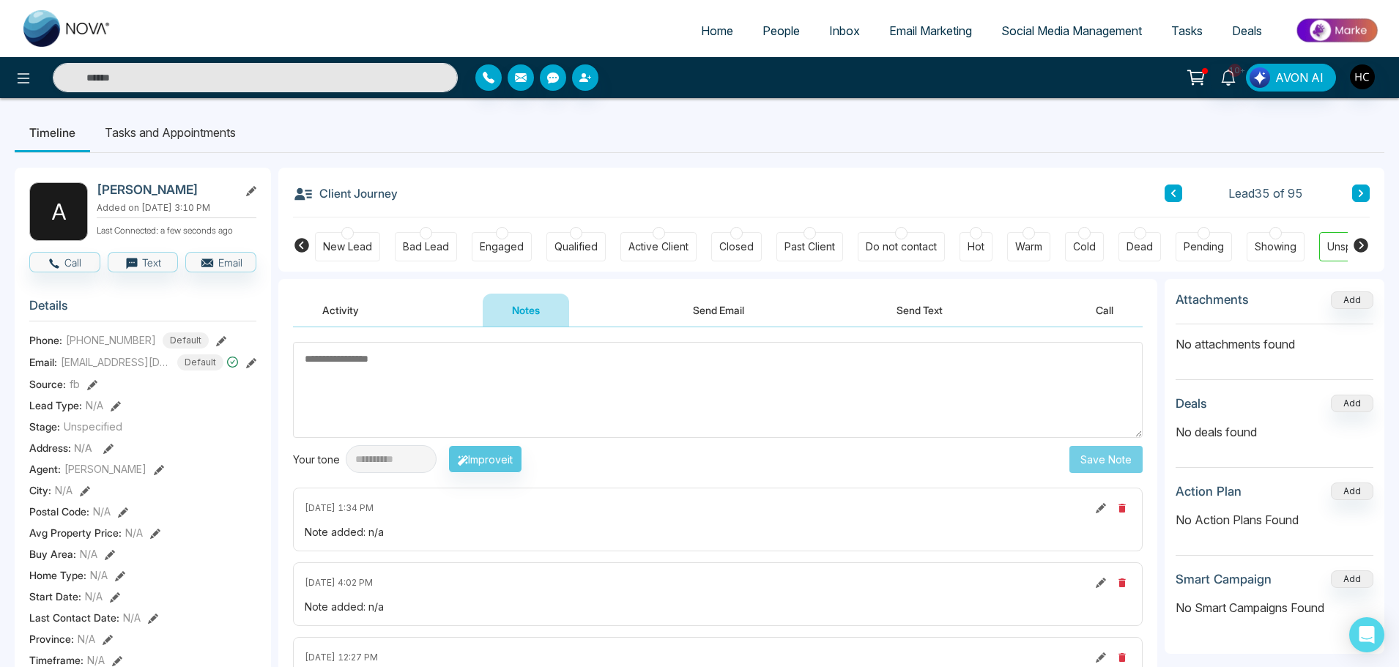
click at [438, 383] on textarea at bounding box center [717, 390] width 849 height 96
type textarea "***"
click at [1130, 461] on button "Save Note" at bounding box center [1105, 459] width 73 height 27
click at [1364, 195] on button at bounding box center [1361, 194] width 18 height 18
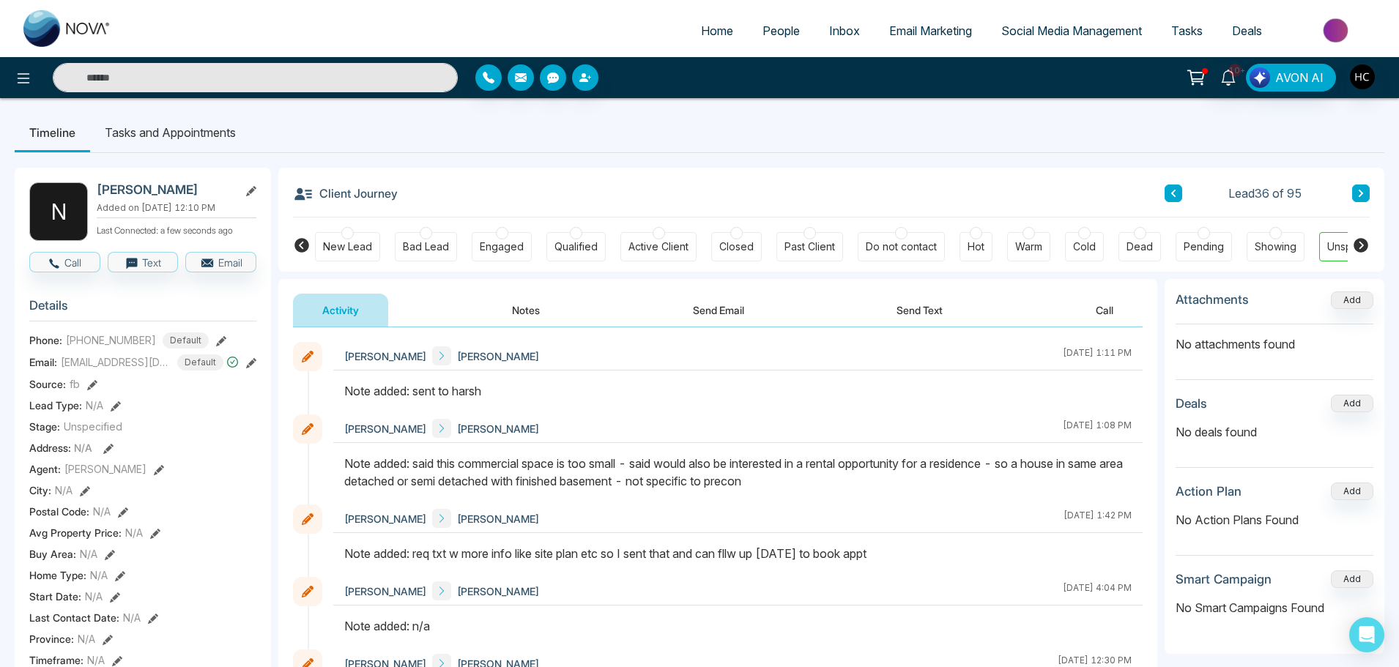
click at [1362, 190] on icon at bounding box center [1360, 193] width 7 height 9
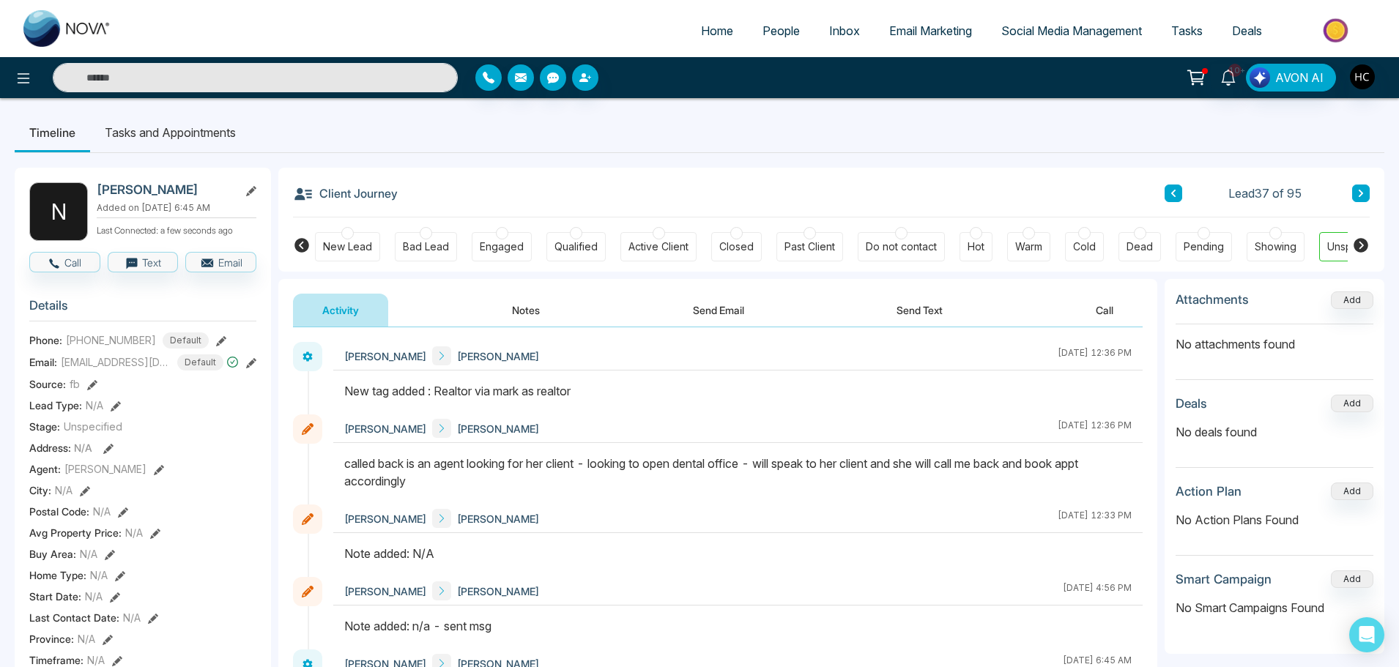
click at [1354, 189] on button at bounding box center [1361, 194] width 18 height 18
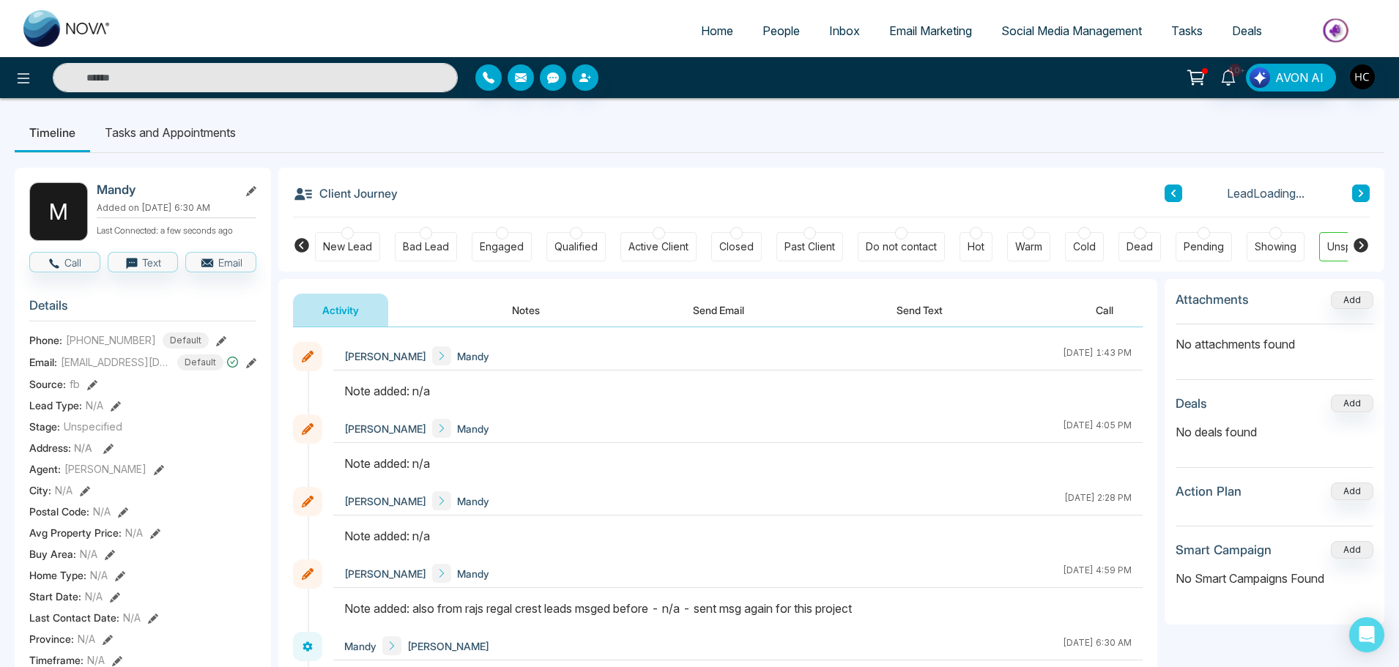
click at [535, 302] on button "Notes" at bounding box center [526, 310] width 86 height 33
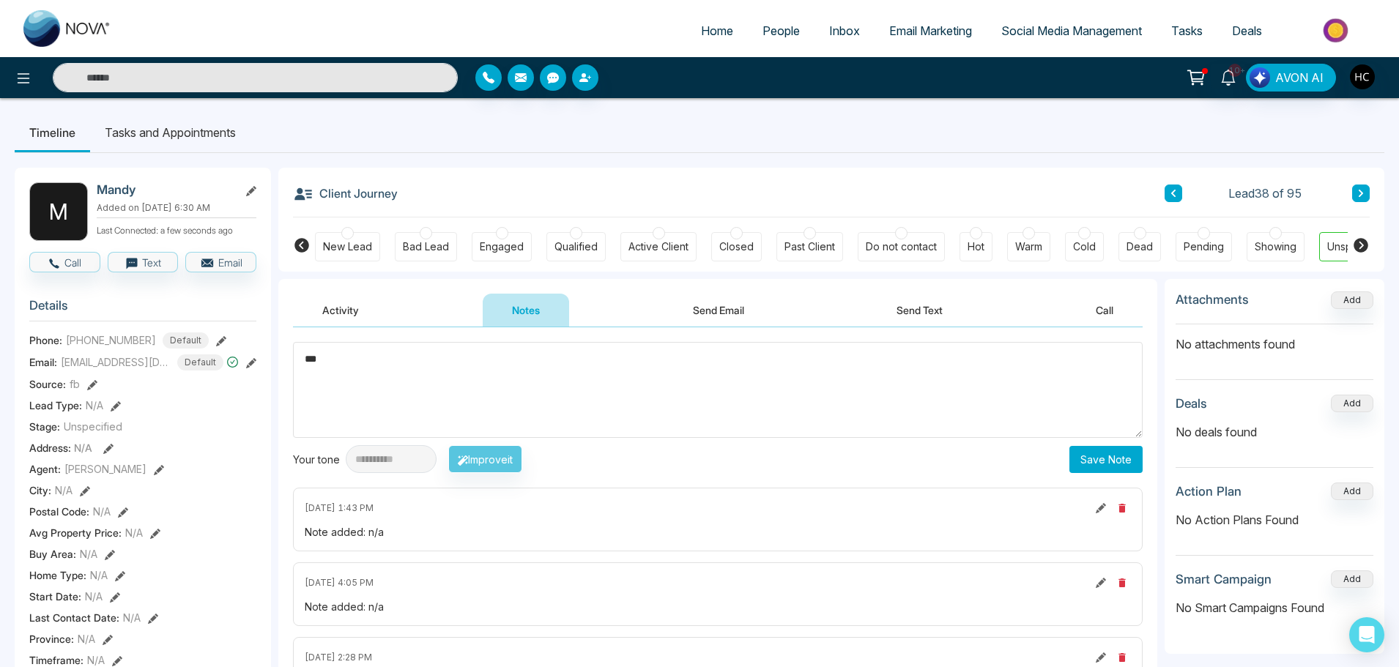
type textarea "***"
click at [1107, 461] on button "Save Note" at bounding box center [1105, 459] width 73 height 27
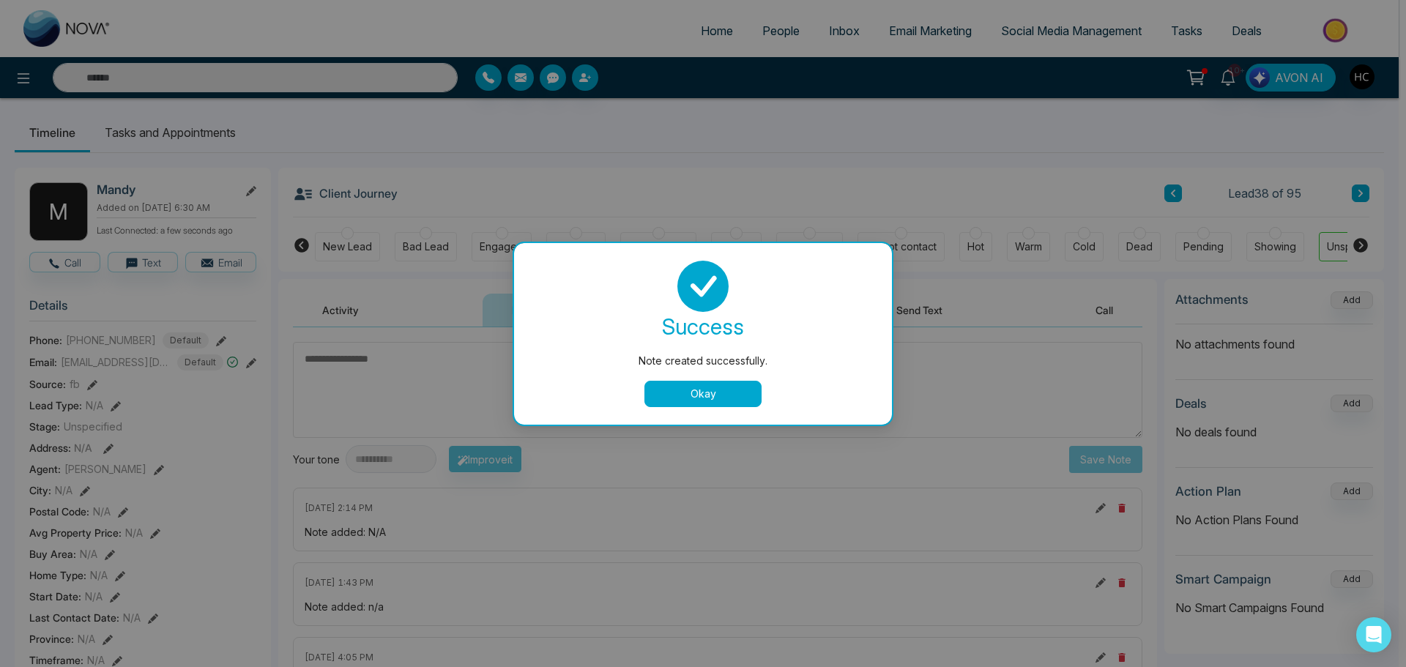
click at [710, 390] on button "Okay" at bounding box center [702, 394] width 117 height 26
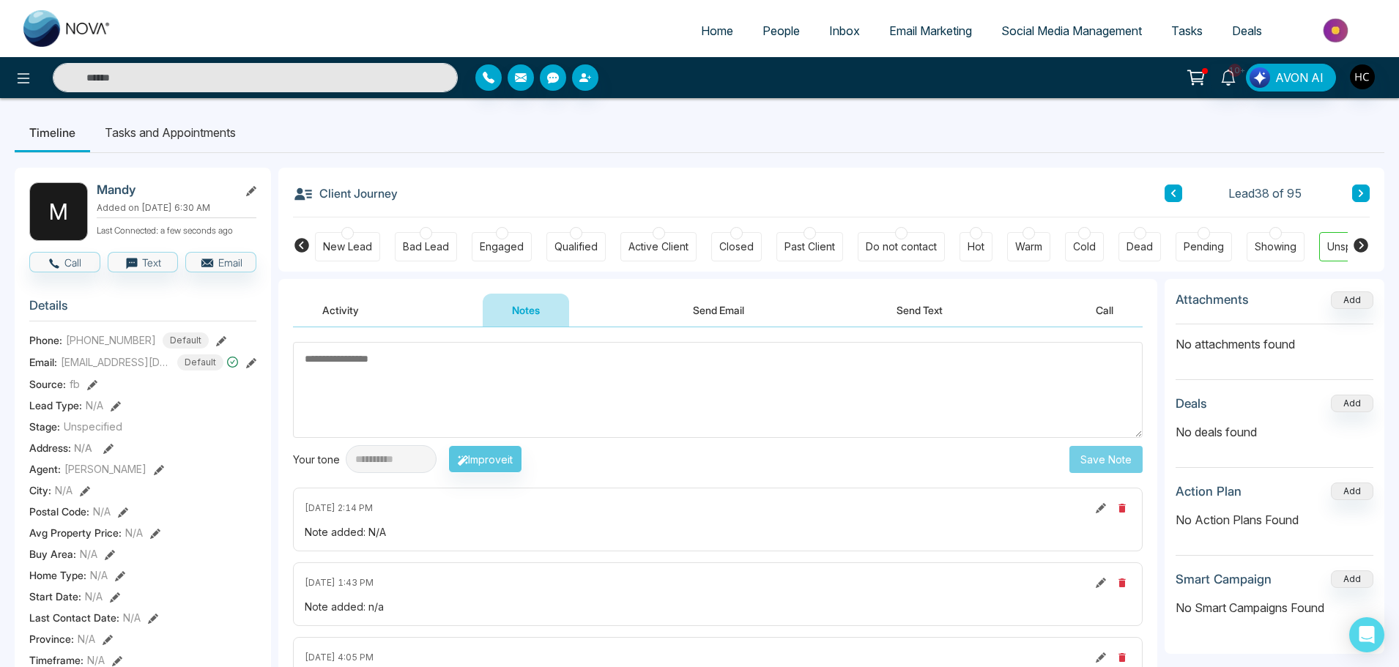
click at [1357, 198] on icon at bounding box center [1360, 193] width 7 height 9
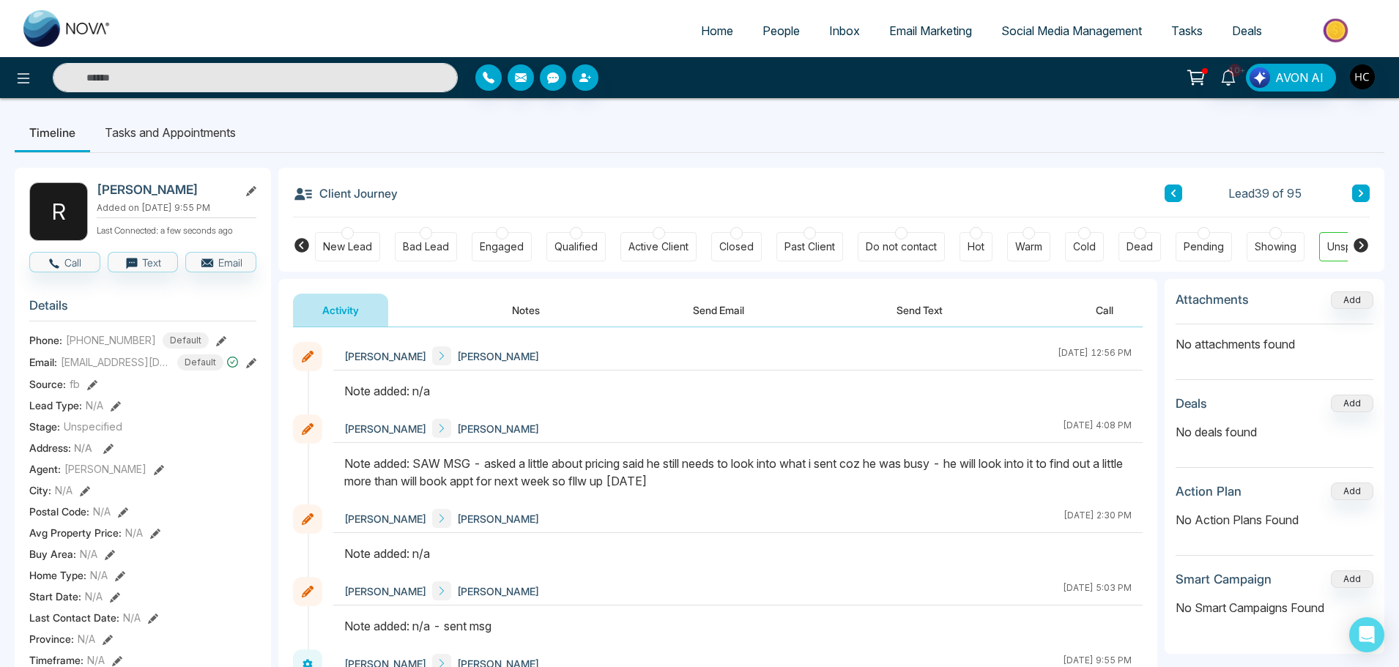
click at [1362, 195] on icon at bounding box center [1360, 193] width 7 height 9
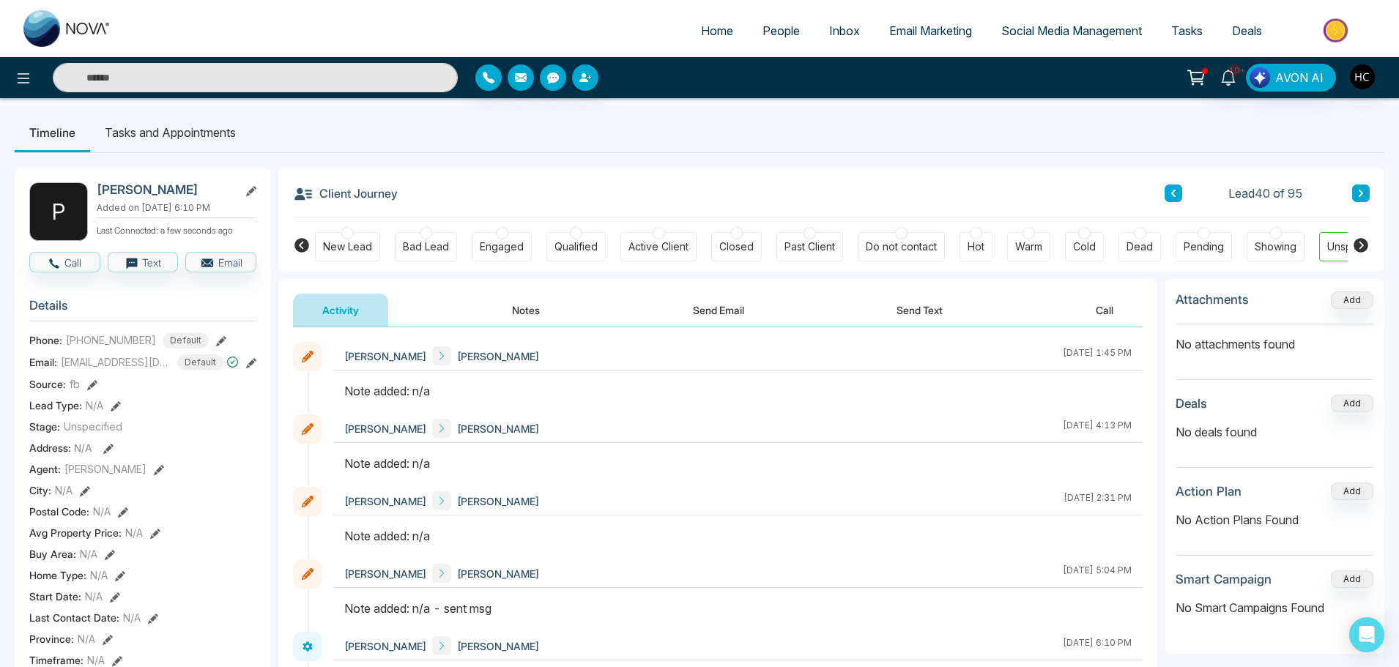
click at [536, 306] on button "Notes" at bounding box center [526, 310] width 86 height 33
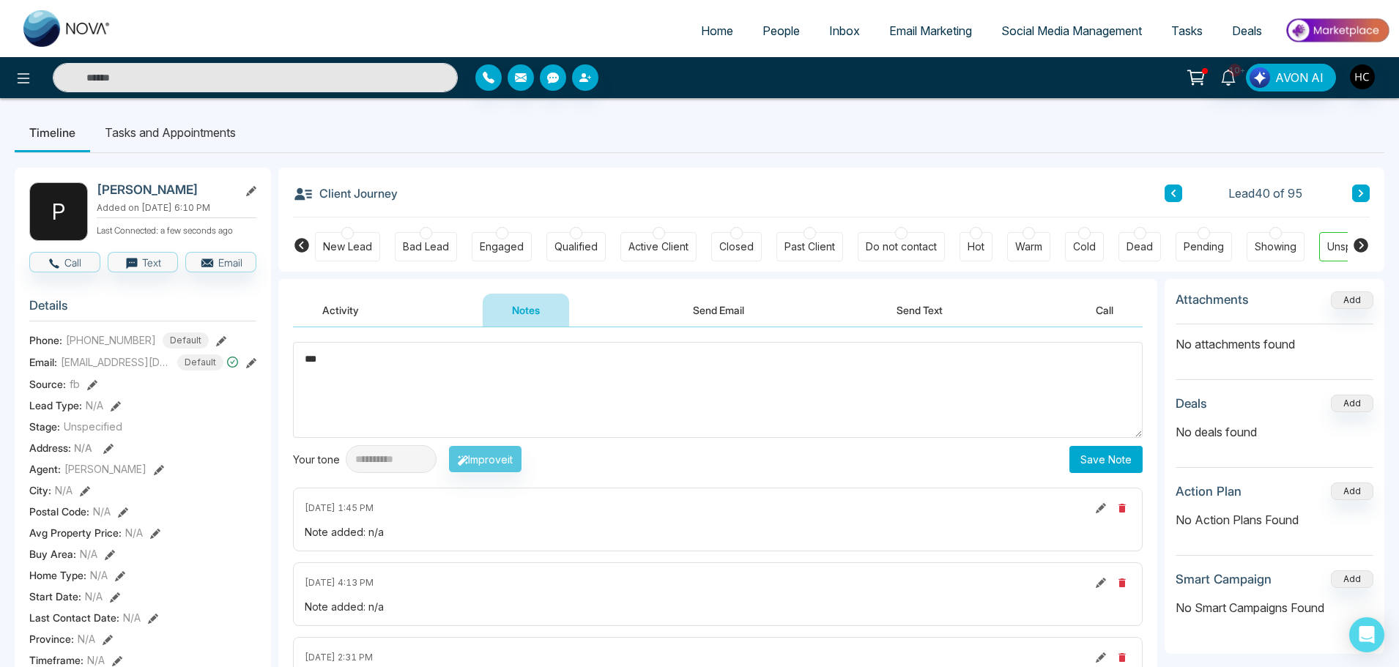
type textarea "***"
click at [1111, 458] on button "Save Note" at bounding box center [1105, 459] width 73 height 27
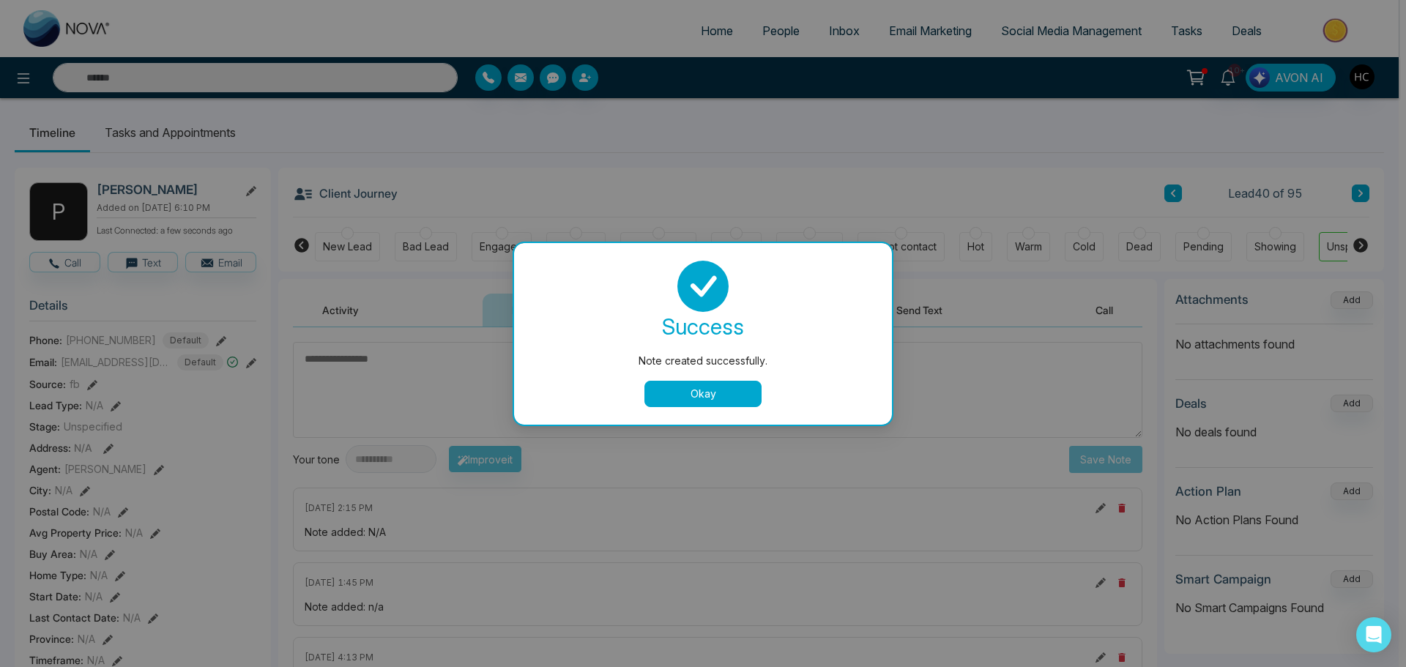
click at [723, 385] on button "Okay" at bounding box center [702, 394] width 117 height 26
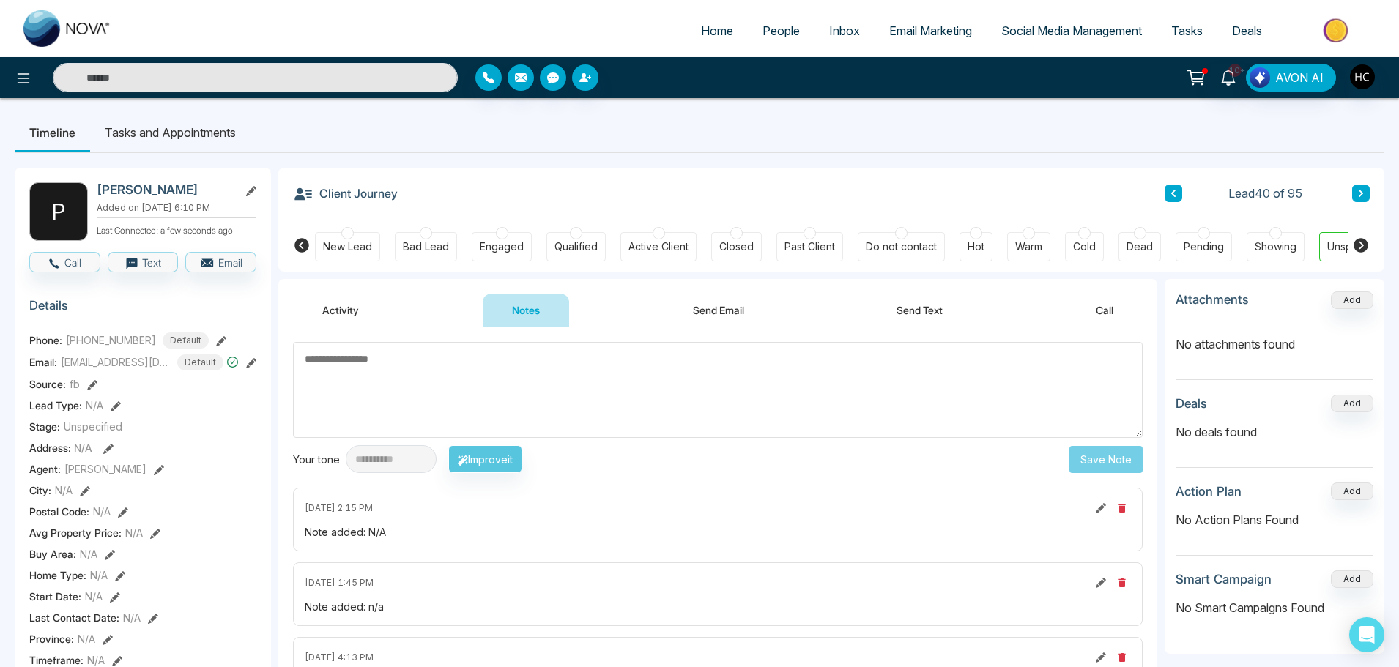
click at [1366, 189] on button at bounding box center [1361, 194] width 18 height 18
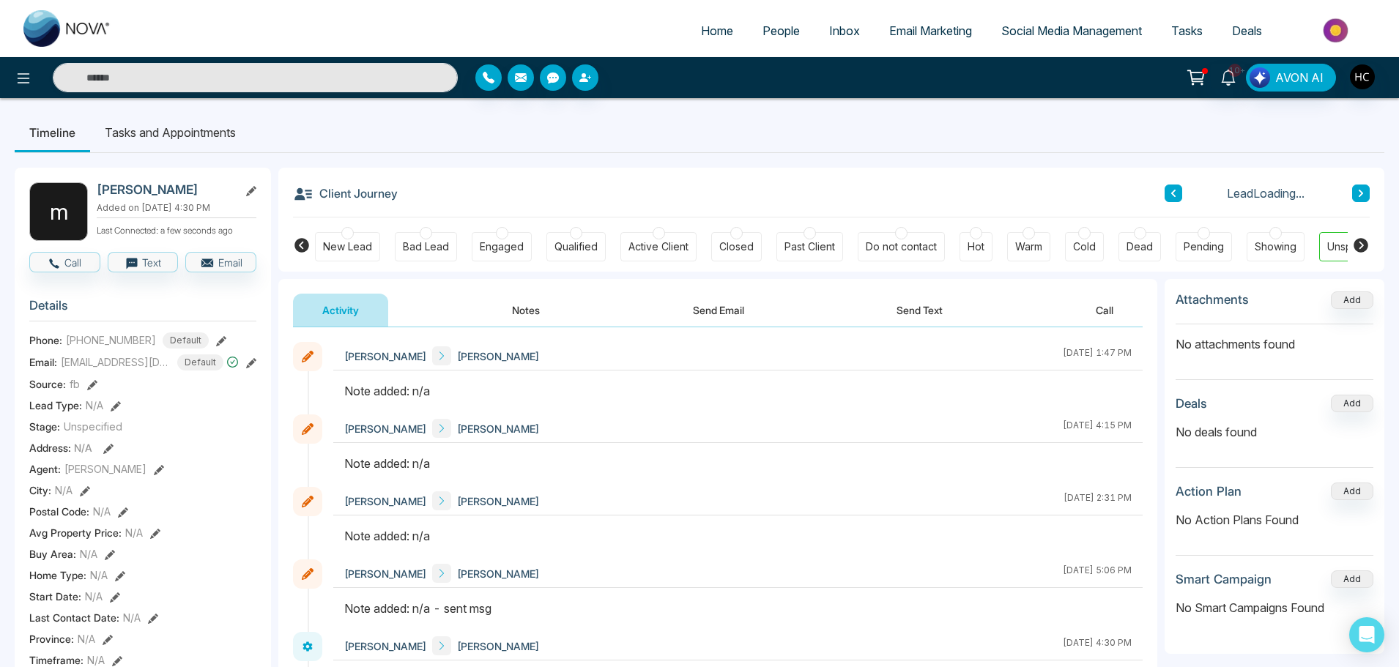
click at [526, 306] on button "Notes" at bounding box center [526, 310] width 86 height 33
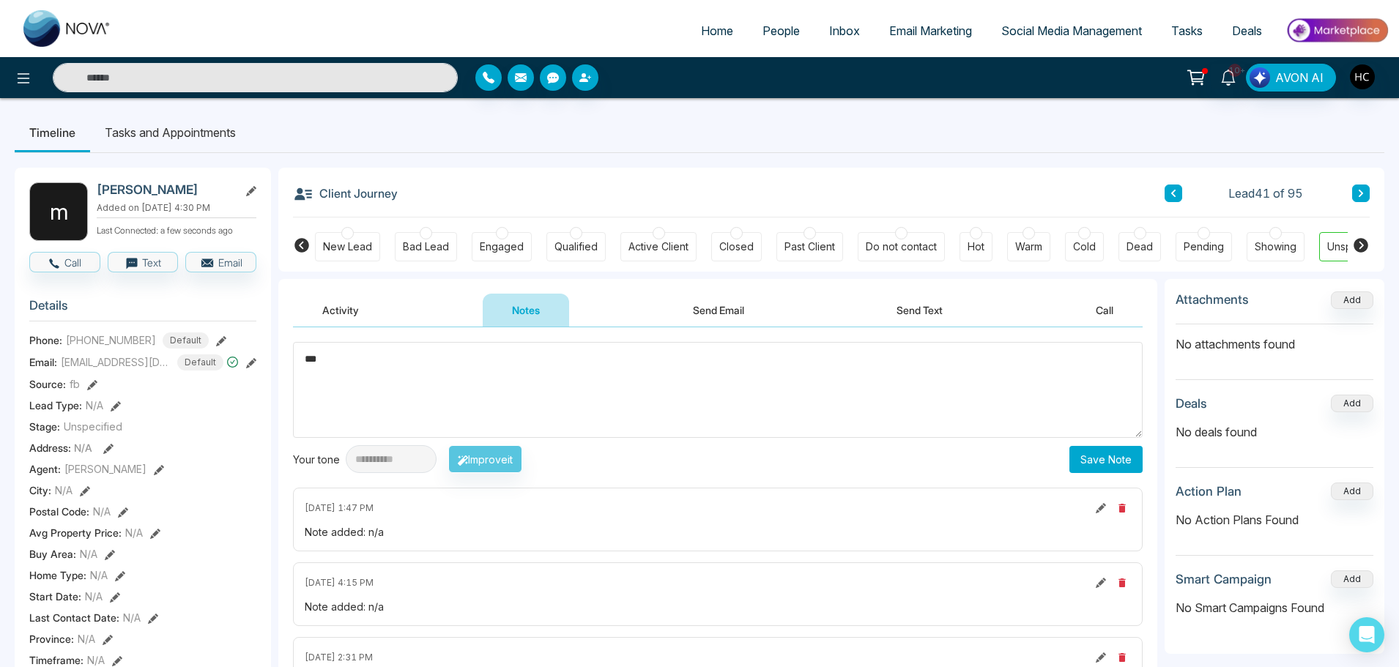
type textarea "***"
click at [1123, 463] on button "Save Note" at bounding box center [1105, 459] width 73 height 27
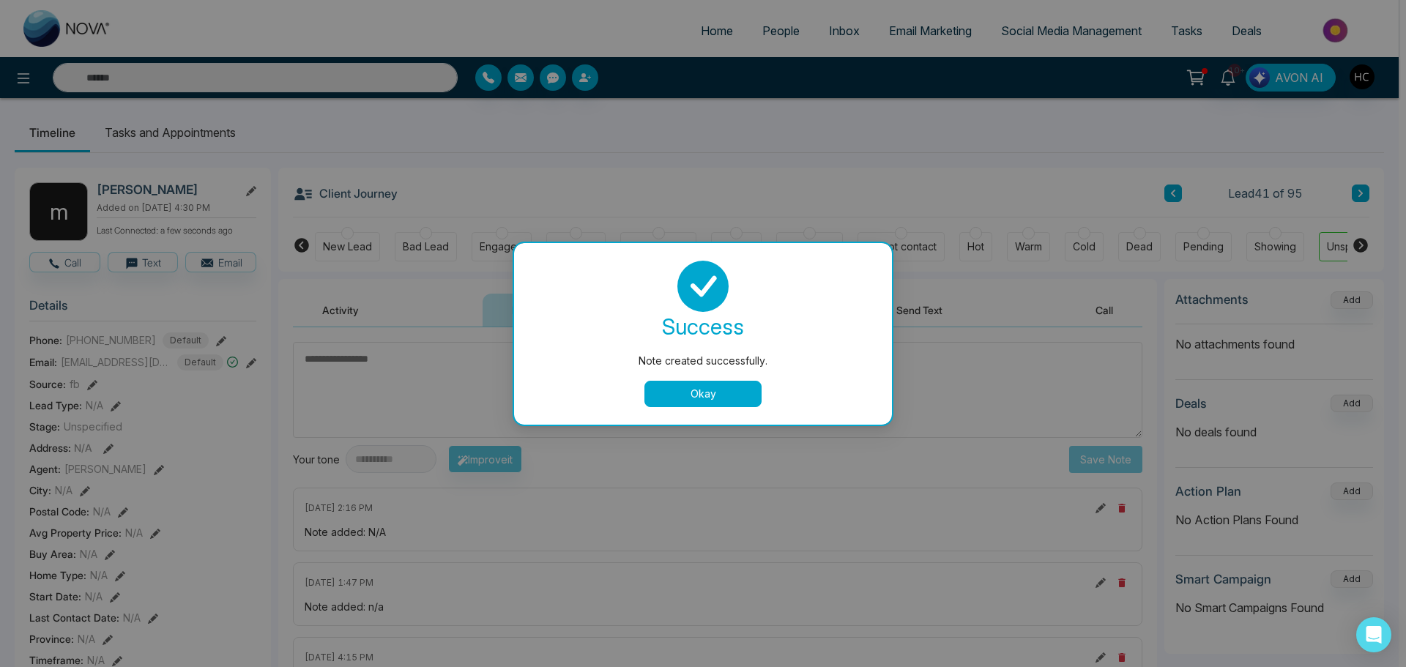
click at [752, 392] on button "Okay" at bounding box center [702, 394] width 117 height 26
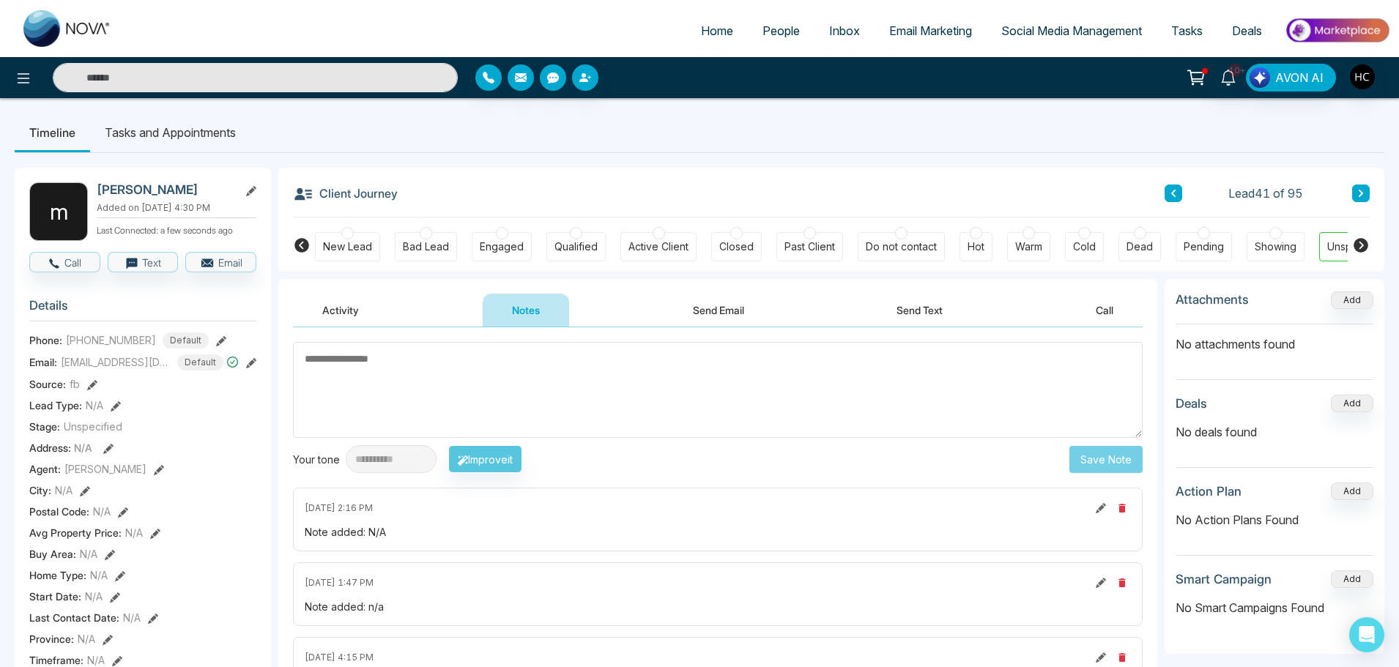
click at [1358, 186] on button at bounding box center [1361, 194] width 18 height 18
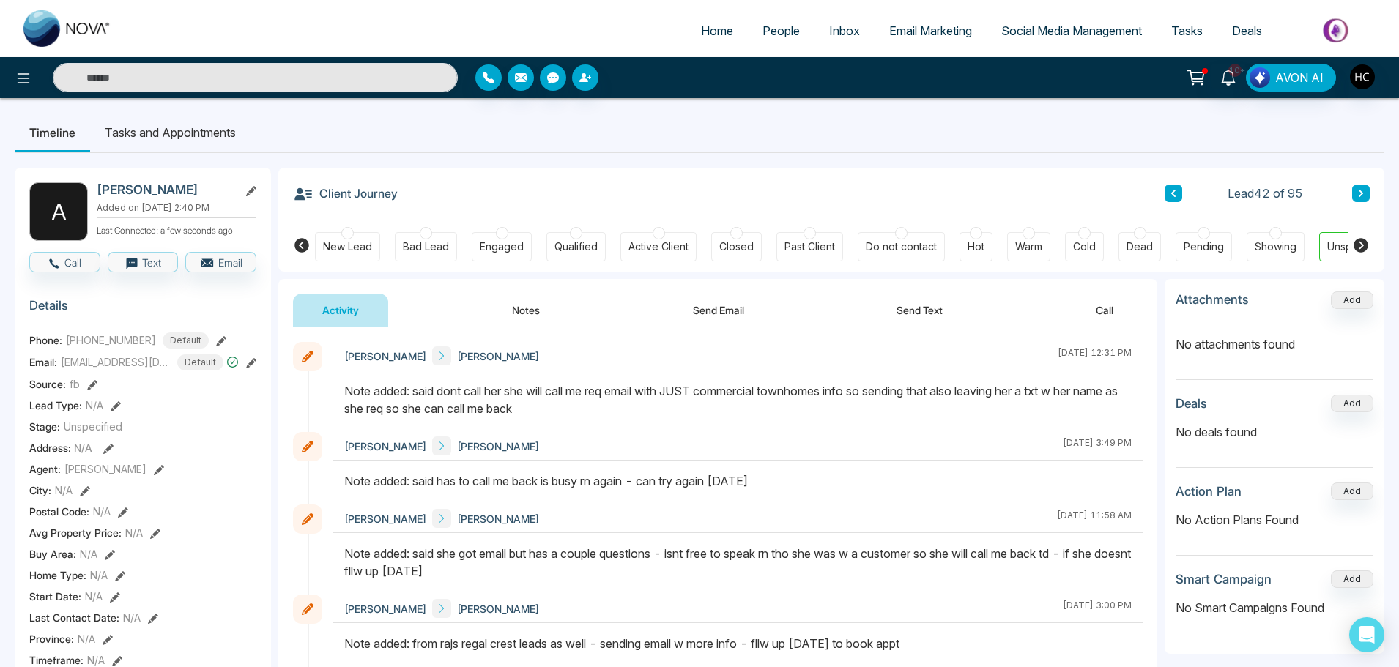
click at [527, 306] on button "Notes" at bounding box center [526, 310] width 86 height 33
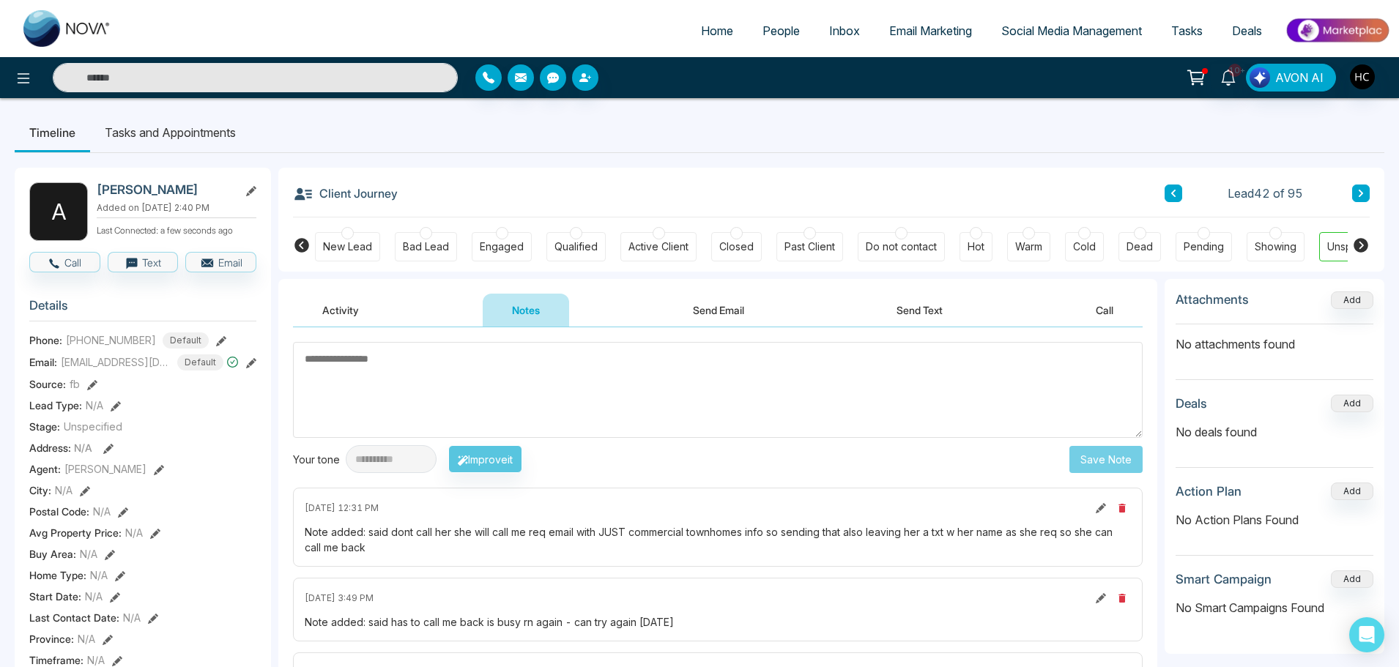
click at [1362, 195] on icon at bounding box center [1360, 193] width 7 height 9
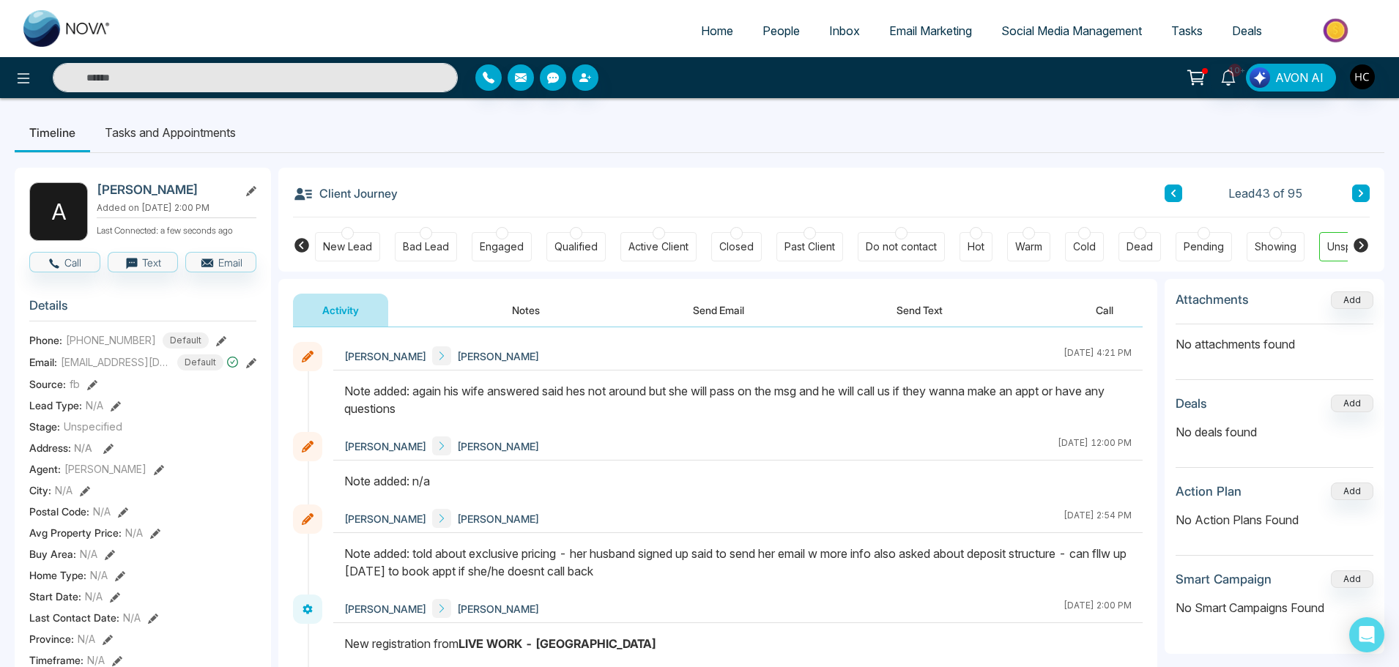
click at [1360, 187] on button at bounding box center [1361, 194] width 18 height 18
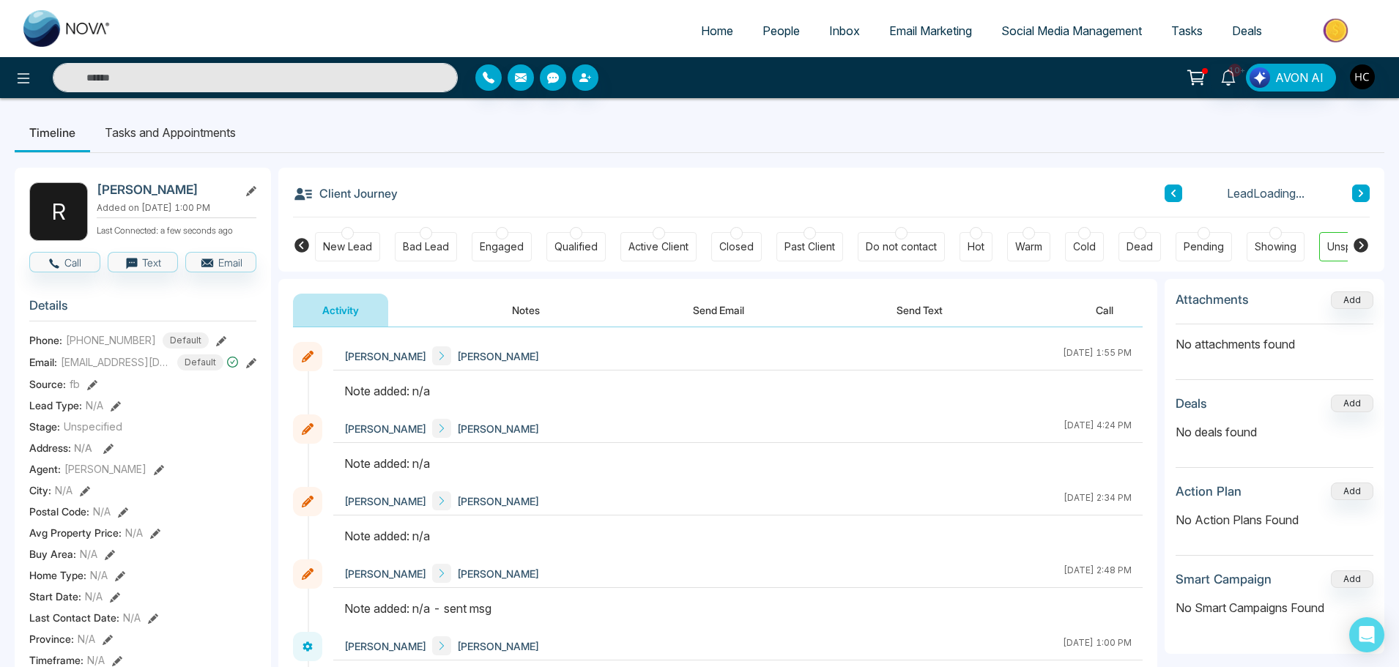
click at [525, 311] on button "Notes" at bounding box center [526, 310] width 86 height 33
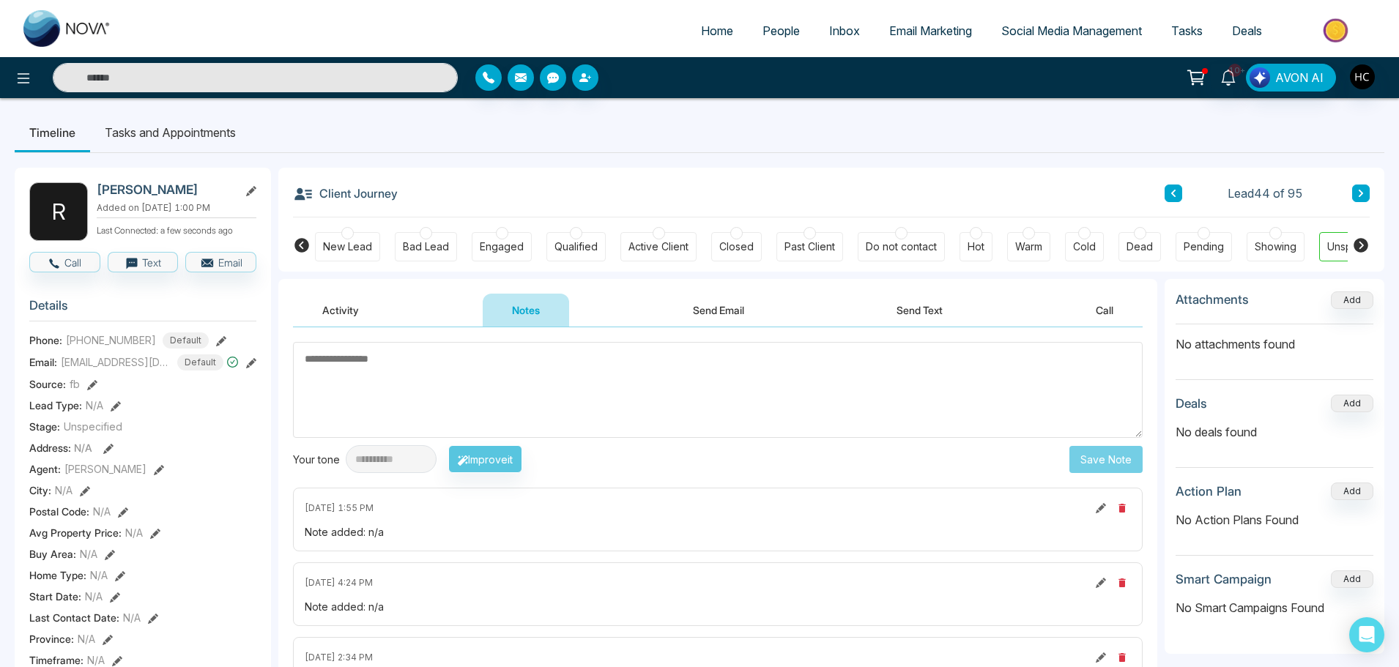
click at [522, 368] on textarea at bounding box center [717, 390] width 849 height 96
type textarea "***"
click at [1117, 457] on button "Save Note" at bounding box center [1105, 459] width 73 height 27
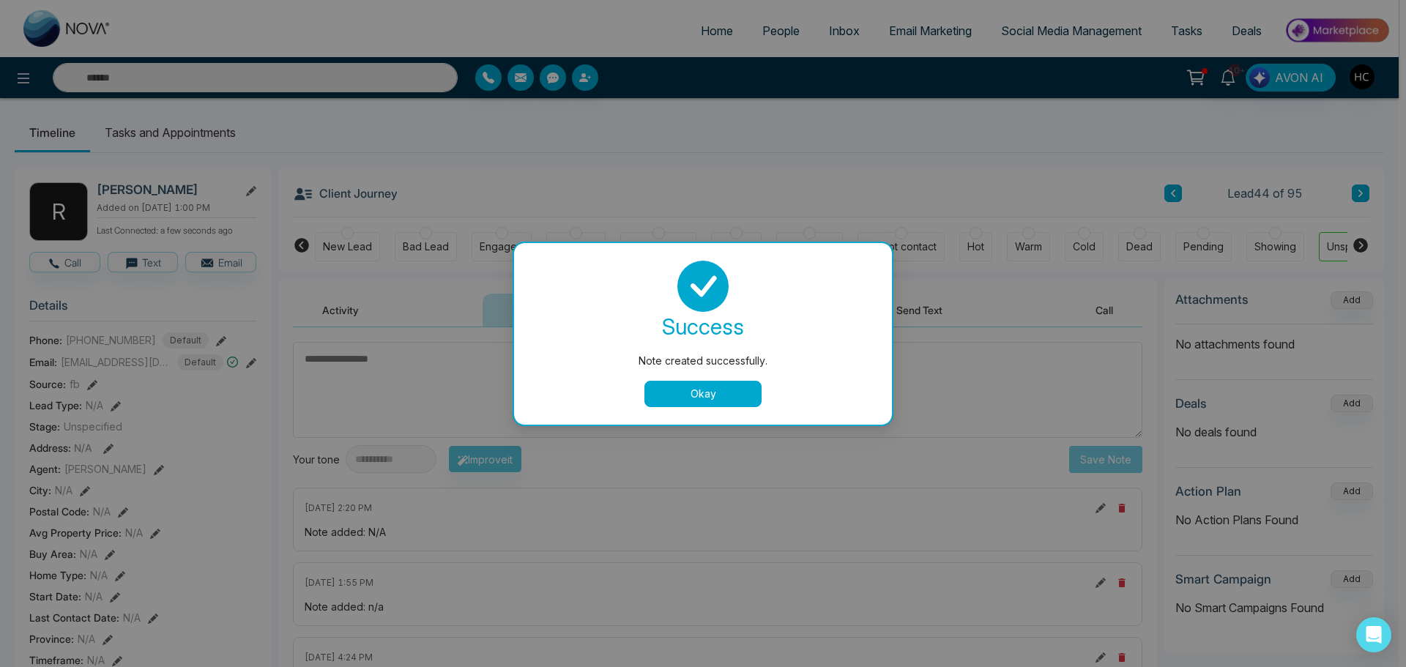
click at [699, 401] on button "Okay" at bounding box center [702, 394] width 117 height 26
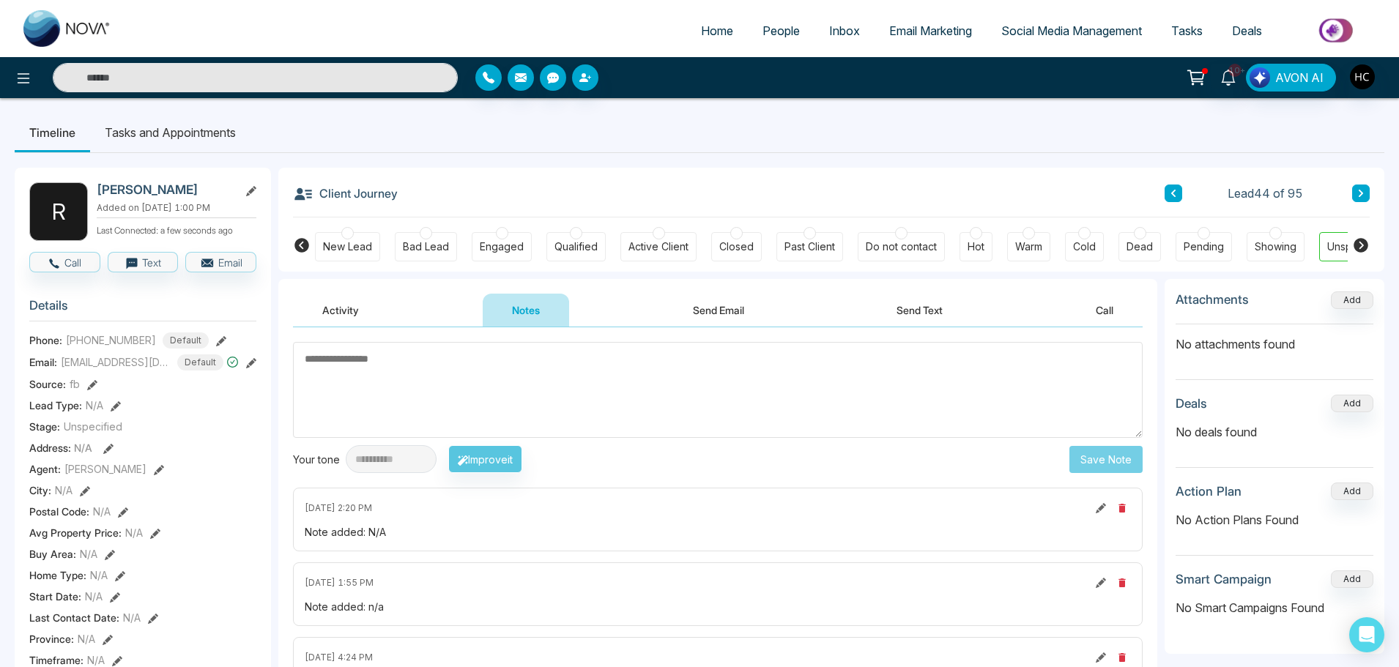
click at [1364, 190] on button at bounding box center [1361, 194] width 18 height 18
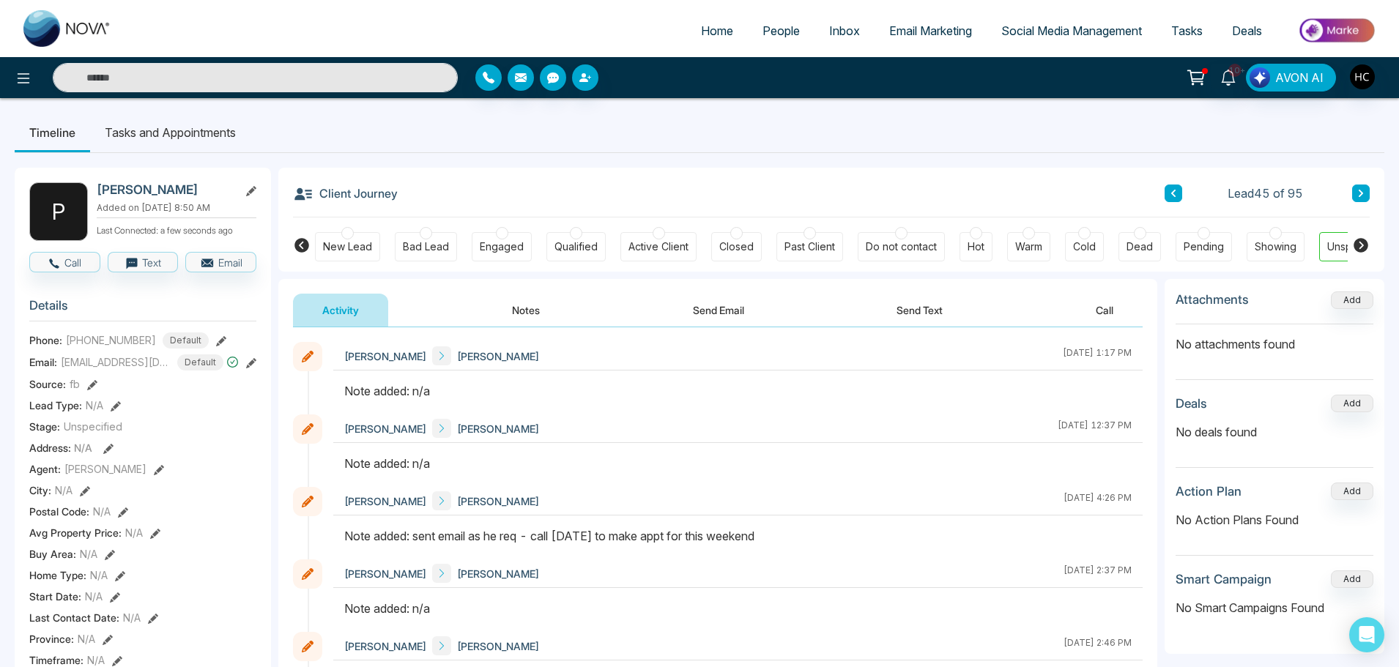
click at [1363, 190] on icon at bounding box center [1360, 193] width 7 height 9
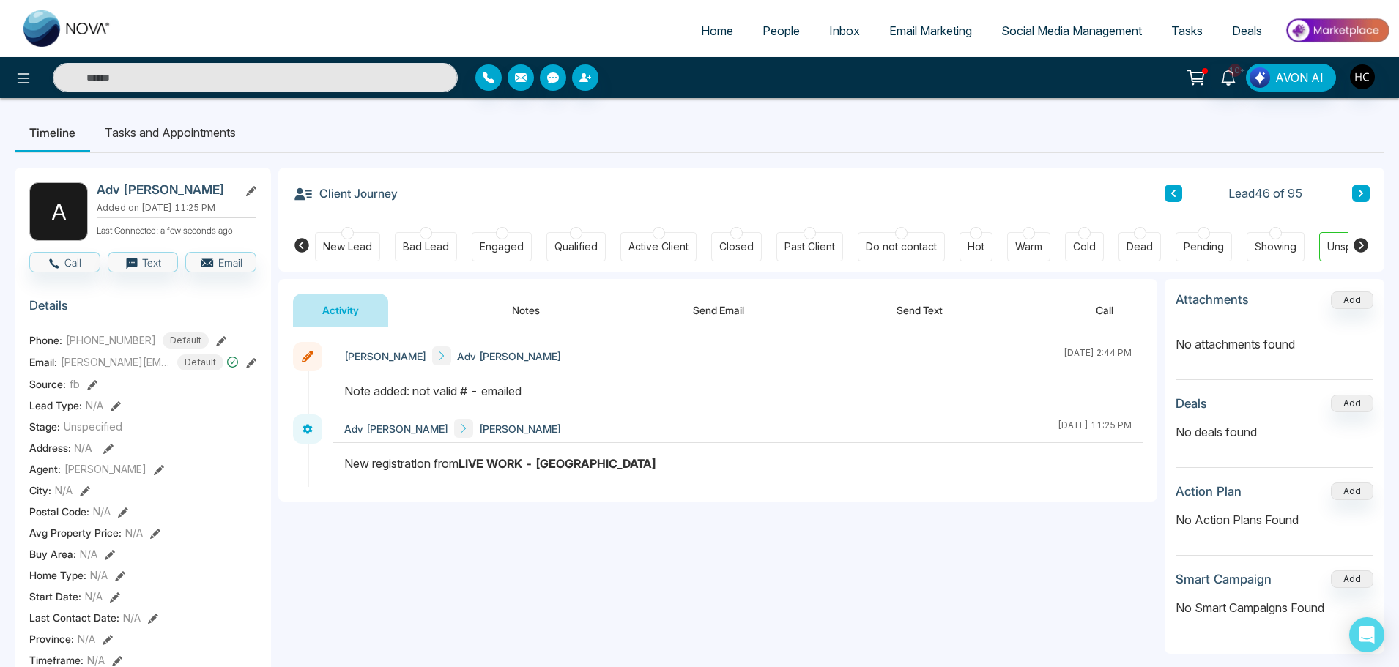
click at [1358, 196] on icon at bounding box center [1360, 193] width 7 height 9
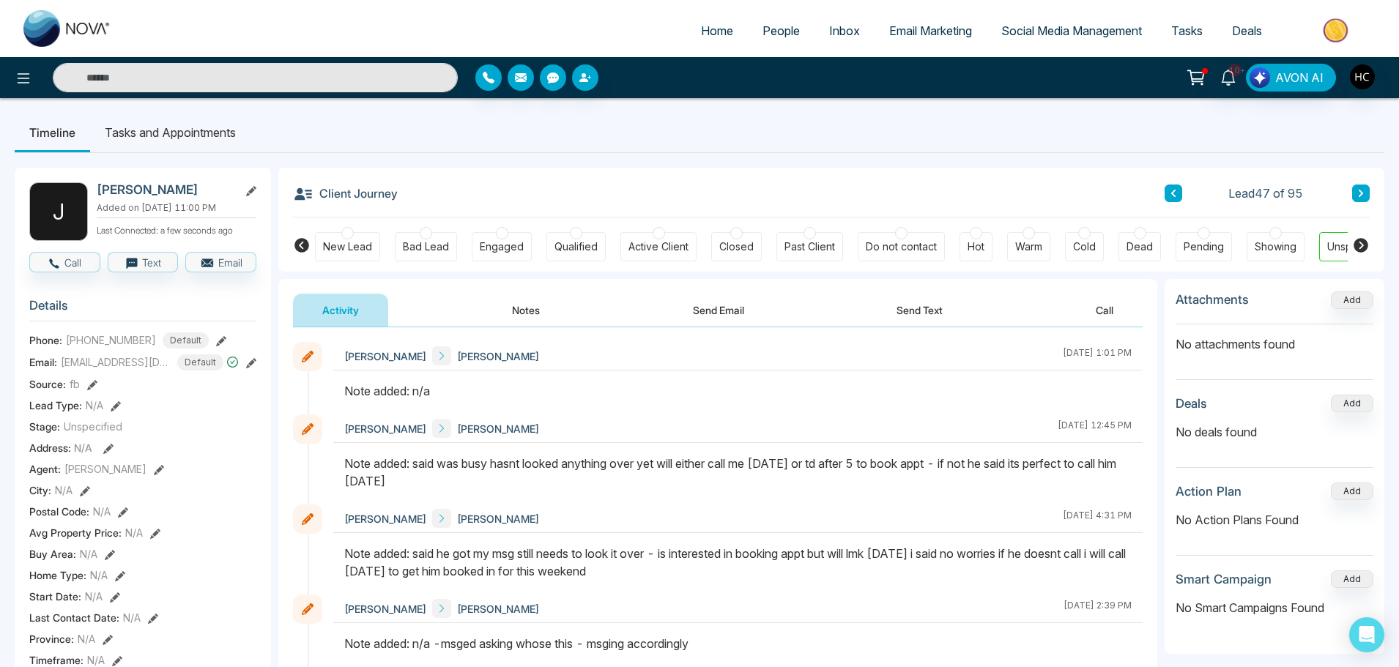
click at [1353, 193] on button at bounding box center [1361, 194] width 18 height 18
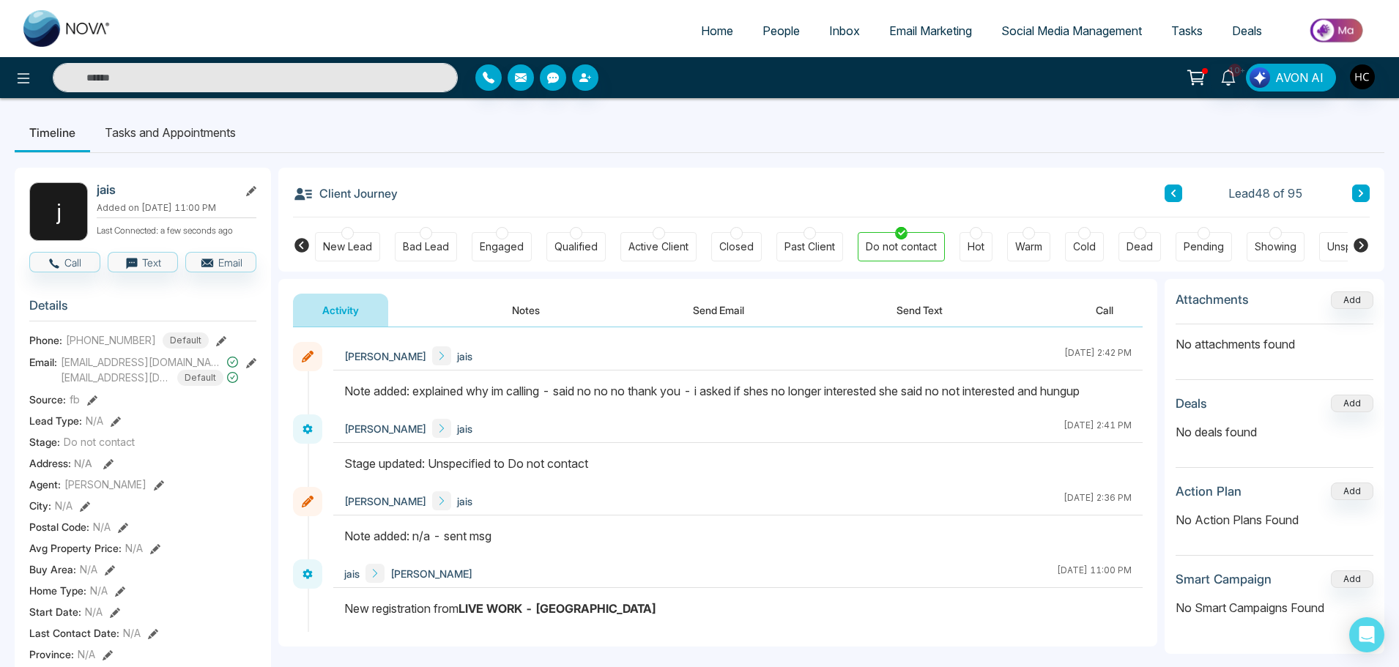
click at [1357, 197] on icon at bounding box center [1360, 193] width 7 height 9
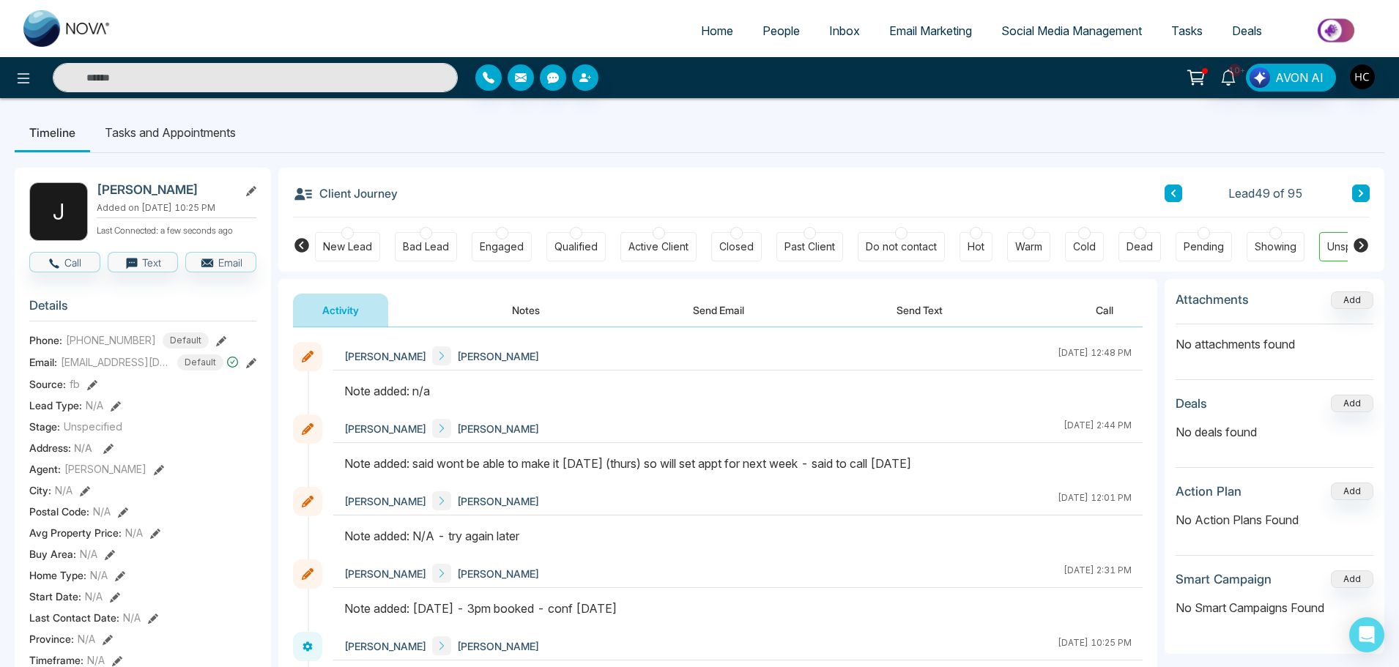
click at [1365, 194] on button at bounding box center [1361, 194] width 18 height 18
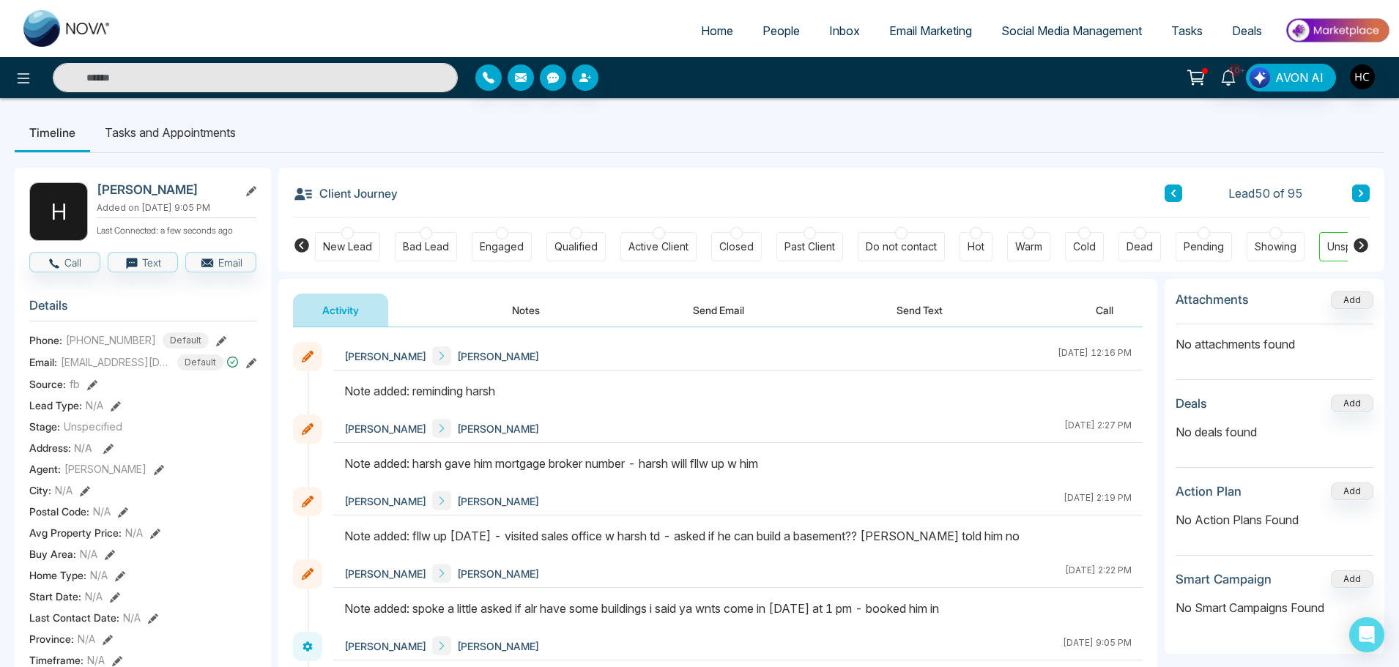
click at [1358, 189] on icon at bounding box center [1360, 193] width 7 height 9
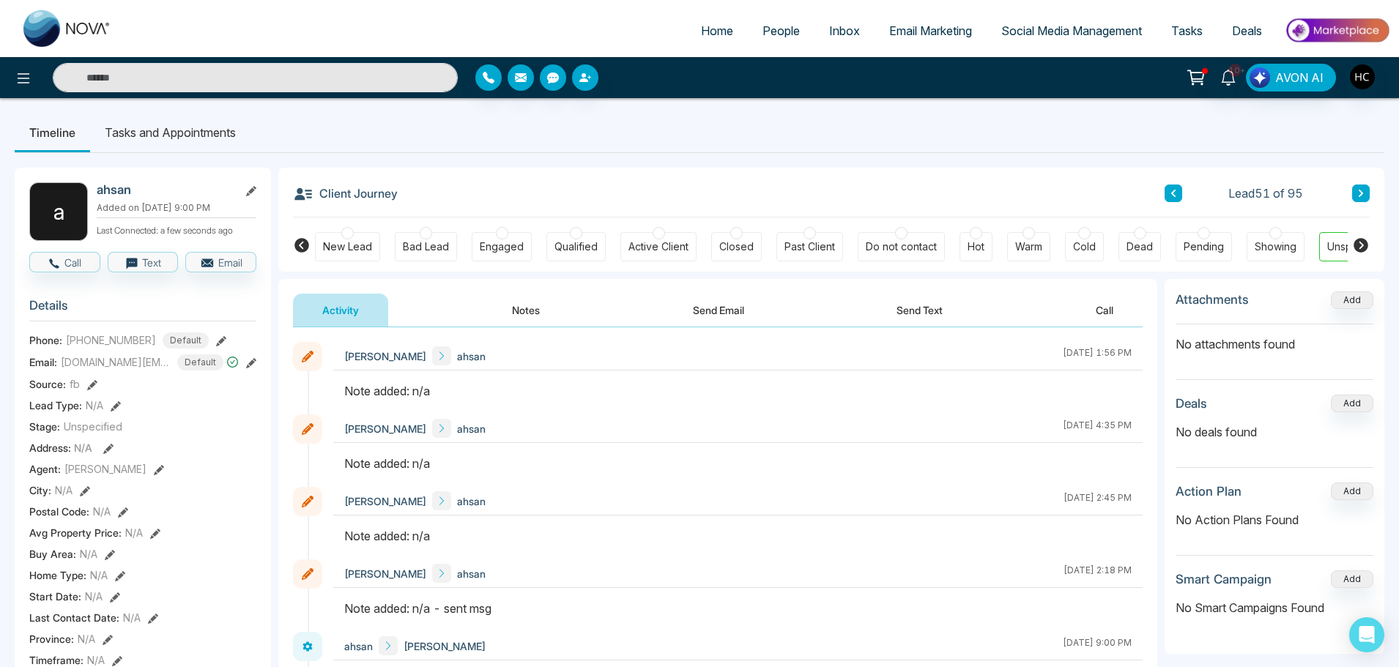
click at [540, 317] on button "Notes" at bounding box center [526, 310] width 86 height 33
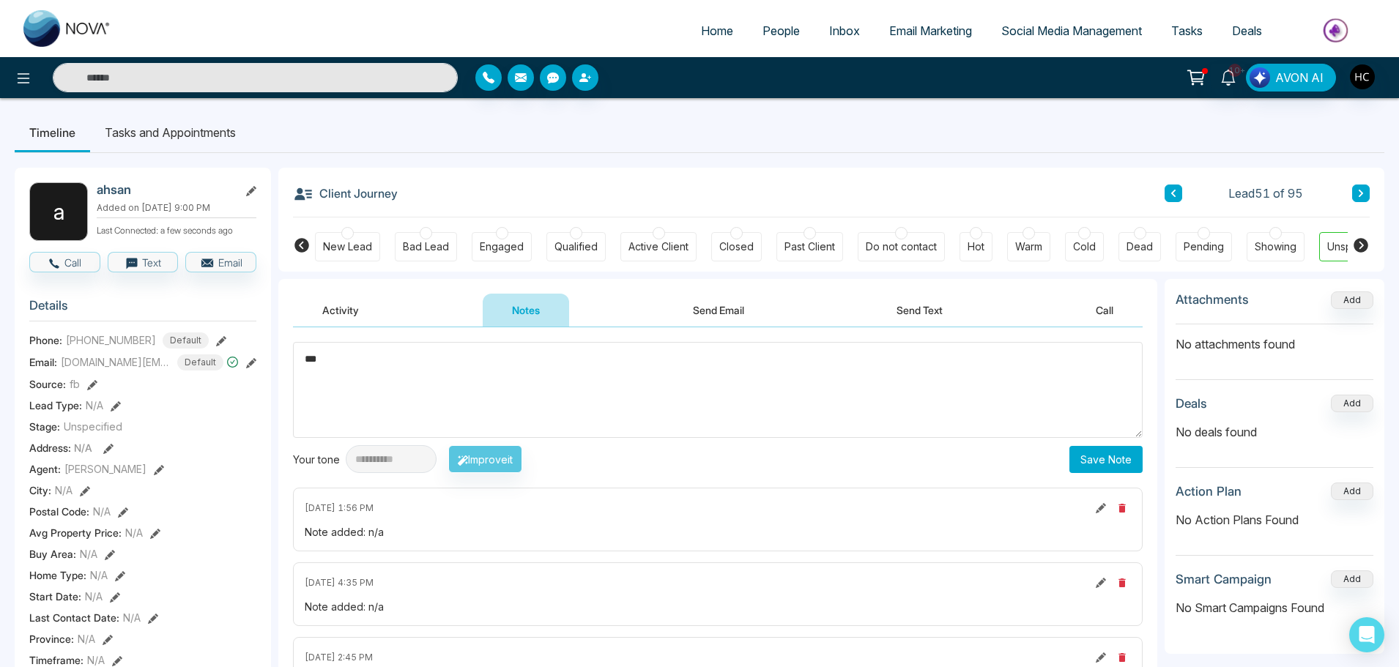
type textarea "***"
click at [1111, 459] on button "Save Note" at bounding box center [1105, 459] width 73 height 27
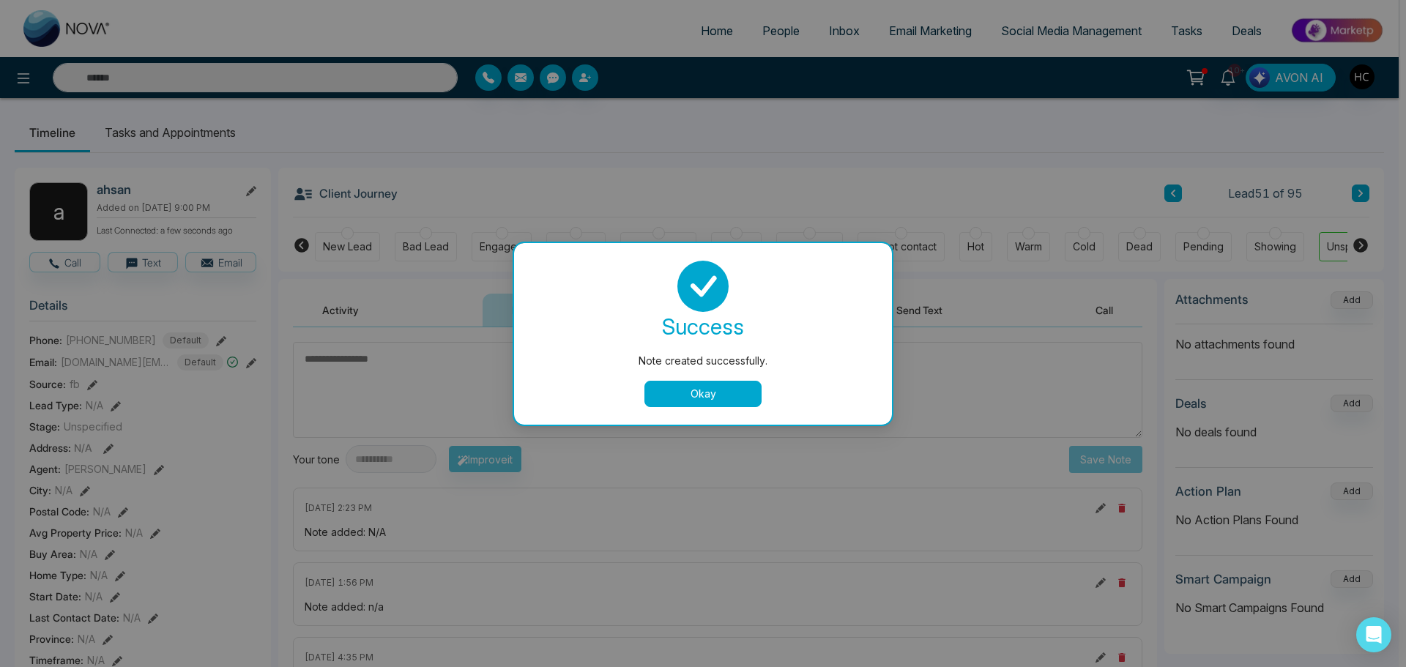
click at [726, 394] on button "Okay" at bounding box center [702, 394] width 117 height 26
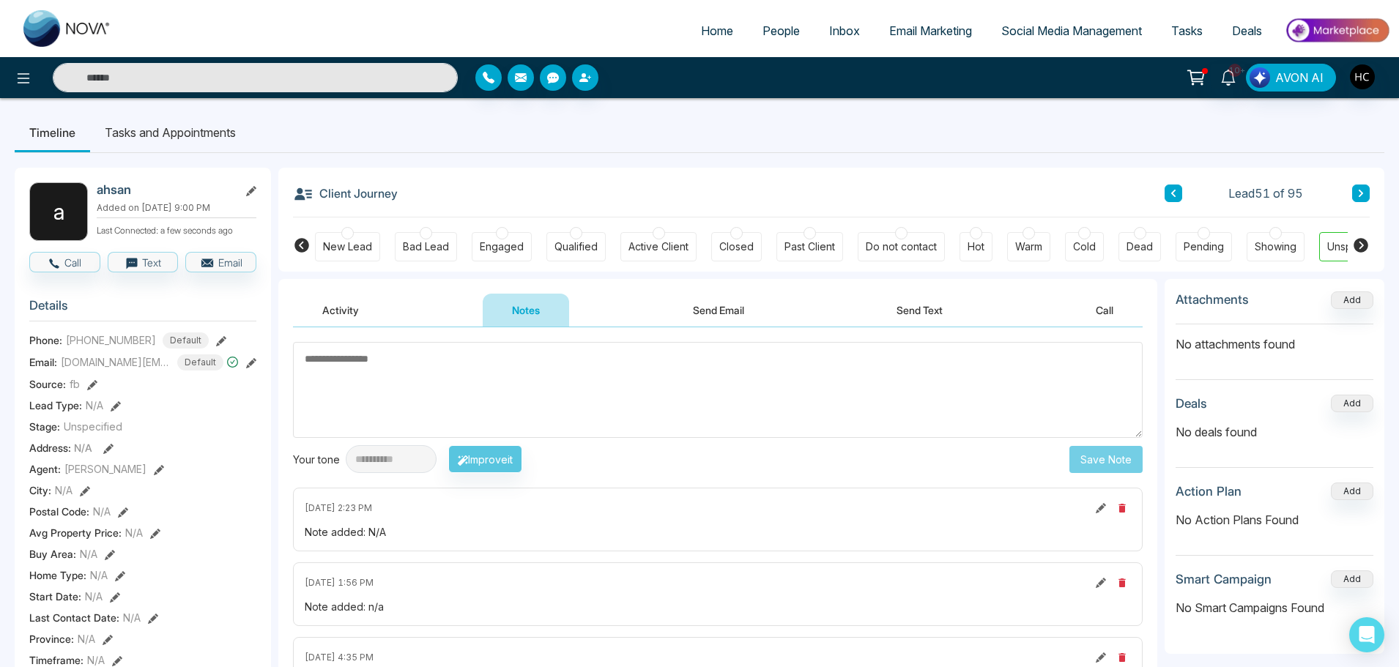
click at [1363, 194] on icon at bounding box center [1360, 193] width 7 height 9
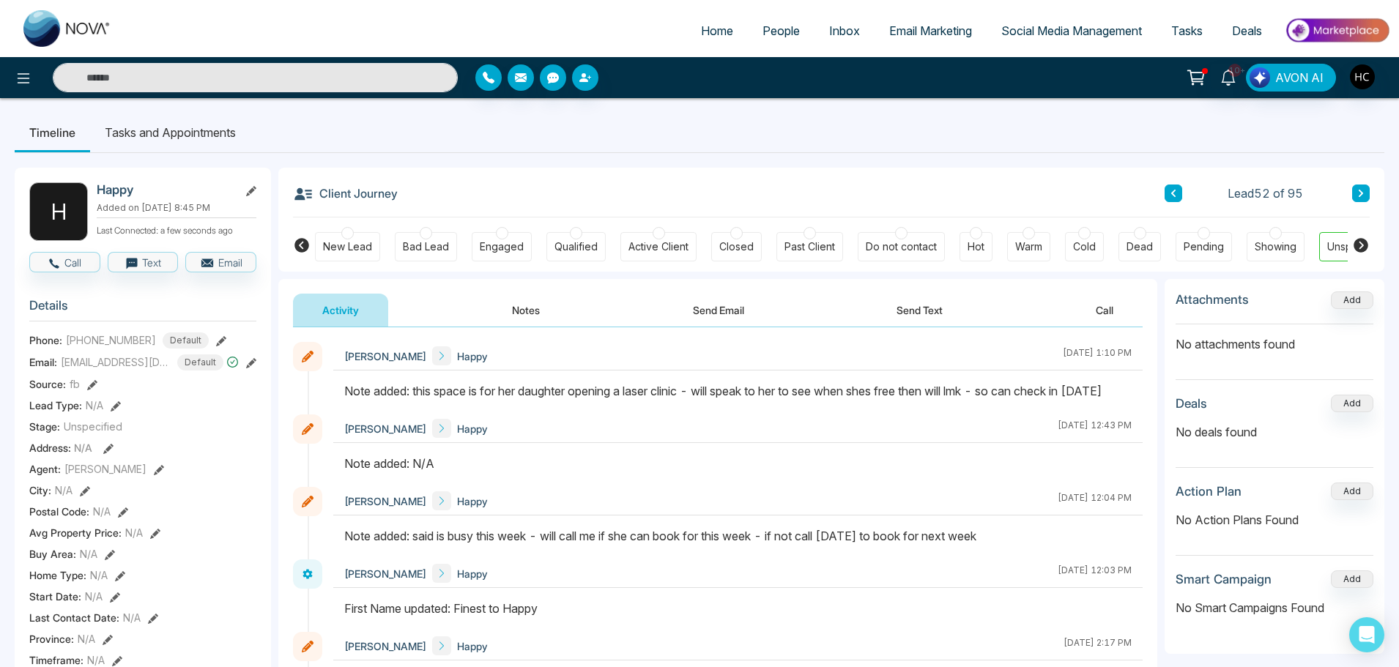
click at [1355, 190] on button at bounding box center [1361, 194] width 18 height 18
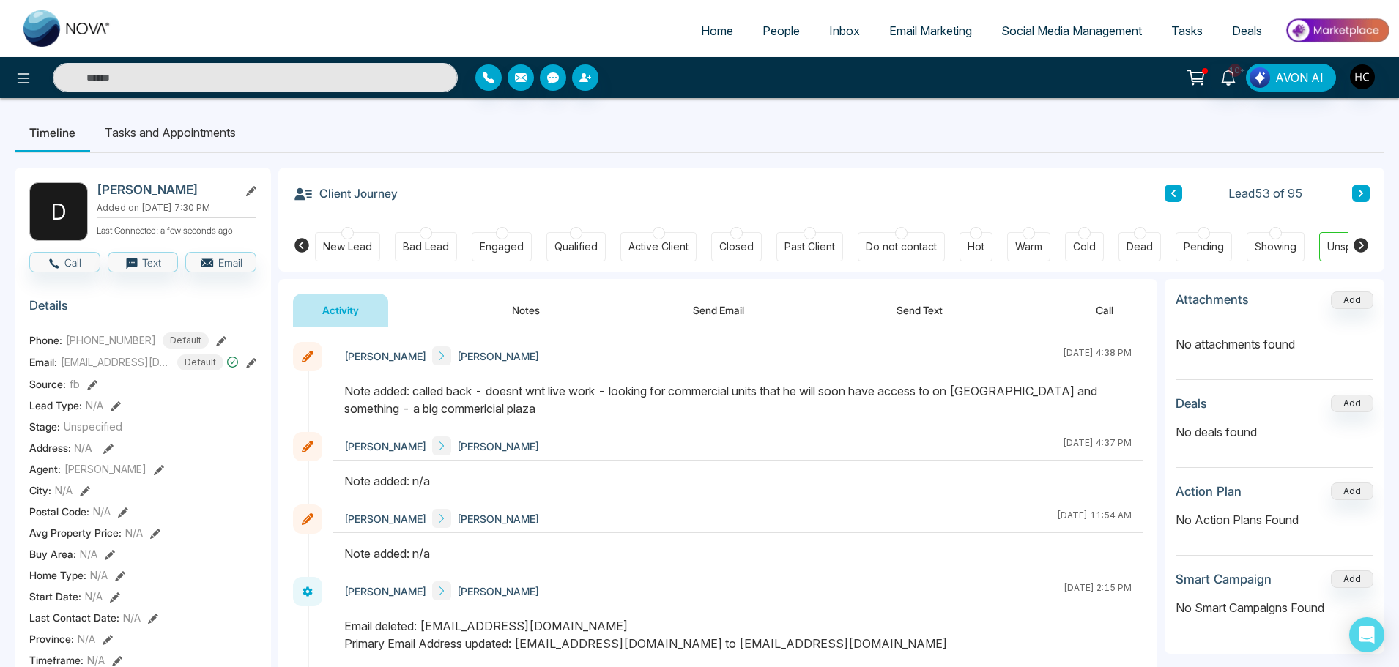
click at [1344, 194] on div "Lead 53 of 95" at bounding box center [1266, 194] width 205 height 18
click at [1352, 189] on button at bounding box center [1361, 194] width 18 height 18
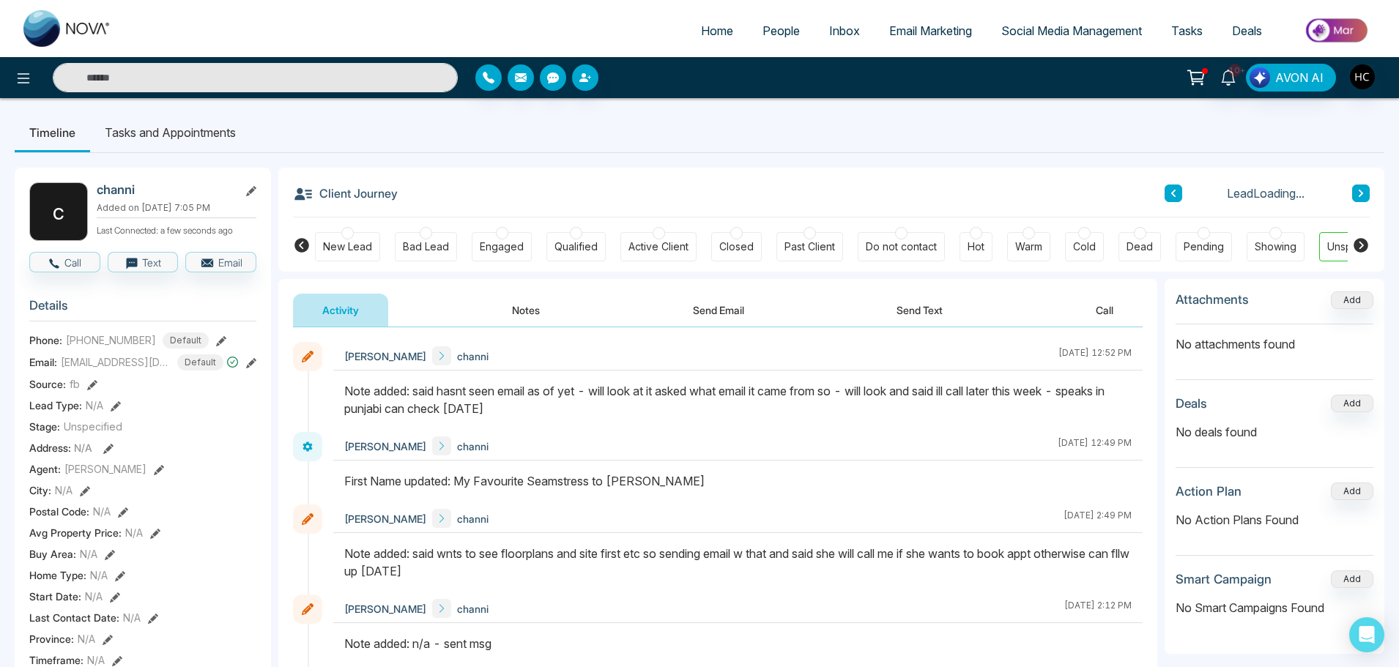
click at [1363, 192] on icon at bounding box center [1360, 193] width 7 height 9
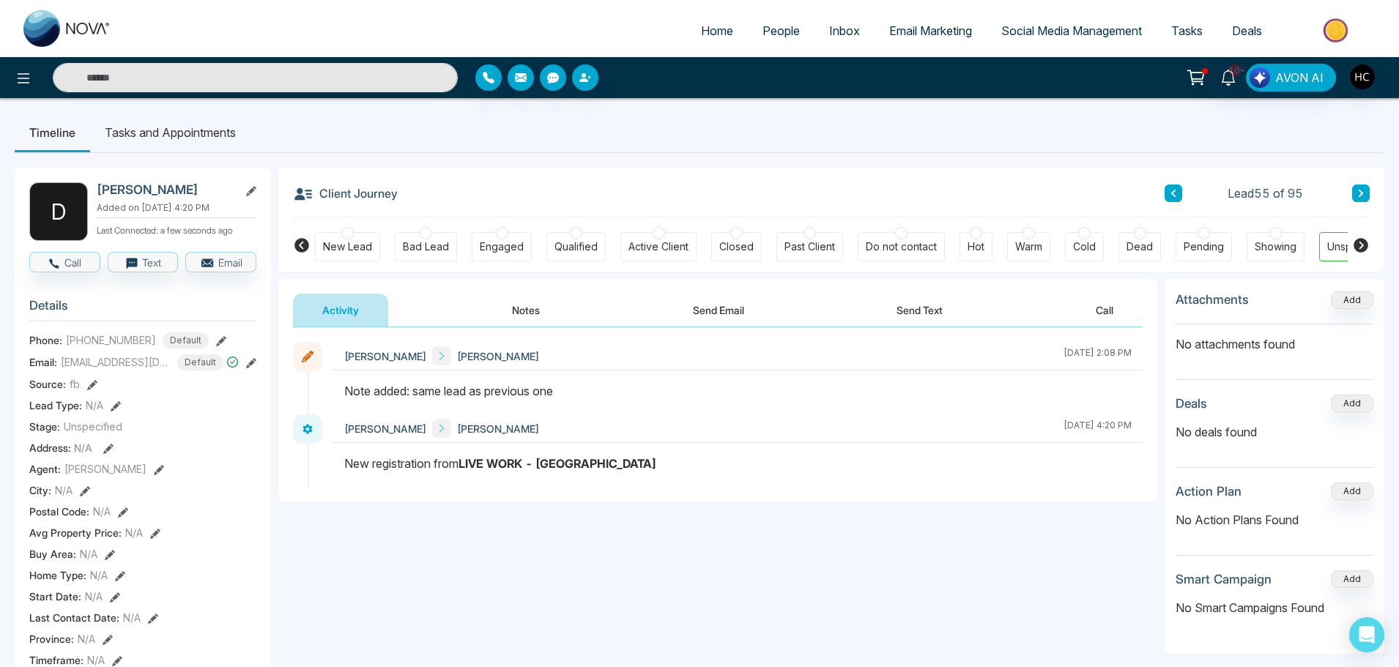
click at [1360, 187] on button at bounding box center [1361, 194] width 18 height 18
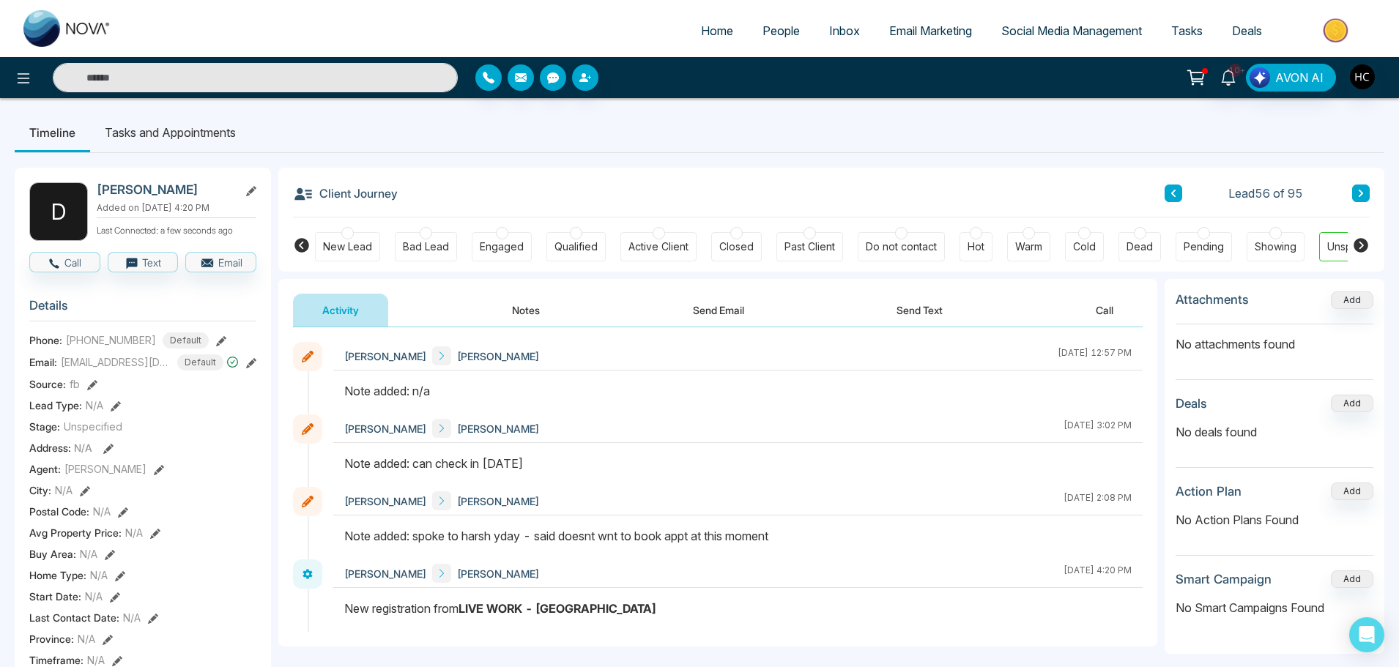
click at [1360, 187] on button at bounding box center [1361, 194] width 18 height 18
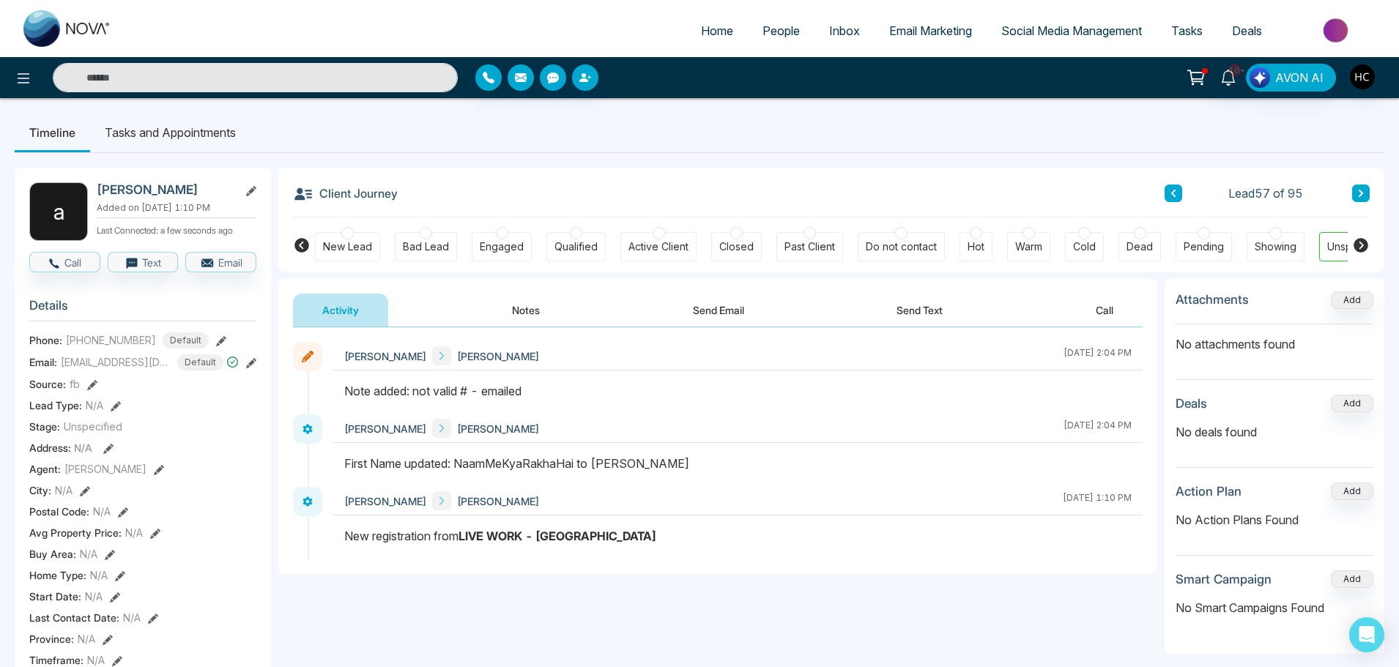
click at [1363, 186] on button at bounding box center [1361, 194] width 18 height 18
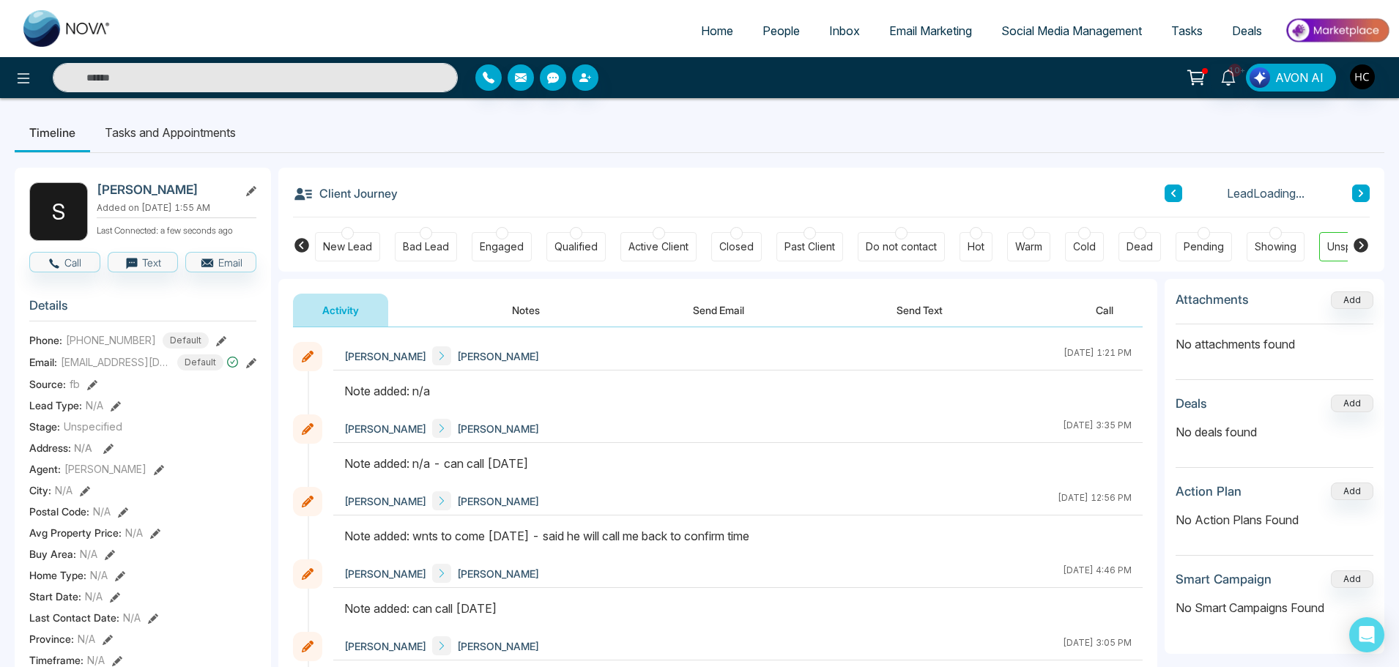
click at [1360, 190] on icon at bounding box center [1360, 193] width 7 height 9
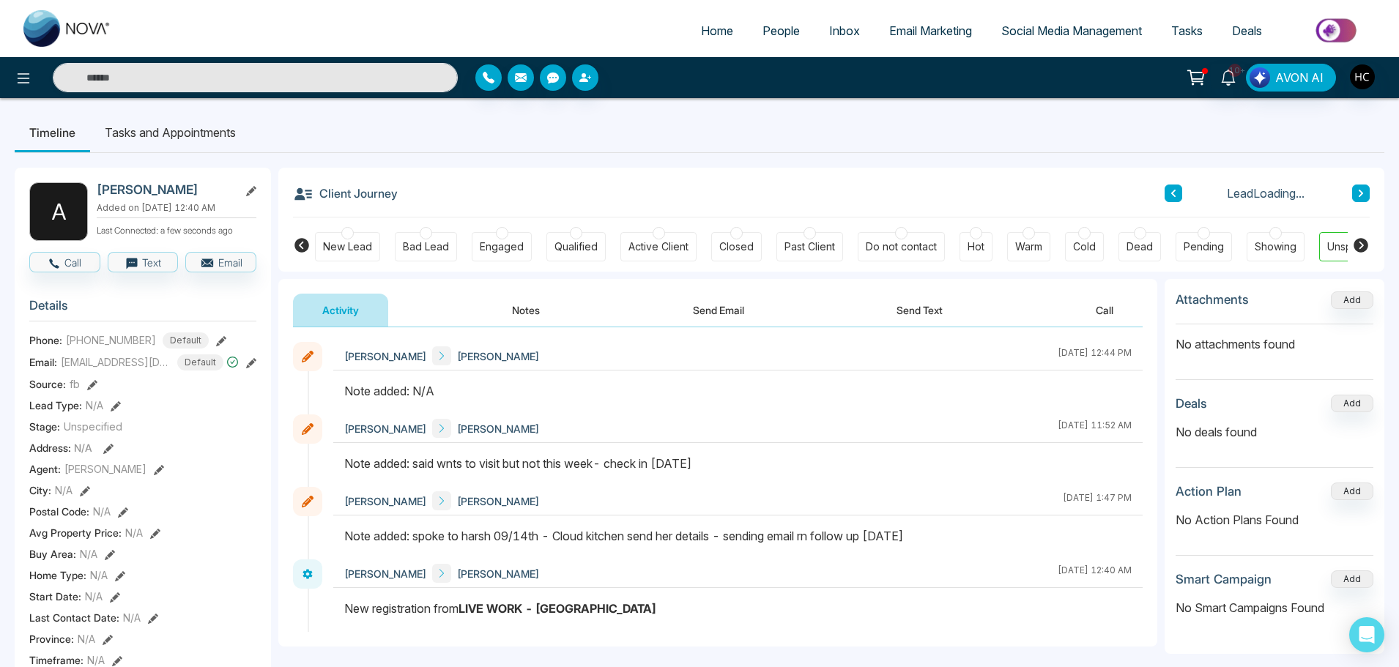
drag, startPoint x: 527, startPoint y: 308, endPoint x: 890, endPoint y: 284, distance: 363.9
click at [561, 302] on button "Notes" at bounding box center [526, 310] width 86 height 33
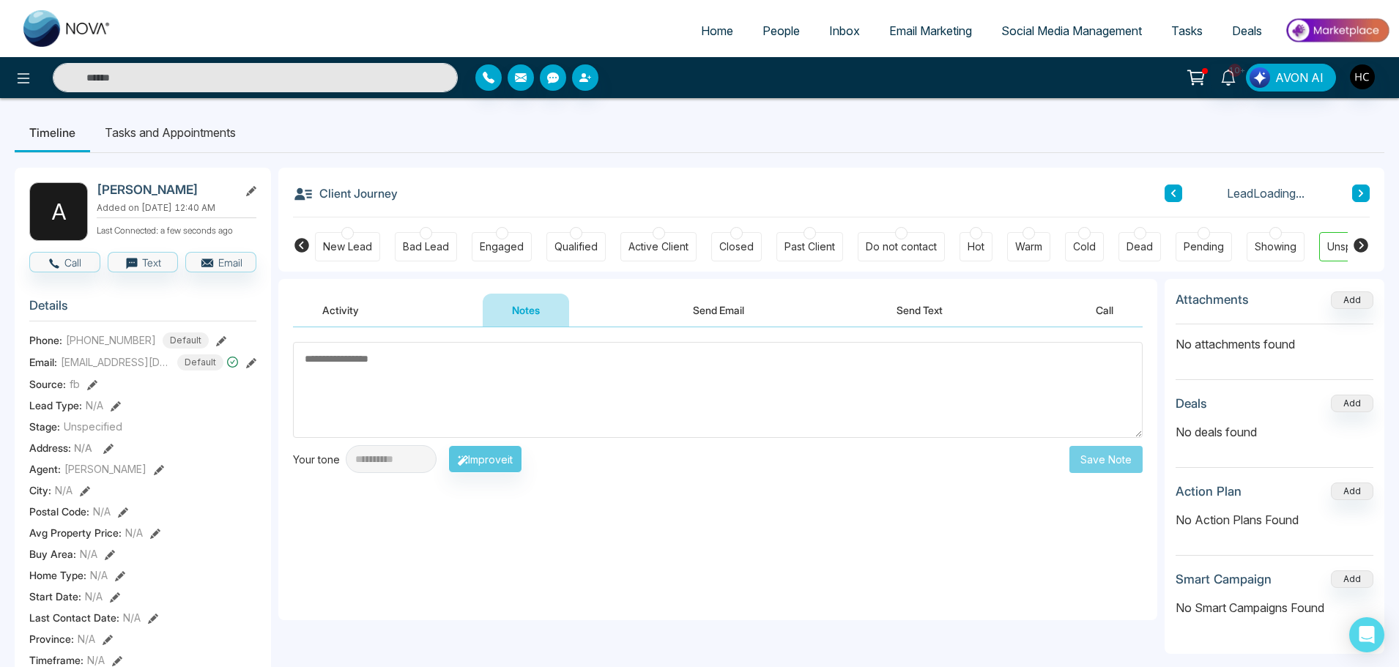
click at [1360, 188] on button at bounding box center [1361, 194] width 18 height 18
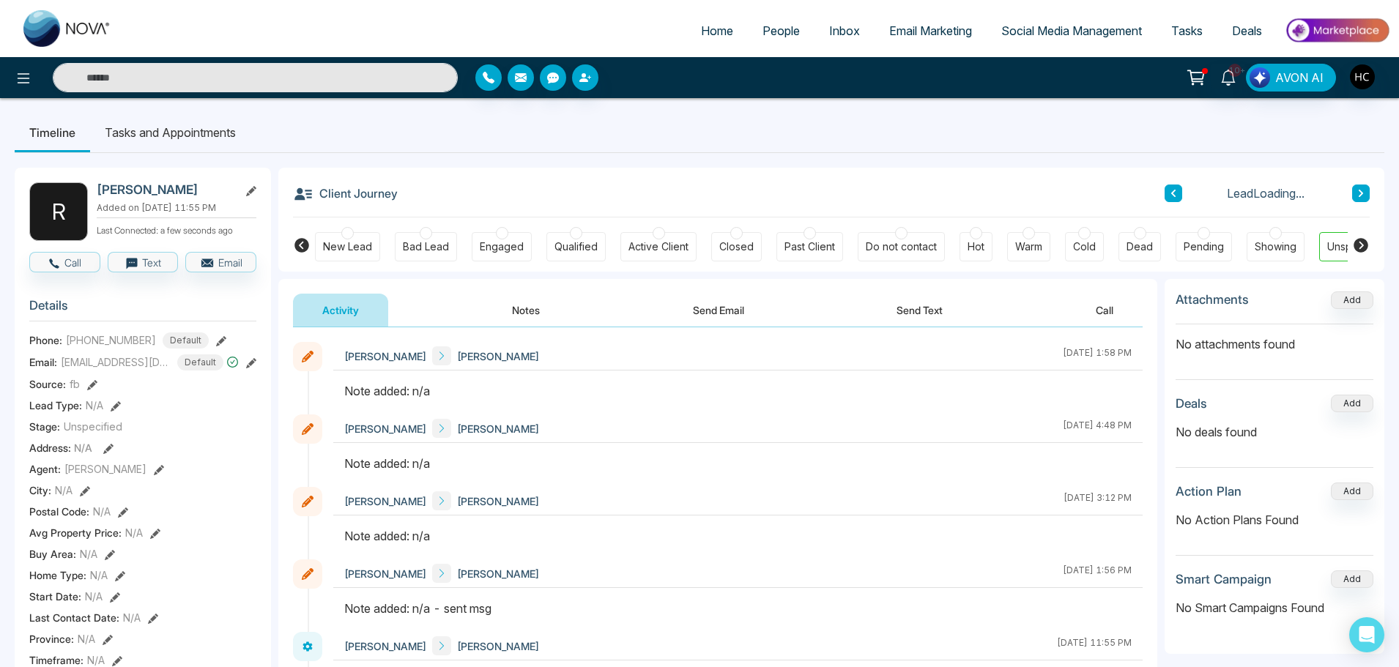
click at [532, 311] on button "Notes" at bounding box center [526, 310] width 86 height 33
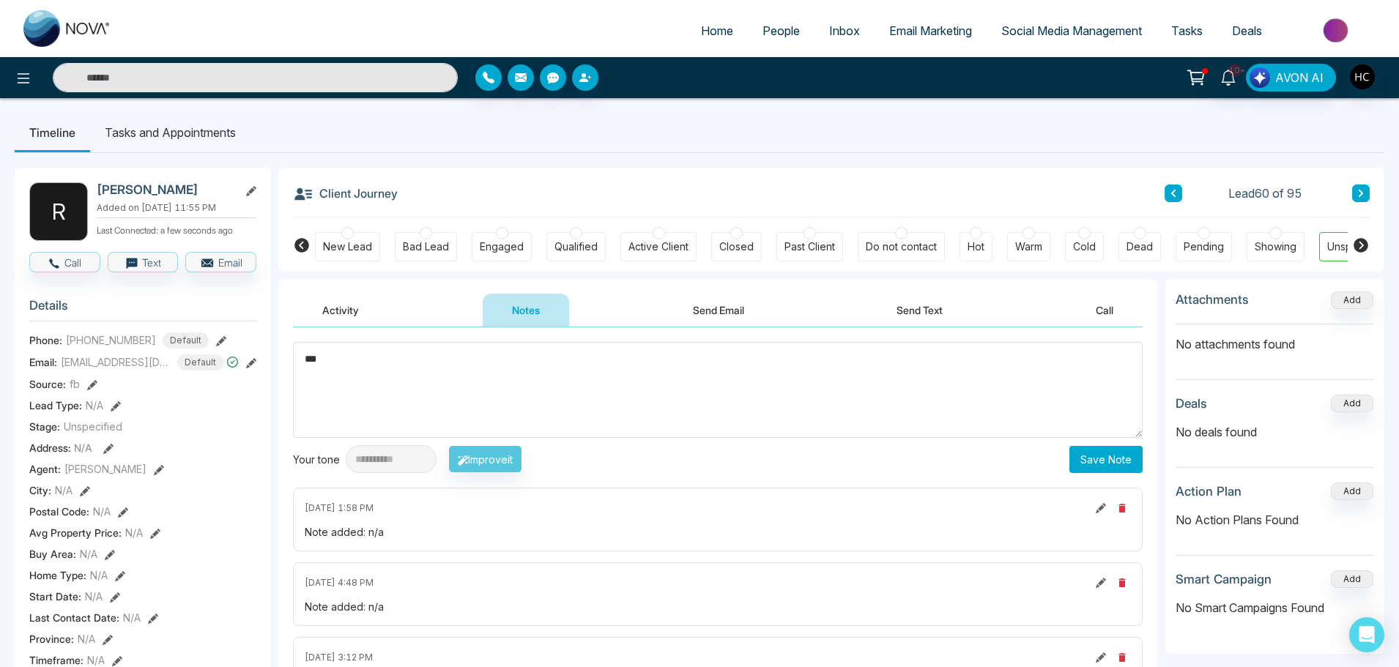
type textarea "***"
click at [1081, 460] on button "Save Note" at bounding box center [1105, 459] width 73 height 27
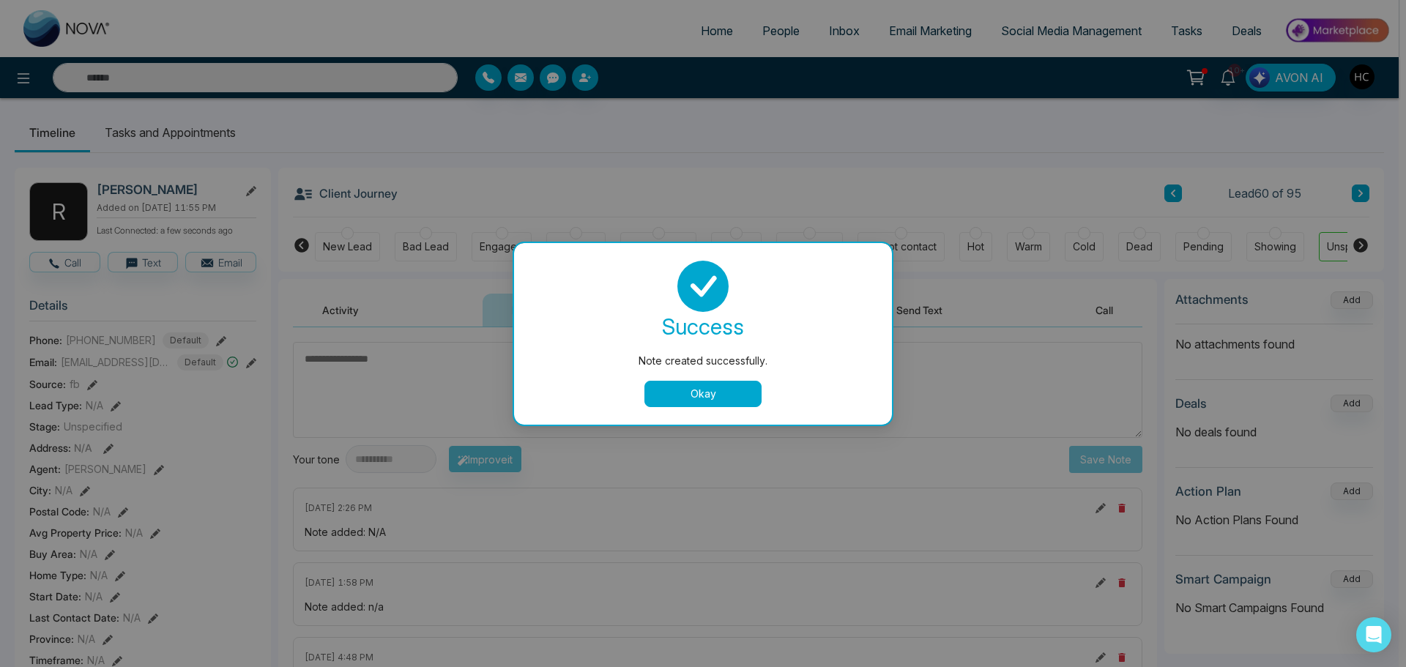
click at [715, 395] on button "Okay" at bounding box center [702, 394] width 117 height 26
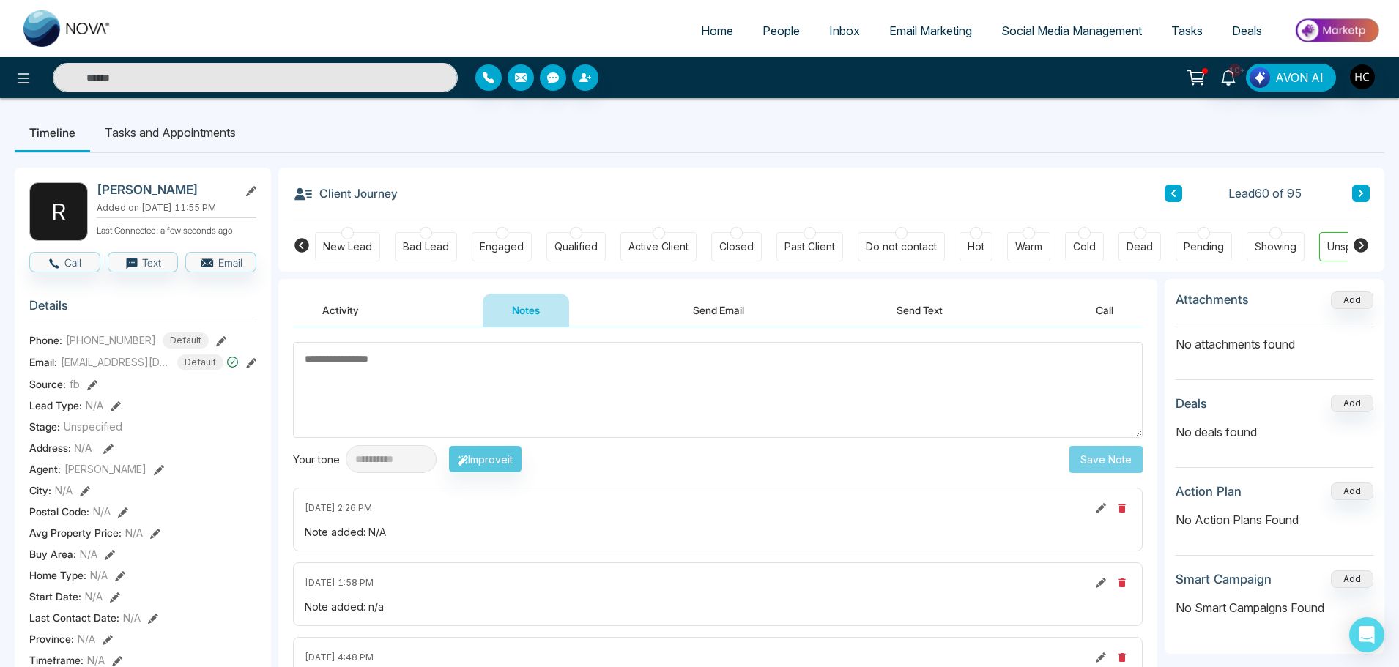
click at [1355, 191] on button at bounding box center [1361, 194] width 18 height 18
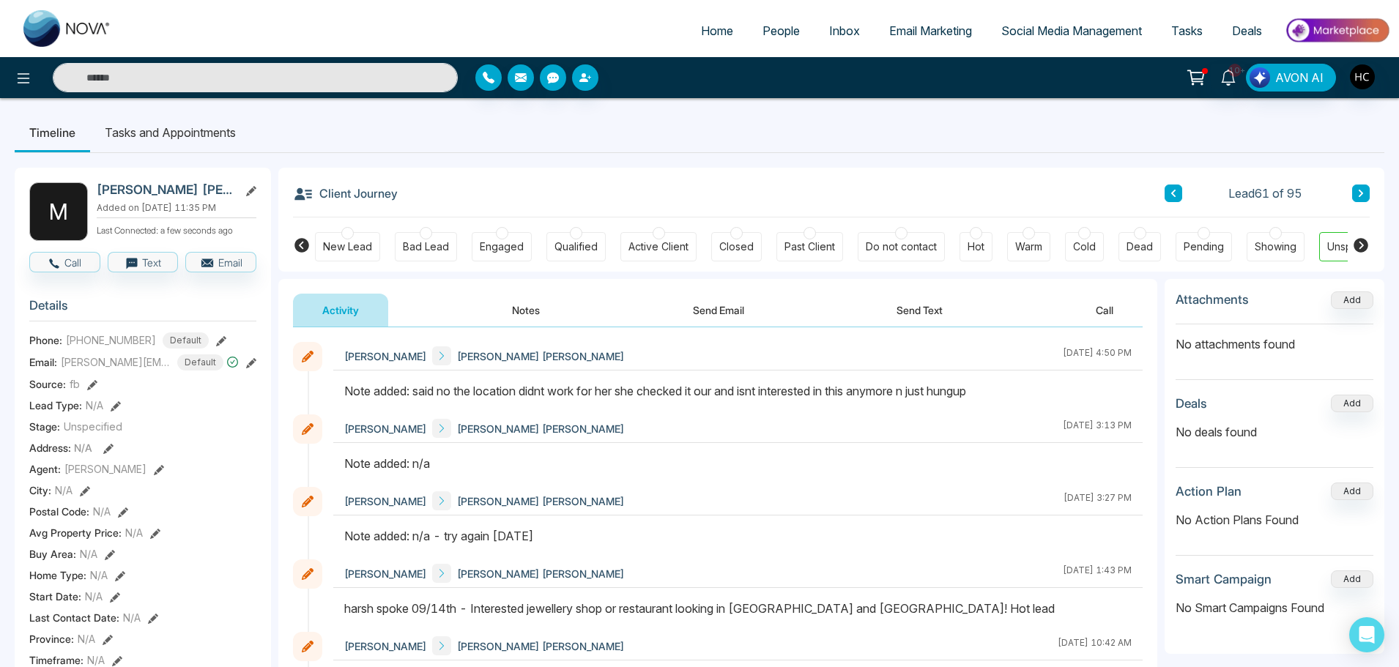
click at [1367, 190] on button at bounding box center [1361, 194] width 18 height 18
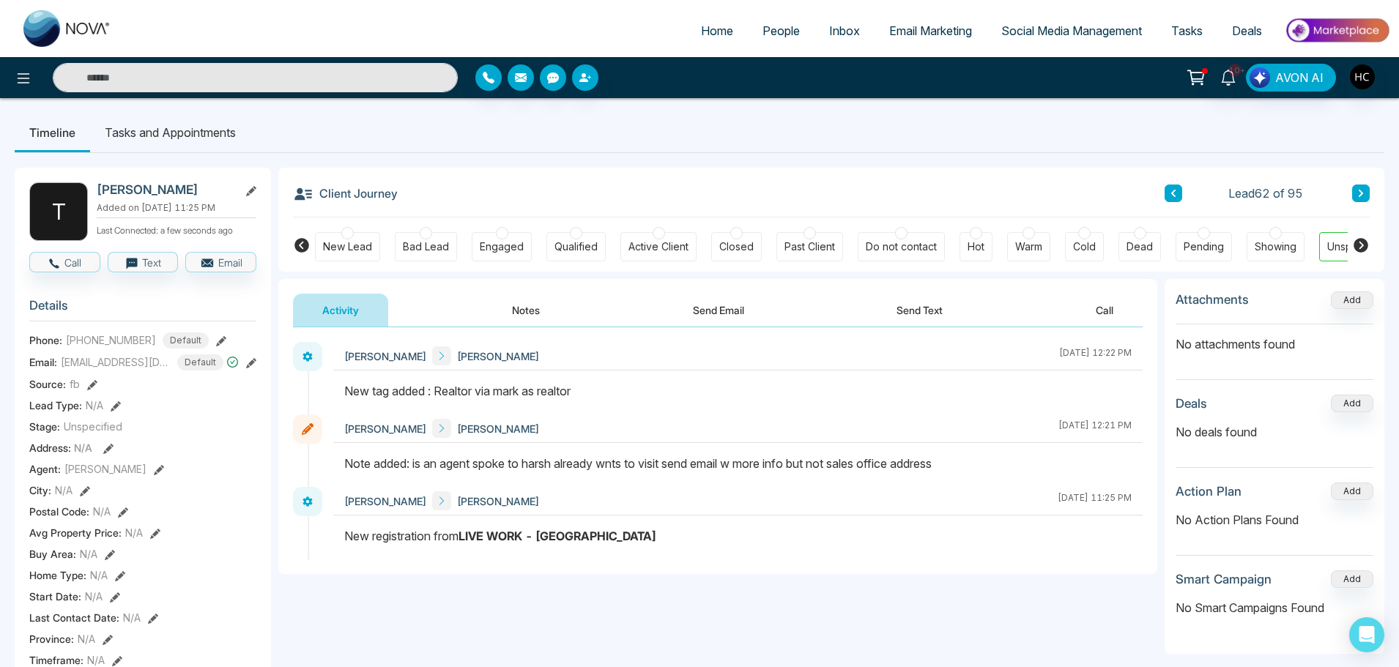
click at [1360, 187] on button at bounding box center [1361, 194] width 18 height 18
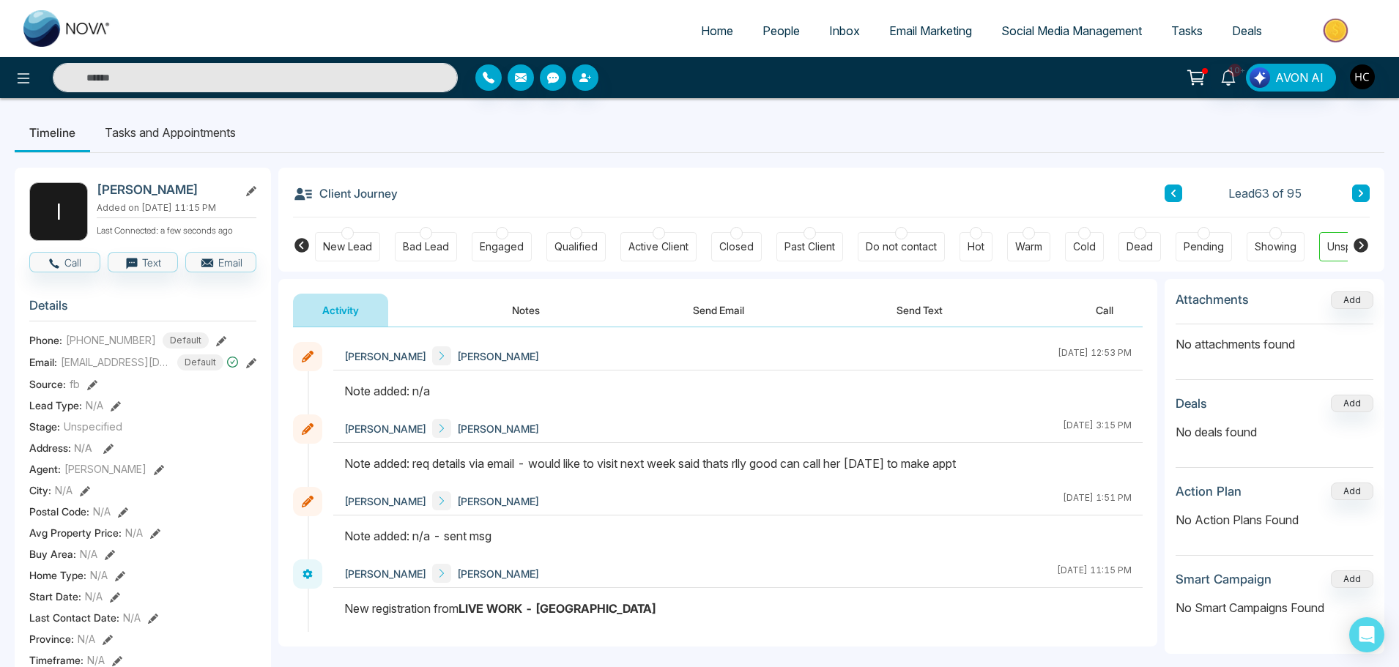
click at [1361, 192] on icon at bounding box center [1360, 193] width 4 height 7
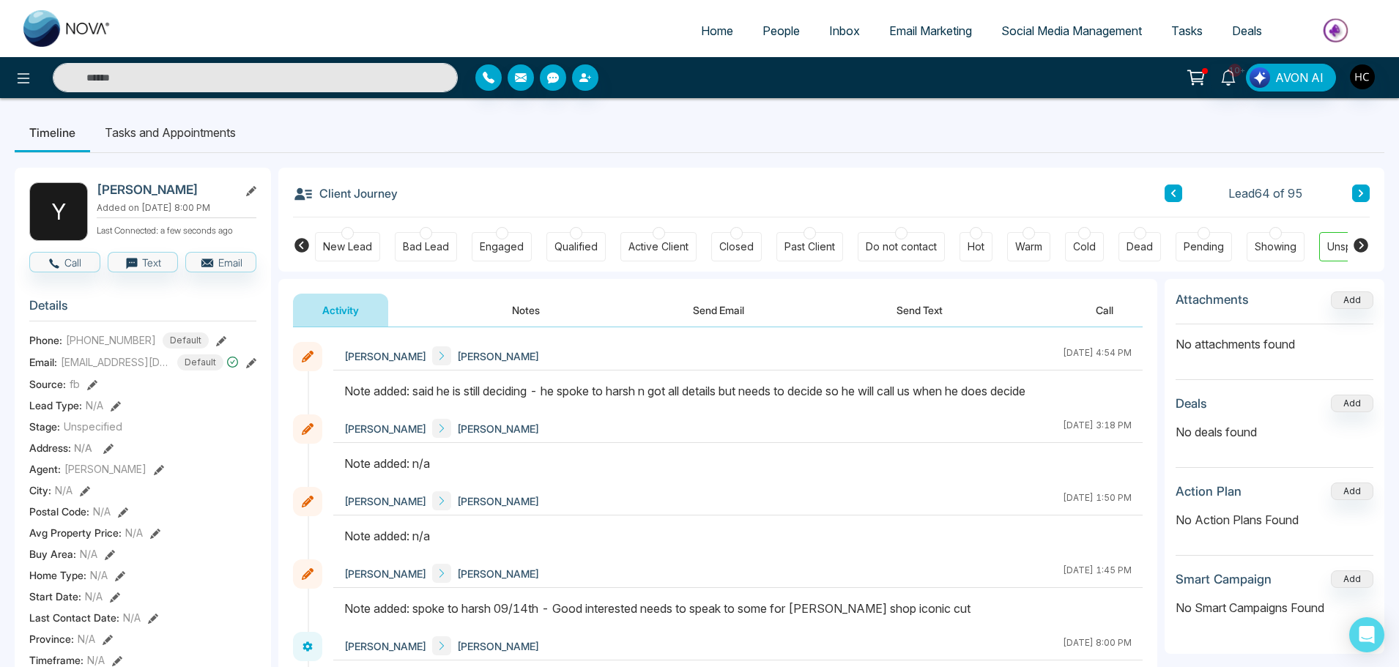
click at [1358, 188] on button at bounding box center [1361, 194] width 18 height 18
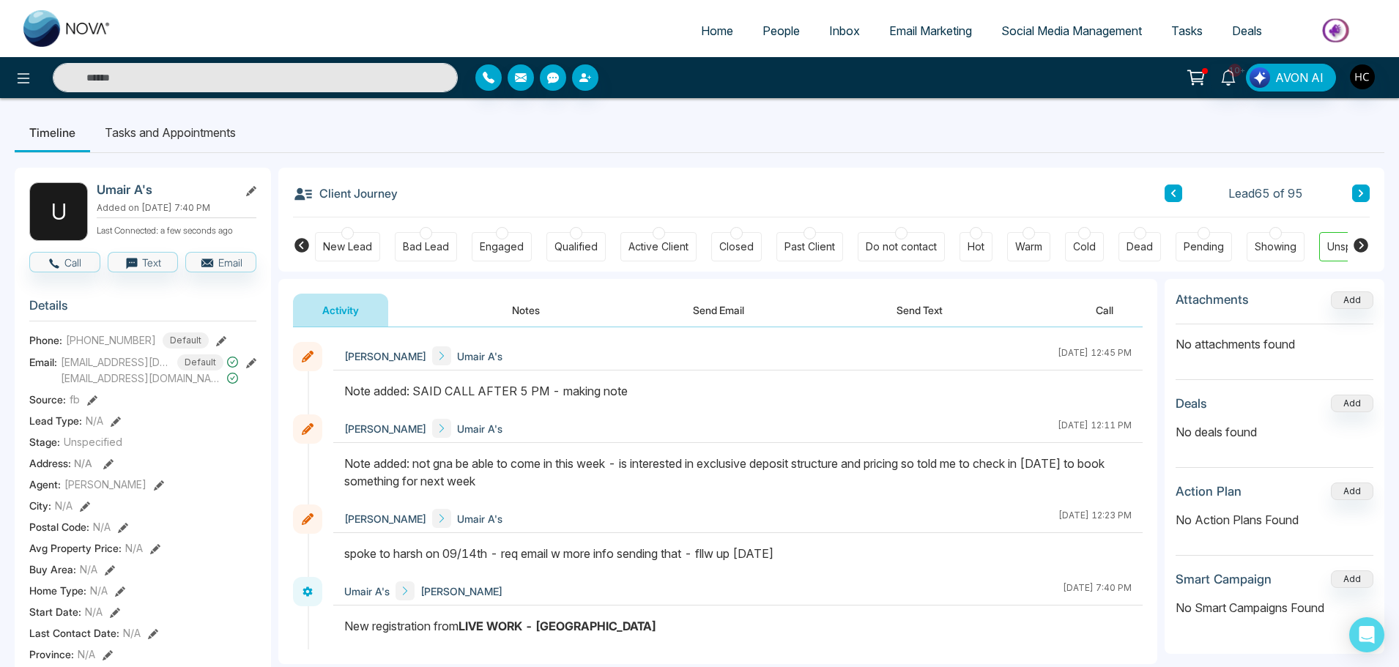
click at [1358, 192] on icon at bounding box center [1360, 193] width 7 height 9
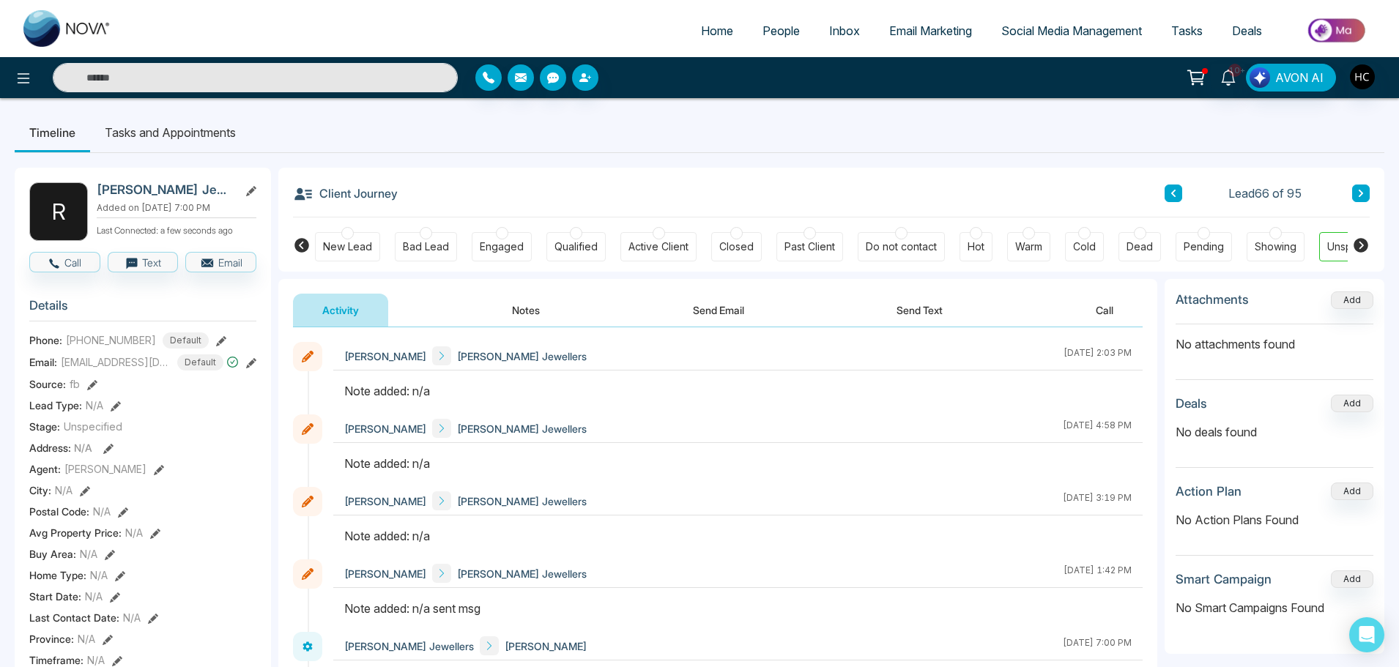
click at [514, 308] on button "Notes" at bounding box center [526, 310] width 86 height 33
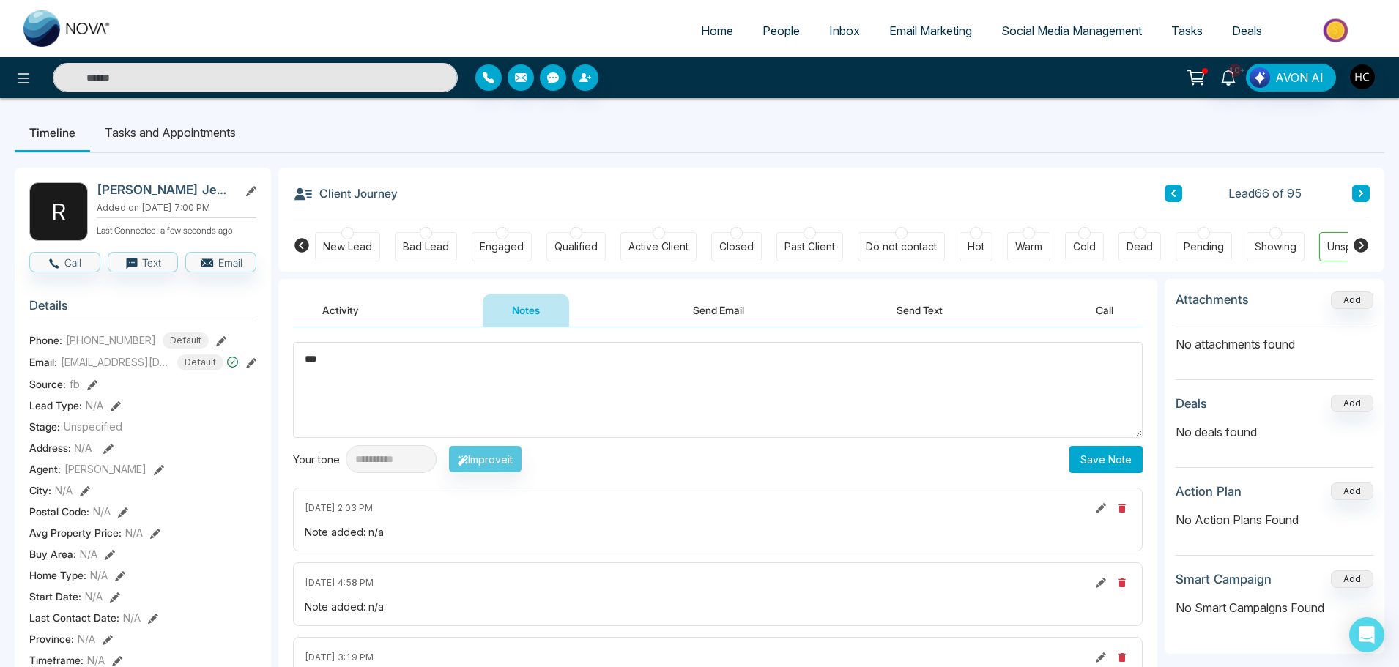
type textarea "***"
click at [1120, 452] on button "Save Note" at bounding box center [1105, 459] width 73 height 27
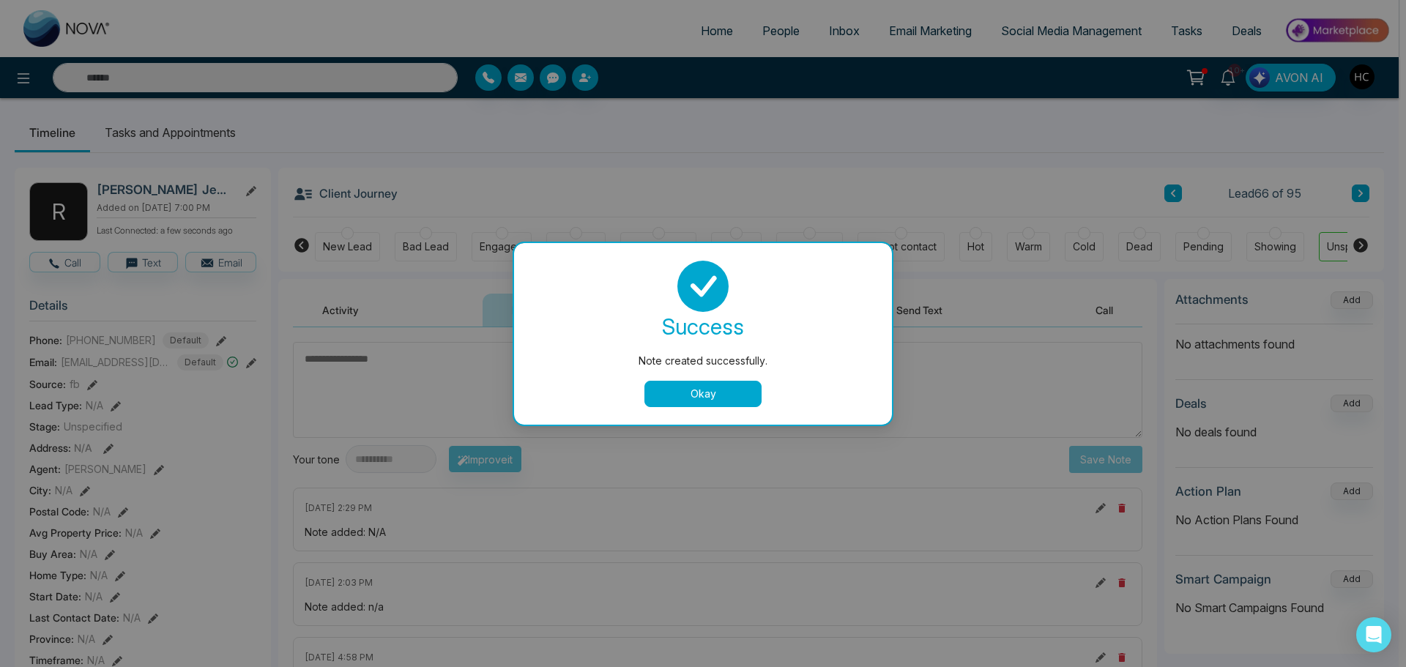
click at [718, 395] on button "Okay" at bounding box center [702, 394] width 117 height 26
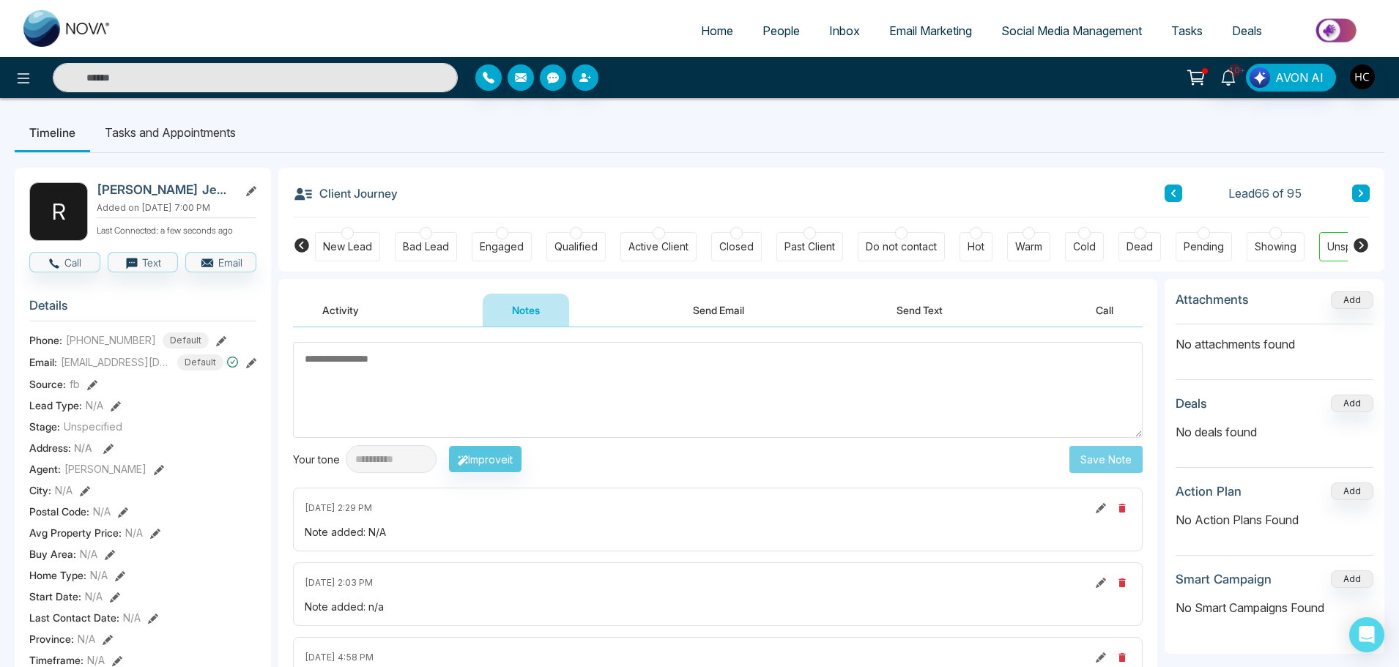
click at [1355, 193] on button at bounding box center [1361, 194] width 18 height 18
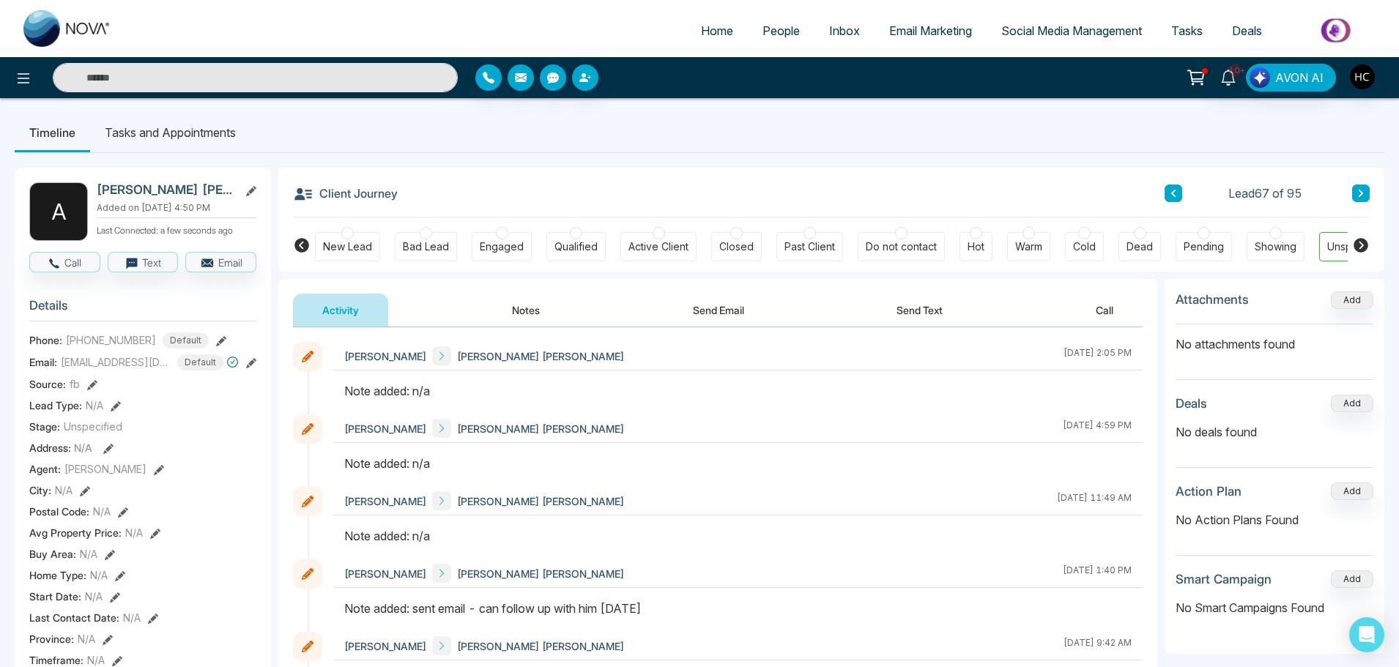
click at [538, 312] on button "Notes" at bounding box center [526, 310] width 86 height 33
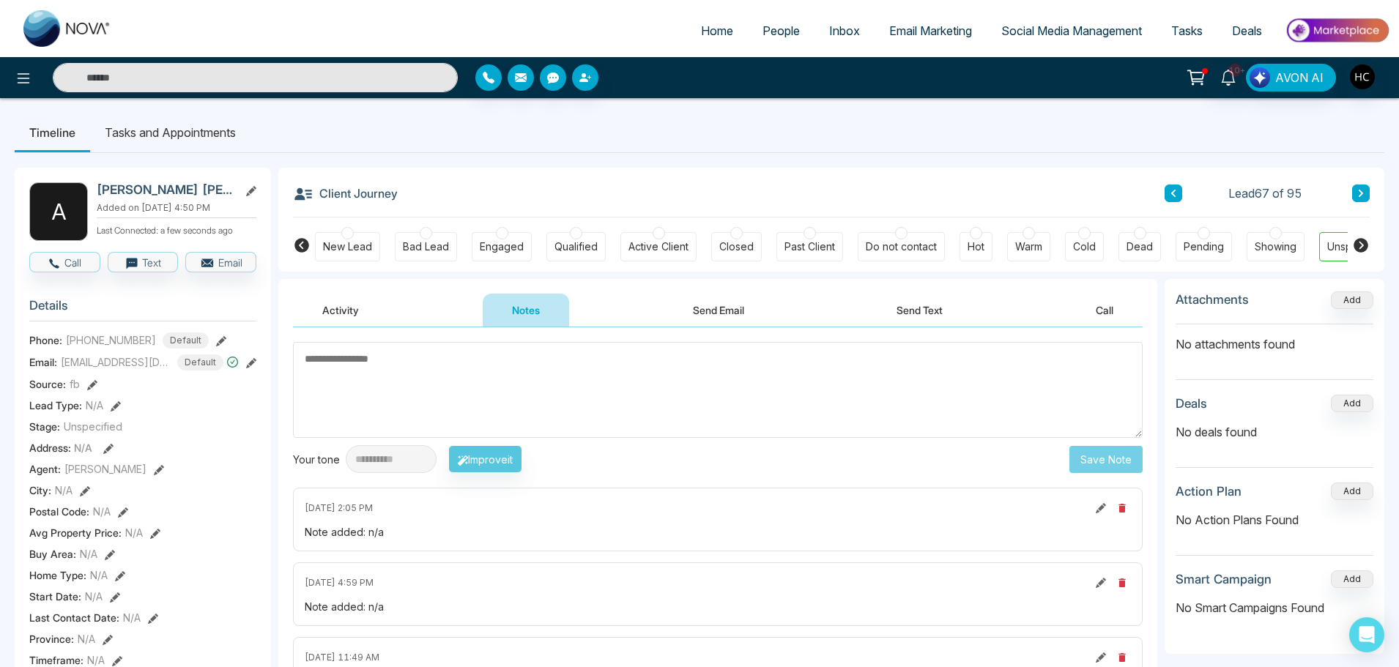
click at [494, 376] on textarea at bounding box center [717, 390] width 849 height 96
type textarea "***"
click at [1090, 451] on button "Save Note" at bounding box center [1105, 459] width 73 height 27
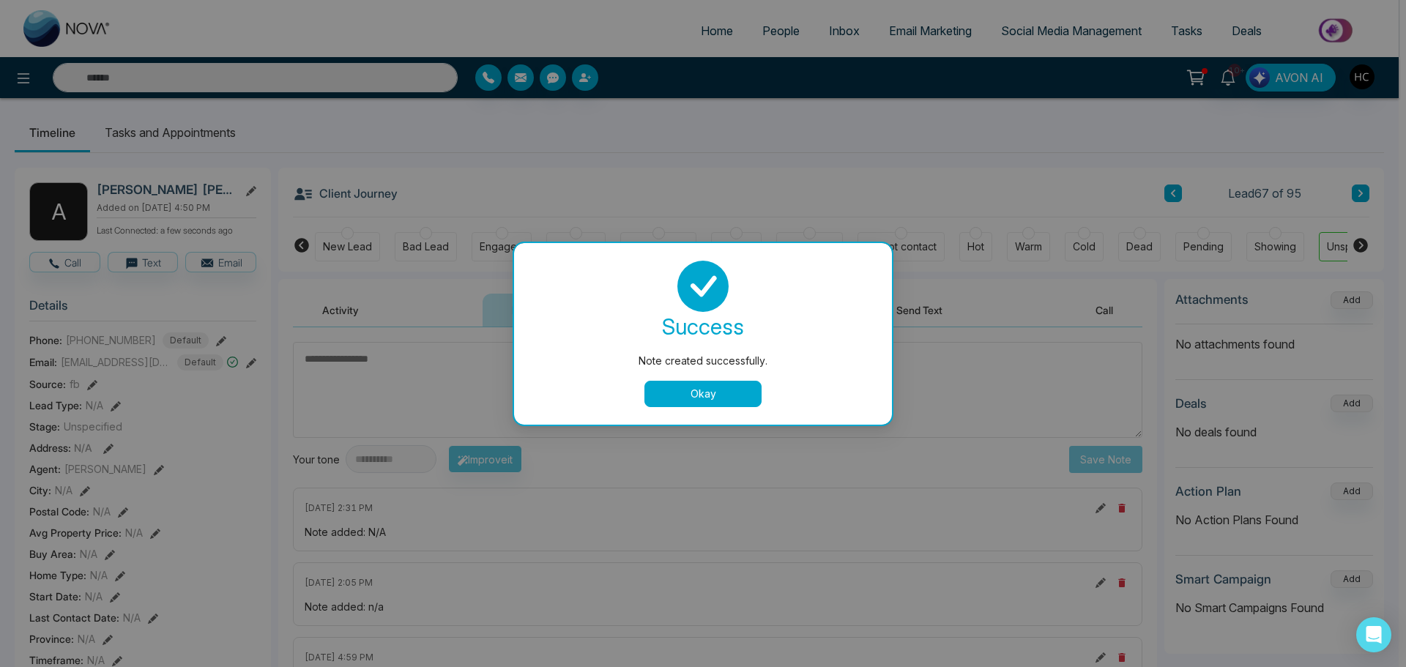
click at [731, 389] on button "Okay" at bounding box center [702, 394] width 117 height 26
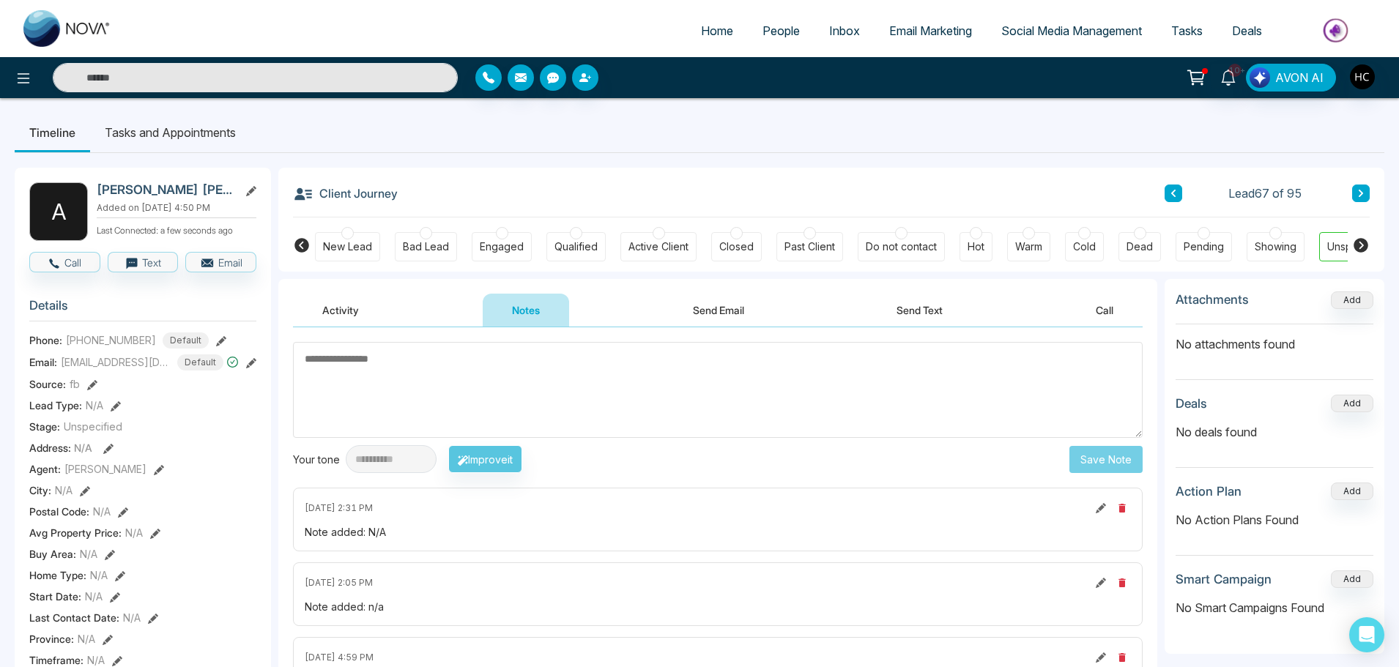
click at [1366, 192] on button at bounding box center [1361, 194] width 18 height 18
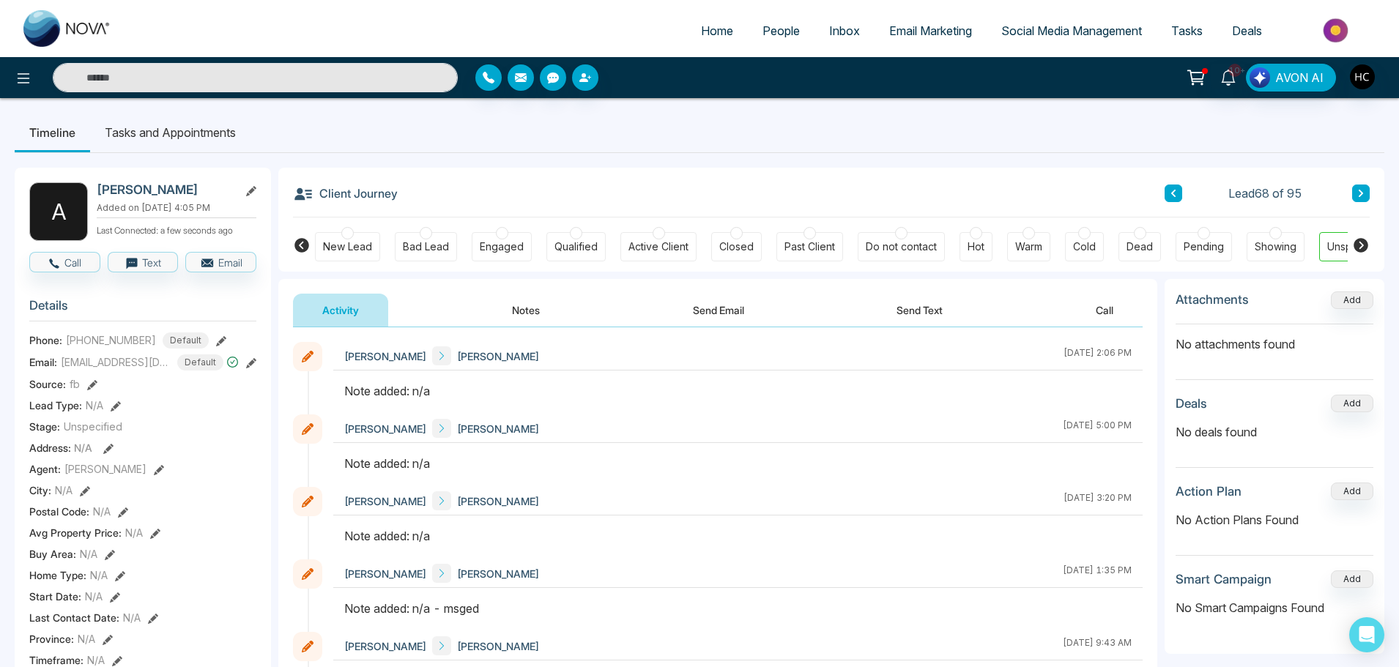
click at [535, 309] on button "Notes" at bounding box center [526, 310] width 86 height 33
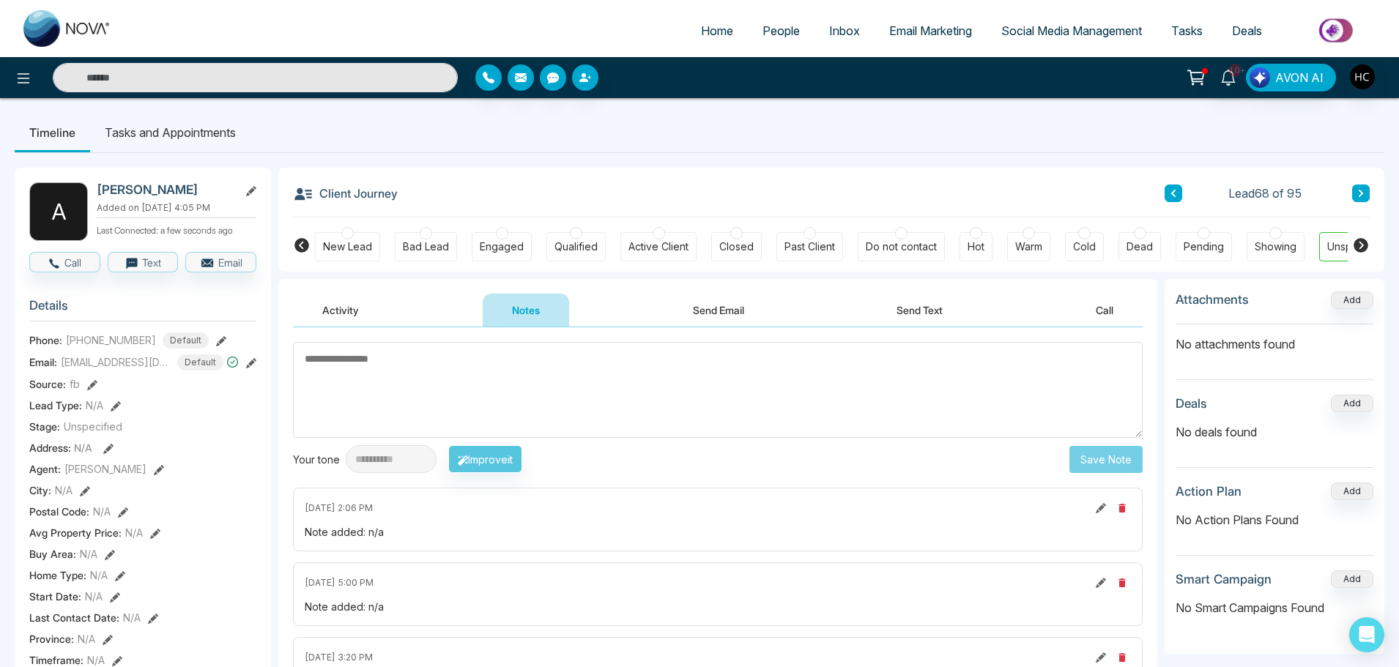
click at [567, 376] on textarea at bounding box center [717, 390] width 849 height 96
type textarea "***"
click at [1097, 458] on button "Save Note" at bounding box center [1105, 459] width 73 height 27
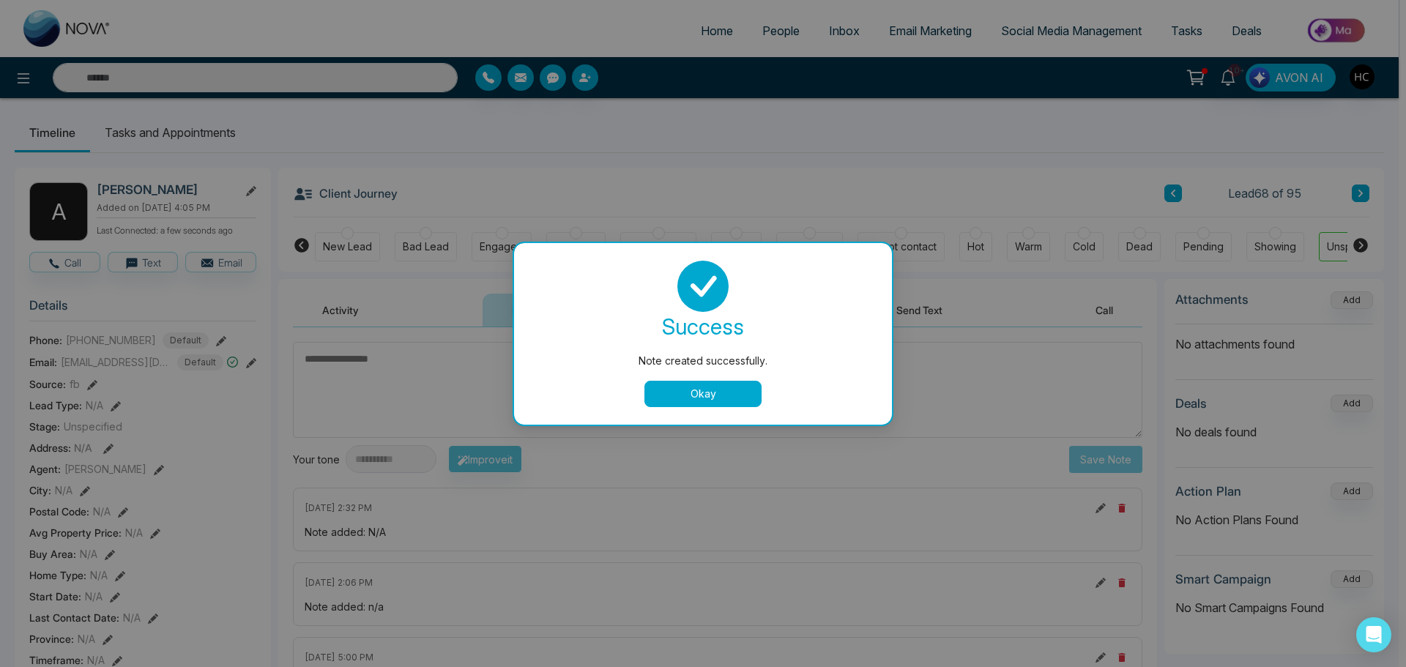
click at [699, 390] on button "Okay" at bounding box center [702, 394] width 117 height 26
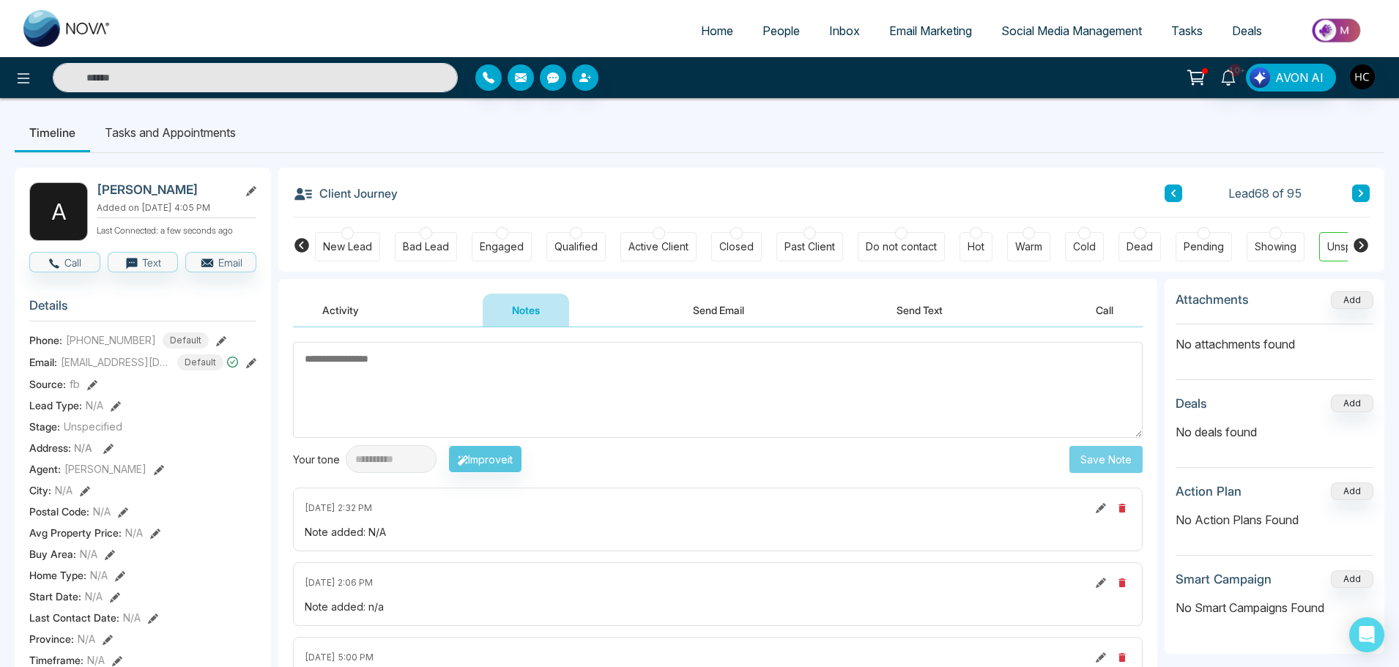
click at [1364, 190] on button at bounding box center [1361, 194] width 18 height 18
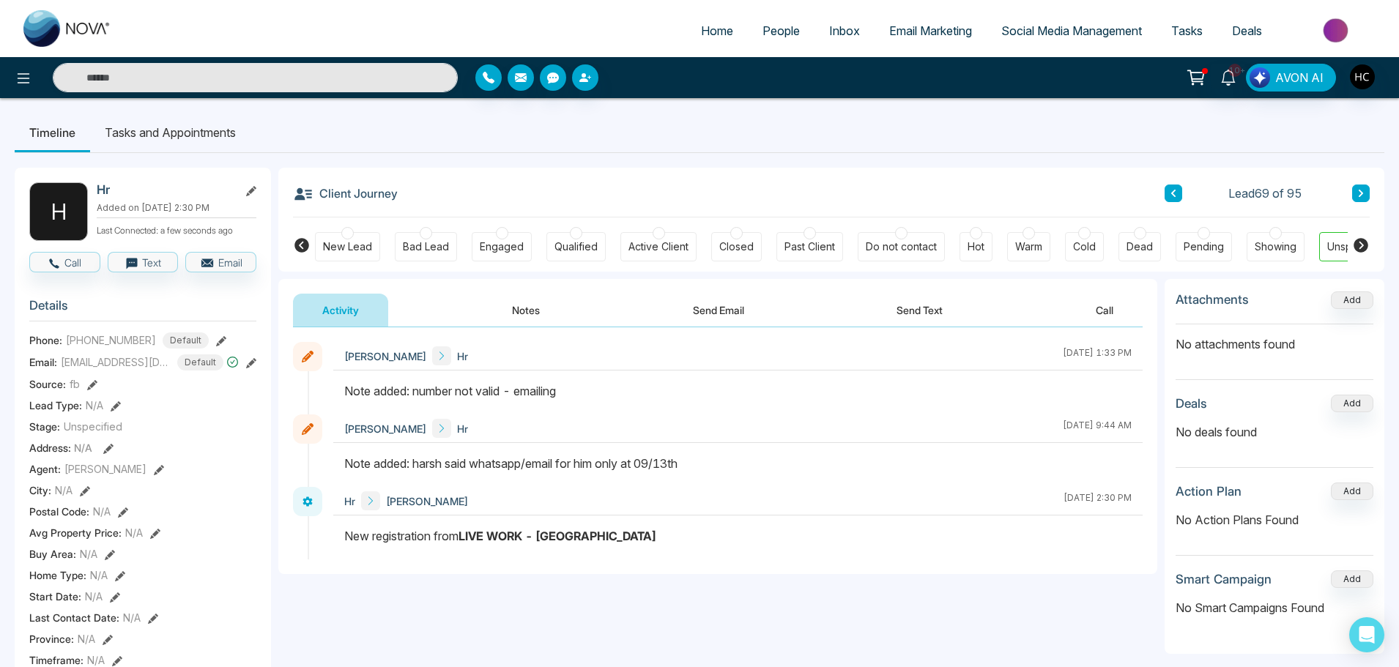
click at [1353, 190] on button at bounding box center [1361, 194] width 18 height 18
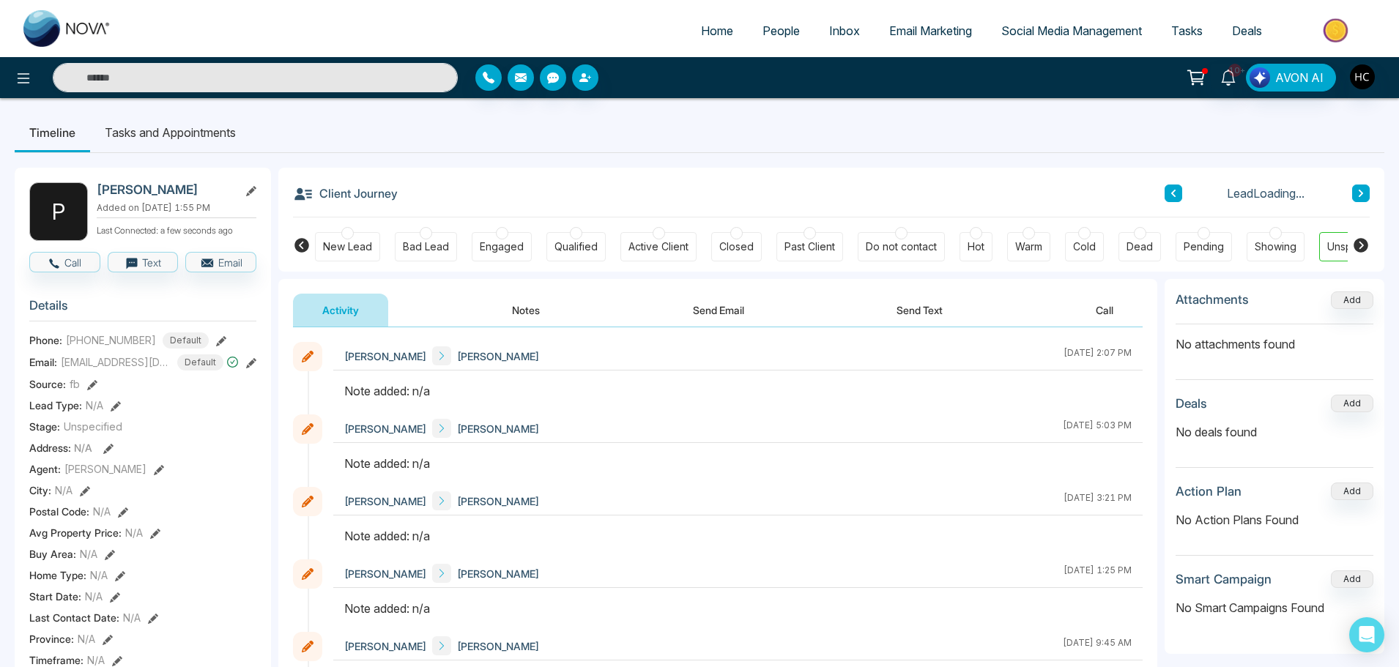
click at [540, 308] on button "Notes" at bounding box center [526, 310] width 86 height 33
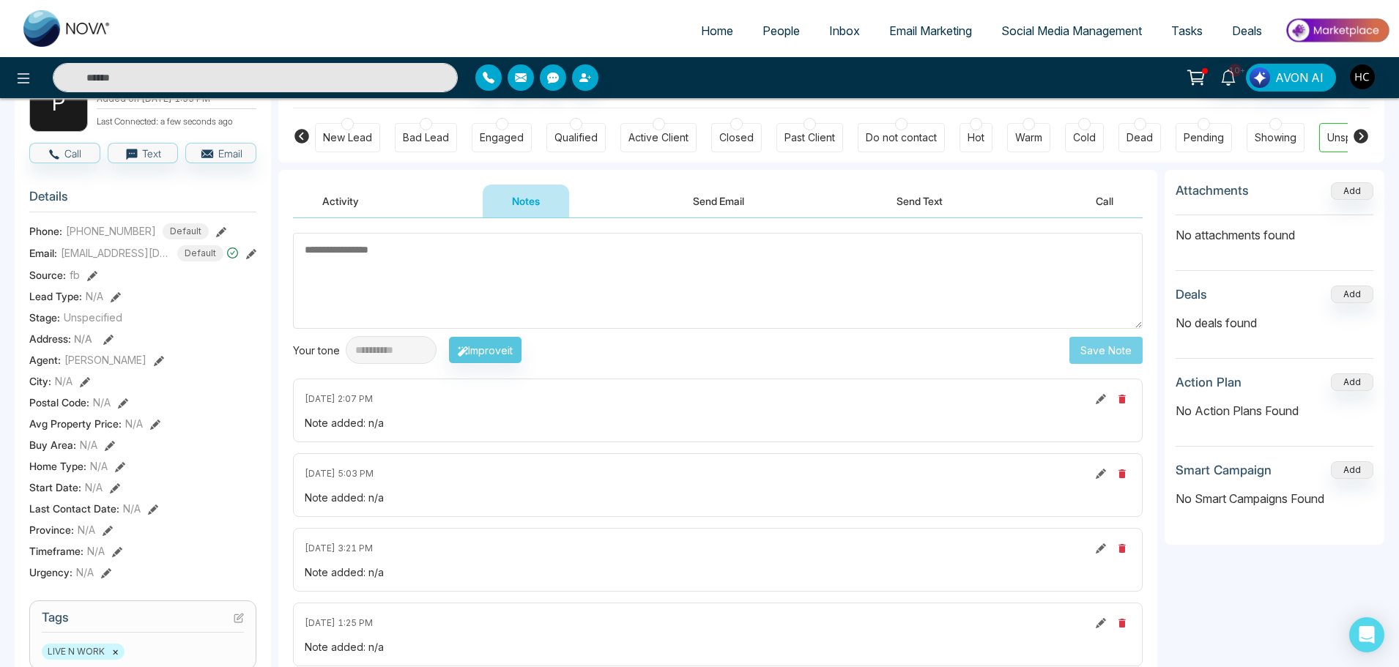
scroll to position [73, 0]
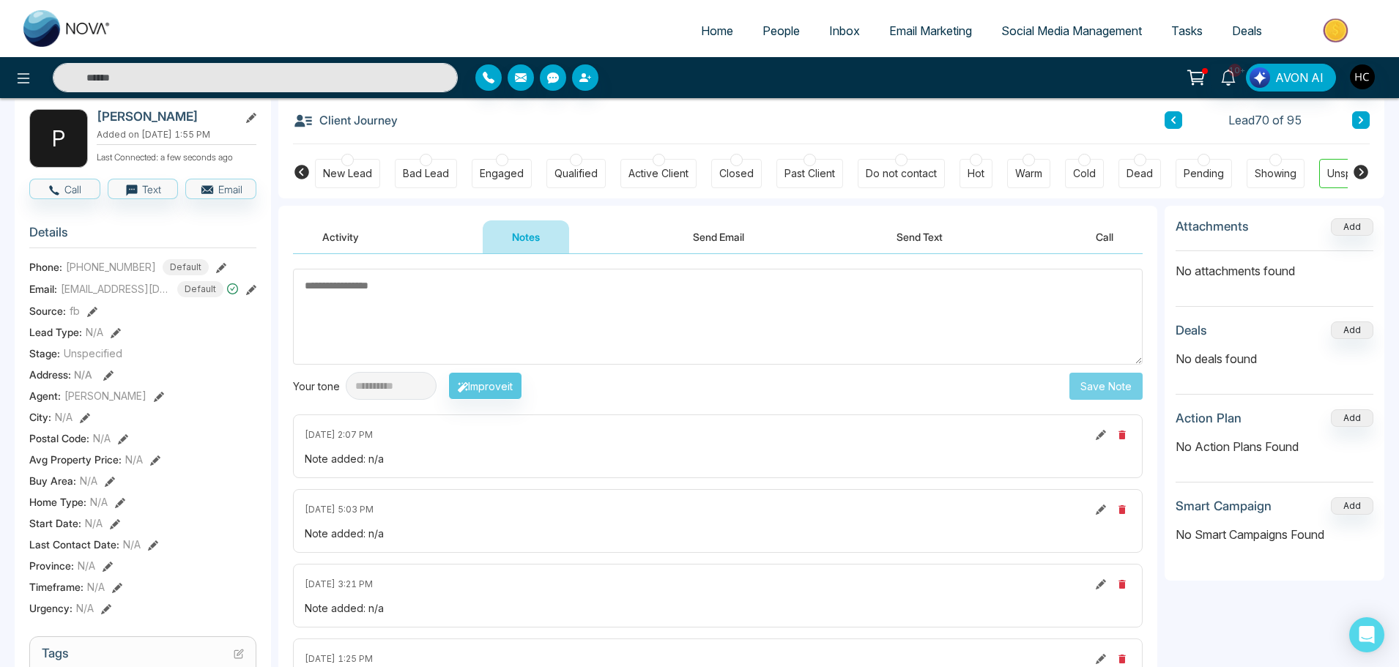
click at [423, 302] on textarea at bounding box center [717, 317] width 849 height 96
click at [397, 318] on textarea at bounding box center [717, 317] width 849 height 96
click at [382, 308] on textarea at bounding box center [717, 317] width 849 height 96
click at [376, 297] on textarea at bounding box center [717, 317] width 849 height 96
paste textarea "***"
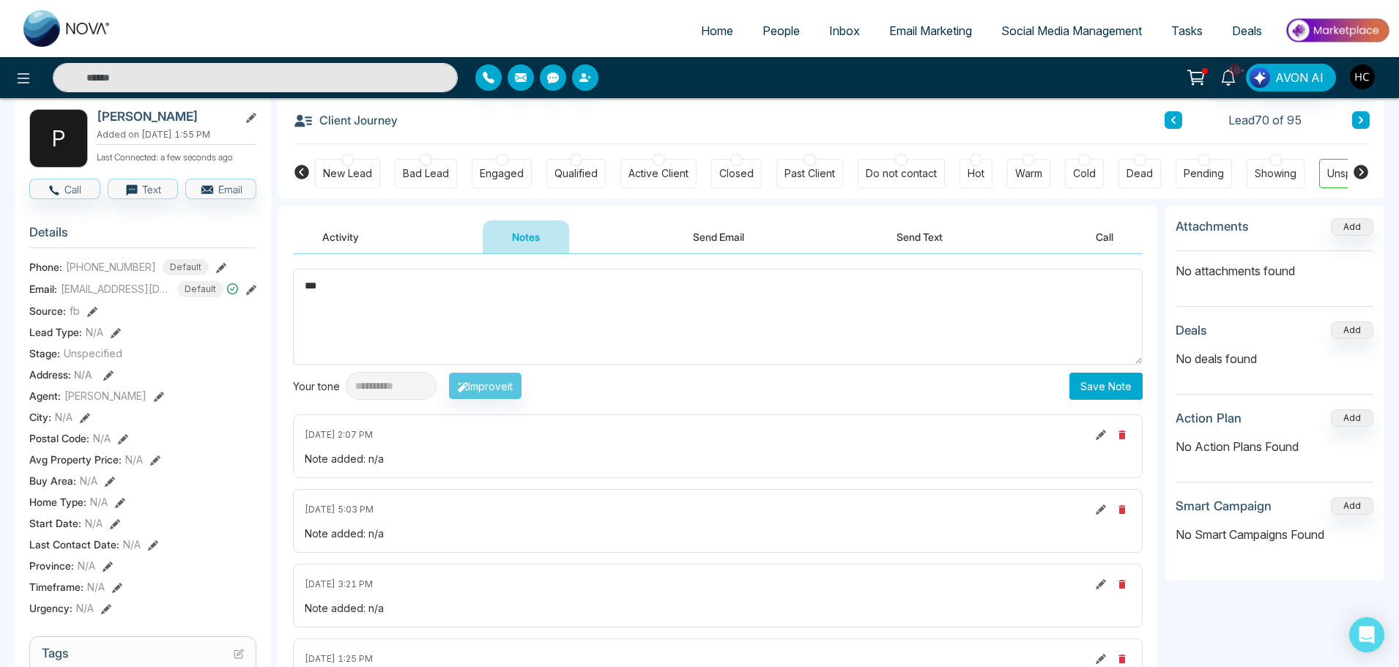
type textarea "***"
click at [1095, 381] on button "Save Note" at bounding box center [1105, 386] width 73 height 27
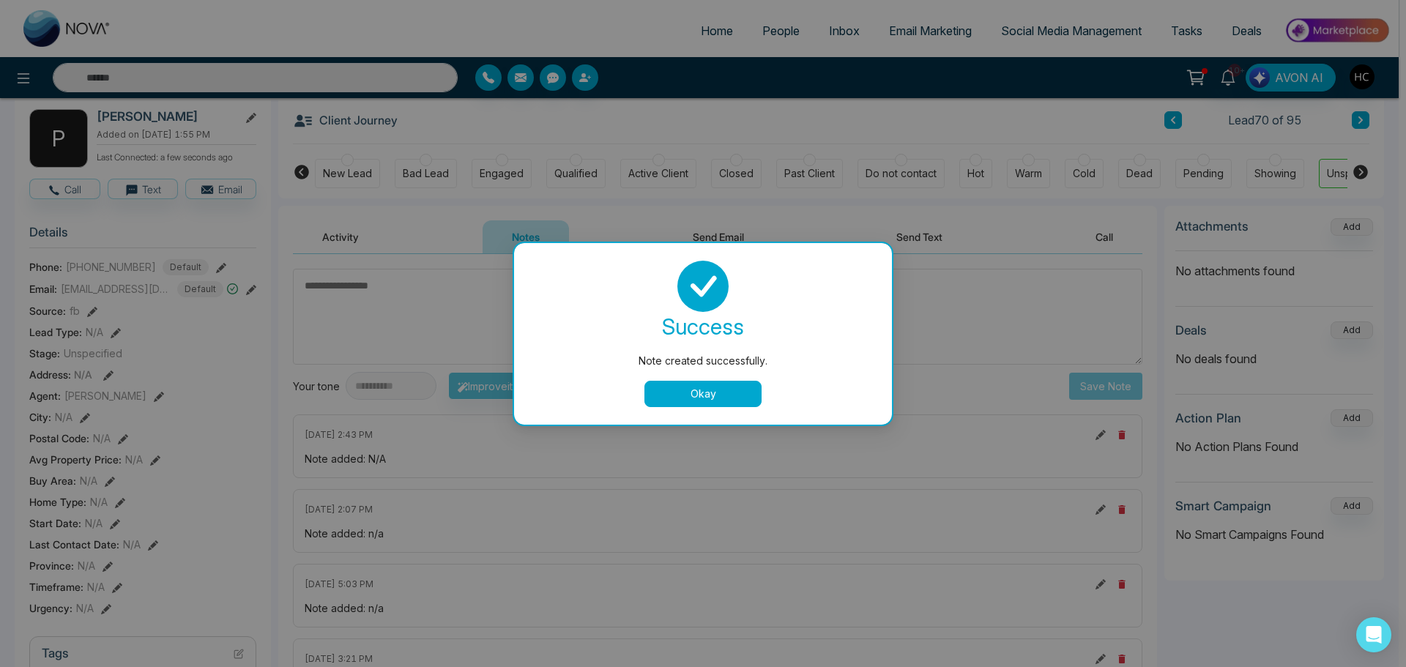
click at [724, 390] on button "Okay" at bounding box center [702, 394] width 117 height 26
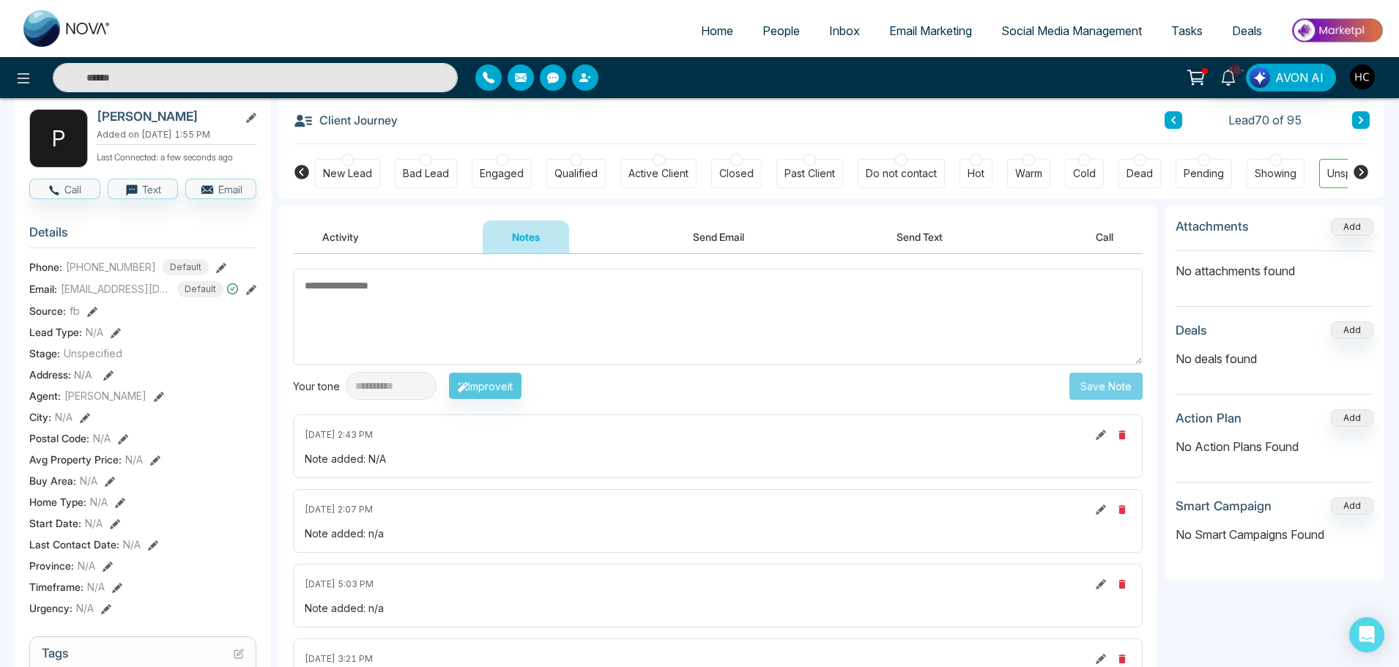
click at [1353, 117] on button at bounding box center [1361, 120] width 18 height 18
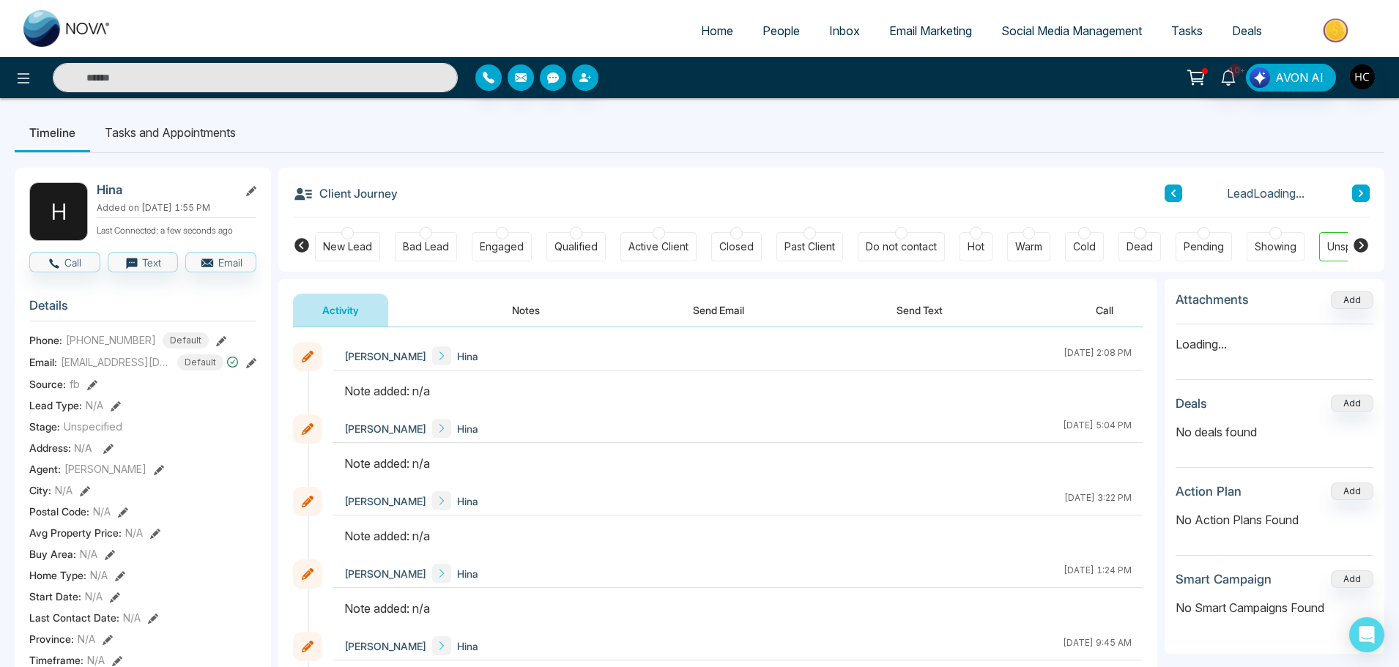
click at [524, 315] on button "Notes" at bounding box center [526, 310] width 86 height 33
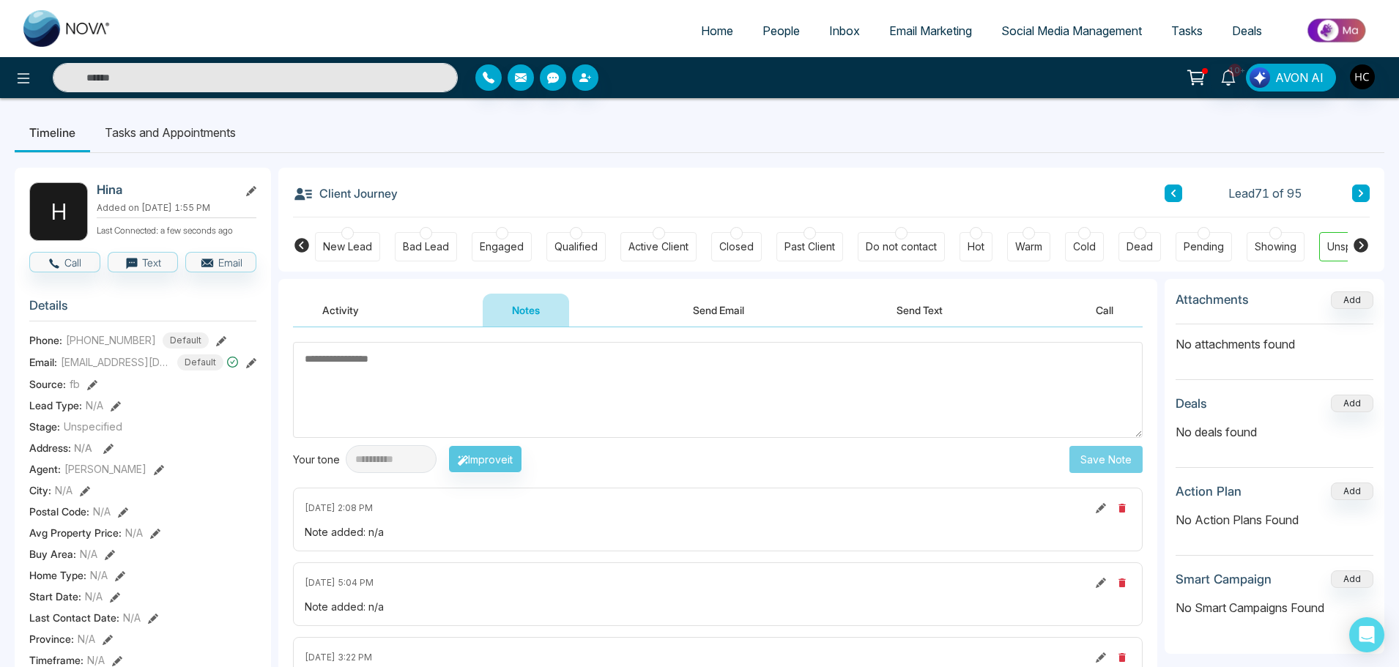
paste textarea "***"
type textarea "***"
click at [1081, 461] on button "Save Note" at bounding box center [1105, 459] width 73 height 27
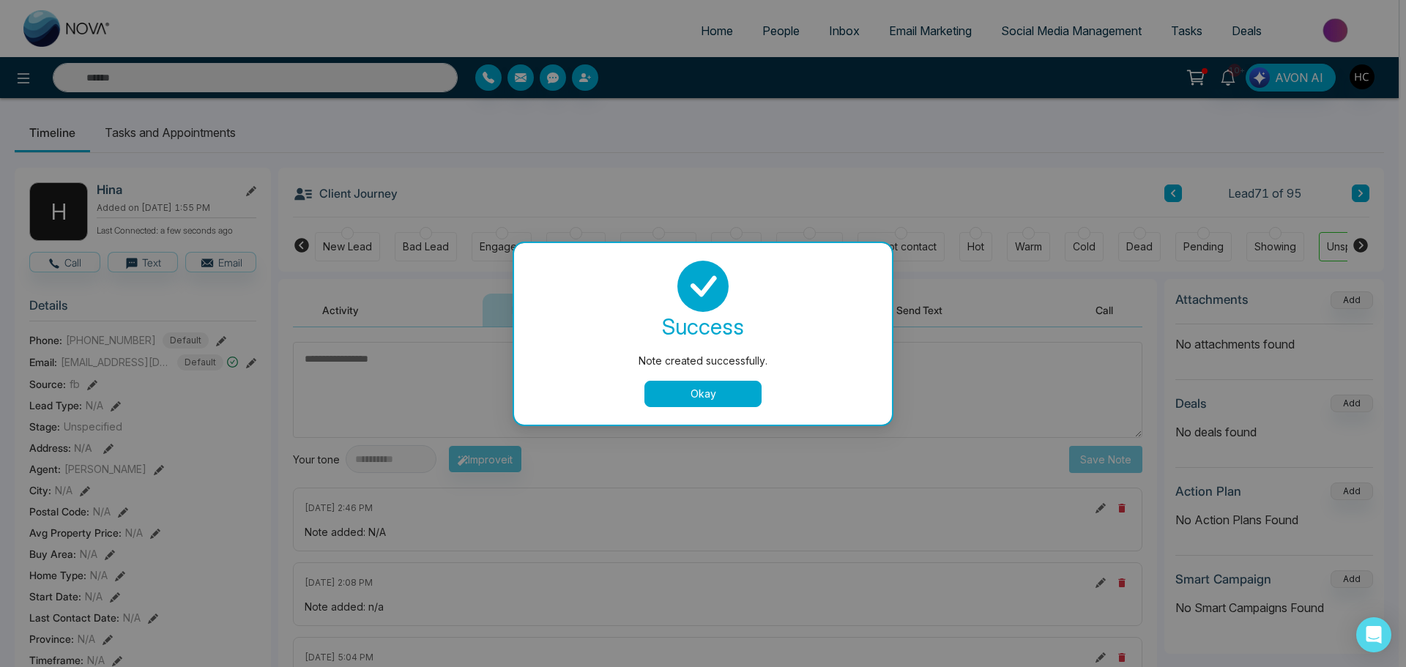
click at [707, 396] on button "Okay" at bounding box center [702, 394] width 117 height 26
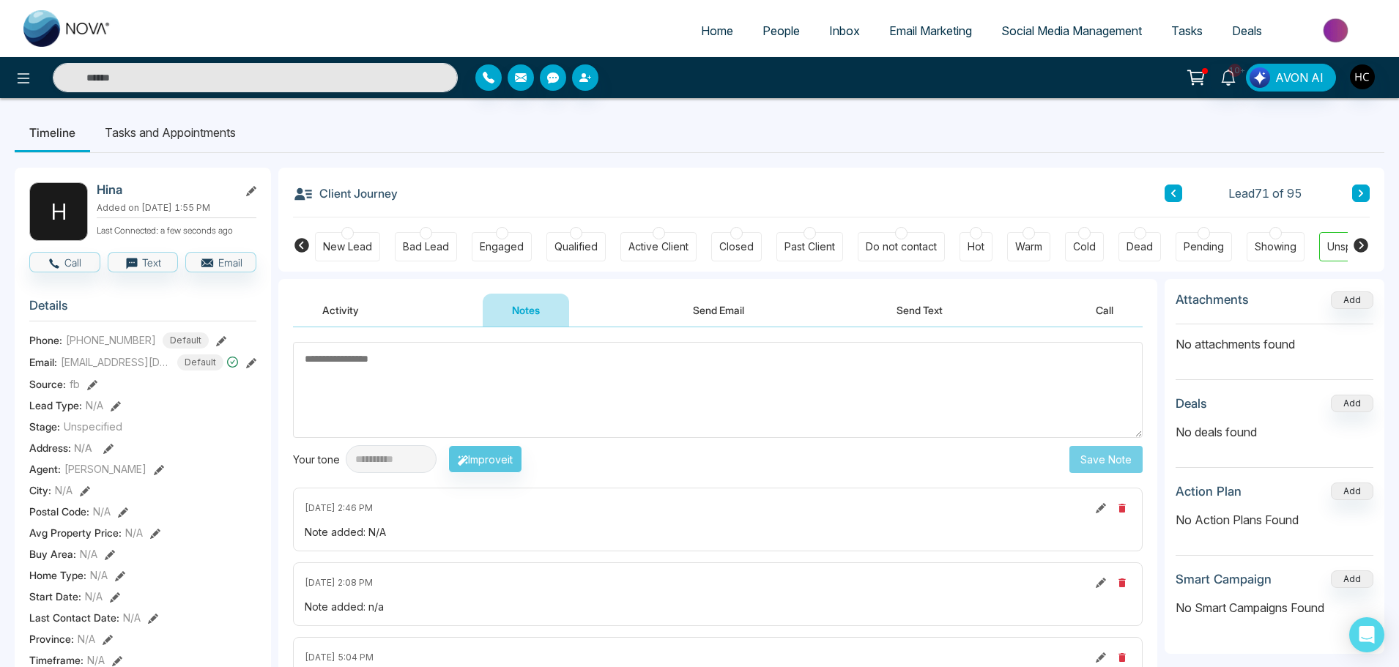
click at [1358, 195] on icon at bounding box center [1360, 193] width 7 height 9
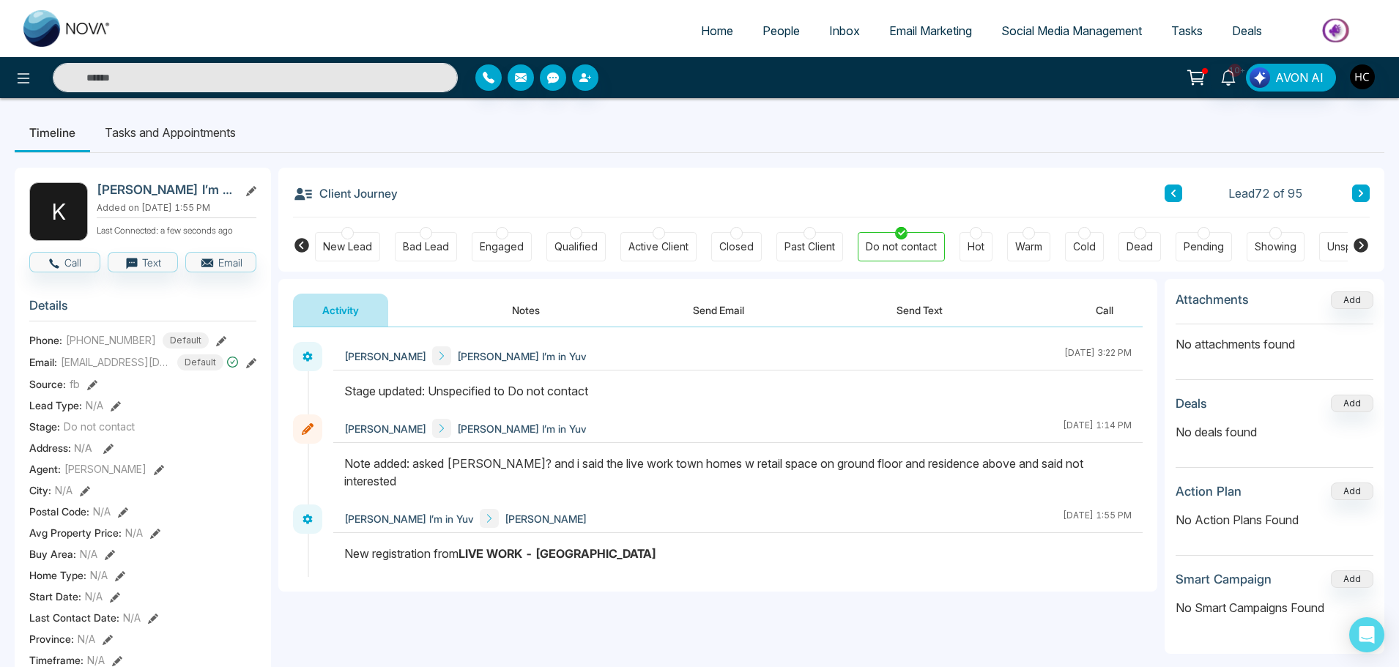
click at [1357, 187] on button at bounding box center [1361, 194] width 18 height 18
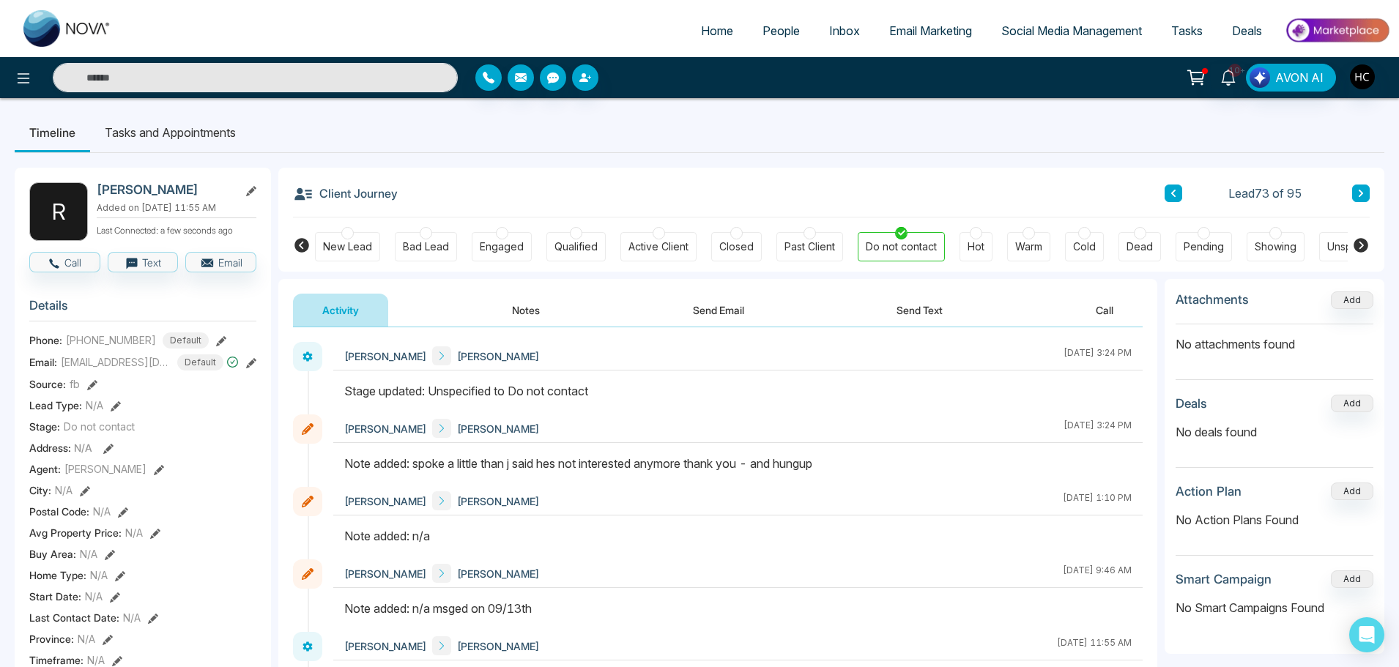
click at [1350, 184] on div "Client Journey Lead 73 of 95" at bounding box center [831, 193] width 1076 height 50
click at [1361, 189] on icon at bounding box center [1360, 193] width 7 height 9
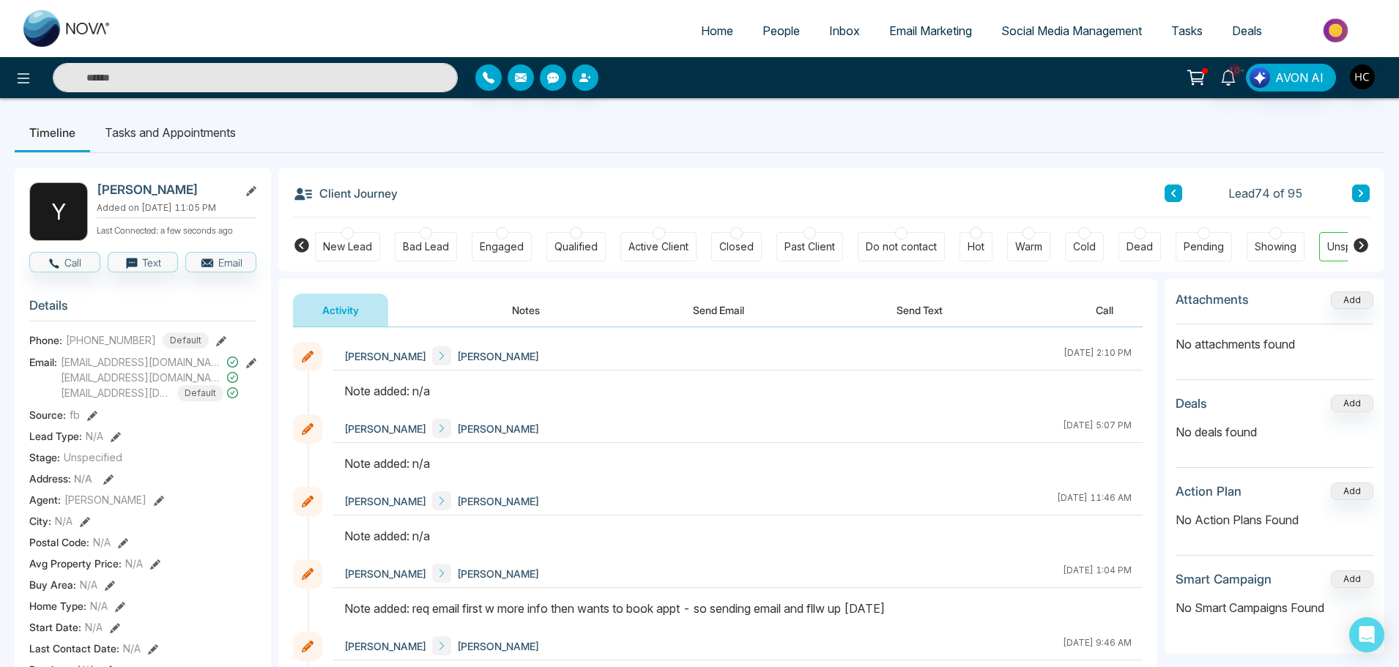
click at [530, 302] on button "Notes" at bounding box center [526, 310] width 86 height 33
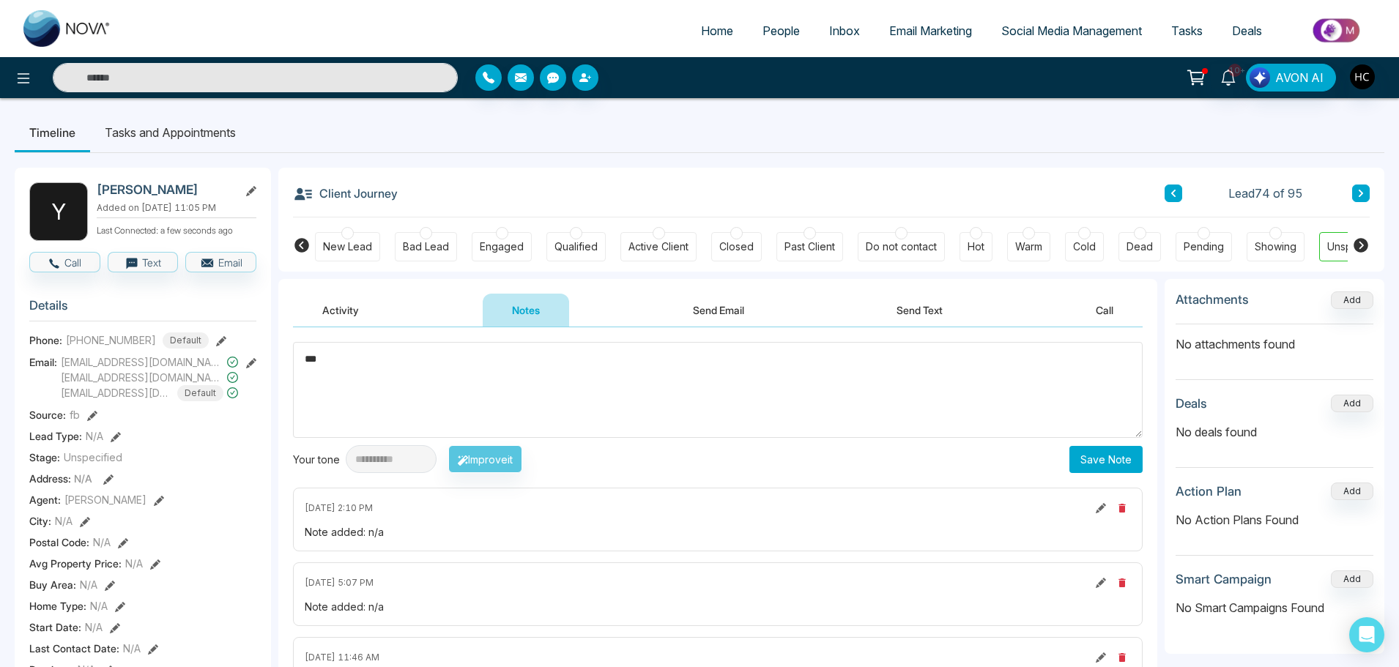
type textarea "***"
click at [1088, 456] on button "Save Note" at bounding box center [1105, 459] width 73 height 27
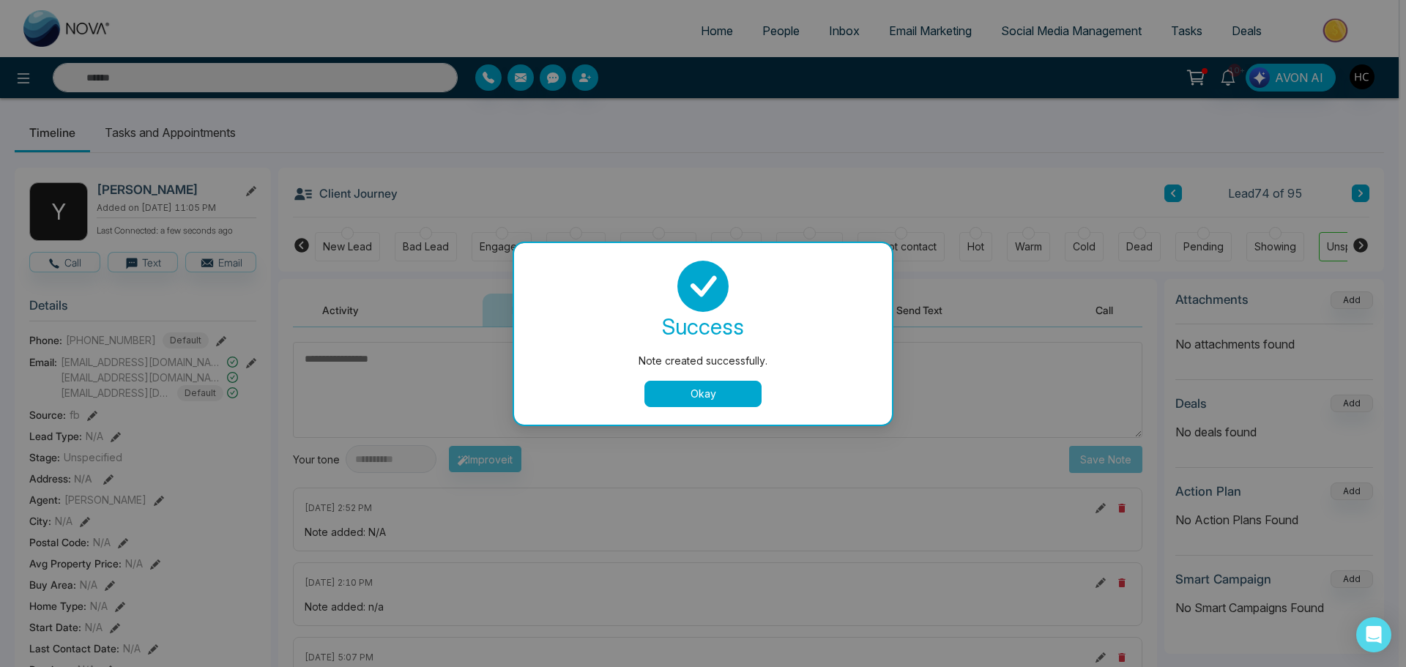
click at [715, 395] on button "Okay" at bounding box center [702, 394] width 117 height 26
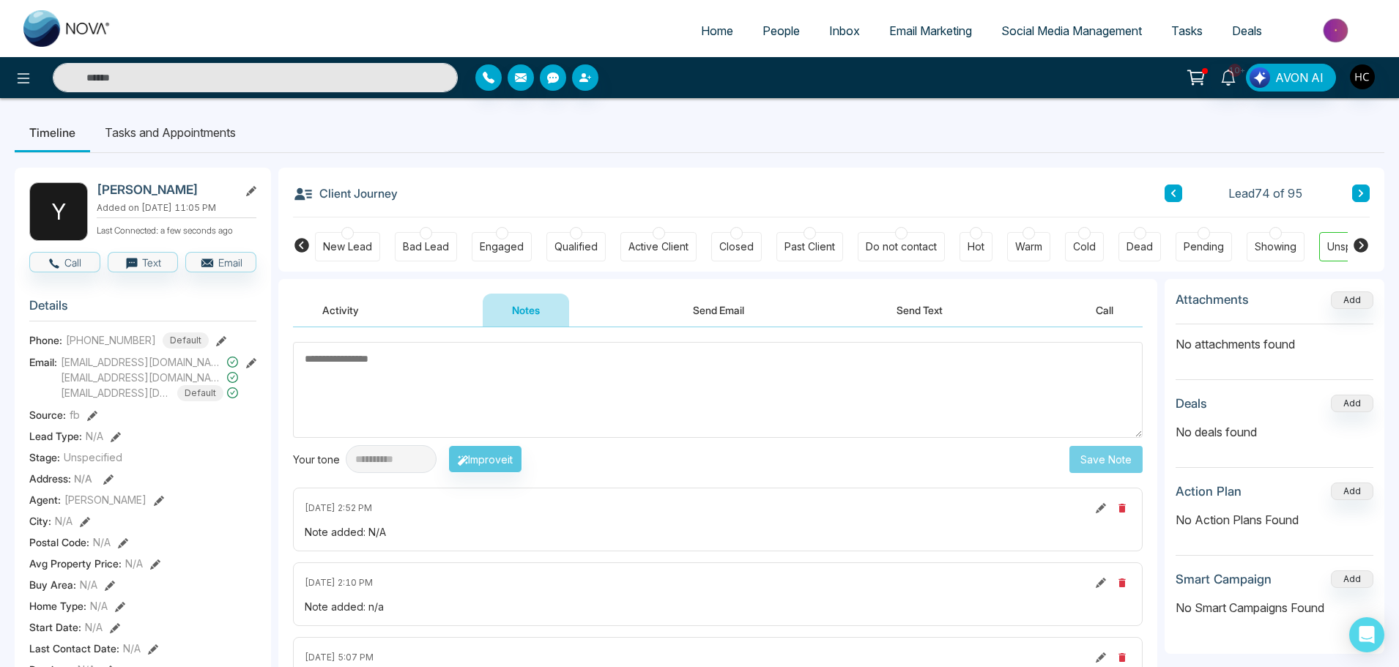
click at [1366, 193] on button at bounding box center [1361, 194] width 18 height 18
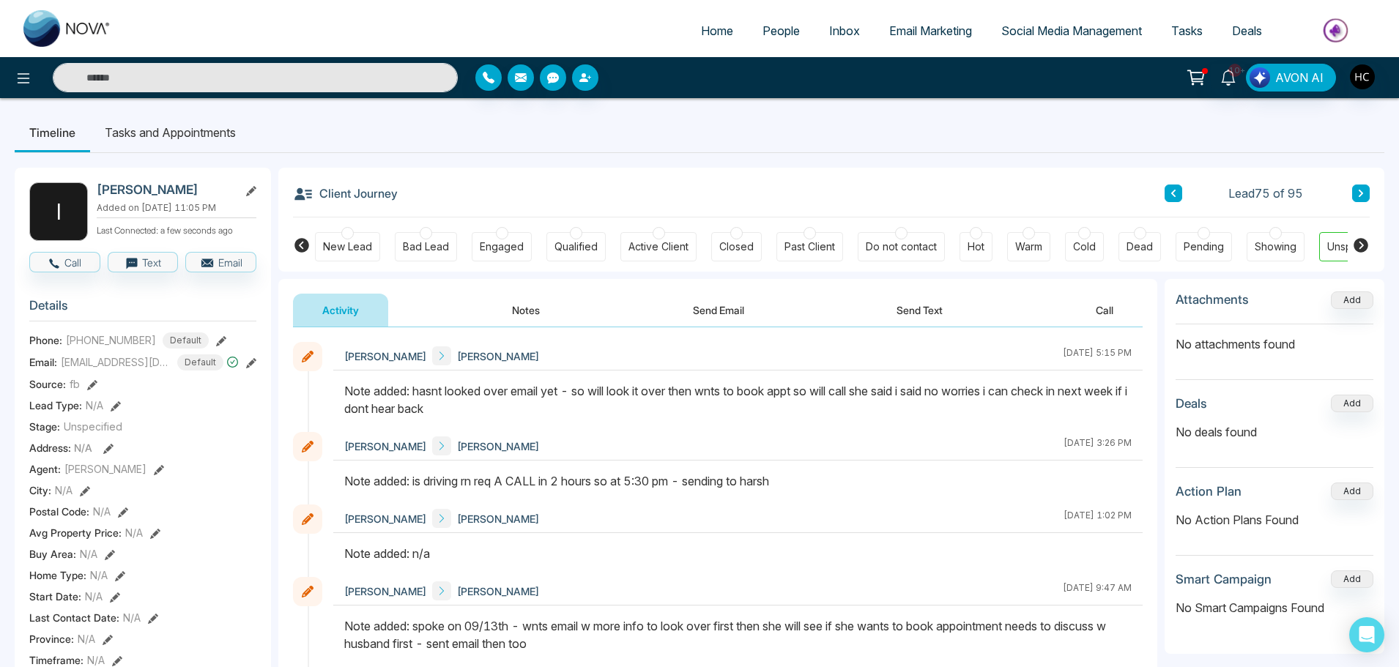
click at [523, 308] on button "Notes" at bounding box center [526, 310] width 86 height 33
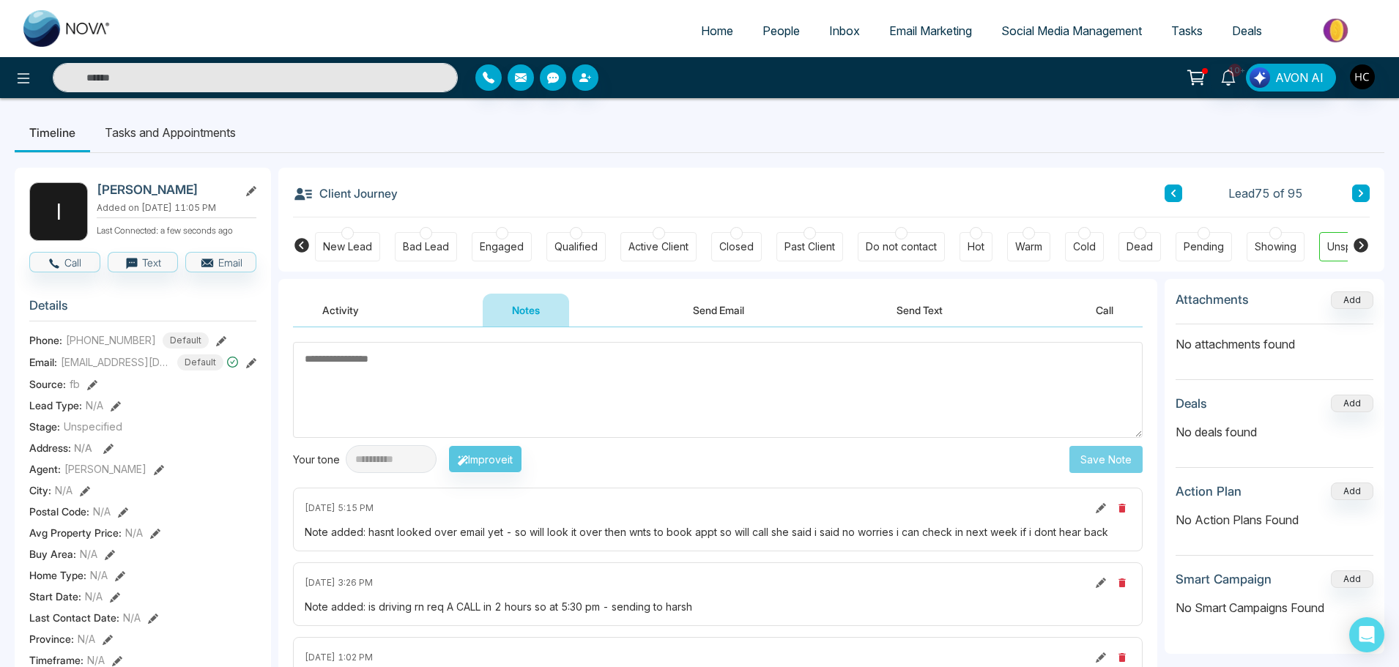
click at [597, 360] on textarea at bounding box center [717, 390] width 849 height 96
click at [490, 382] on textarea at bounding box center [717, 390] width 849 height 96
click at [641, 399] on textarea at bounding box center [717, 390] width 849 height 96
click at [625, 394] on textarea at bounding box center [717, 390] width 849 height 96
click at [644, 395] on textarea at bounding box center [717, 390] width 849 height 96
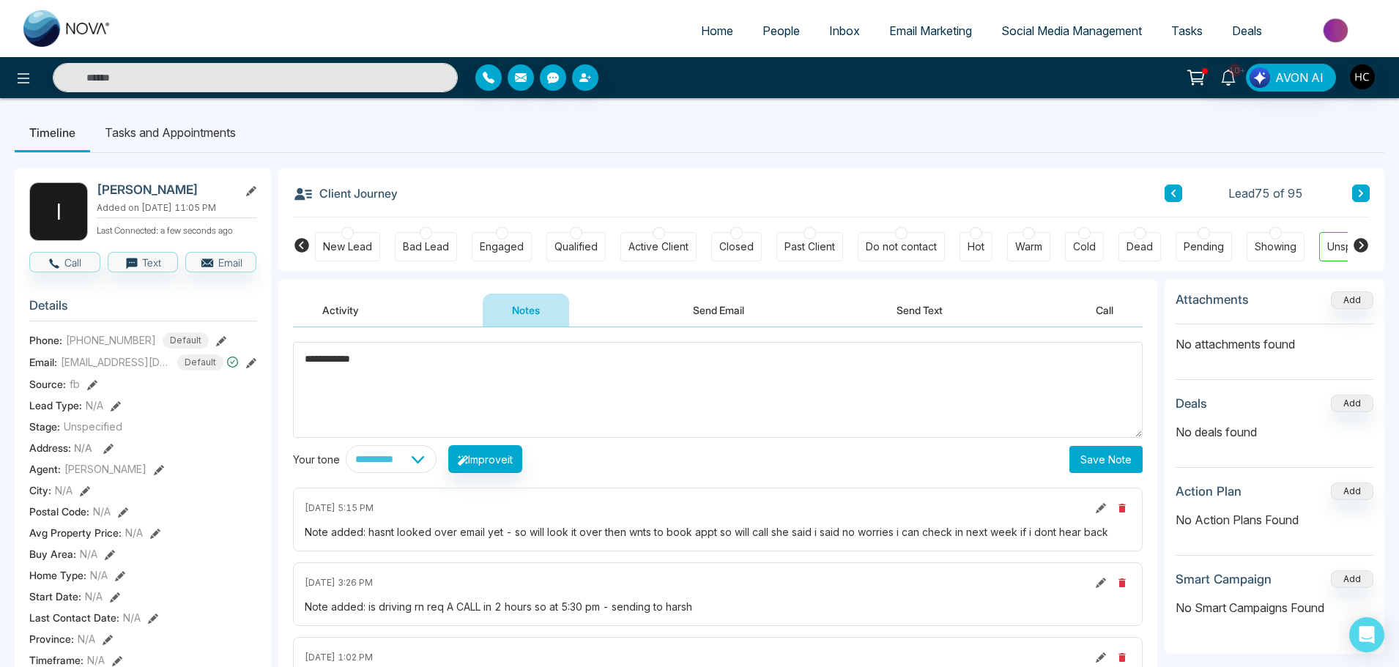
type textarea "**********"
click at [1106, 459] on button "Save Note" at bounding box center [1105, 459] width 73 height 27
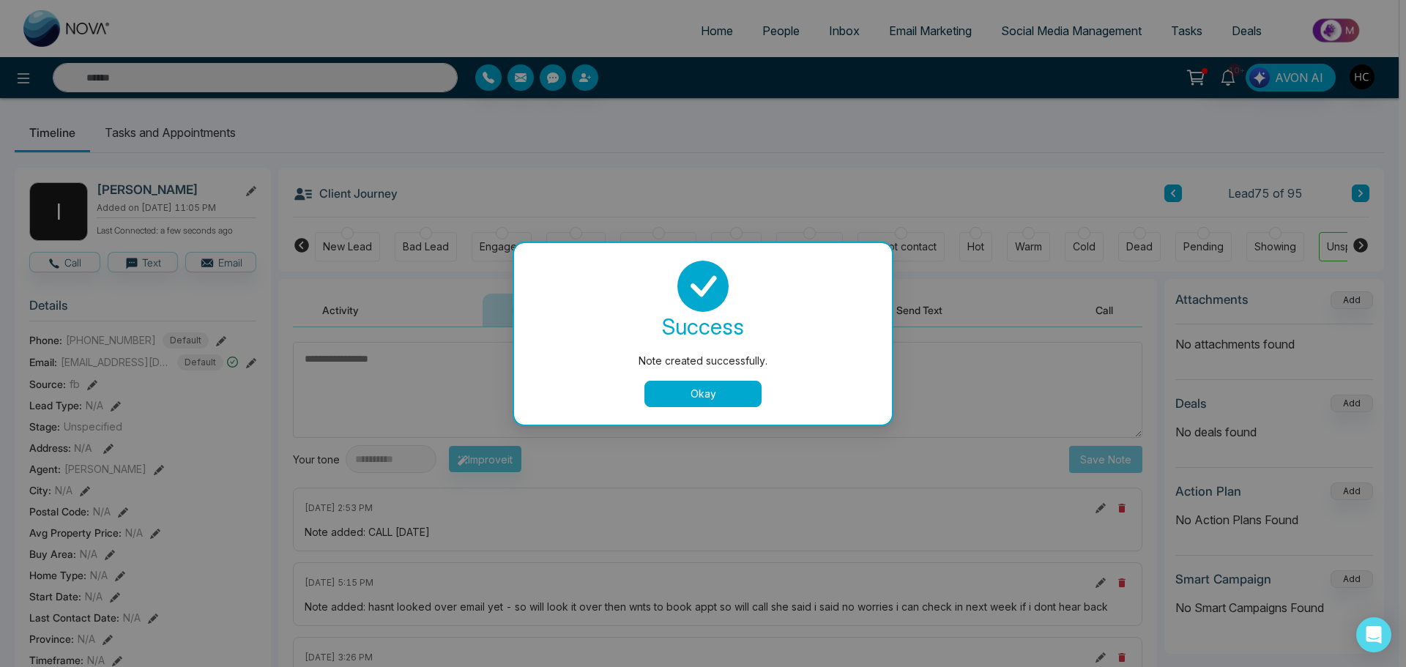
click at [746, 387] on button "Okay" at bounding box center [702, 394] width 117 height 26
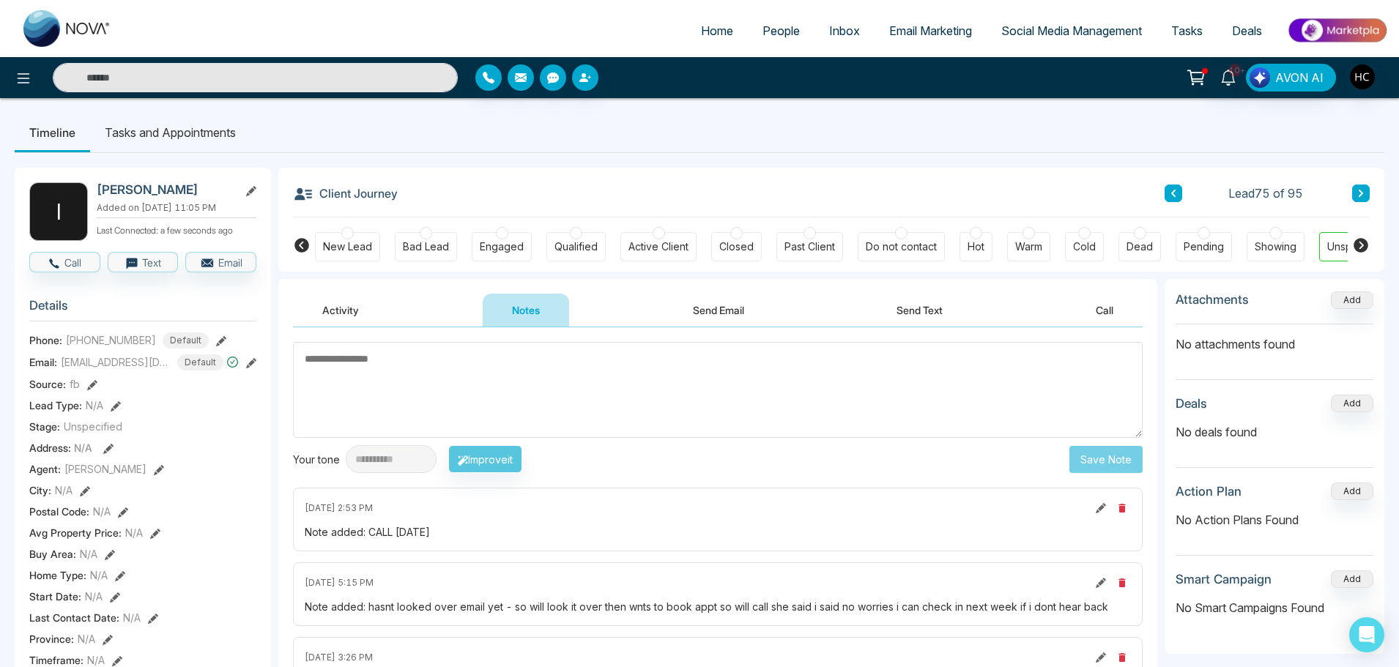
click at [1358, 186] on button at bounding box center [1361, 194] width 18 height 18
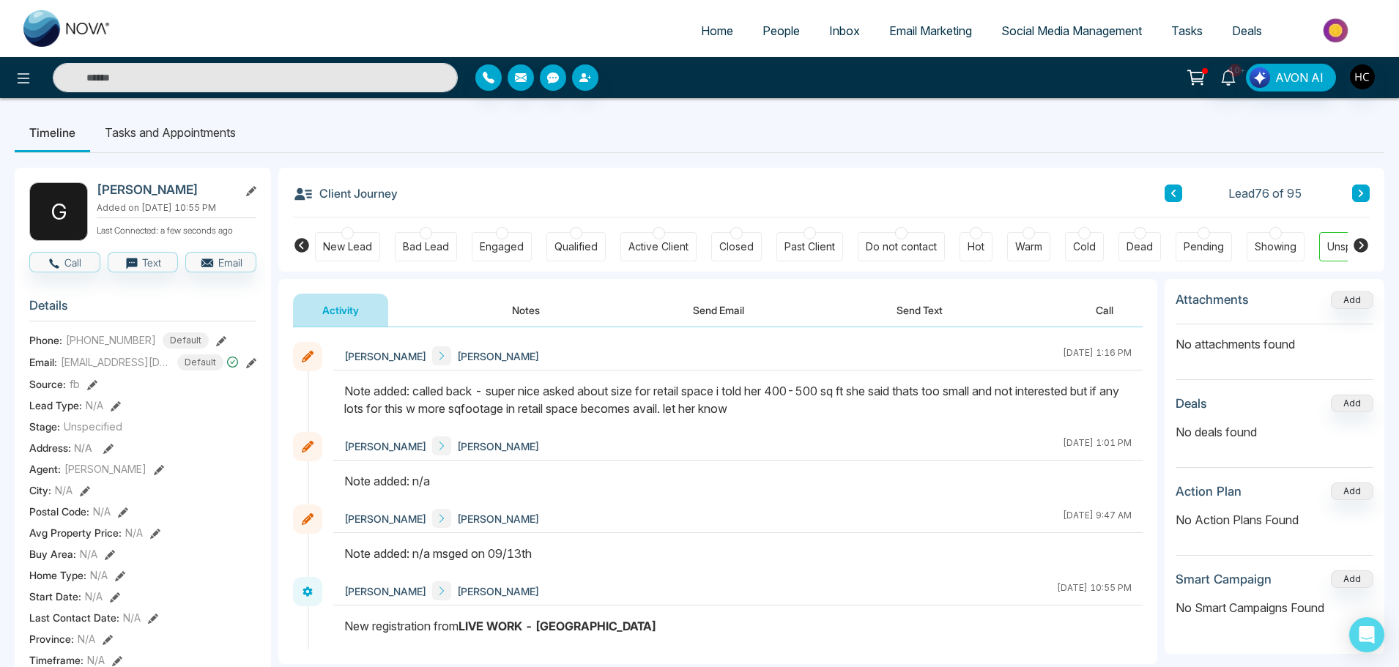
click at [1358, 191] on icon at bounding box center [1360, 193] width 7 height 9
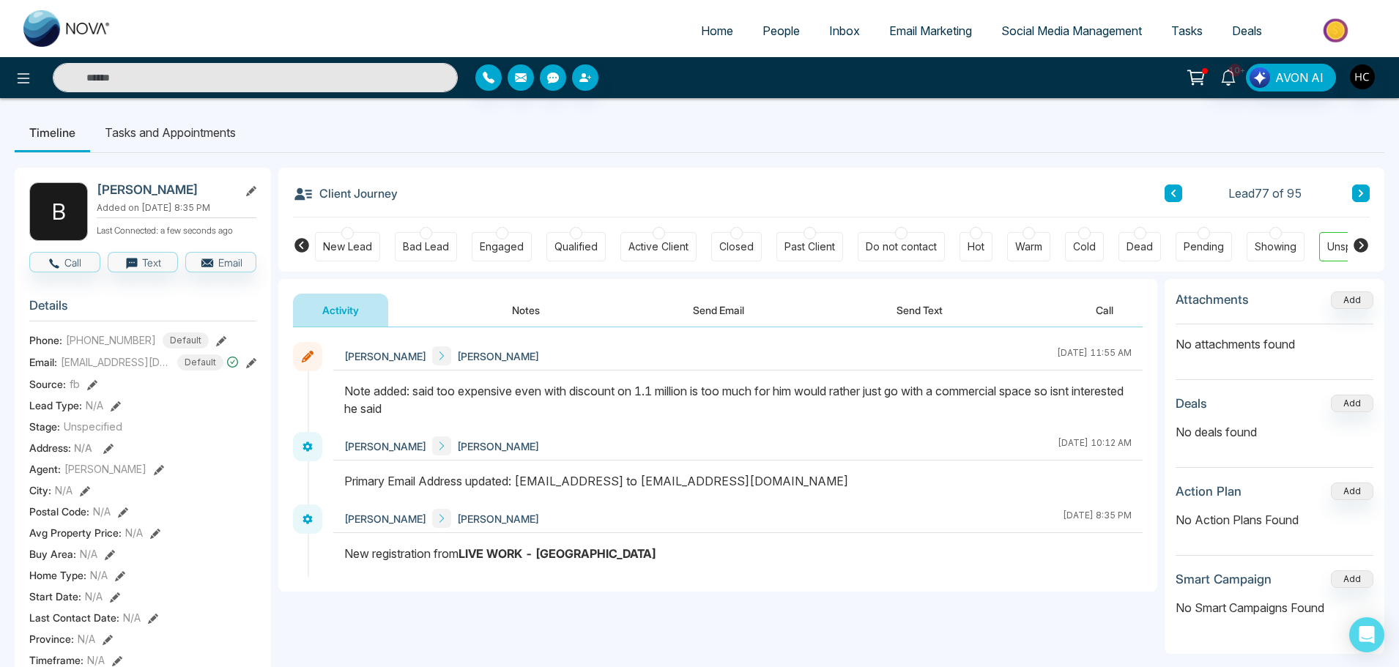
click at [1358, 193] on icon at bounding box center [1360, 193] width 7 height 9
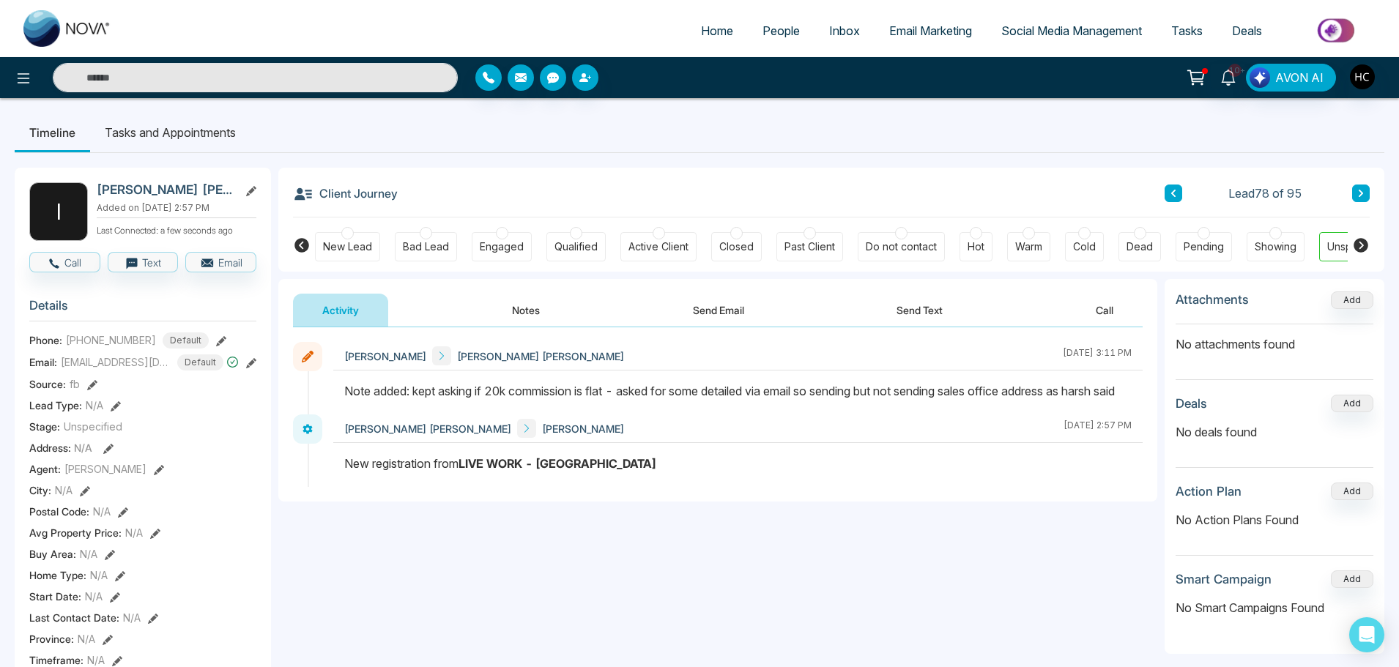
click at [1355, 190] on button at bounding box center [1361, 194] width 18 height 18
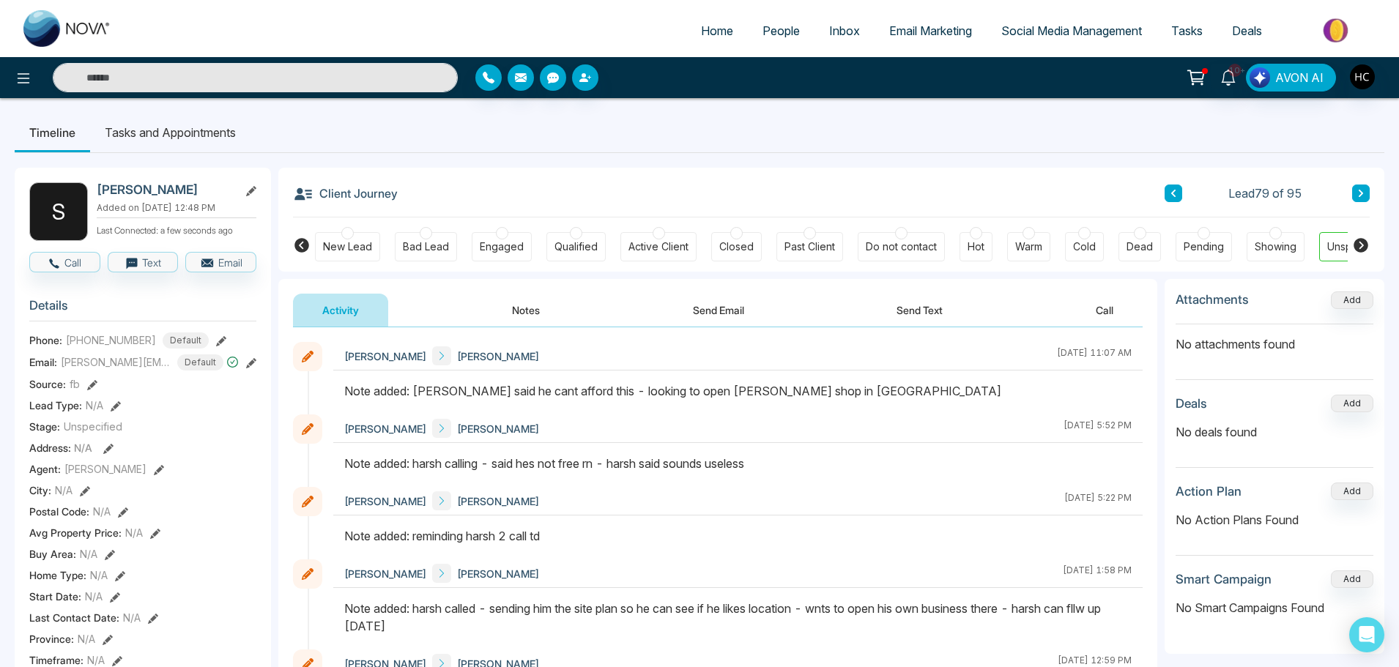
click at [535, 308] on button "Notes" at bounding box center [526, 310] width 86 height 33
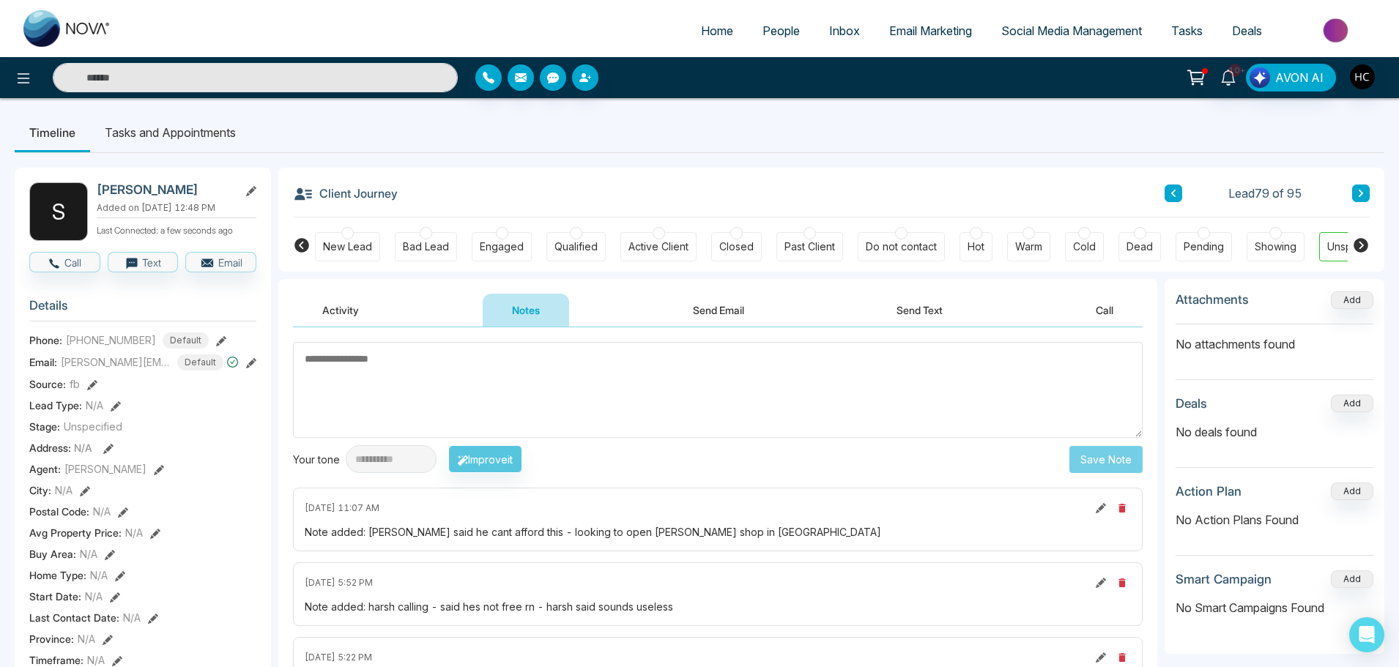
click at [368, 305] on button "Activity" at bounding box center [340, 310] width 95 height 33
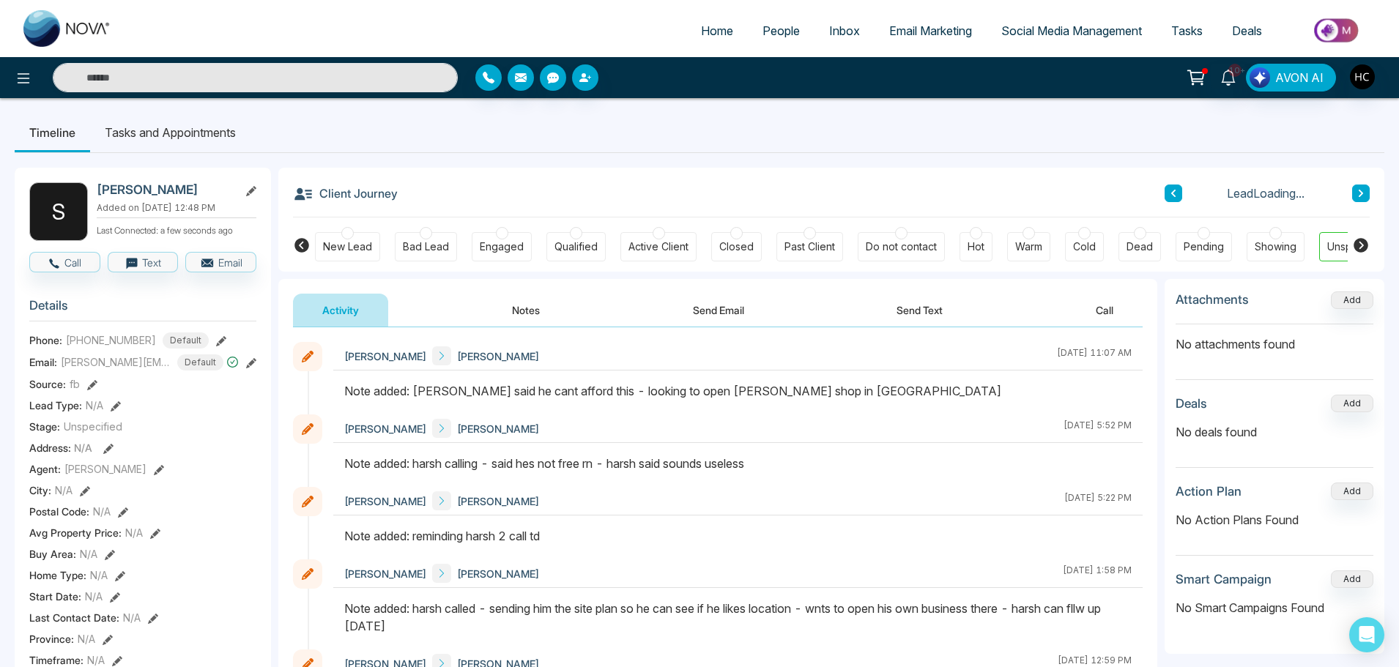
click at [551, 304] on button "Notes" at bounding box center [526, 310] width 86 height 33
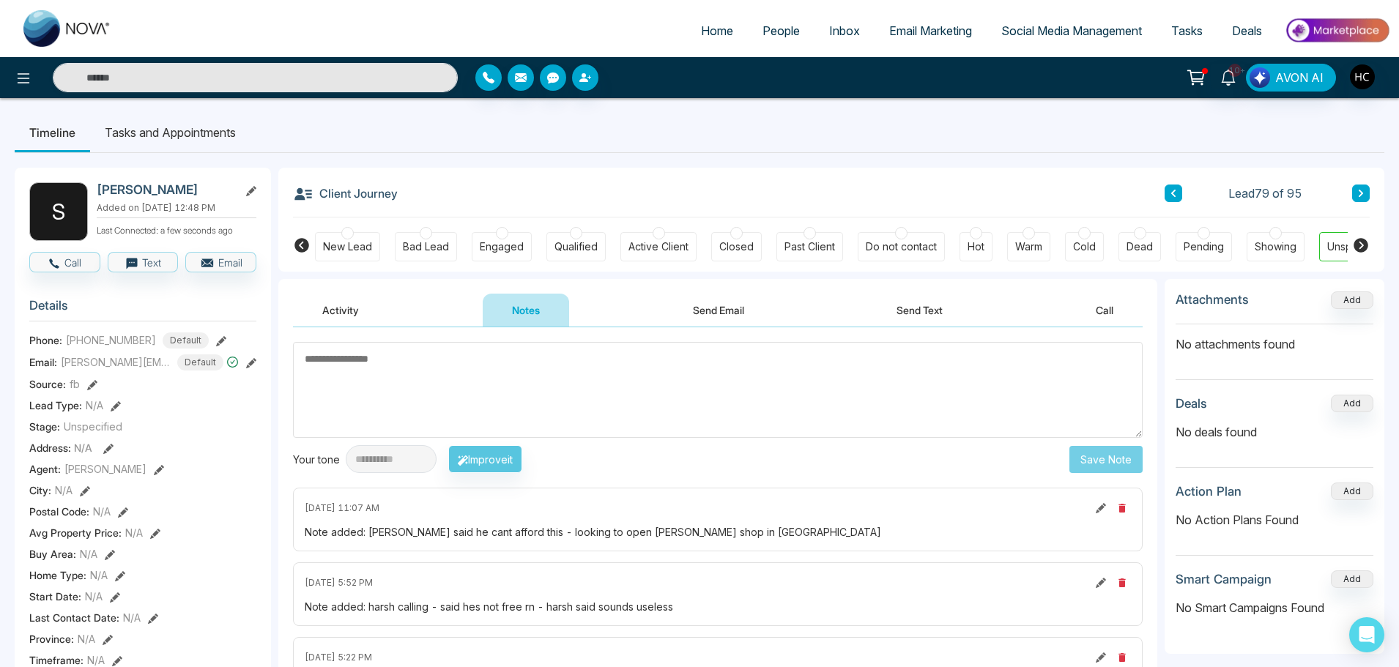
click at [1366, 190] on button at bounding box center [1361, 194] width 18 height 18
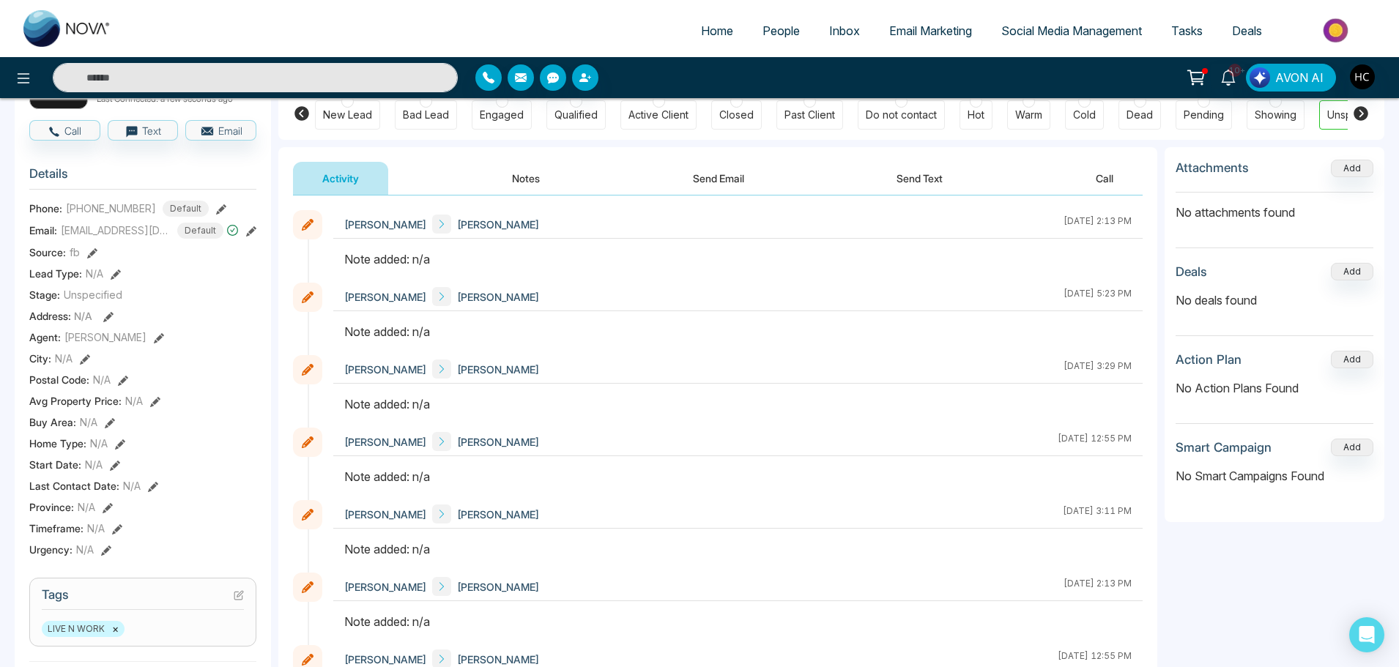
scroll to position [146, 0]
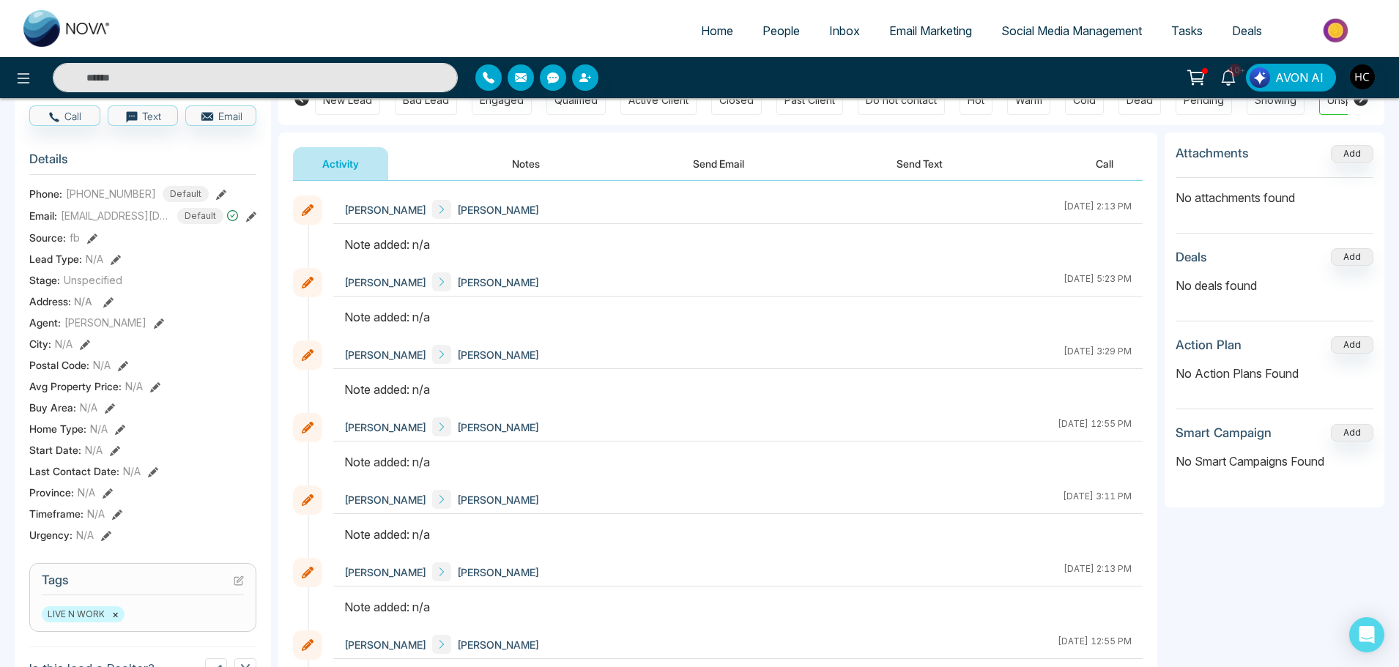
click at [530, 151] on button "Notes" at bounding box center [526, 163] width 86 height 33
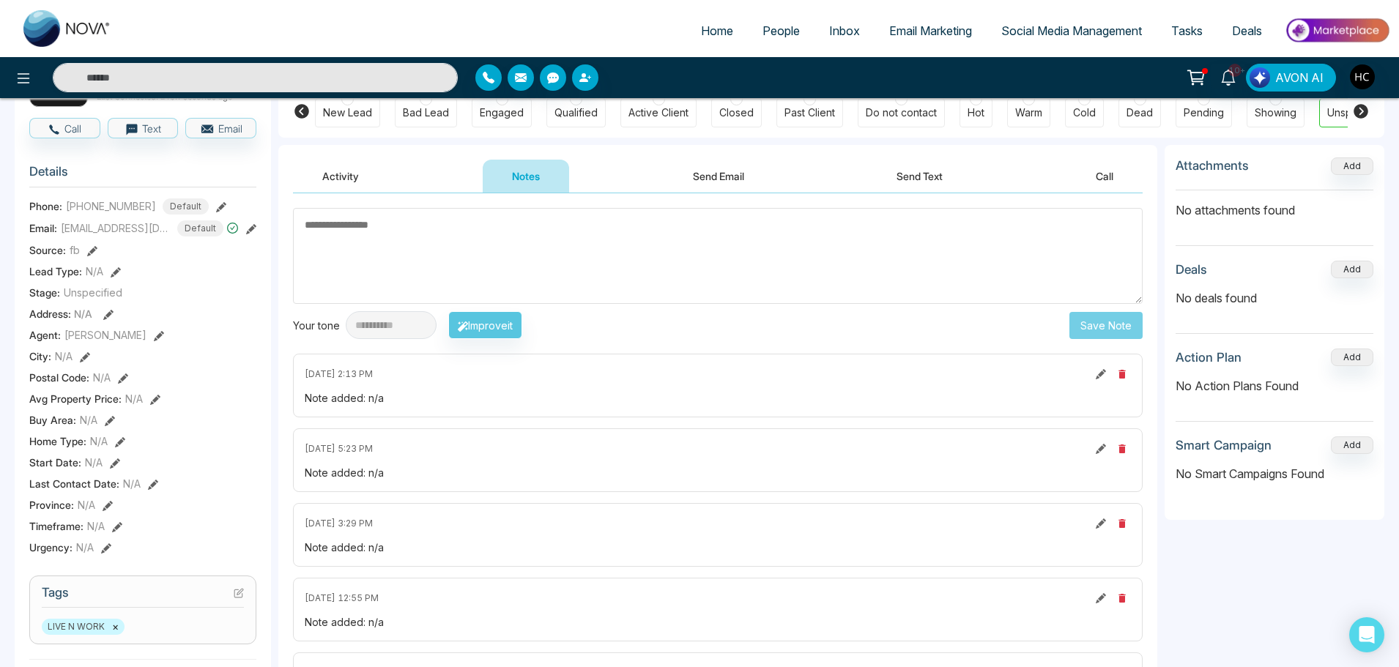
scroll to position [73, 0]
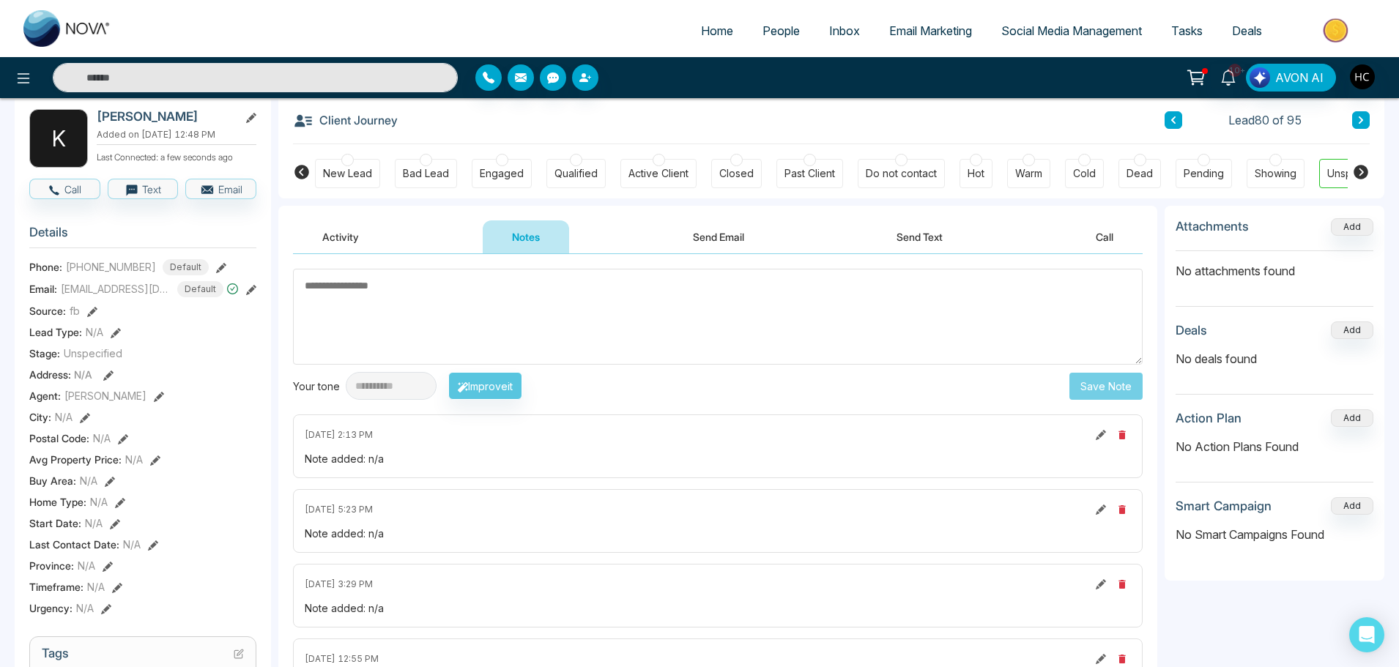
click at [393, 304] on textarea at bounding box center [717, 317] width 849 height 96
click at [401, 305] on textarea at bounding box center [717, 317] width 849 height 96
click at [409, 281] on textarea at bounding box center [717, 317] width 849 height 96
click at [439, 294] on textarea at bounding box center [717, 317] width 849 height 96
type textarea "***"
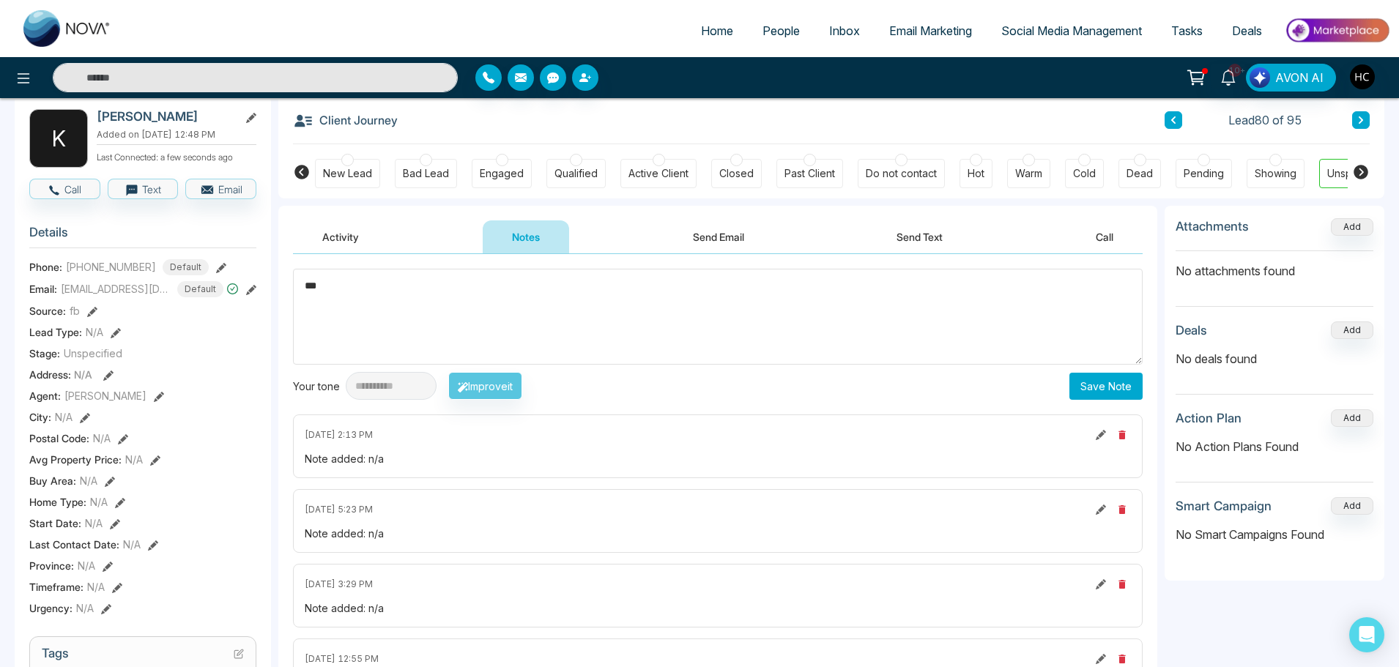
click at [1119, 393] on button "Save Note" at bounding box center [1105, 386] width 73 height 27
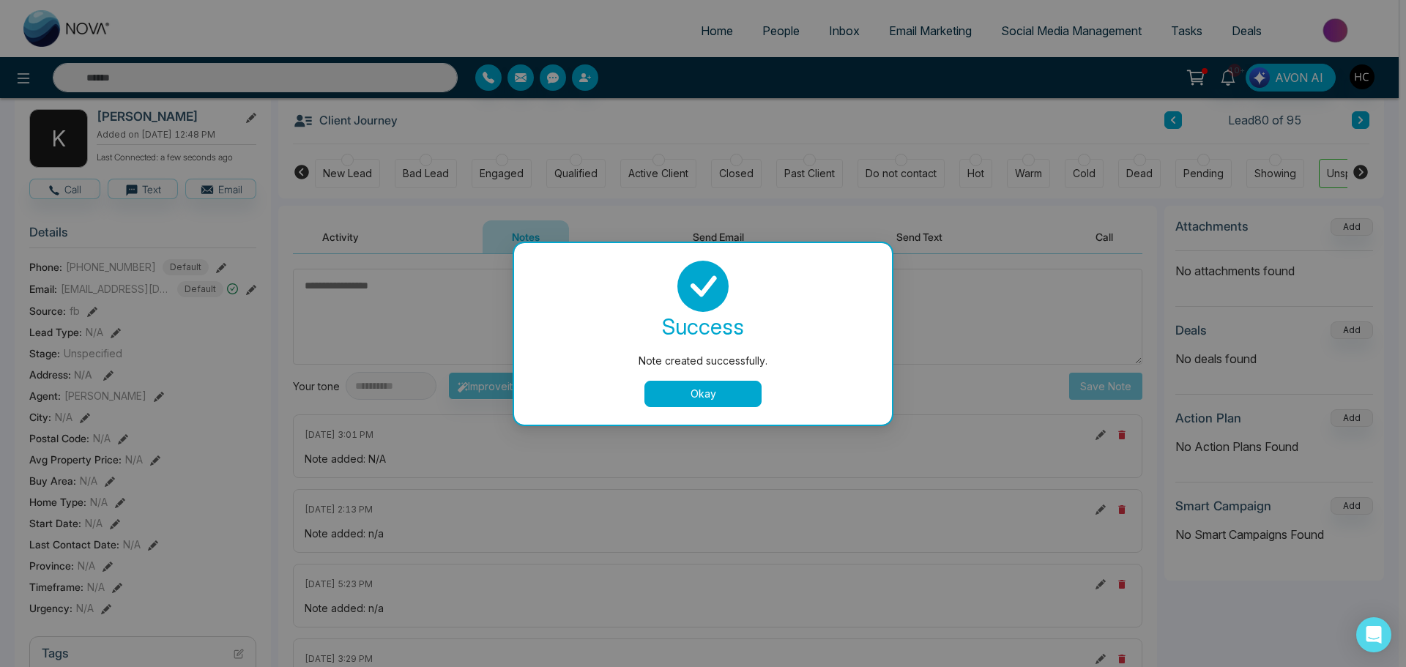
click at [734, 386] on button "Okay" at bounding box center [702, 394] width 117 height 26
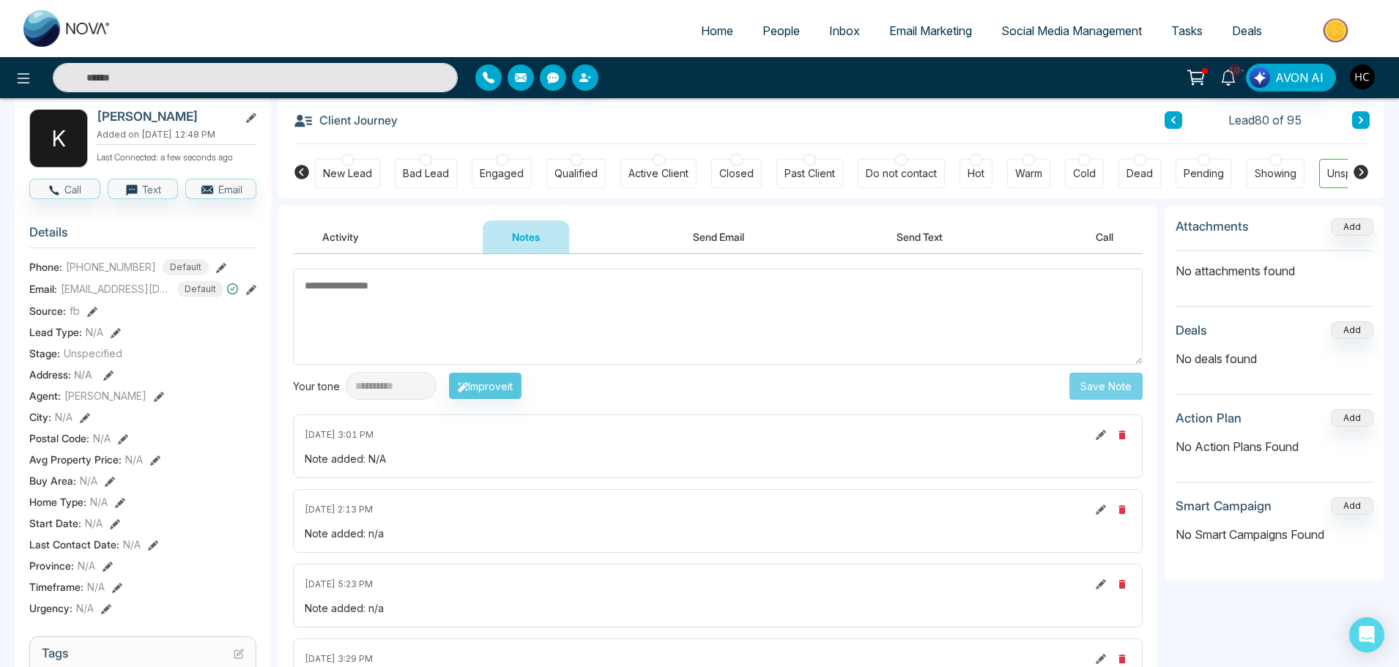
click at [1367, 114] on button at bounding box center [1361, 120] width 18 height 18
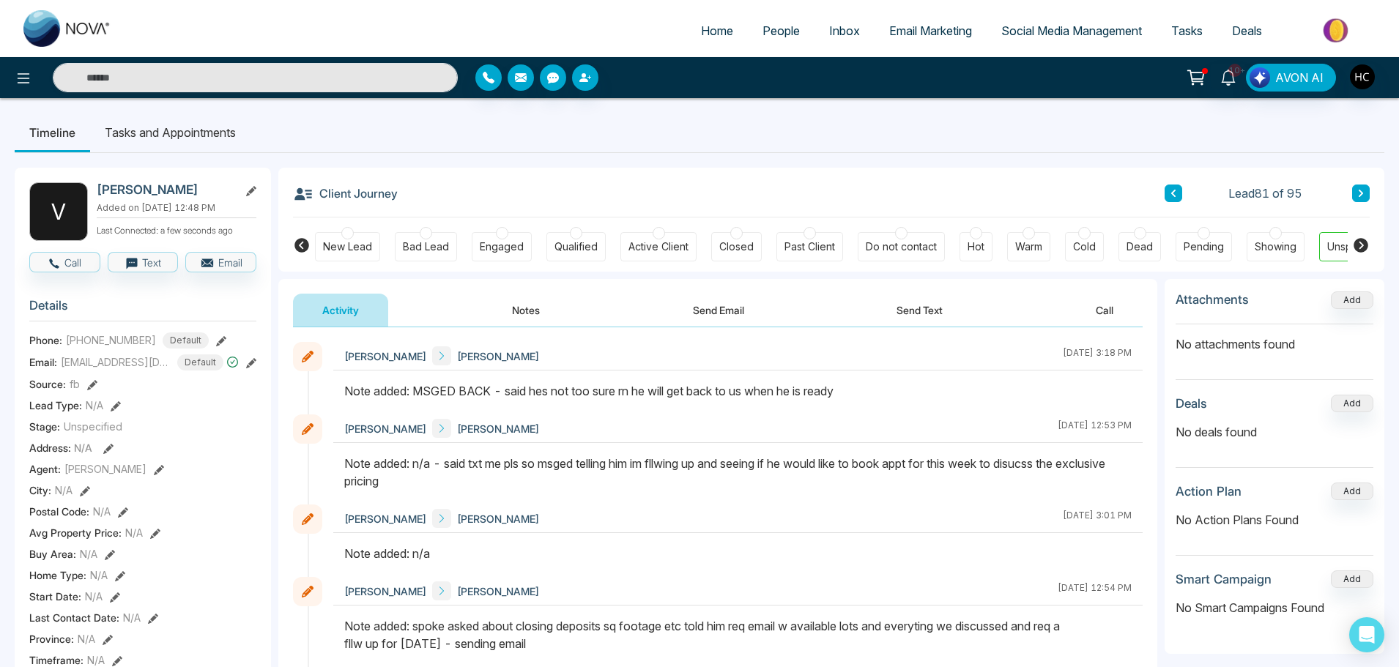
click at [1355, 191] on button at bounding box center [1361, 194] width 18 height 18
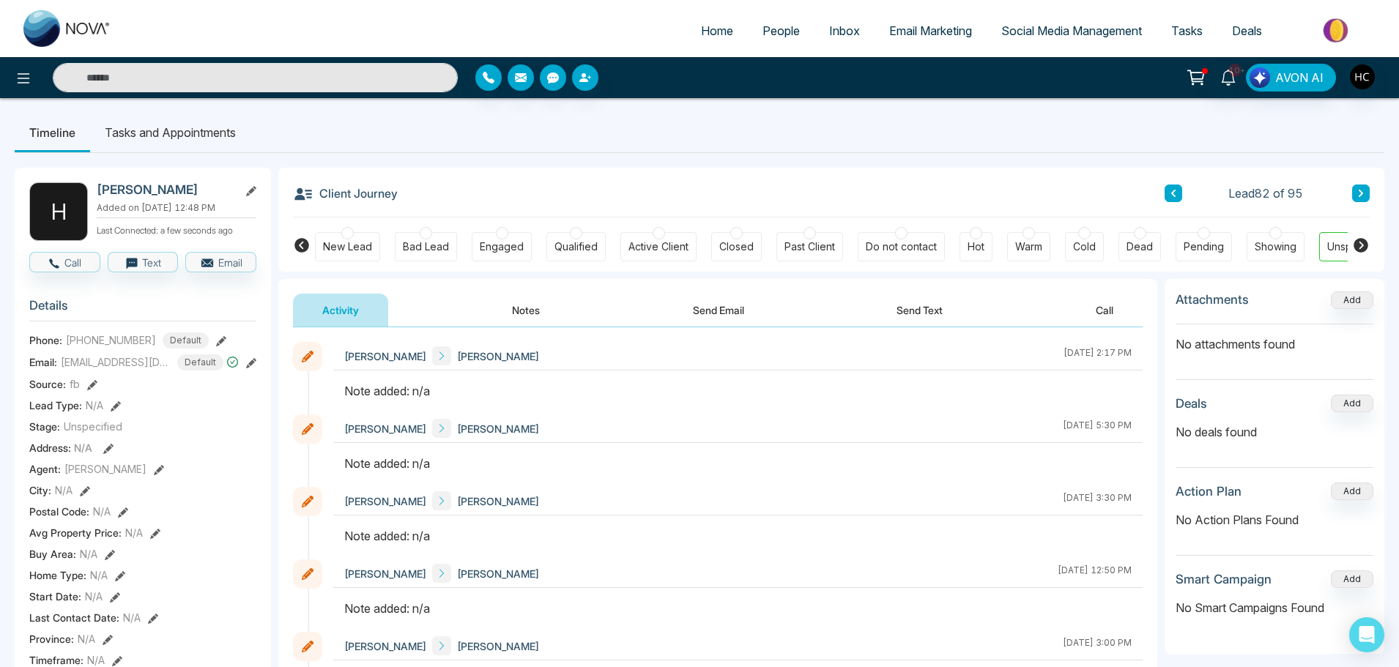
click at [532, 306] on button "Notes" at bounding box center [526, 310] width 86 height 33
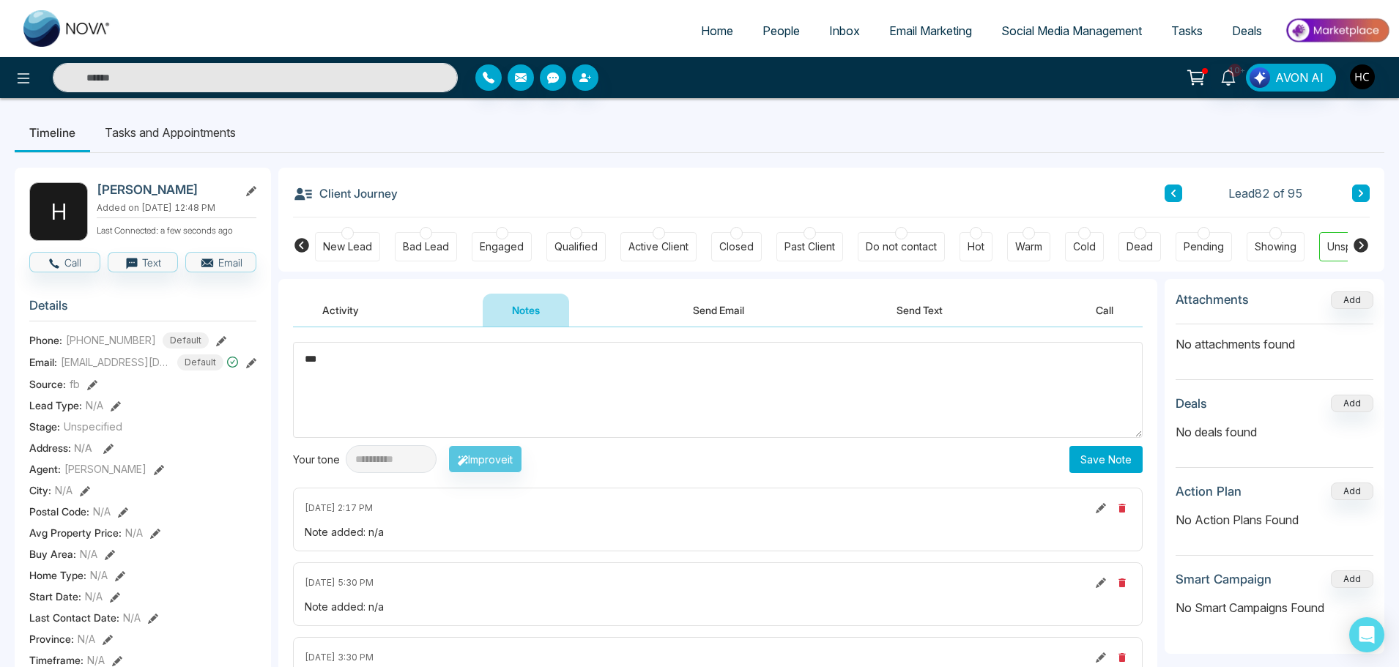
type textarea "***"
click at [1078, 455] on button "Save Note" at bounding box center [1105, 459] width 73 height 27
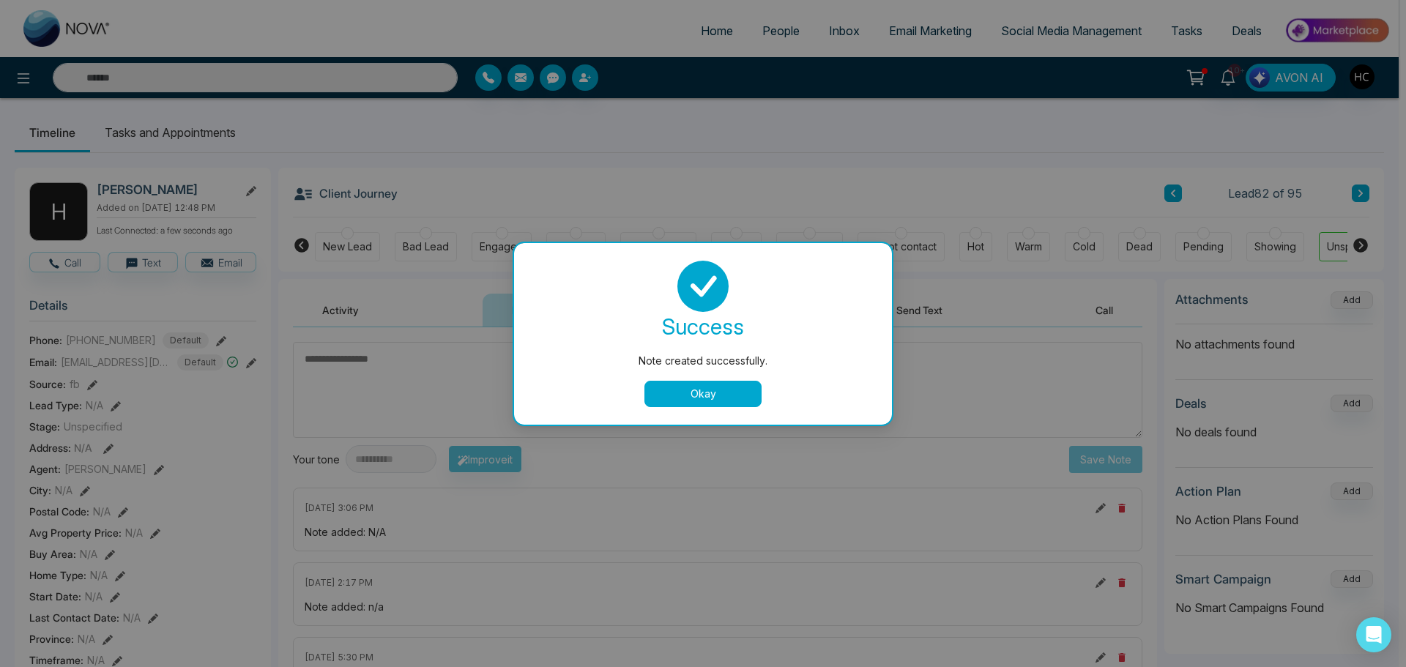
click at [625, 393] on div "Okay" at bounding box center [703, 394] width 343 height 26
click at [772, 403] on div "Okay" at bounding box center [703, 394] width 343 height 26
click at [751, 400] on button "Okay" at bounding box center [702, 394] width 117 height 26
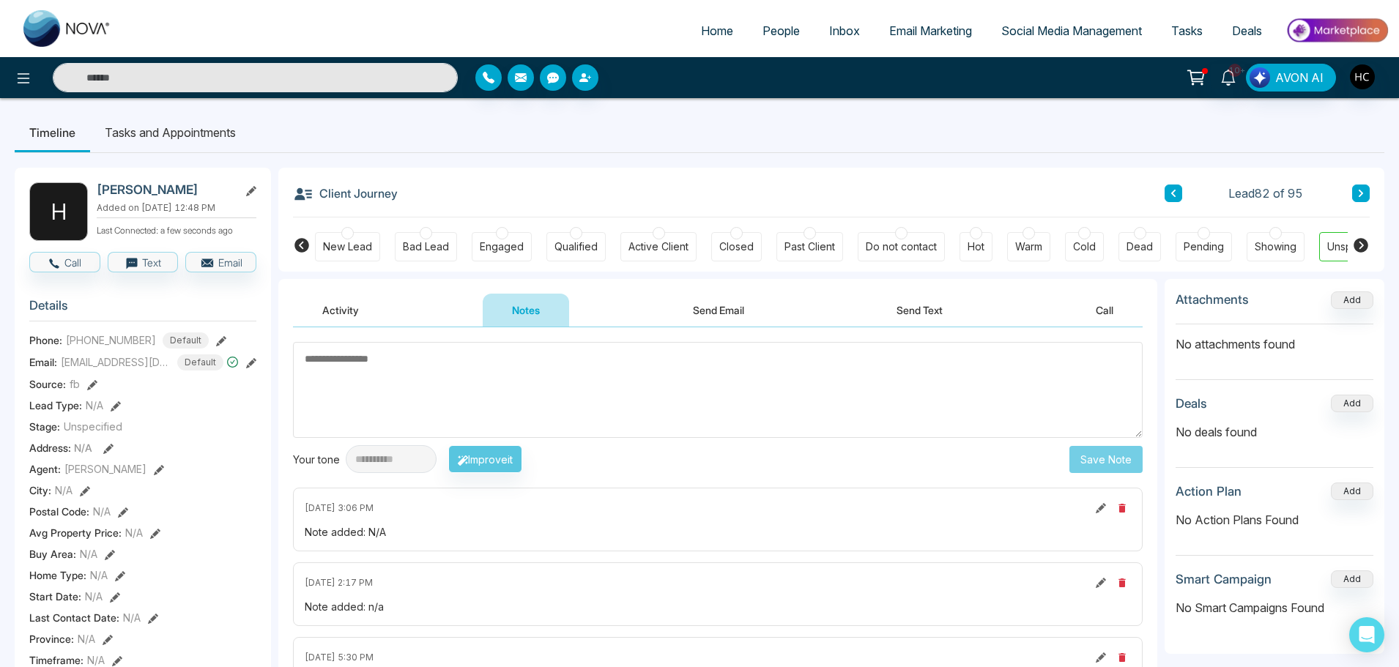
click at [1360, 190] on icon at bounding box center [1360, 193] width 7 height 9
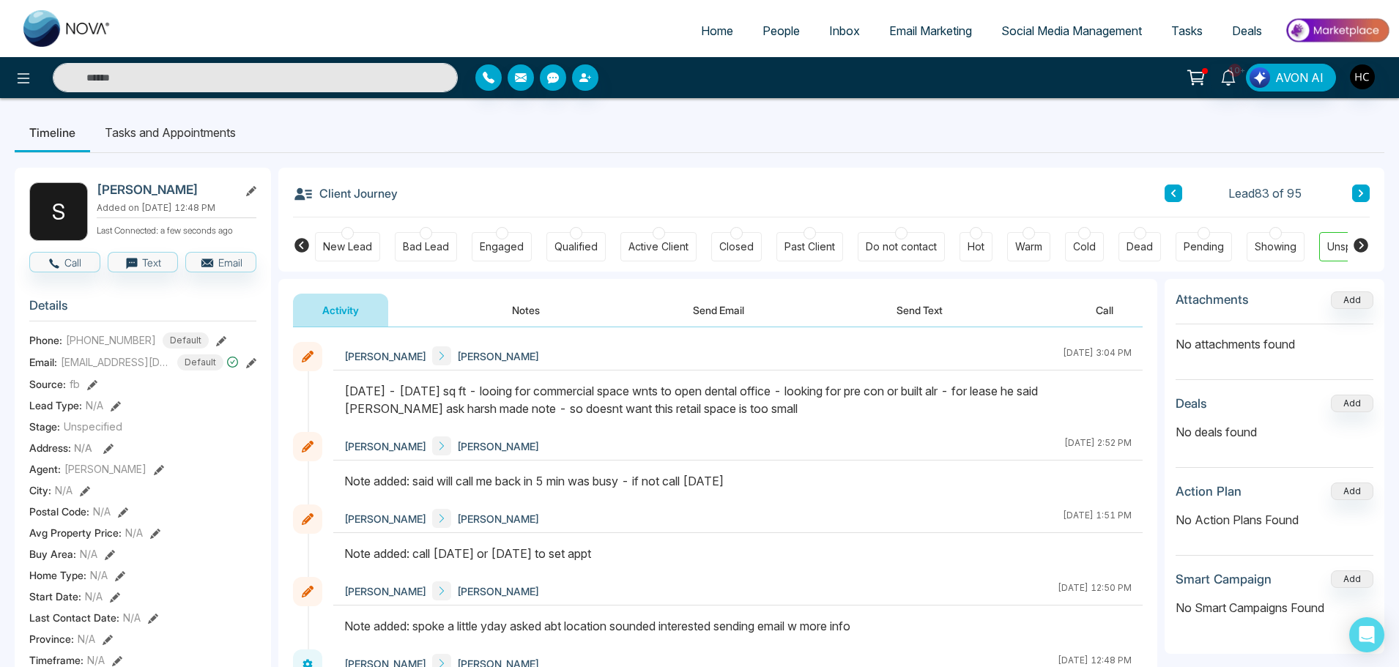
click at [1366, 193] on button at bounding box center [1361, 194] width 18 height 18
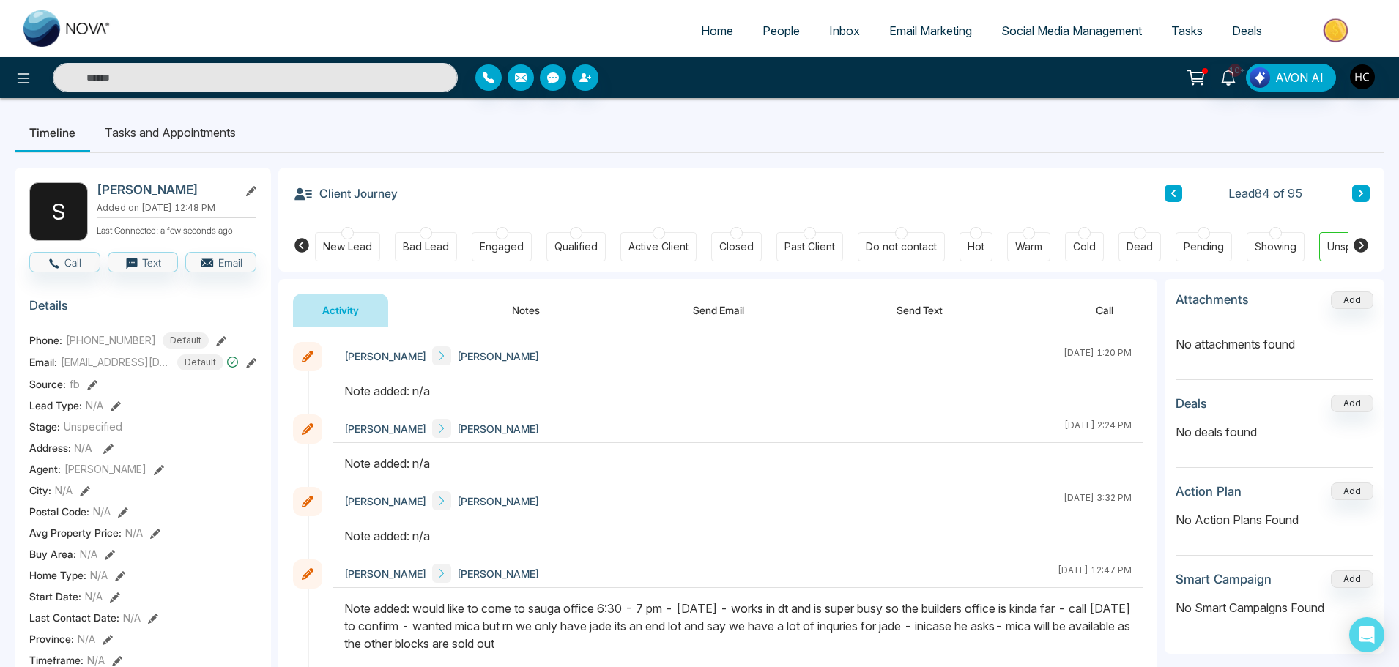
click at [1359, 195] on icon at bounding box center [1360, 193] width 7 height 9
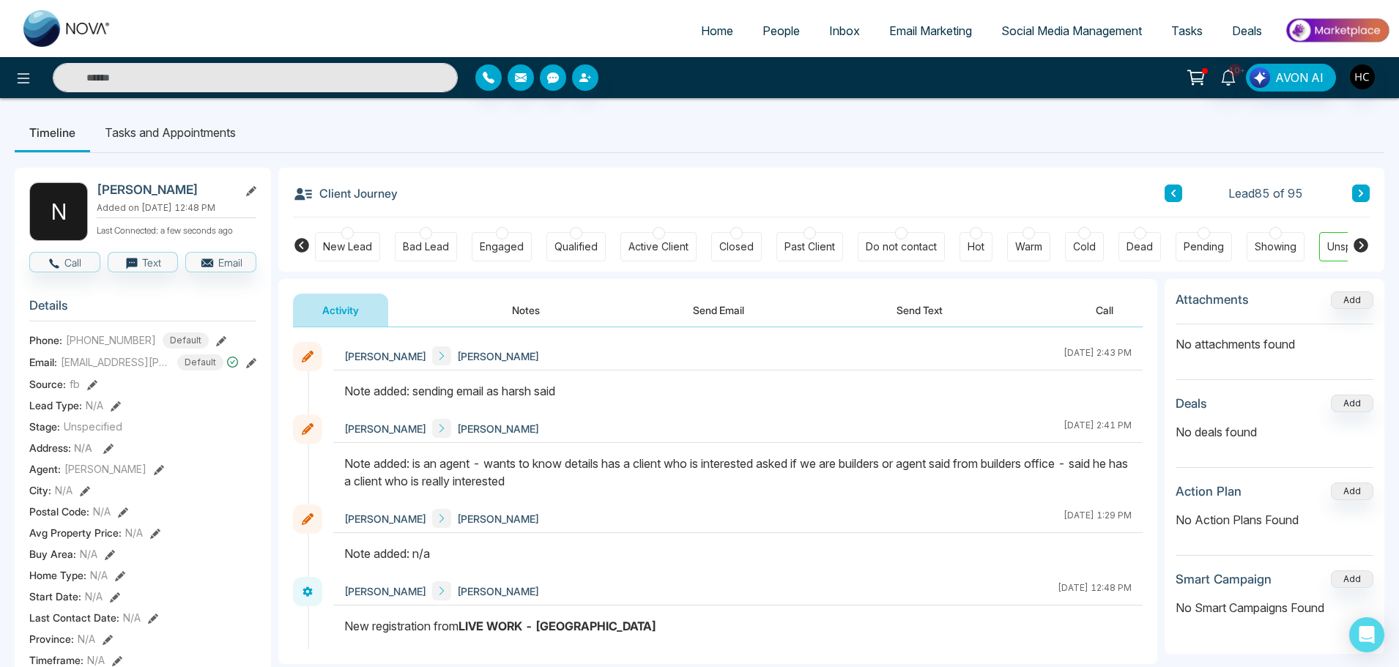
click at [1356, 188] on button at bounding box center [1361, 194] width 18 height 18
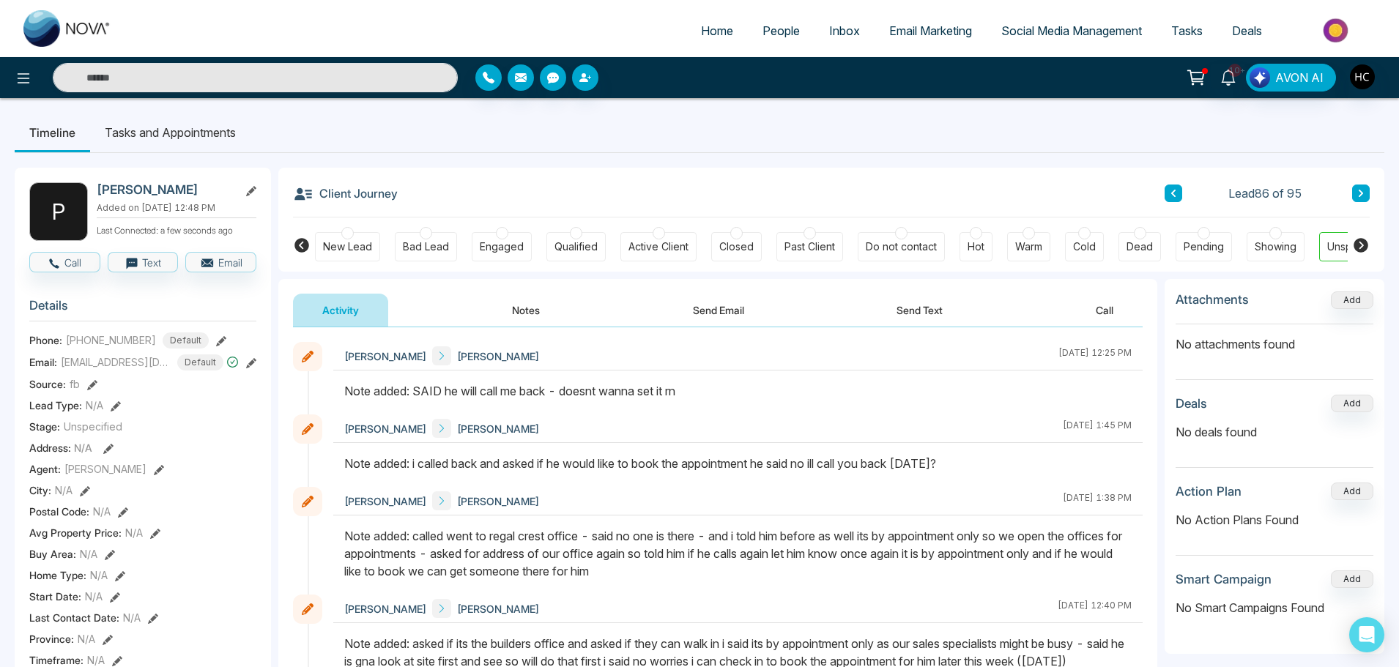
click at [1364, 193] on button at bounding box center [1361, 194] width 18 height 18
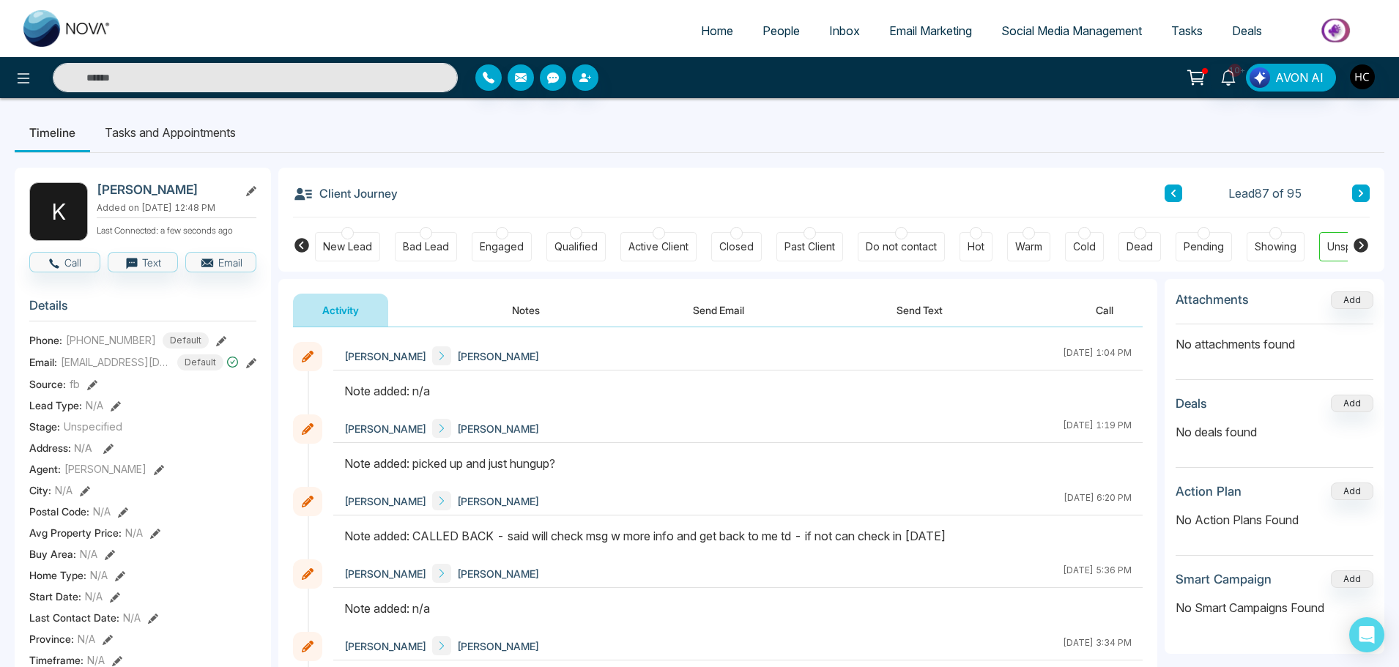
click at [1362, 185] on button at bounding box center [1361, 194] width 18 height 18
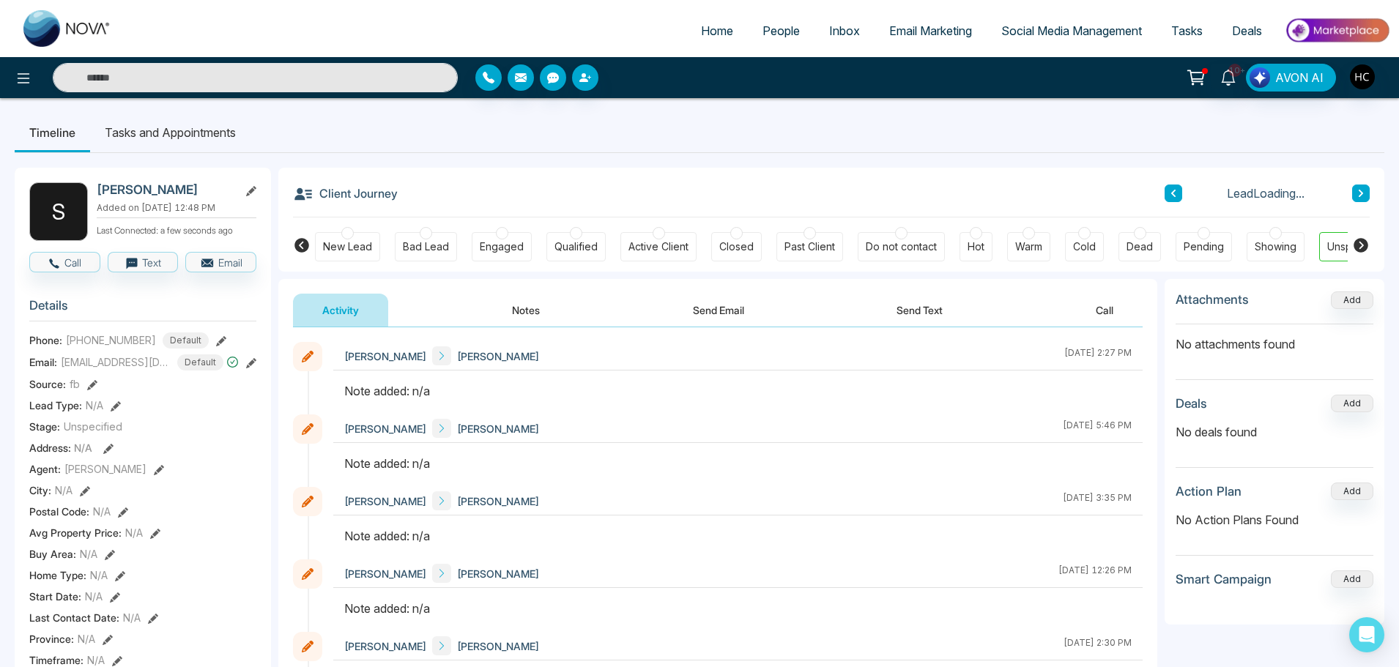
click at [519, 304] on button "Notes" at bounding box center [526, 310] width 86 height 33
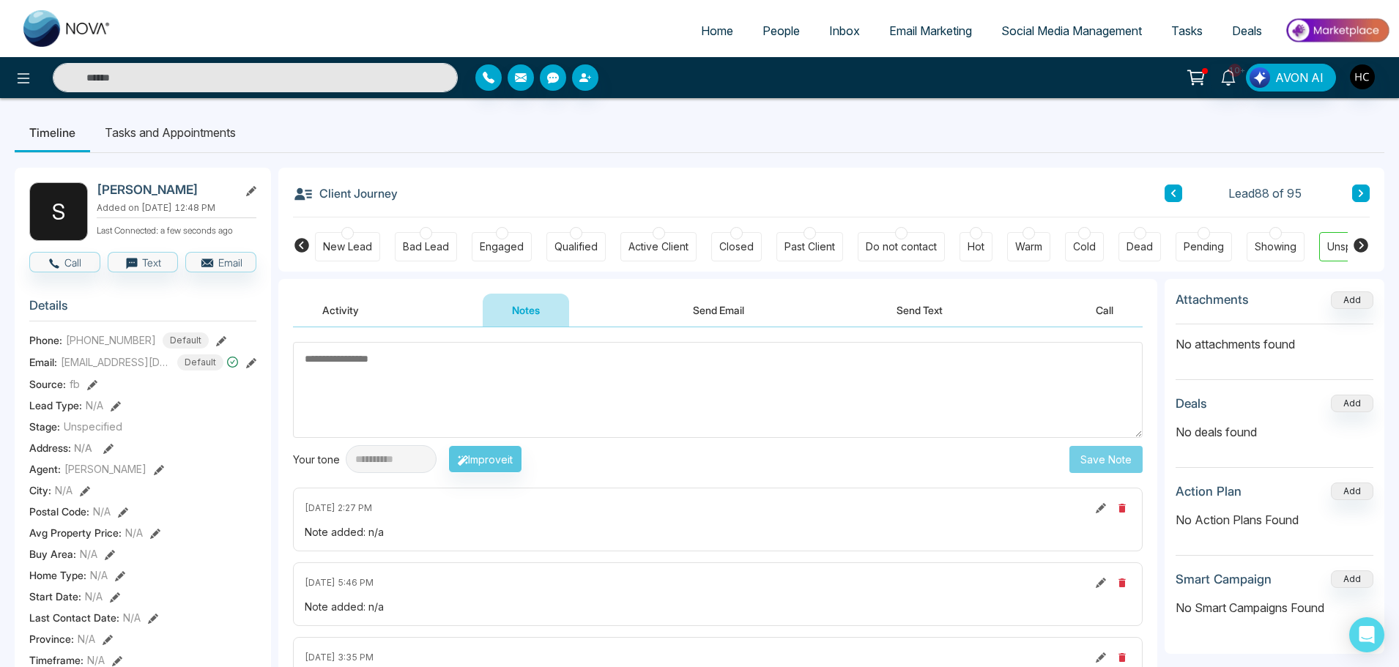
click at [494, 381] on textarea at bounding box center [717, 390] width 849 height 96
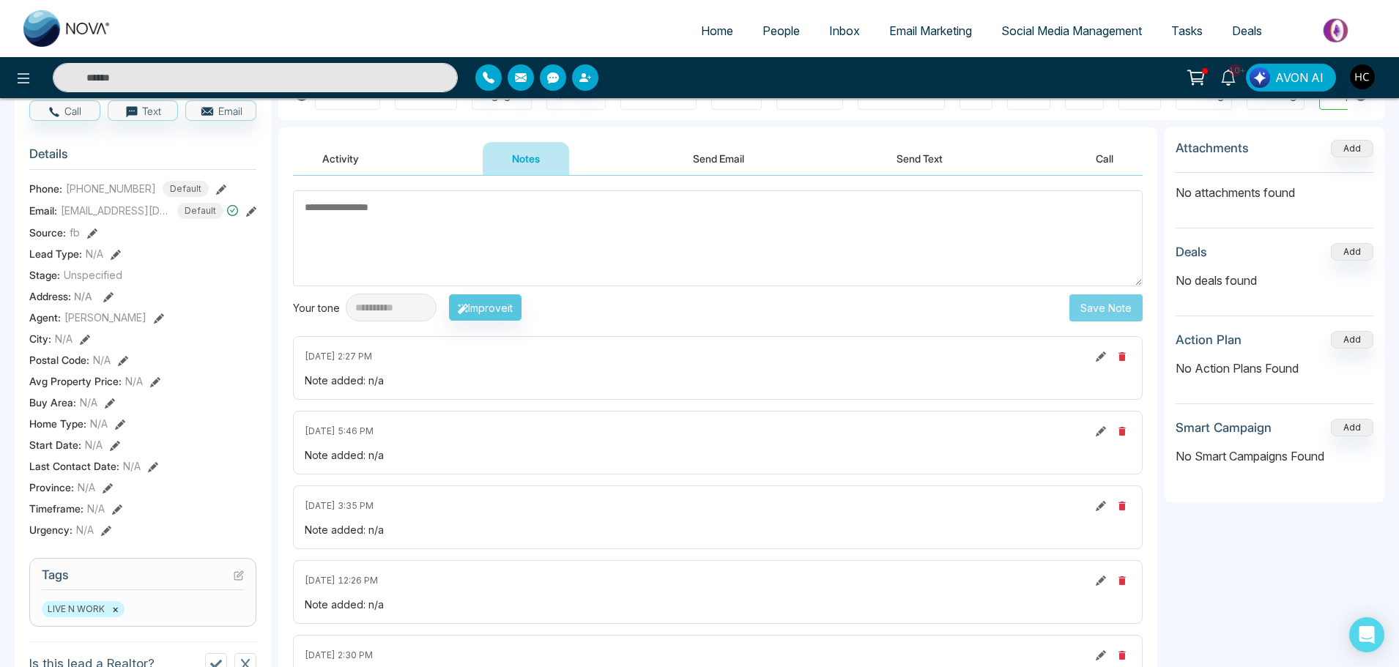
scroll to position [146, 0]
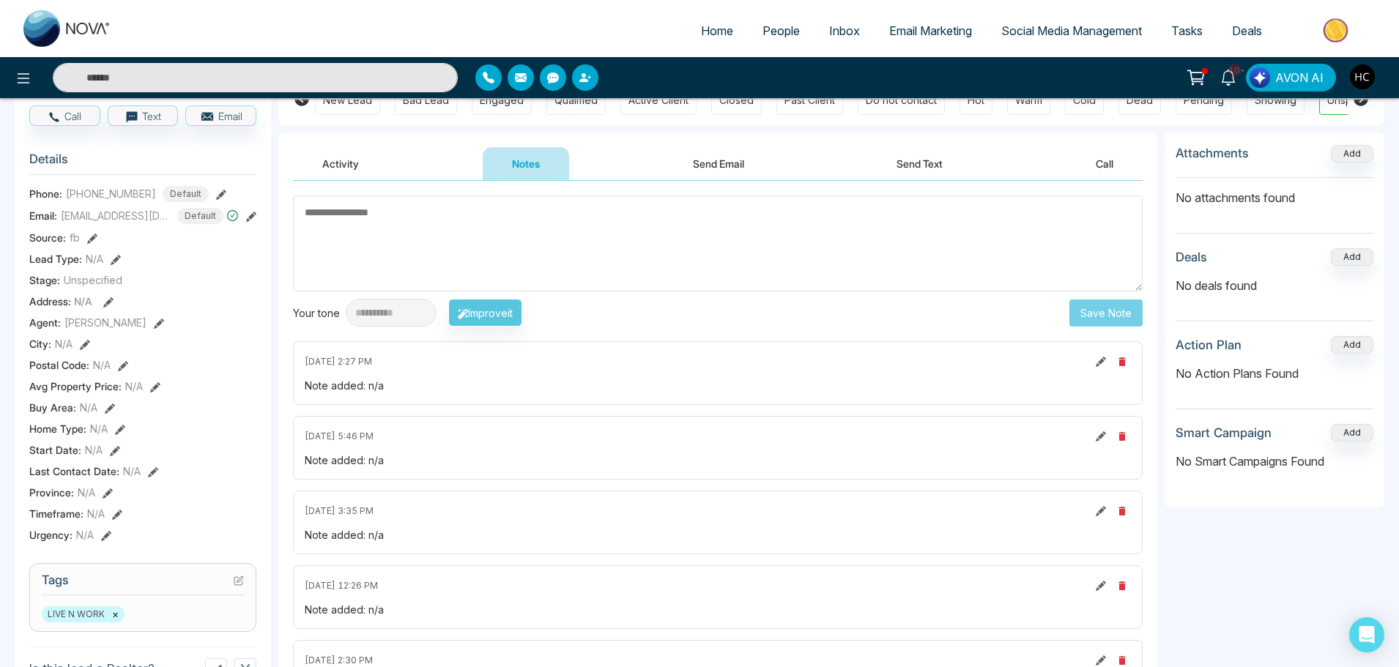
click at [428, 226] on textarea at bounding box center [717, 244] width 849 height 96
click at [423, 237] on textarea at bounding box center [717, 244] width 849 height 96
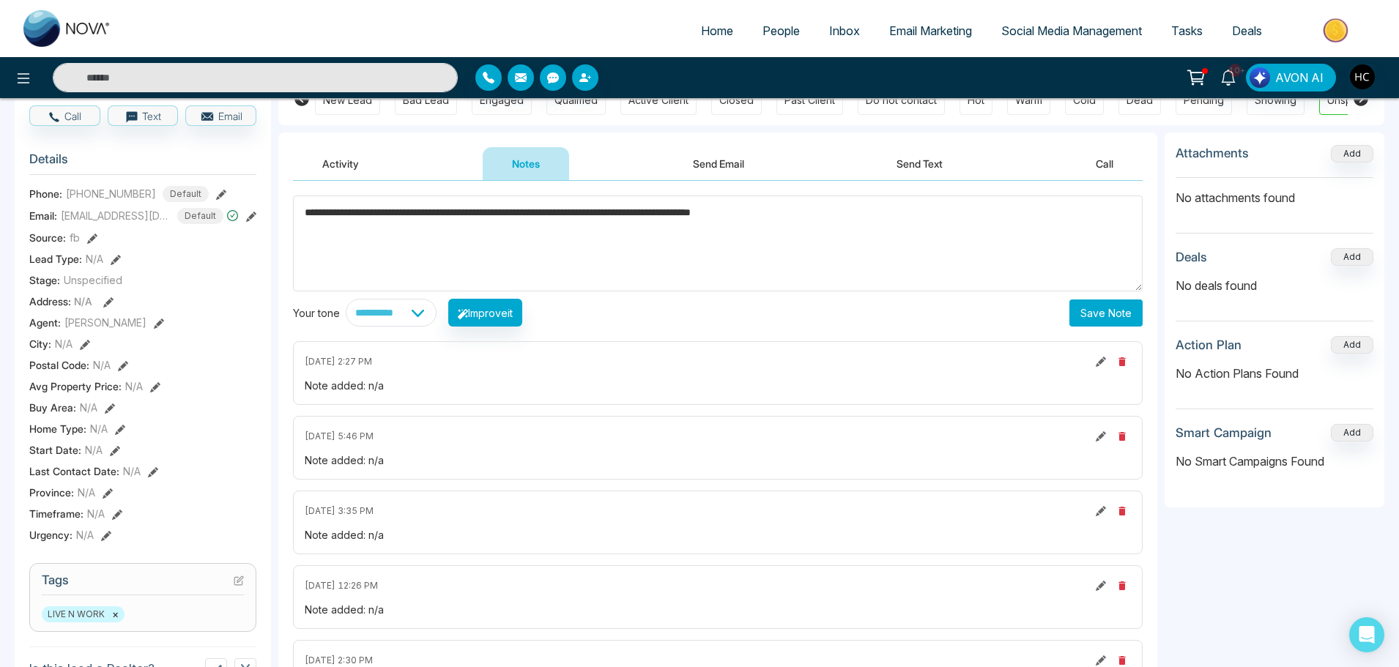
type textarea "**********"
click at [1081, 314] on button "Save Note" at bounding box center [1105, 312] width 73 height 27
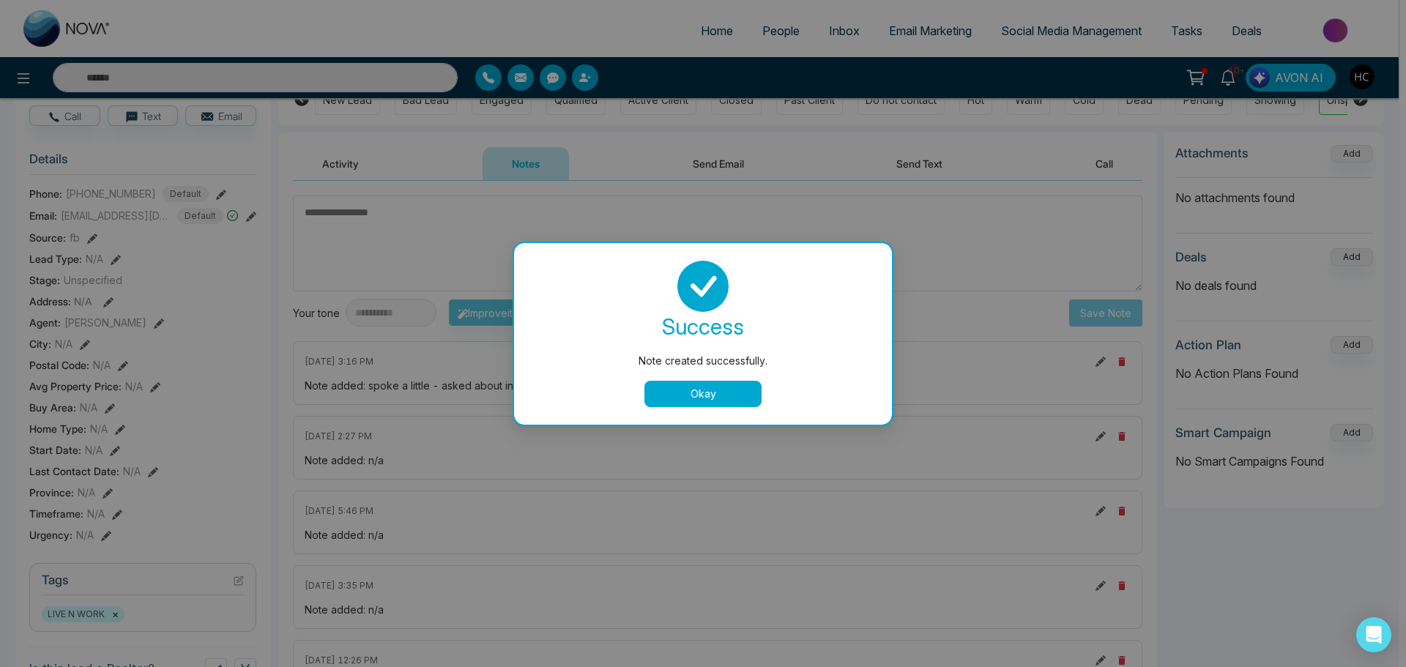
click at [704, 394] on button "Okay" at bounding box center [702, 394] width 117 height 26
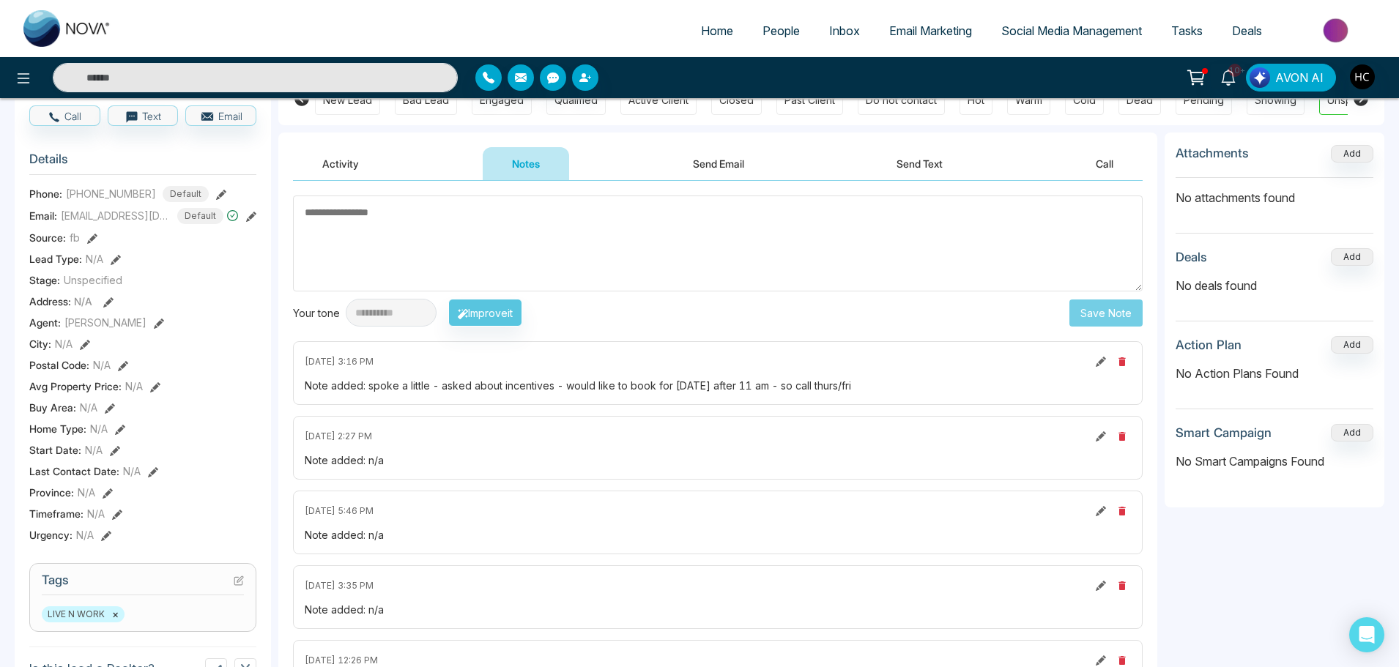
click at [562, 265] on textarea at bounding box center [717, 244] width 849 height 96
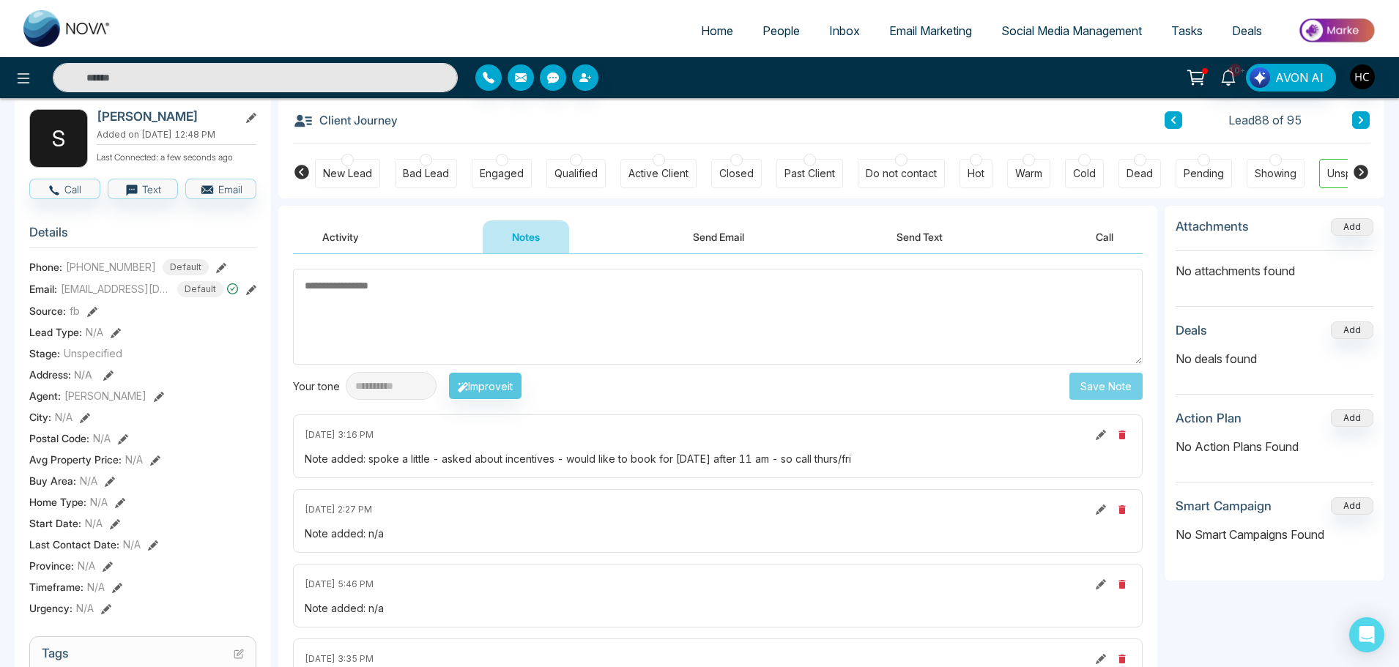
click at [1361, 115] on button at bounding box center [1361, 120] width 18 height 18
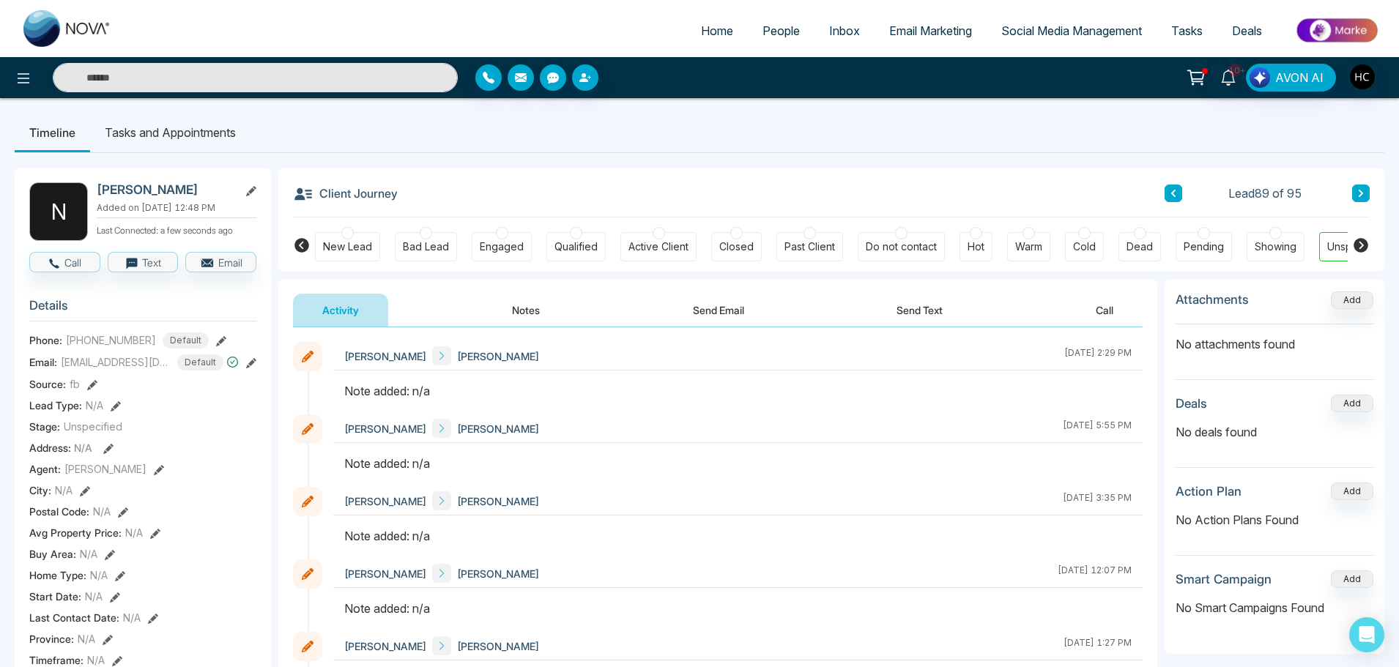
click at [533, 305] on button "Notes" at bounding box center [526, 310] width 86 height 33
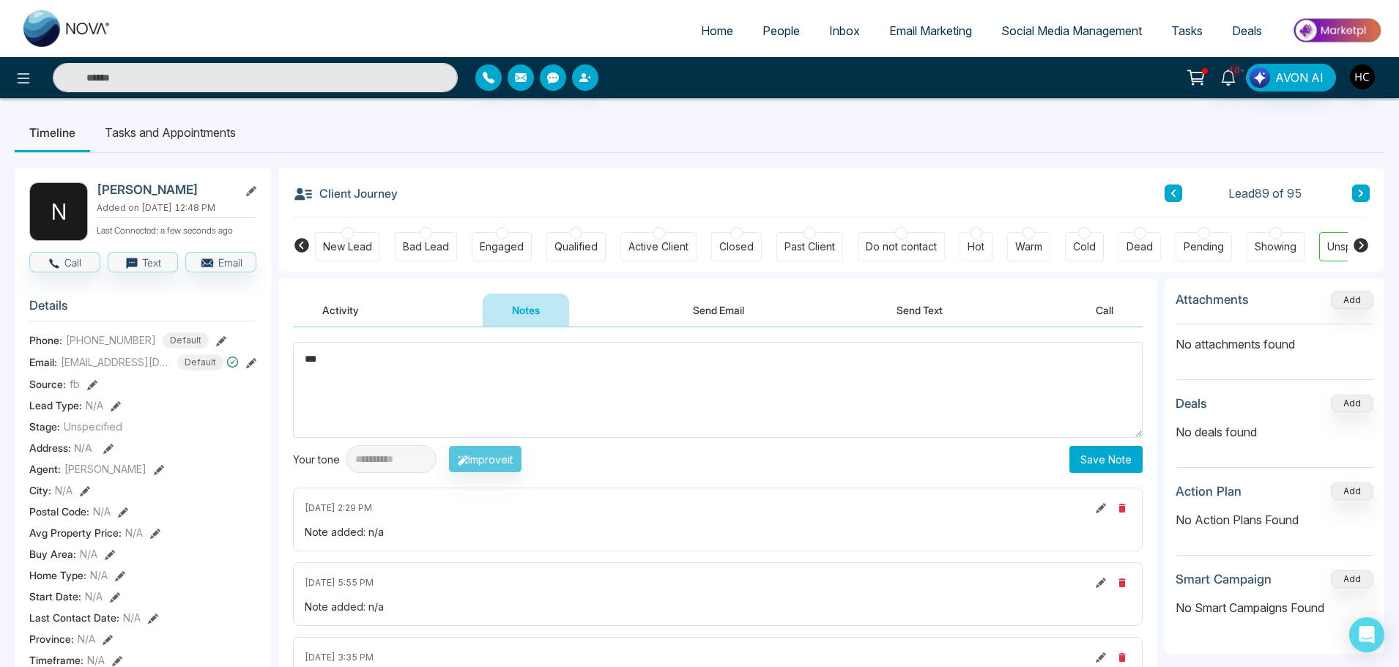
type textarea "***"
click at [1109, 453] on button "Save Note" at bounding box center [1105, 459] width 73 height 27
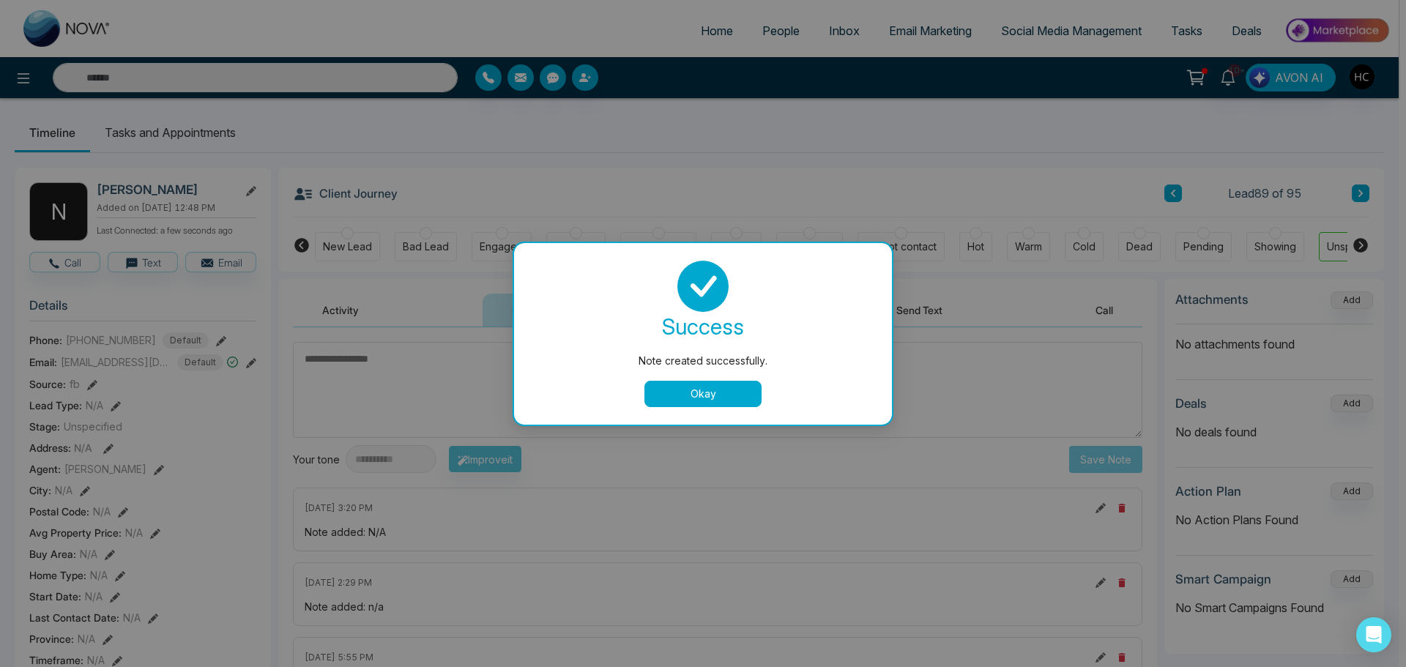
click at [729, 388] on button "Okay" at bounding box center [702, 394] width 117 height 26
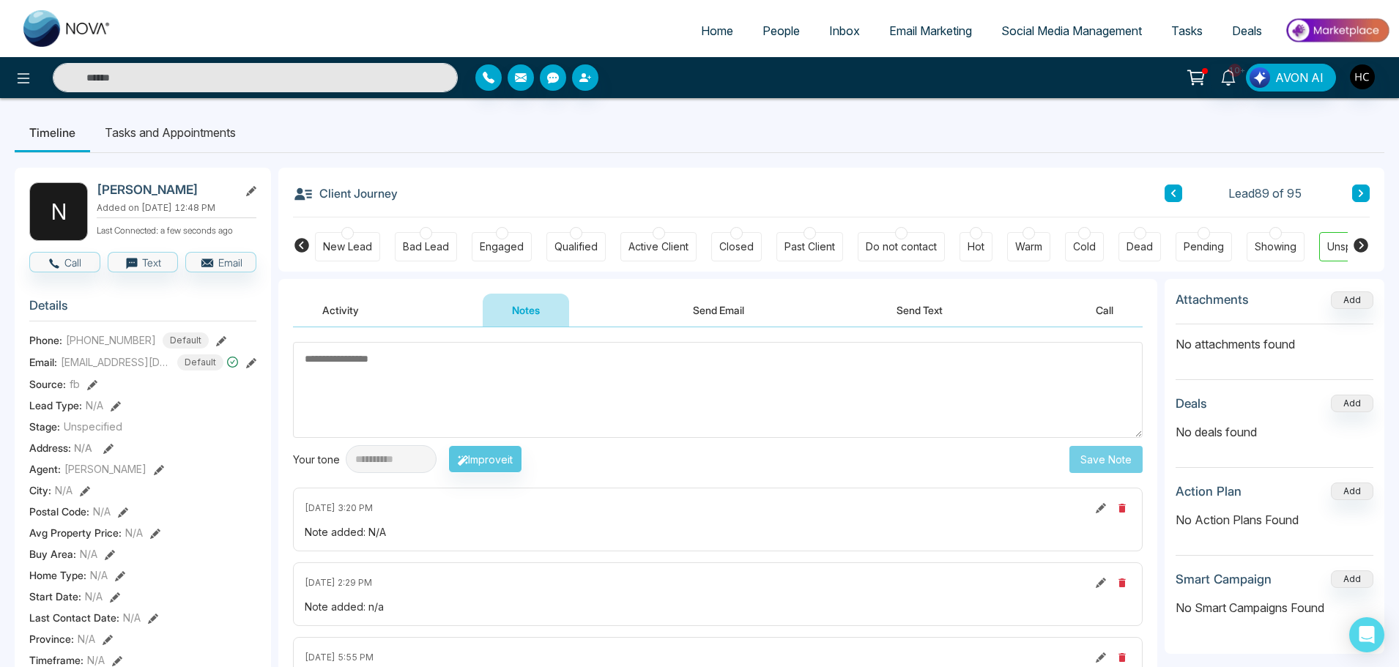
click at [777, 31] on span "People" at bounding box center [780, 30] width 37 height 15
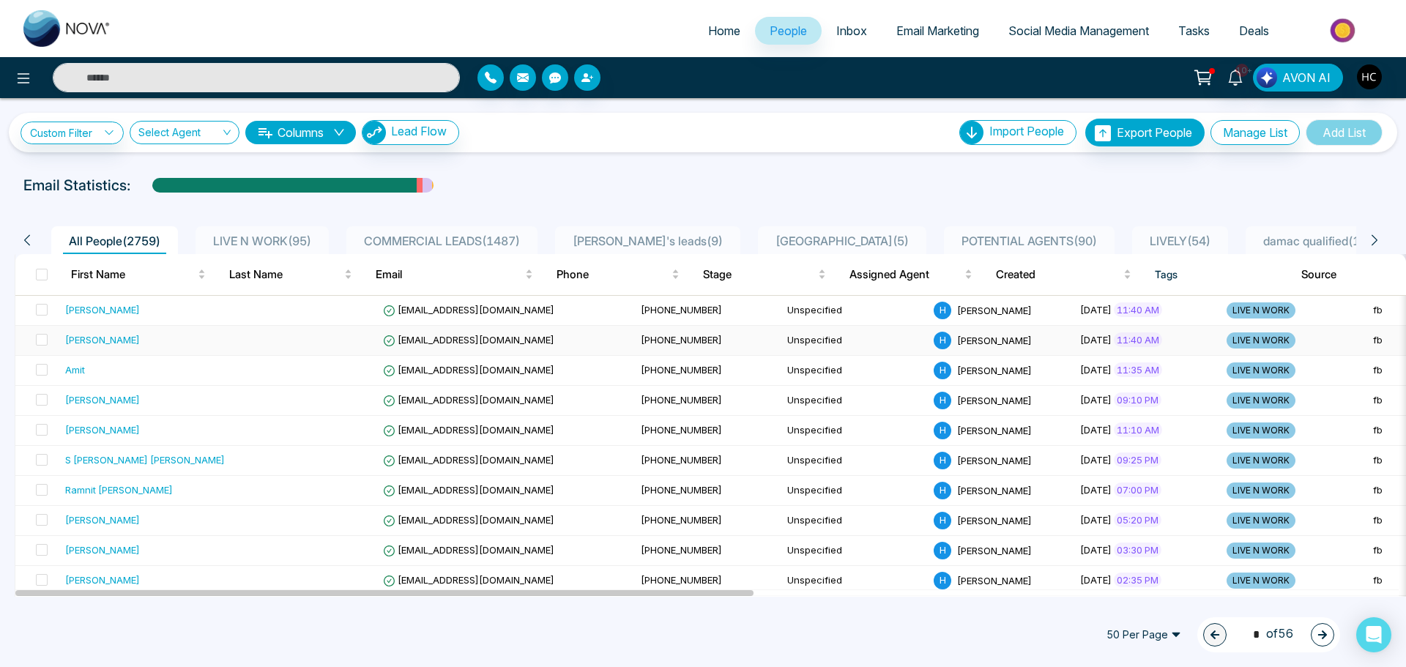
click at [124, 335] on div "[PERSON_NAME]" at bounding box center [102, 339] width 75 height 15
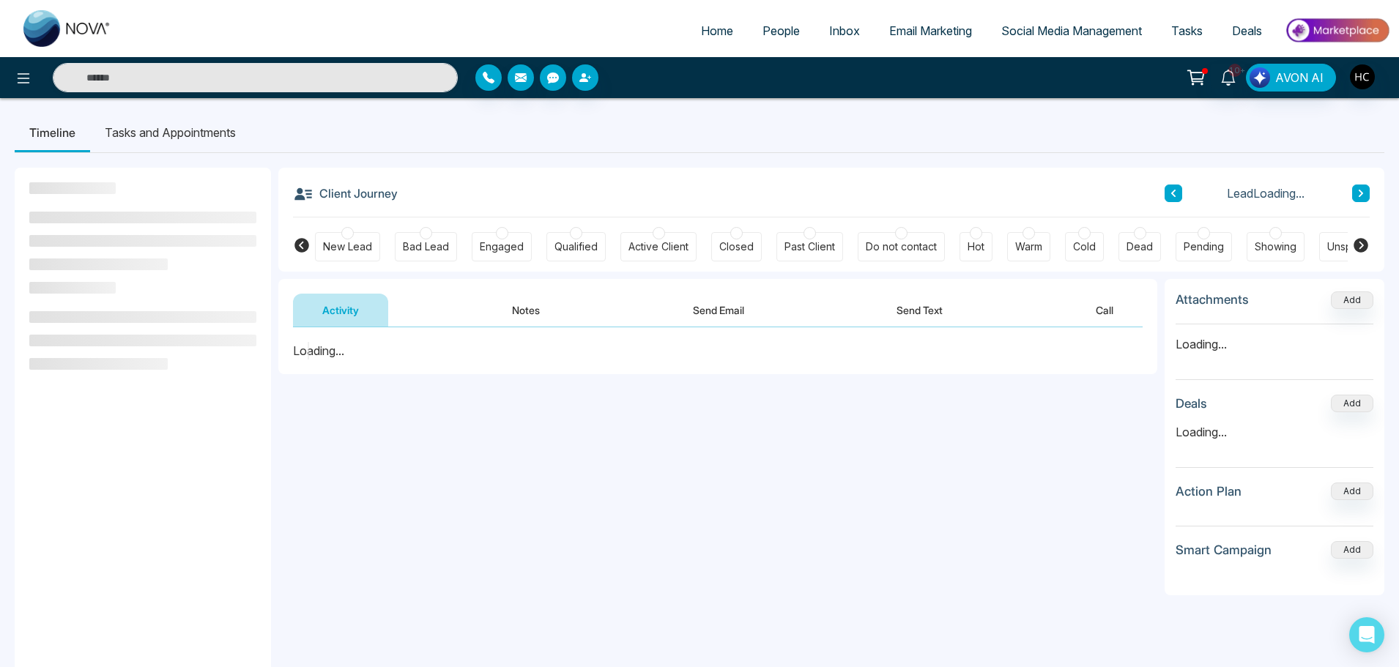
click at [523, 316] on button "Notes" at bounding box center [526, 310] width 86 height 33
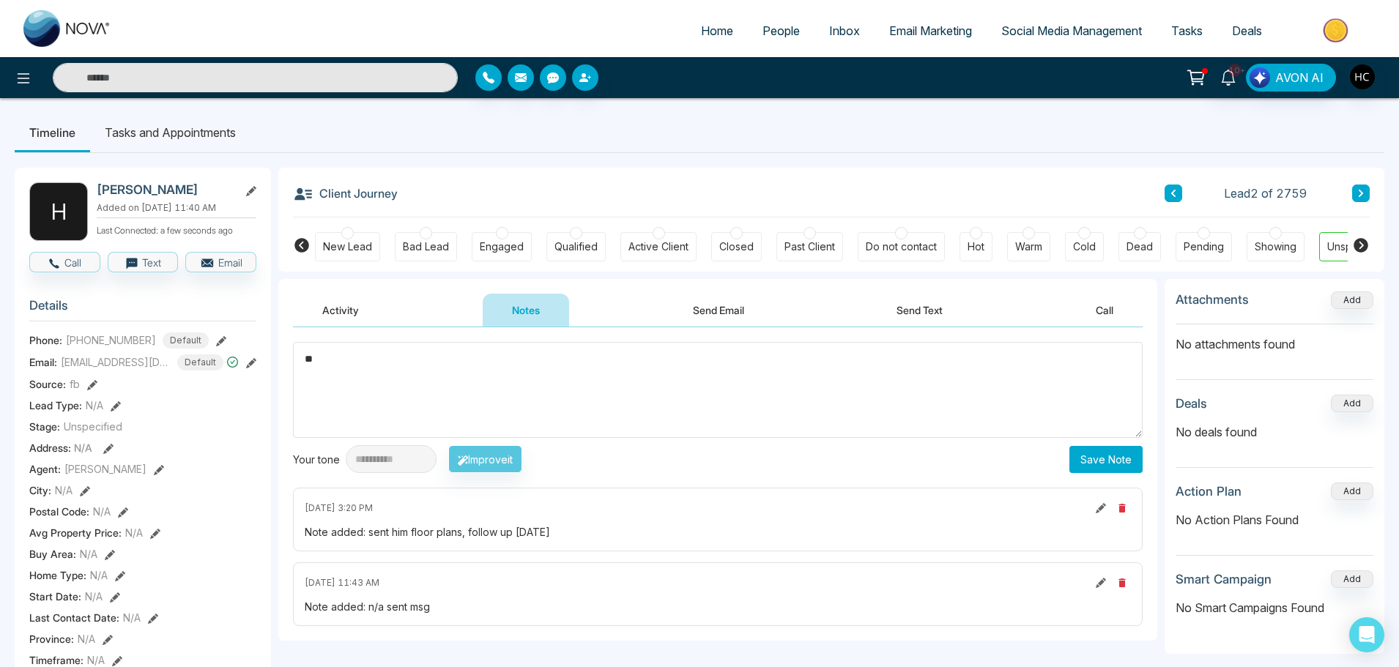
type textarea "*"
click at [780, 34] on span "People" at bounding box center [780, 30] width 37 height 15
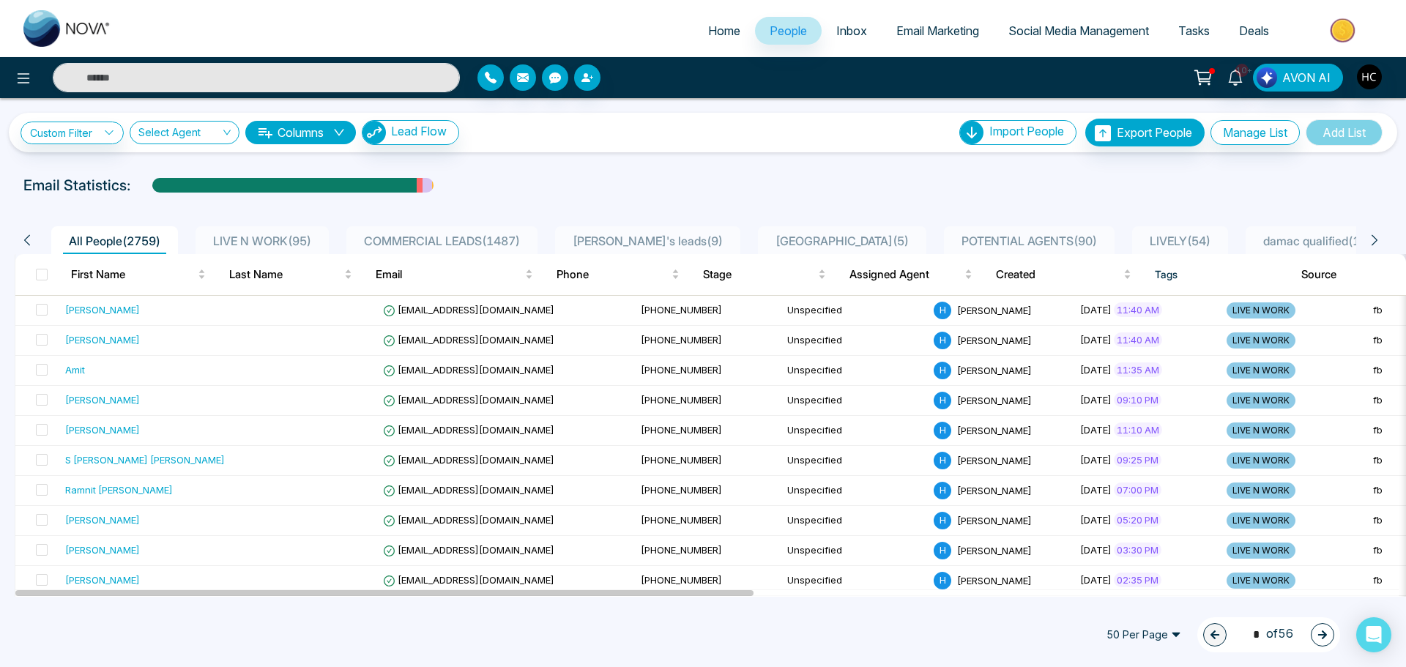
click at [275, 232] on div "LIVE N WORK ( 95 )" at bounding box center [262, 241] width 110 height 18
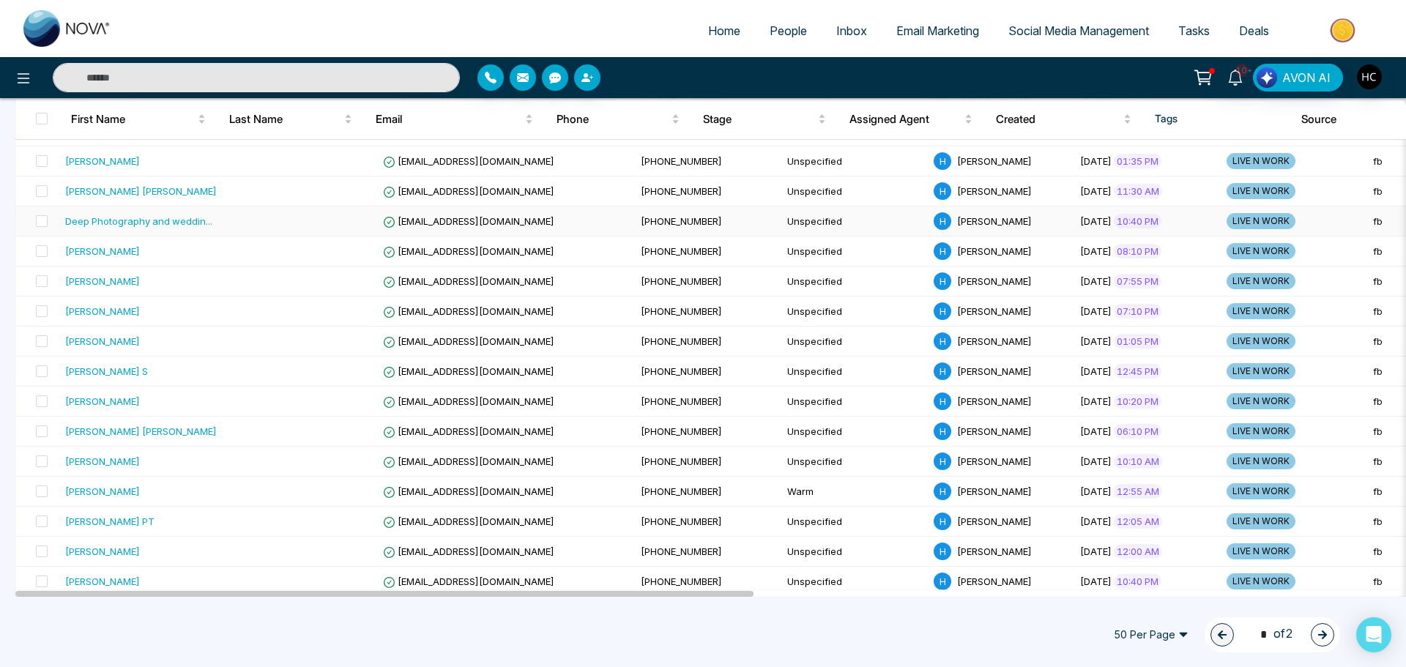
scroll to position [659, 0]
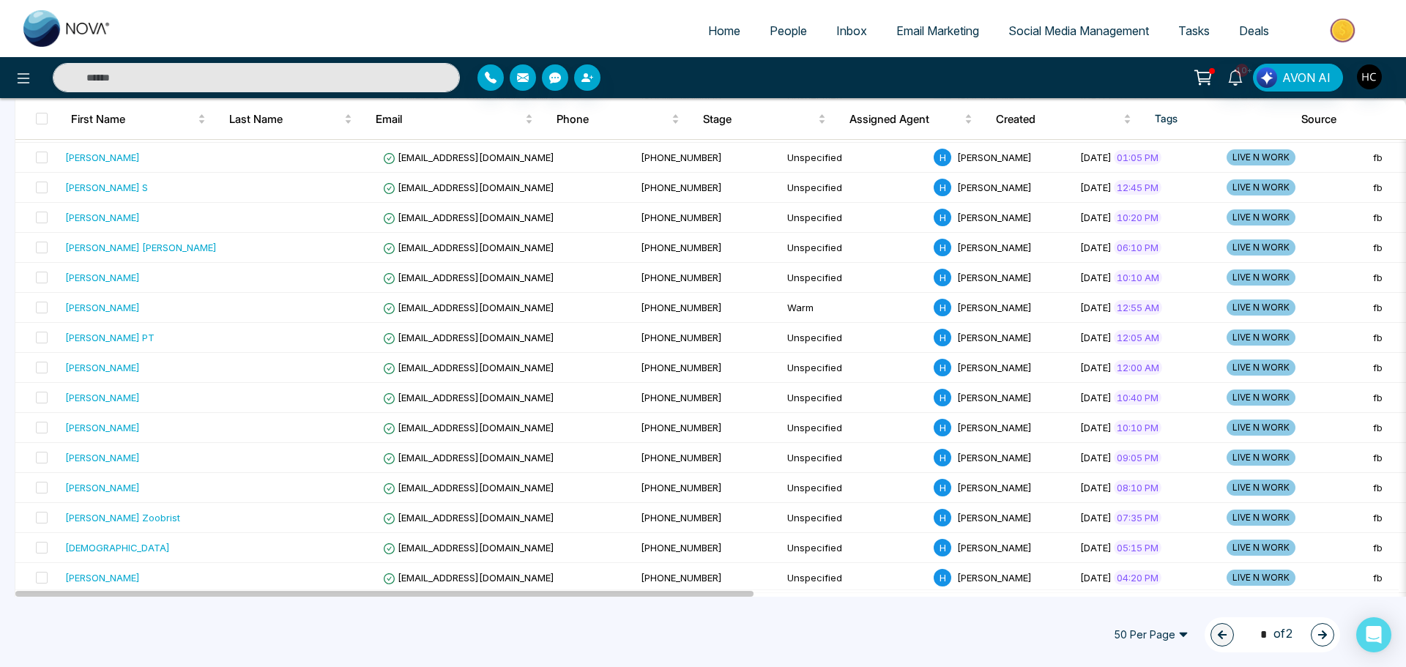
click at [1323, 629] on button "button" at bounding box center [1322, 634] width 23 height 23
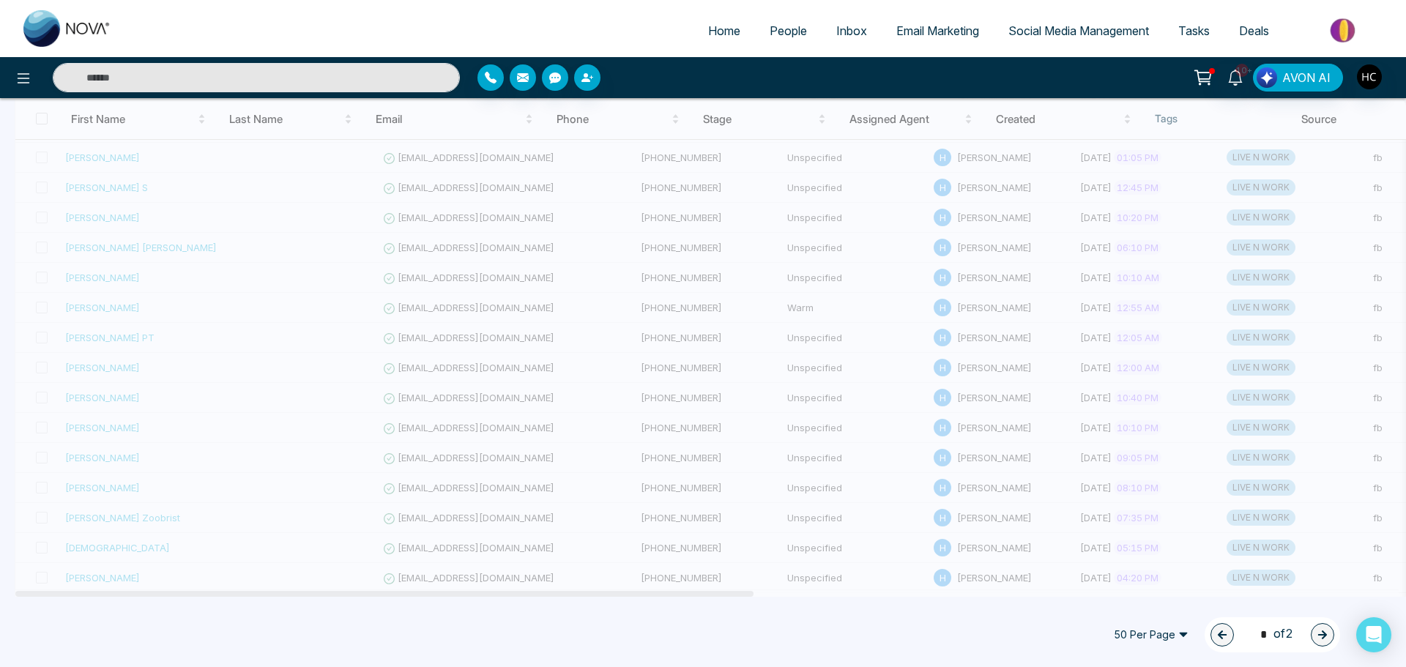
type input "*"
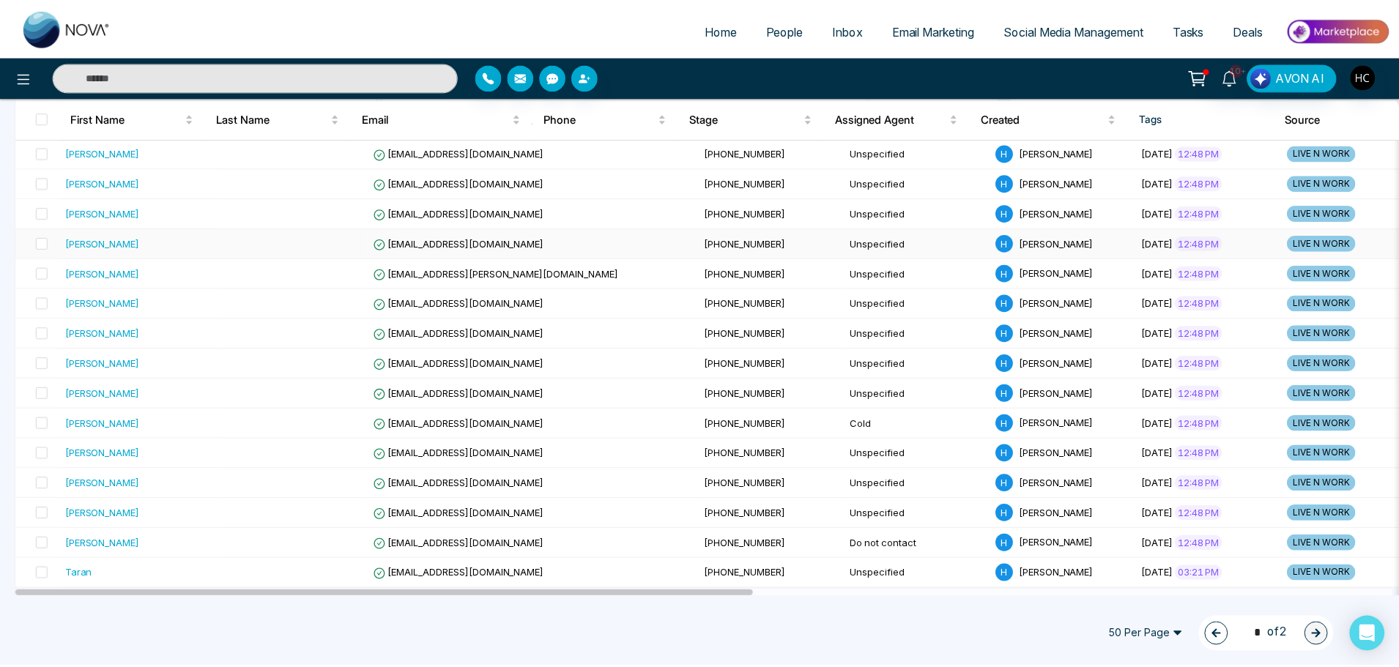
scroll to position [1084, 0]
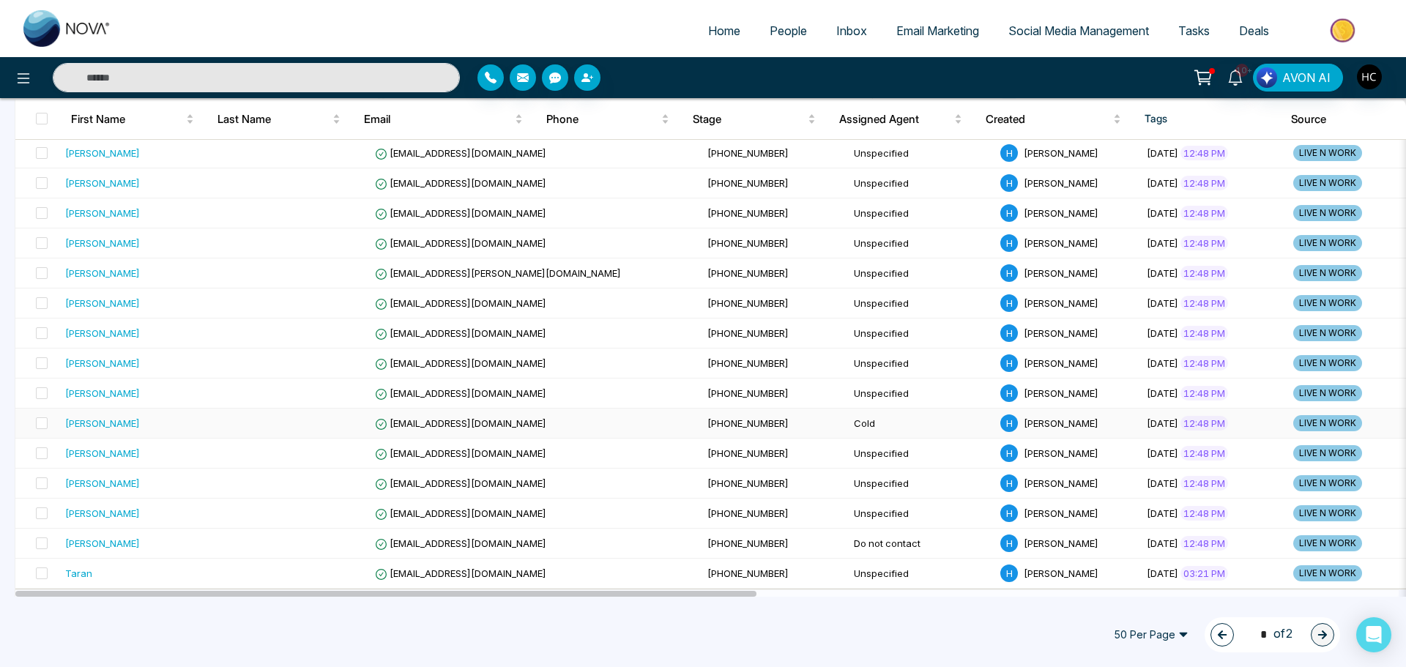
click at [123, 416] on div "Manvir Rattan" at bounding box center [102, 423] width 75 height 15
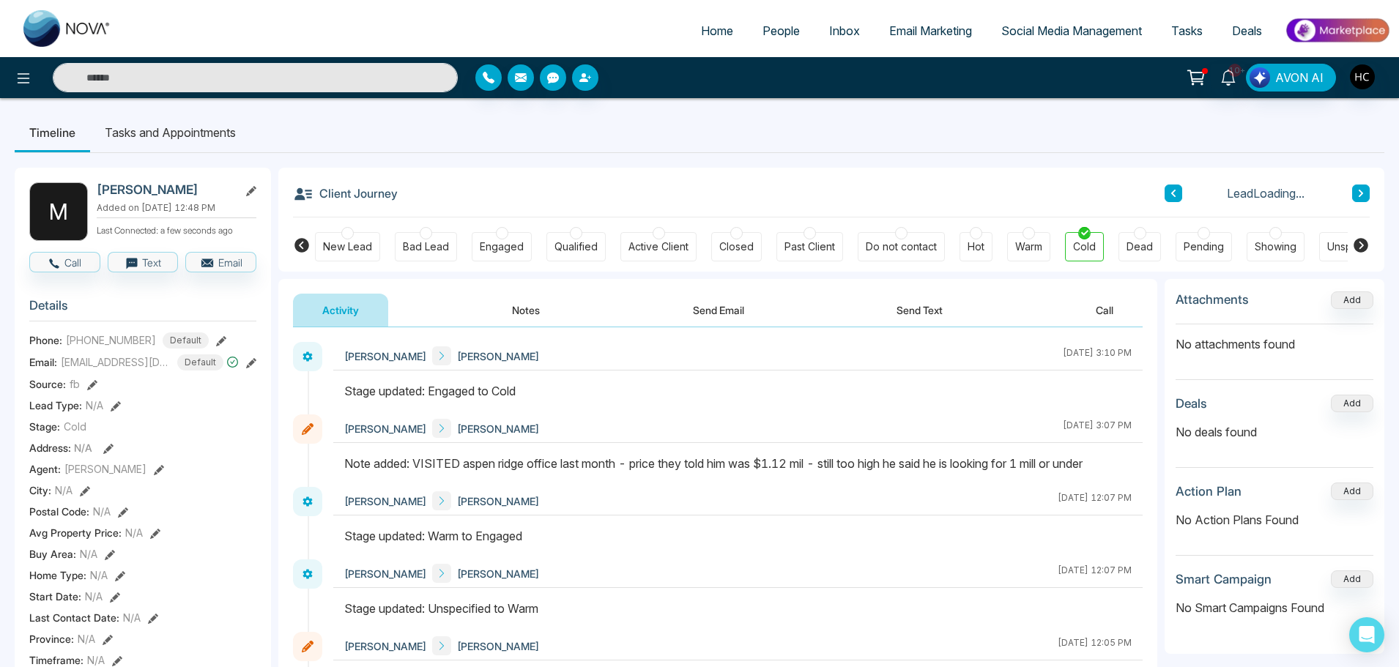
click at [518, 303] on button "Notes" at bounding box center [526, 310] width 86 height 33
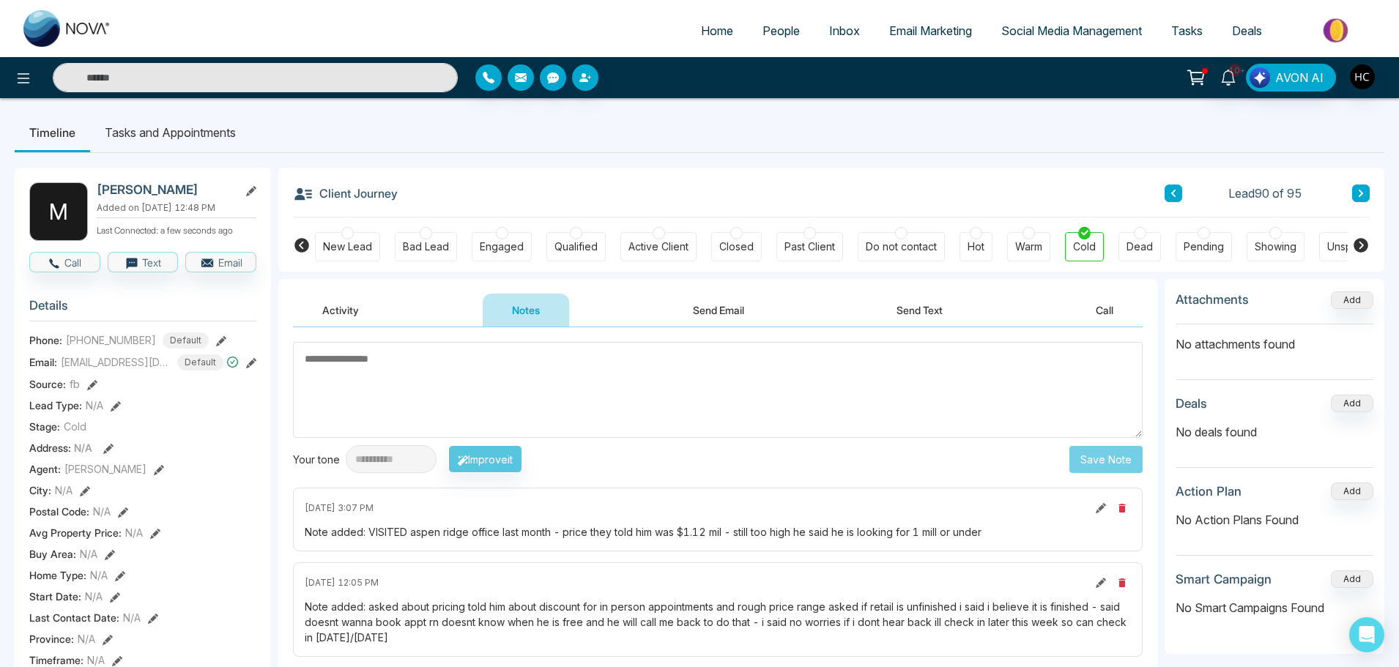
click at [1364, 191] on button at bounding box center [1361, 194] width 18 height 18
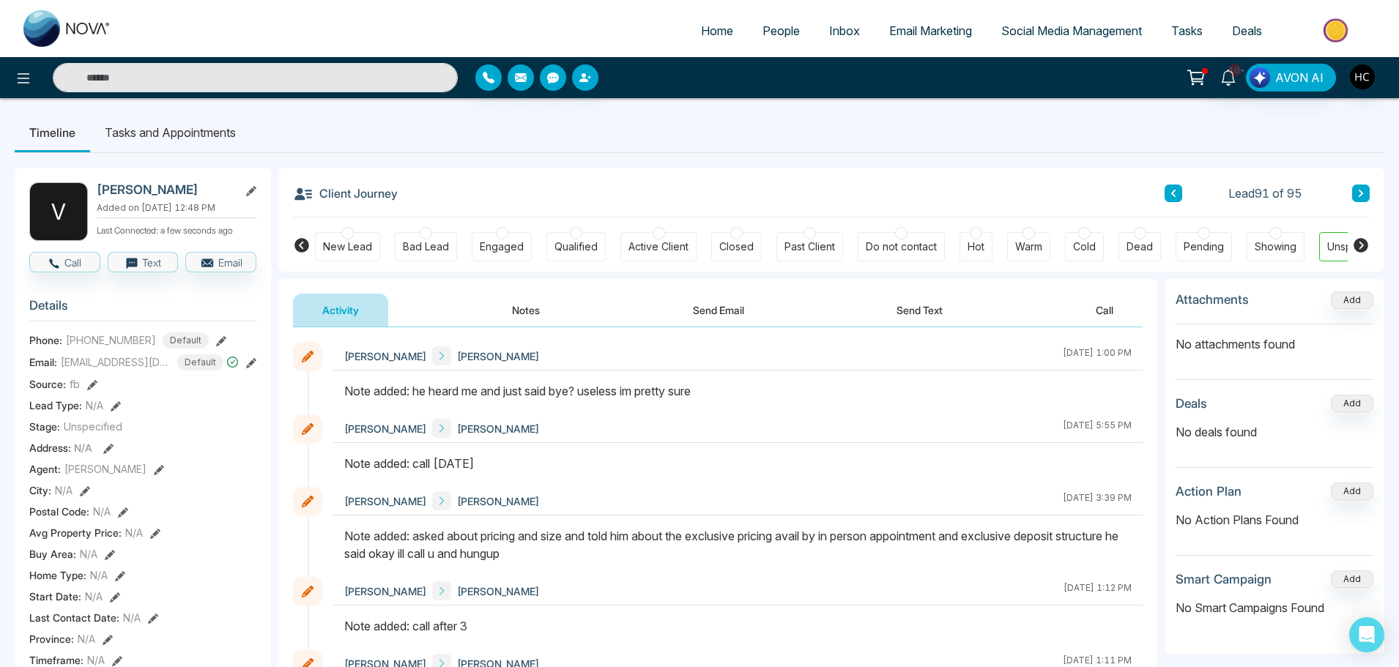
click at [1359, 193] on icon at bounding box center [1360, 193] width 7 height 9
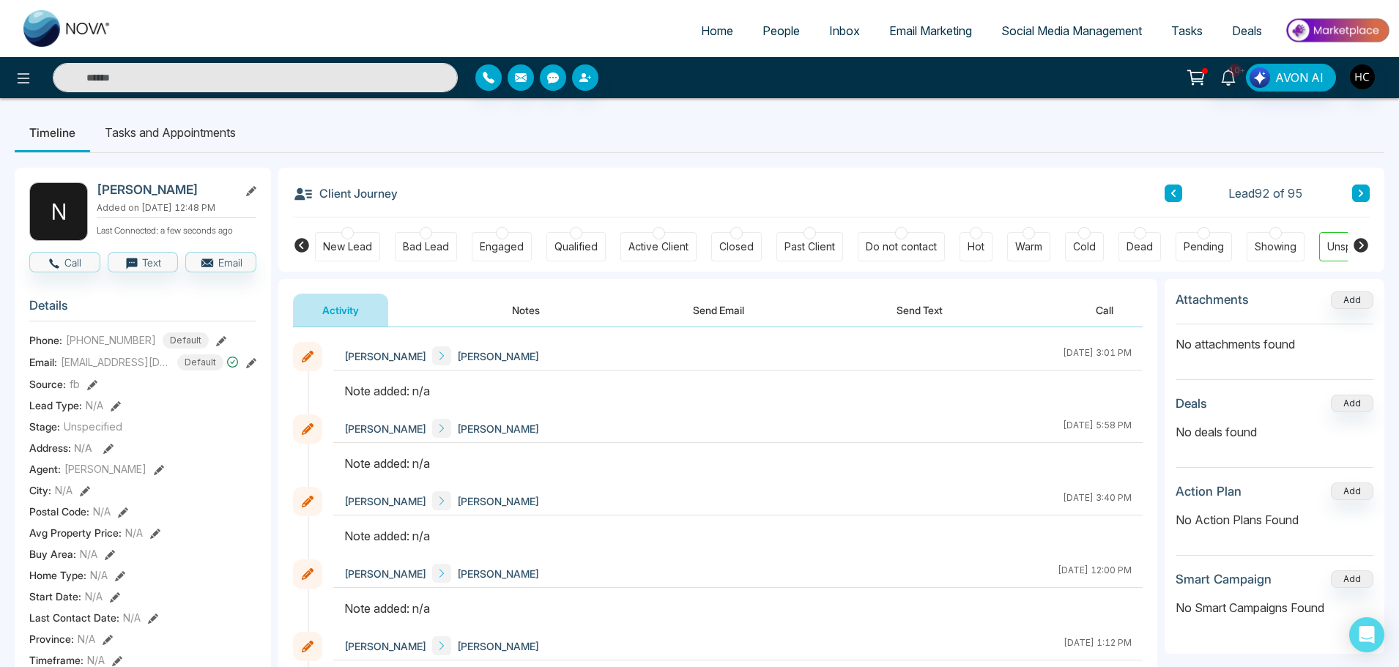
click at [535, 310] on button "Notes" at bounding box center [526, 310] width 86 height 33
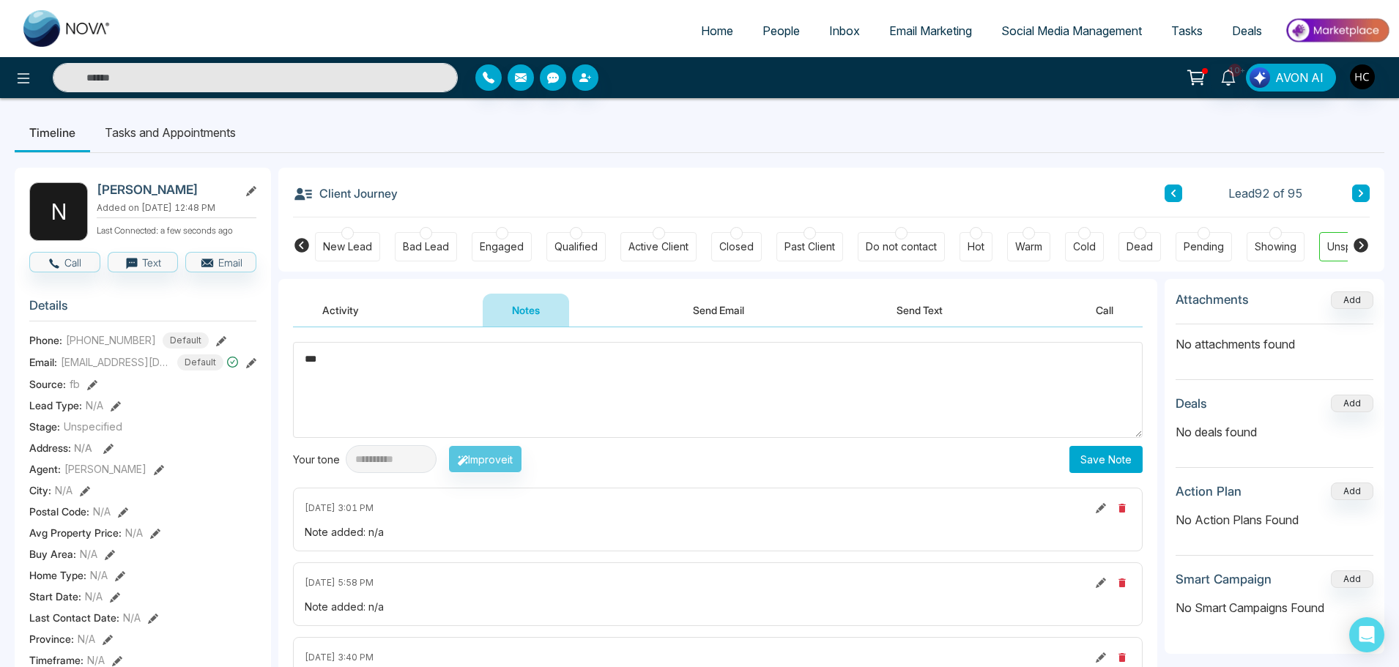
type textarea "***"
drag, startPoint x: 1111, startPoint y: 469, endPoint x: 1096, endPoint y: 465, distance: 15.1
click at [1111, 468] on button "Save Note" at bounding box center [1105, 459] width 73 height 27
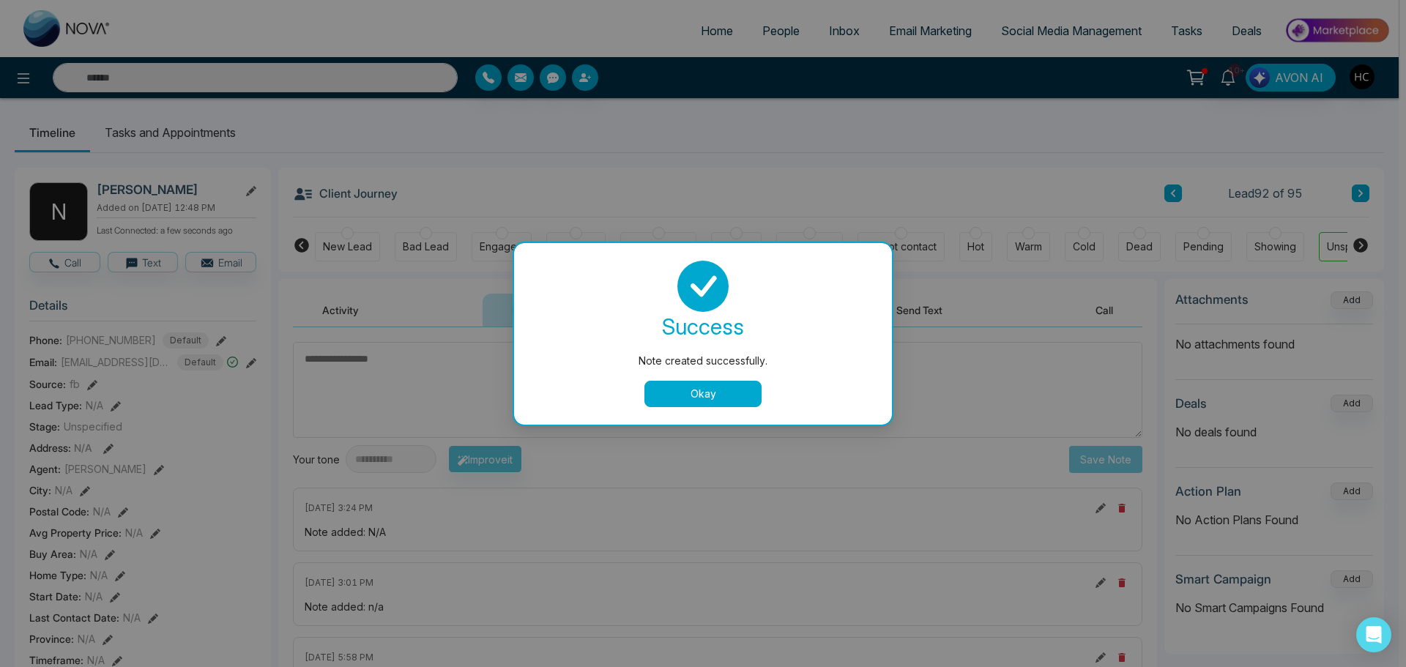
click at [709, 396] on button "Okay" at bounding box center [702, 394] width 117 height 26
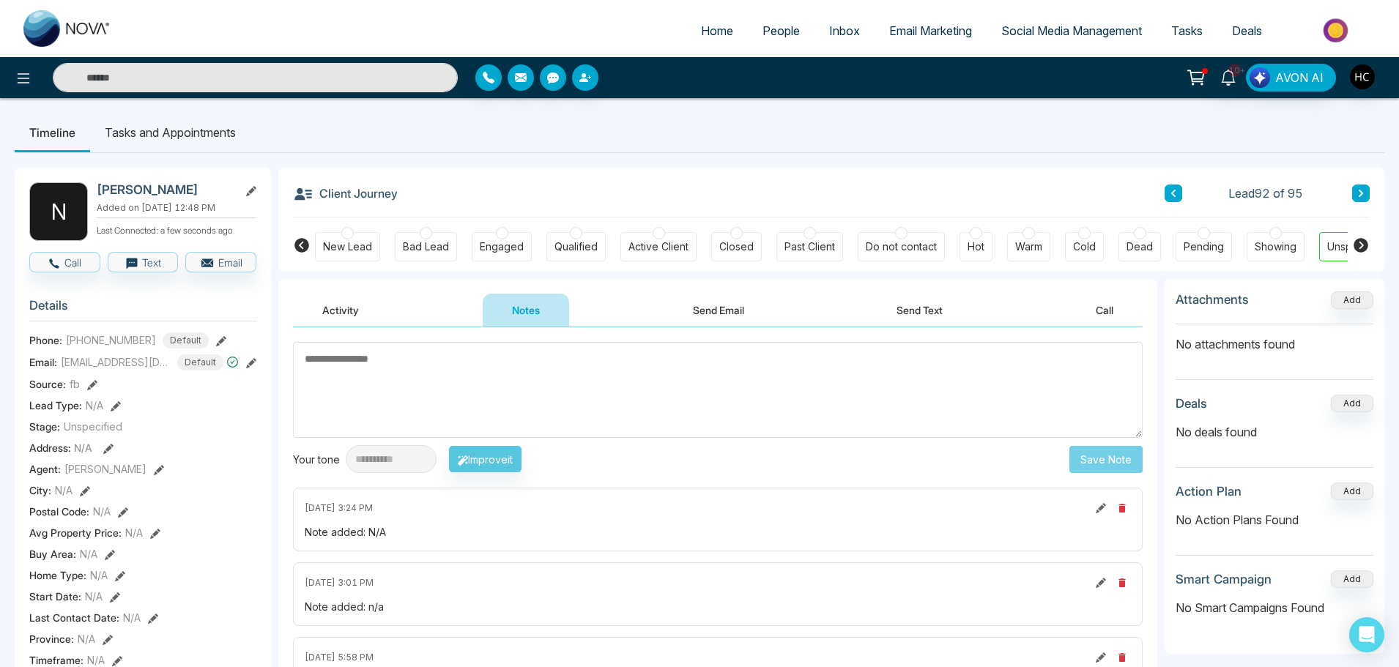
click at [1352, 194] on button at bounding box center [1361, 194] width 18 height 18
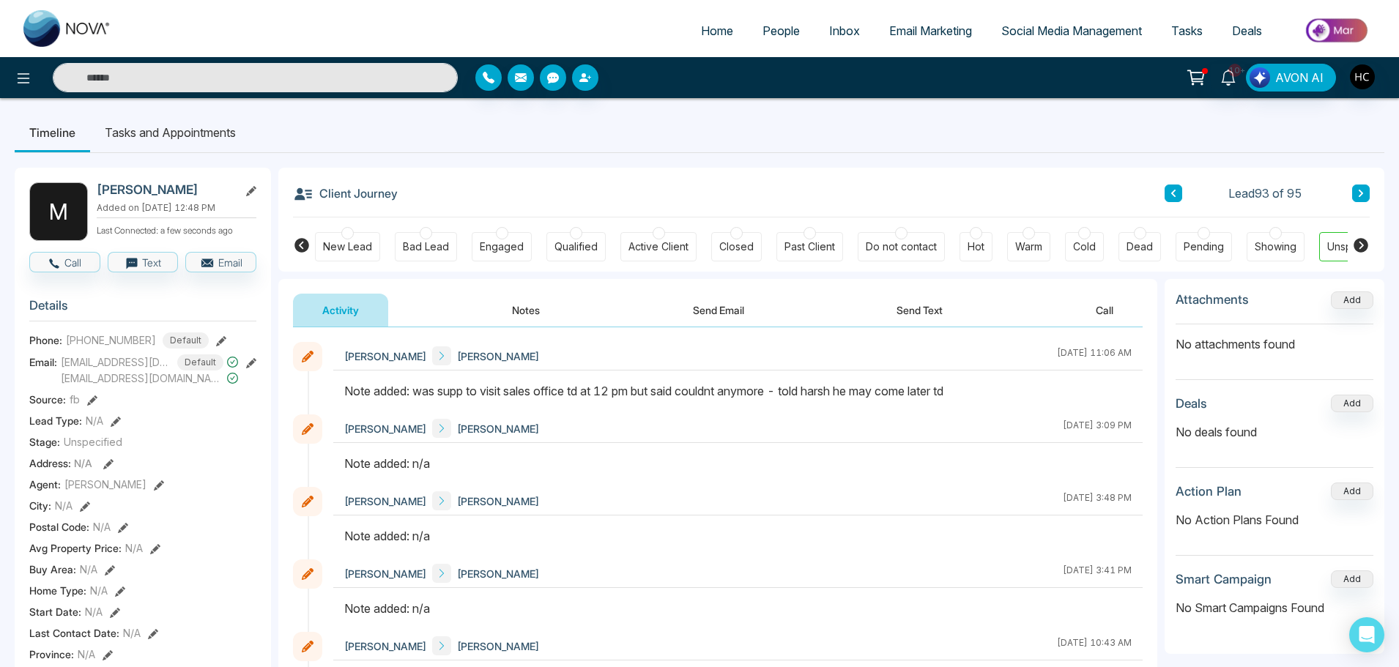
click at [532, 310] on button "Notes" at bounding box center [526, 310] width 86 height 33
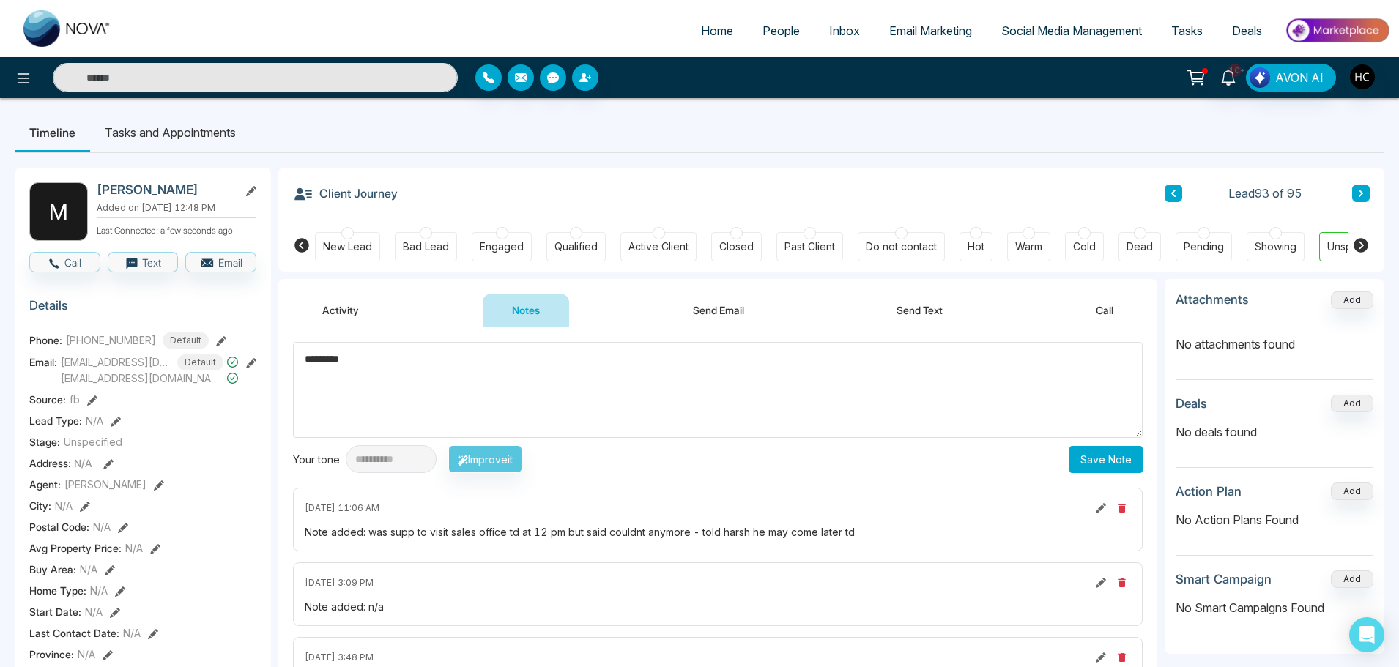
type textarea "*********"
click at [1103, 454] on button "Save Note" at bounding box center [1105, 459] width 73 height 27
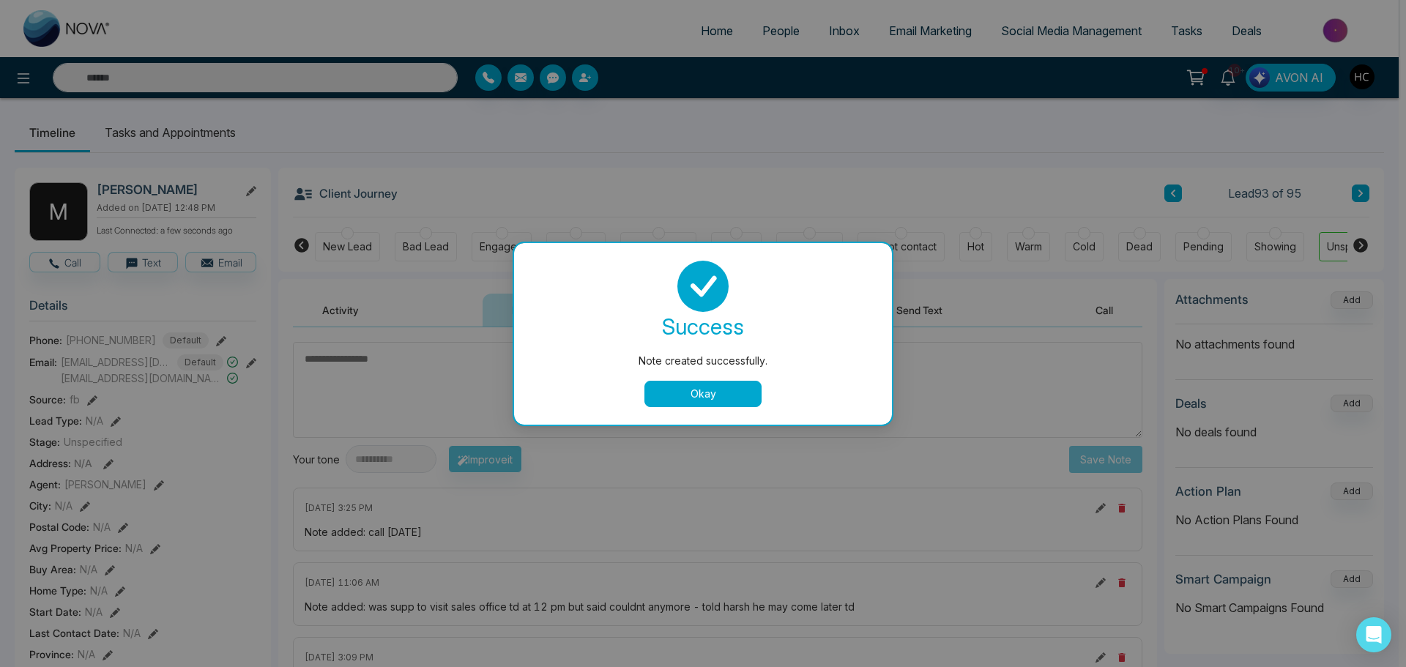
click at [718, 387] on button "Okay" at bounding box center [702, 394] width 117 height 26
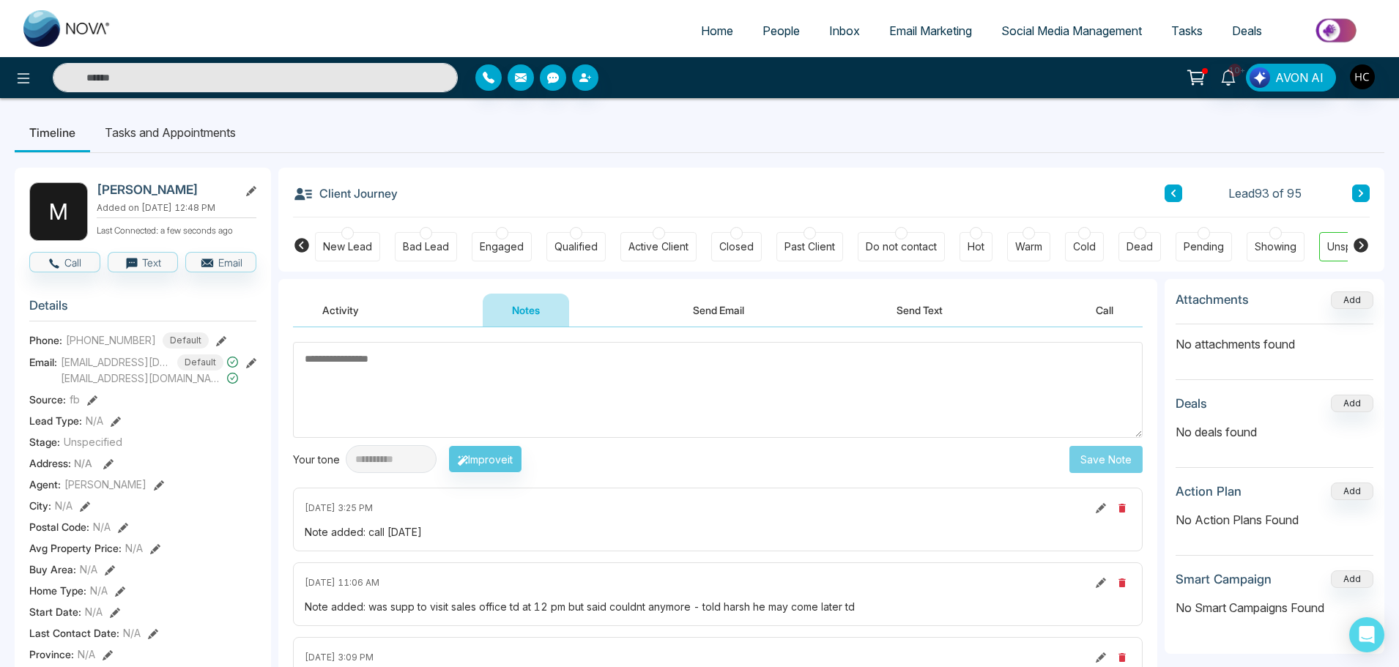
click at [1369, 199] on button at bounding box center [1361, 194] width 18 height 18
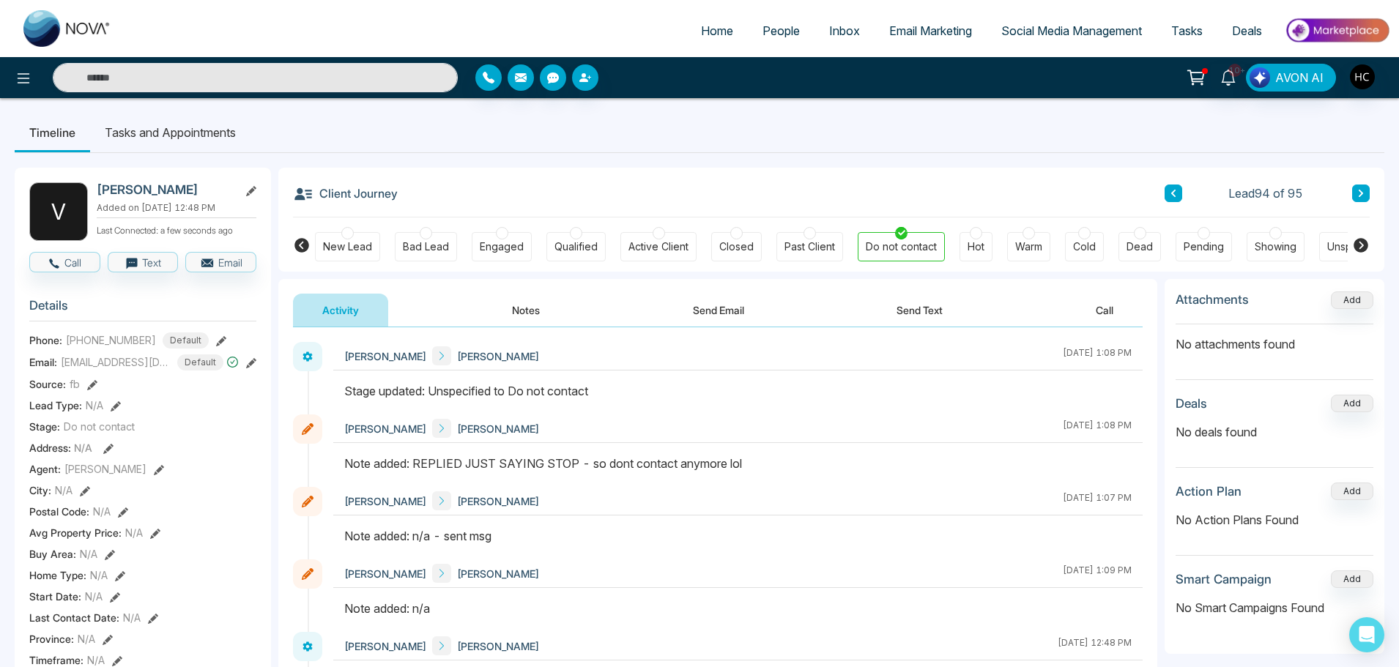
click at [1360, 190] on icon at bounding box center [1360, 193] width 7 height 9
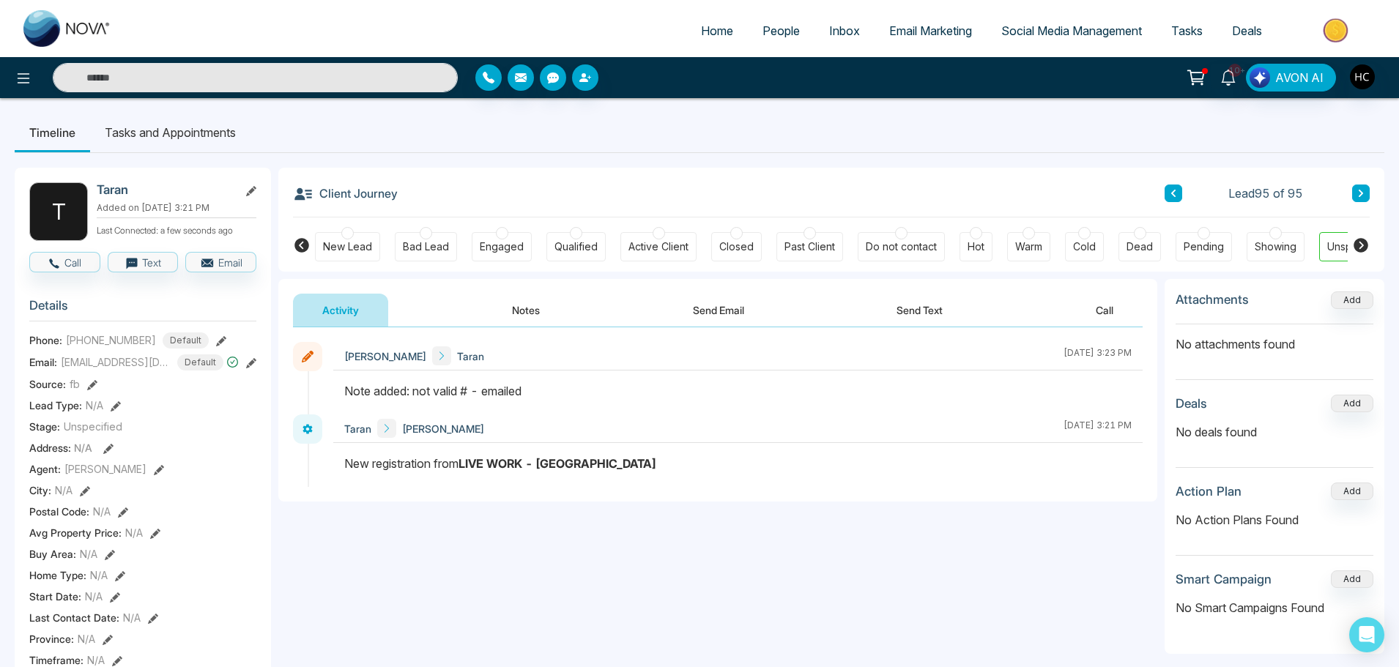
click at [786, 33] on span "People" at bounding box center [780, 30] width 37 height 15
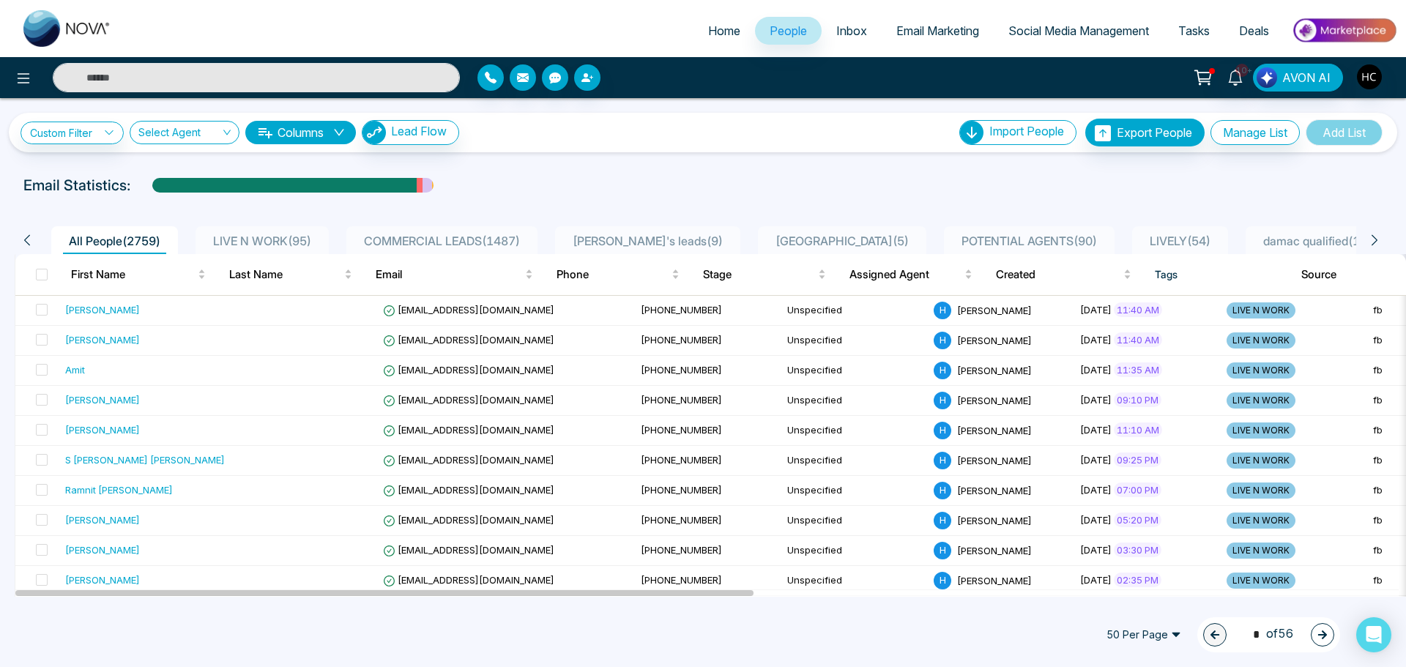
click at [293, 230] on li "LIVE N WORK ( 95 )" at bounding box center [262, 240] width 133 height 28
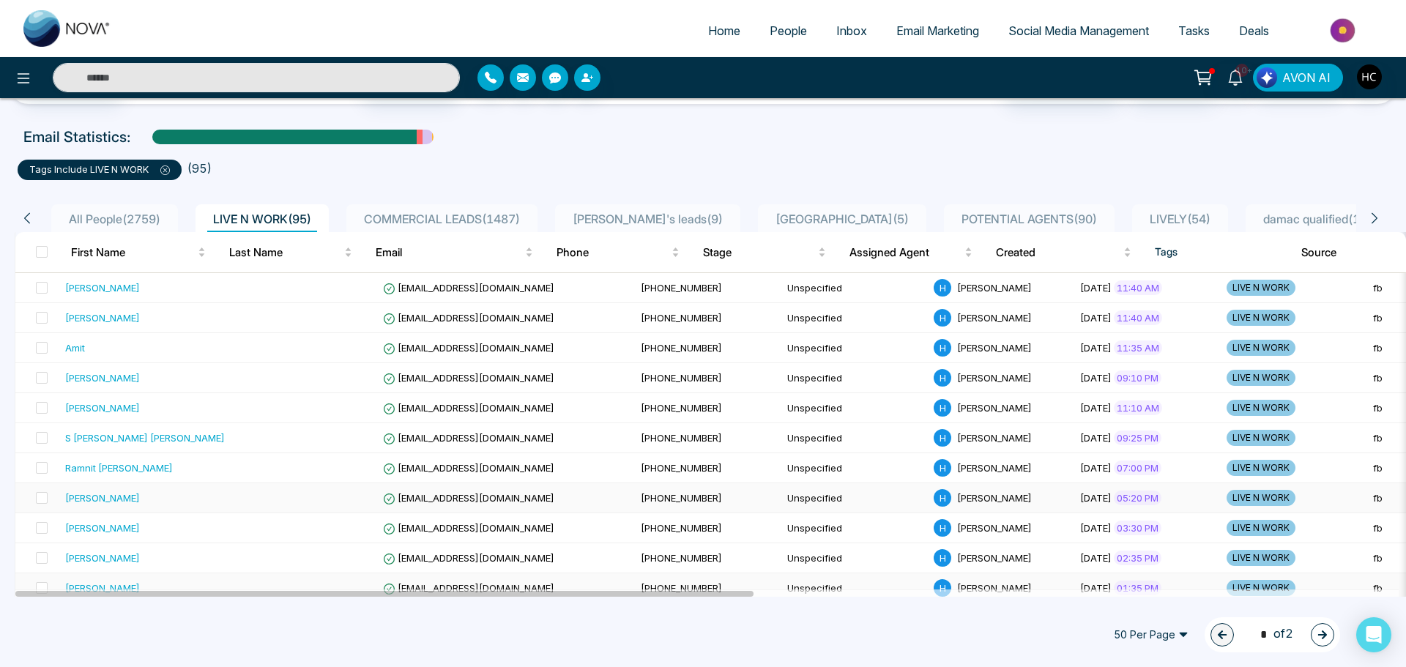
scroll to position [73, 0]
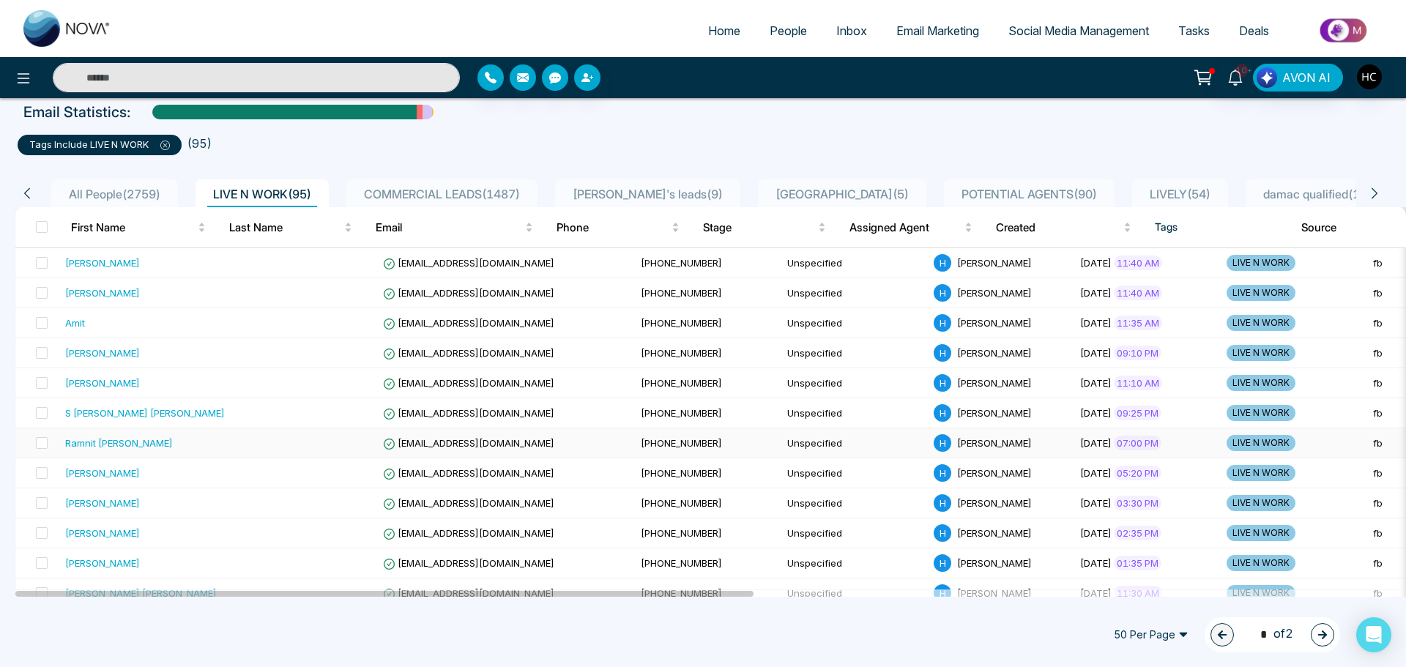
click at [128, 434] on td "Ramnit [PERSON_NAME]" at bounding box center [144, 443] width 171 height 30
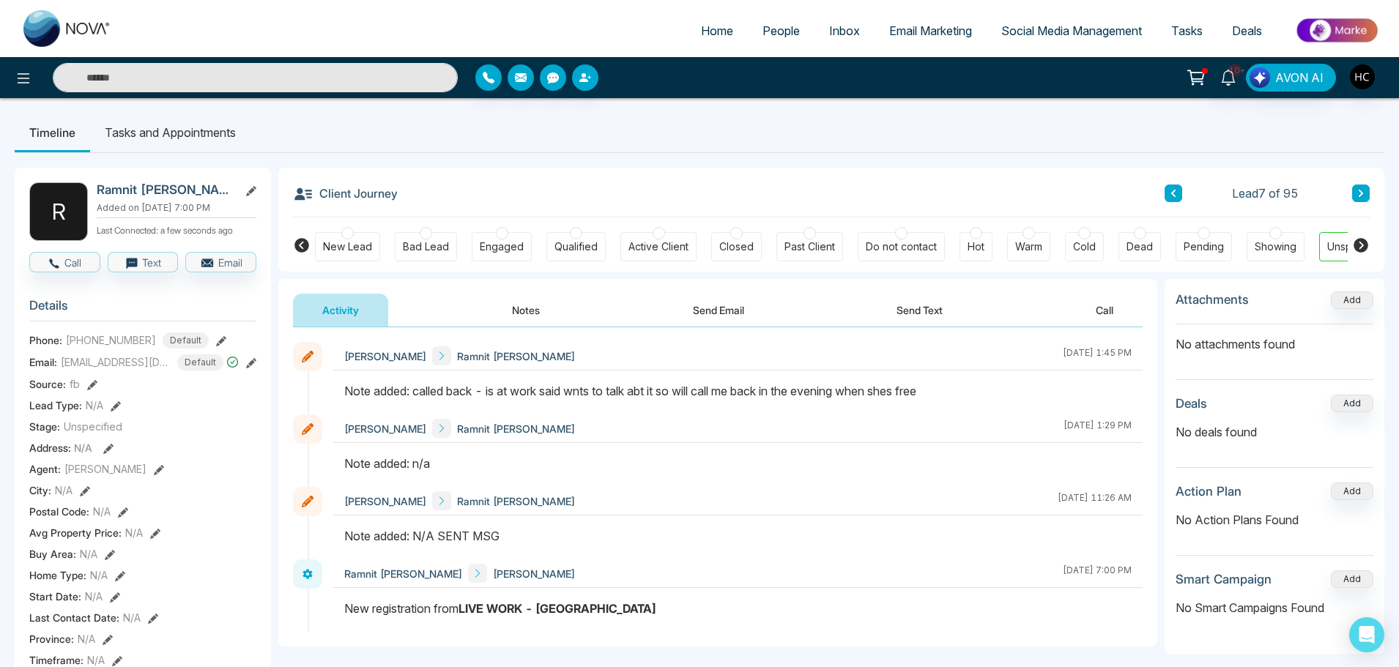
click at [525, 319] on button "Notes" at bounding box center [526, 310] width 86 height 33
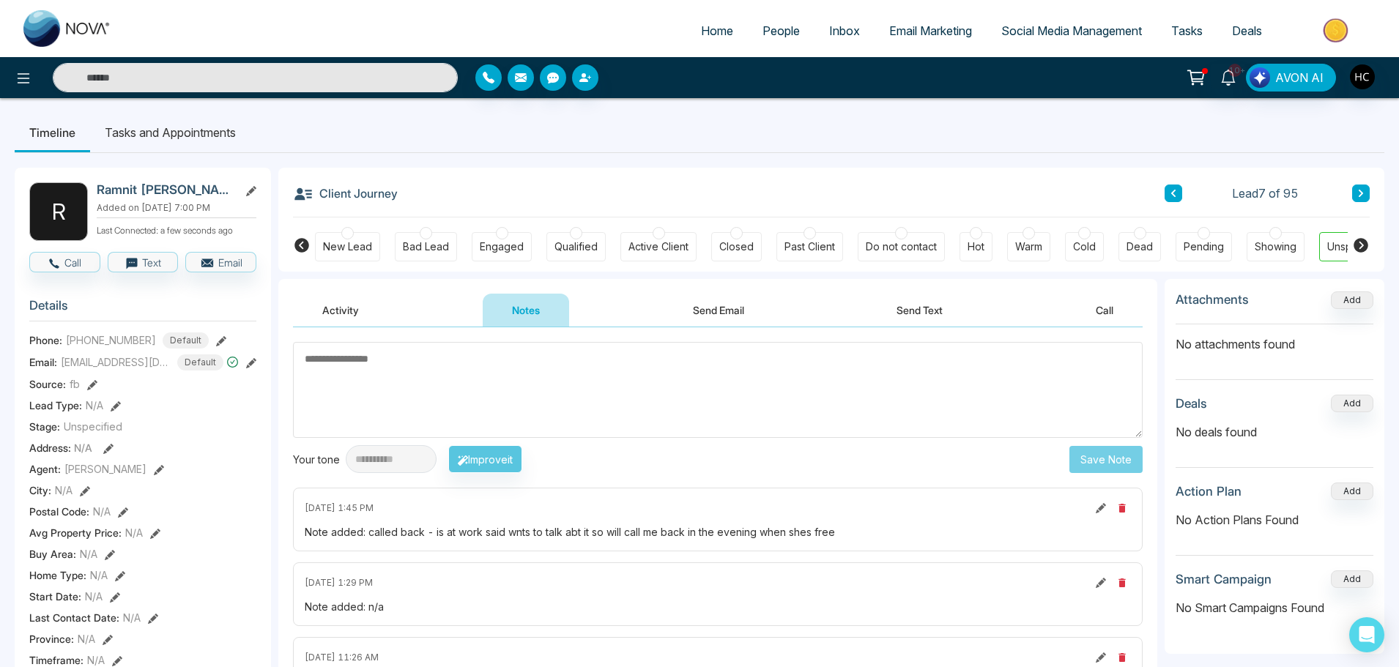
click at [525, 358] on textarea at bounding box center [717, 390] width 849 height 96
click at [527, 400] on textarea at bounding box center [717, 390] width 849 height 96
click at [774, 25] on span "People" at bounding box center [780, 30] width 37 height 15
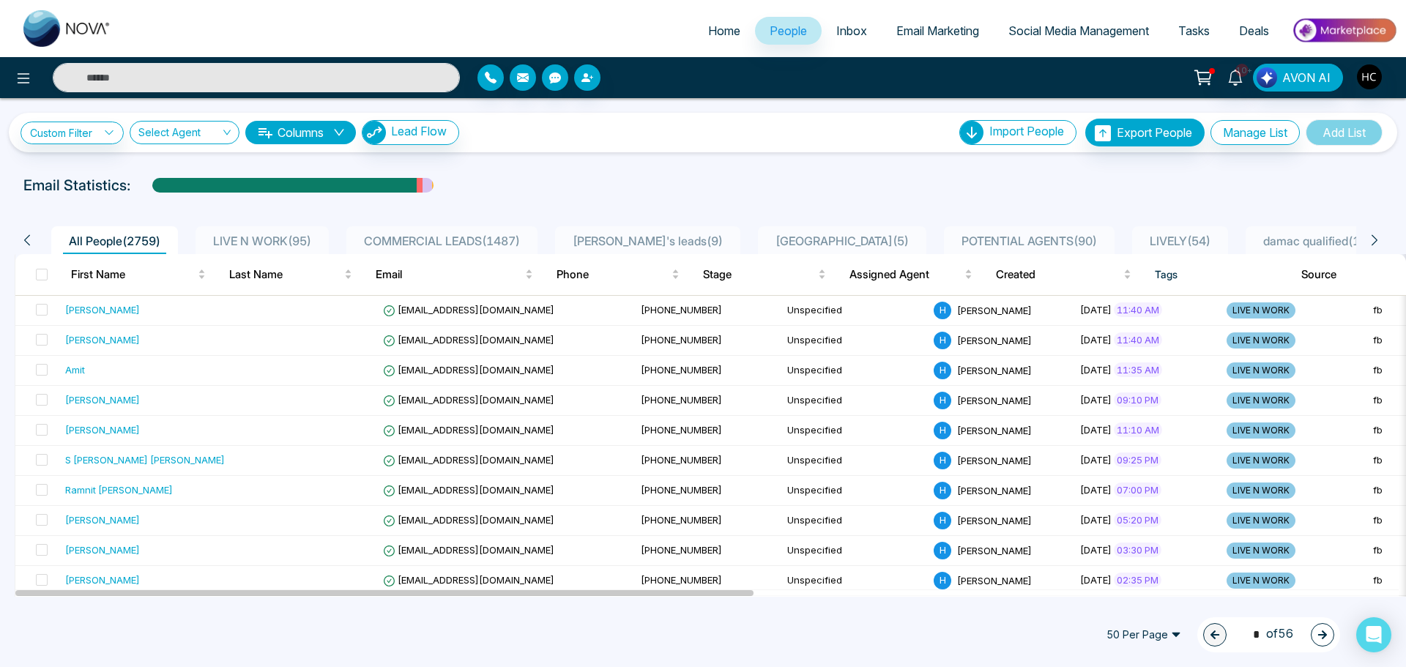
click at [258, 237] on span "LIVE N WORK ( 95 )" at bounding box center [262, 241] width 110 height 15
